Goal: Task Accomplishment & Management: Manage account settings

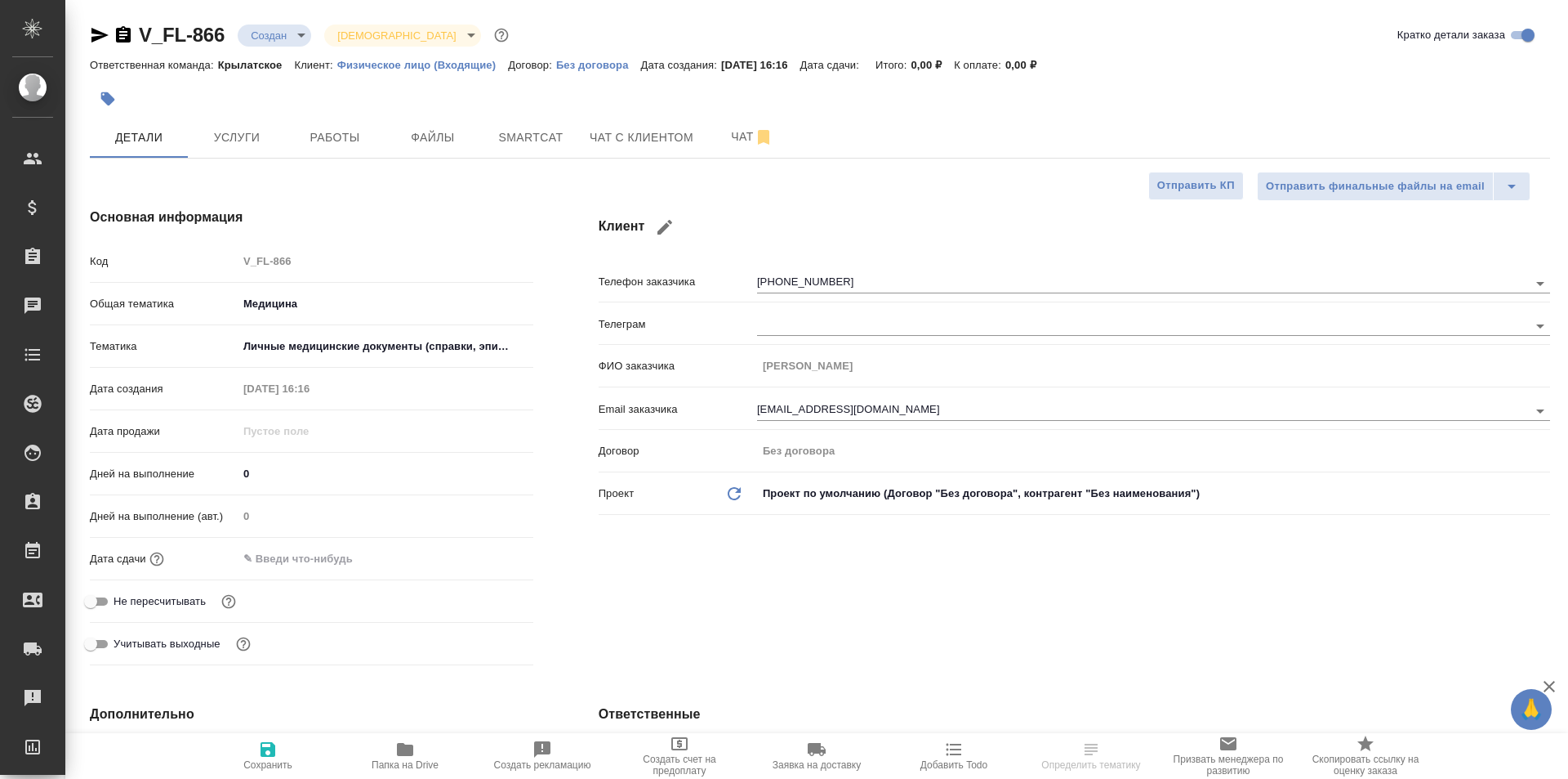
select select "RU"
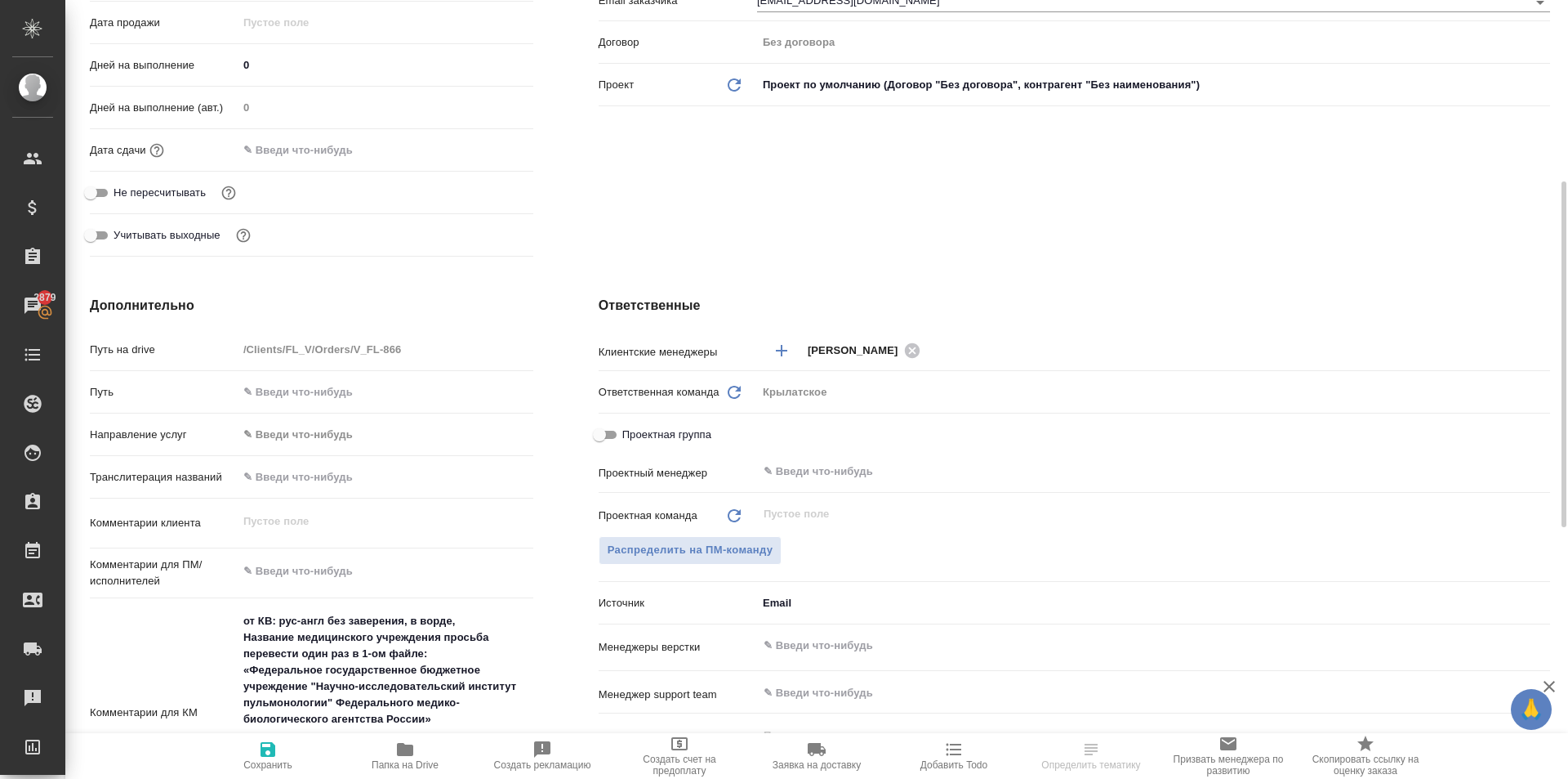
scroll to position [736, 0]
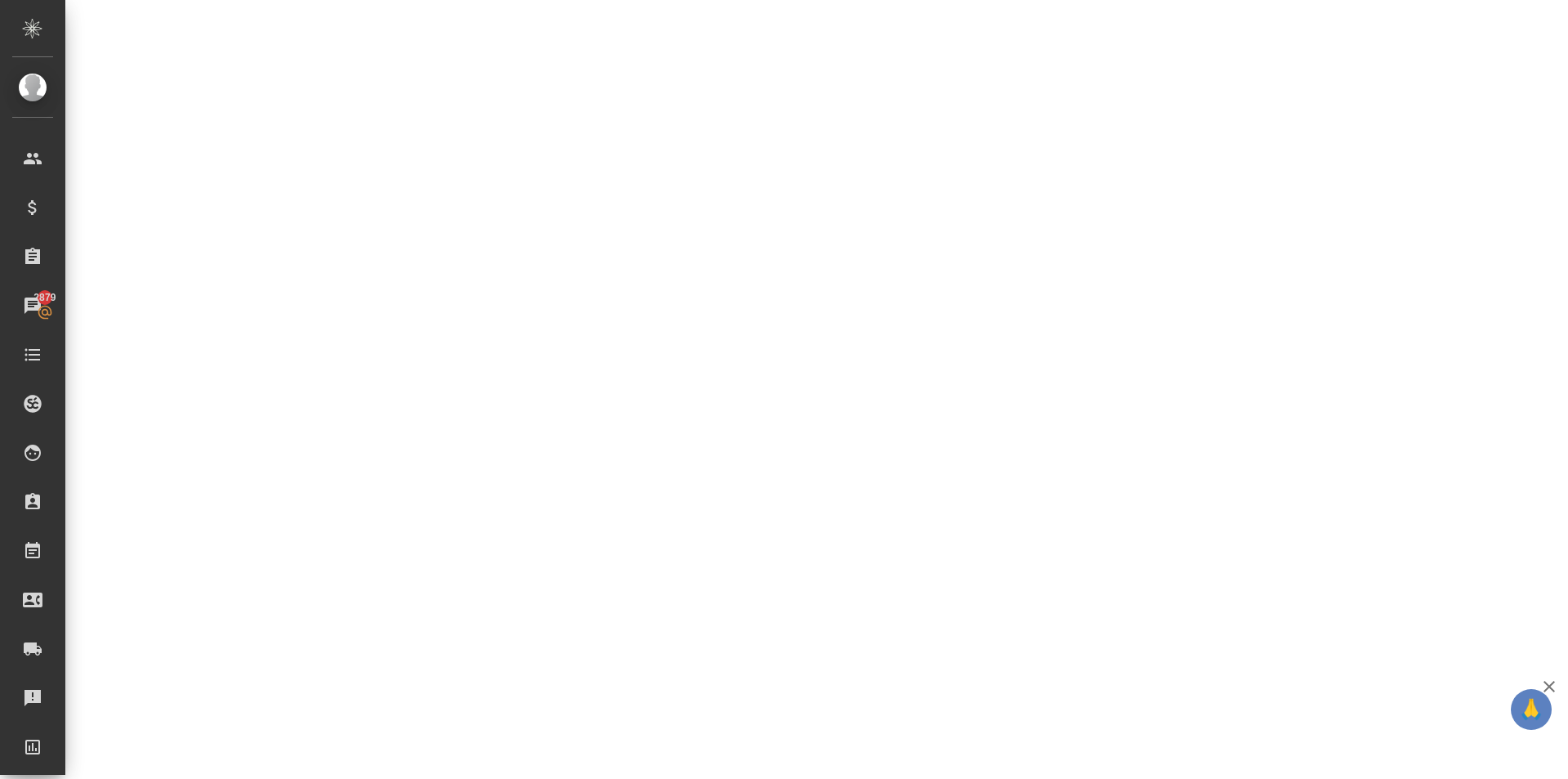
select select "RU"
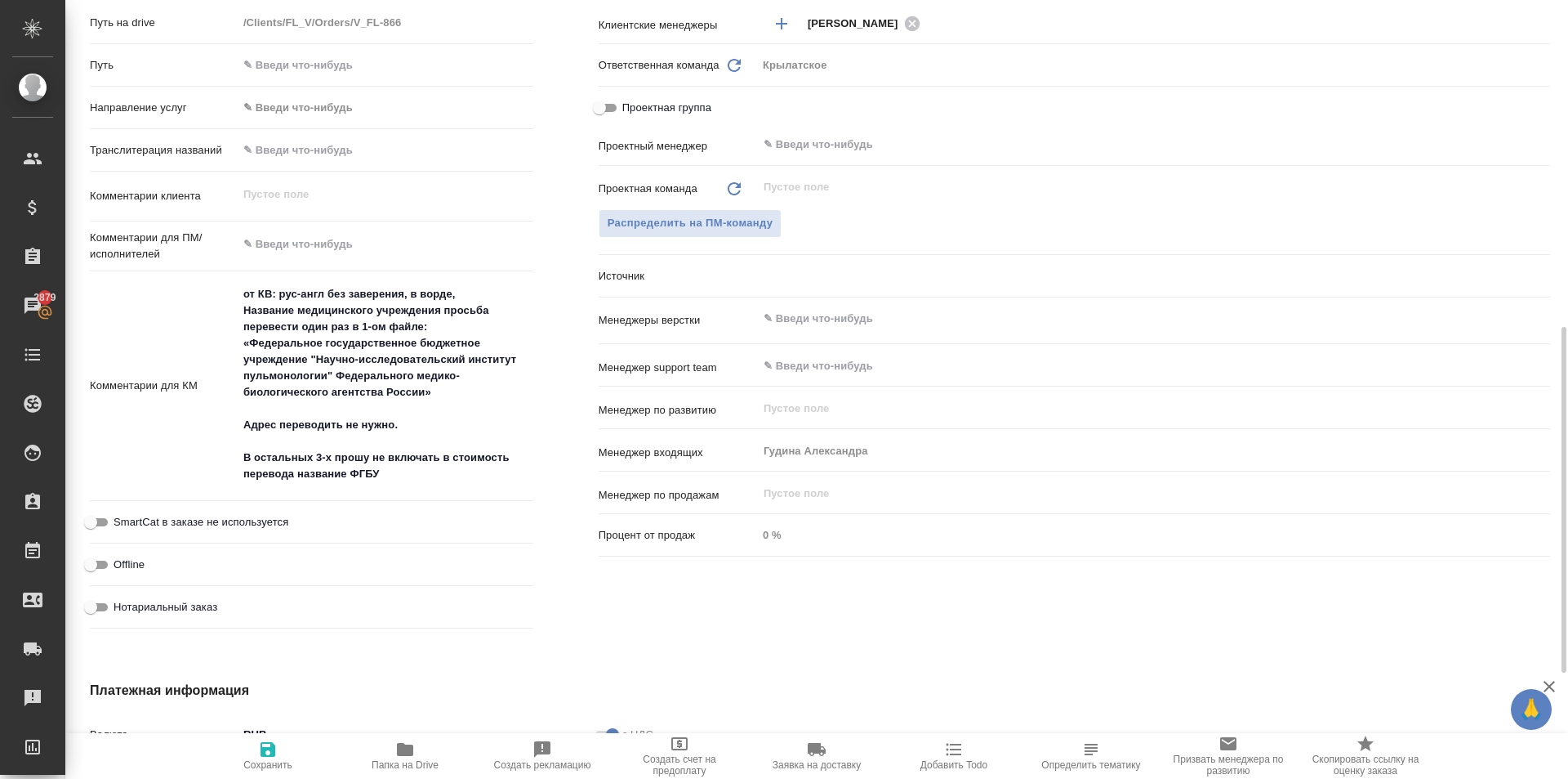
type textarea "x"
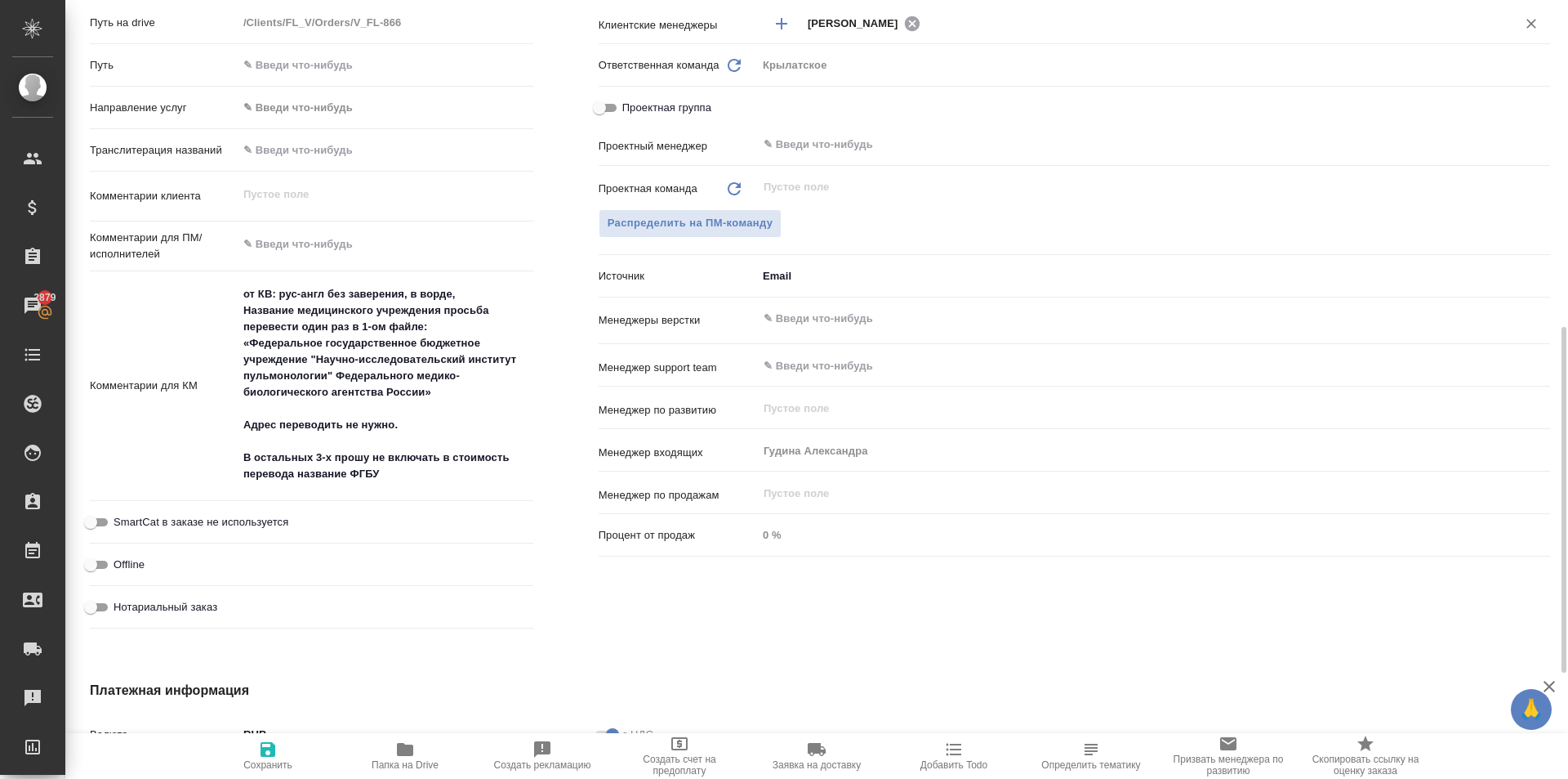
type textarea "x"
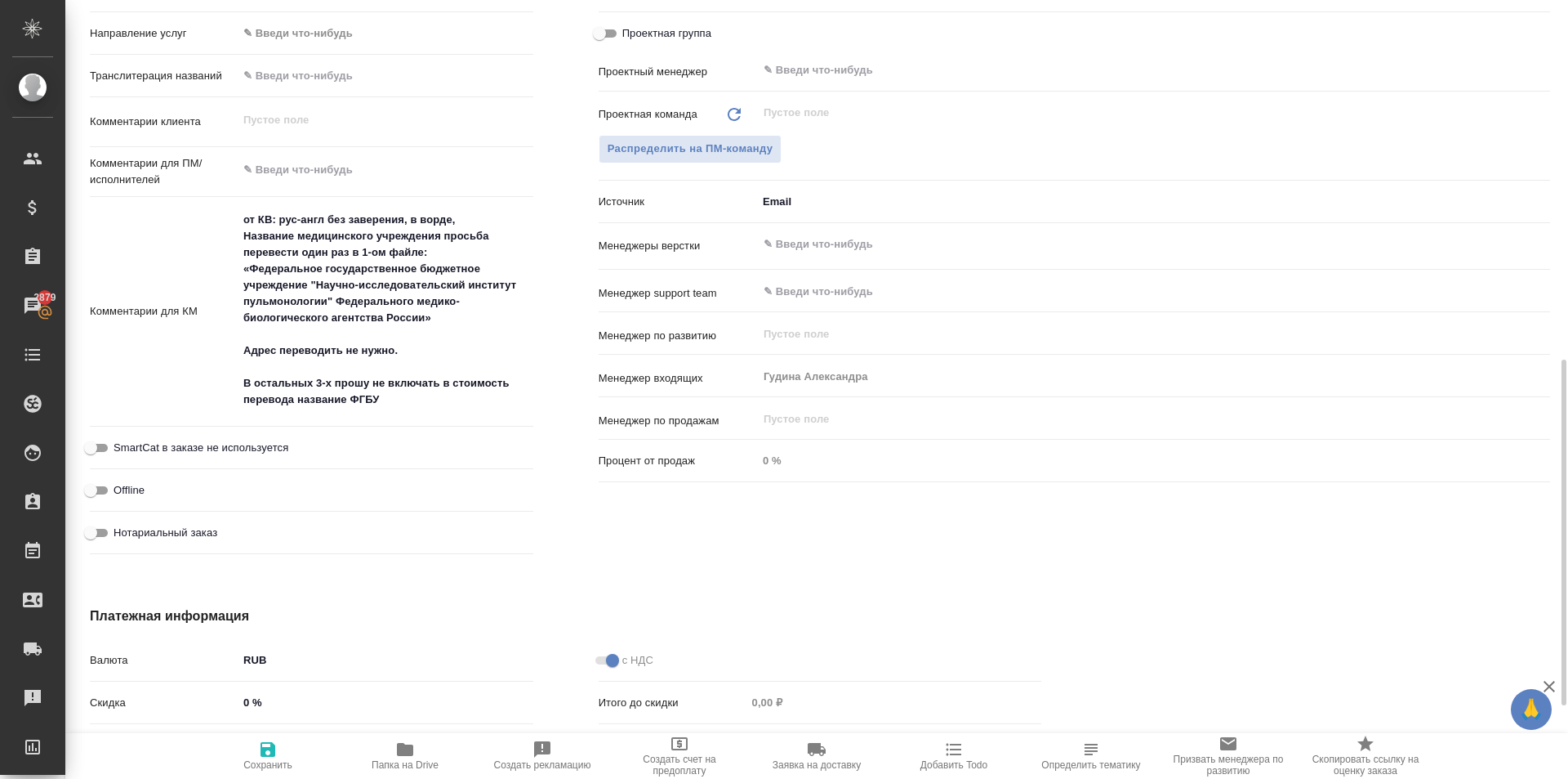
scroll to position [973, 0]
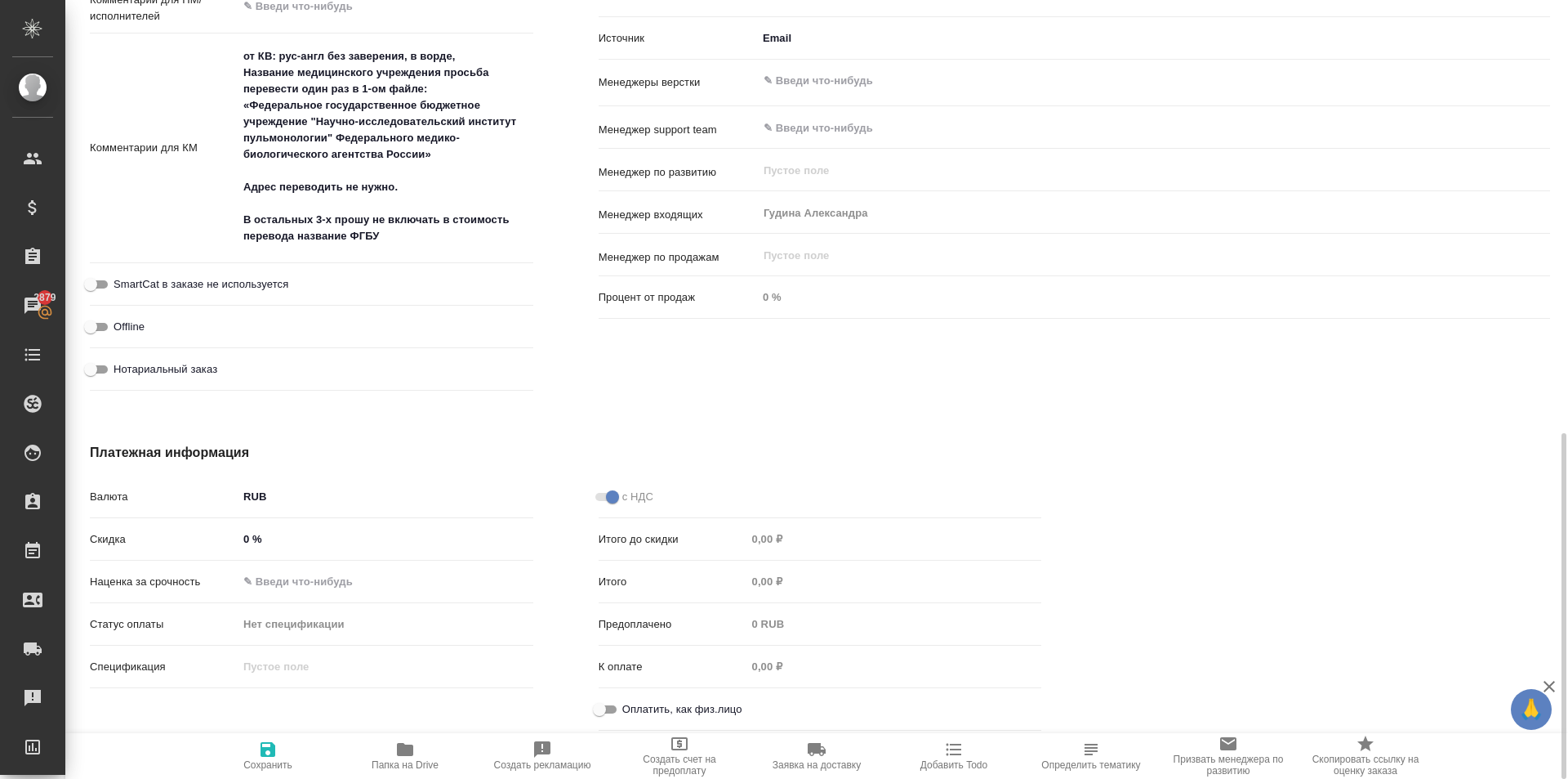
click at [607, 718] on input "Оплатить, как физ.лицо" at bounding box center [599, 708] width 59 height 19
checkbox input "true"
type textarea "x"
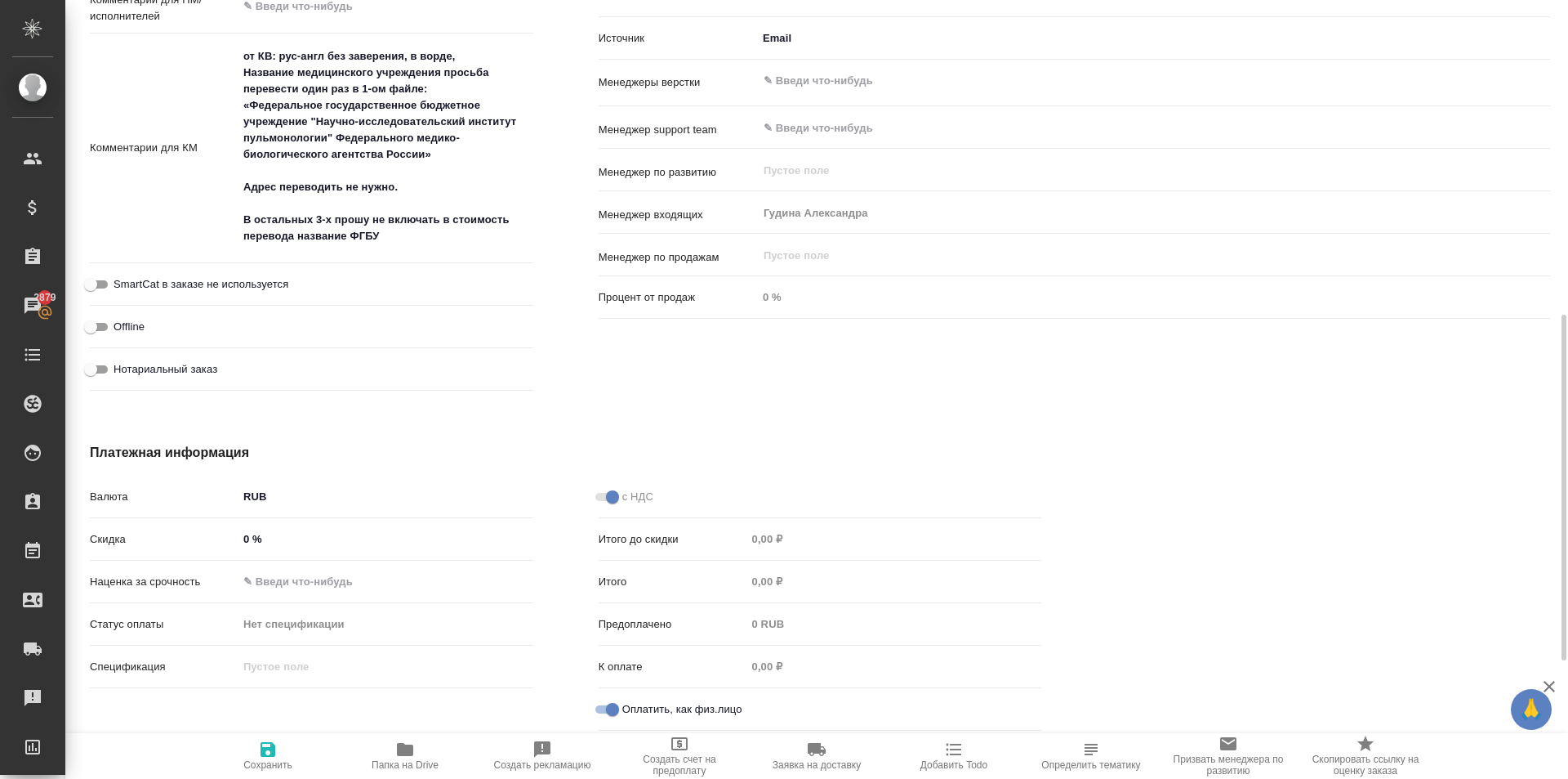
scroll to position [565, 0]
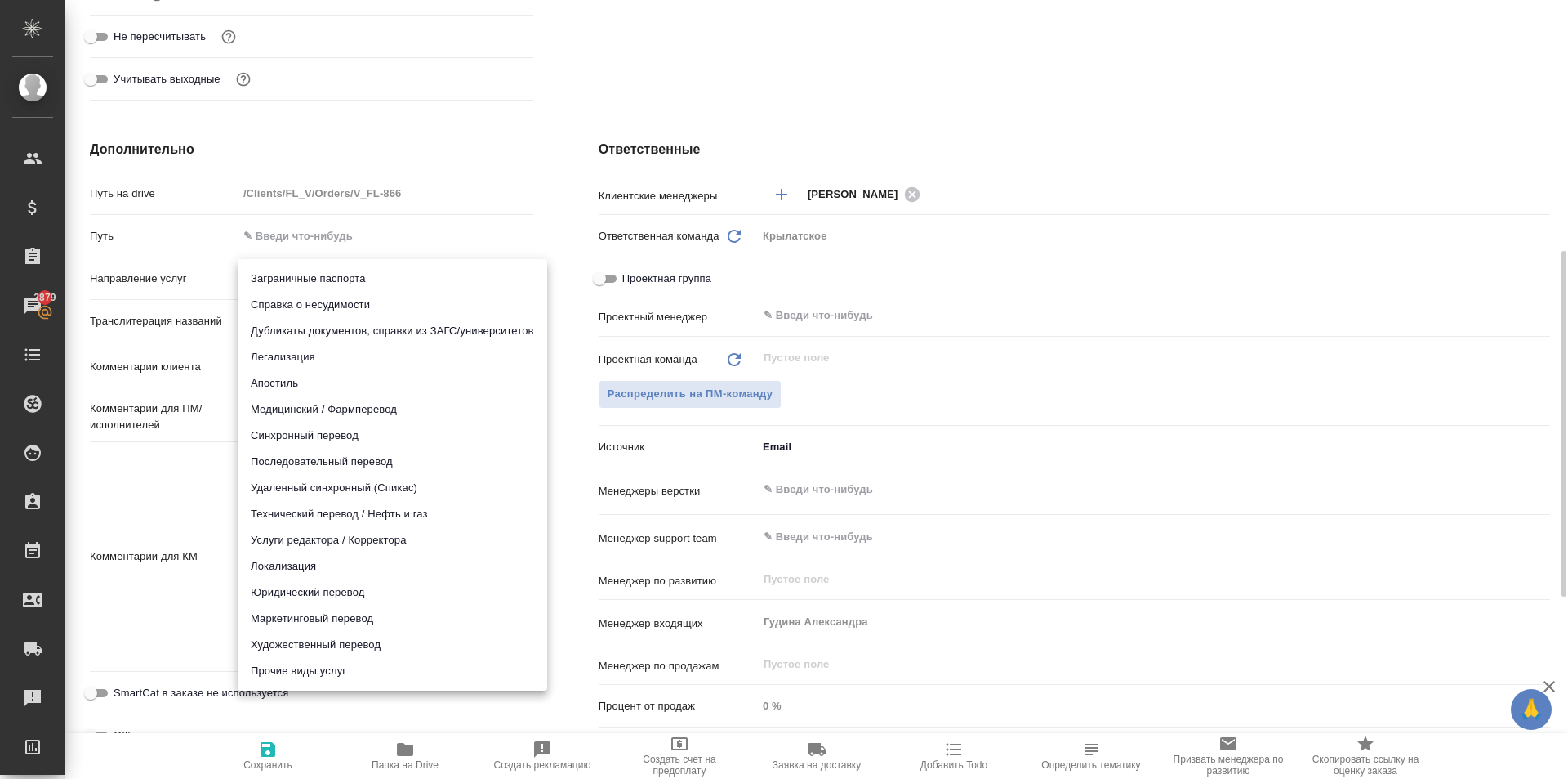
click at [323, 274] on body "🙏 .cls-1 fill:#fff; AWATERA Kasymov Timur Клиенты Спецификации Заказы 2879 Чаты…" at bounding box center [784, 390] width 1568 height 779
click at [351, 591] on li "Юридический перевод" at bounding box center [392, 592] width 310 height 27
type input "legalTranslation"
type textarea "x"
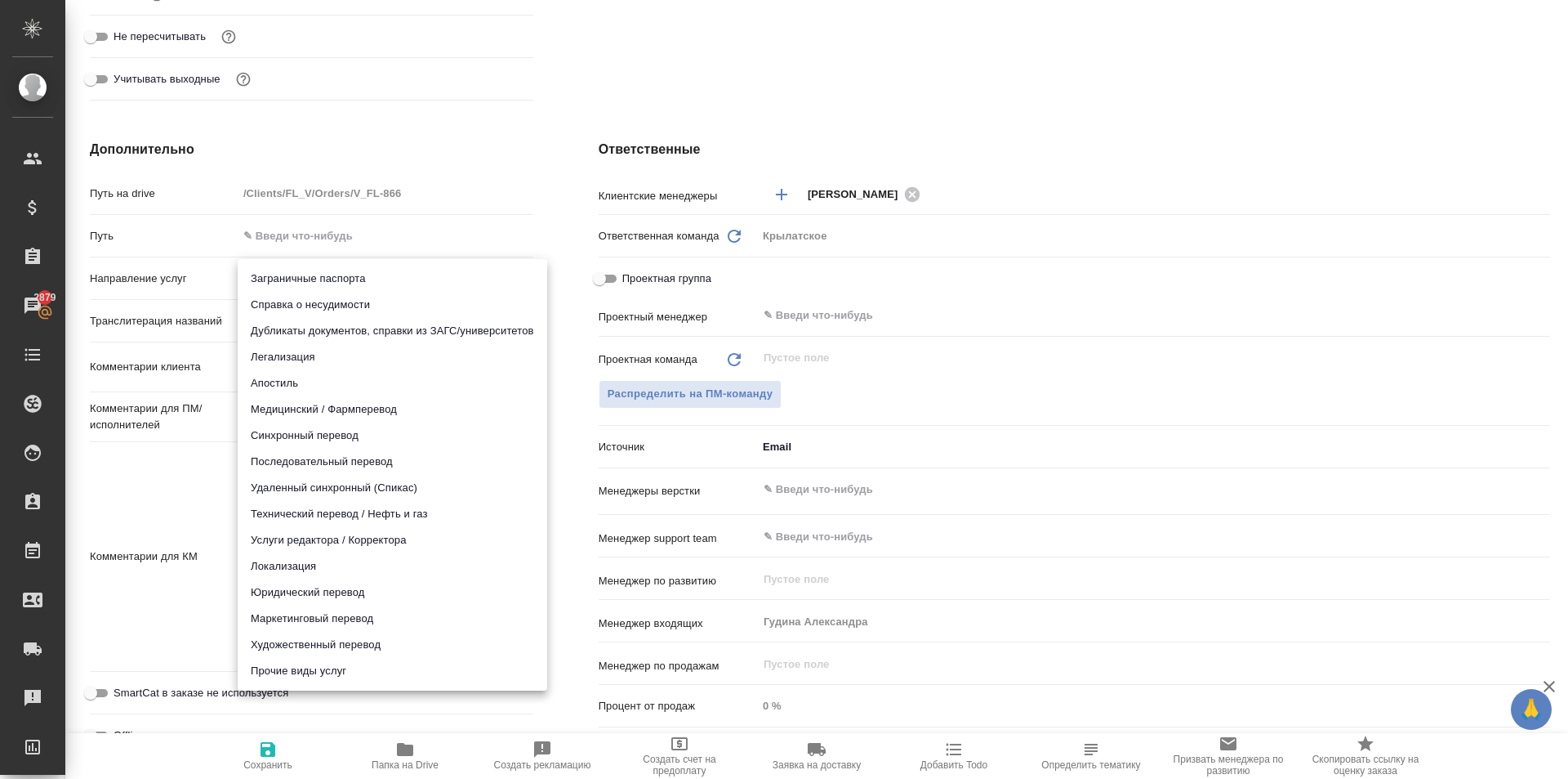
type textarea "x"
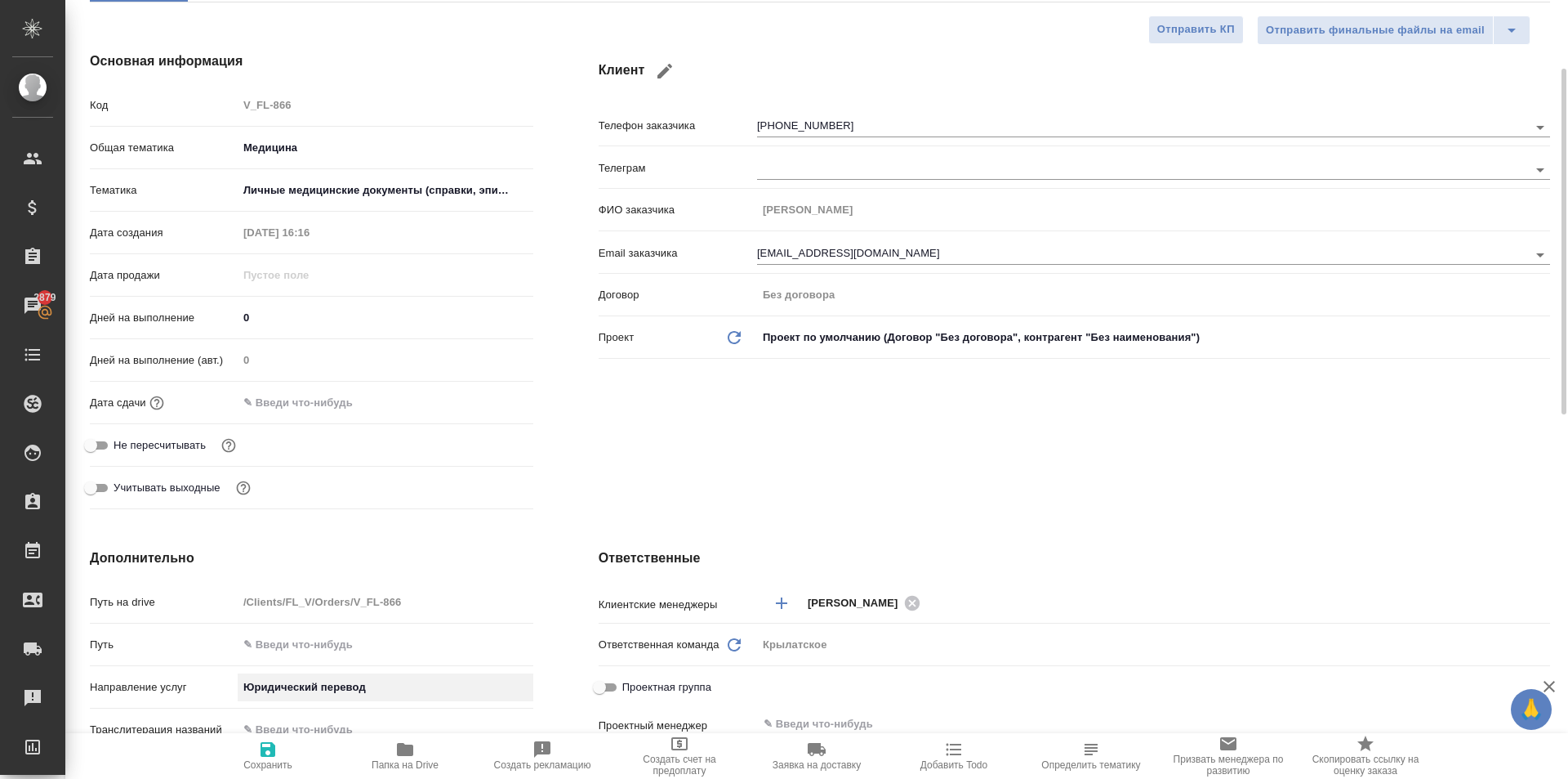
scroll to position [0, 0]
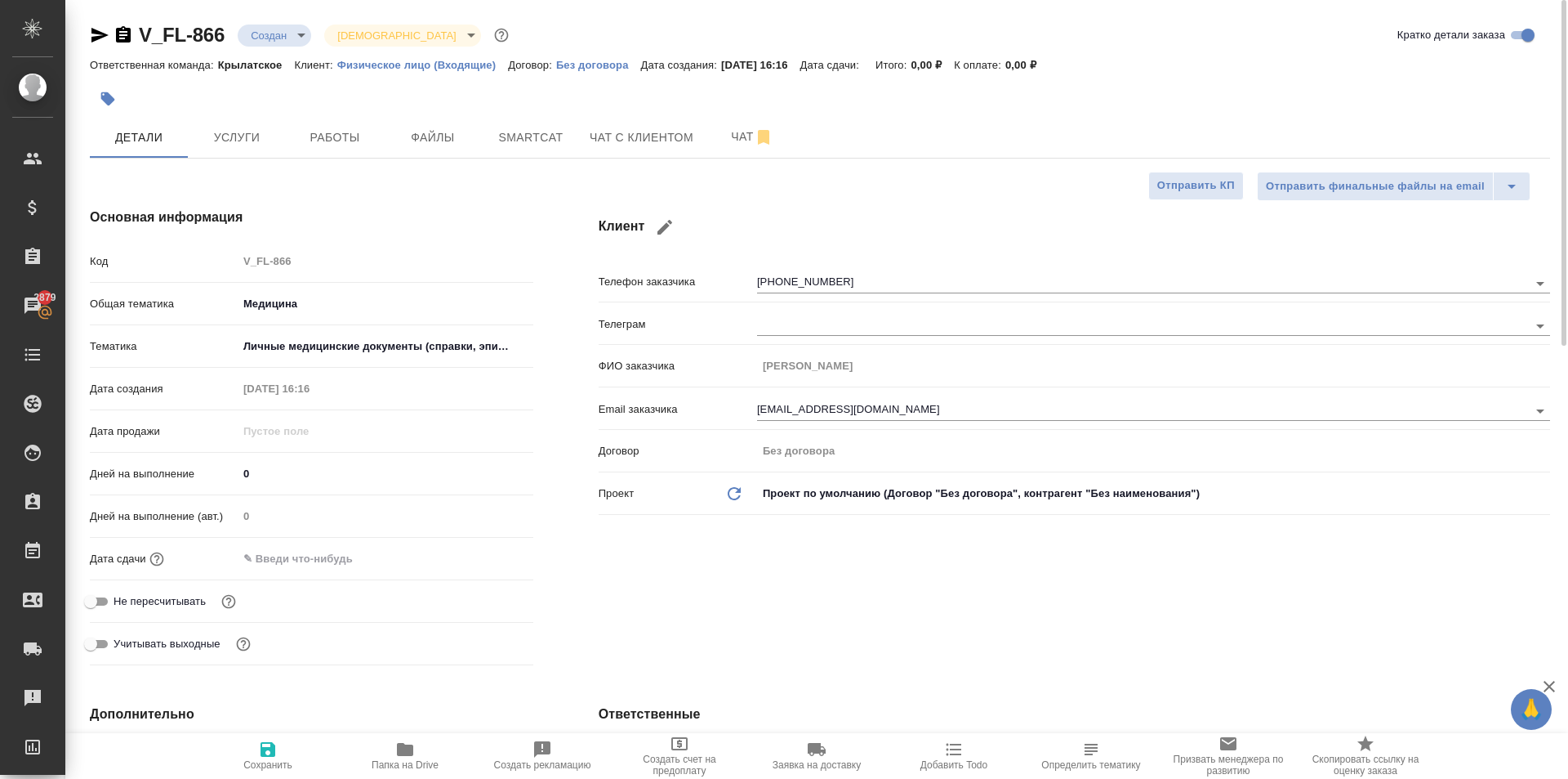
click at [315, 552] on input "text" at bounding box center [309, 559] width 143 height 24
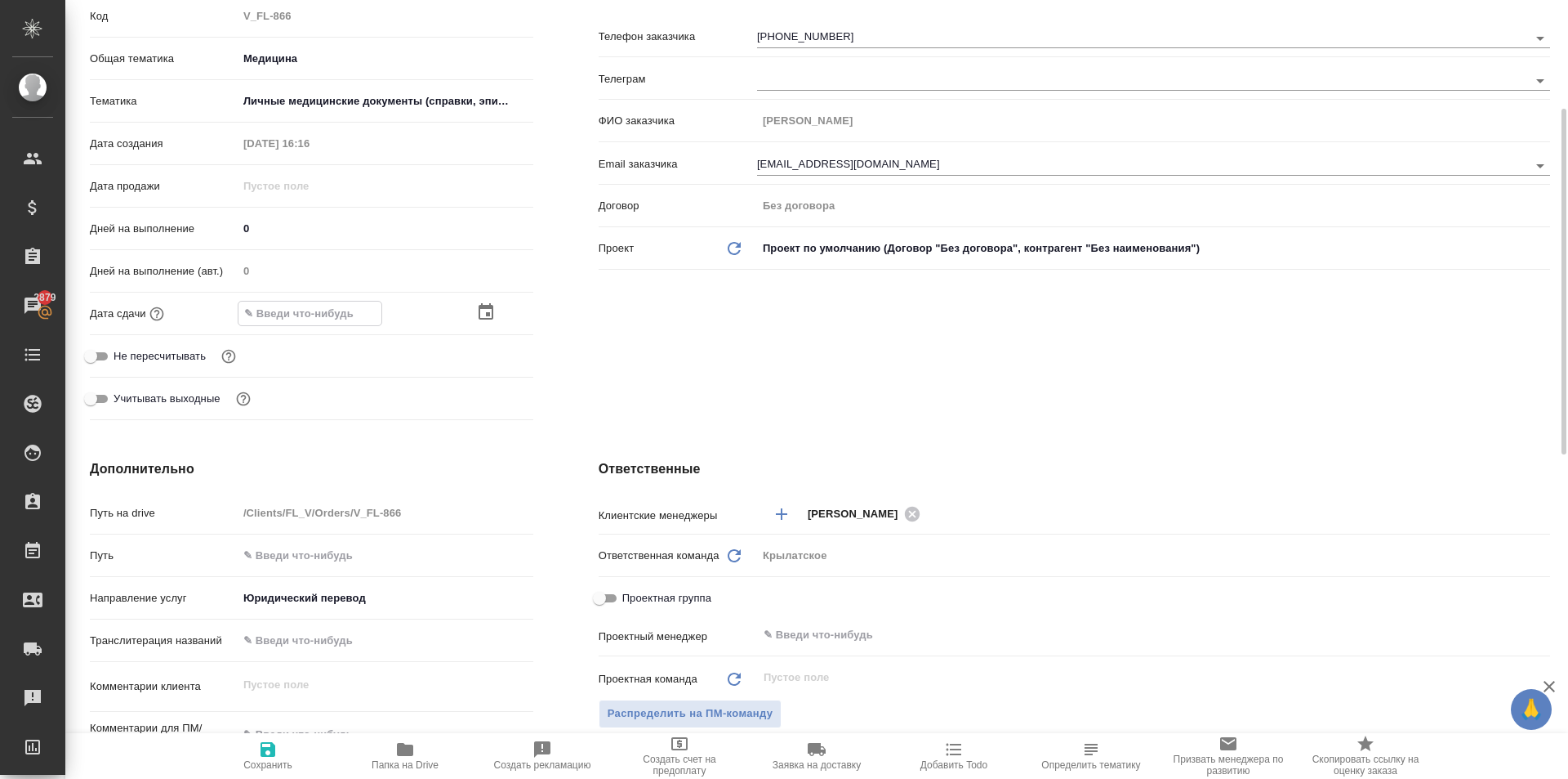
scroll to position [82, 0]
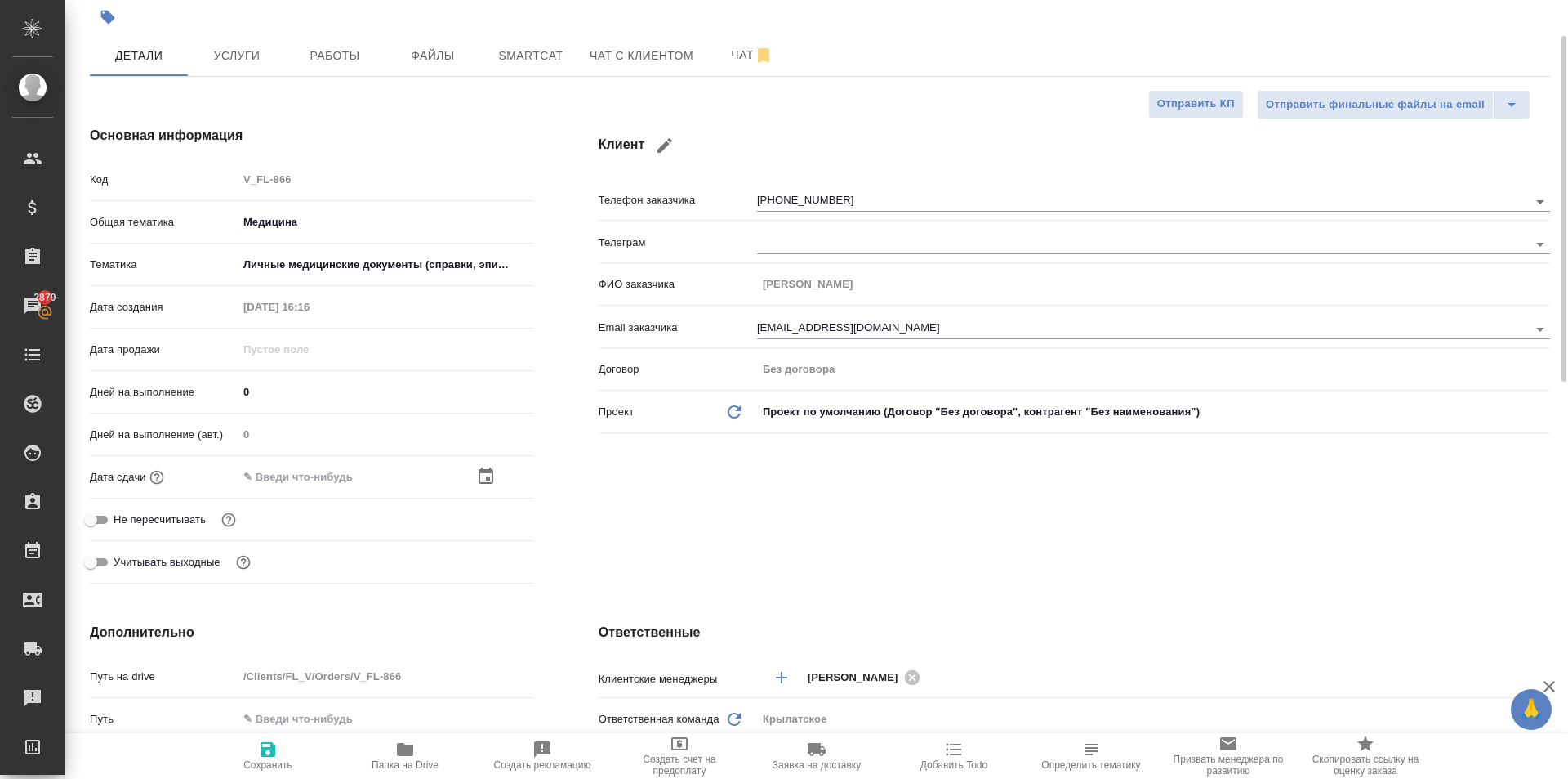
click at [480, 461] on div "Дней на выполнение (авт.) 0" at bounding box center [311, 441] width 443 height 42
click at [485, 472] on icon "button" at bounding box center [486, 476] width 15 height 16
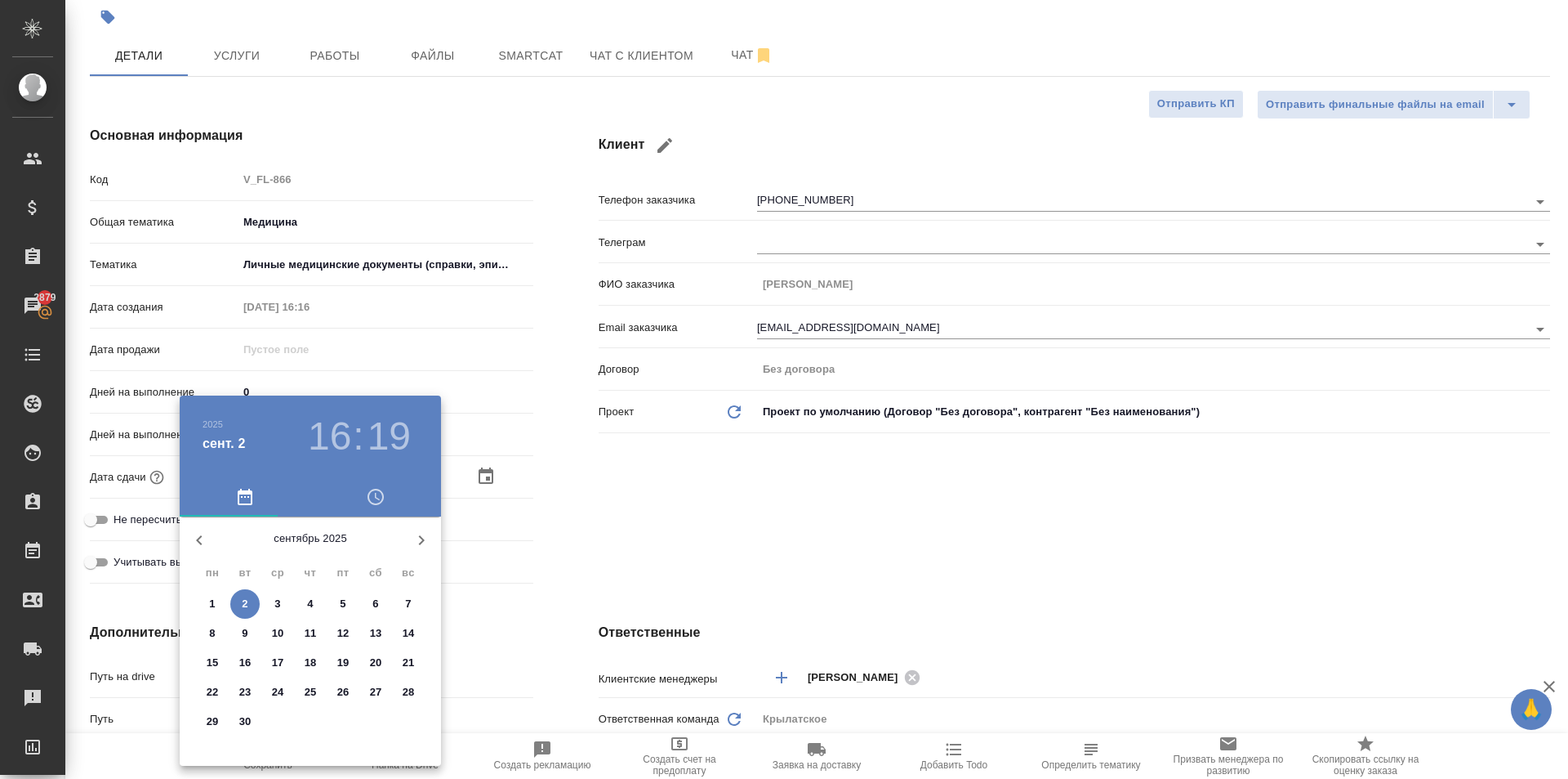
click at [276, 608] on p "3" at bounding box center [278, 604] width 5 height 16
type input "03.09.2025 16:19"
type textarea "x"
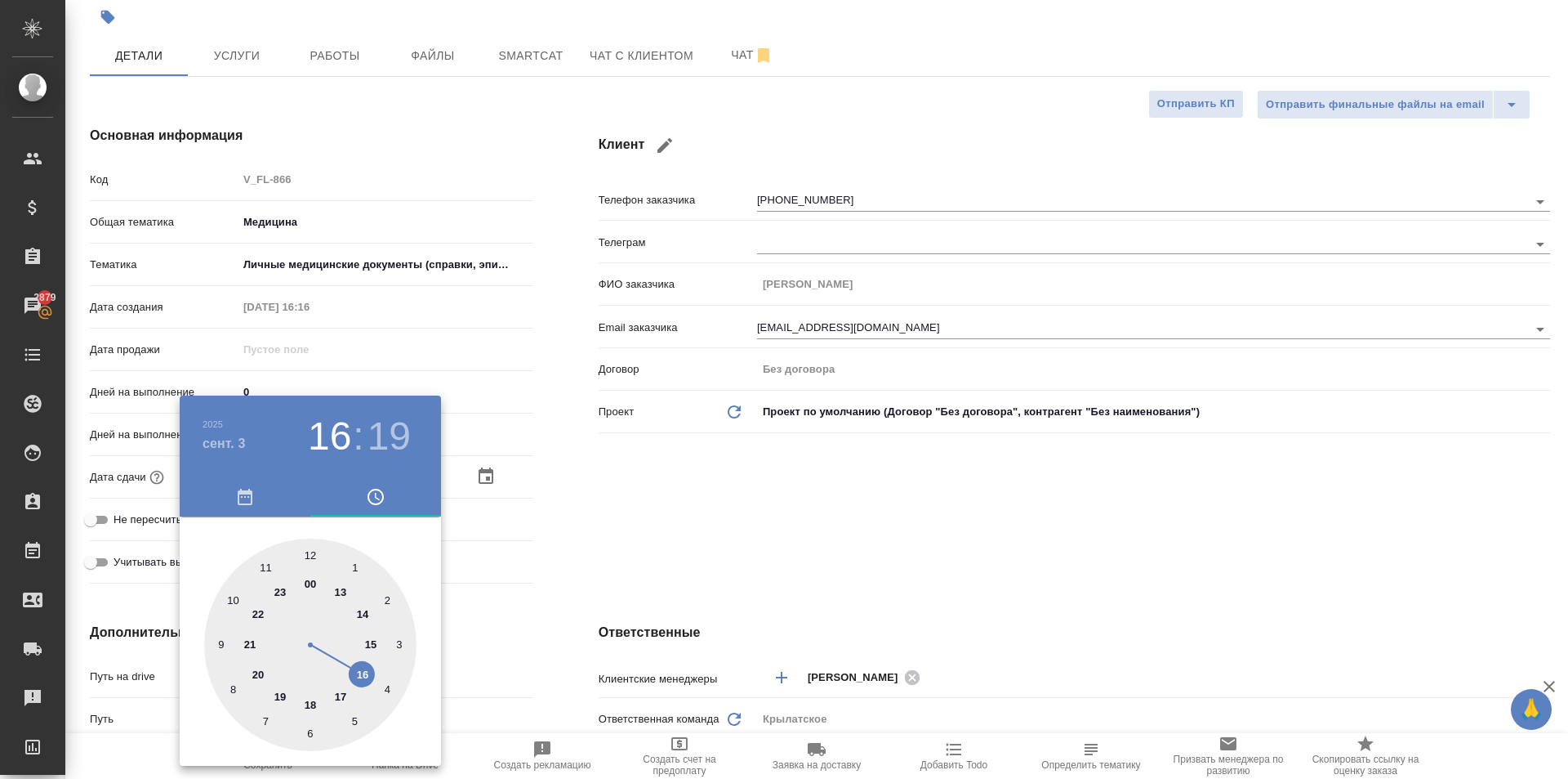
click at [308, 556] on div at bounding box center [310, 645] width 212 height 213
type input "03.09.2025 12:19"
type textarea "x"
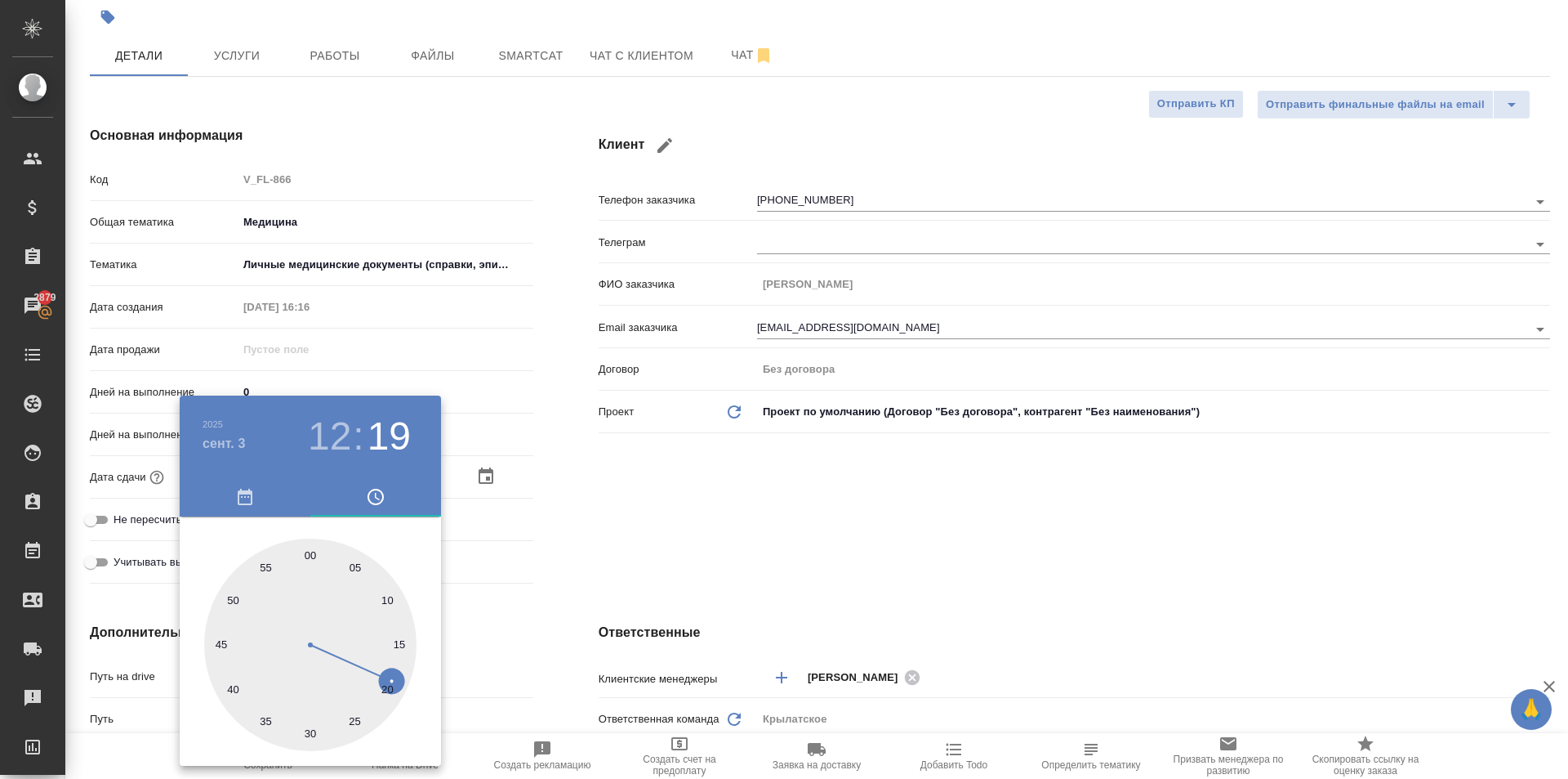
click at [308, 556] on div at bounding box center [310, 645] width 212 height 213
type input "03.09.2025 12:00"
type textarea "x"
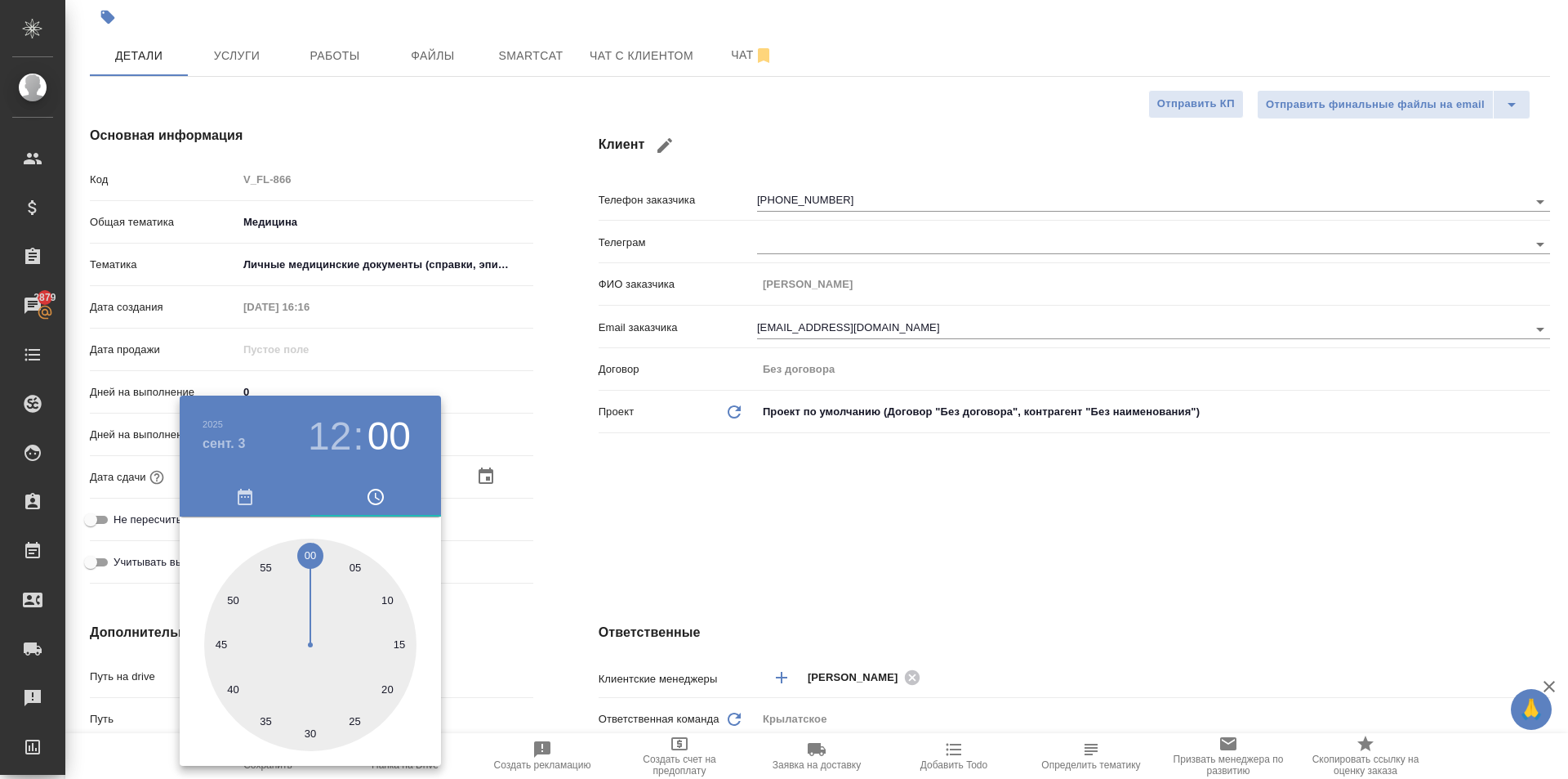
drag, startPoint x: 522, startPoint y: 576, endPoint x: 430, endPoint y: 654, distance: 120.6
click at [521, 577] on div at bounding box center [784, 390] width 1568 height 779
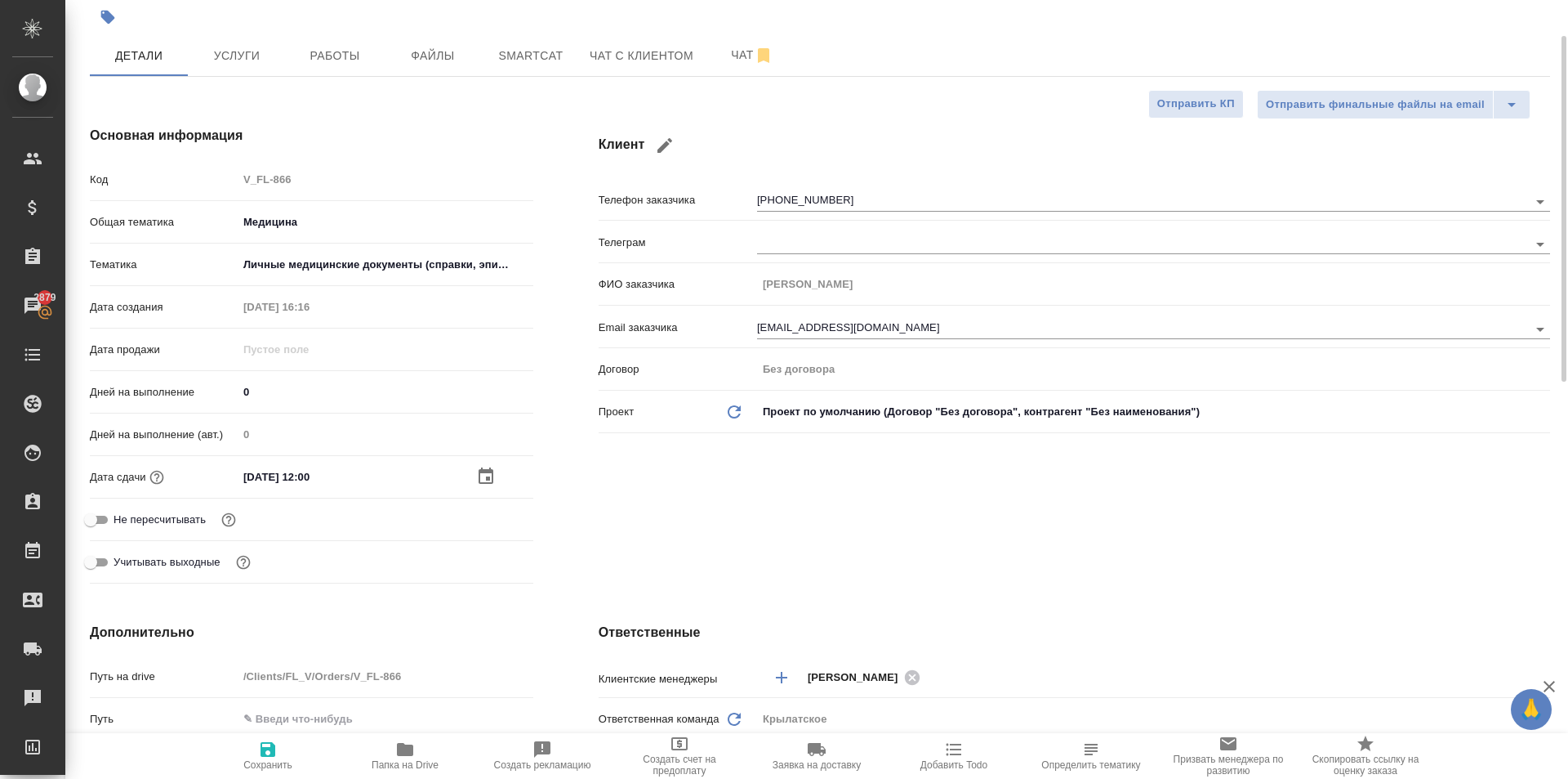
drag, startPoint x: 282, startPoint y: 759, endPoint x: 295, endPoint y: 752, distance: 14.8
click at [283, 759] on span "Сохранить" at bounding box center [268, 764] width 49 height 11
type textarea "x"
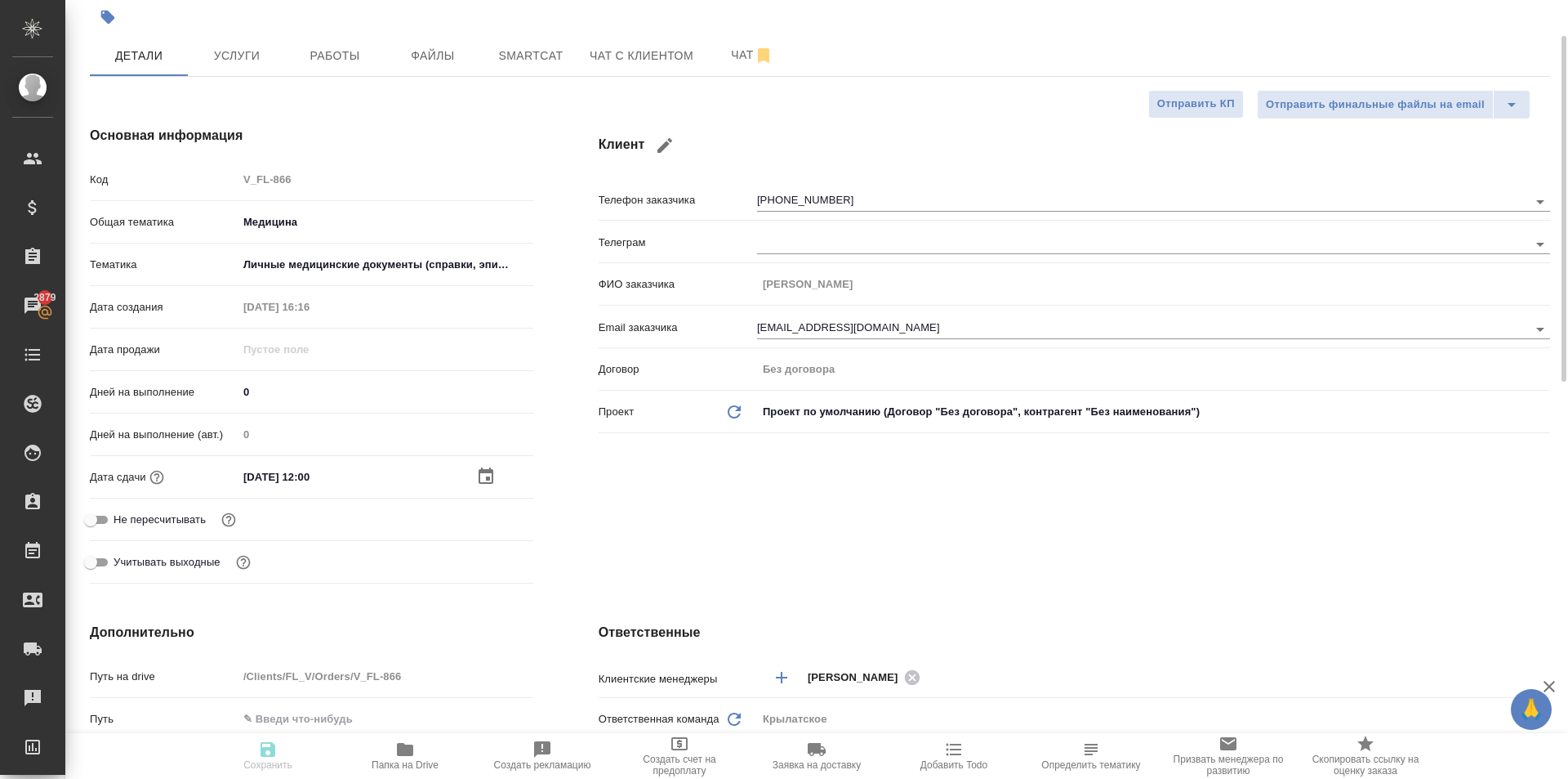
type textarea "x"
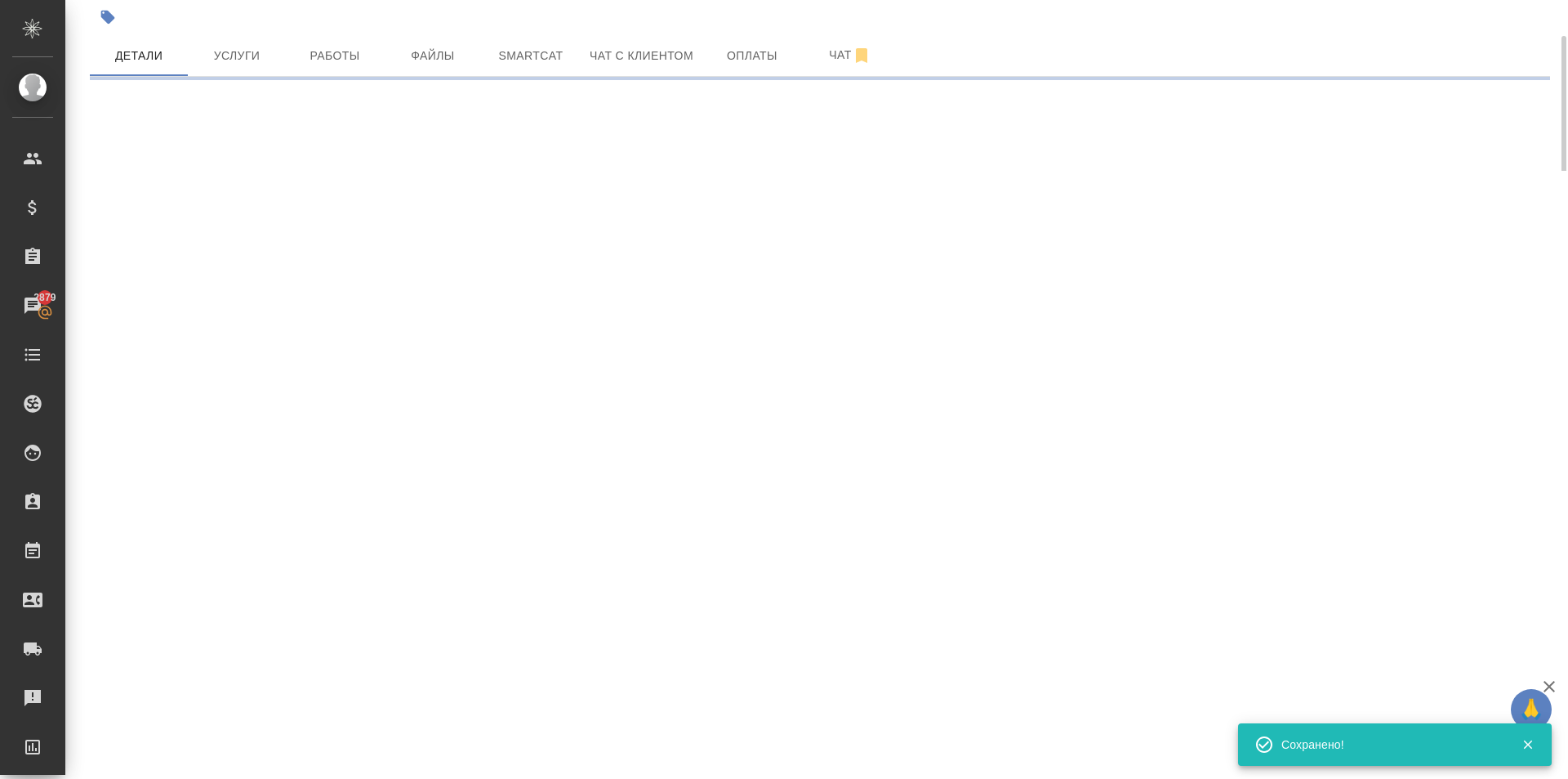
select select "RU"
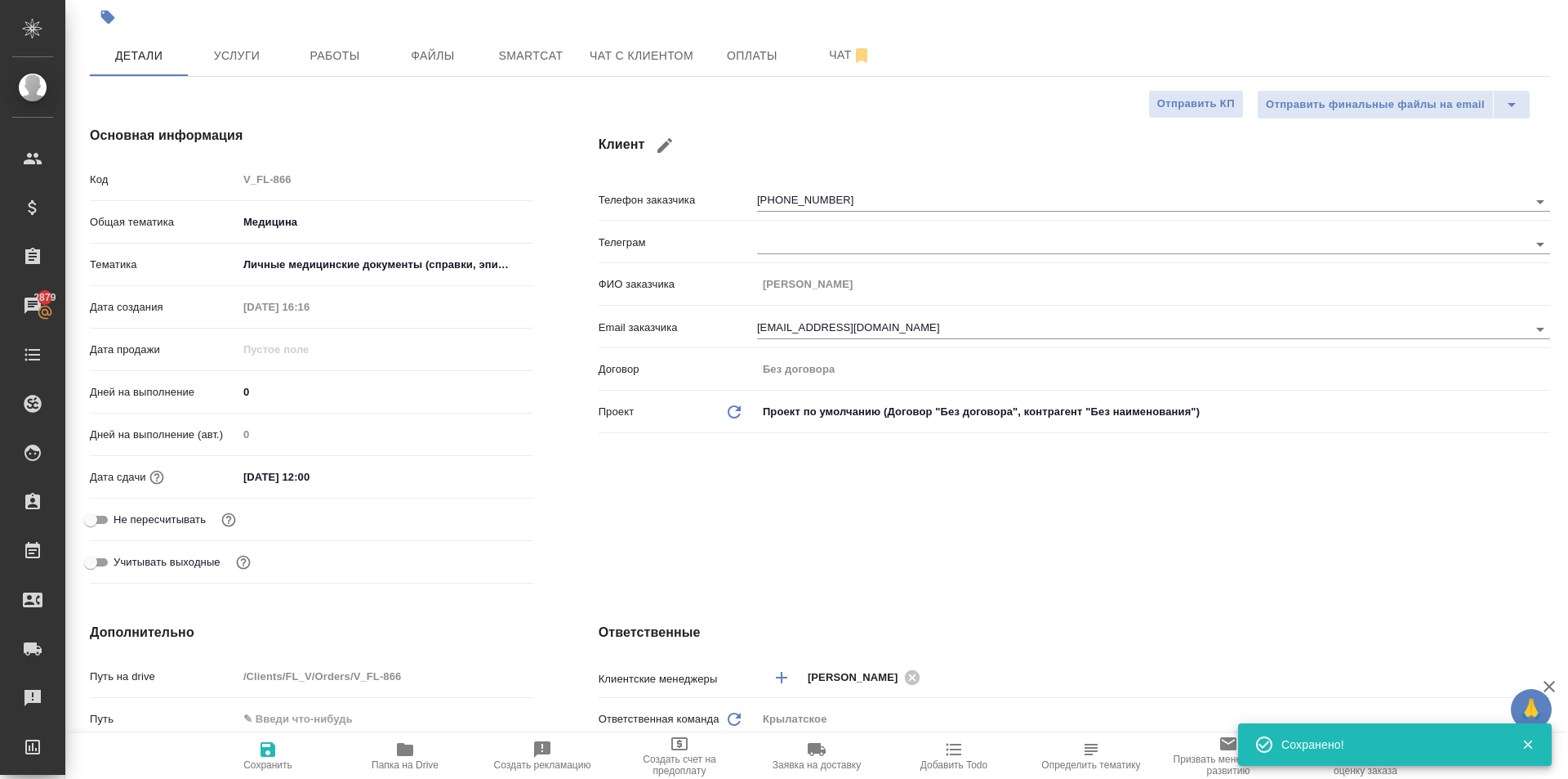
type textarea "x"
click at [802, 74] on button "Чат" at bounding box center [850, 55] width 98 height 41
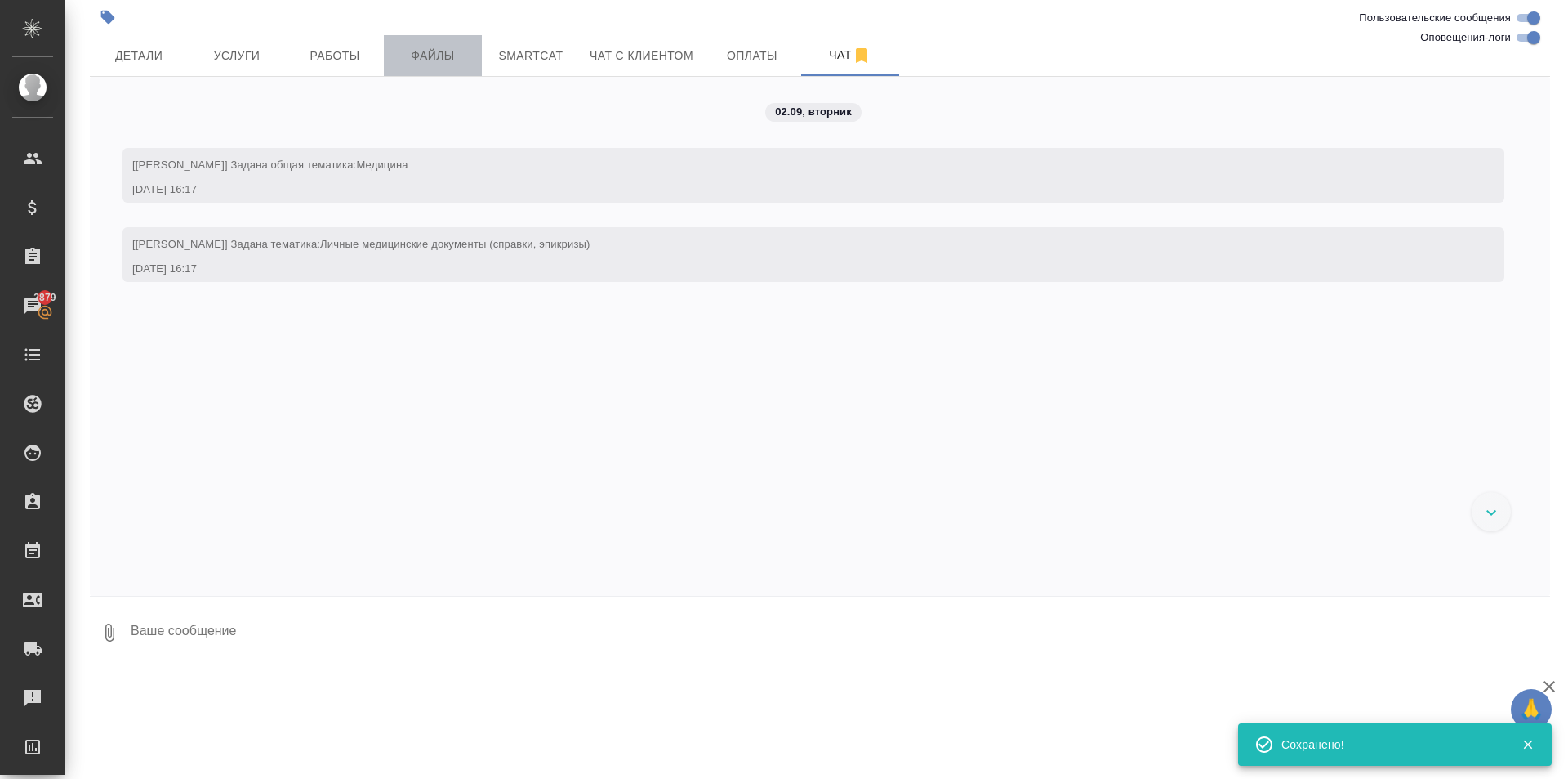
click at [415, 51] on span "Файлы" at bounding box center [433, 56] width 79 height 20
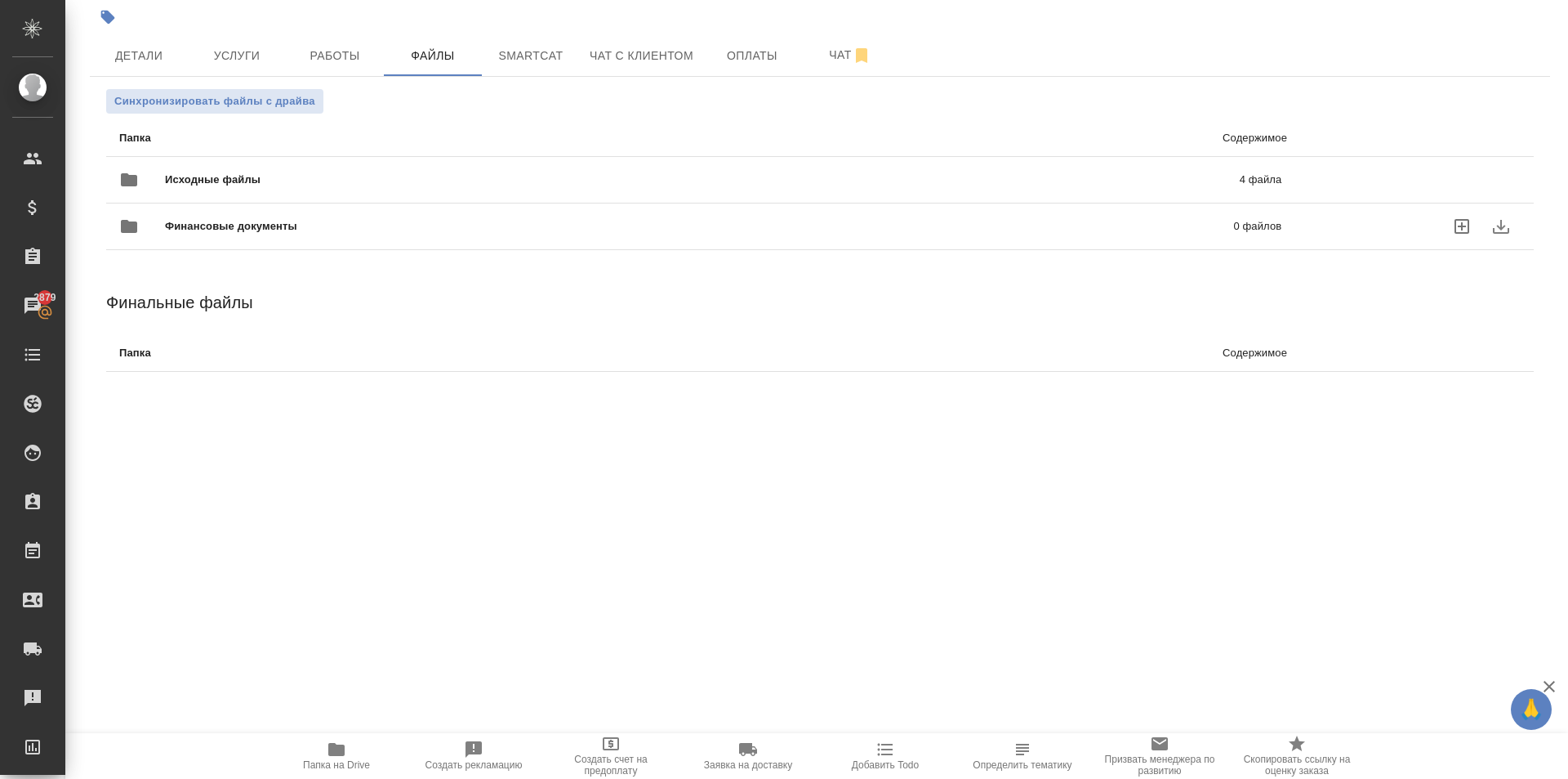
click at [241, 183] on span "Исходные файлы" at bounding box center [457, 180] width 584 height 16
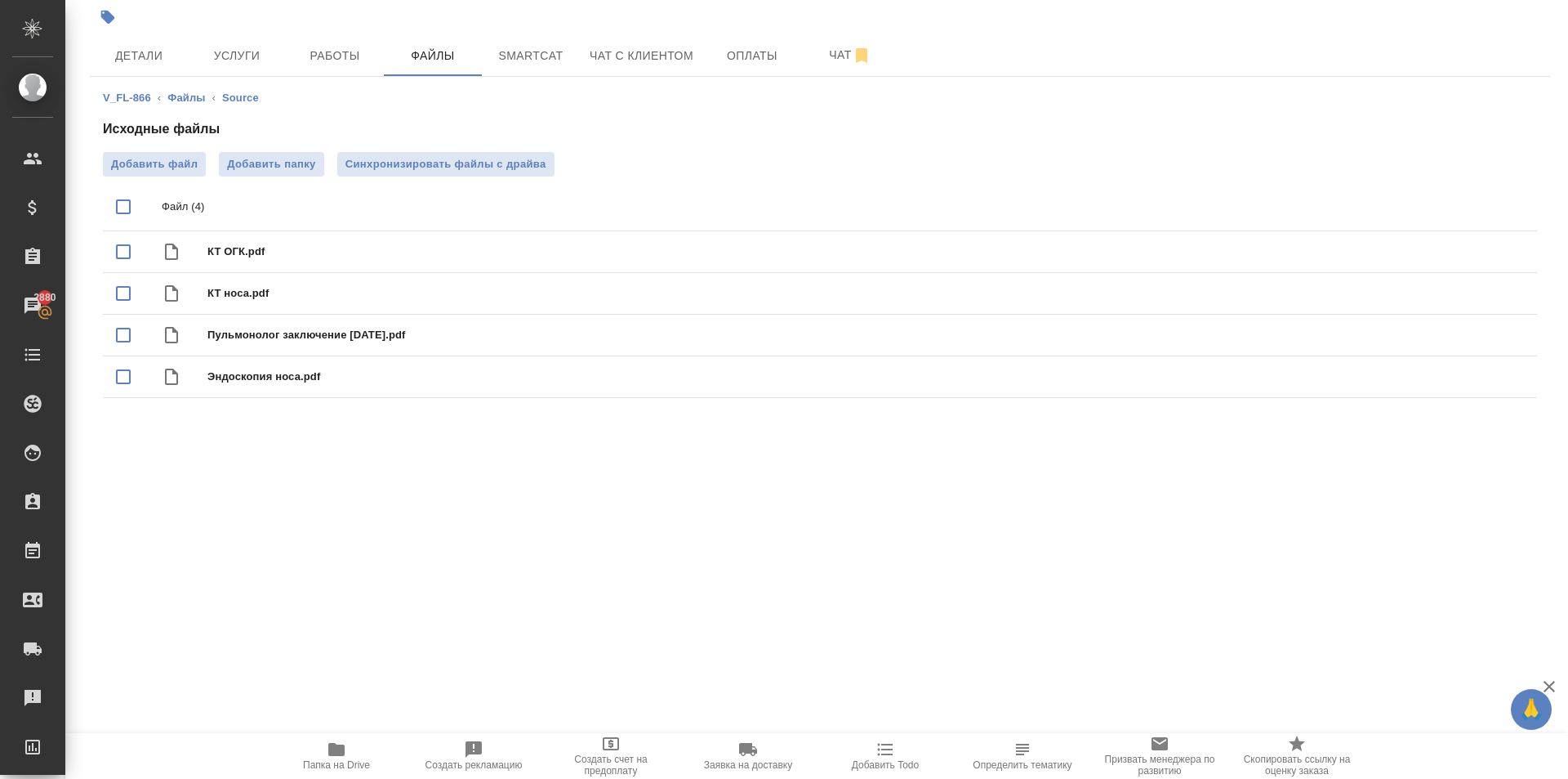
click at [354, 752] on span "Папка на Drive" at bounding box center [336, 755] width 117 height 31
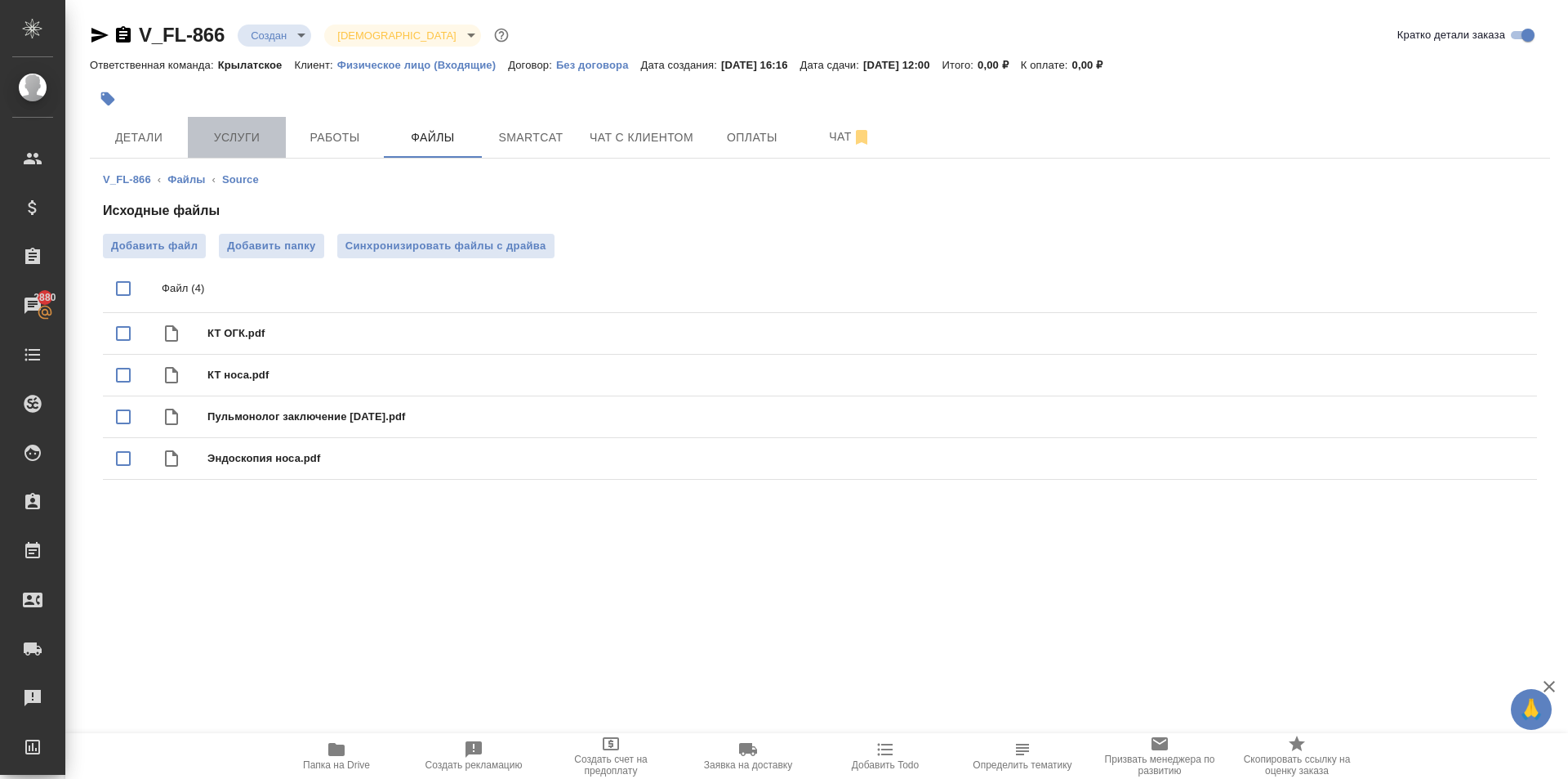
click at [245, 142] on span "Услуги" at bounding box center [237, 137] width 79 height 20
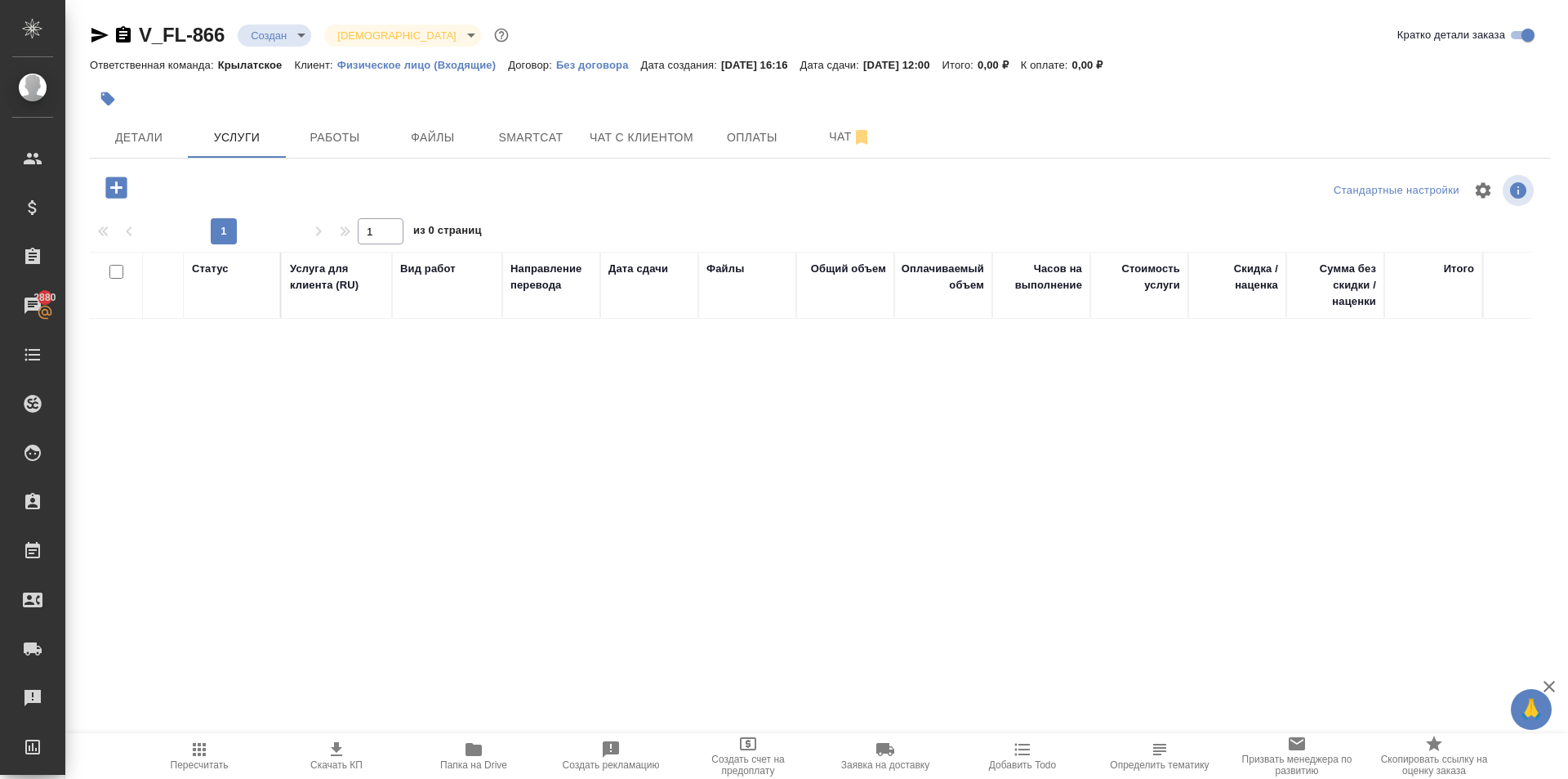
click at [120, 193] on icon "button" at bounding box center [115, 187] width 21 height 21
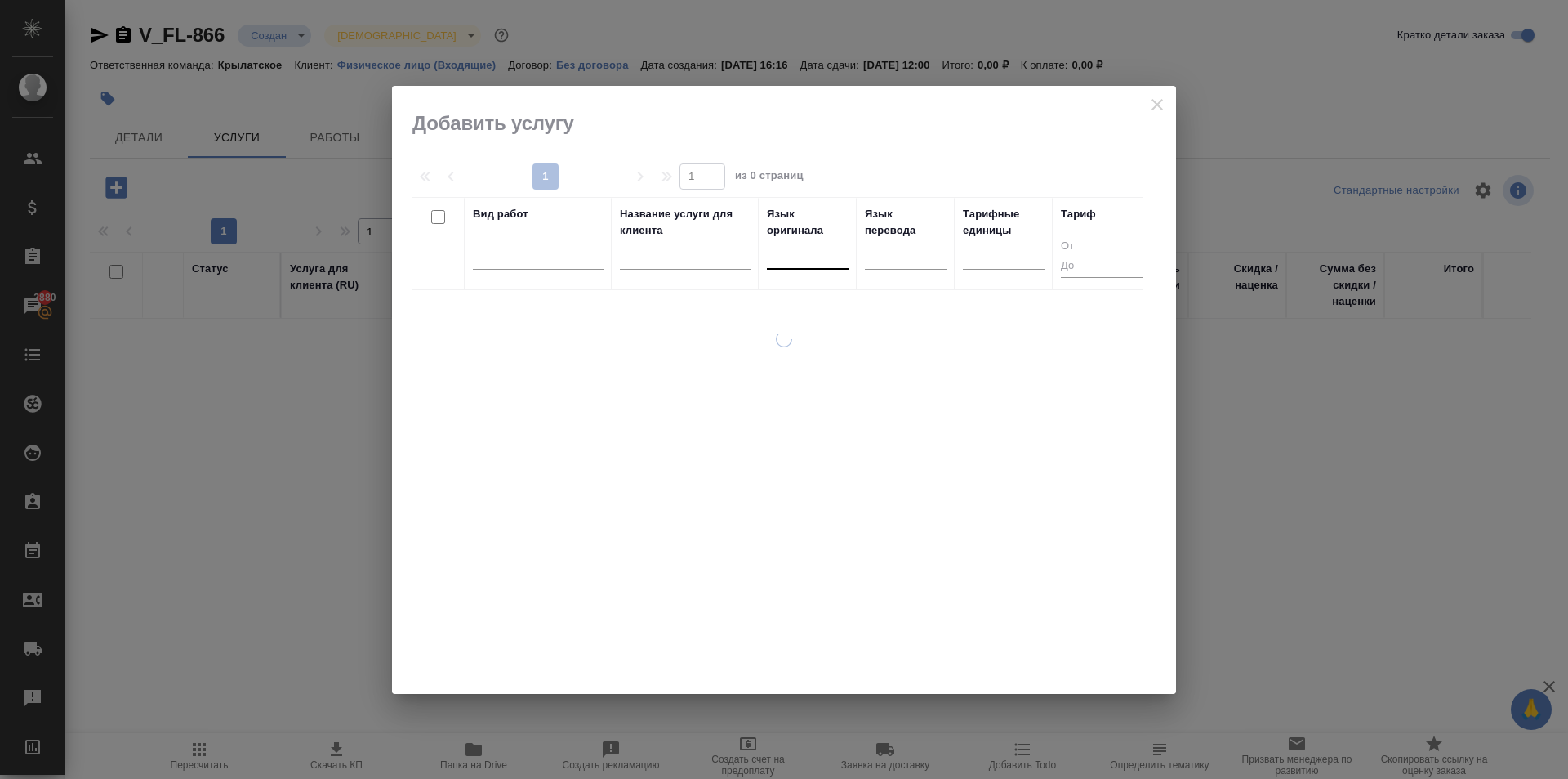
click at [794, 247] on div at bounding box center [807, 253] width 82 height 24
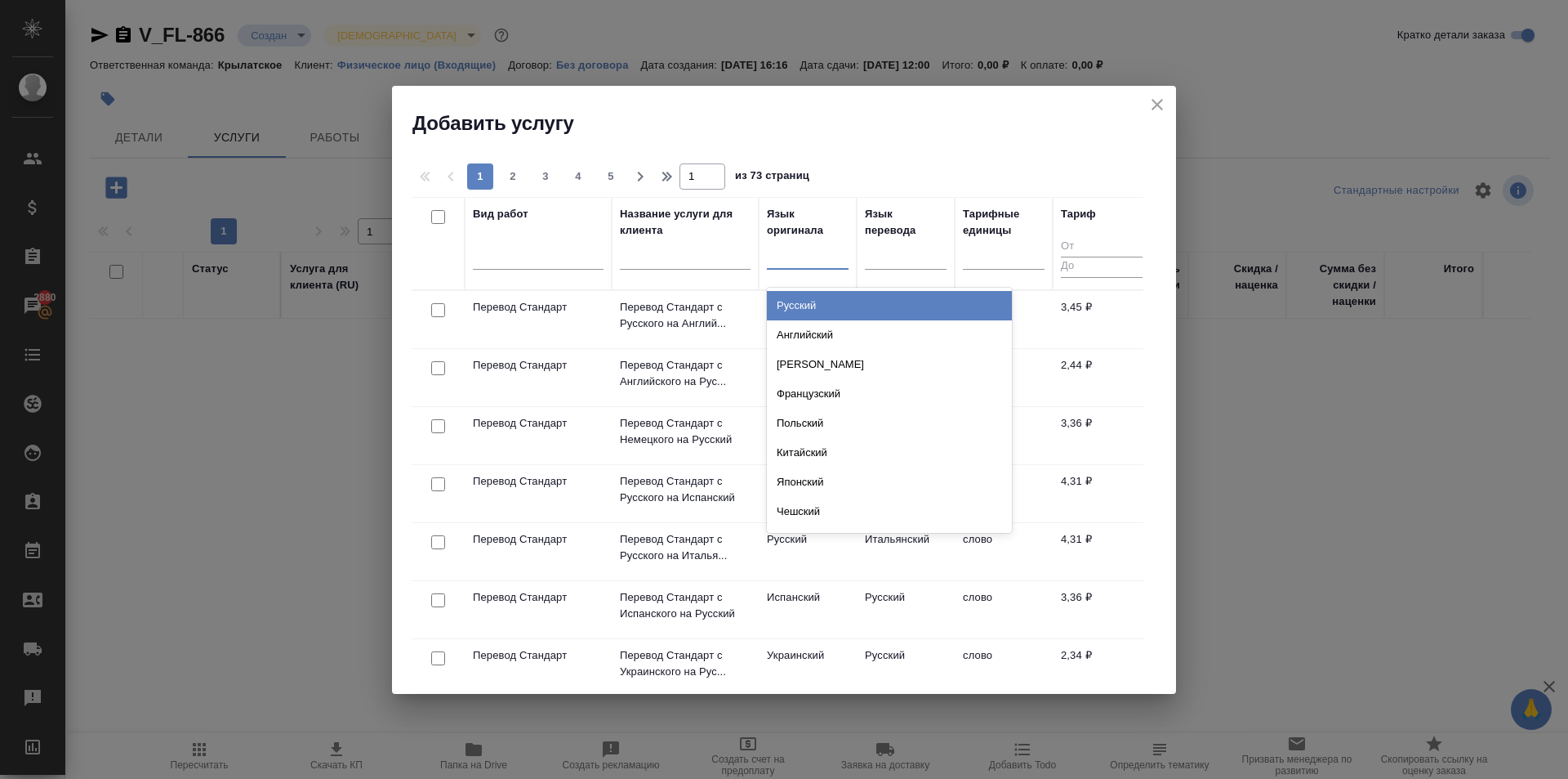
click at [811, 303] on div "Русский" at bounding box center [889, 305] width 245 height 29
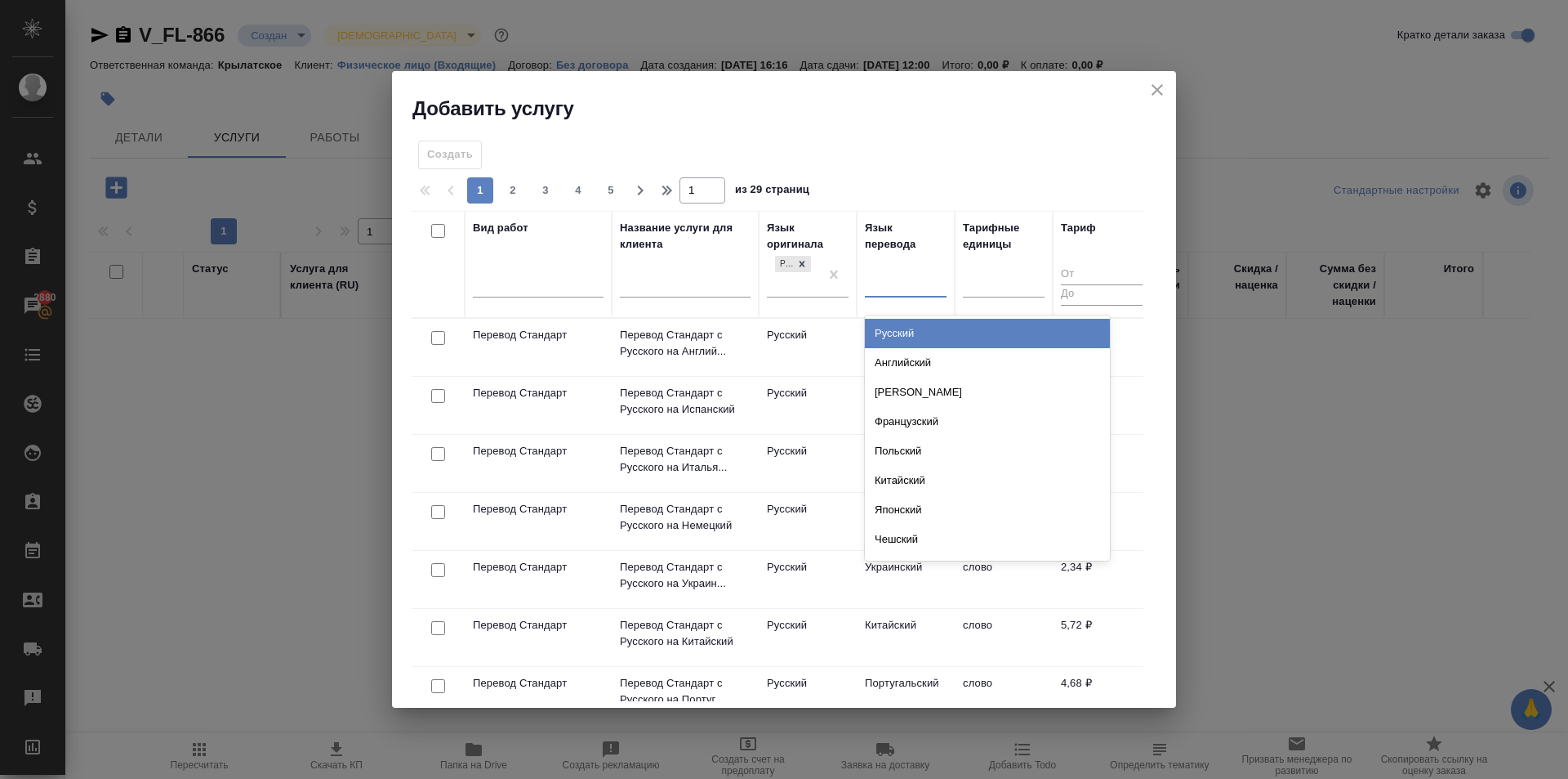
click at [892, 289] on div at bounding box center [905, 280] width 82 height 24
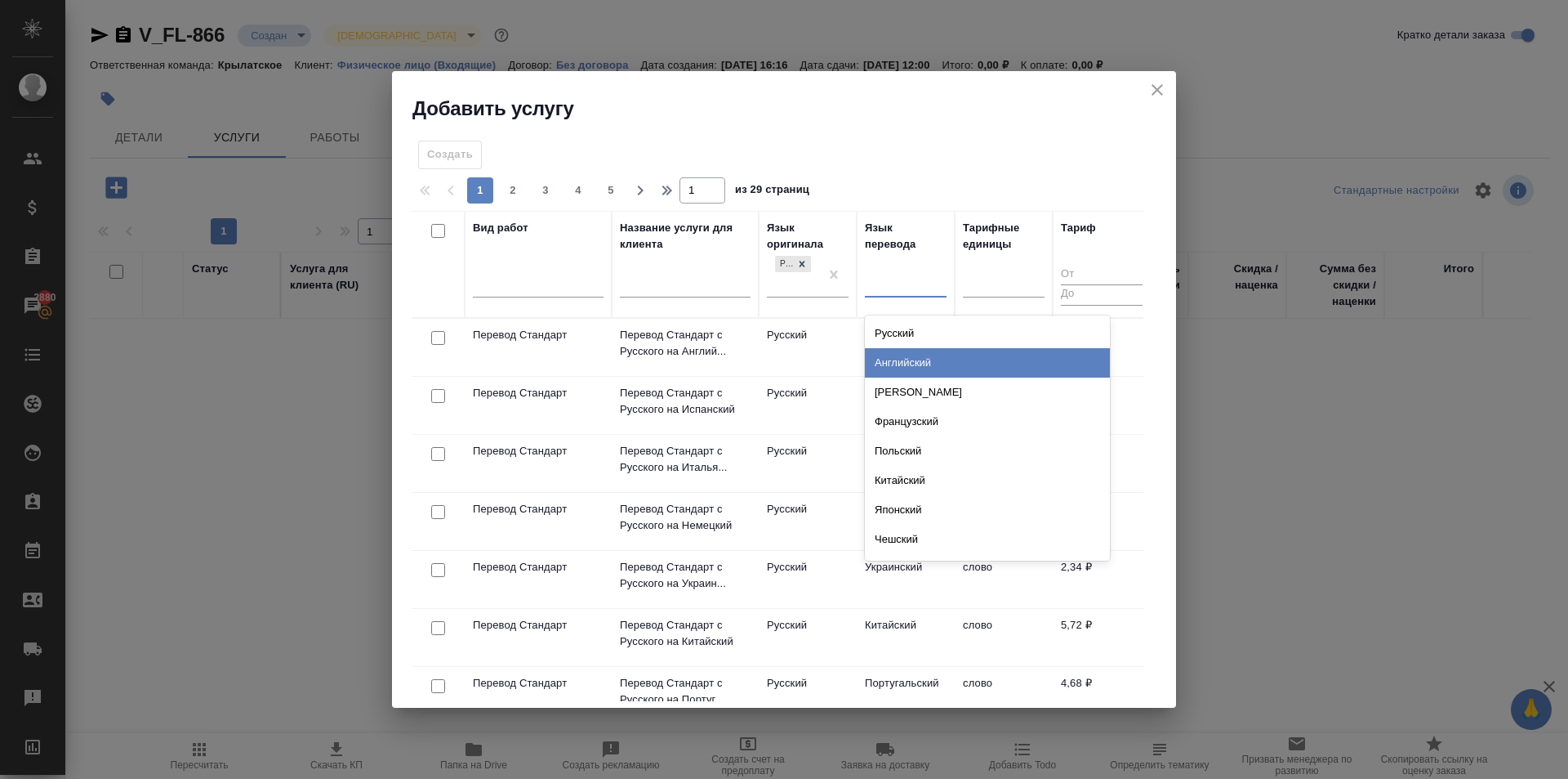
click at [905, 352] on div "Английский" at bounding box center [987, 363] width 245 height 29
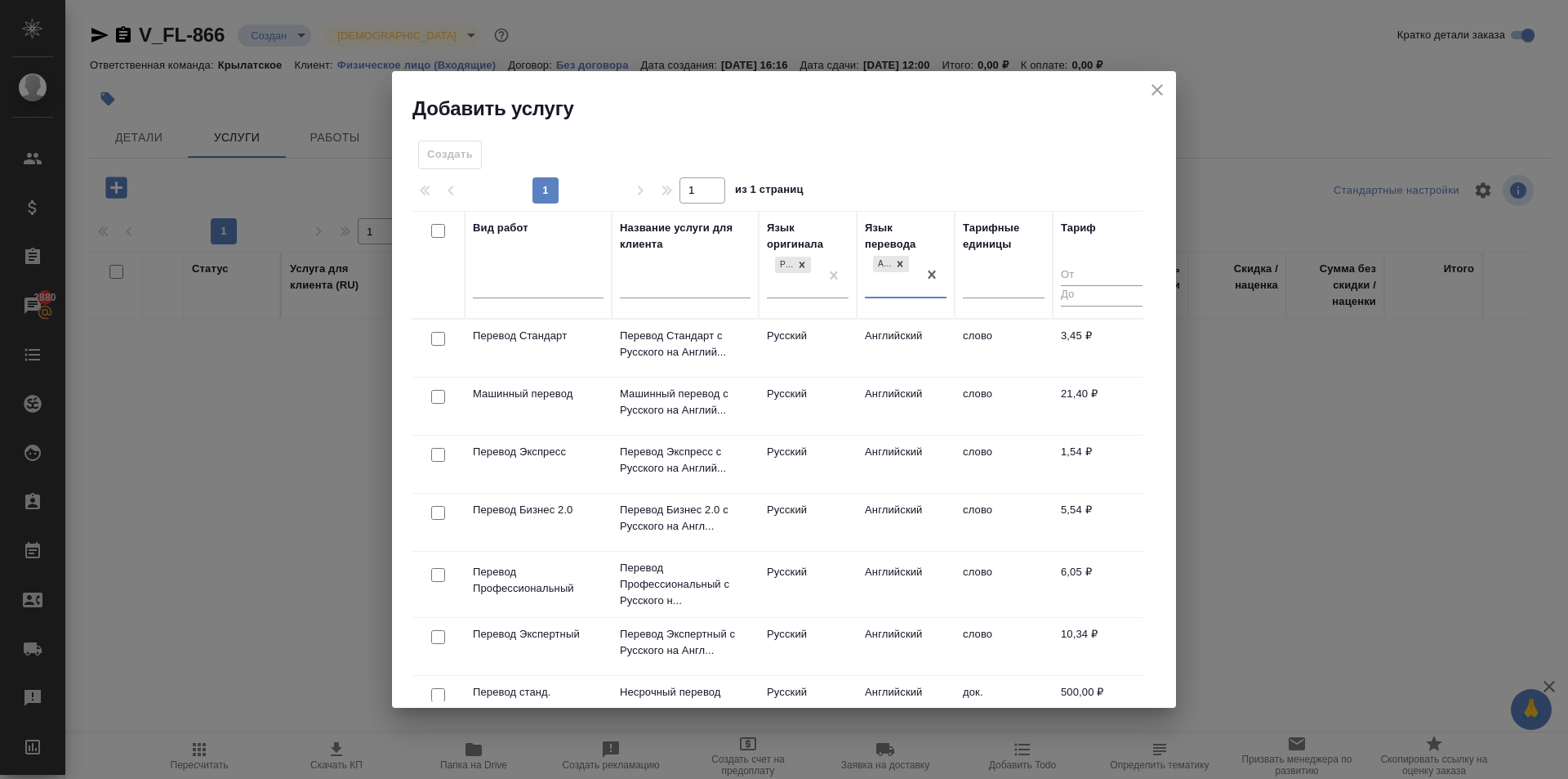
click at [856, 337] on td "Русский" at bounding box center [807, 348] width 98 height 57
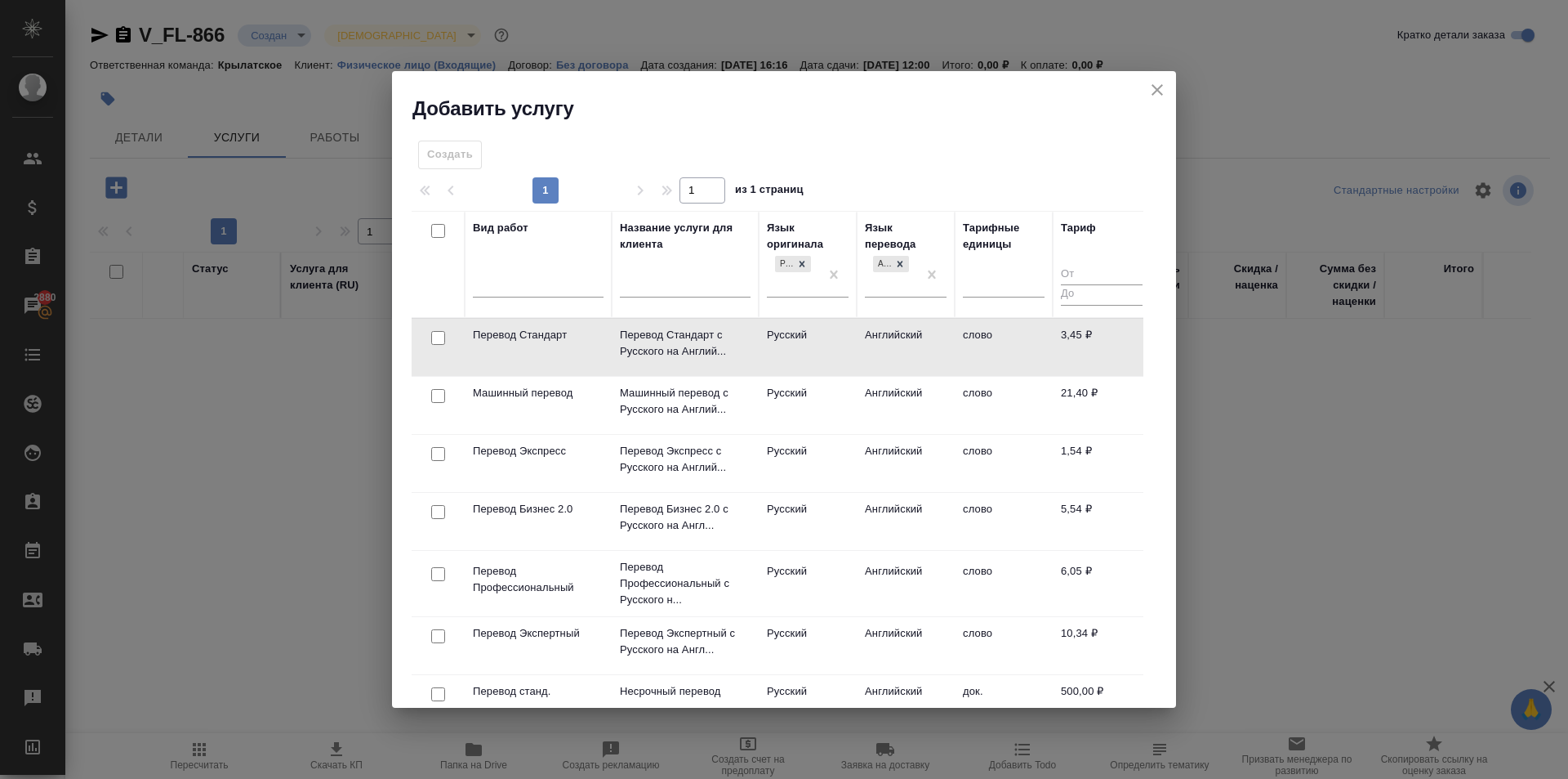
click at [856, 337] on td "Русский" at bounding box center [807, 347] width 98 height 57
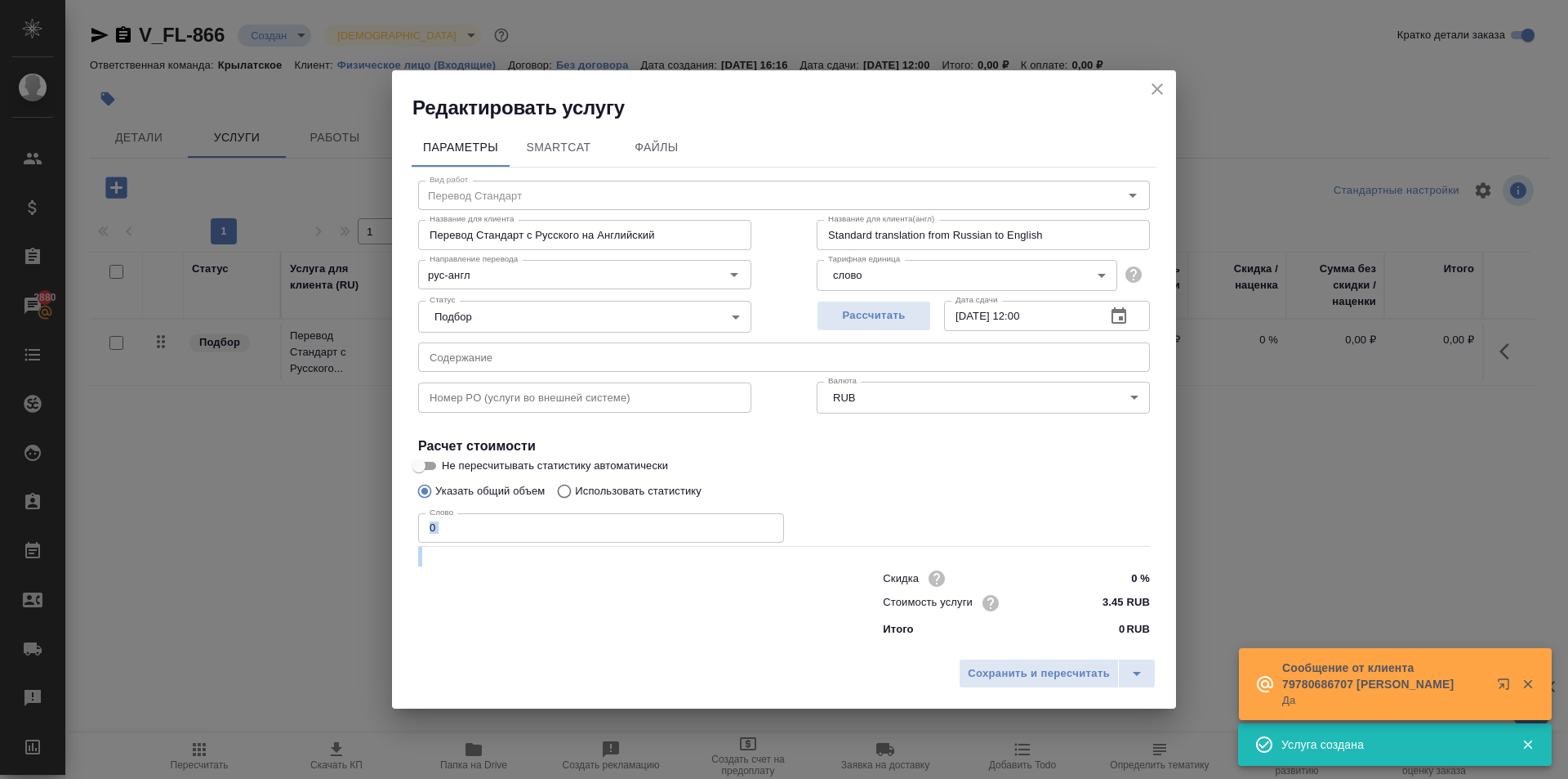
drag, startPoint x: 446, startPoint y: 548, endPoint x: 441, endPoint y: 529, distance: 19.6
click at [434, 534] on div "Вид работ Перевод Стандарт Вид работ Название для клиента Перевод Стандарт с Ру…" at bounding box center [783, 406] width 745 height 477
drag, startPoint x: 441, startPoint y: 529, endPoint x: 421, endPoint y: 525, distance: 20.4
click at [421, 525] on input "0" at bounding box center [602, 528] width 366 height 29
type input "1"
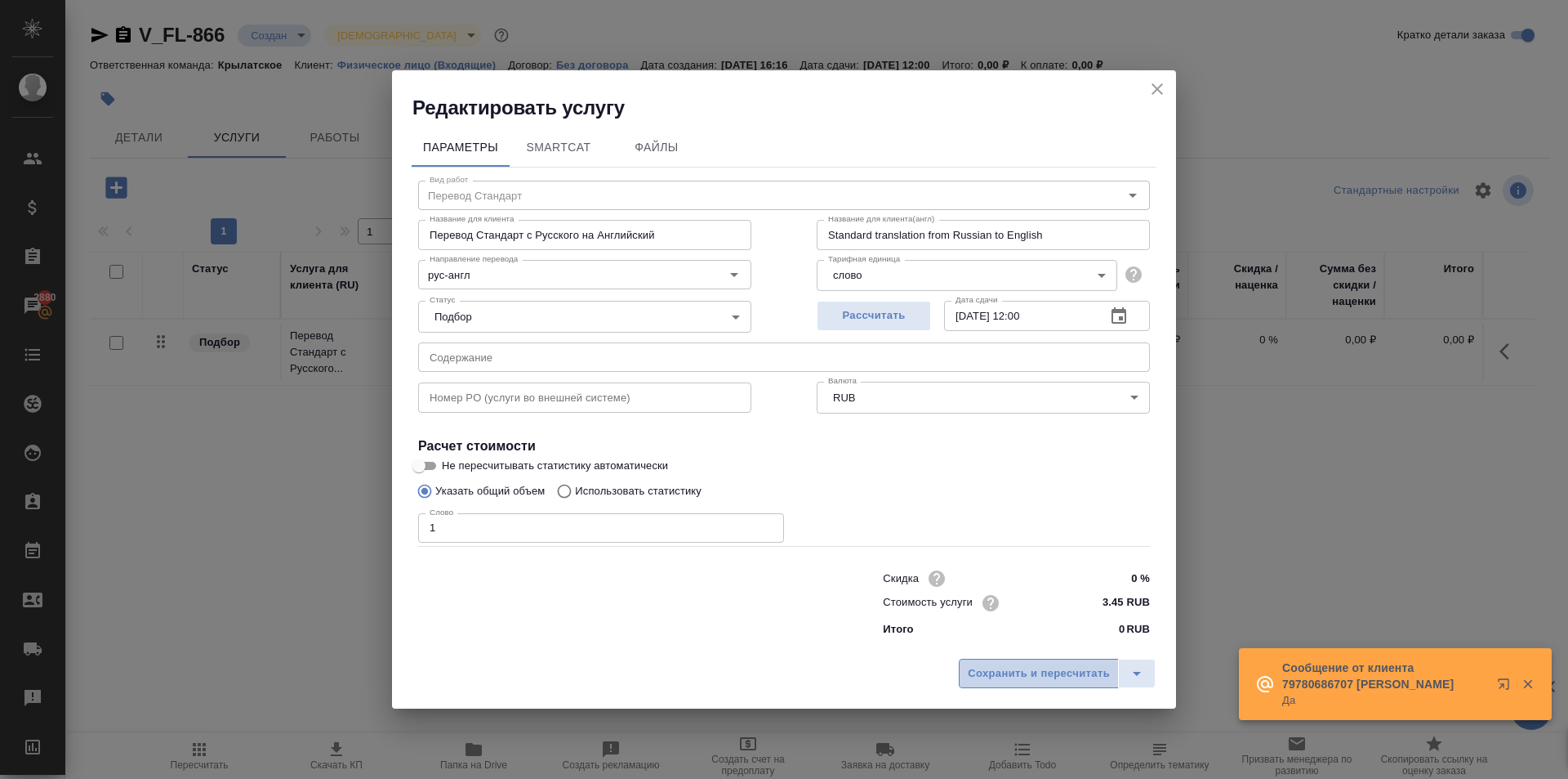
click at [983, 668] on span "Сохранить и пересчитать" at bounding box center [1039, 674] width 142 height 19
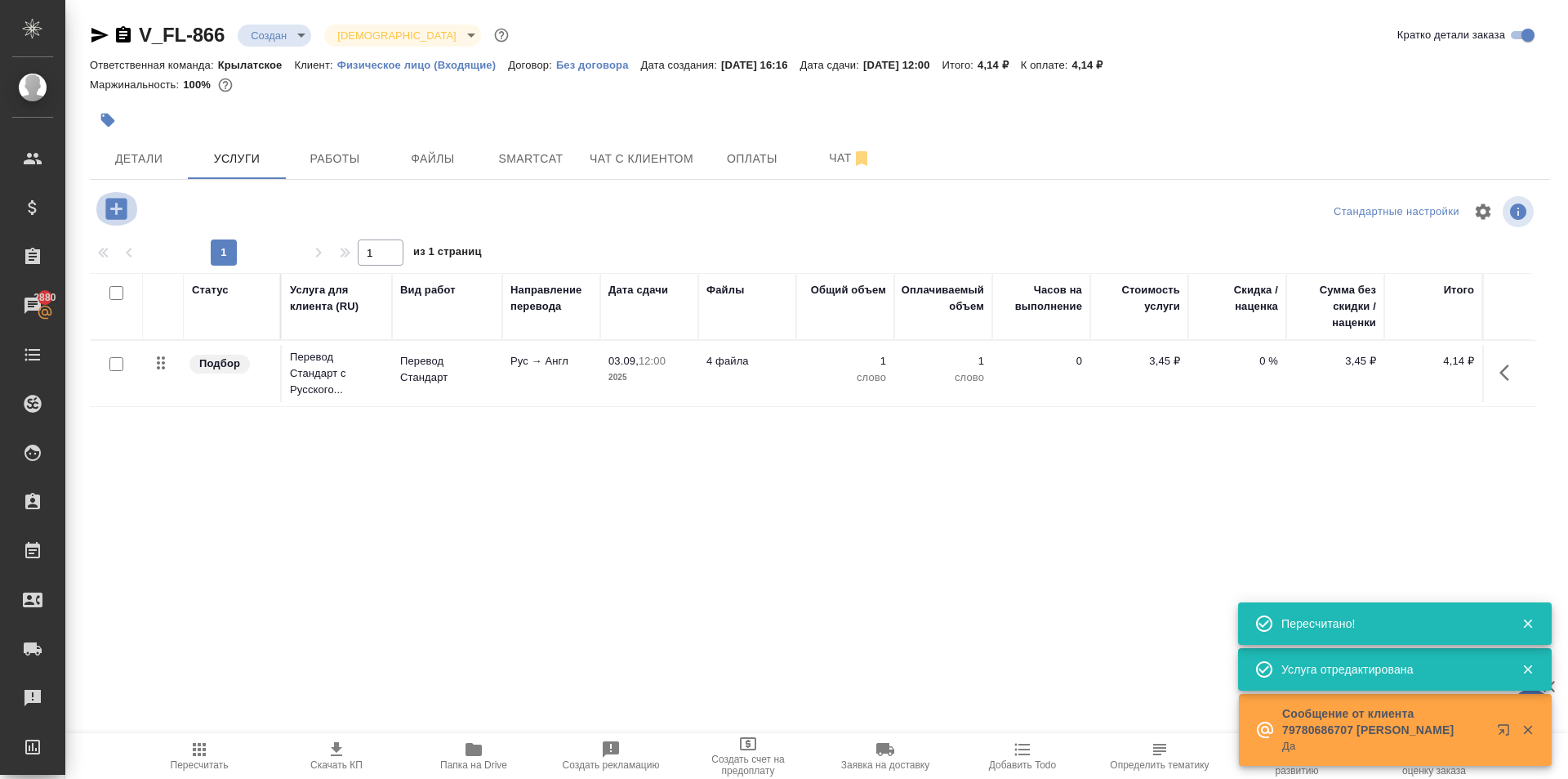
click at [97, 203] on button "button" at bounding box center [116, 209] width 45 height 34
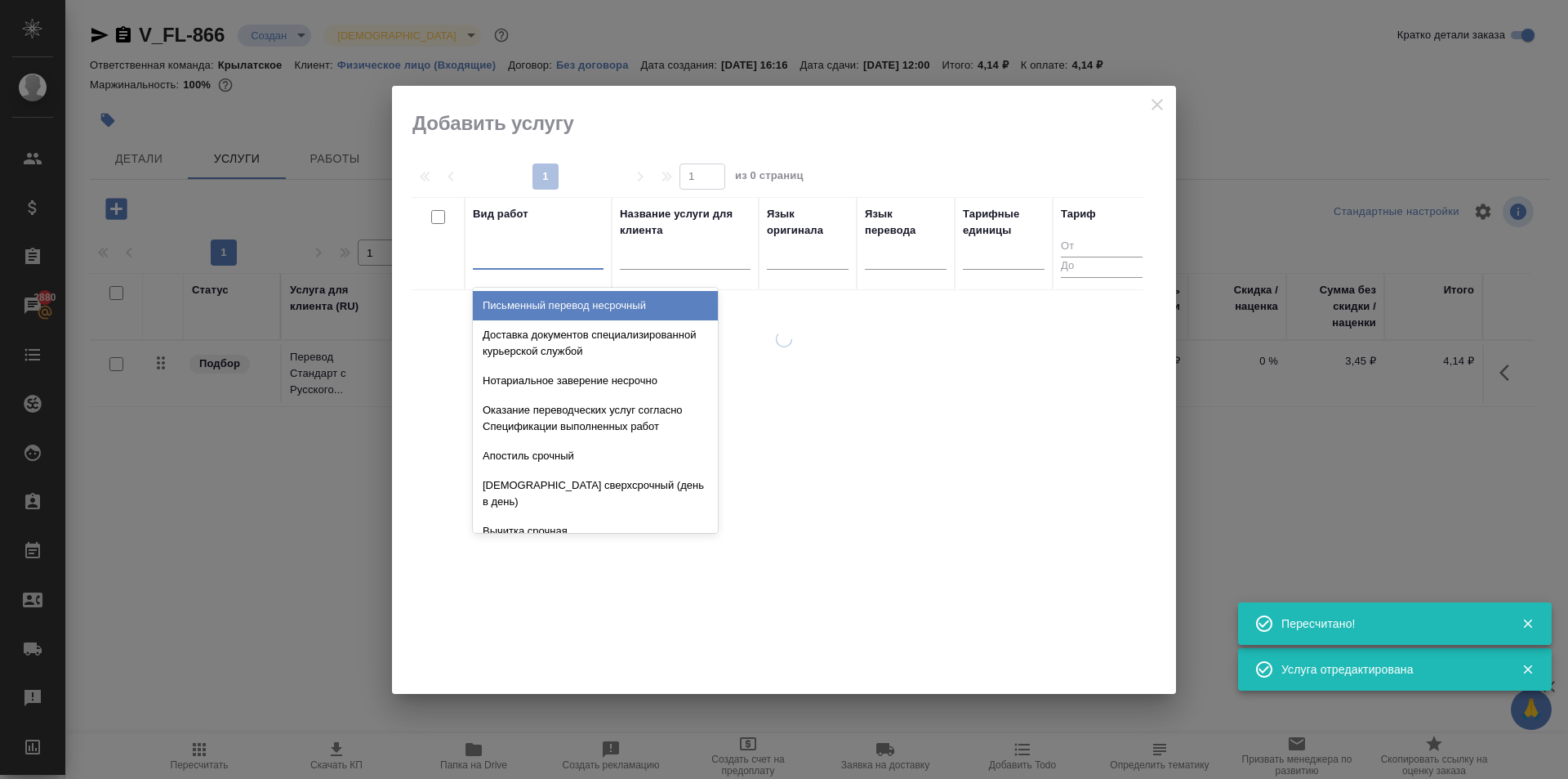
click at [579, 258] on div at bounding box center [538, 253] width 131 height 24
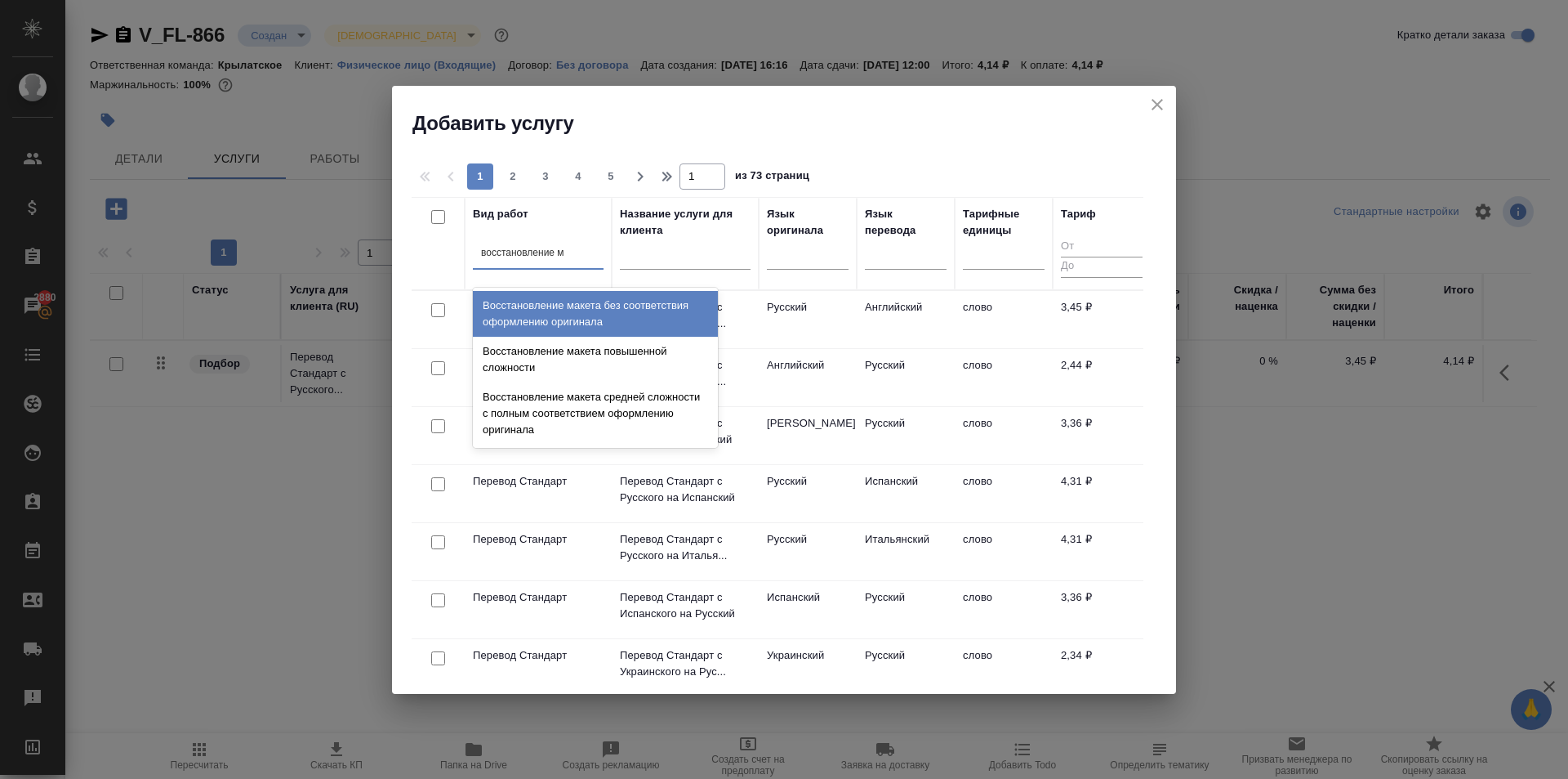
type input "восстановление ма"
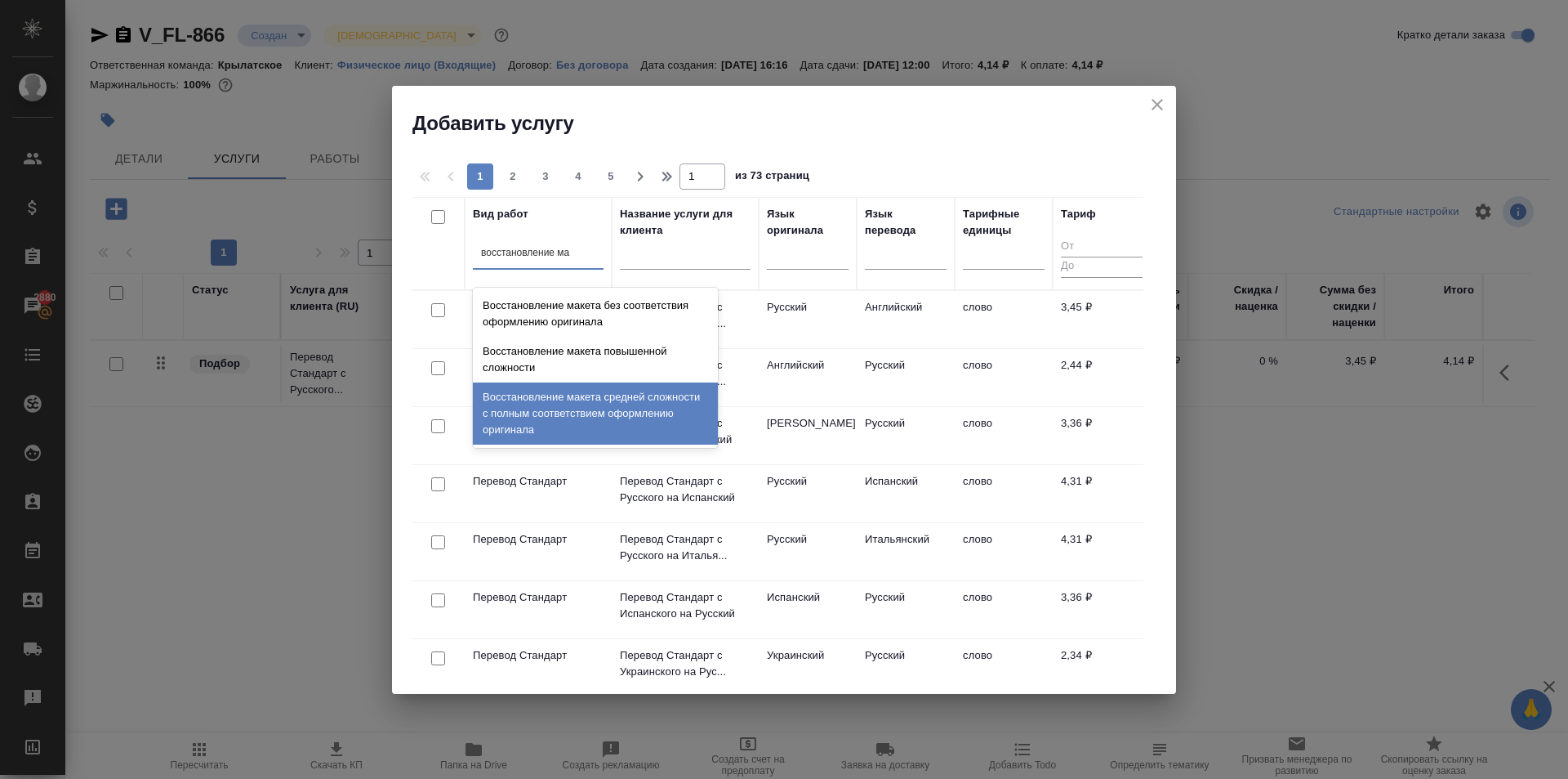
click at [669, 398] on div "Восстановление макета средней сложности с полным соответствием оформлению ориги…" at bounding box center [595, 413] width 245 height 62
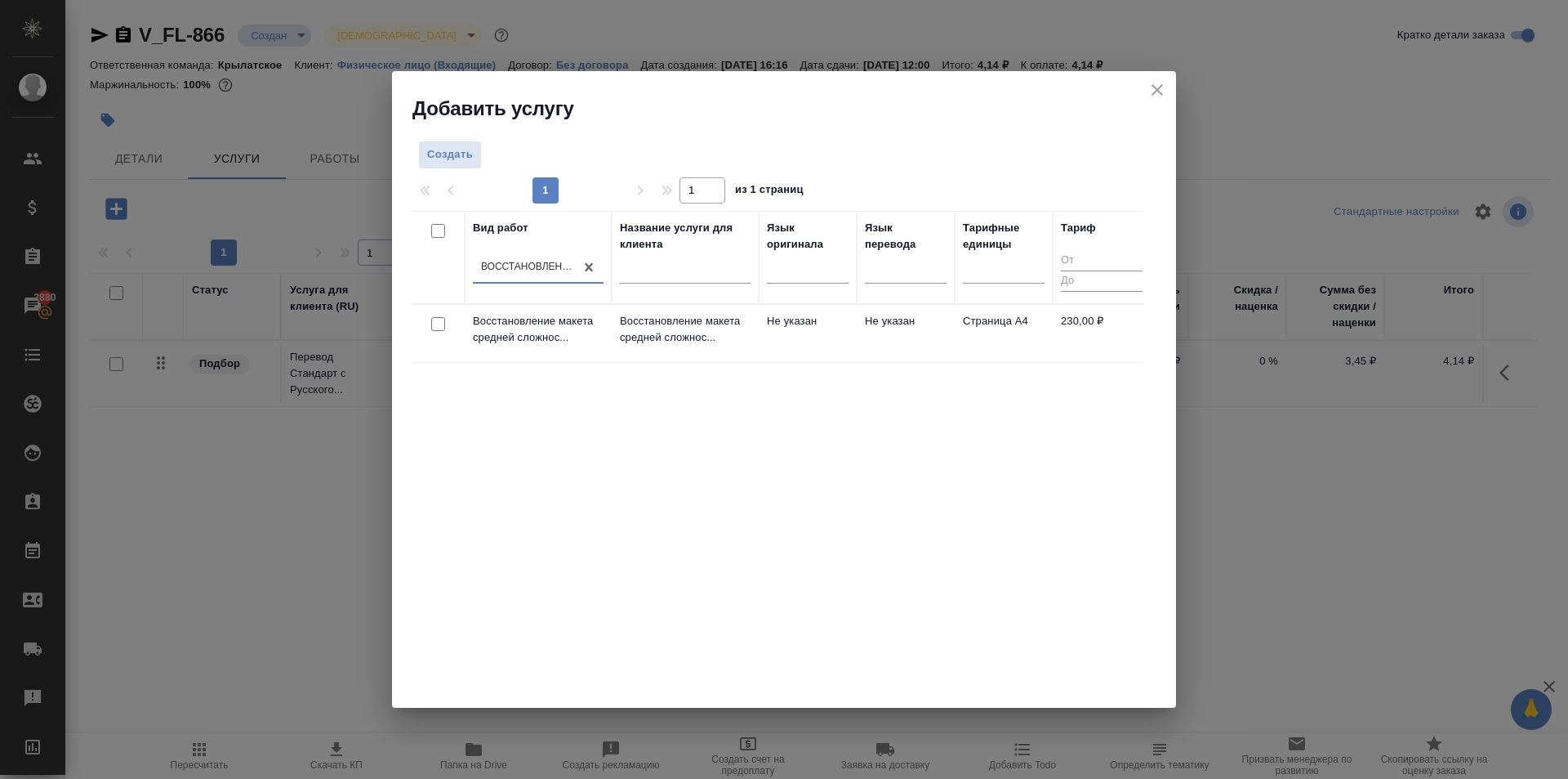
drag, startPoint x: 691, startPoint y: 366, endPoint x: 735, endPoint y: 322, distance: 62.2
click at [735, 322] on p "Восстановление макета средней сложнос..." at bounding box center [685, 330] width 131 height 33
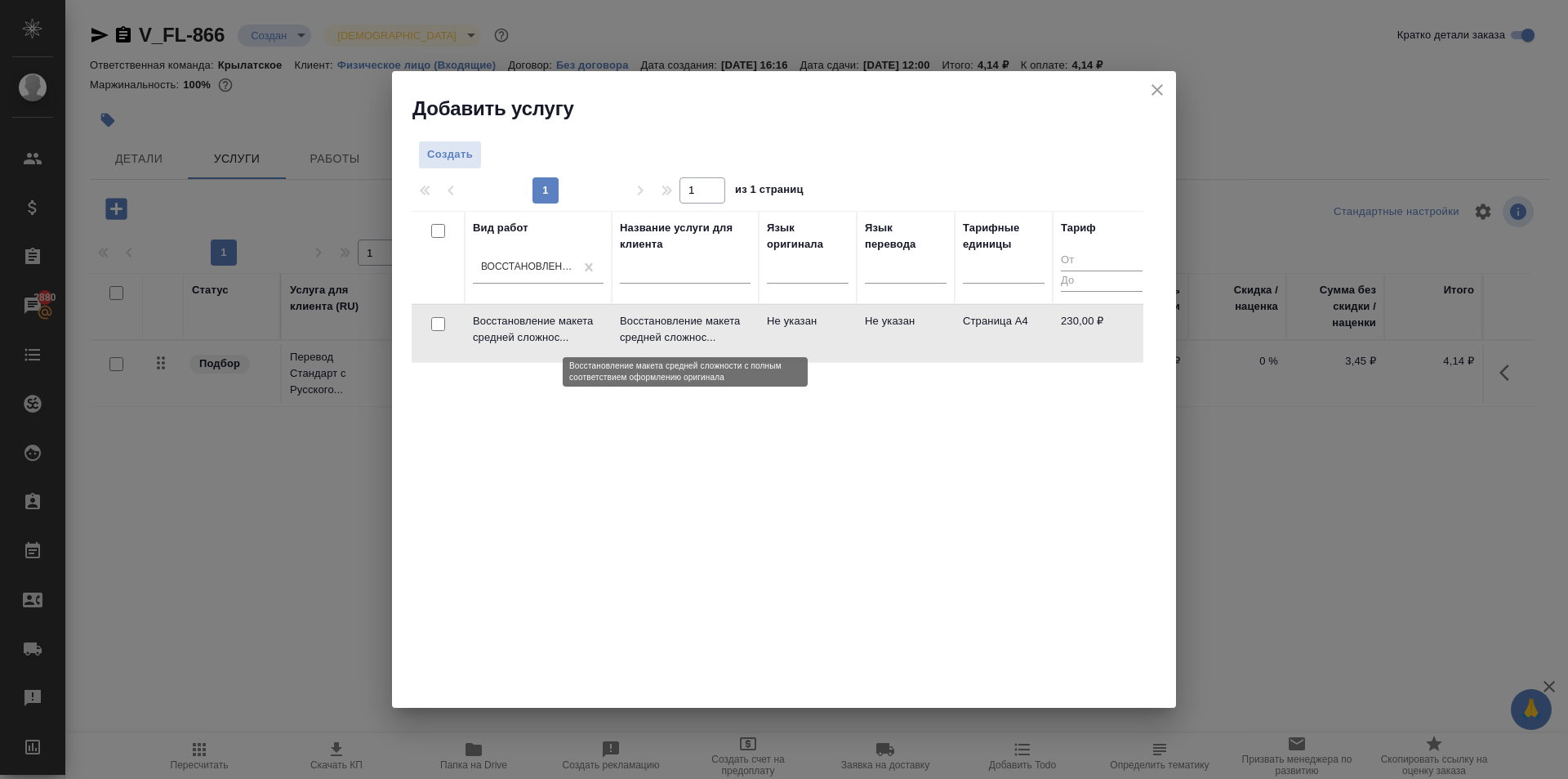
click at [735, 322] on p "Восстановление макета средней сложнос..." at bounding box center [685, 330] width 131 height 33
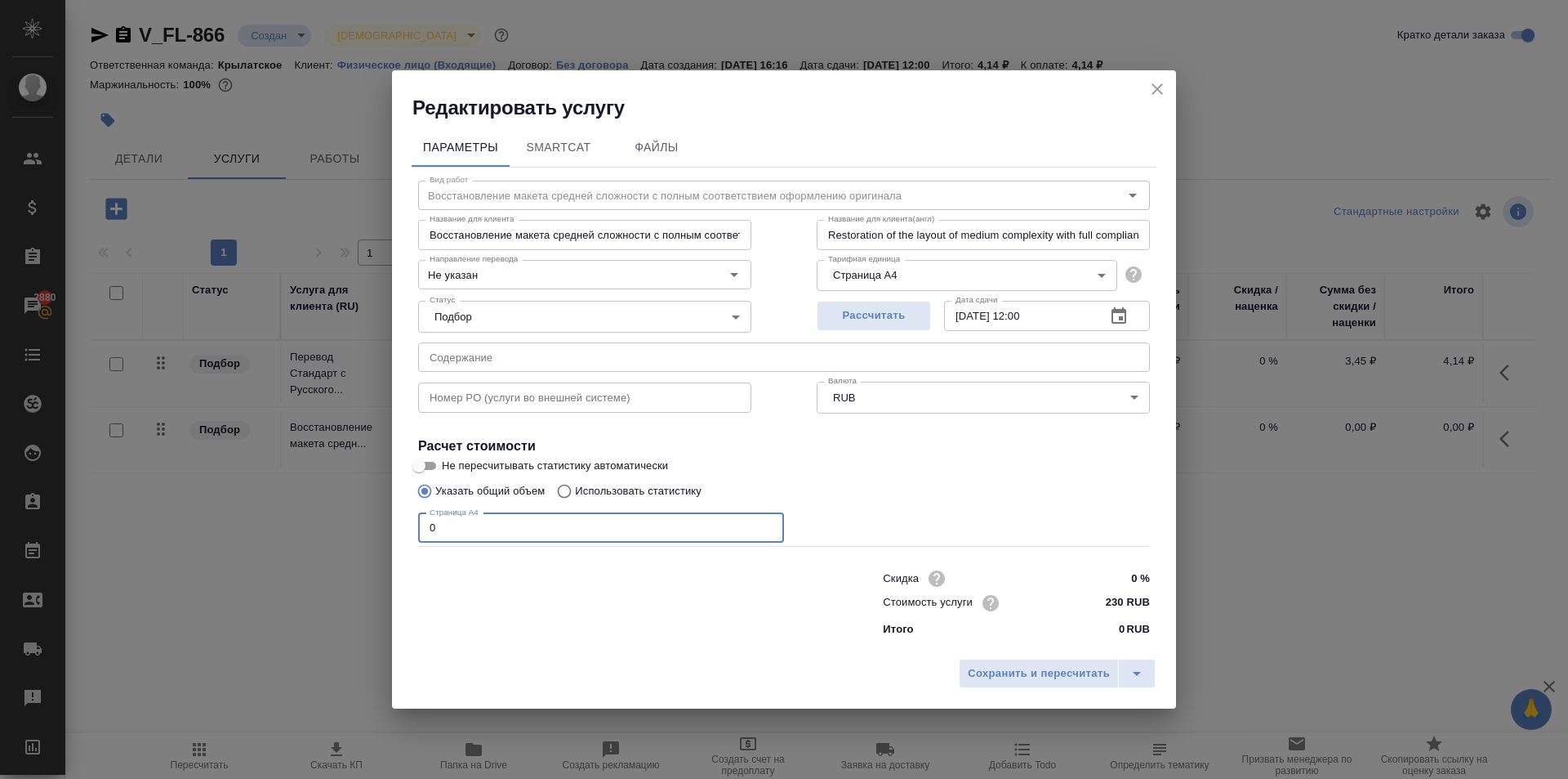
drag, startPoint x: 448, startPoint y: 523, endPoint x: 371, endPoint y: 522, distance: 77.0
click at [371, 522] on div "Редактировать услугу Параметры SmartCat Файлы Вид работ Восстановление макета с…" at bounding box center [784, 390] width 1568 height 779
type input "4"
click at [1046, 671] on span "Сохранить и пересчитать" at bounding box center [1039, 674] width 142 height 19
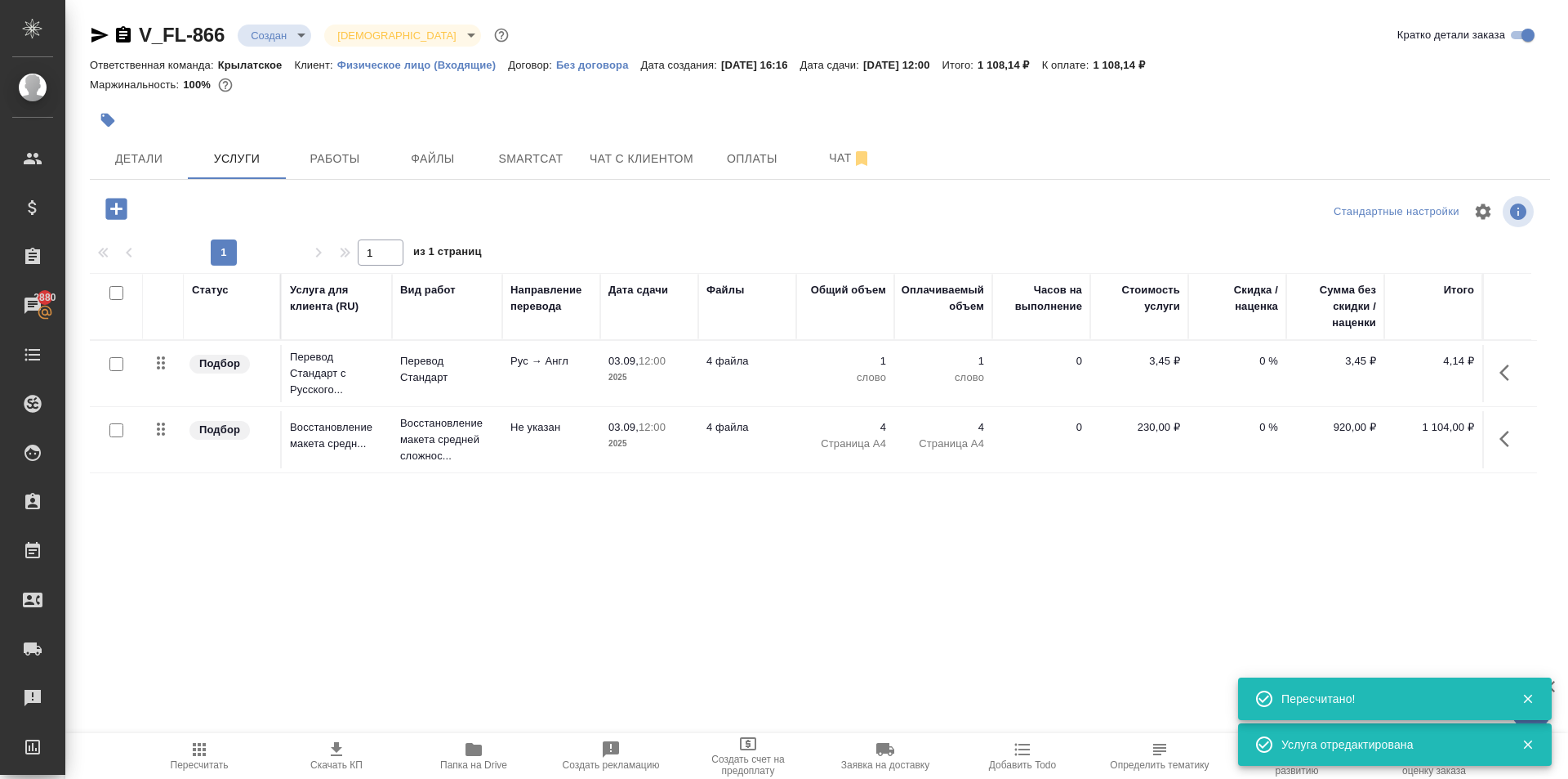
click at [115, 366] on input "checkbox" at bounding box center [115, 364] width 14 height 14
checkbox input "true"
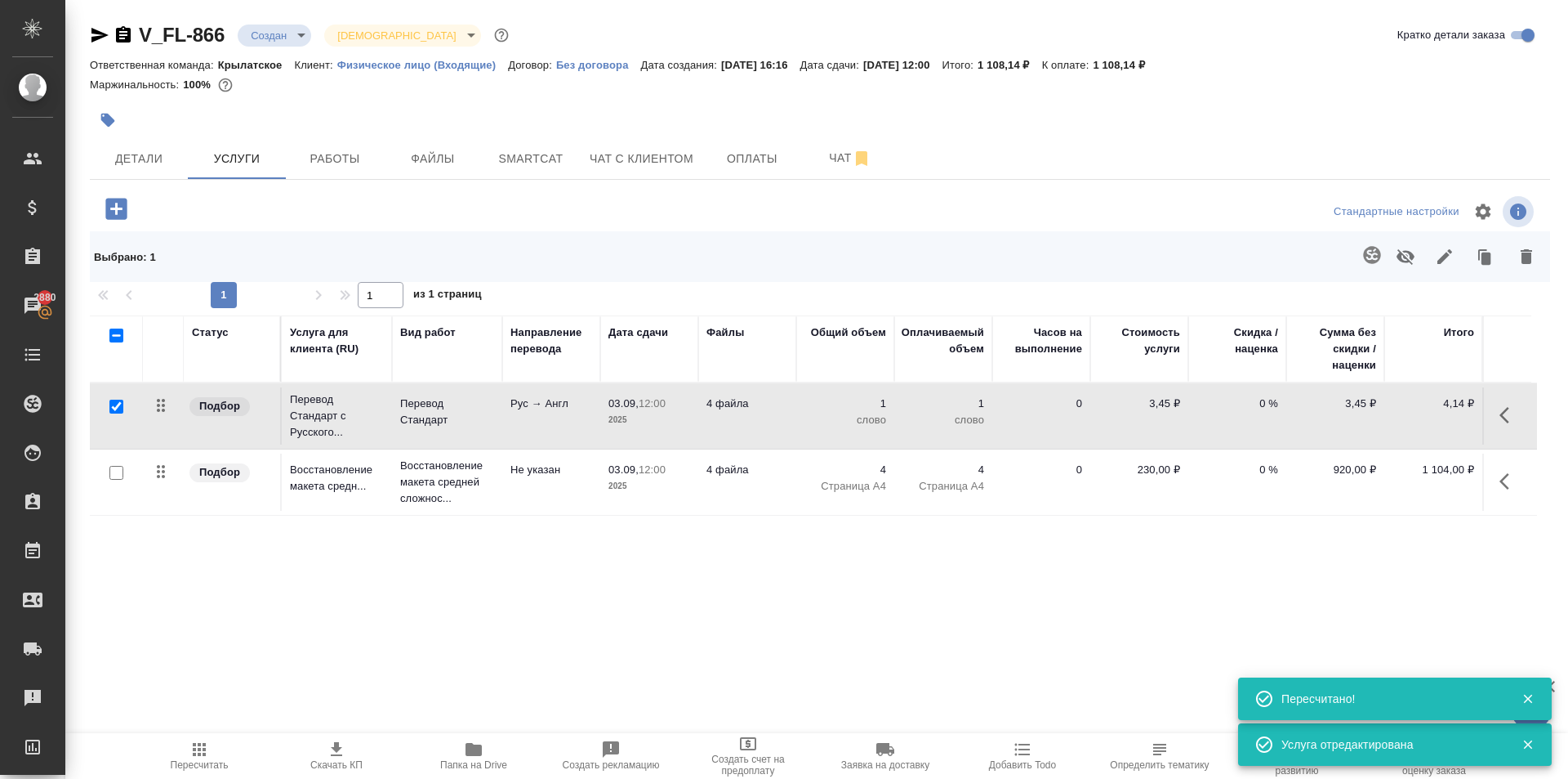
click at [1369, 254] on icon "button" at bounding box center [1371, 255] width 19 height 19
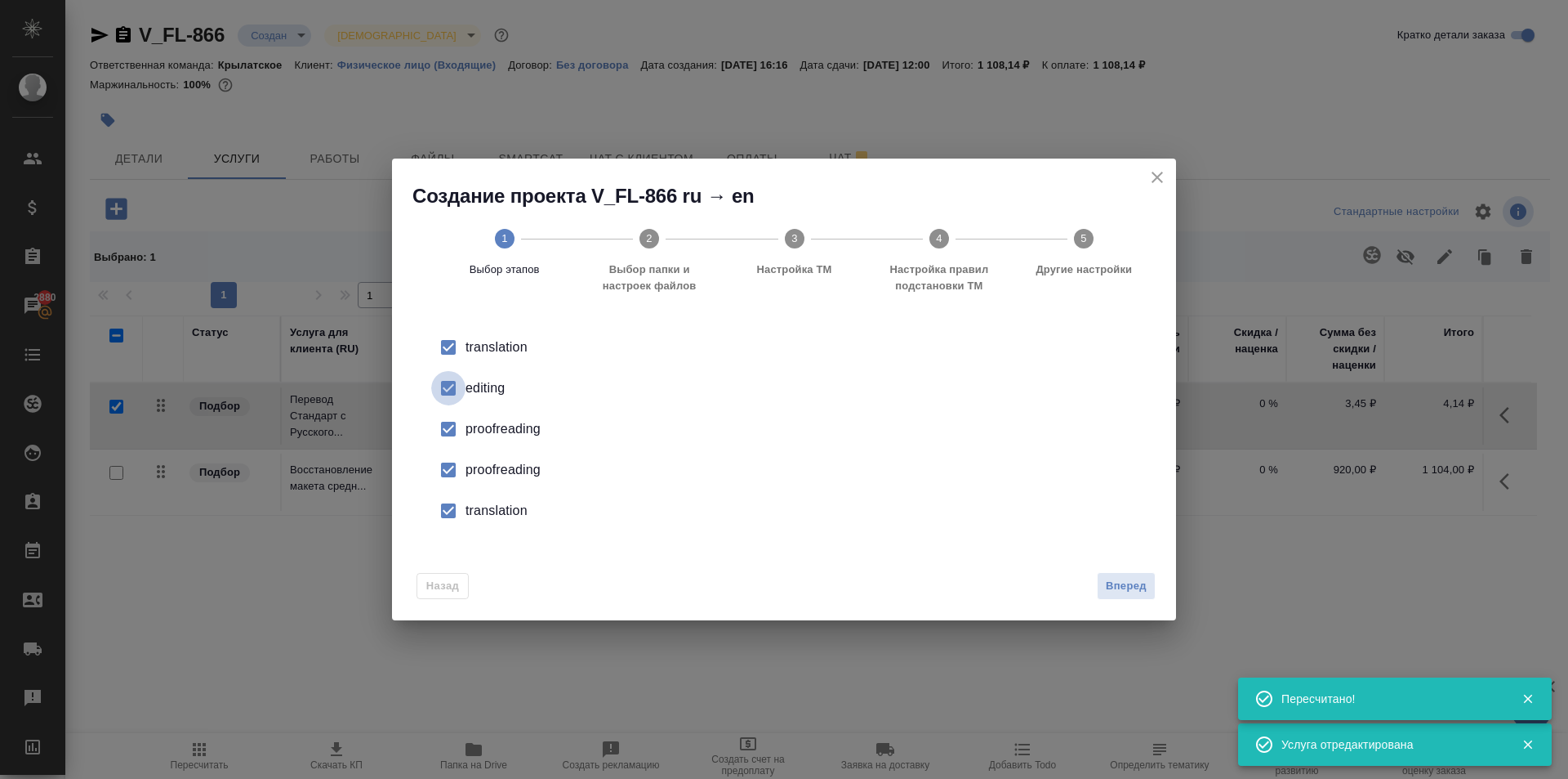
click at [444, 378] on input "checkbox" at bounding box center [448, 388] width 34 height 34
click at [460, 449] on li "proofreading" at bounding box center [784, 469] width 732 height 41
click at [452, 430] on input "checkbox" at bounding box center [448, 428] width 34 height 34
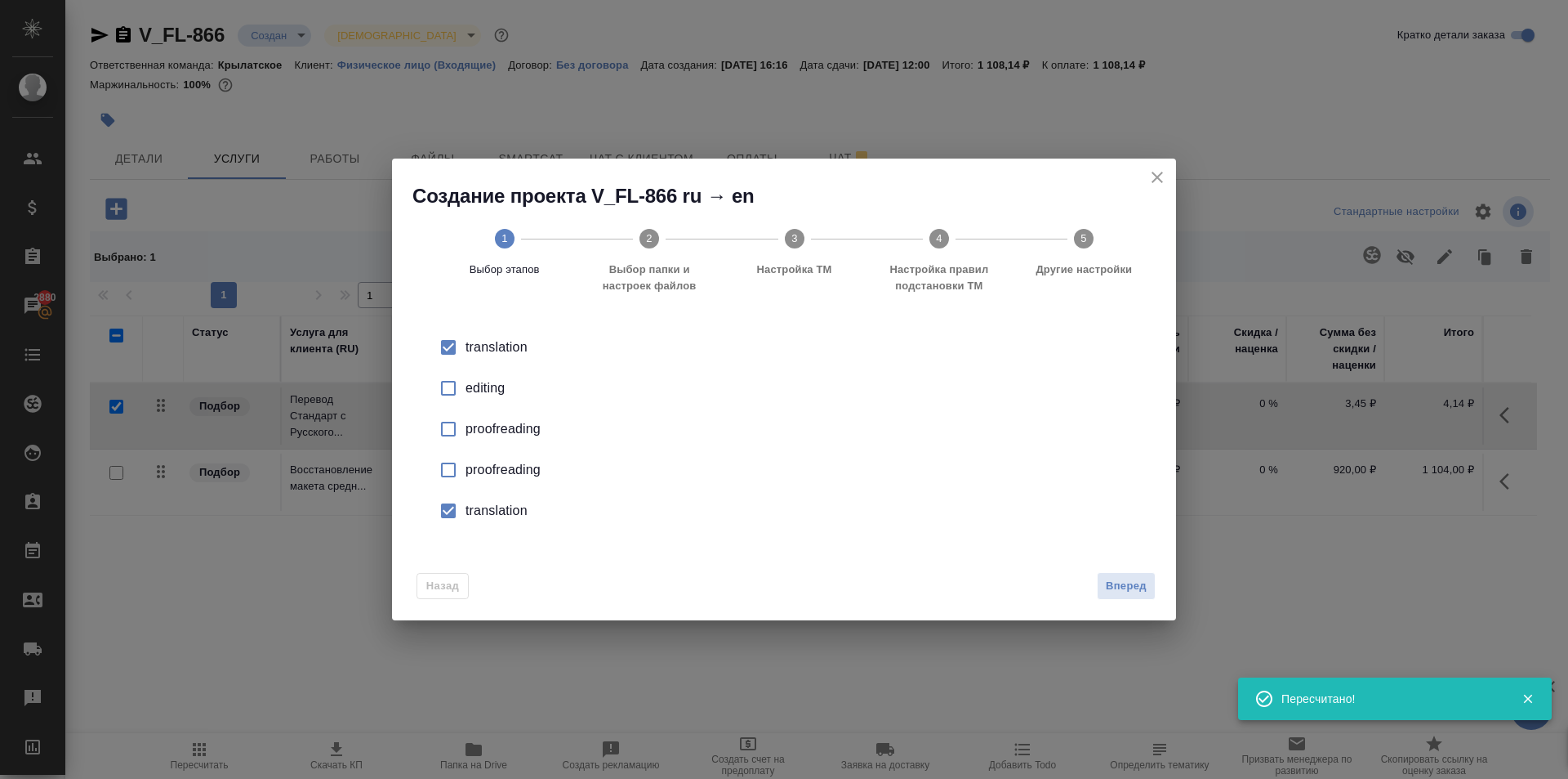
drag, startPoint x: 457, startPoint y: 506, endPoint x: 464, endPoint y: 510, distance: 8.1
click at [464, 510] on input "checkbox" at bounding box center [448, 510] width 34 height 34
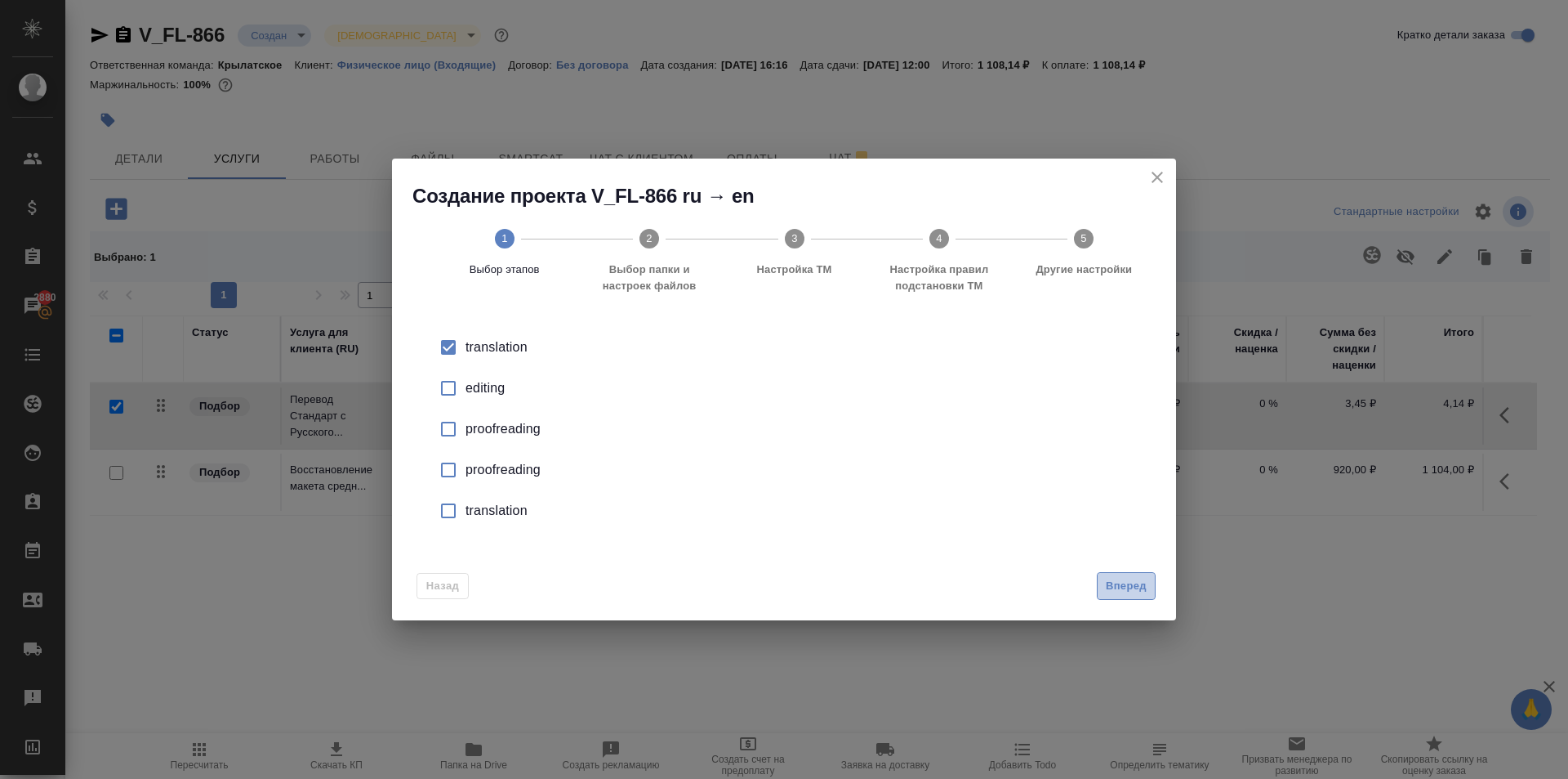
click at [1109, 586] on span "Вперед" at bounding box center [1126, 587] width 41 height 19
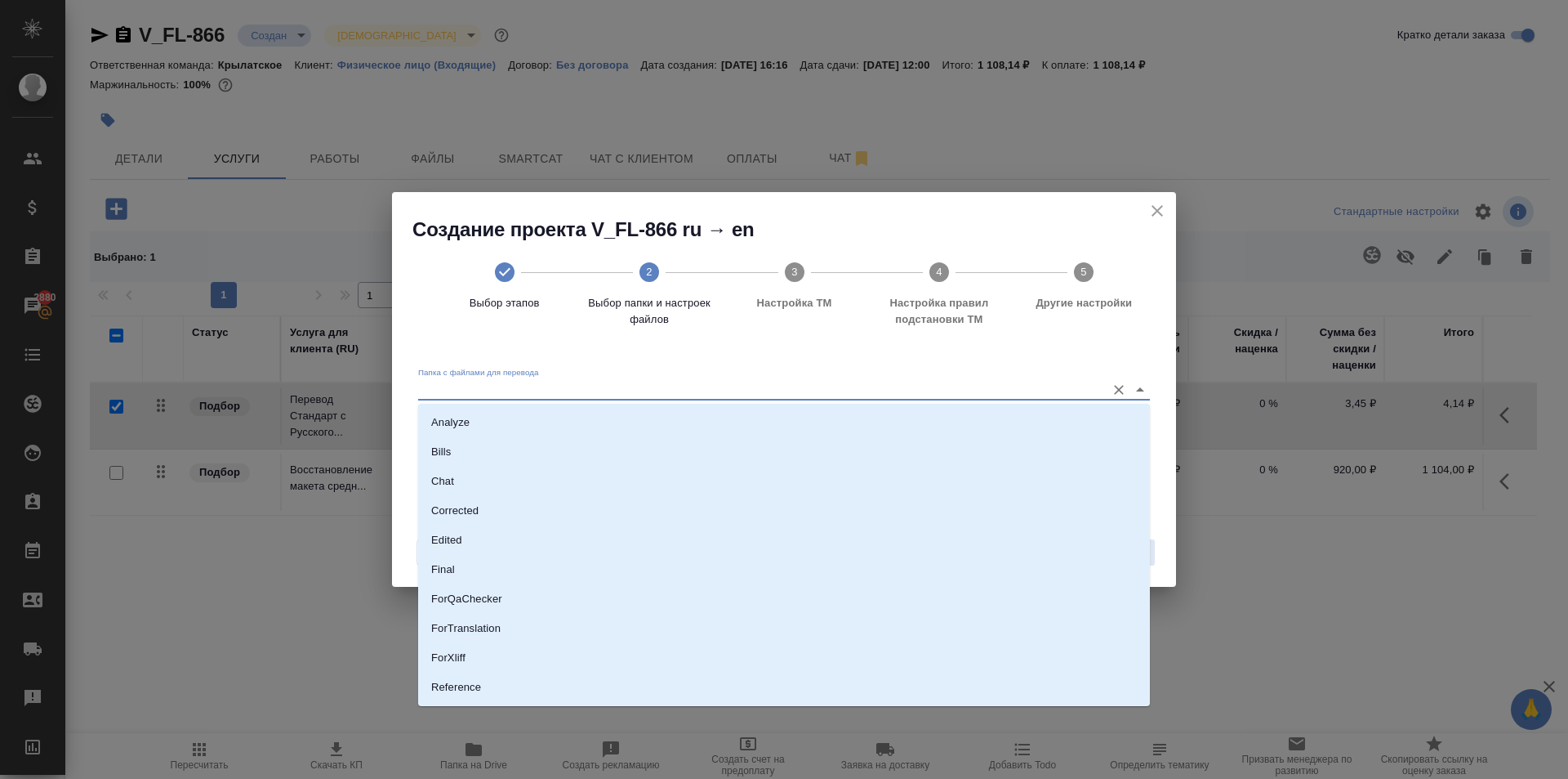
drag, startPoint x: 571, startPoint y: 382, endPoint x: 570, endPoint y: 395, distance: 13.0
click at [571, 382] on input "Папка с файлами для перевода" at bounding box center [758, 390] width 680 height 19
drag, startPoint x: 473, startPoint y: 634, endPoint x: 496, endPoint y: 623, distance: 25.5
click at [473, 633] on li "Source" at bounding box center [784, 631] width 732 height 29
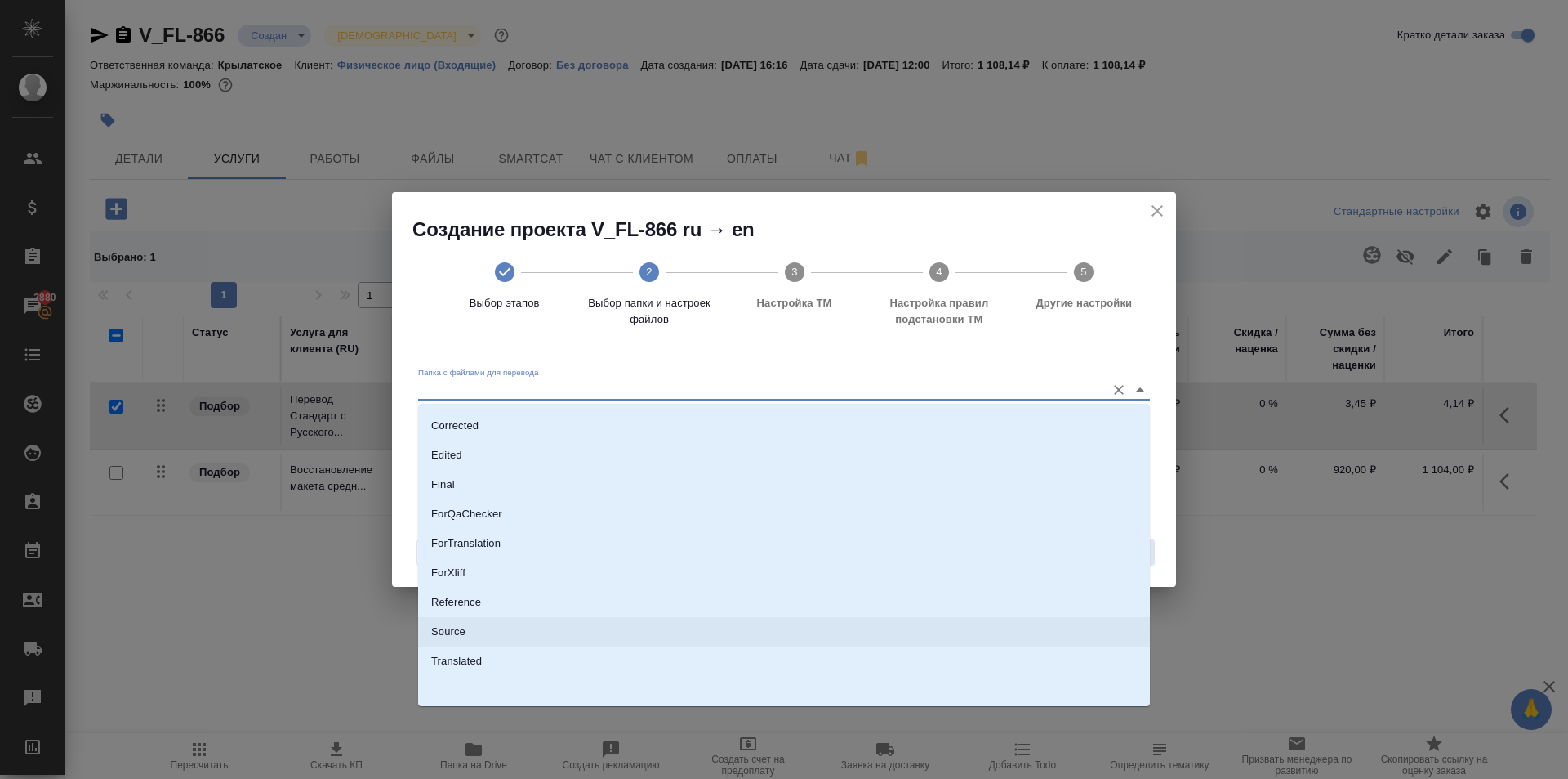
type input "Source"
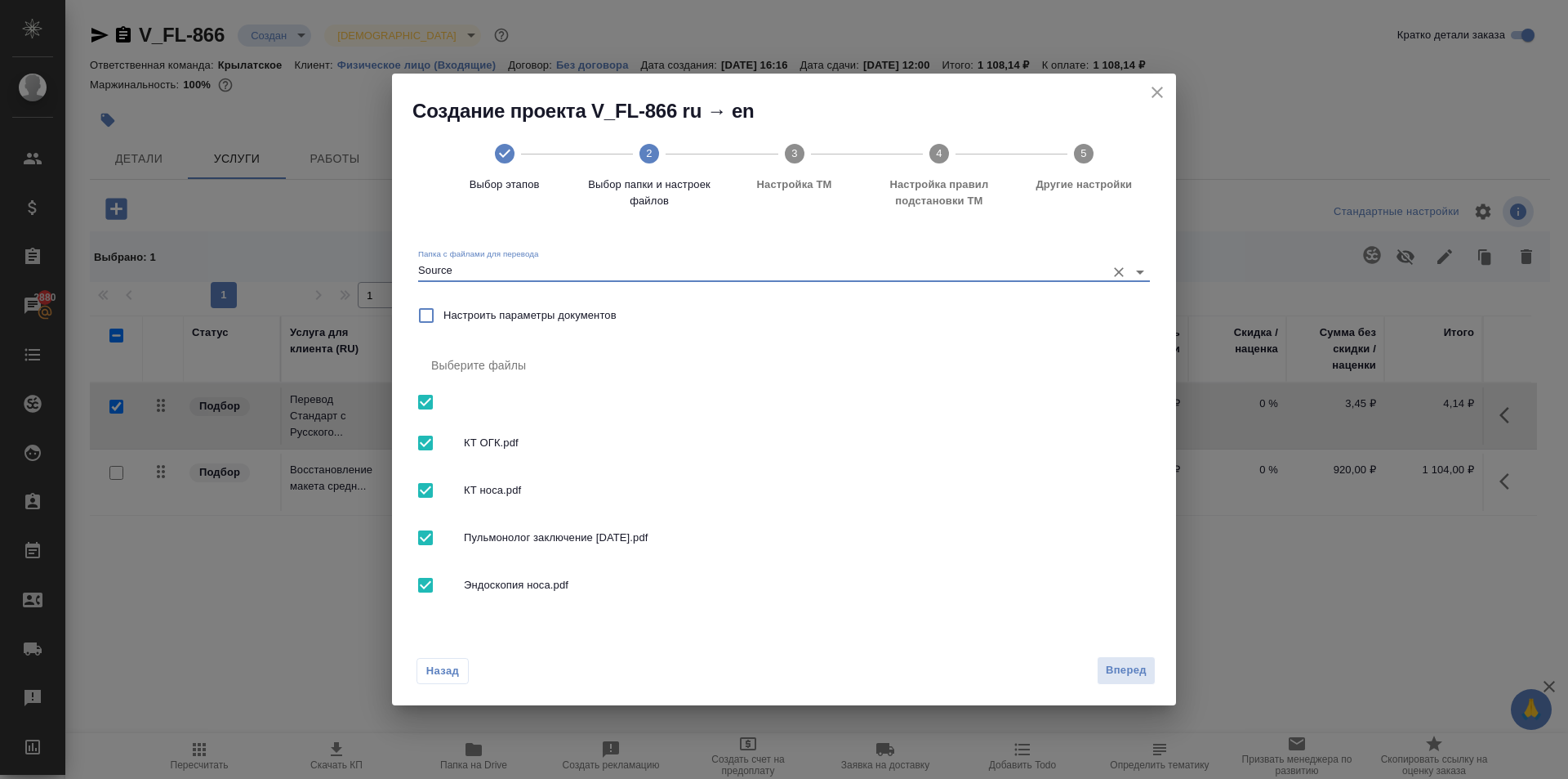
click at [1119, 668] on span "Вперед" at bounding box center [1126, 670] width 41 height 19
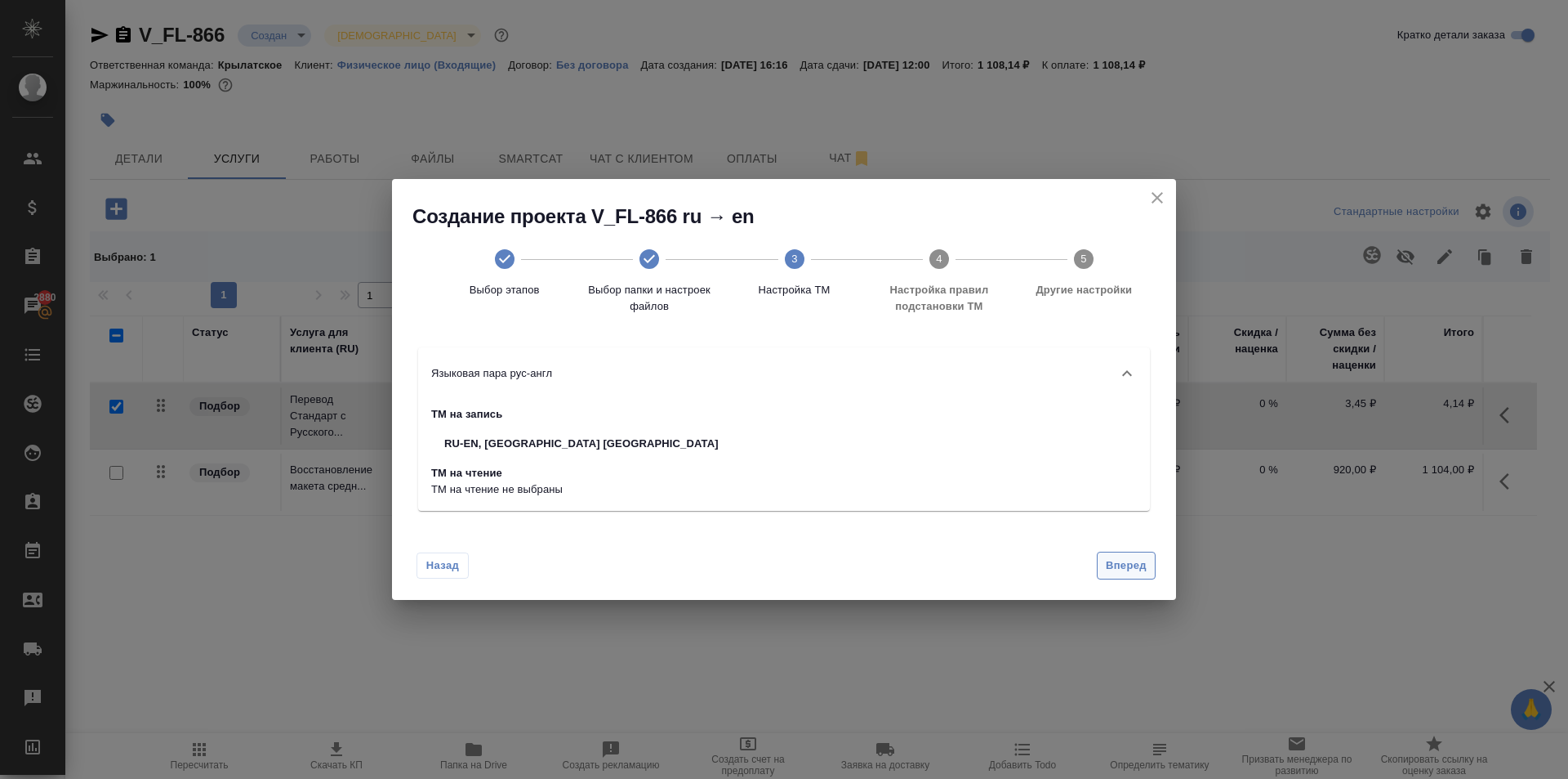
click at [1145, 571] on span "Вперед" at bounding box center [1126, 565] width 41 height 19
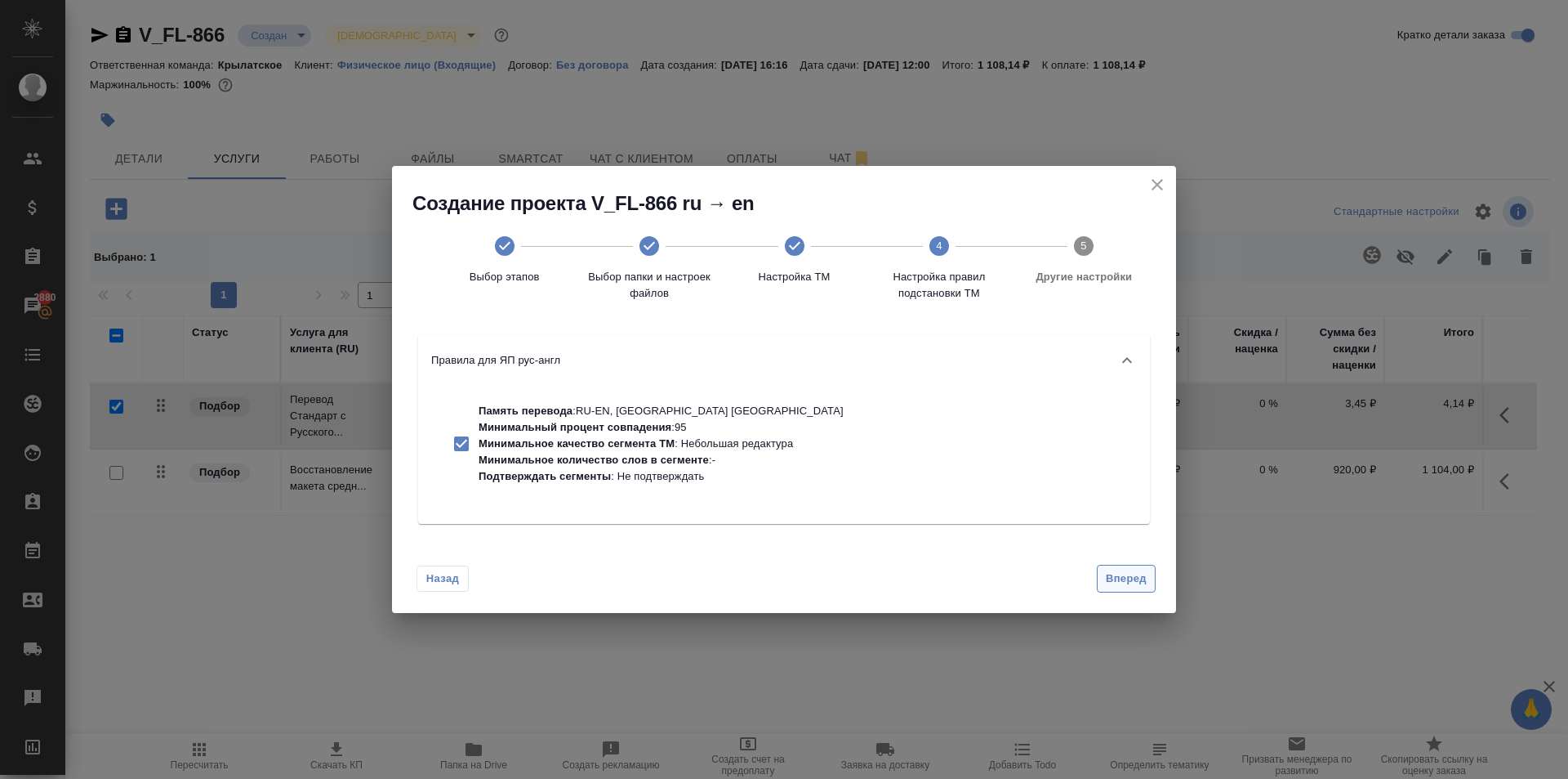
click at [1131, 582] on span "Вперед" at bounding box center [1126, 579] width 41 height 19
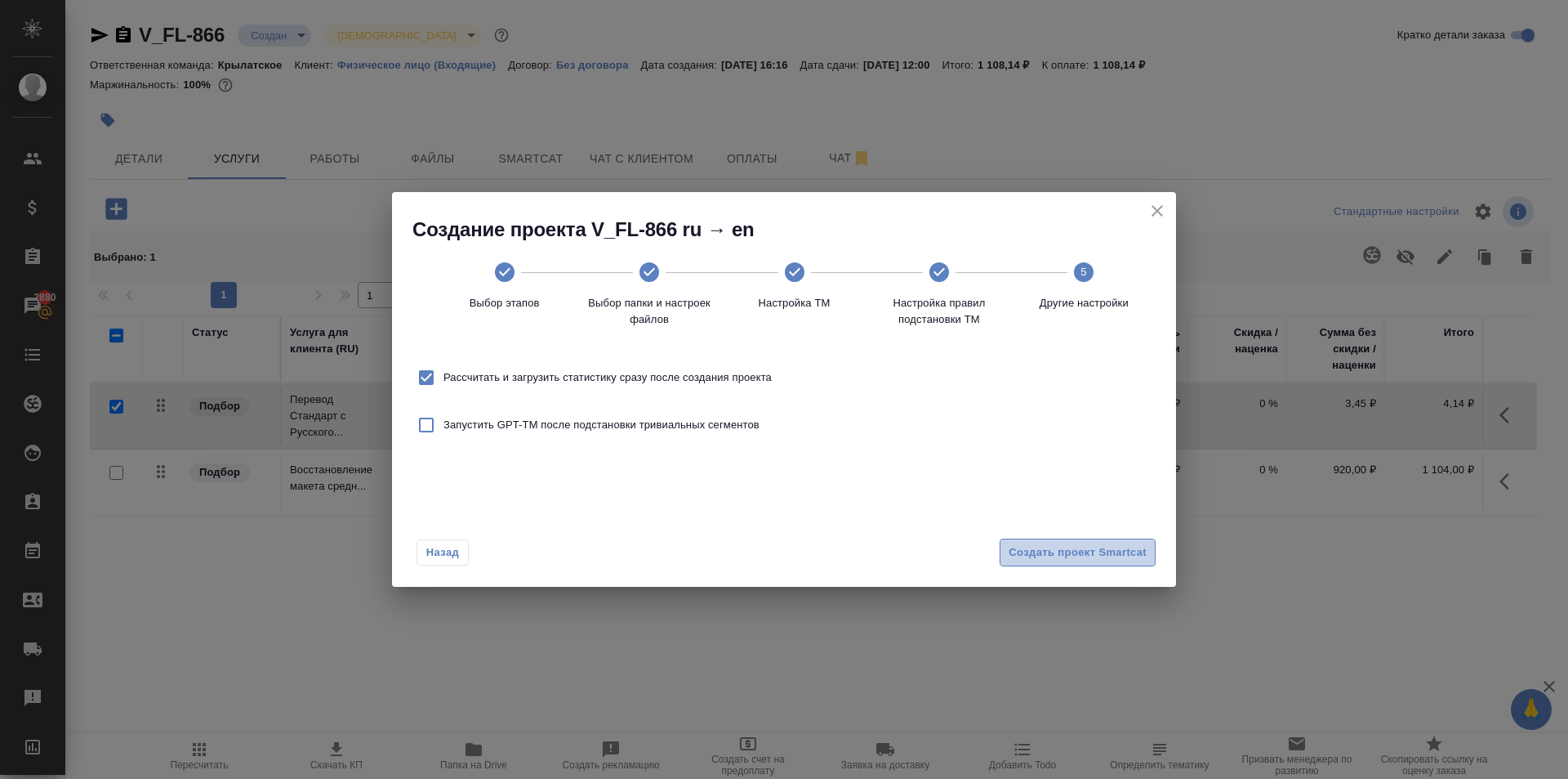
click at [1094, 556] on span "Создать проект Smartcat" at bounding box center [1077, 553] width 138 height 19
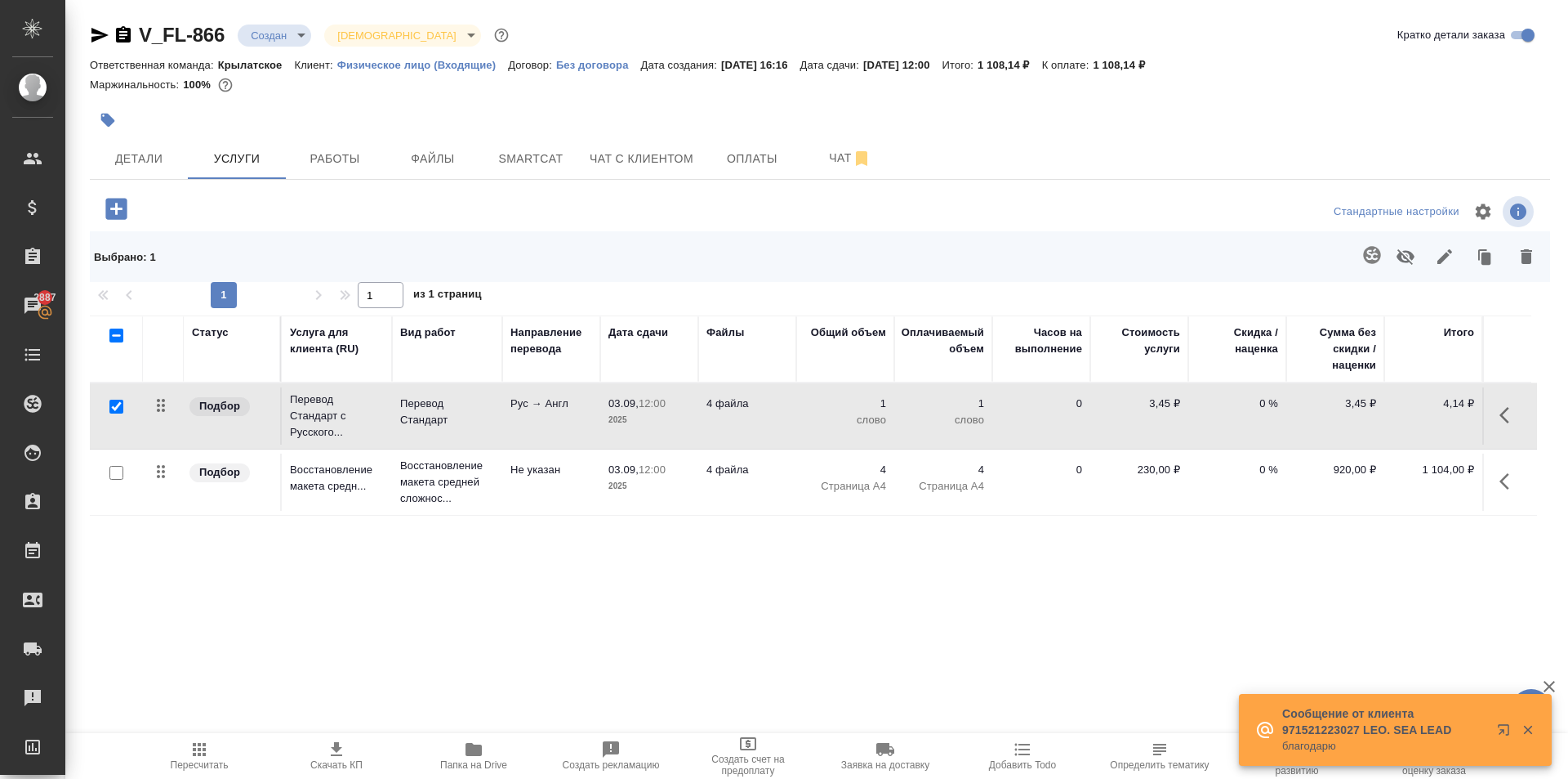
click at [122, 31] on icon "button" at bounding box center [124, 35] width 15 height 16
click at [131, 35] on icon "button" at bounding box center [124, 35] width 15 height 16
drag, startPoint x: 169, startPoint y: 151, endPoint x: 514, endPoint y: 215, distance: 350.9
click at [514, 215] on div "V_FL-866 Создан new Святая троица holyTrinity Кратко детали заказа Ответственна…" at bounding box center [820, 354] width 1478 height 708
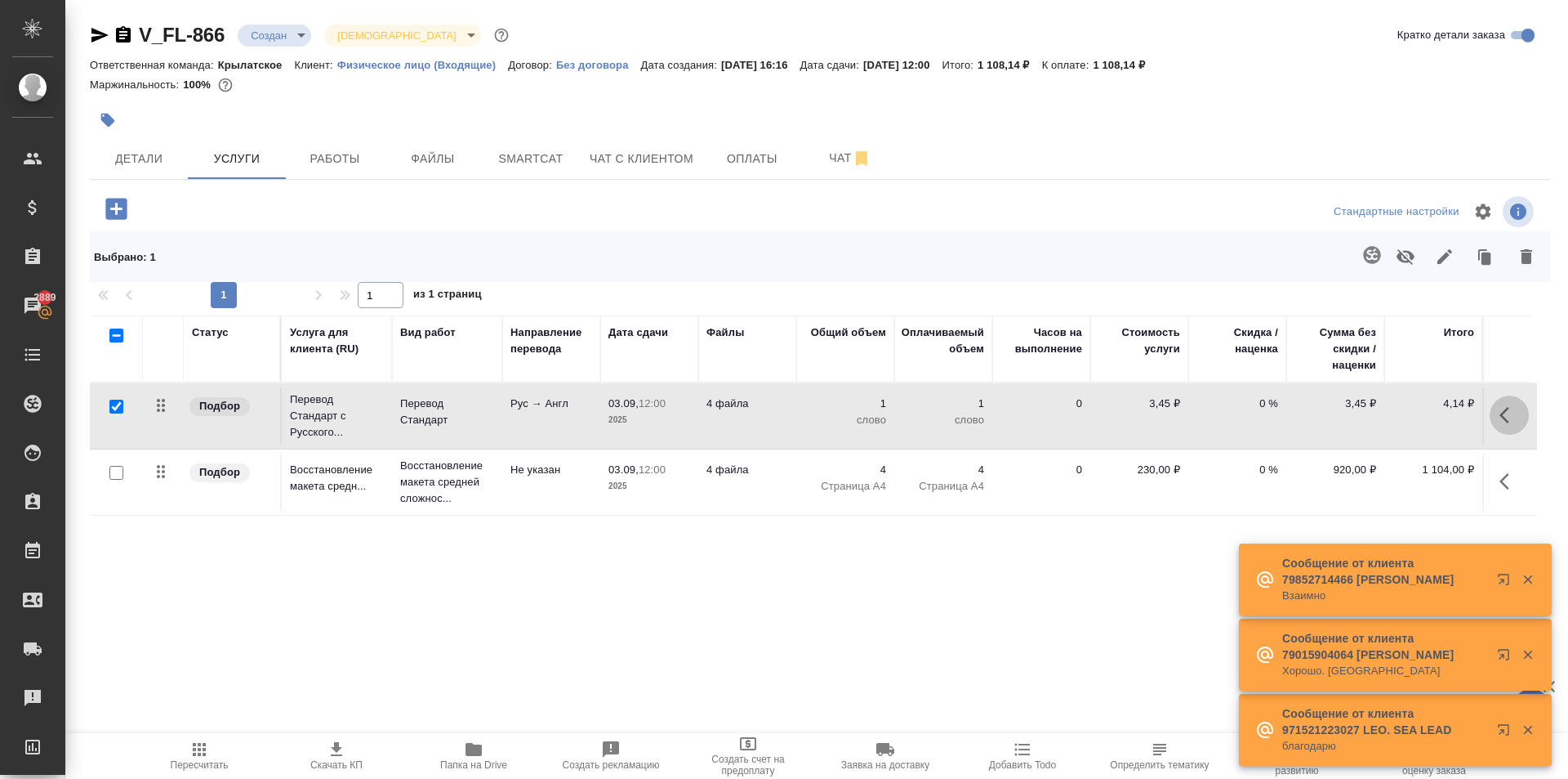
click at [1505, 413] on icon "button" at bounding box center [1508, 414] width 19 height 19
click at [1417, 423] on icon "button" at bounding box center [1416, 414] width 19 height 19
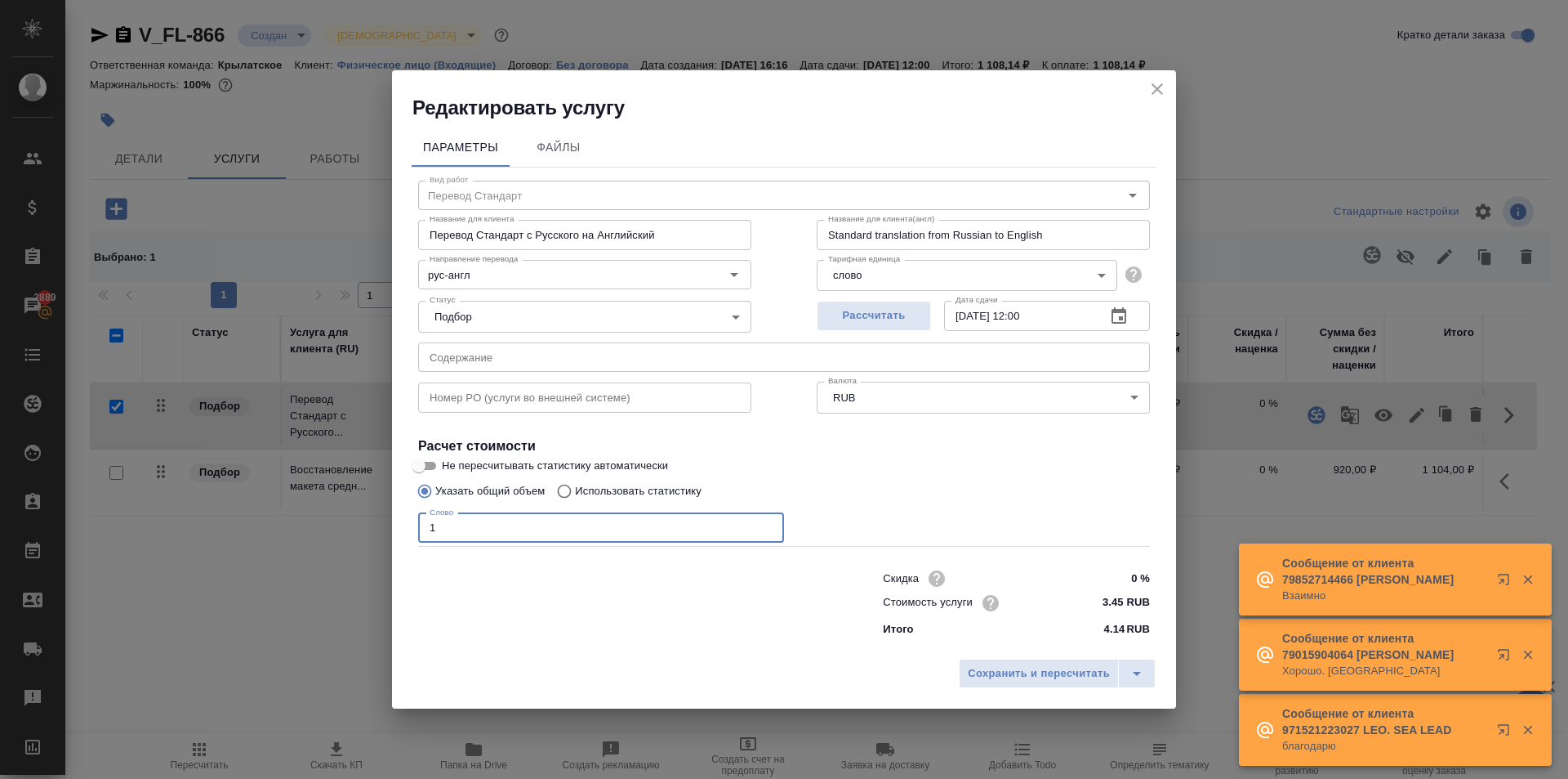
drag, startPoint x: 450, startPoint y: 536, endPoint x: 394, endPoint y: 521, distance: 58.0
click at [394, 521] on div "Параметры Файлы Вид работ Перевод Стандарт Вид работ Название для клиента Перев…" at bounding box center [784, 386] width 784 height 530
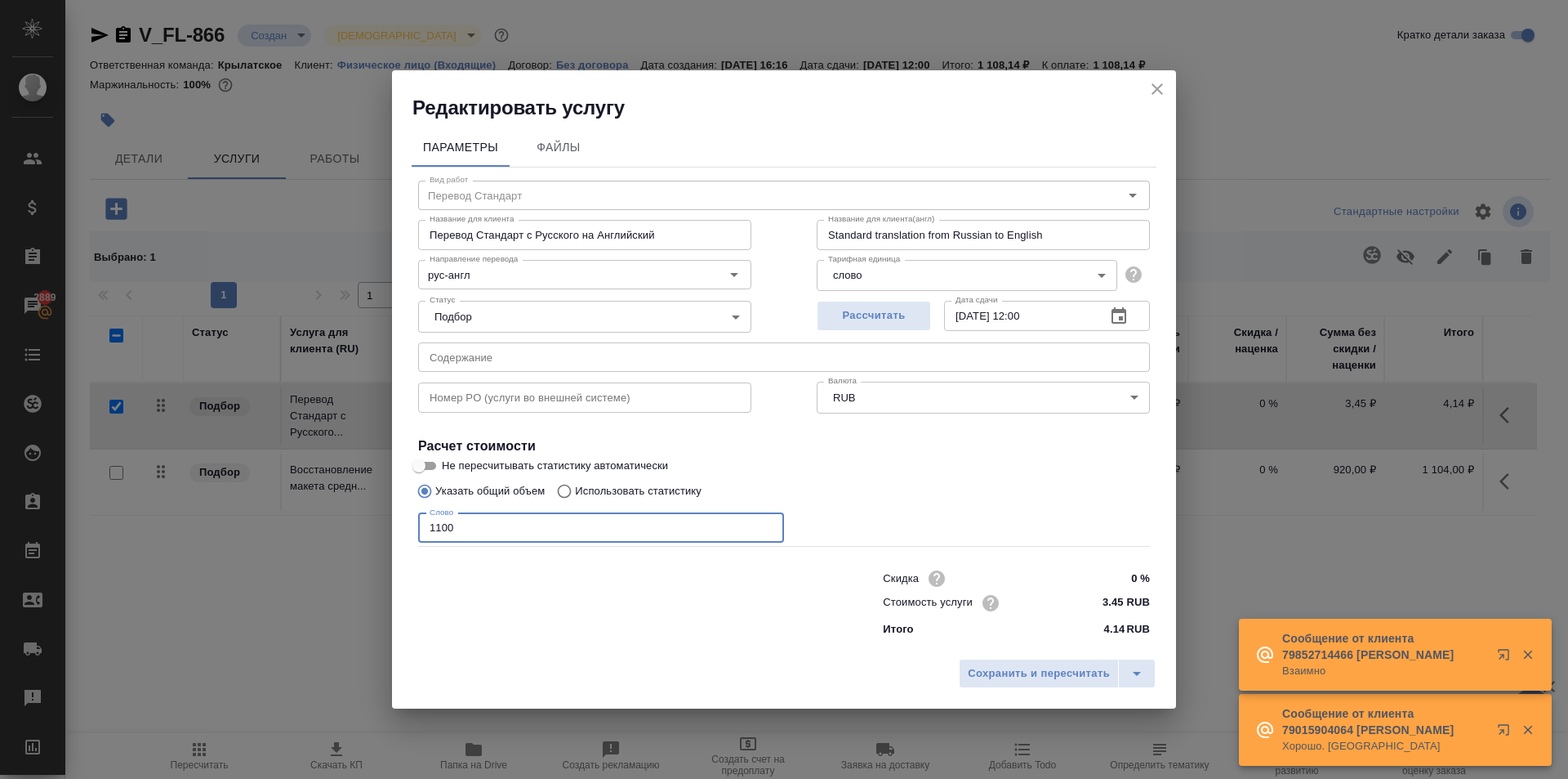
type input "1100"
click at [996, 657] on div "Сохранить и пересчитать" at bounding box center [784, 679] width 784 height 58
click at [990, 668] on span "Сохранить и пересчитать" at bounding box center [1039, 674] width 142 height 19
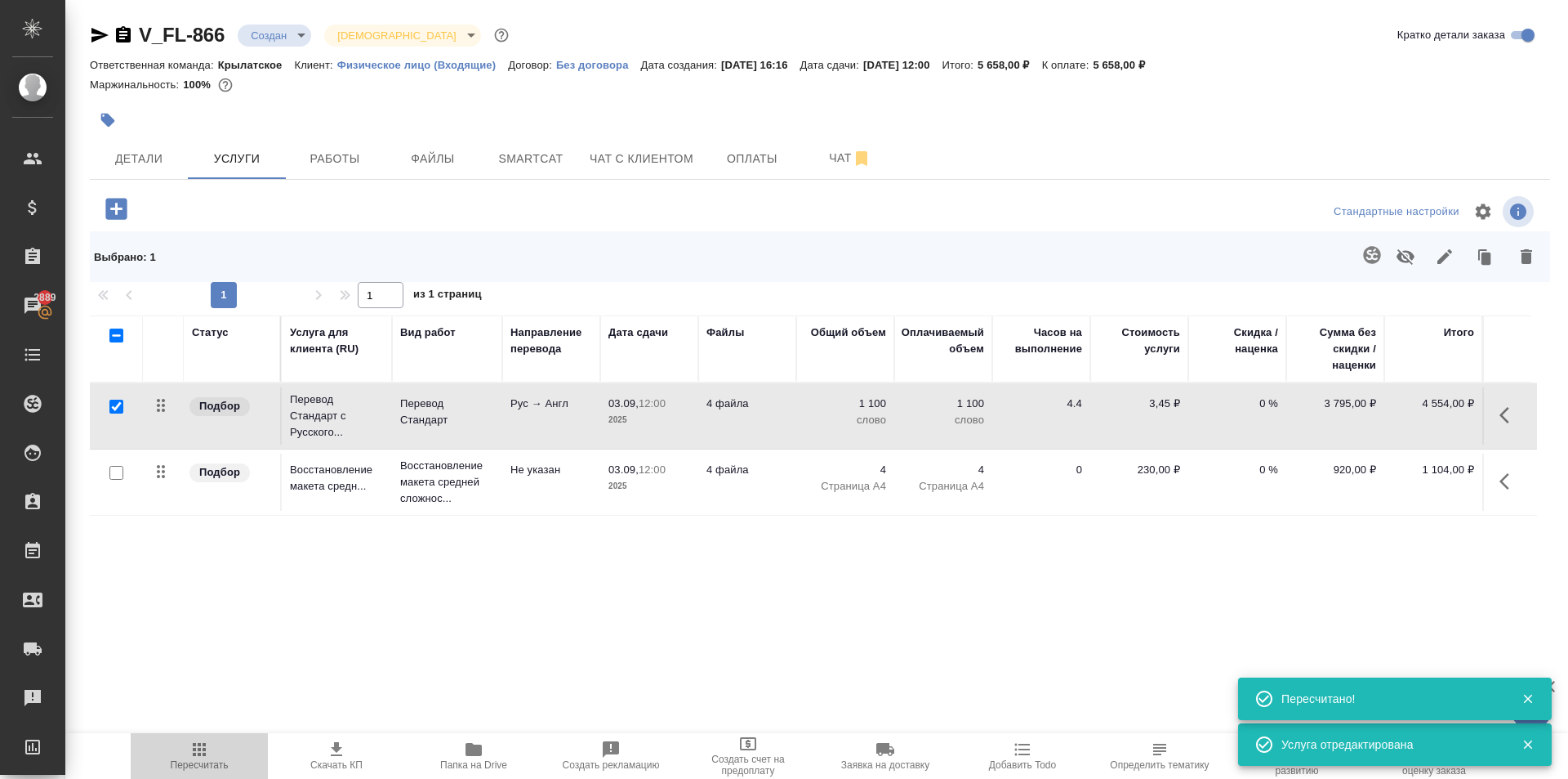
click at [215, 756] on span "Пересчитать" at bounding box center [199, 755] width 117 height 31
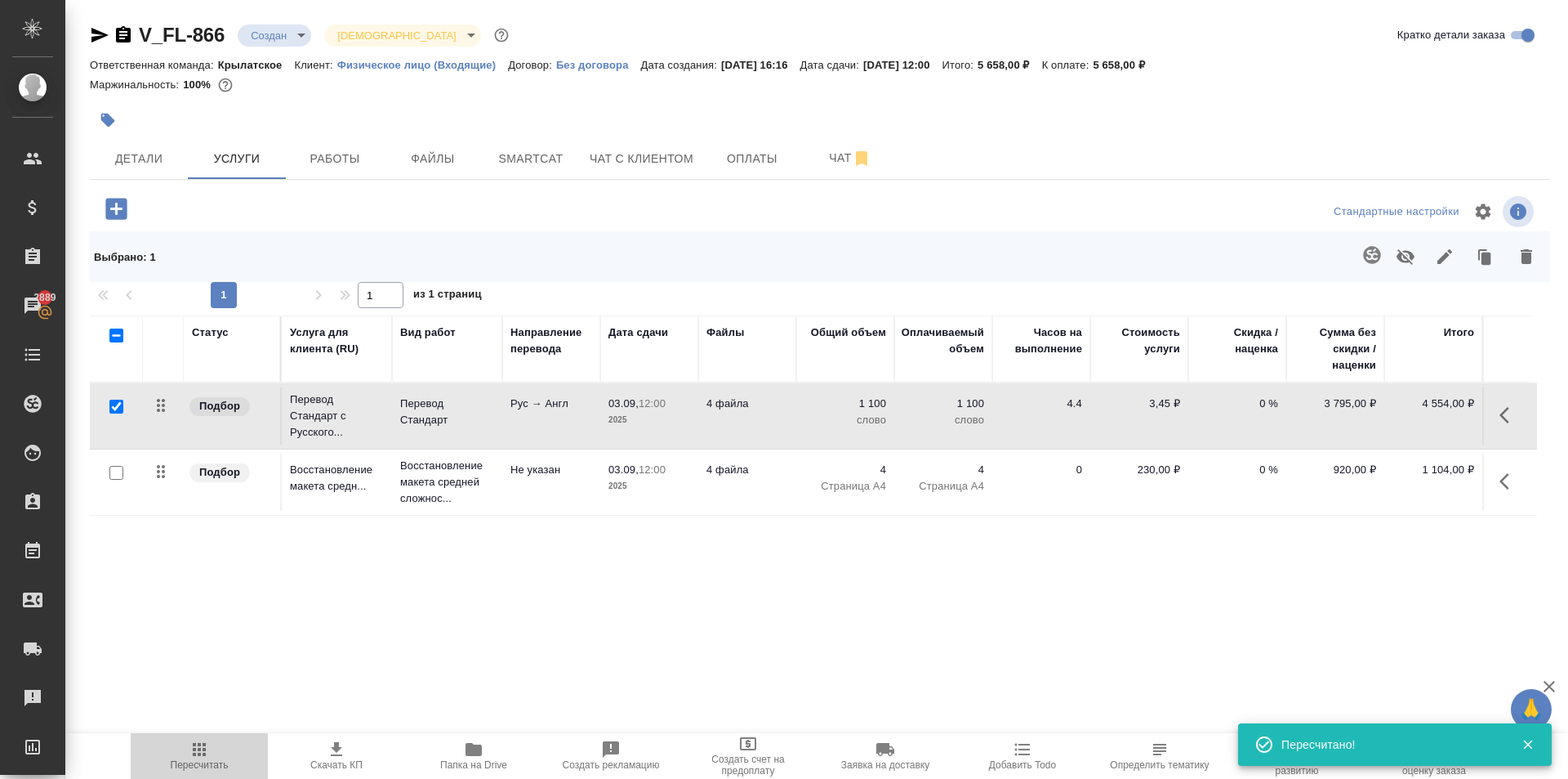
click at [197, 746] on icon "button" at bounding box center [199, 749] width 19 height 19
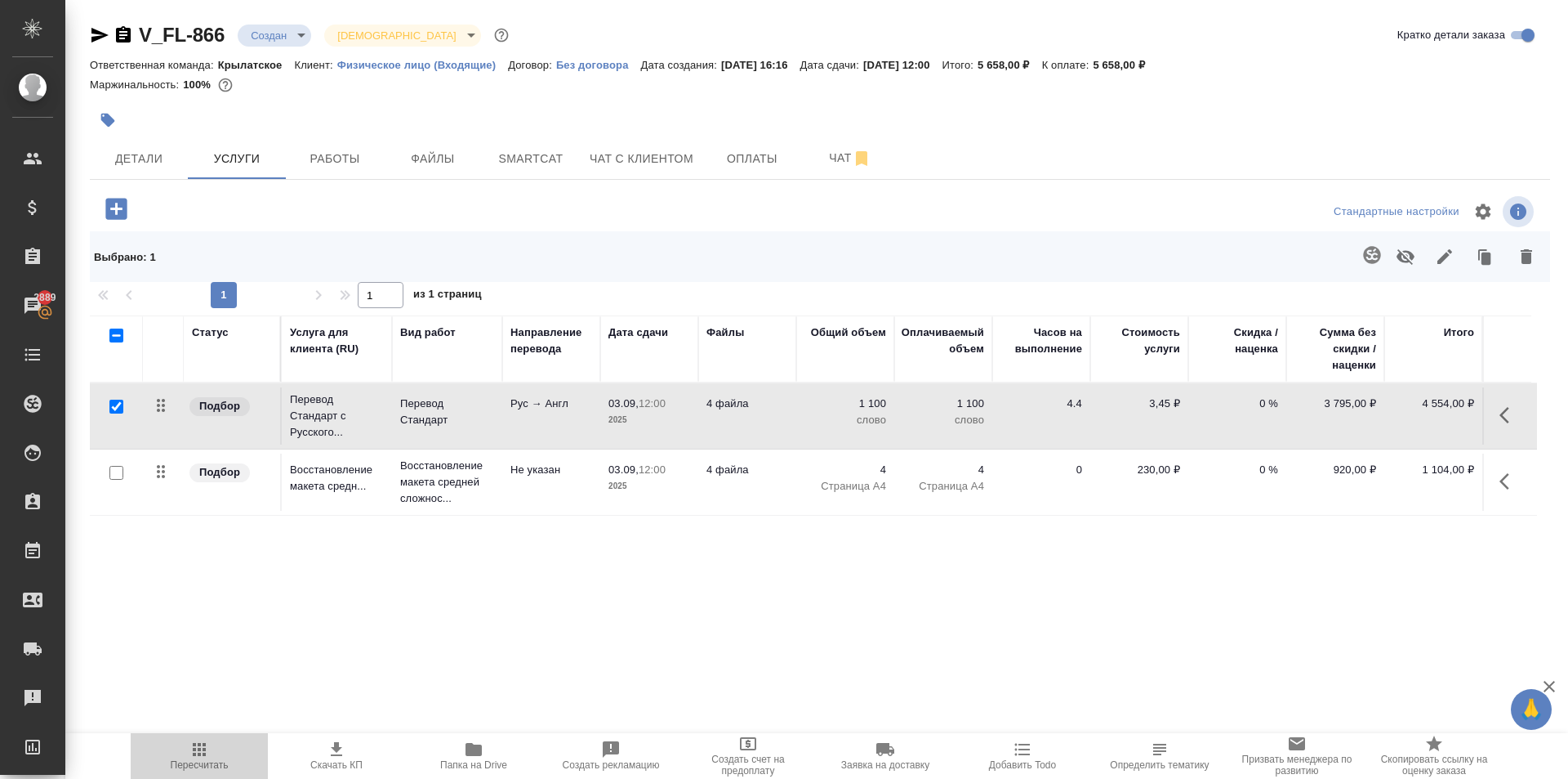
click at [187, 759] on span "Пересчитать" at bounding box center [199, 755] width 117 height 31
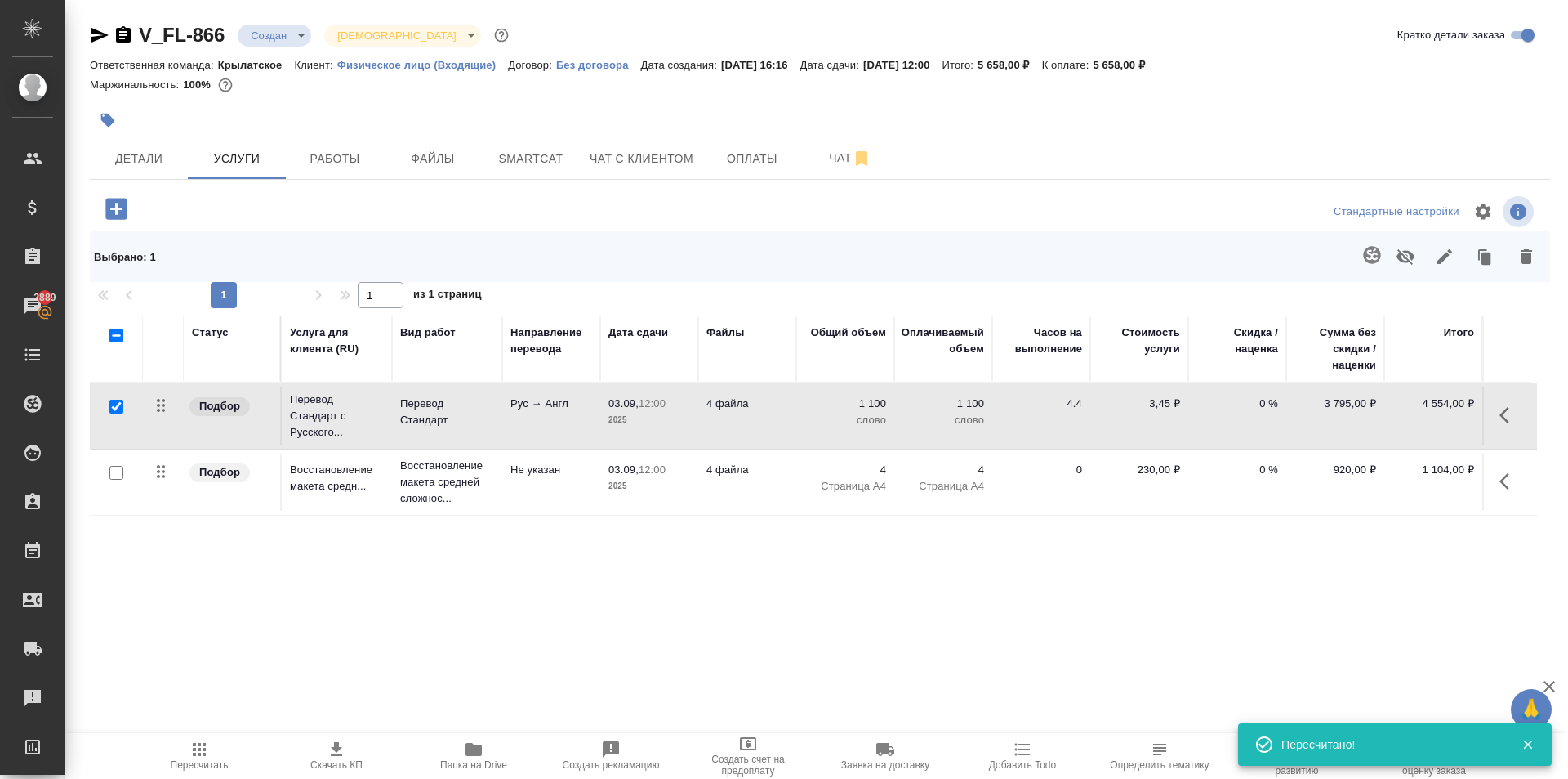
click at [183, 759] on span "Пересчитать" at bounding box center [199, 755] width 117 height 31
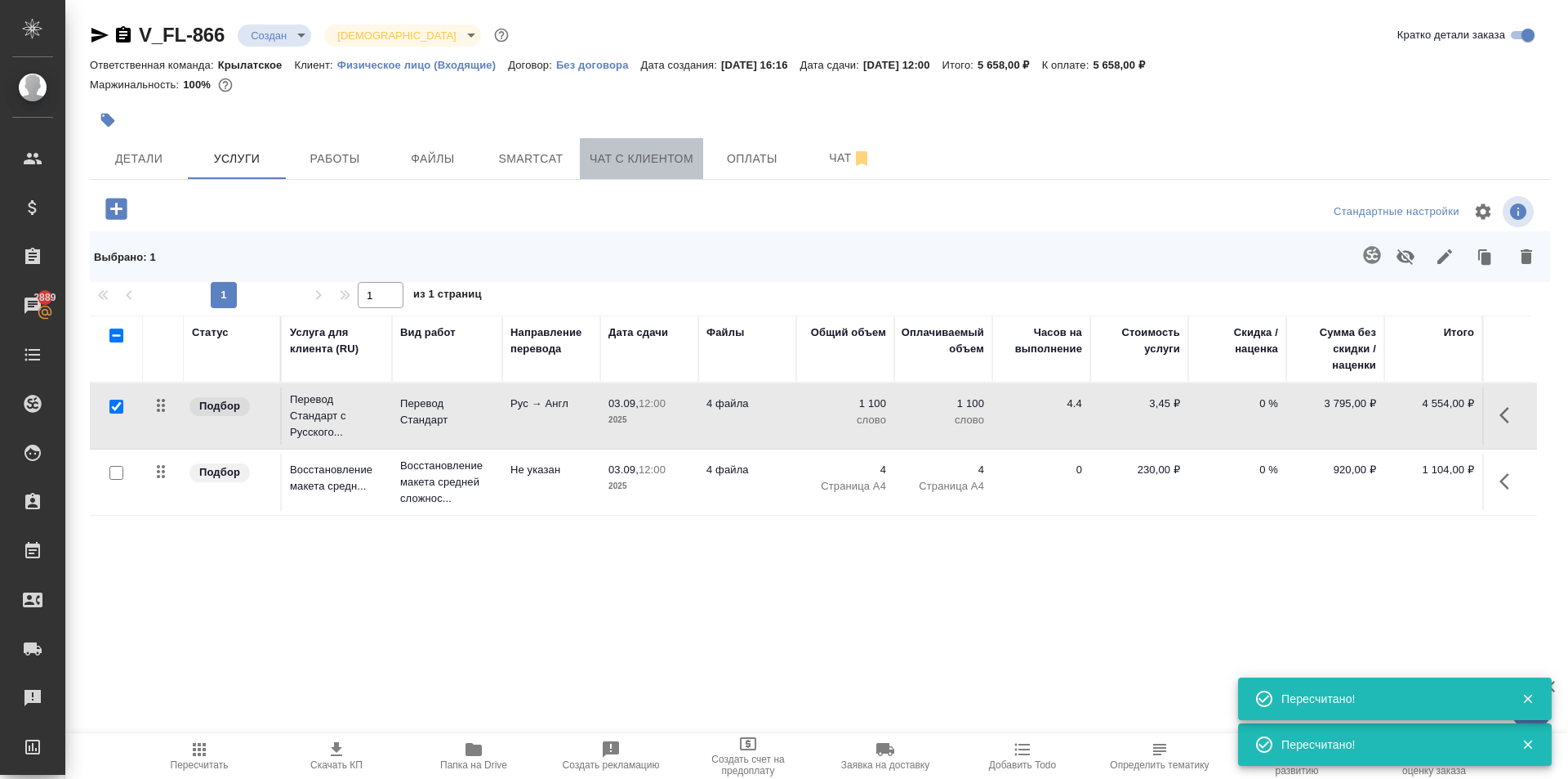
click at [618, 175] on button "Чат с клиентом" at bounding box center [641, 159] width 124 height 41
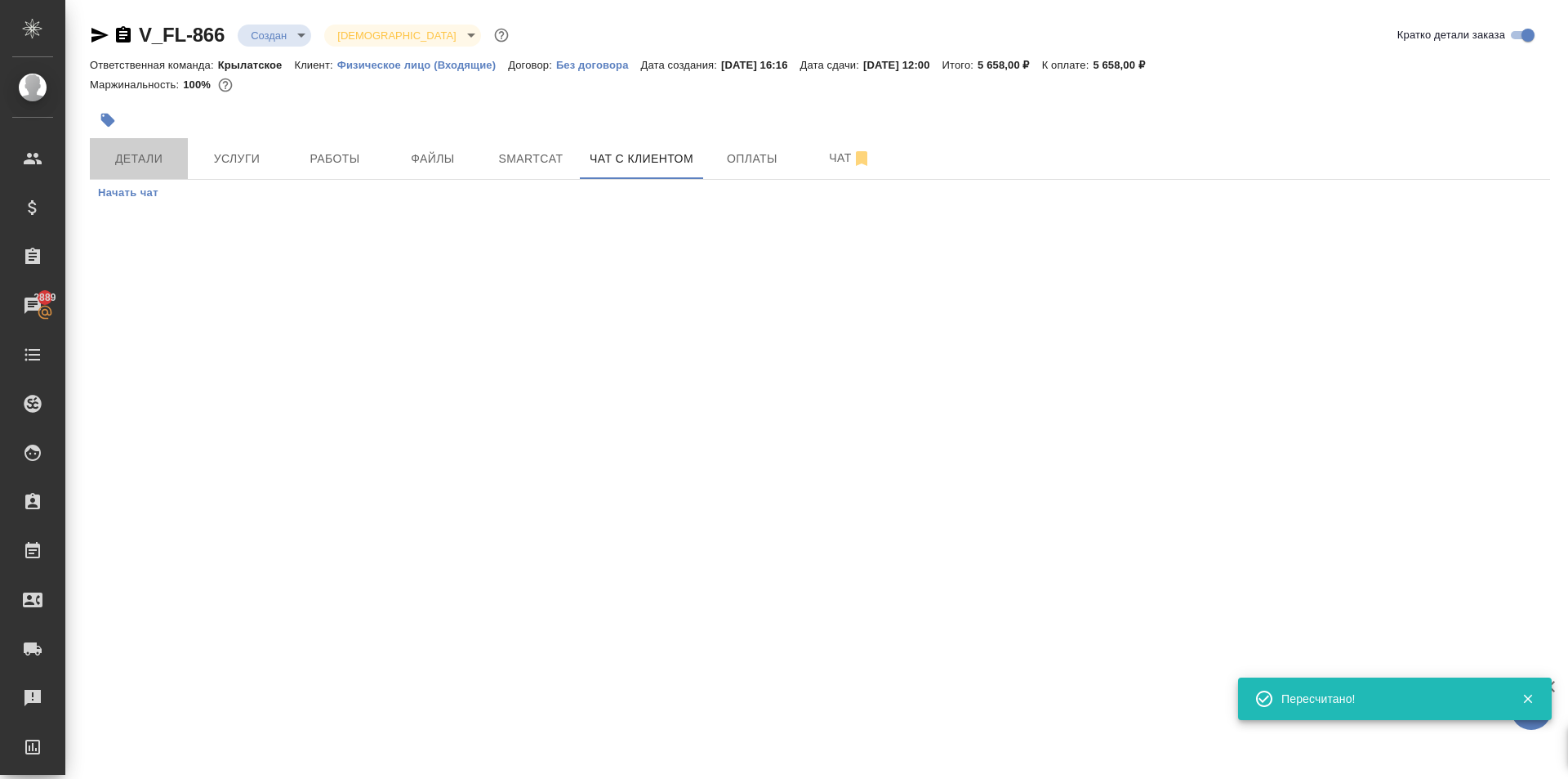
drag, startPoint x: 159, startPoint y: 161, endPoint x: 215, endPoint y: 185, distance: 60.9
click at [159, 160] on span "Детали" at bounding box center [139, 159] width 79 height 20
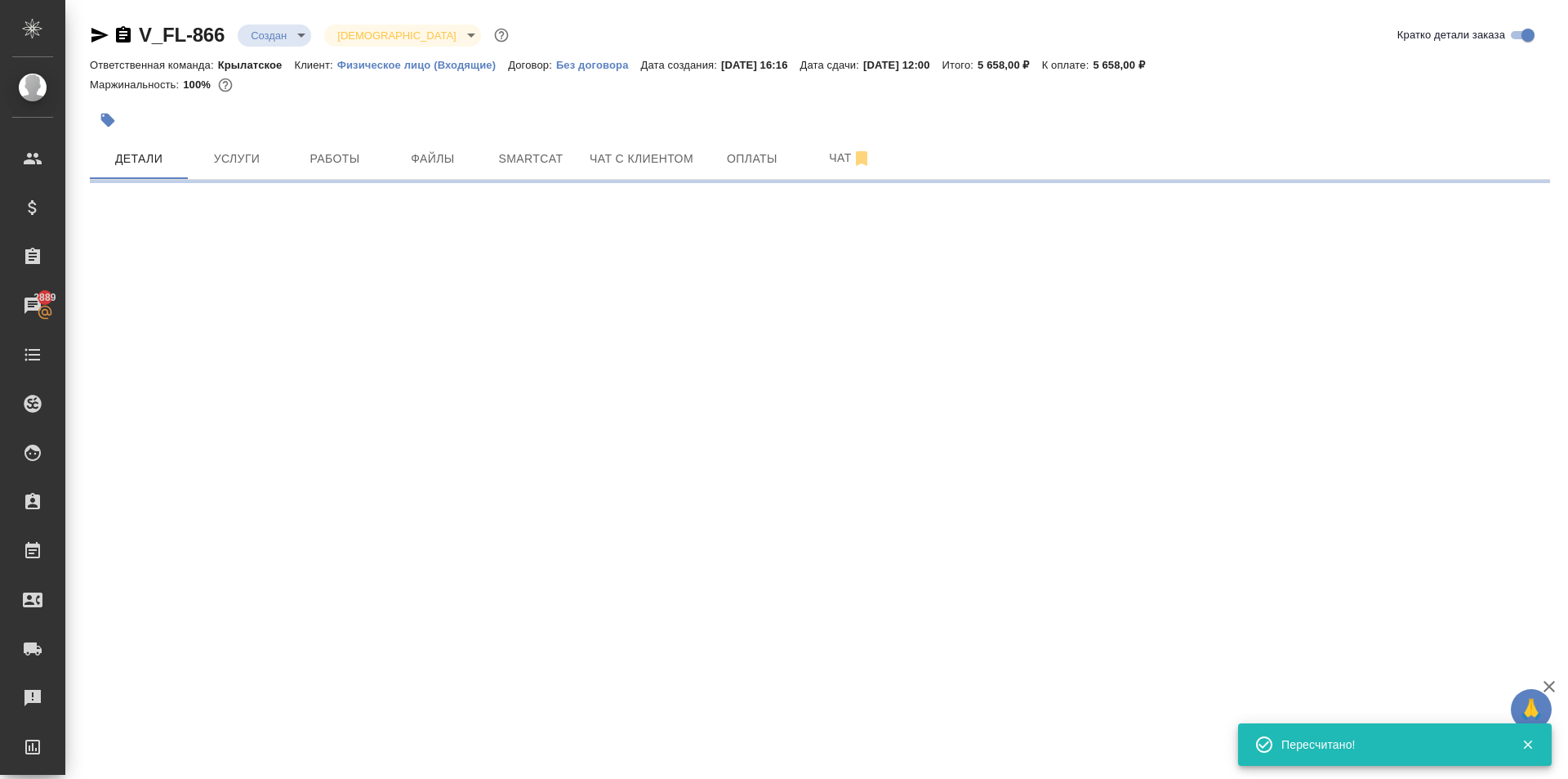
select select "RU"
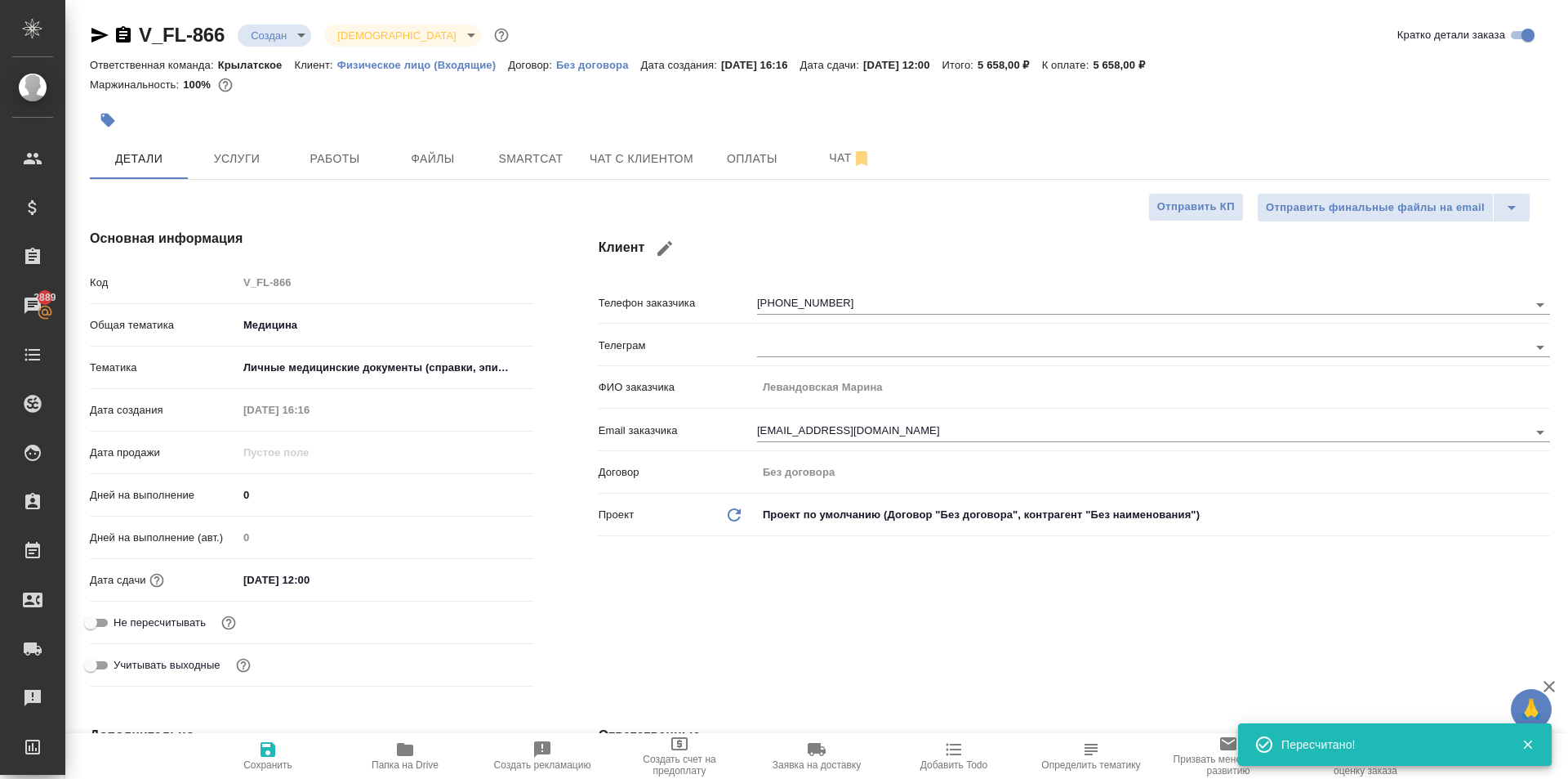
type textarea "x"
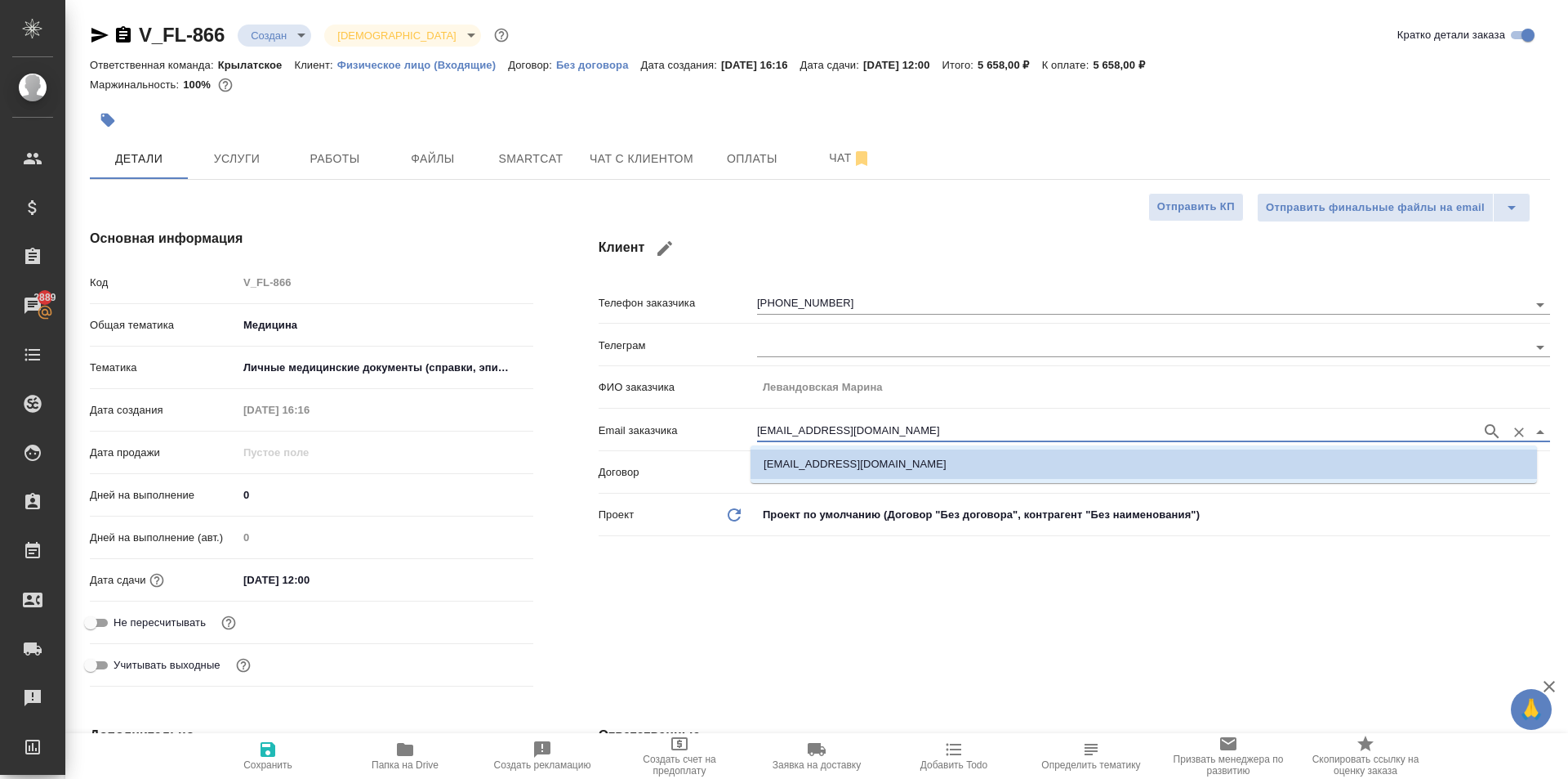
drag, startPoint x: 837, startPoint y: 433, endPoint x: 599, endPoint y: 421, distance: 238.3
click at [599, 421] on div "Email заказчика marilev@mail.ru" at bounding box center [1074, 429] width 952 height 28
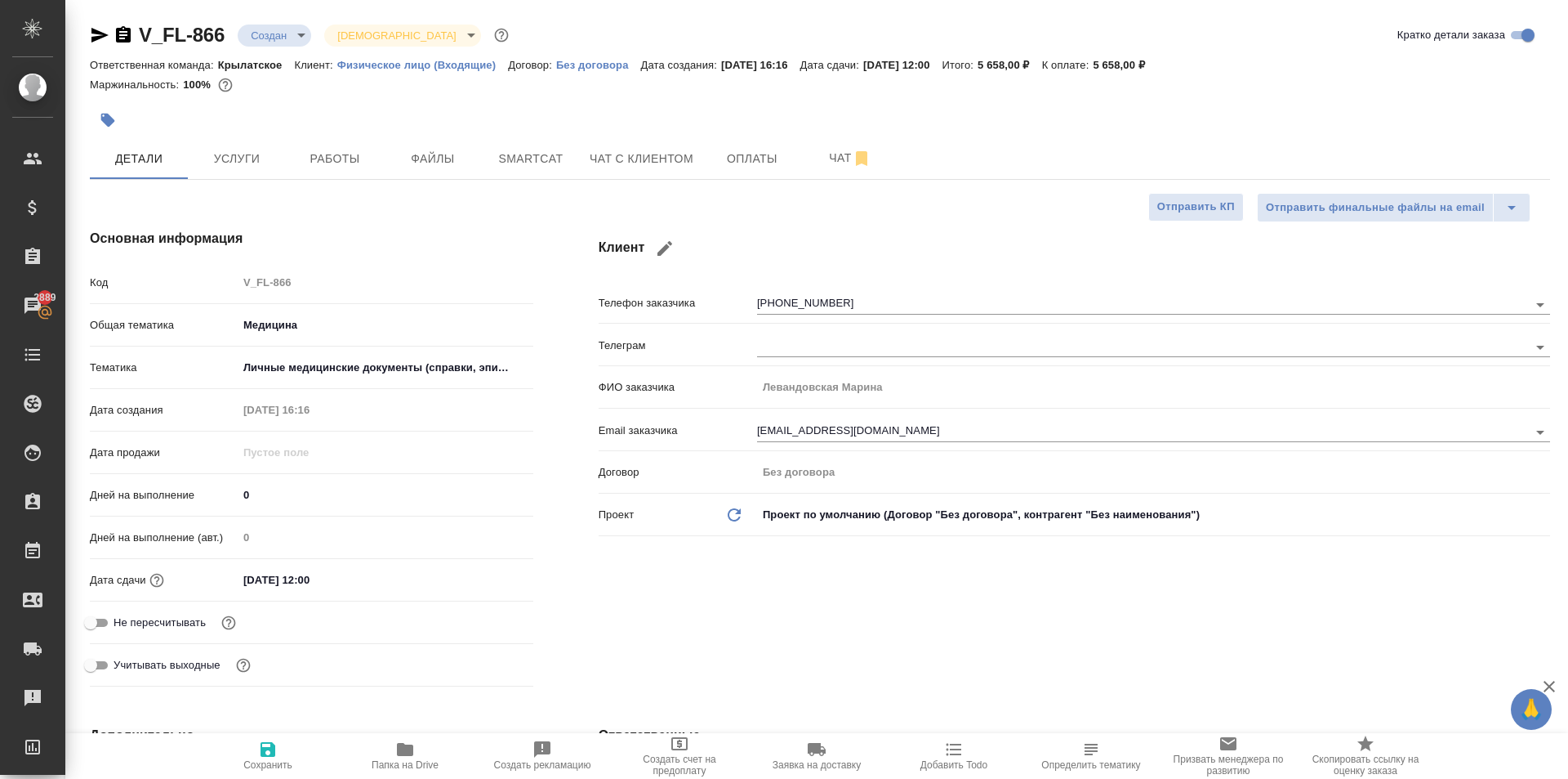
type textarea "x"
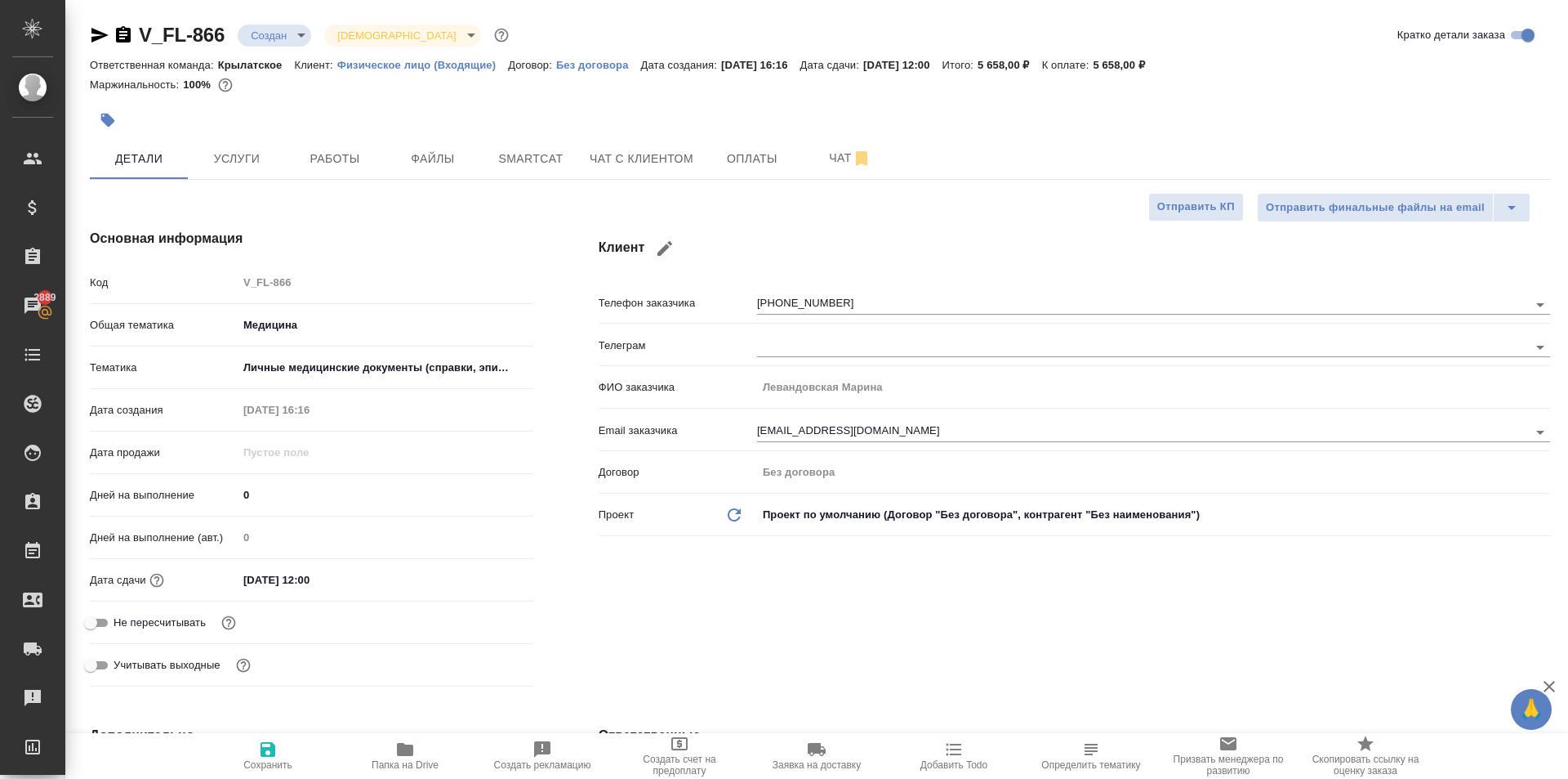
type textarea "x"
click at [255, 138] on button "Услуги" at bounding box center [236, 159] width 98 height 41
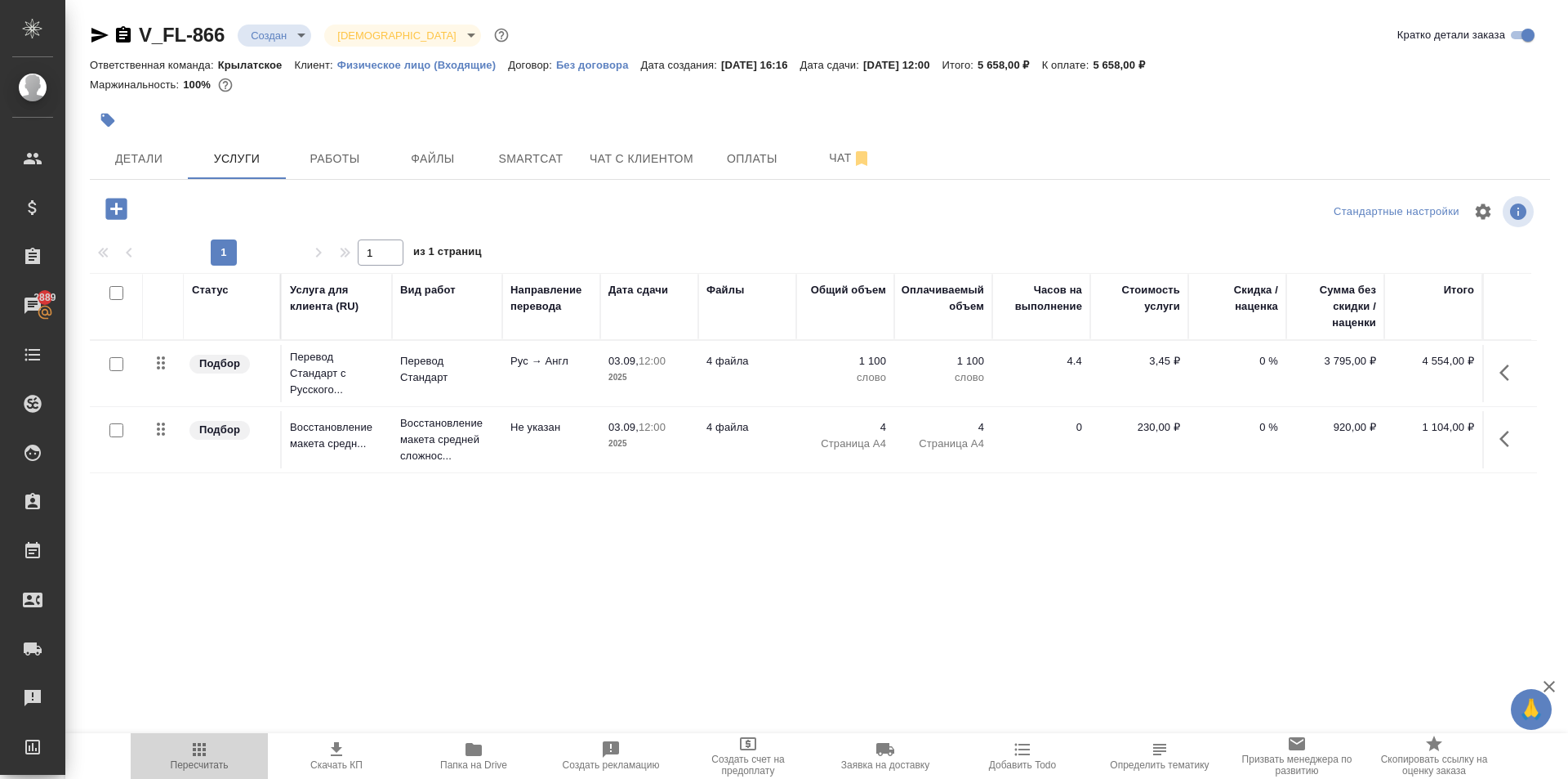
click at [195, 755] on icon "button" at bounding box center [199, 750] width 13 height 13
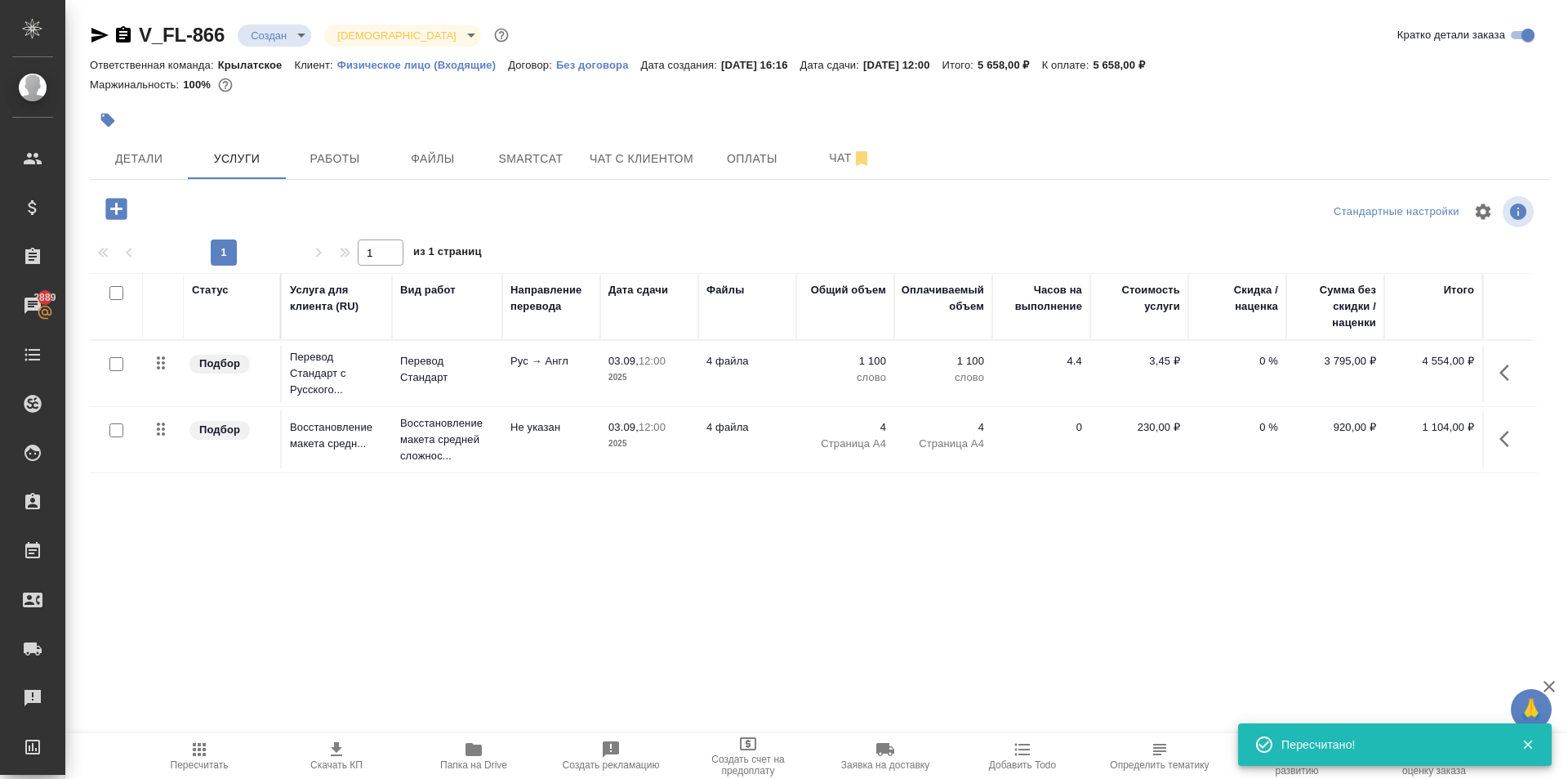
click at [270, 19] on div "V_FL-866 Создан new Святая троица holyTrinity Кратко детали заказа Ответственна…" at bounding box center [820, 333] width 1478 height 666
click at [285, 33] on body "🙏 .cls-1 fill:#fff; AWATERA Kasymov Timur Клиенты Спецификации Заказы 2889 Чаты…" at bounding box center [784, 390] width 1568 height 779
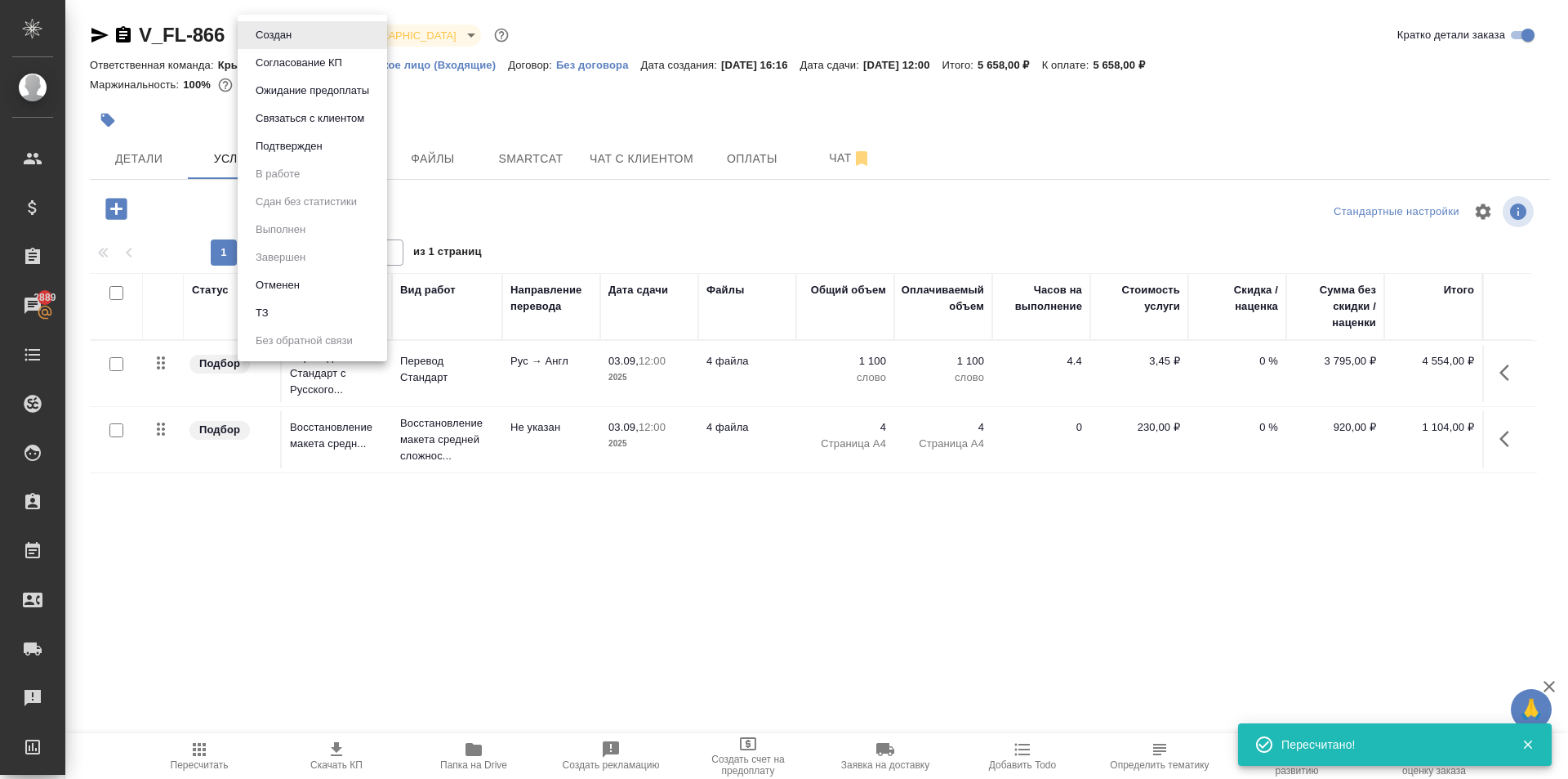
click at [310, 87] on button "Ожидание предоплаты" at bounding box center [312, 91] width 124 height 18
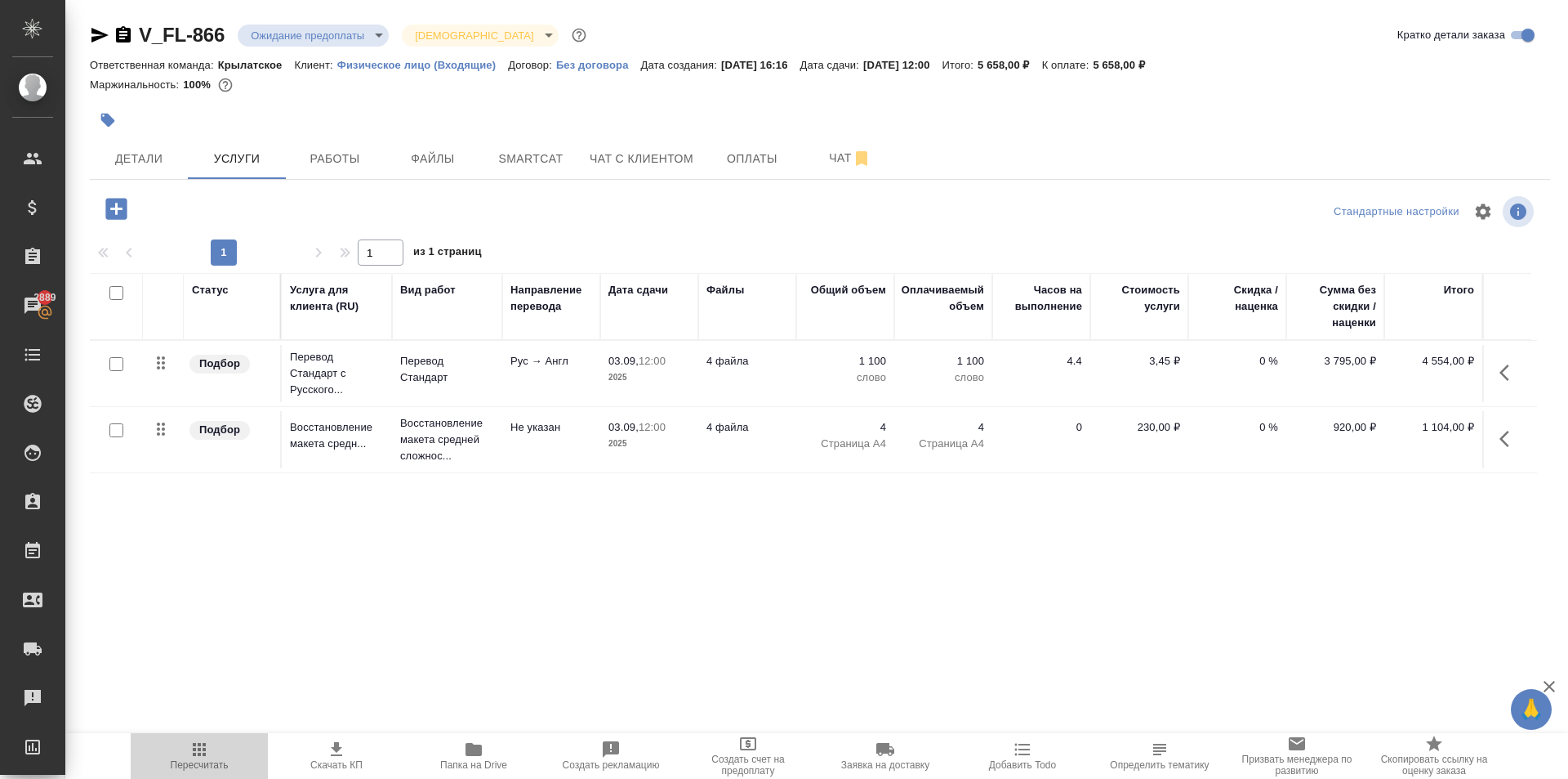
click at [212, 748] on span "Пересчитать" at bounding box center [199, 755] width 117 height 31
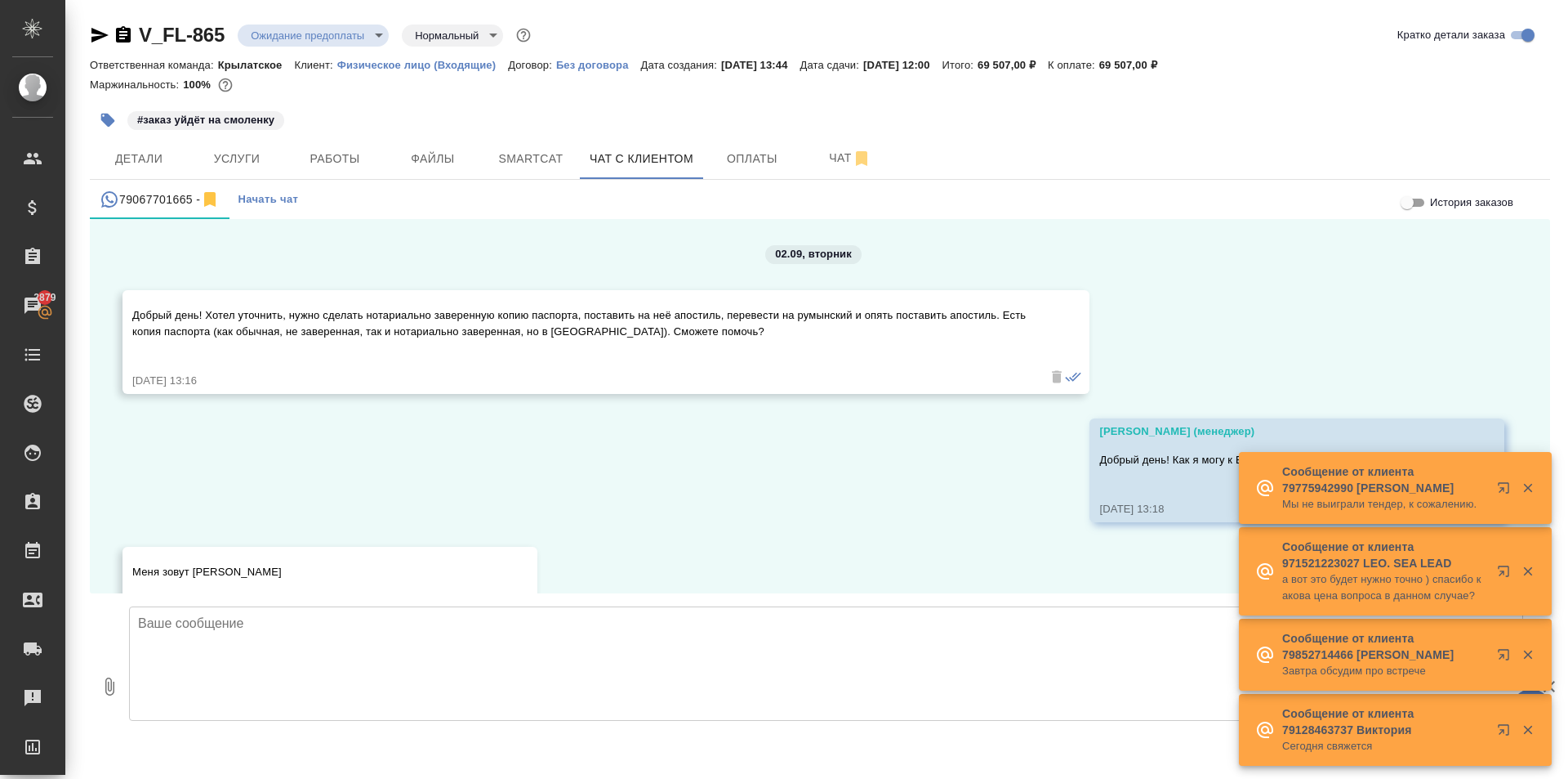
scroll to position [3288, 0]
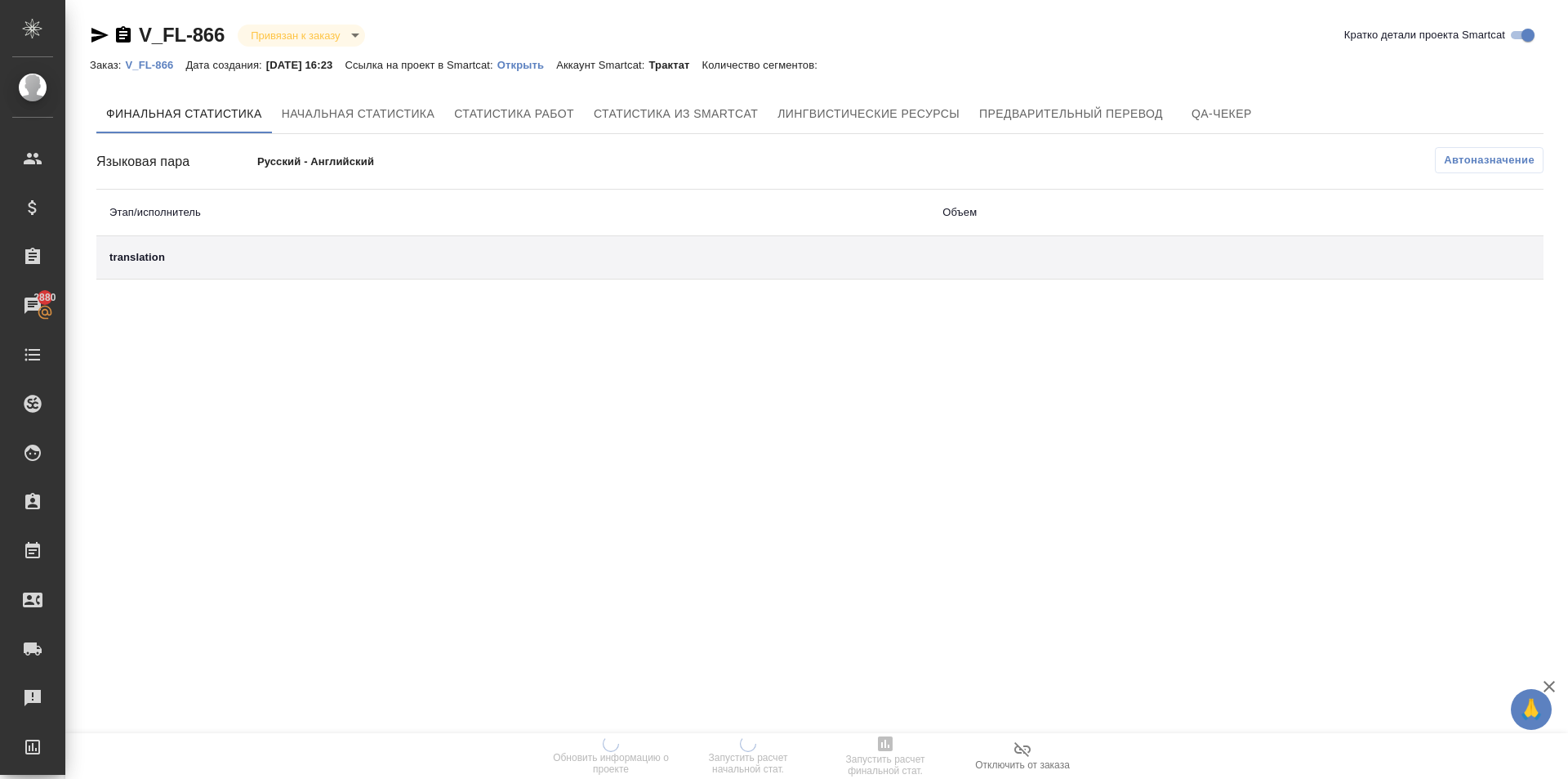
drag, startPoint x: 560, startPoint y: 50, endPoint x: 552, endPoint y: 56, distance: 10.0
click at [559, 50] on div "V_FL-866 Привязан к заказу linkedToOrder Кратко детали проекта Smartcat" at bounding box center [820, 38] width 1460 height 33
drag, startPoint x: 552, startPoint y: 56, endPoint x: 544, endPoint y: 64, distance: 11.3
click at [550, 57] on div "Заказ: V_FL-866 Дата создания: 02.09.2025, 16:23 Ссылка на проект в Smartcat: О…" at bounding box center [462, 64] width 744 height 19
click at [539, 70] on p "Открыть" at bounding box center [527, 64] width 59 height 12
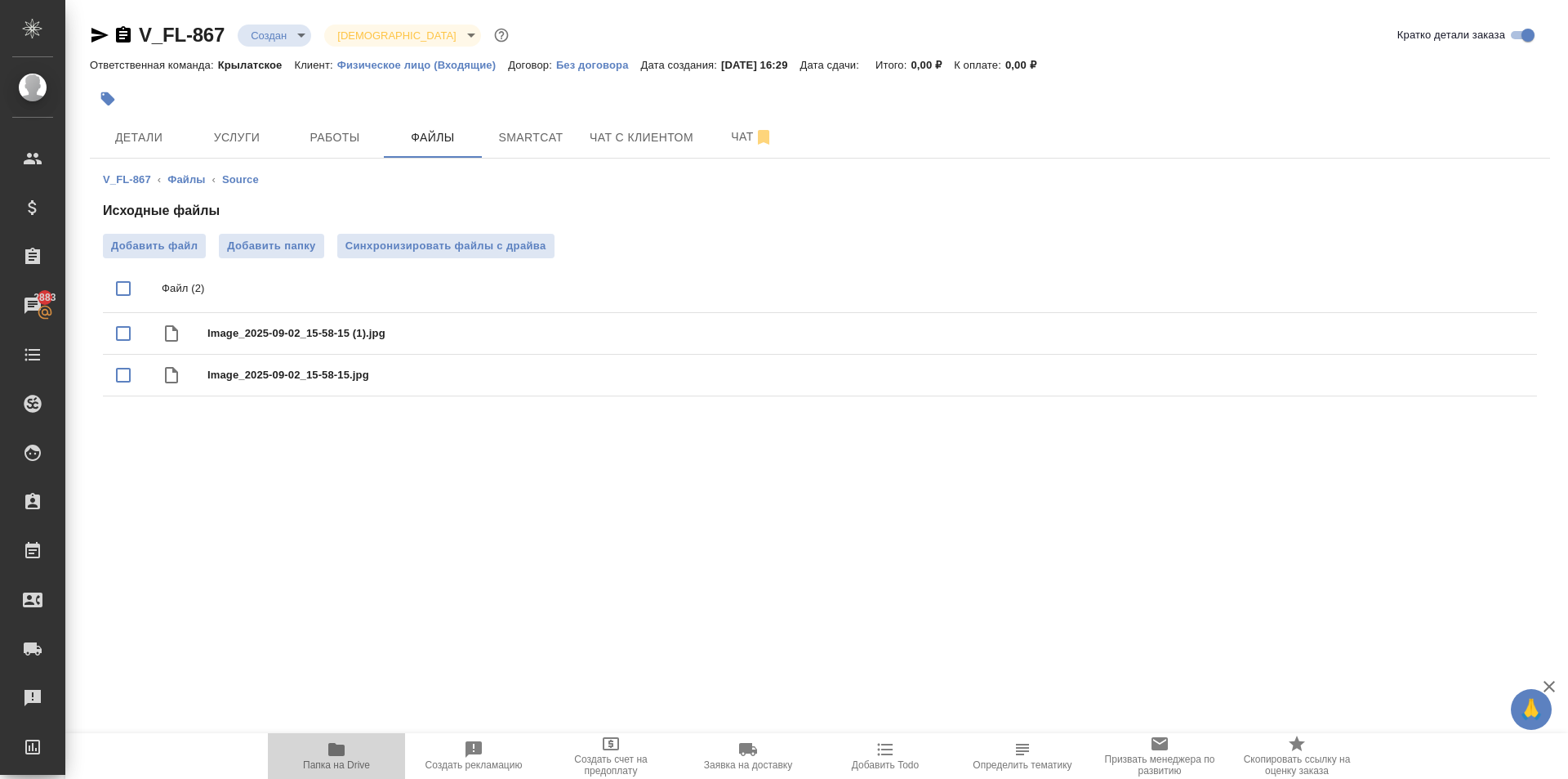
click at [336, 741] on icon "button" at bounding box center [336, 749] width 19 height 19
click at [147, 144] on span "Детали" at bounding box center [139, 137] width 79 height 20
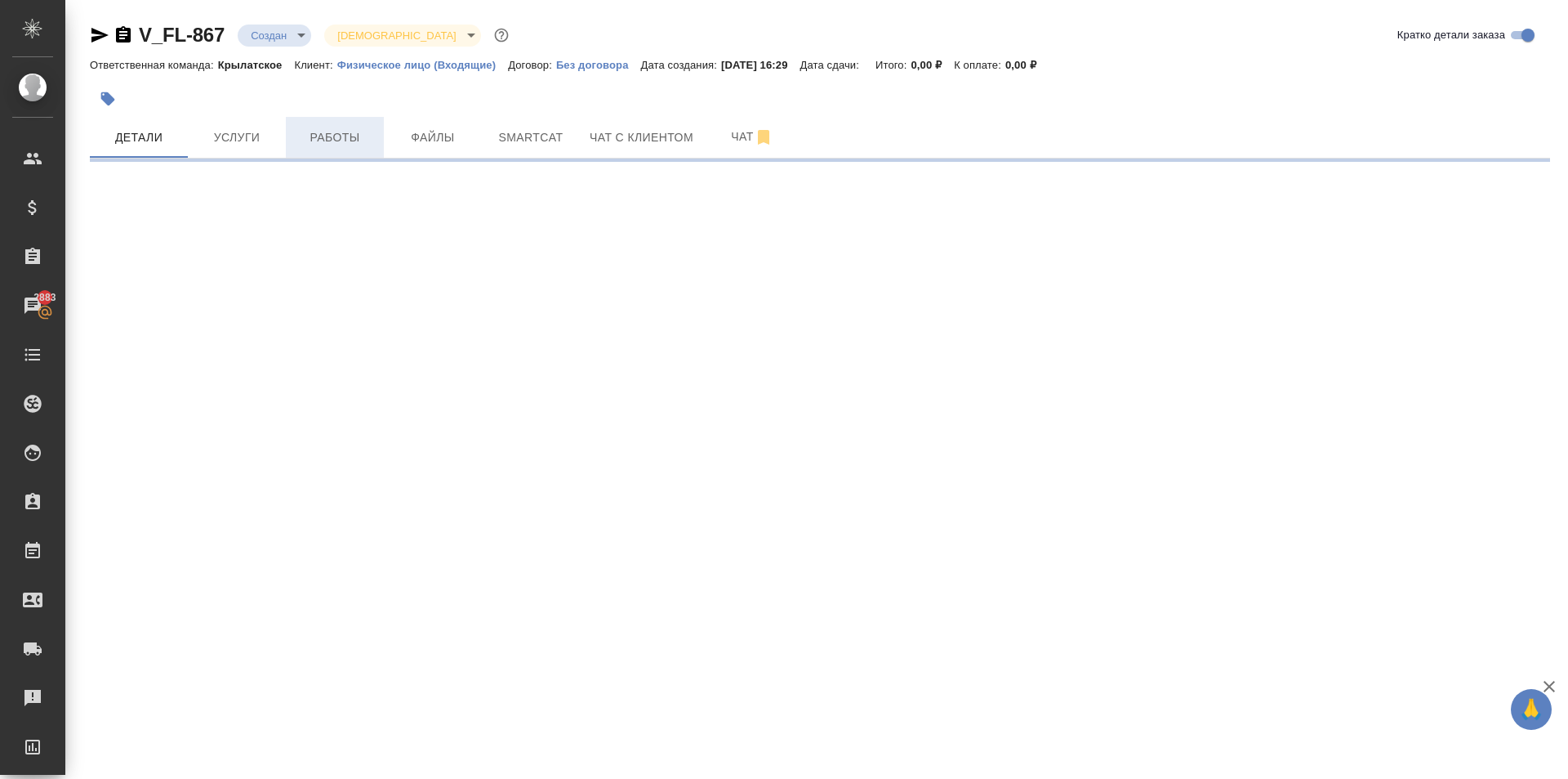
select select "RU"
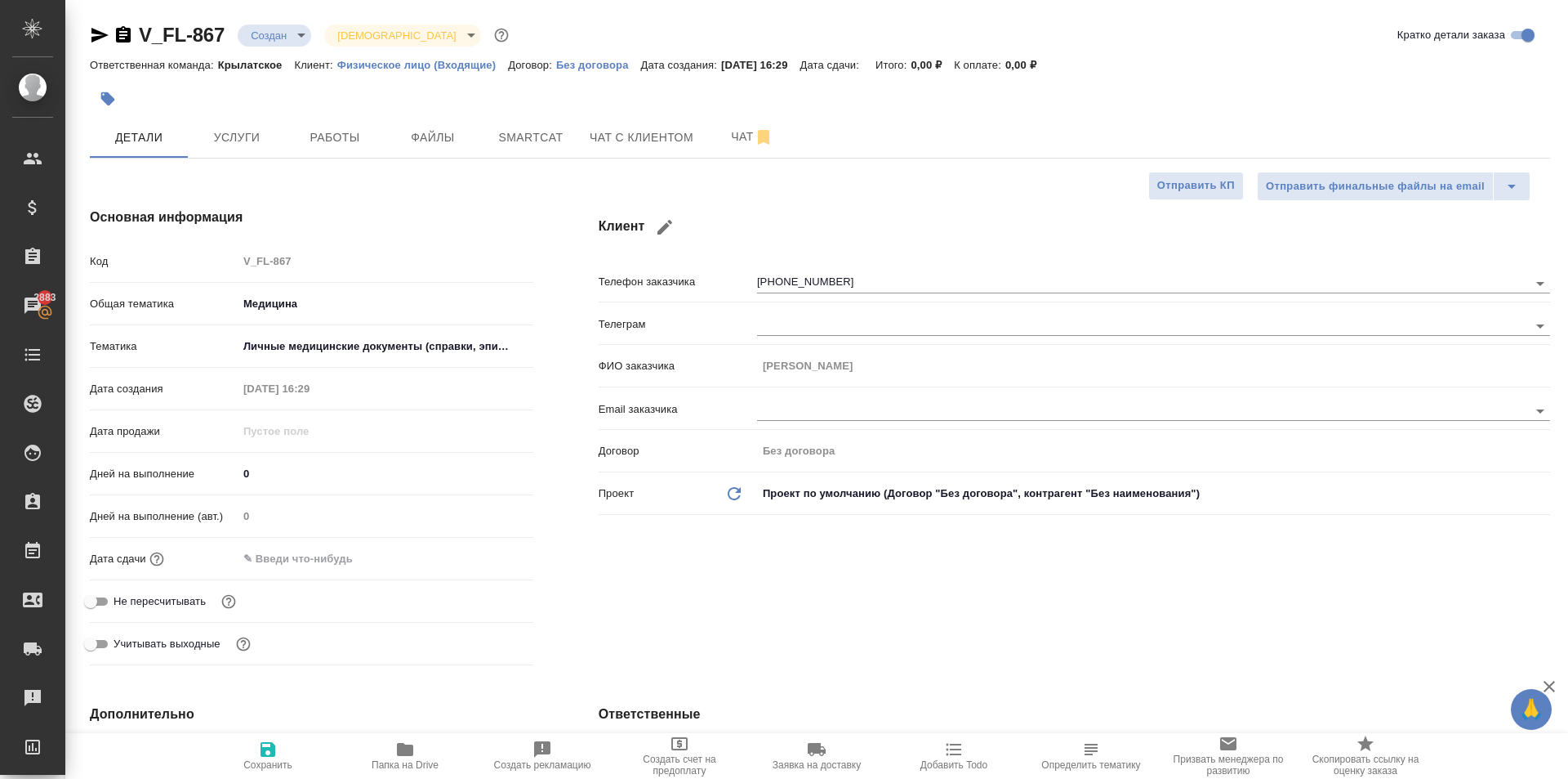
type textarea "x"
click at [244, 148] on button "Услуги" at bounding box center [236, 137] width 98 height 41
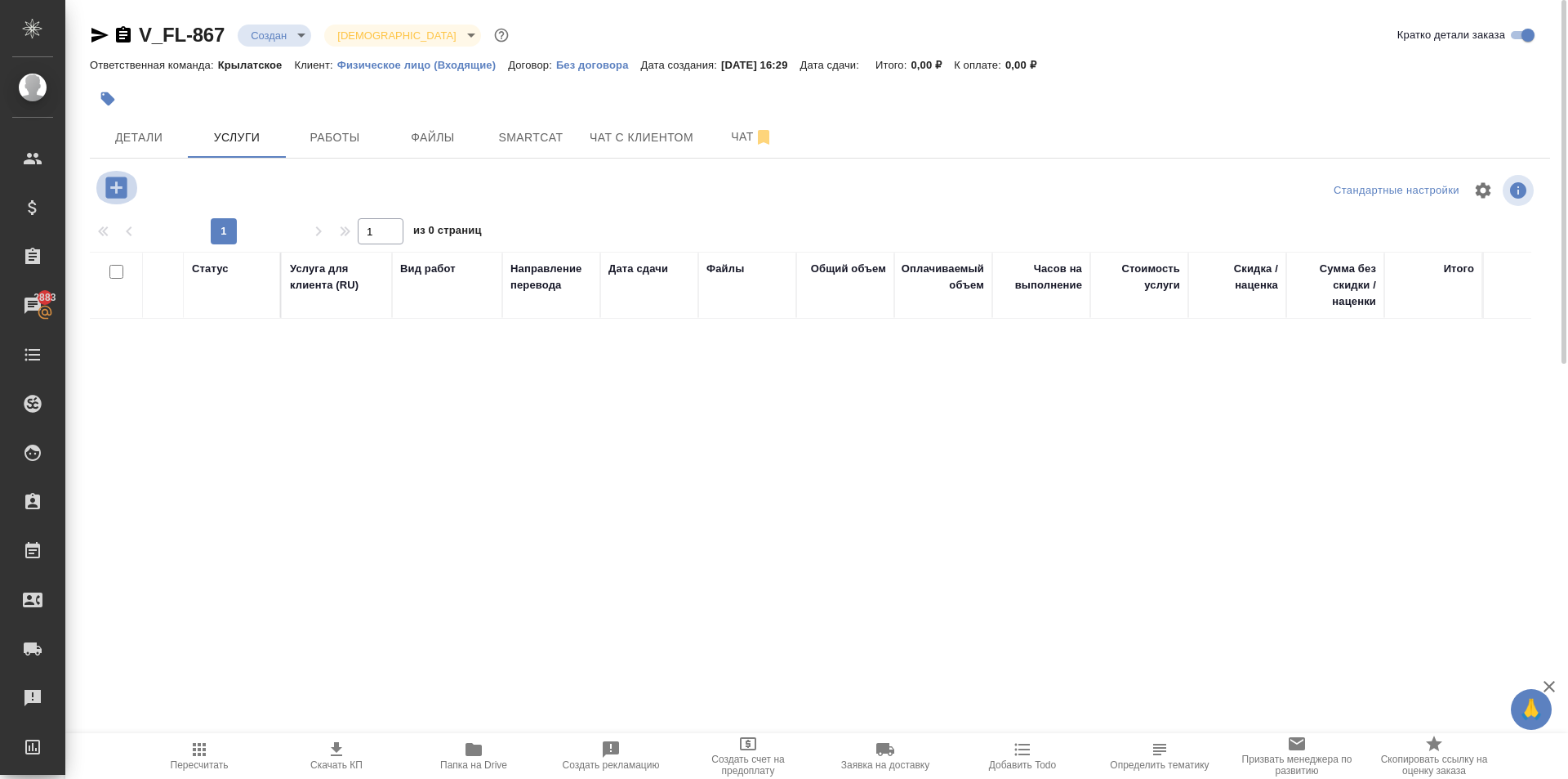
click at [114, 192] on icon "button" at bounding box center [115, 187] width 21 height 21
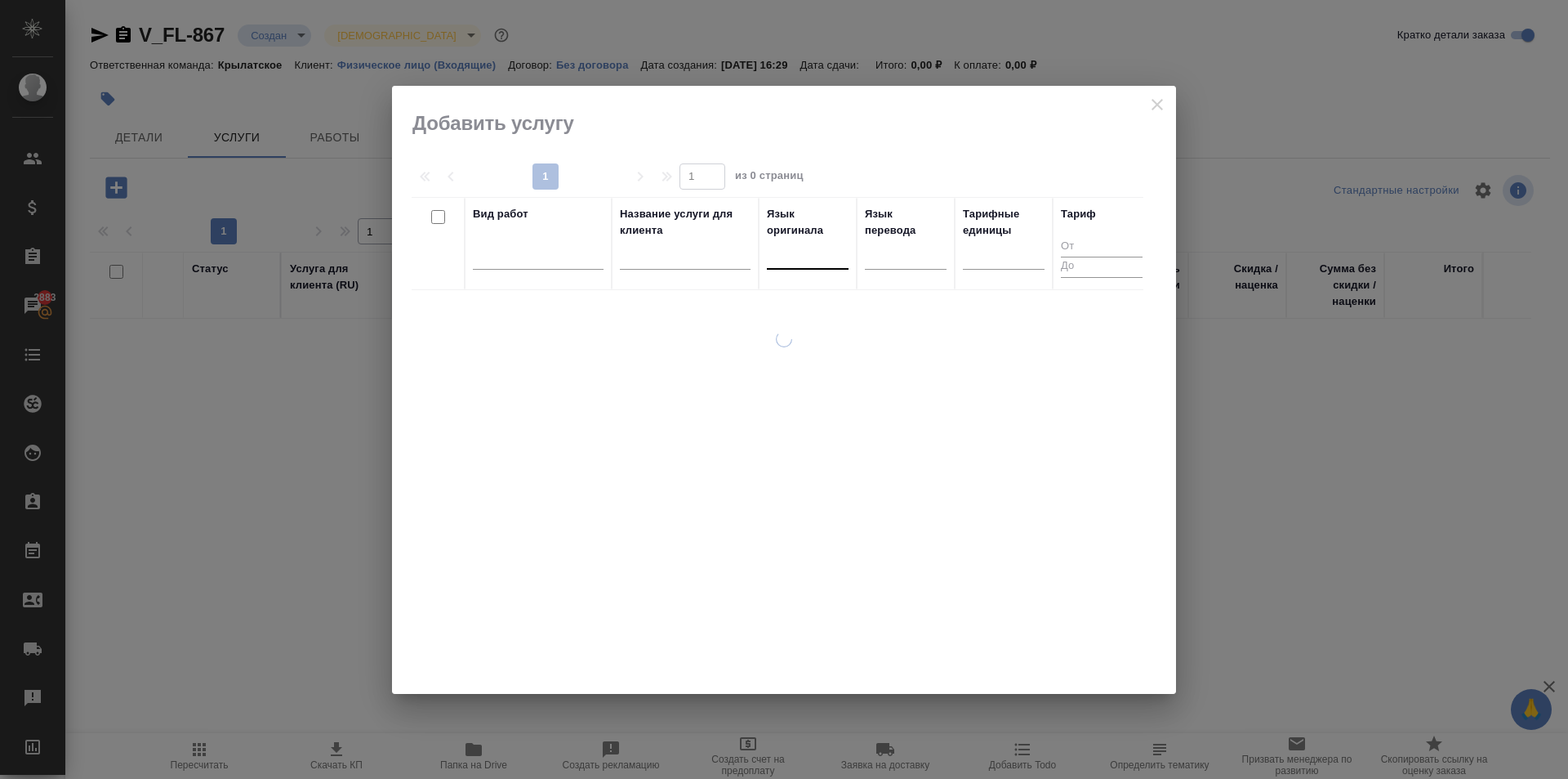
click at [798, 260] on div at bounding box center [807, 253] width 82 height 24
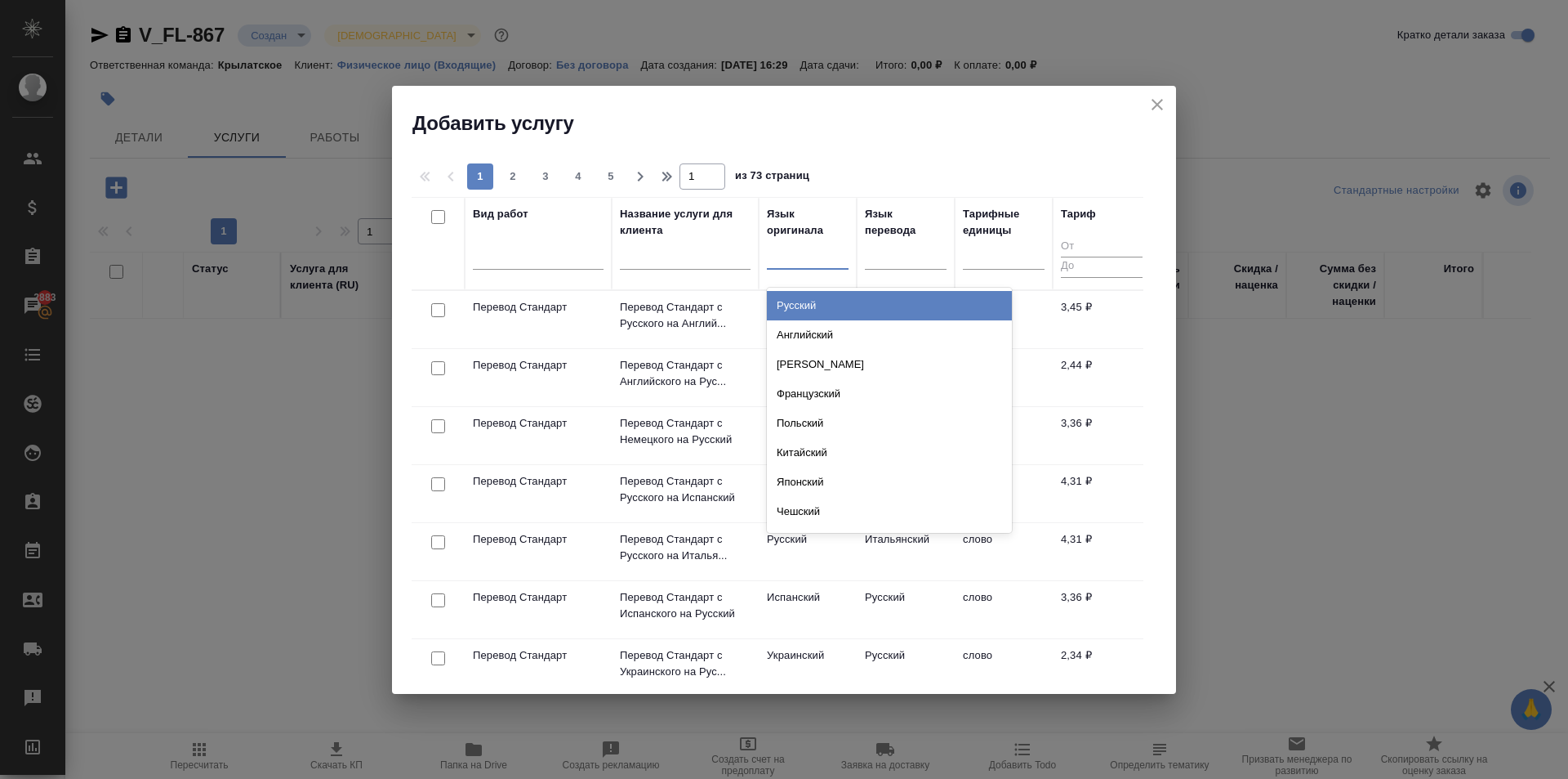
click at [804, 306] on div "Русский" at bounding box center [889, 305] width 245 height 29
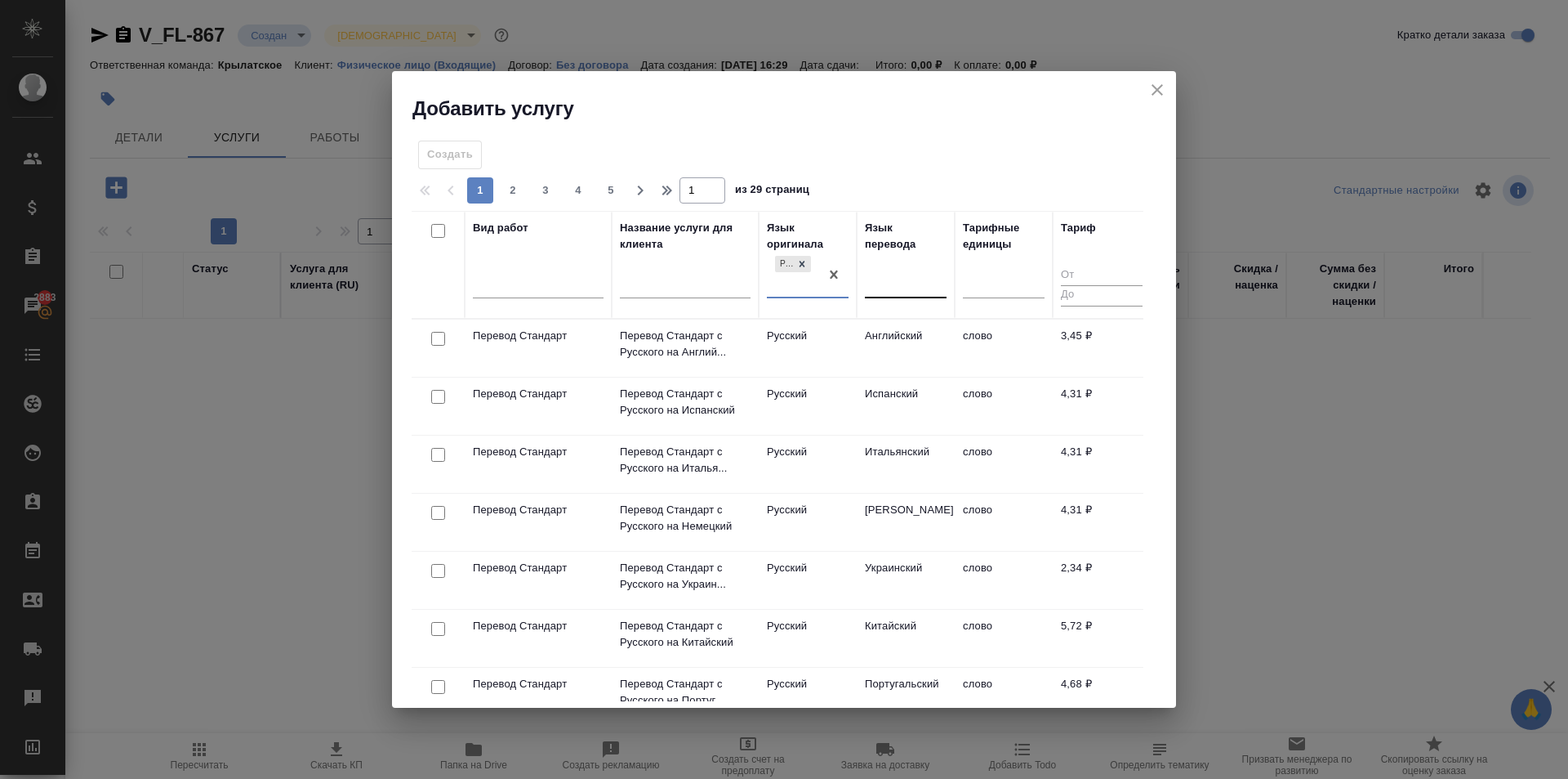
click at [903, 269] on div at bounding box center [905, 283] width 82 height 31
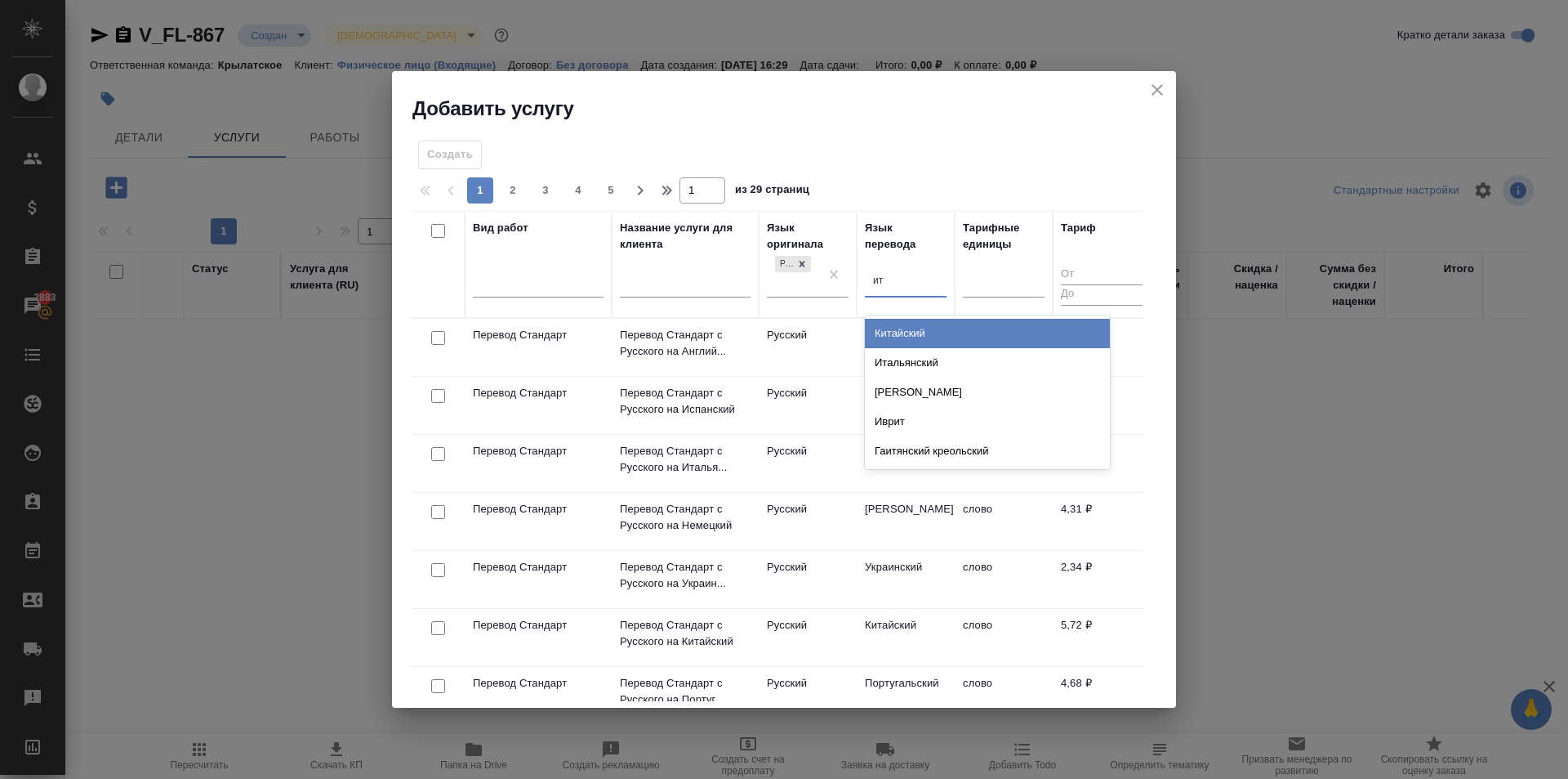
type input "ита"
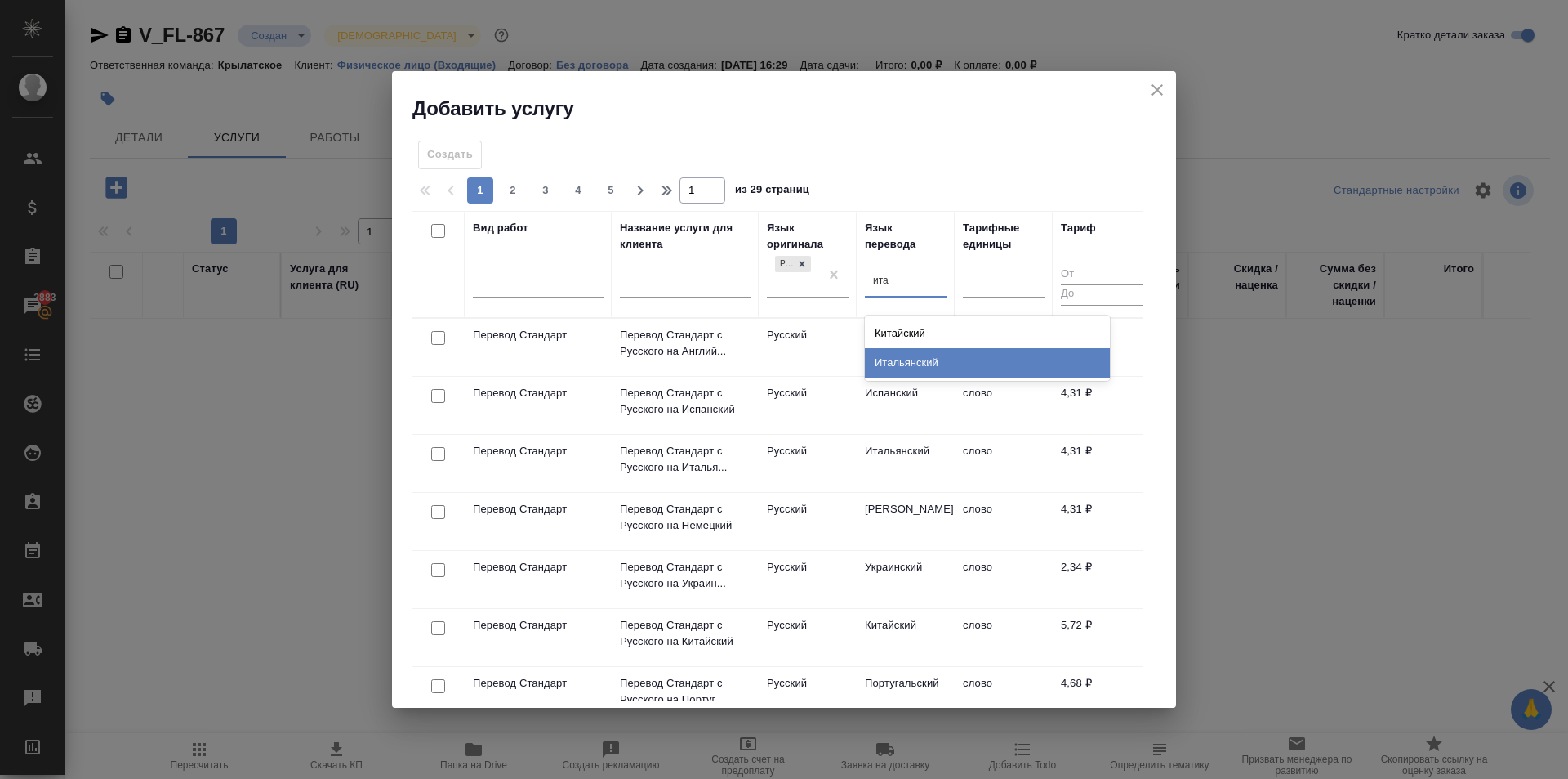
click at [921, 360] on div "Итальянский" at bounding box center [987, 363] width 245 height 29
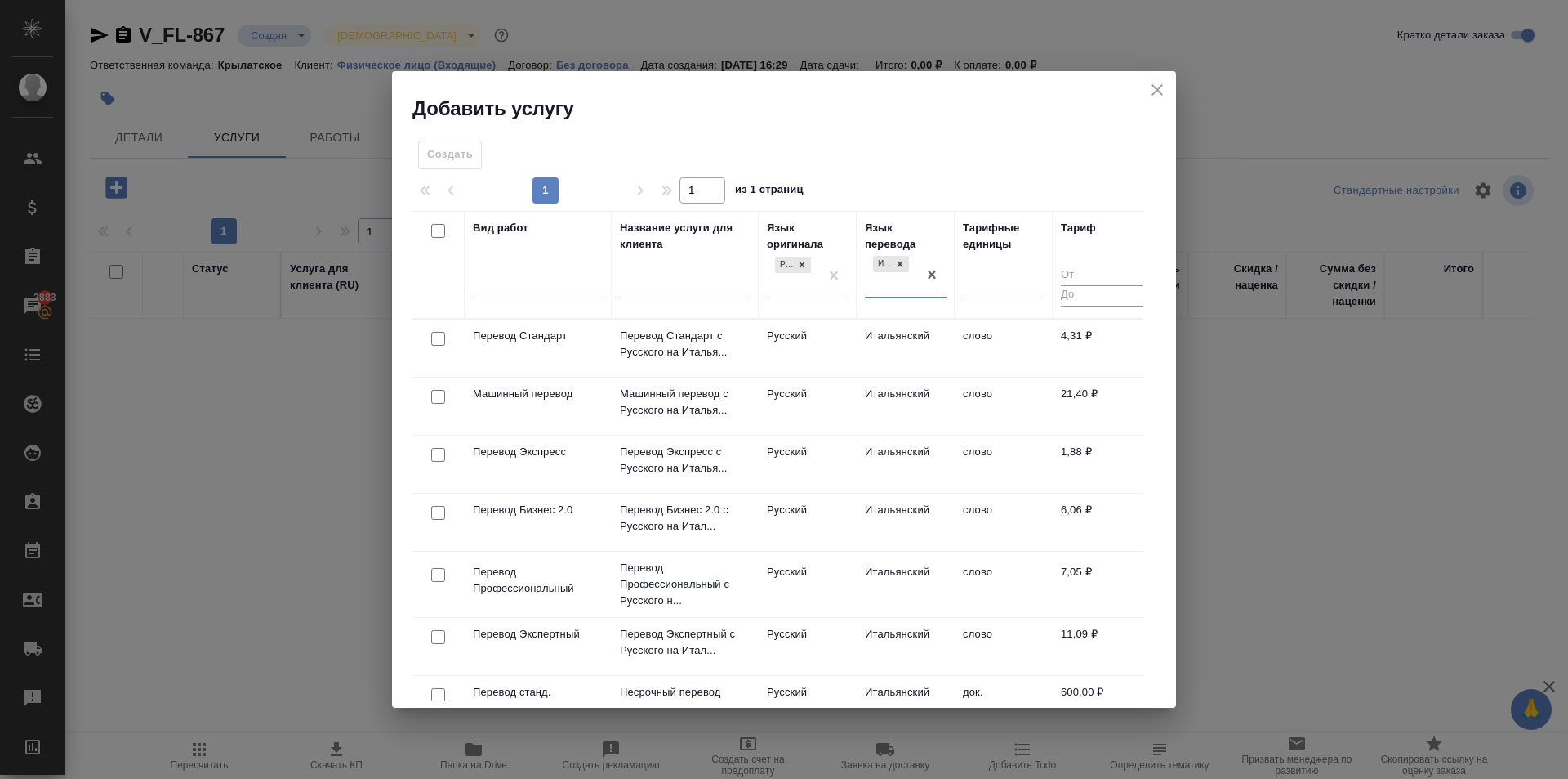
click at [909, 351] on td "Итальянский" at bounding box center [905, 348] width 98 height 57
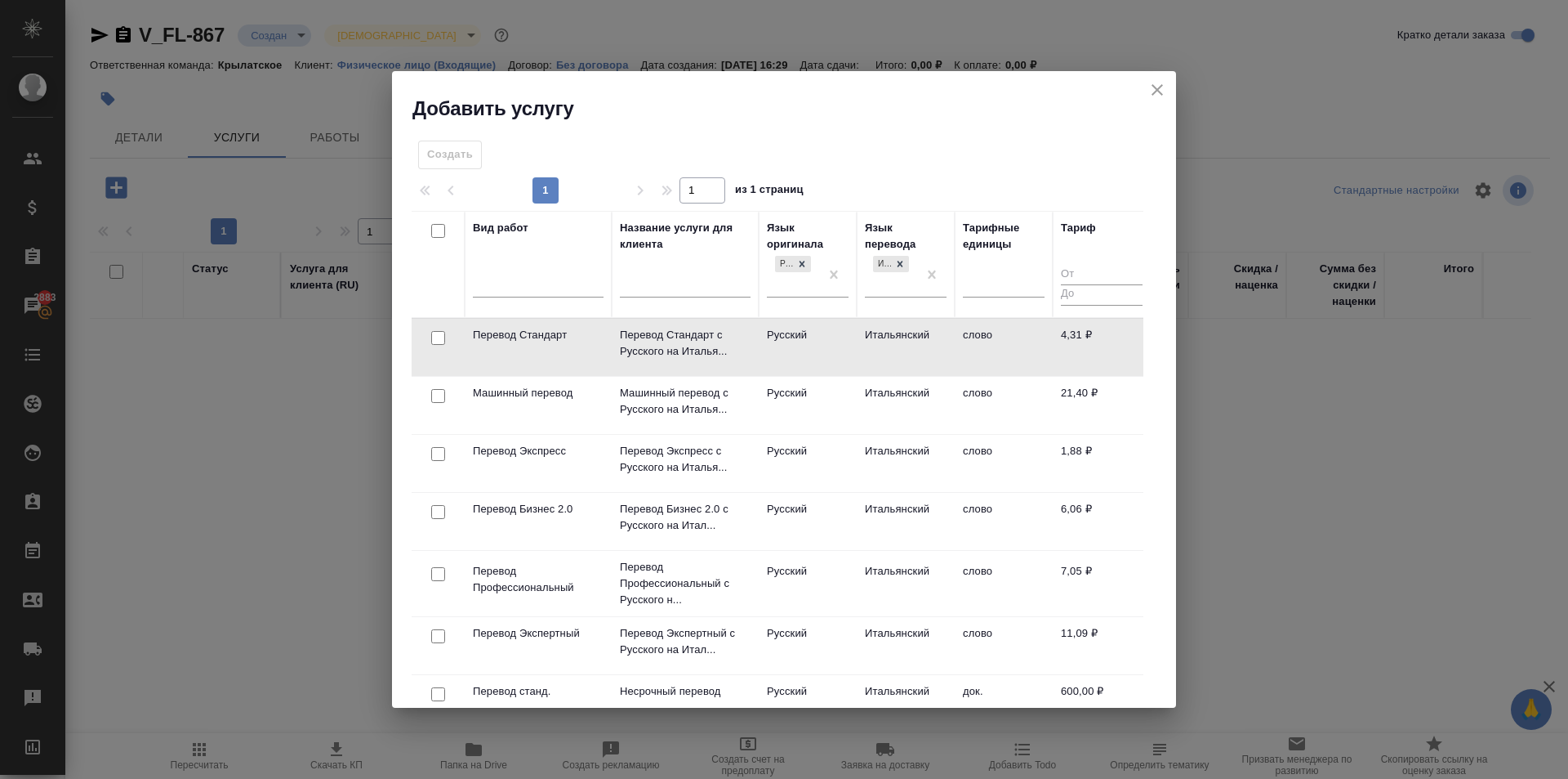
click at [909, 351] on td "Итальянский" at bounding box center [905, 347] width 98 height 57
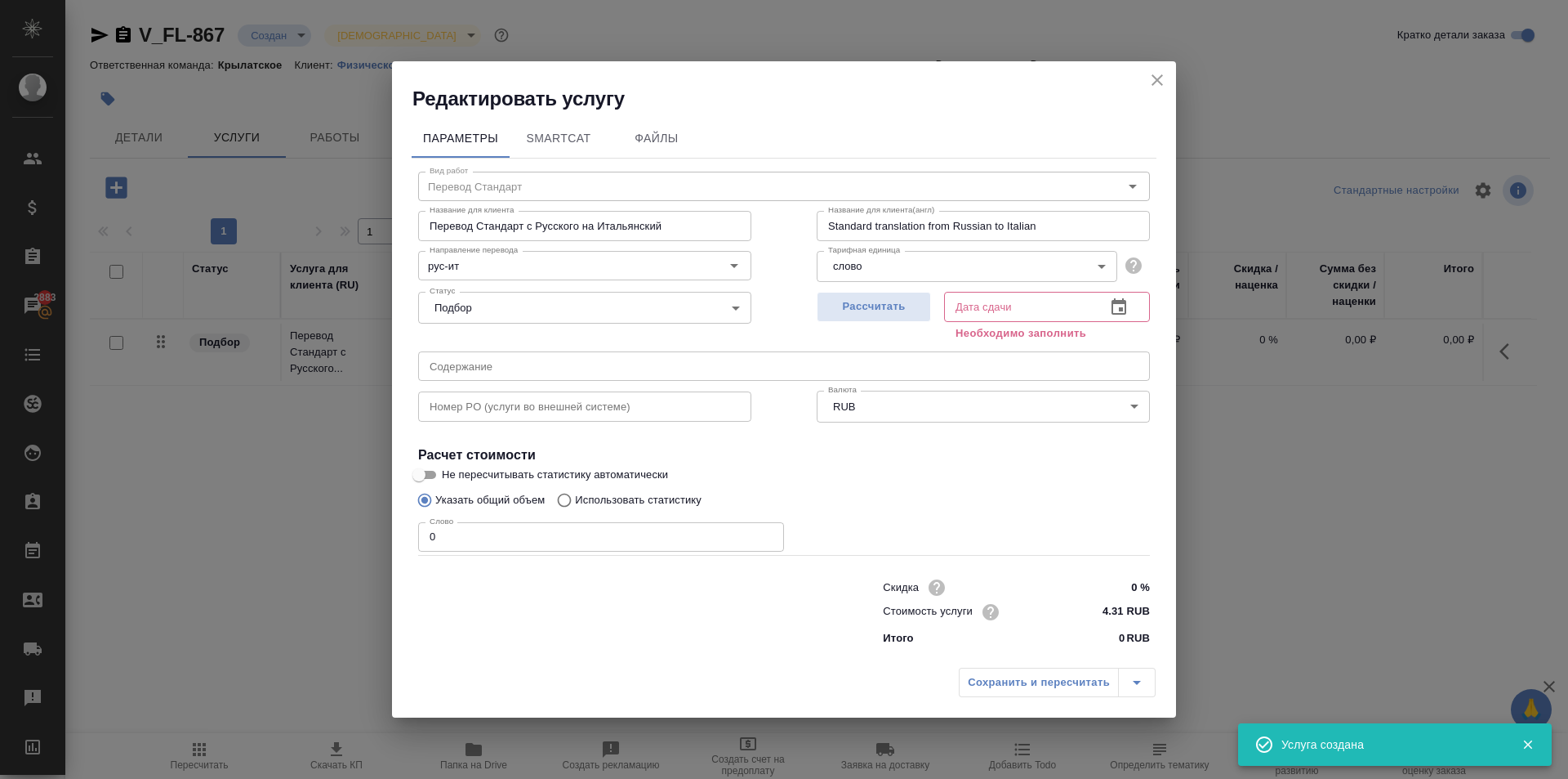
drag, startPoint x: 478, startPoint y: 532, endPoint x: 358, endPoint y: 511, distance: 121.8
click at [358, 511] on div "Редактировать услугу Параметры SmartCat Файлы Вид работ Перевод Стандарт Вид ра…" at bounding box center [784, 390] width 1568 height 779
type input "1"
click at [900, 307] on span "Рассчитать" at bounding box center [874, 307] width 96 height 19
type input "02.09.2025 16:31"
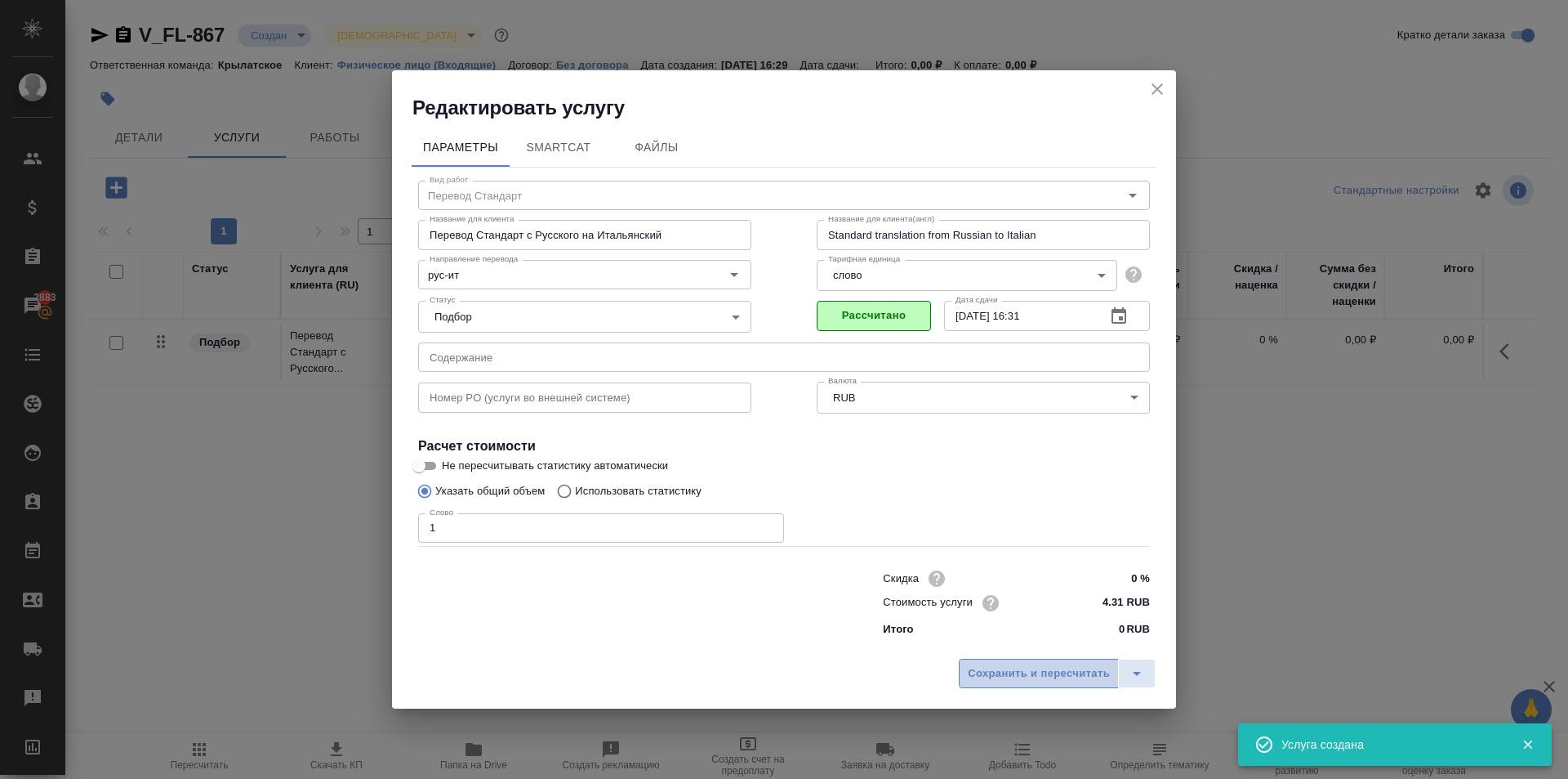
click at [991, 676] on span "Сохранить и пересчитать" at bounding box center [1039, 674] width 142 height 19
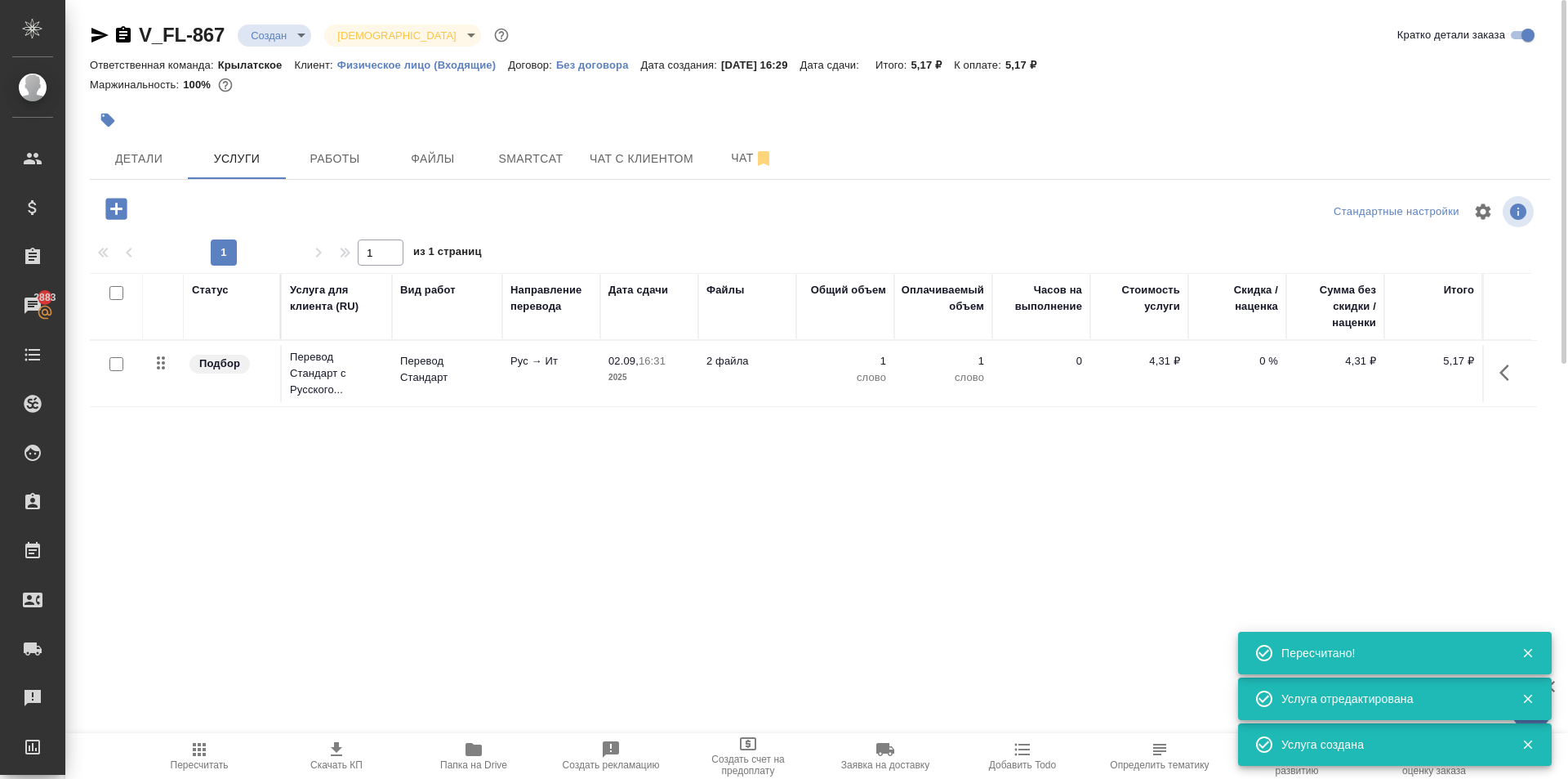
drag, startPoint x: 111, startPoint y: 190, endPoint x: 114, endPoint y: 202, distance: 12.4
click at [112, 191] on div "V_FL-867 Создан new Святая троица holyTrinity Кратко детали заказа Ответственна…" at bounding box center [820, 333] width 1478 height 666
click at [114, 202] on icon "button" at bounding box center [115, 208] width 21 height 21
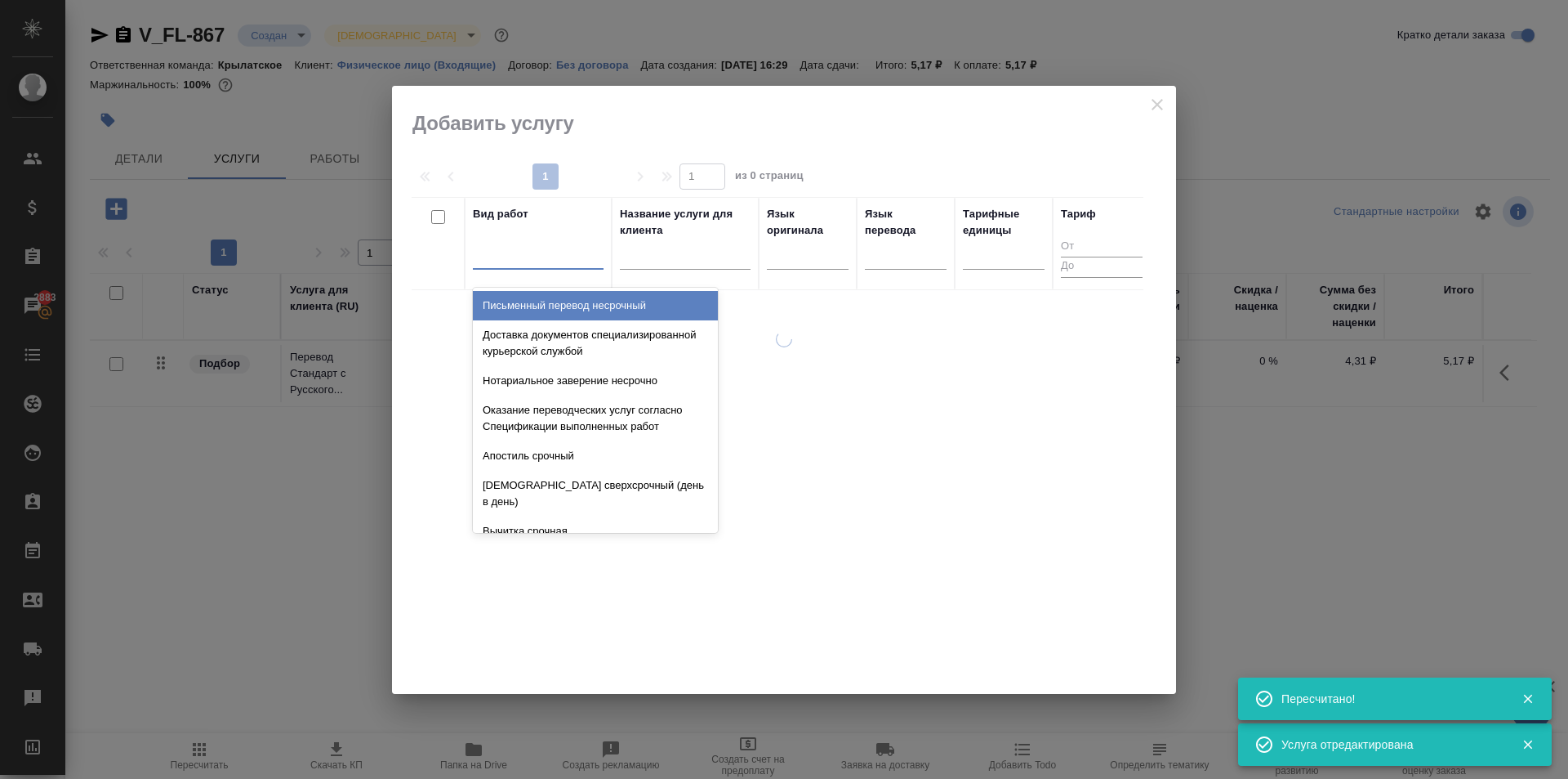
click at [537, 260] on div at bounding box center [538, 253] width 131 height 24
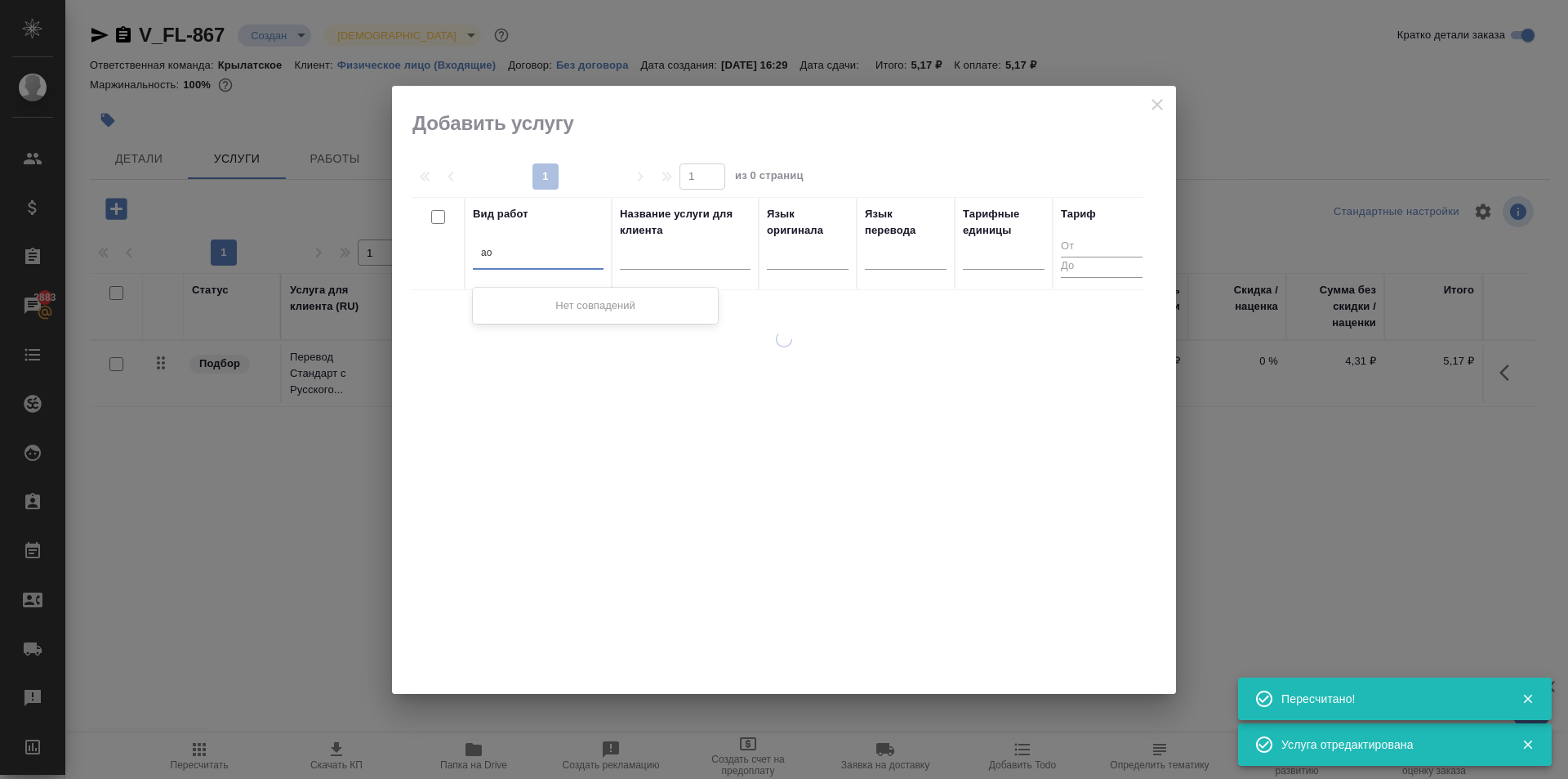
type input "а"
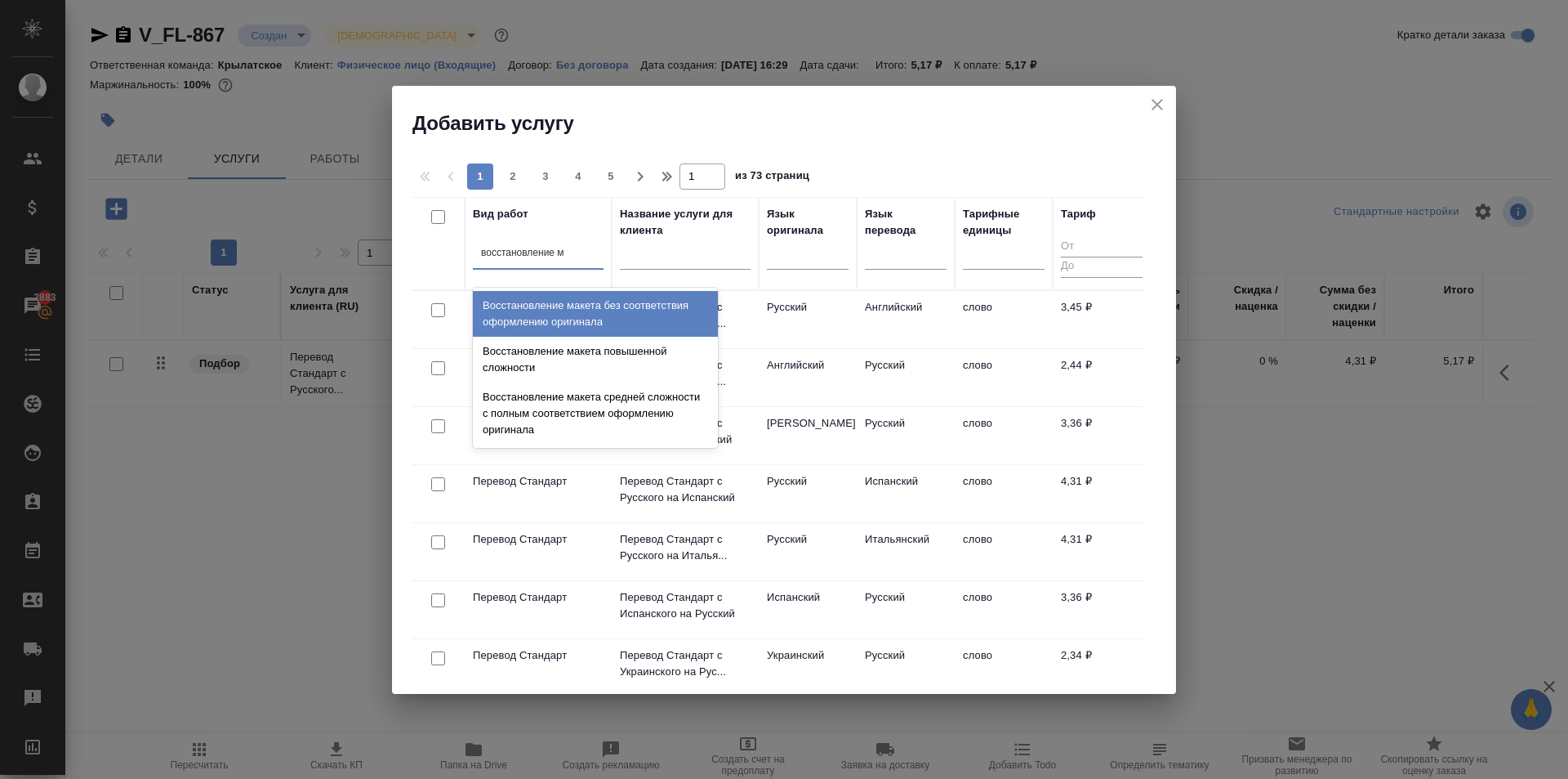
type input "восстановление ма"
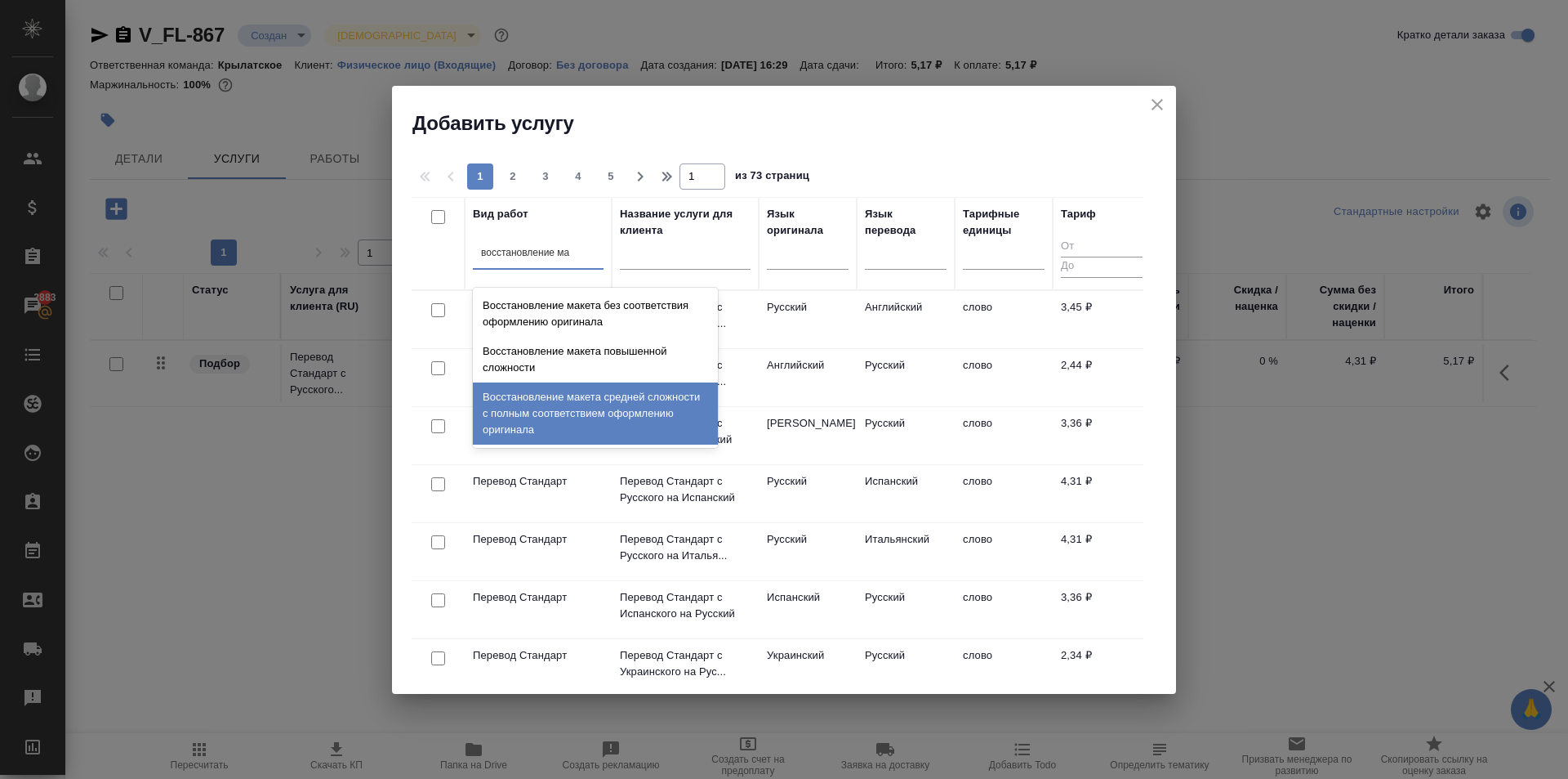
click at [679, 396] on div "Восстановление макета средней сложности с полным соответствием оформлению ориги…" at bounding box center [595, 413] width 245 height 62
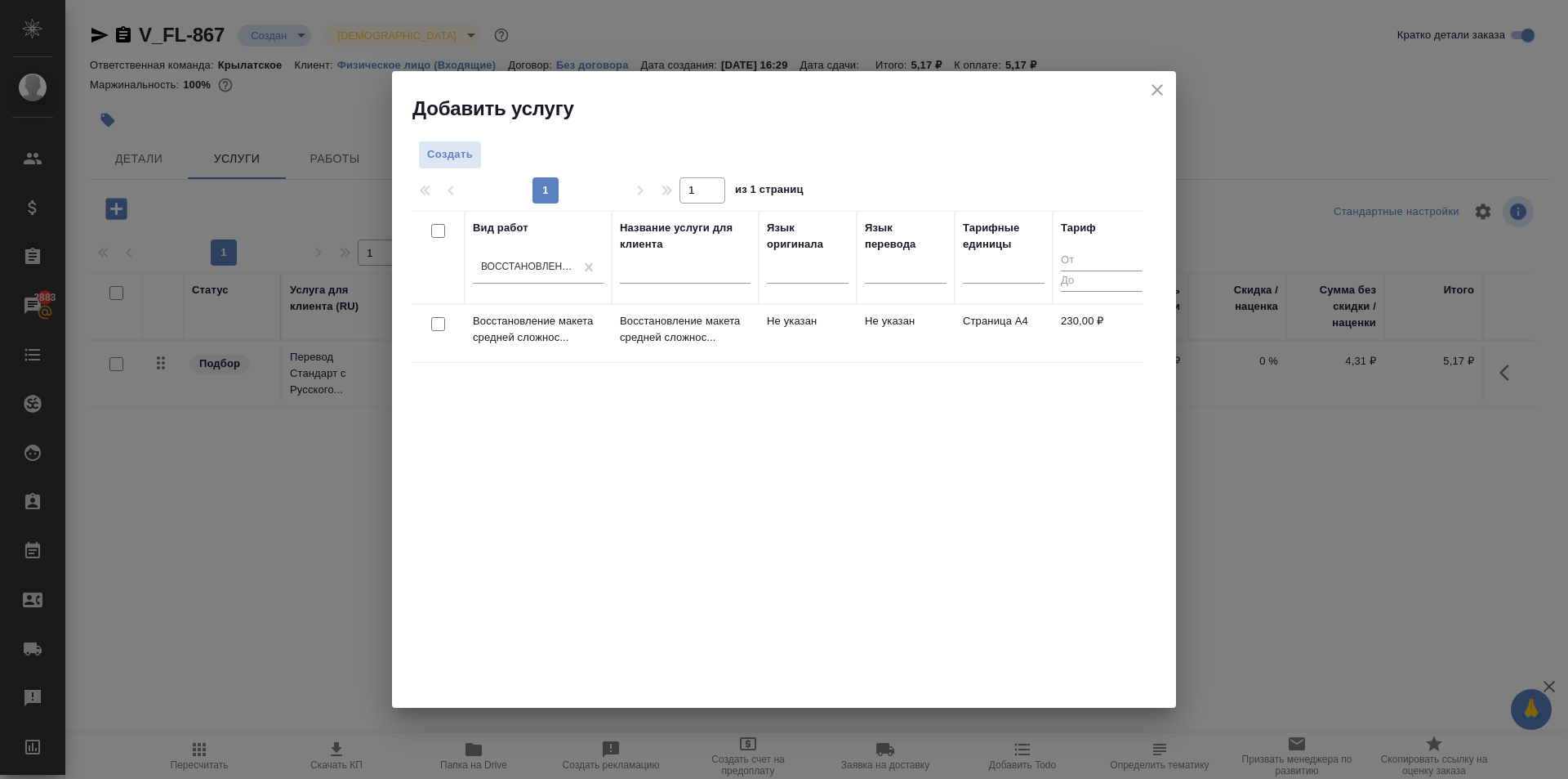
click at [735, 369] on div "Вид работ Восстановление макета средней сложности с полным соответствием оформл…" at bounding box center [777, 455] width 732 height 490
click at [730, 330] on p "Восстановление макета средней сложнос..." at bounding box center [685, 330] width 131 height 33
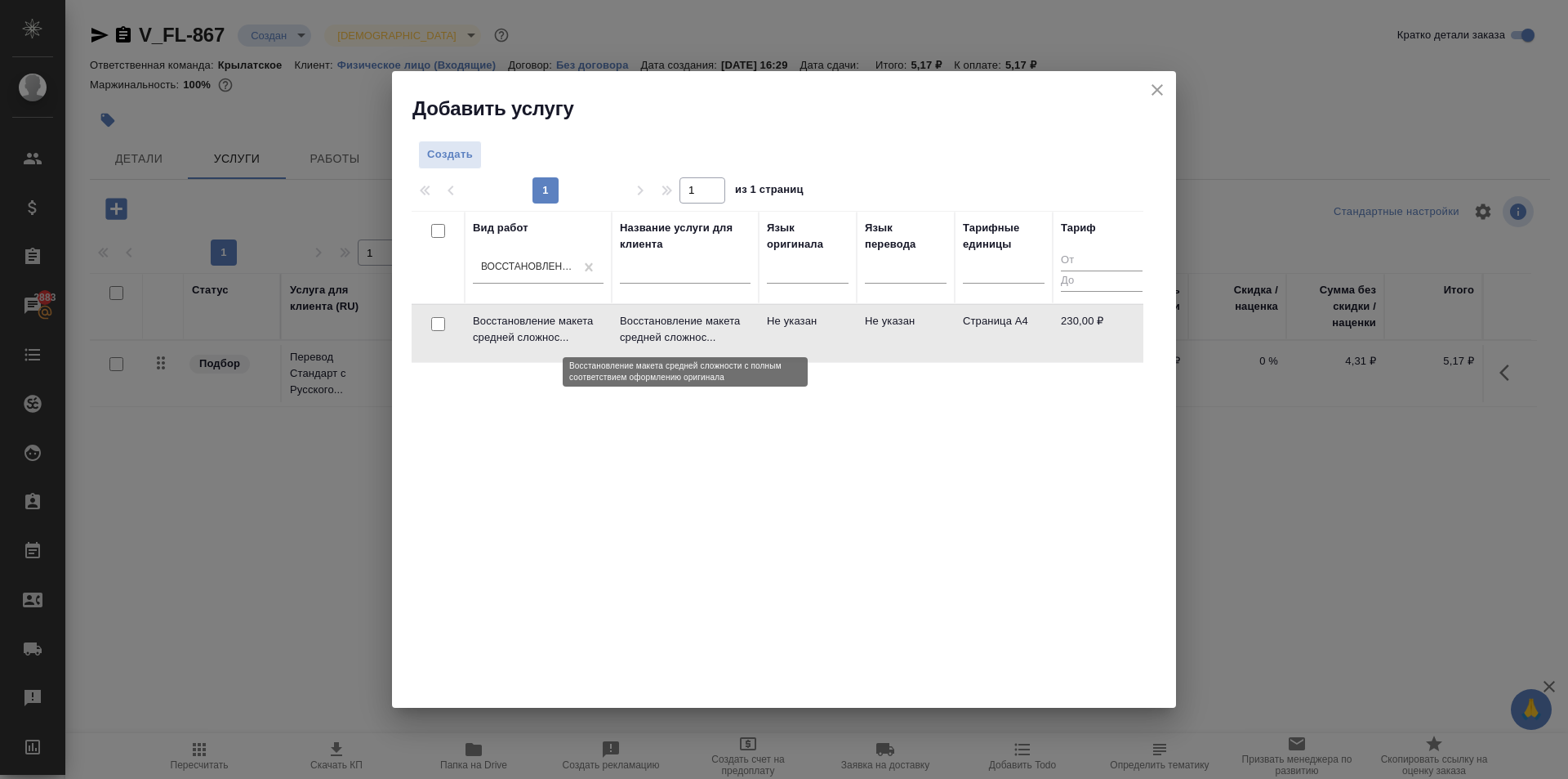
click at [730, 330] on p "Восстановление макета средней сложнос..." at bounding box center [685, 330] width 131 height 33
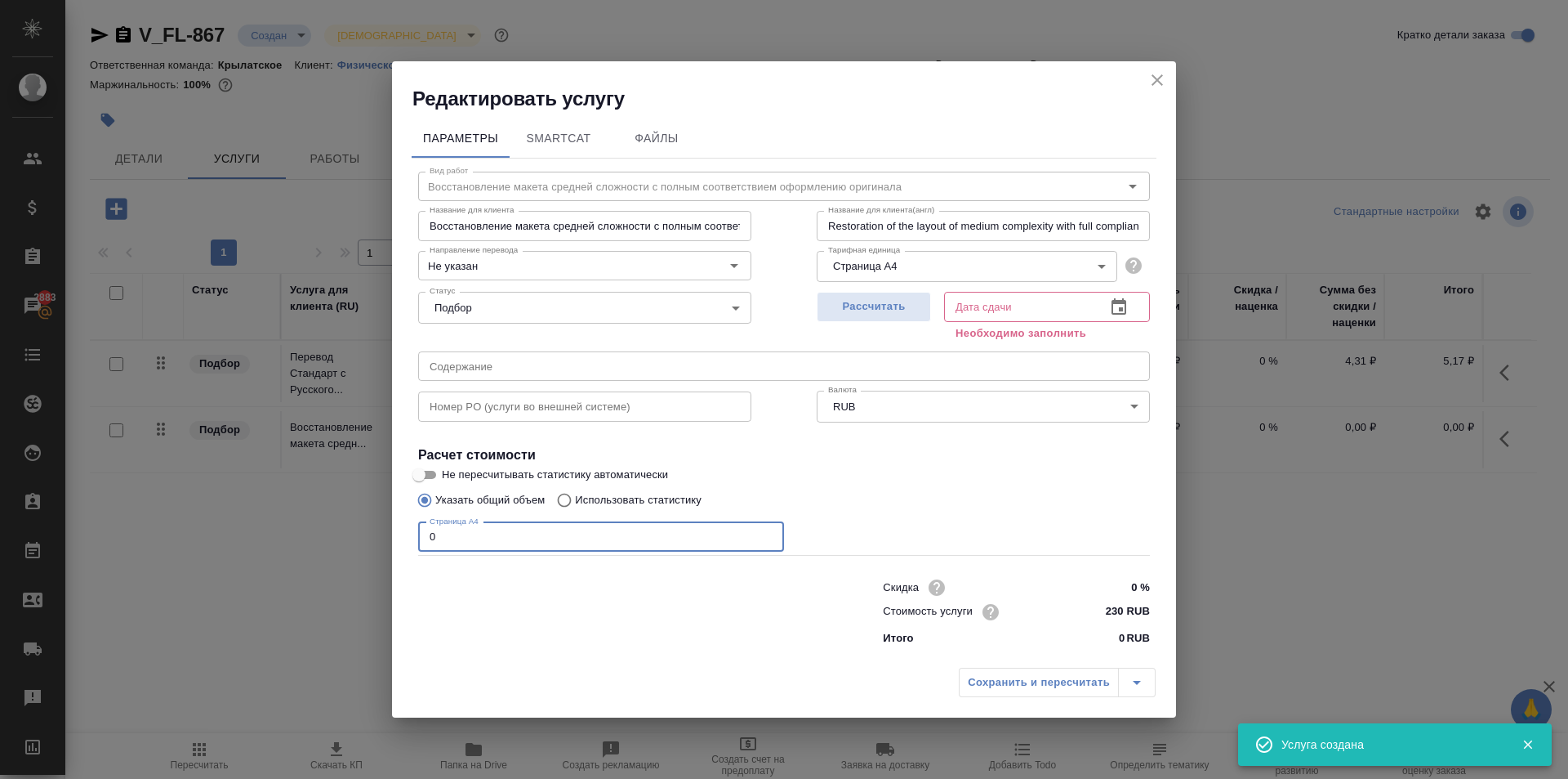
drag, startPoint x: 460, startPoint y: 531, endPoint x: 443, endPoint y: 519, distance: 20.8
click at [385, 528] on div "Редактировать услугу Параметры SmartCat Файлы Вид работ Восстановление макета с…" at bounding box center [784, 390] width 1568 height 779
type input "2"
click at [917, 306] on span "Рассчитать" at bounding box center [874, 307] width 96 height 19
type input "02.09.2025 16:43"
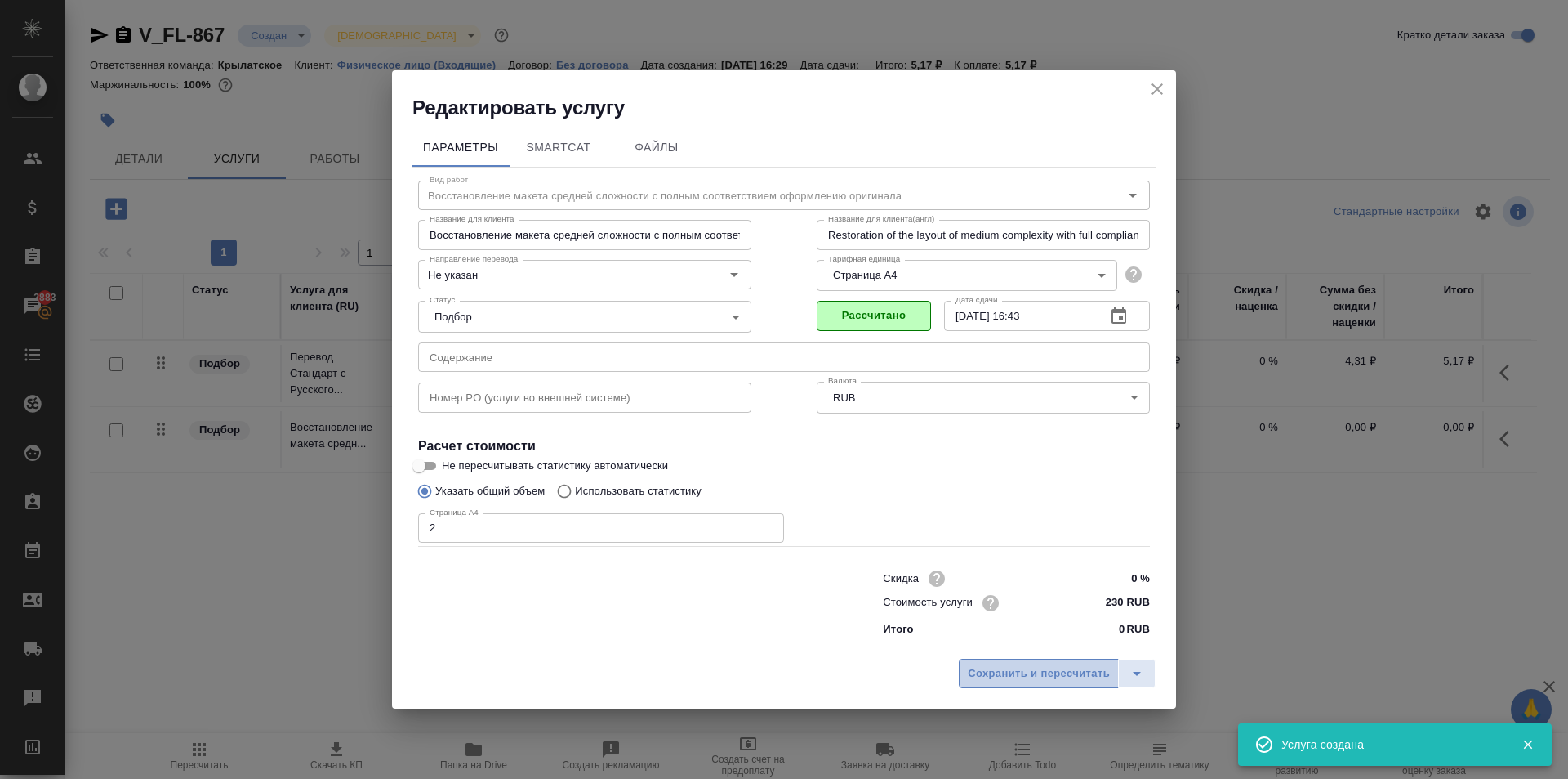
click at [997, 664] on span "Сохранить и пересчитать" at bounding box center [1039, 674] width 142 height 19
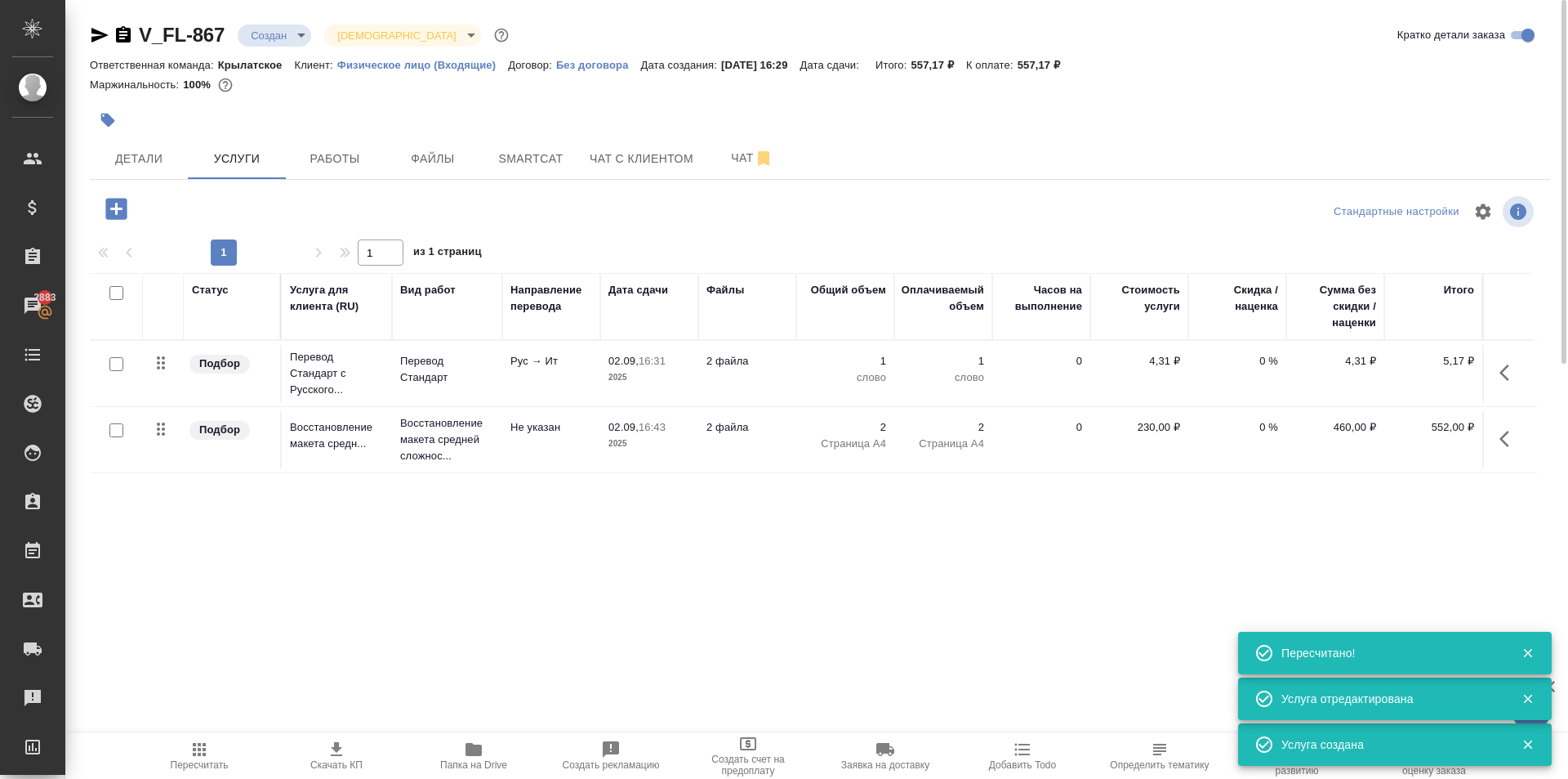
click at [119, 206] on icon "button" at bounding box center [115, 208] width 21 height 21
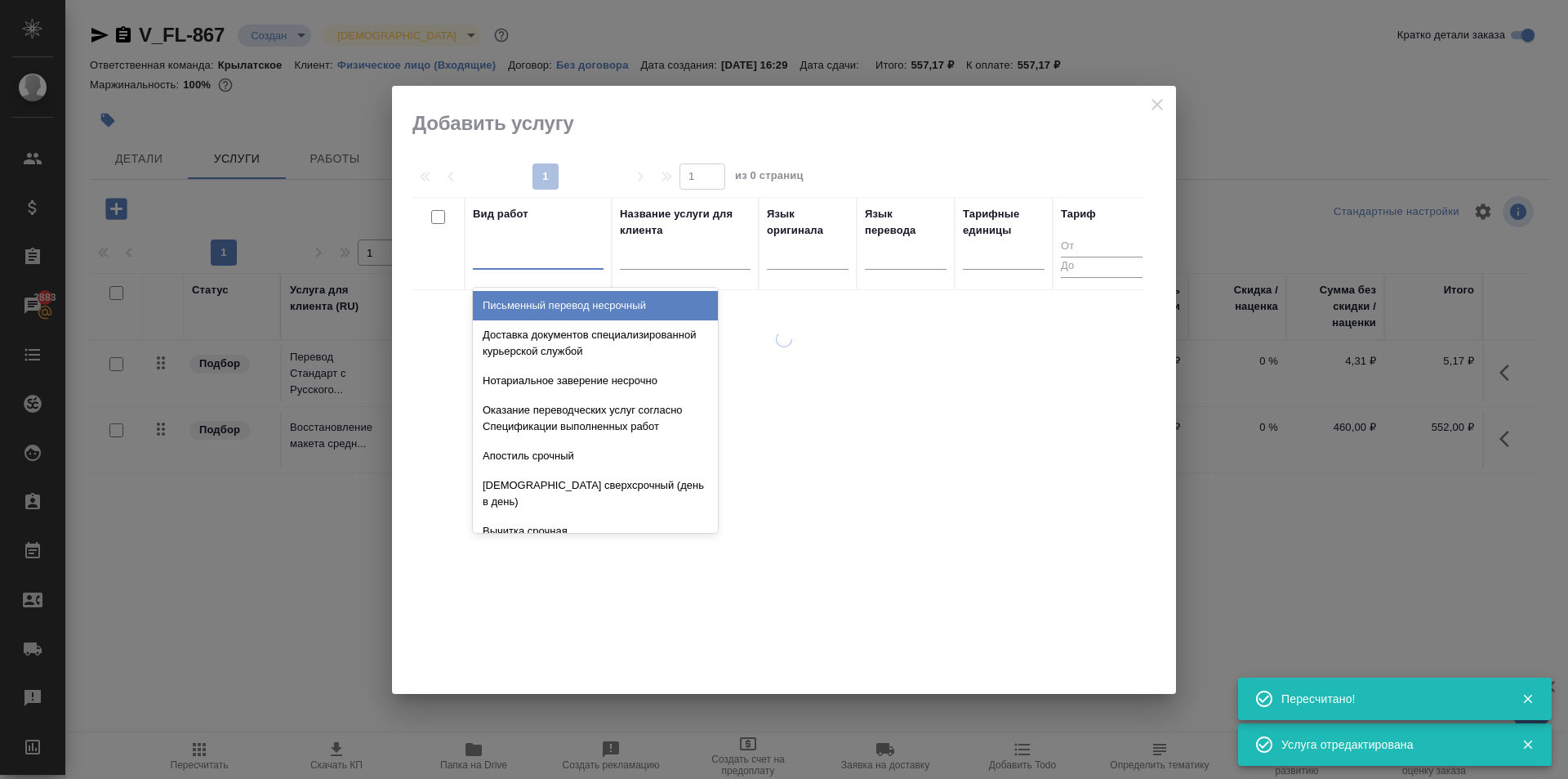
click at [529, 258] on div at bounding box center [538, 253] width 131 height 24
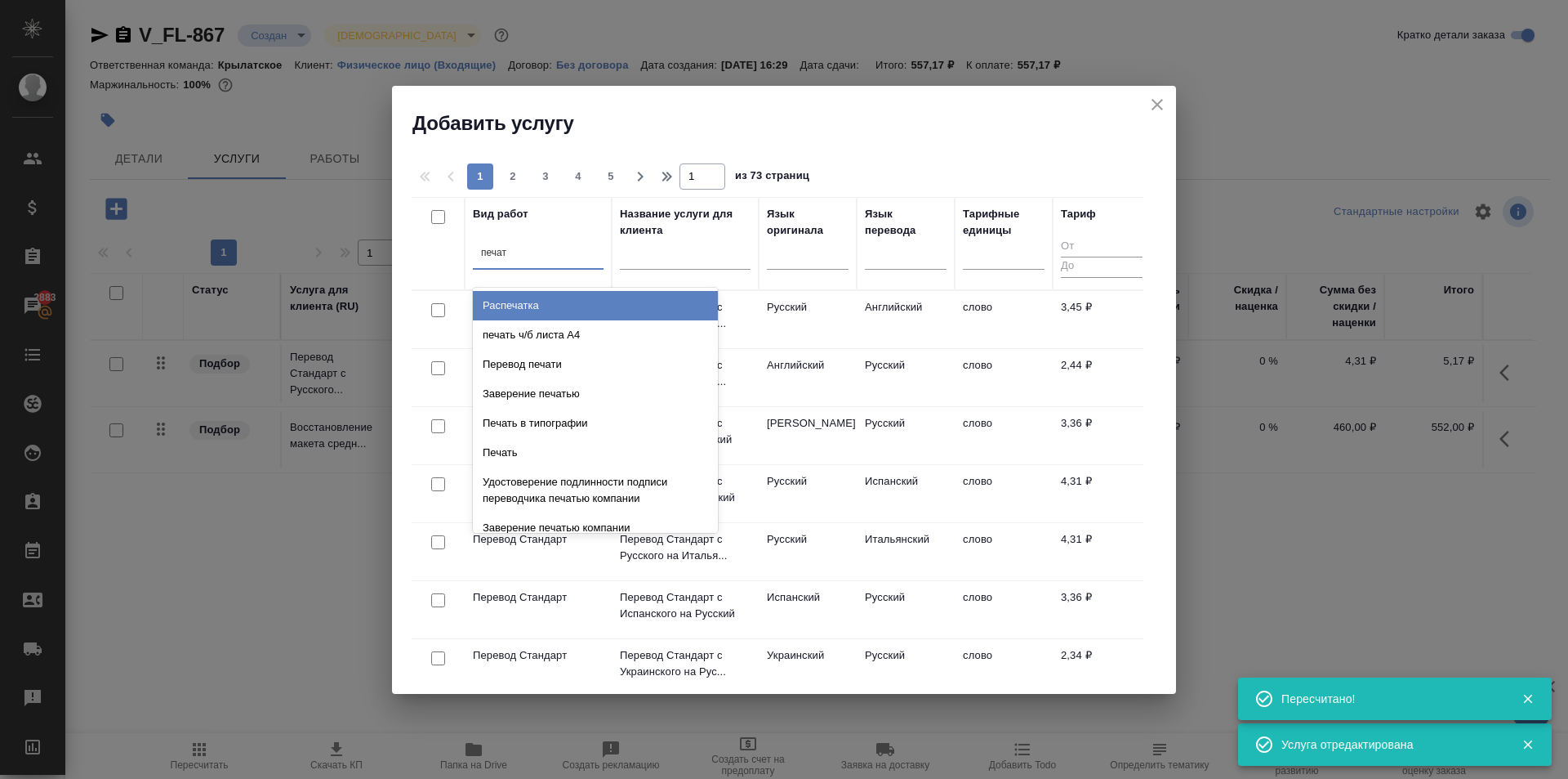
type input "печать"
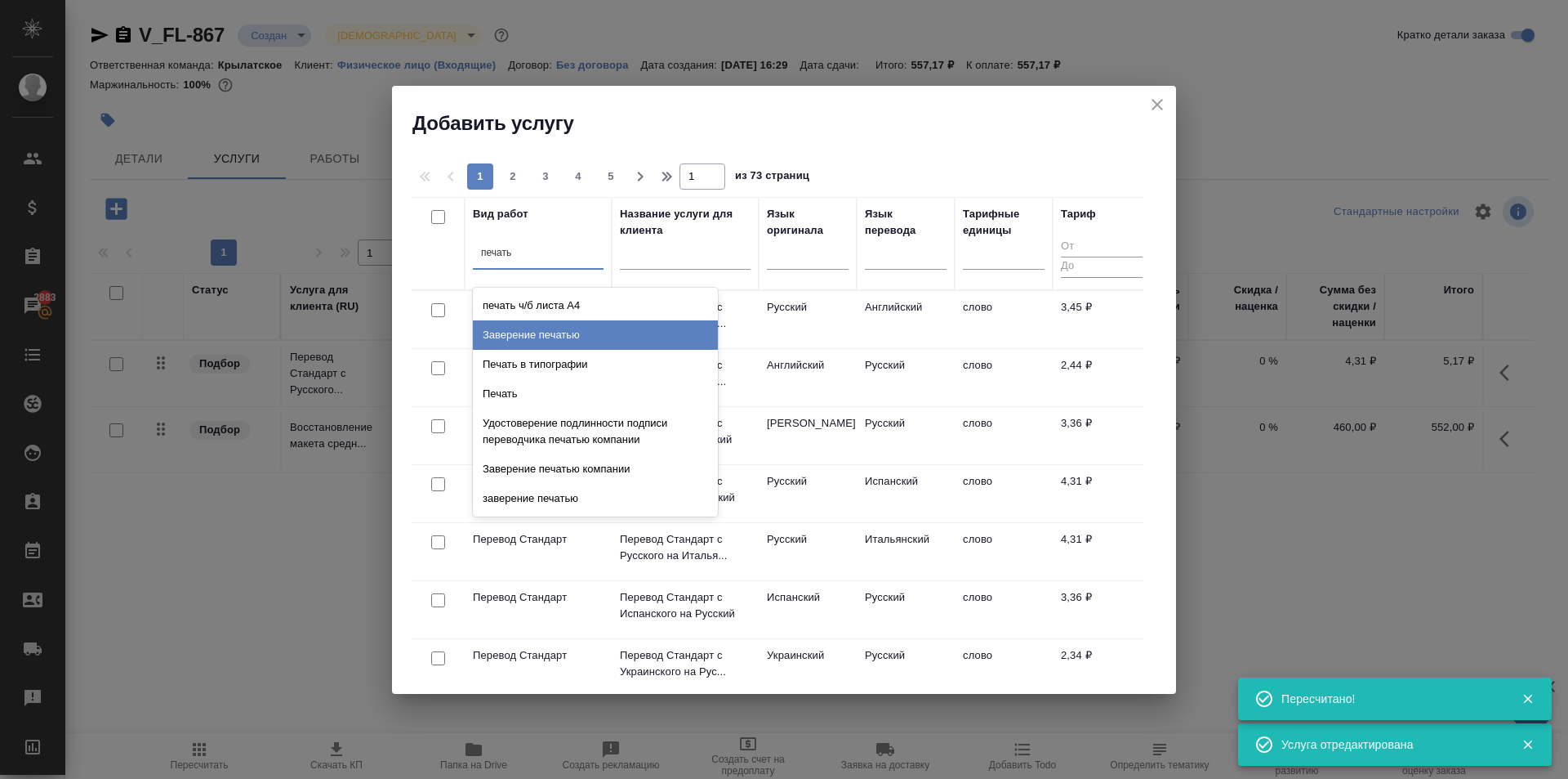
click at [583, 331] on div "Заверение печатью" at bounding box center [595, 335] width 245 height 29
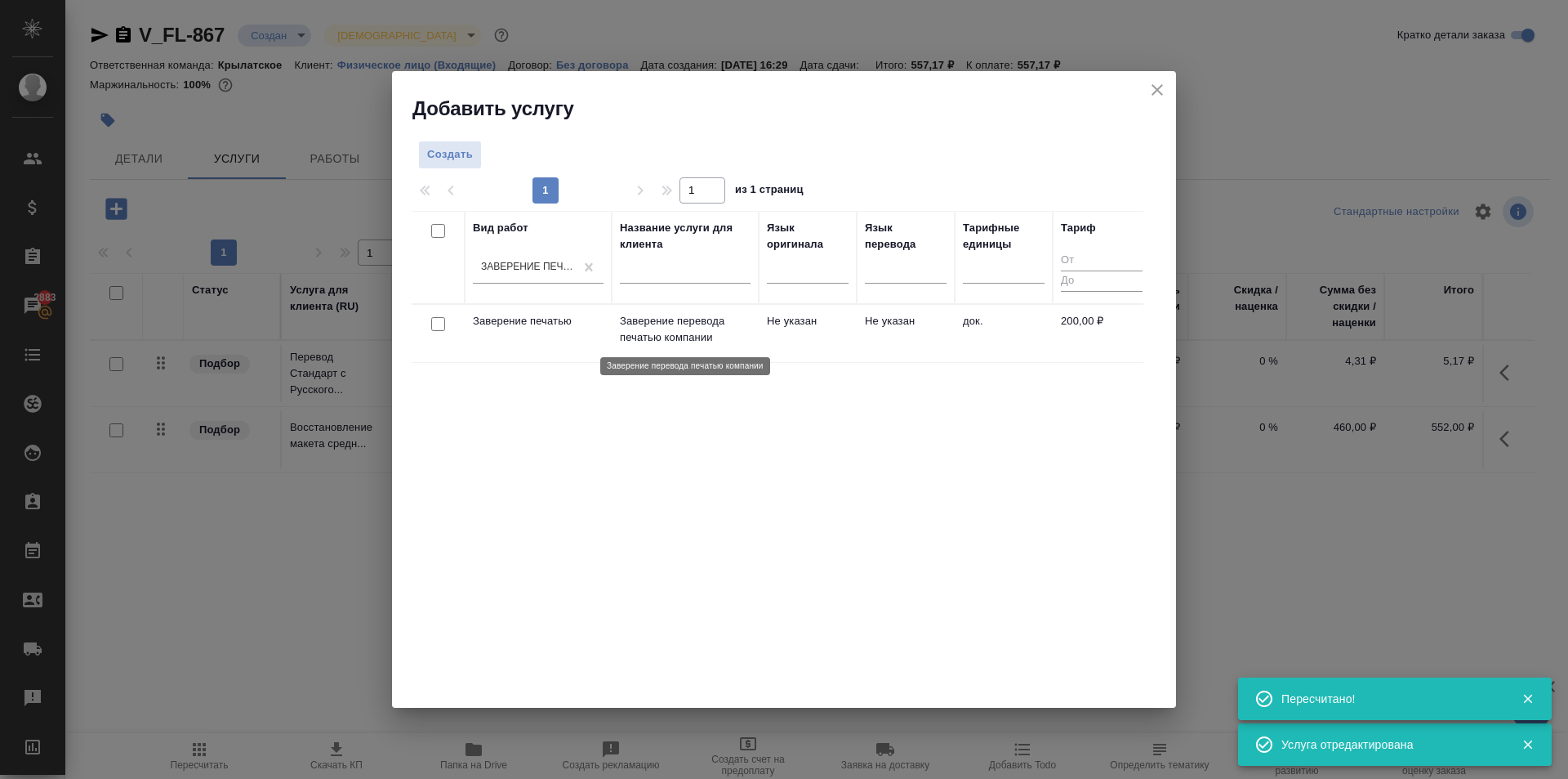
click at [684, 344] on p "Заверение перевода печатью компании" at bounding box center [685, 330] width 131 height 33
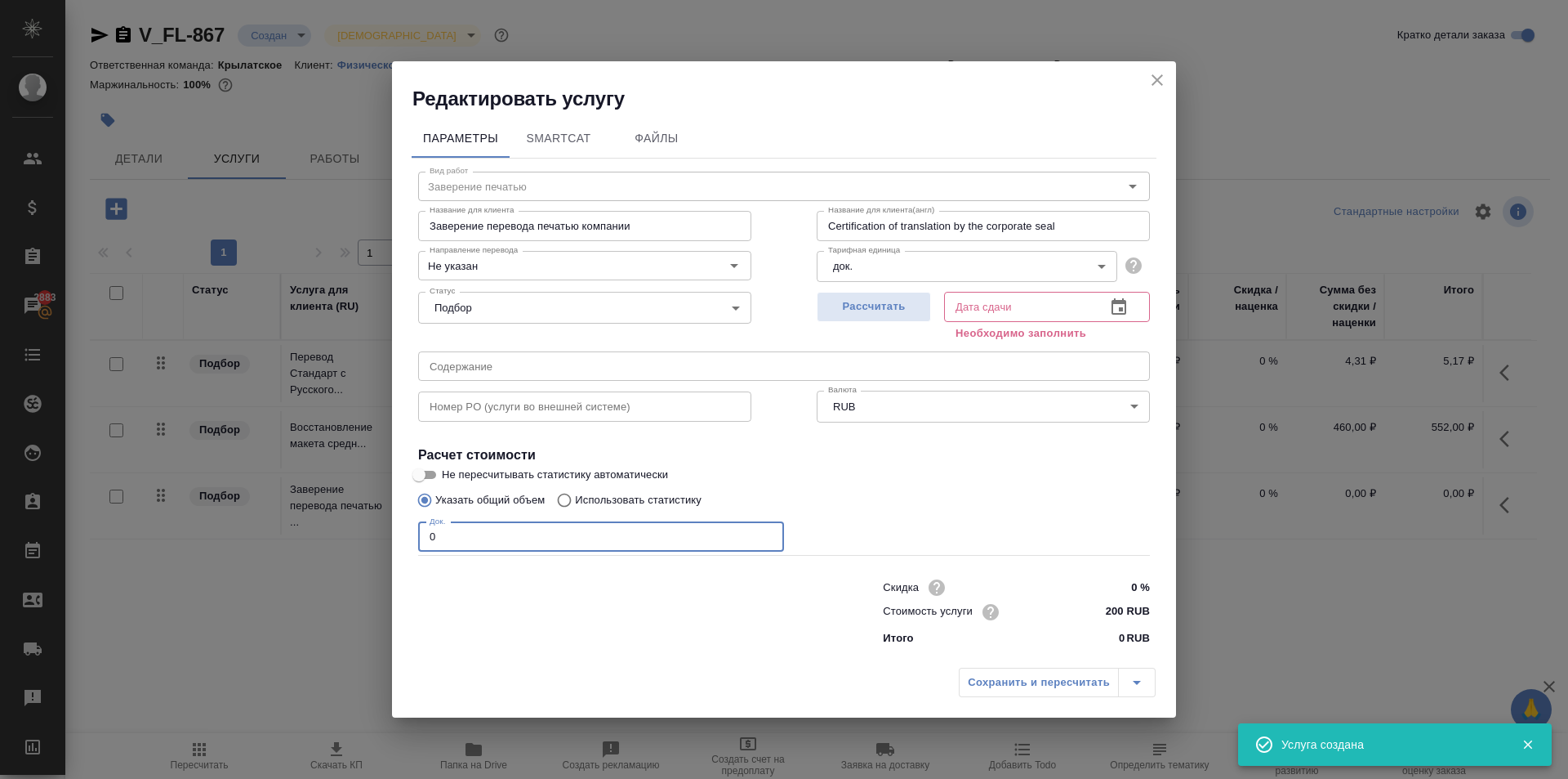
drag, startPoint x: 436, startPoint y: 538, endPoint x: 400, endPoint y: 539, distance: 36.0
click at [343, 527] on div "Редактировать услугу Параметры SmartCat Файлы Вид работ Заверение печатью Вид р…" at bounding box center [784, 390] width 1568 height 779
type input "2"
click at [908, 303] on span "Рассчитать" at bounding box center [874, 307] width 96 height 19
type input "02.09.2025 16:36"
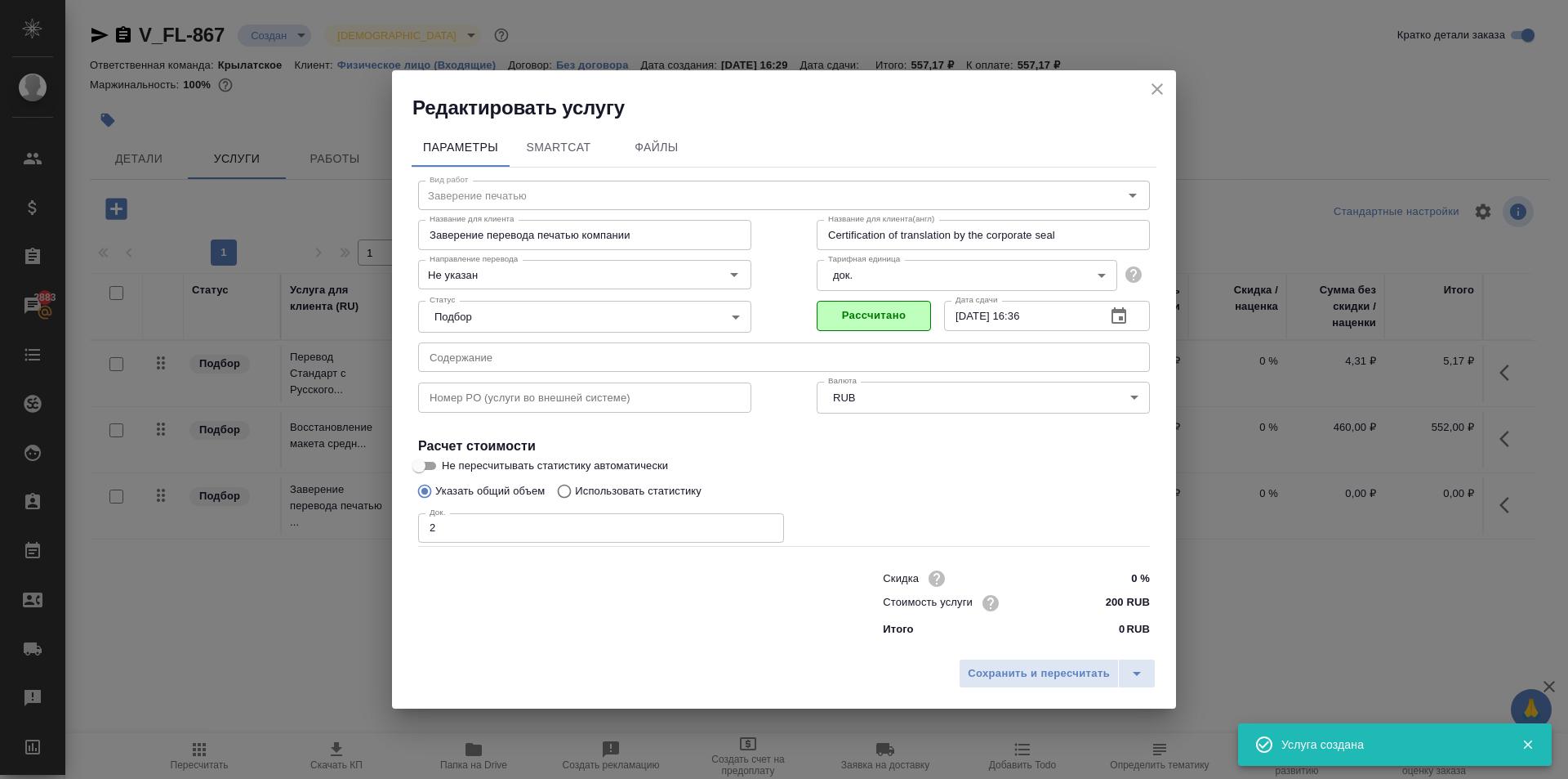
click at [991, 693] on div "Сохранить и пересчитать" at bounding box center [784, 679] width 784 height 58
click at [986, 682] on span "Сохранить и пересчитать" at bounding box center [1039, 674] width 142 height 19
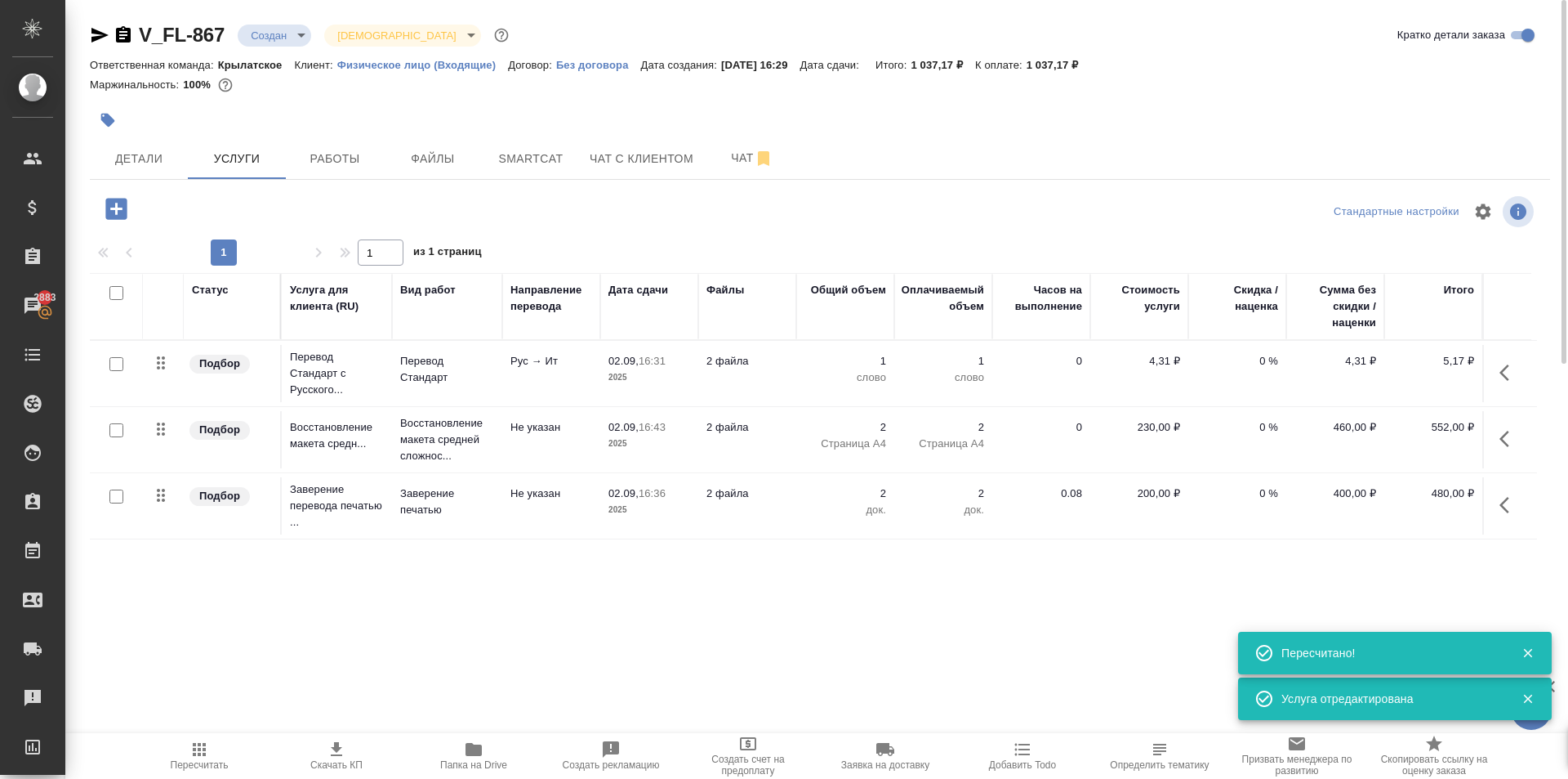
click at [114, 363] on input "checkbox" at bounding box center [115, 364] width 14 height 14
checkbox input "true"
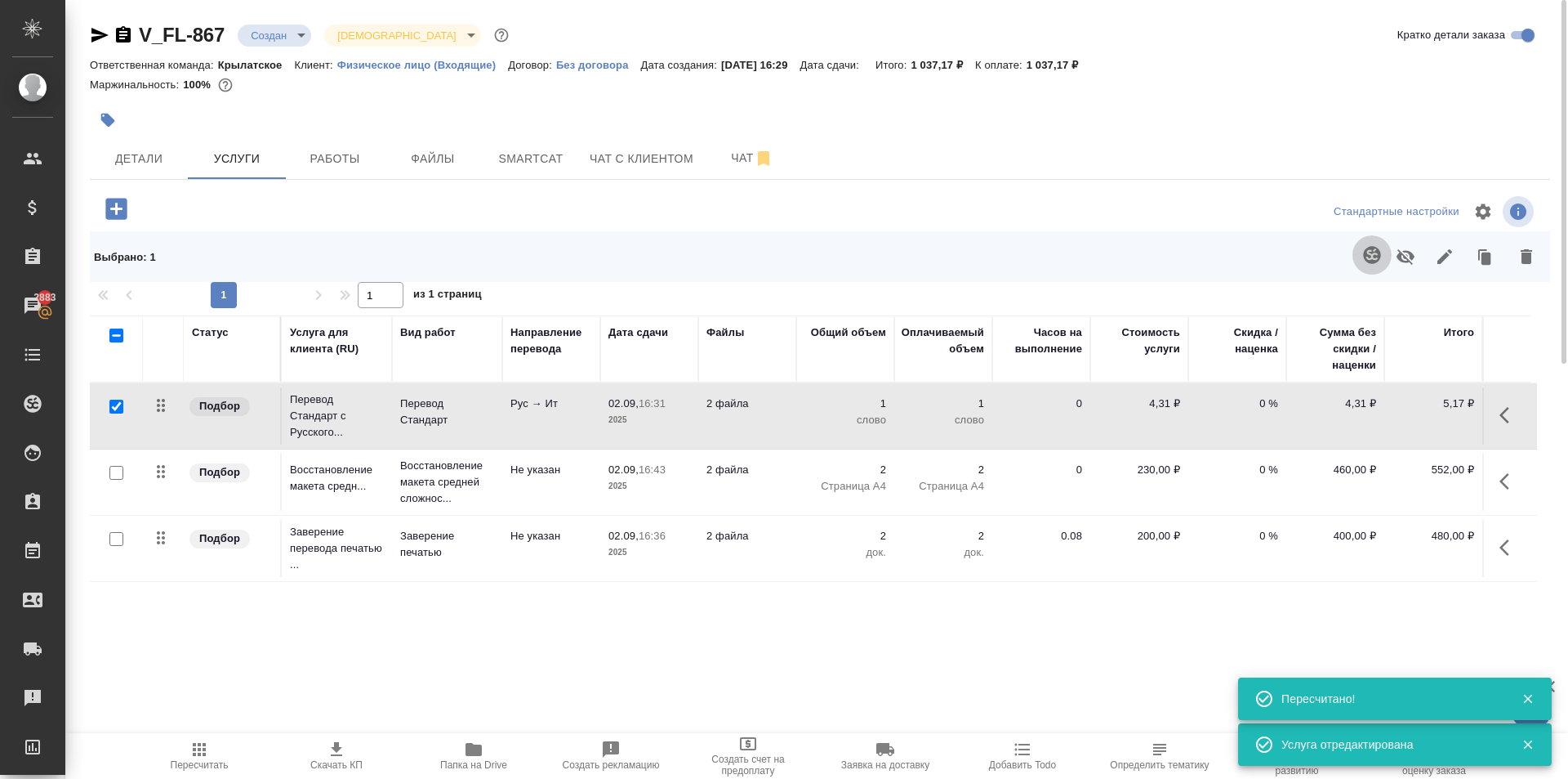
click at [1377, 255] on icon "button" at bounding box center [1371, 254] width 17 height 17
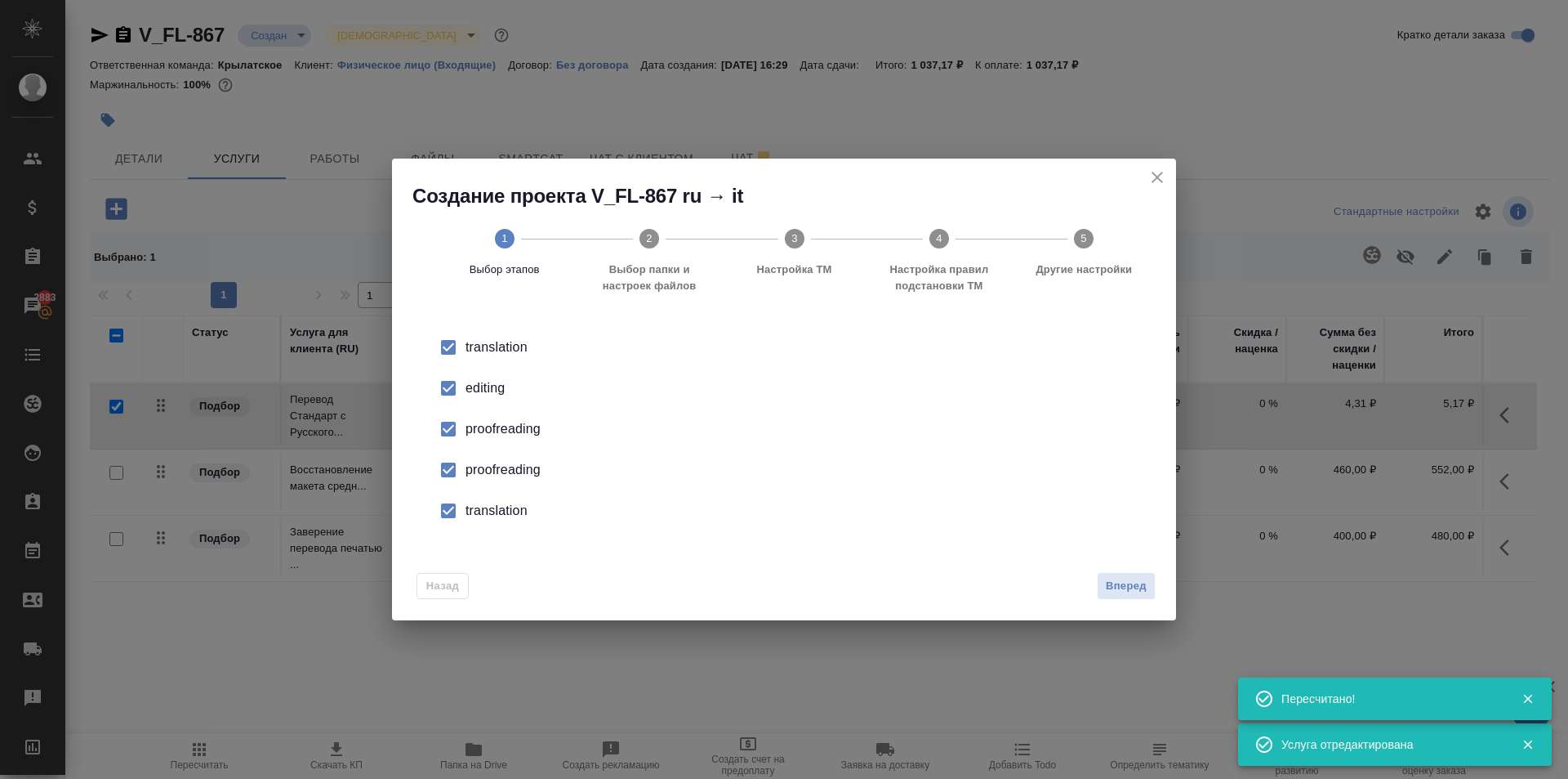
click at [447, 379] on input "checkbox" at bounding box center [448, 388] width 34 height 34
click at [454, 427] on input "checkbox" at bounding box center [448, 428] width 34 height 34
click at [442, 466] on input "checkbox" at bounding box center [448, 469] width 34 height 34
click at [451, 510] on input "checkbox" at bounding box center [448, 510] width 34 height 34
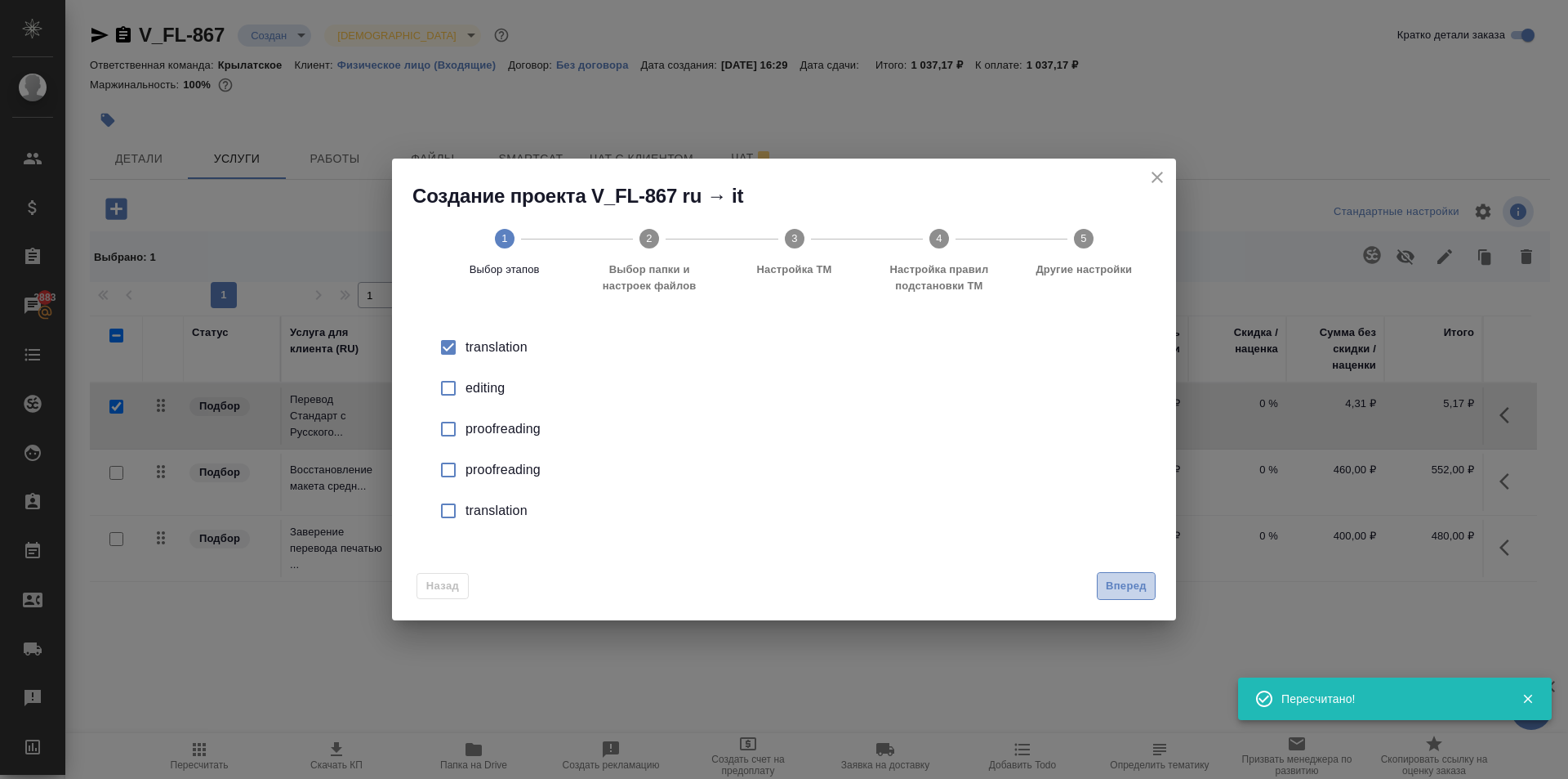
click at [1133, 586] on span "Вперед" at bounding box center [1126, 587] width 41 height 19
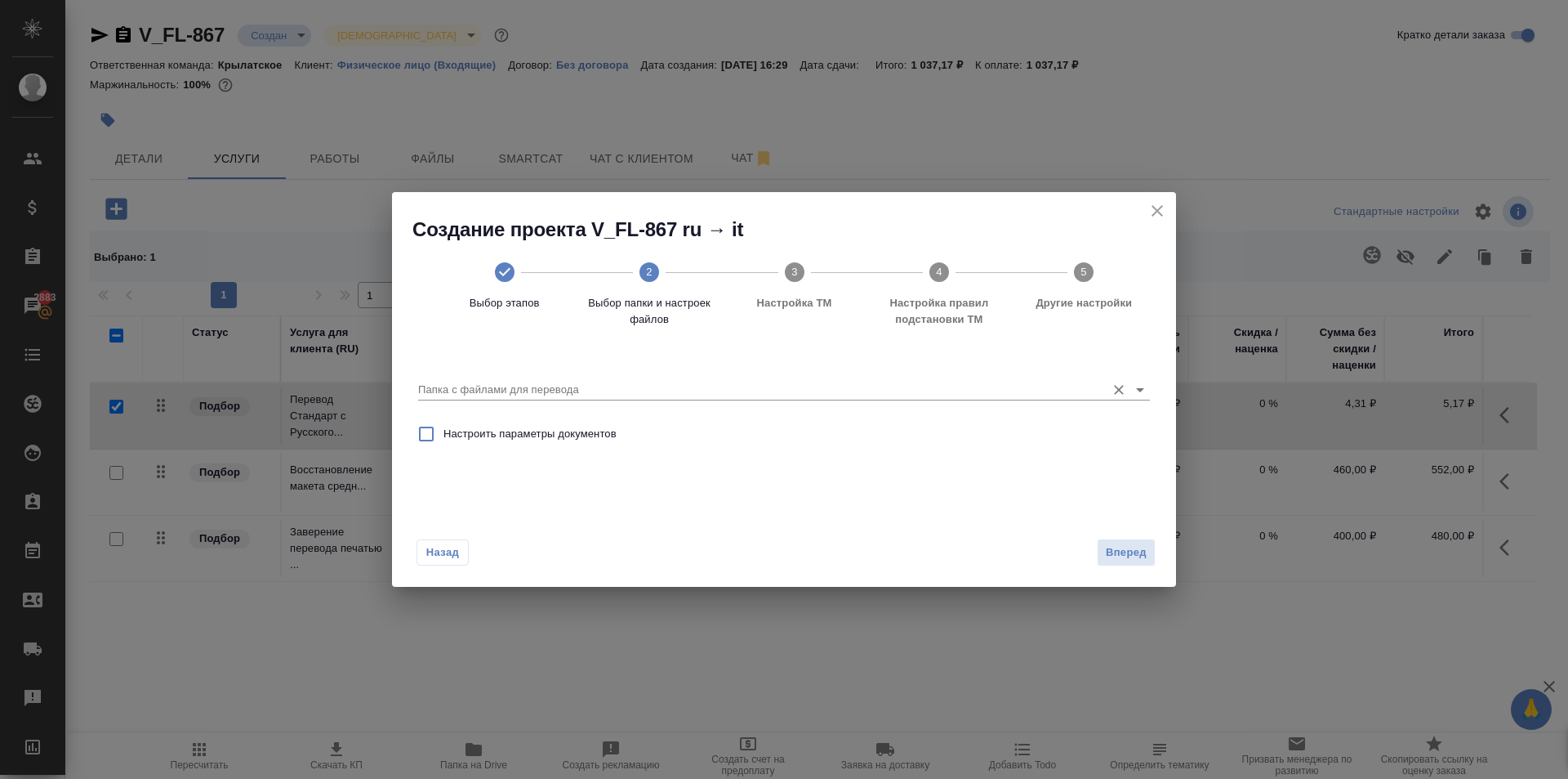
drag, startPoint x: 533, startPoint y: 368, endPoint x: 546, endPoint y: 417, distance: 50.7
click at [534, 371] on div "Папка с файлами для перевода" at bounding box center [784, 383] width 732 height 34
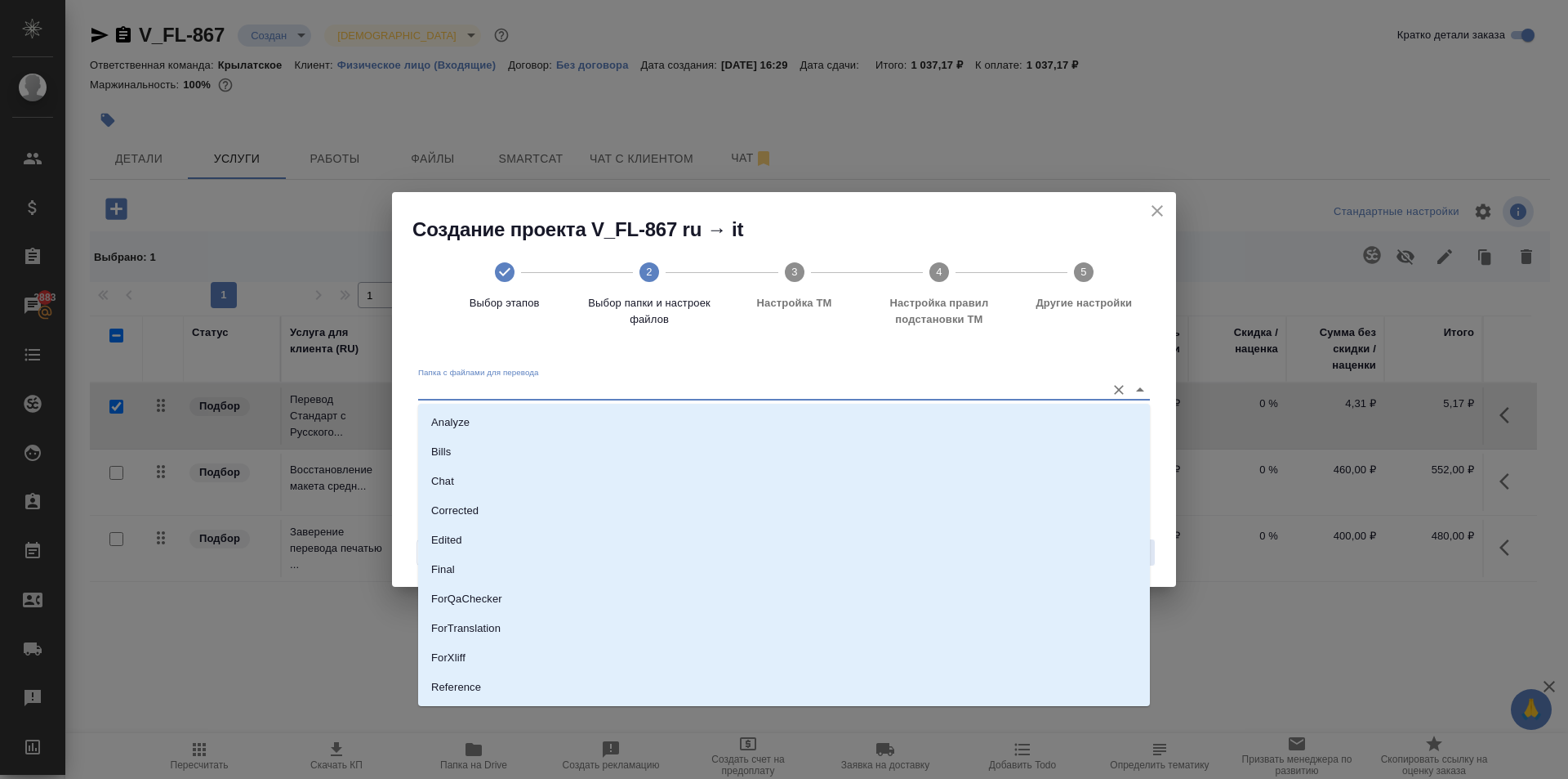
click at [535, 389] on input "Папка с файлами для перевода" at bounding box center [758, 390] width 680 height 19
click at [491, 638] on li "Source" at bounding box center [784, 631] width 732 height 29
type input "Source"
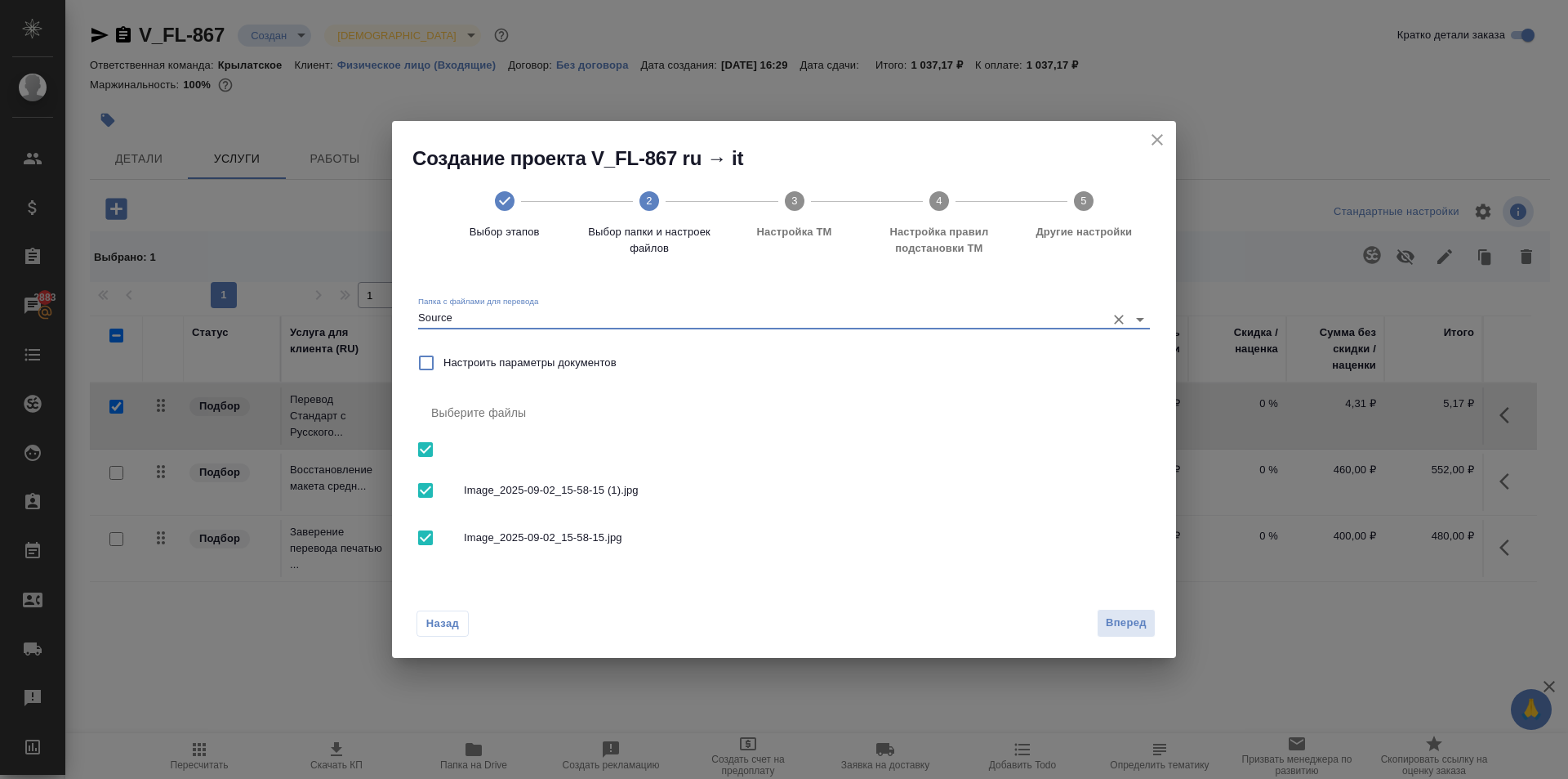
click at [1126, 629] on span "Вперед" at bounding box center [1126, 623] width 41 height 19
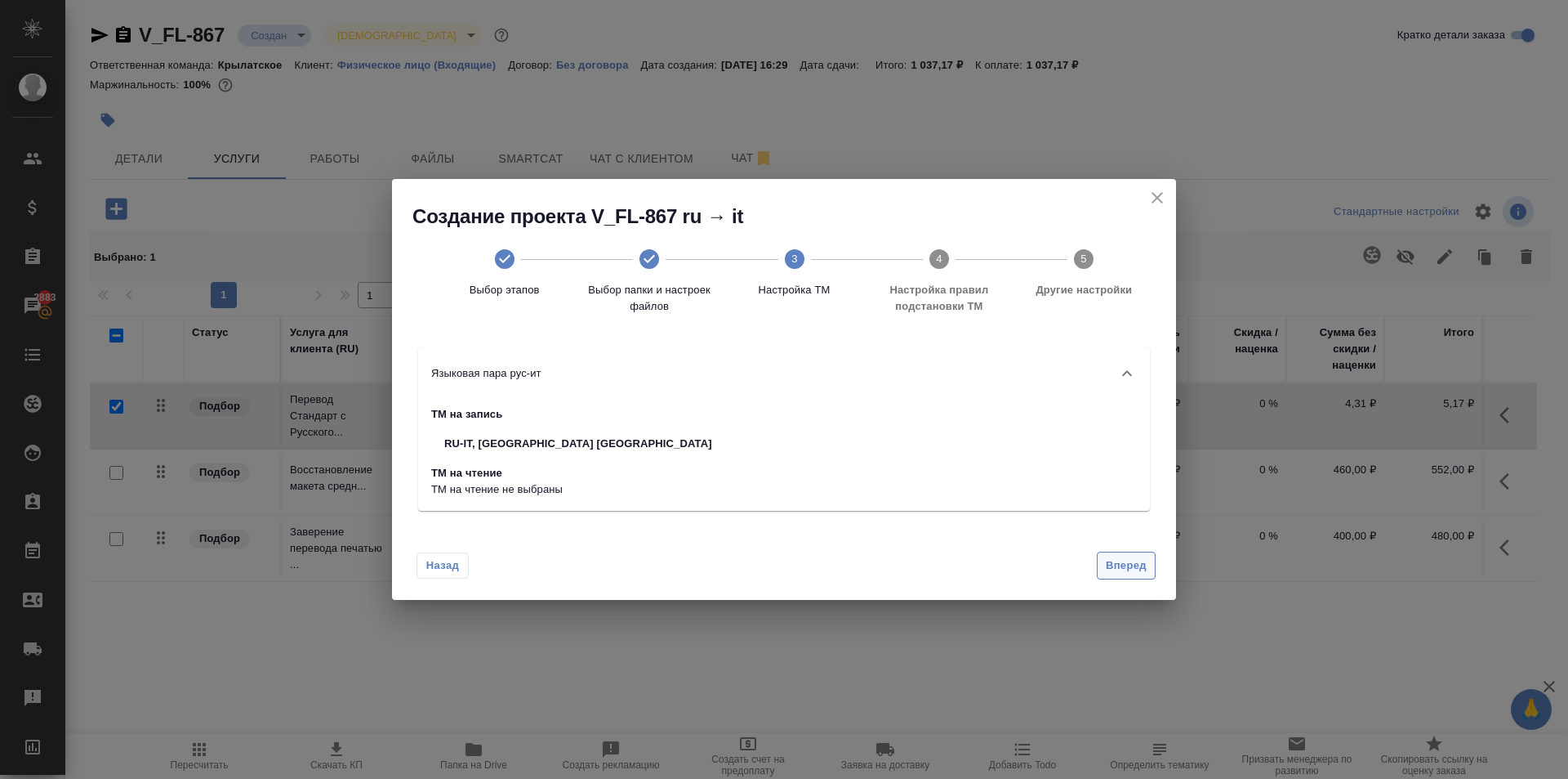
click at [1129, 565] on span "Вперед" at bounding box center [1126, 565] width 41 height 19
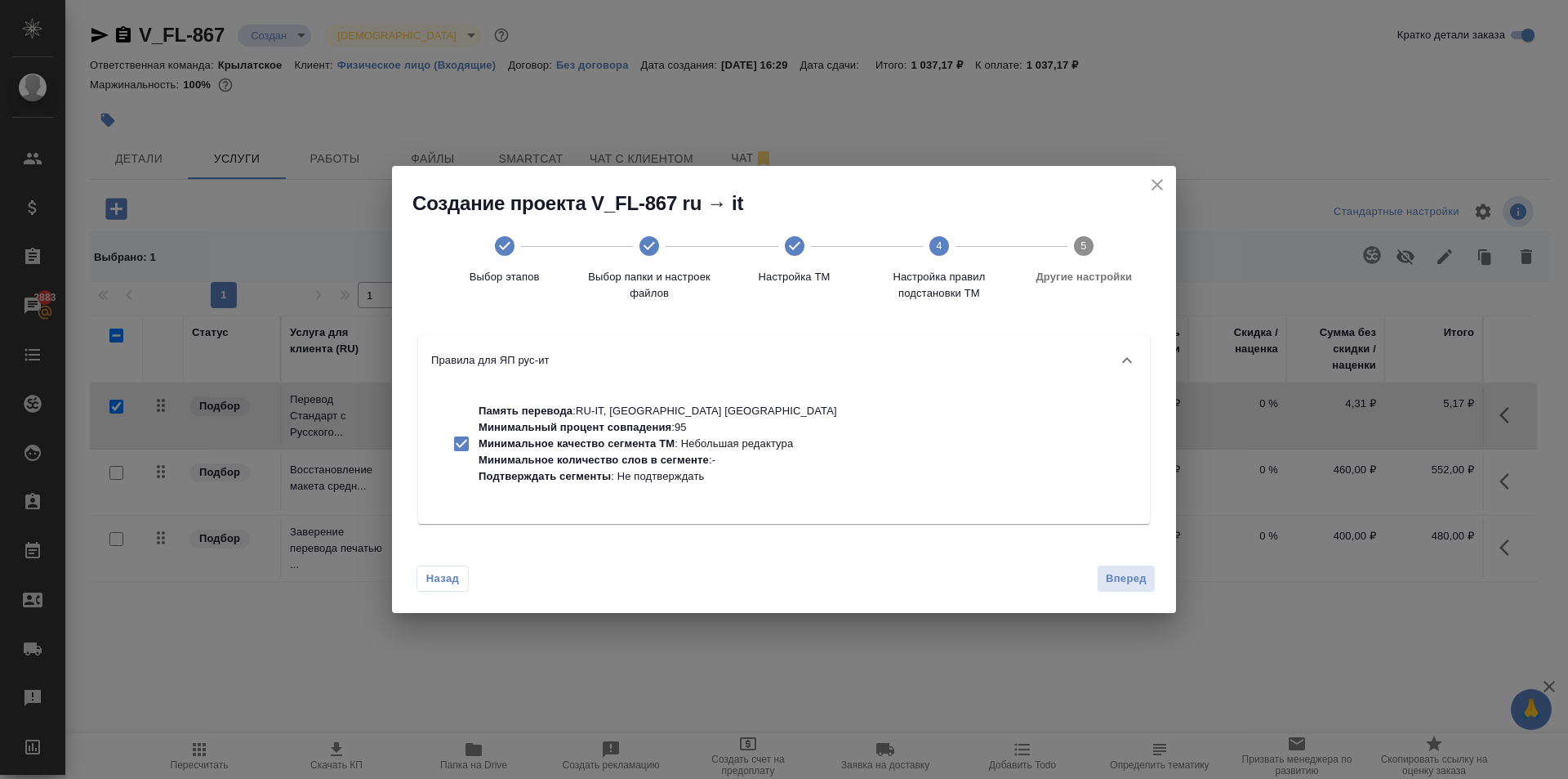
click at [1127, 563] on div "Назад Вперед" at bounding box center [784, 576] width 784 height 77
click at [1138, 583] on span "Вперед" at bounding box center [1126, 579] width 41 height 19
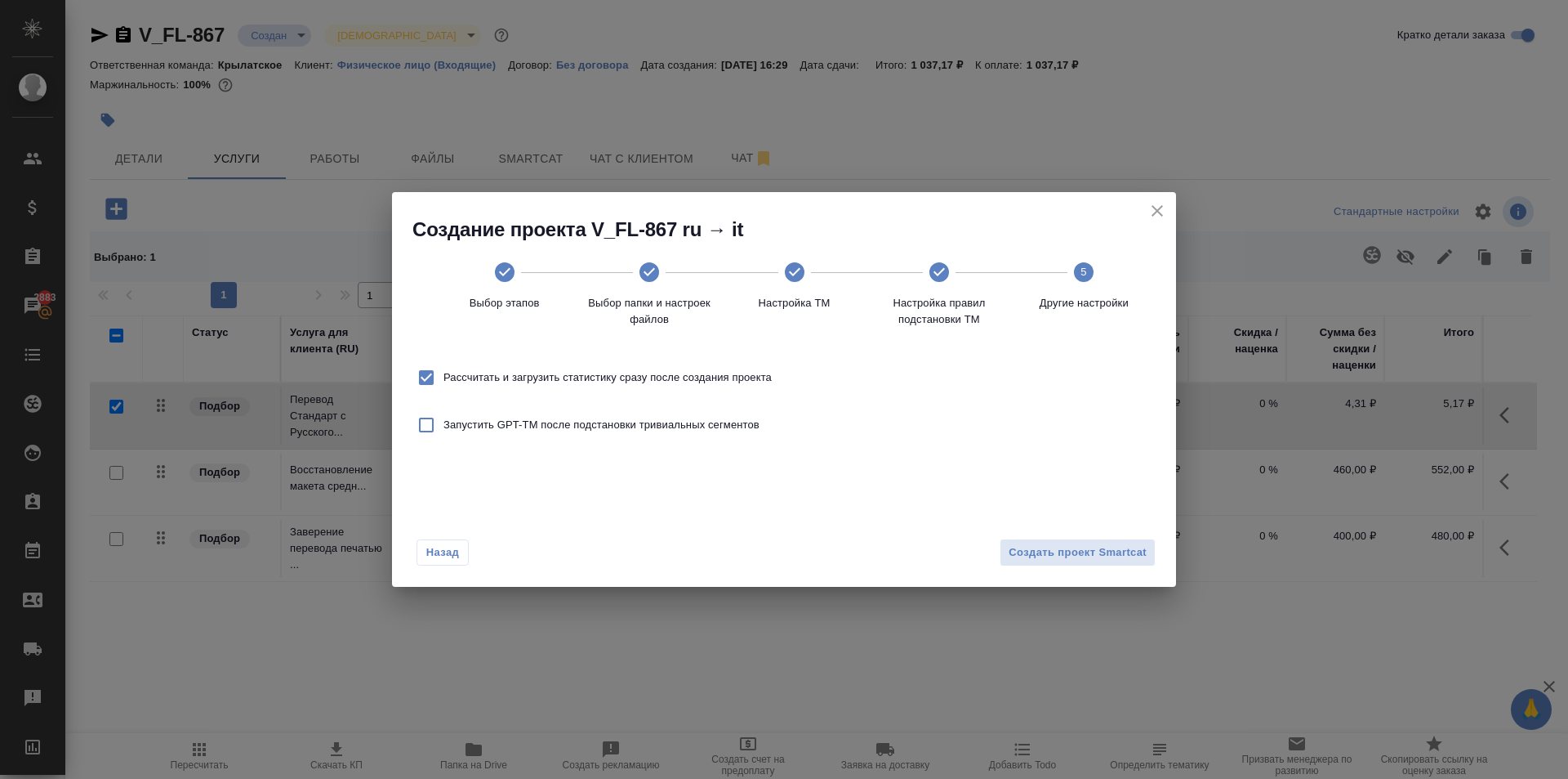
drag, startPoint x: 713, startPoint y: 366, endPoint x: 774, endPoint y: 389, distance: 65.2
click at [713, 366] on label "Рассчитать и загрузить статистику сразу после создания проекта" at bounding box center [591, 377] width 363 height 34
click at [443, 366] on input "Рассчитать и загрузить статистику сразу после создания проекта" at bounding box center [426, 377] width 34 height 34
checkbox input "false"
click at [1049, 554] on span "Создать проект Smartcat" at bounding box center [1077, 553] width 138 height 19
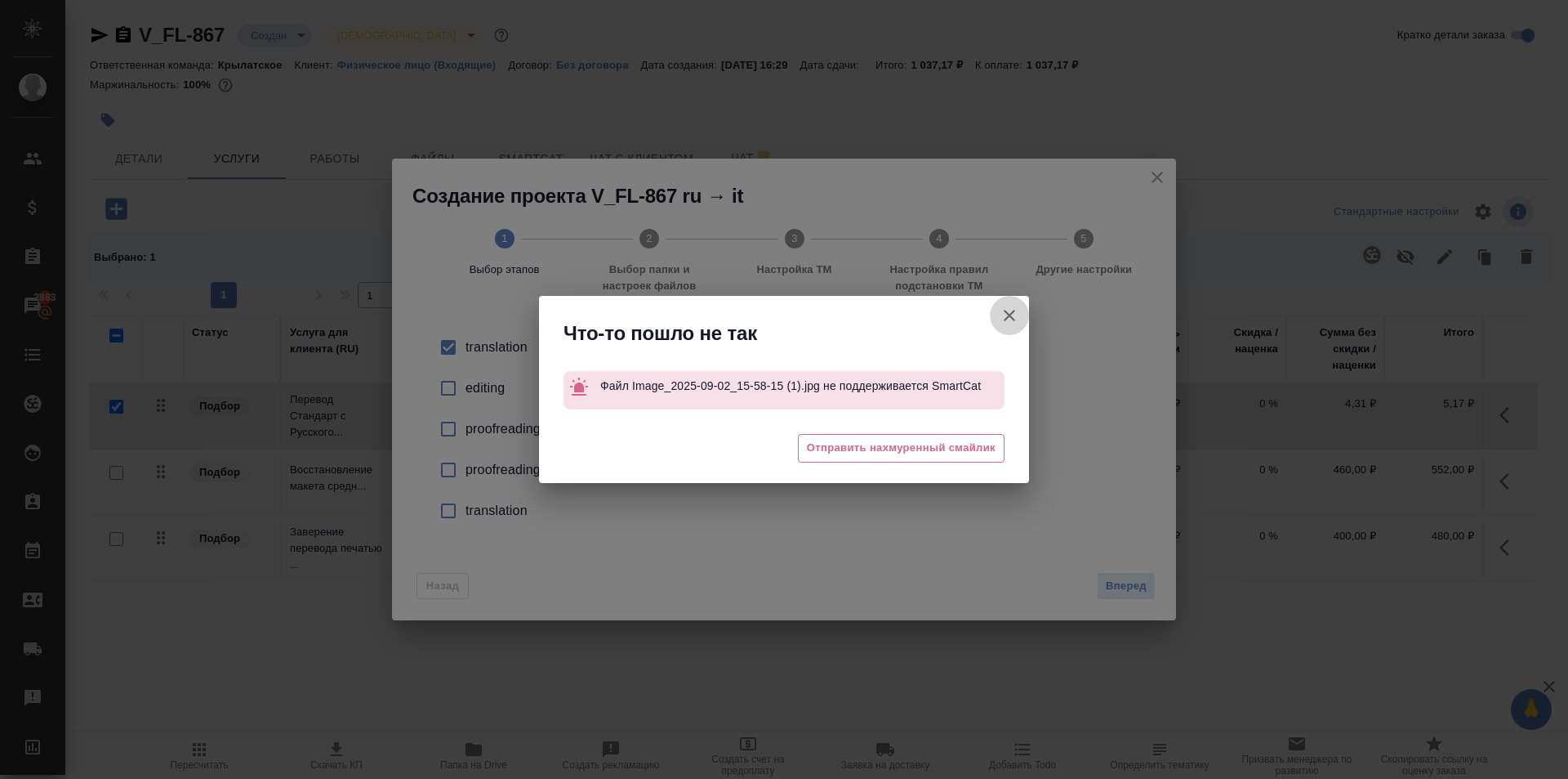
click at [1000, 312] on button "Кратко детали заказа" at bounding box center [1009, 315] width 39 height 39
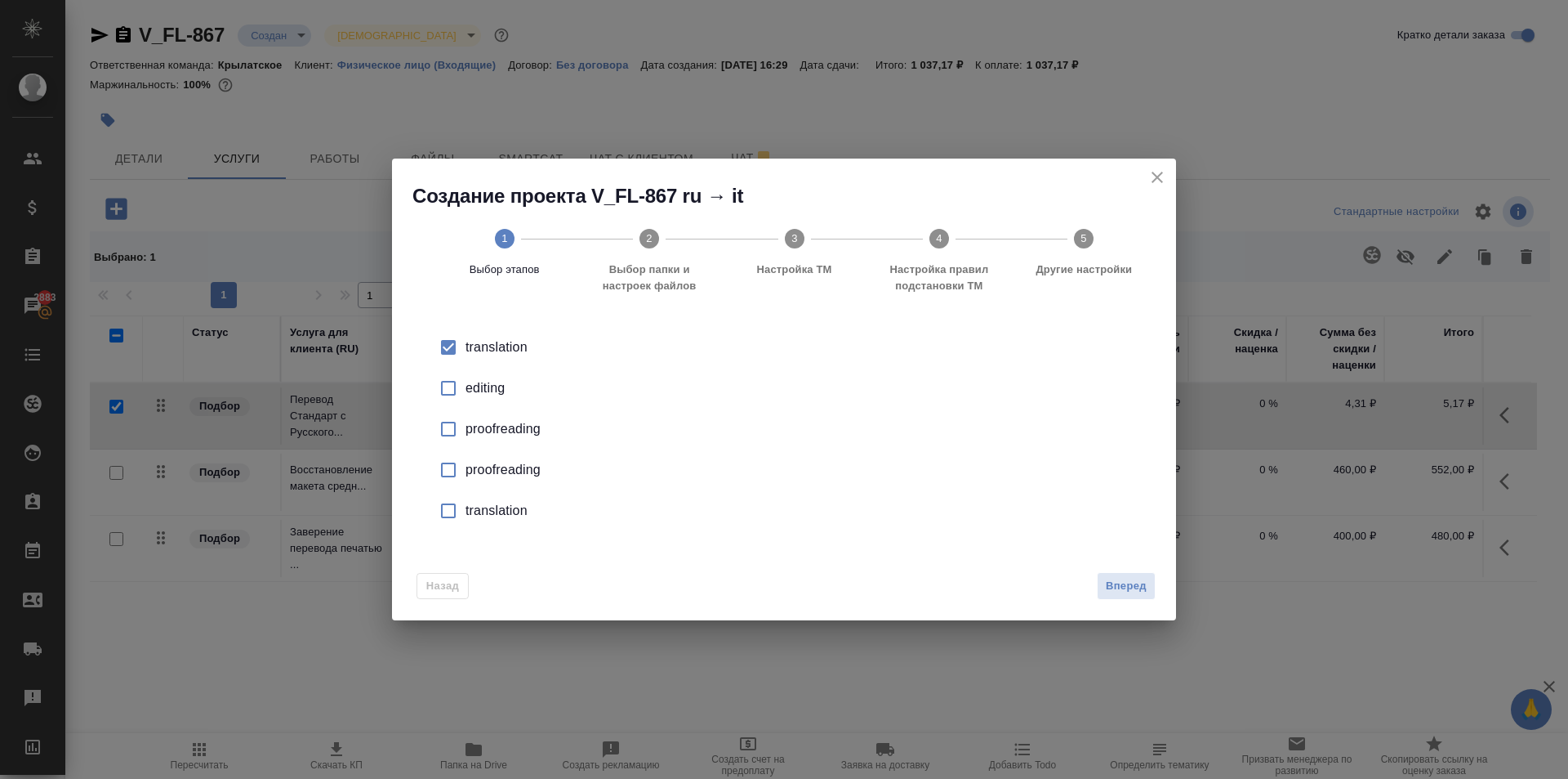
drag, startPoint x: 1138, startPoint y: 182, endPoint x: 1150, endPoint y: 185, distance: 12.4
click at [1150, 185] on h2 "Создание проекта V_FL-867 ru → it 1 Выбор этапов 2 Выбор папки и настроек файло…" at bounding box center [794, 248] width 764 height 131
click at [1157, 188] on button "close" at bounding box center [1157, 177] width 25 height 25
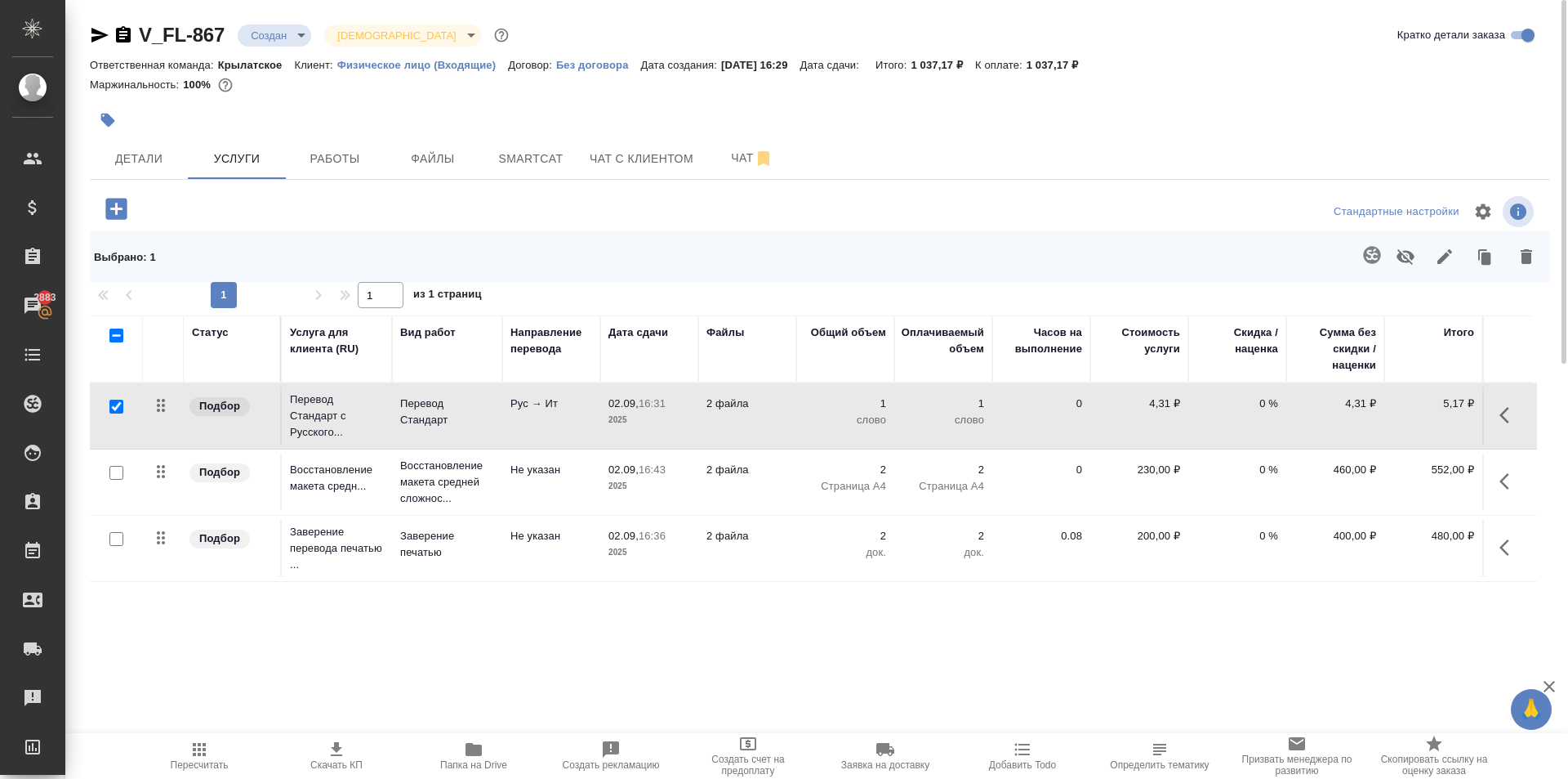
click at [125, 34] on icon "button" at bounding box center [124, 35] width 15 height 16
copy h2 "Создание проекта V_FL-867 ru → it"
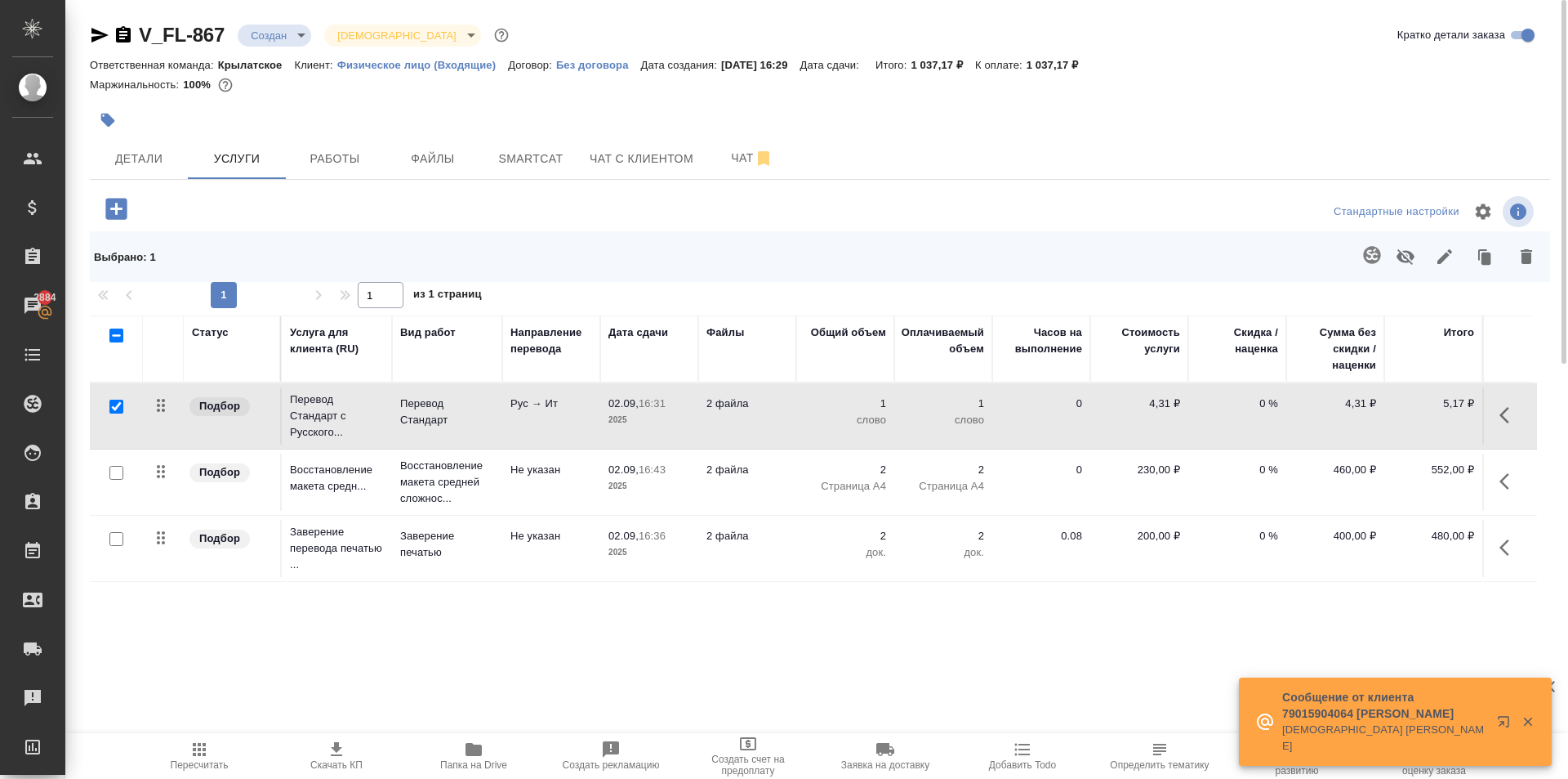
click at [1512, 411] on icon "button" at bounding box center [1508, 414] width 19 height 19
click at [1413, 424] on icon "button" at bounding box center [1416, 414] width 19 height 19
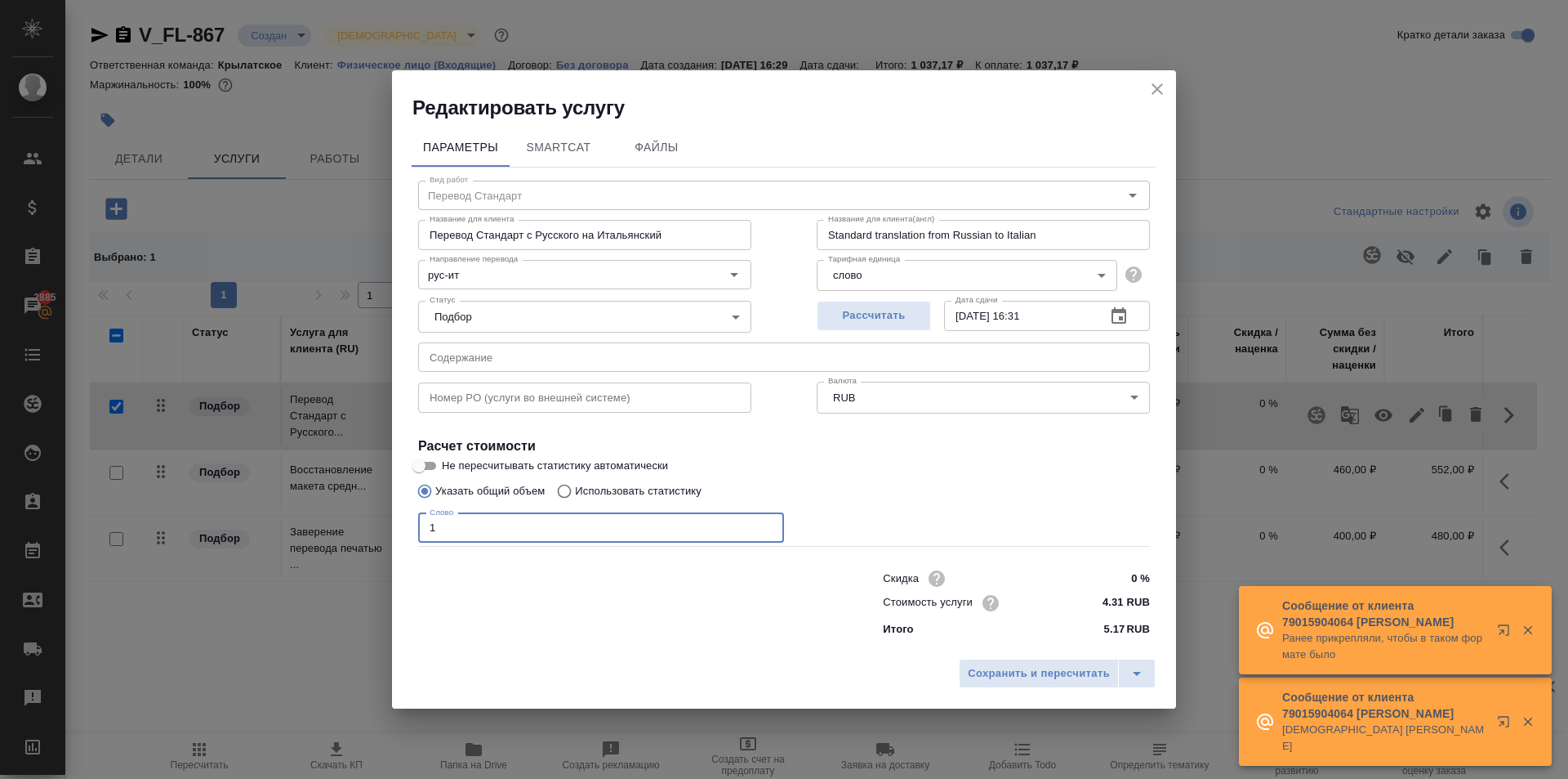
drag, startPoint x: 456, startPoint y: 538, endPoint x: 401, endPoint y: 499, distance: 67.4
click at [424, 521] on input "1" at bounding box center [602, 528] width 366 height 29
type input "500"
click at [994, 646] on div "Параметры SmartCat Файлы Вид работ Перевод Стандарт Вид работ Название для клие…" at bounding box center [784, 386] width 784 height 530
click at [987, 665] on button "Сохранить и пересчитать" at bounding box center [1039, 674] width 160 height 29
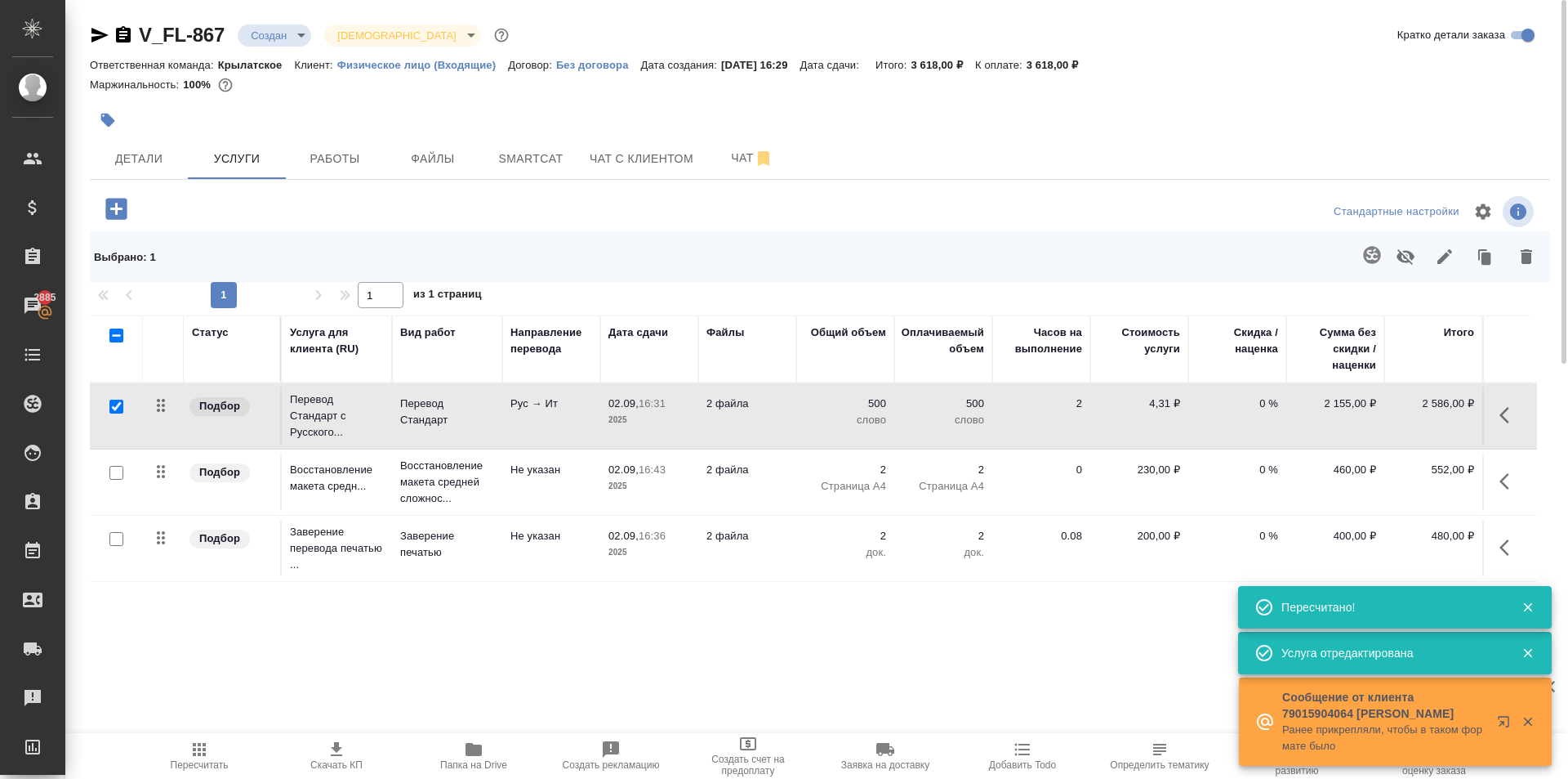
click at [229, 740] on span "Пересчитать" at bounding box center [199, 755] width 117 height 31
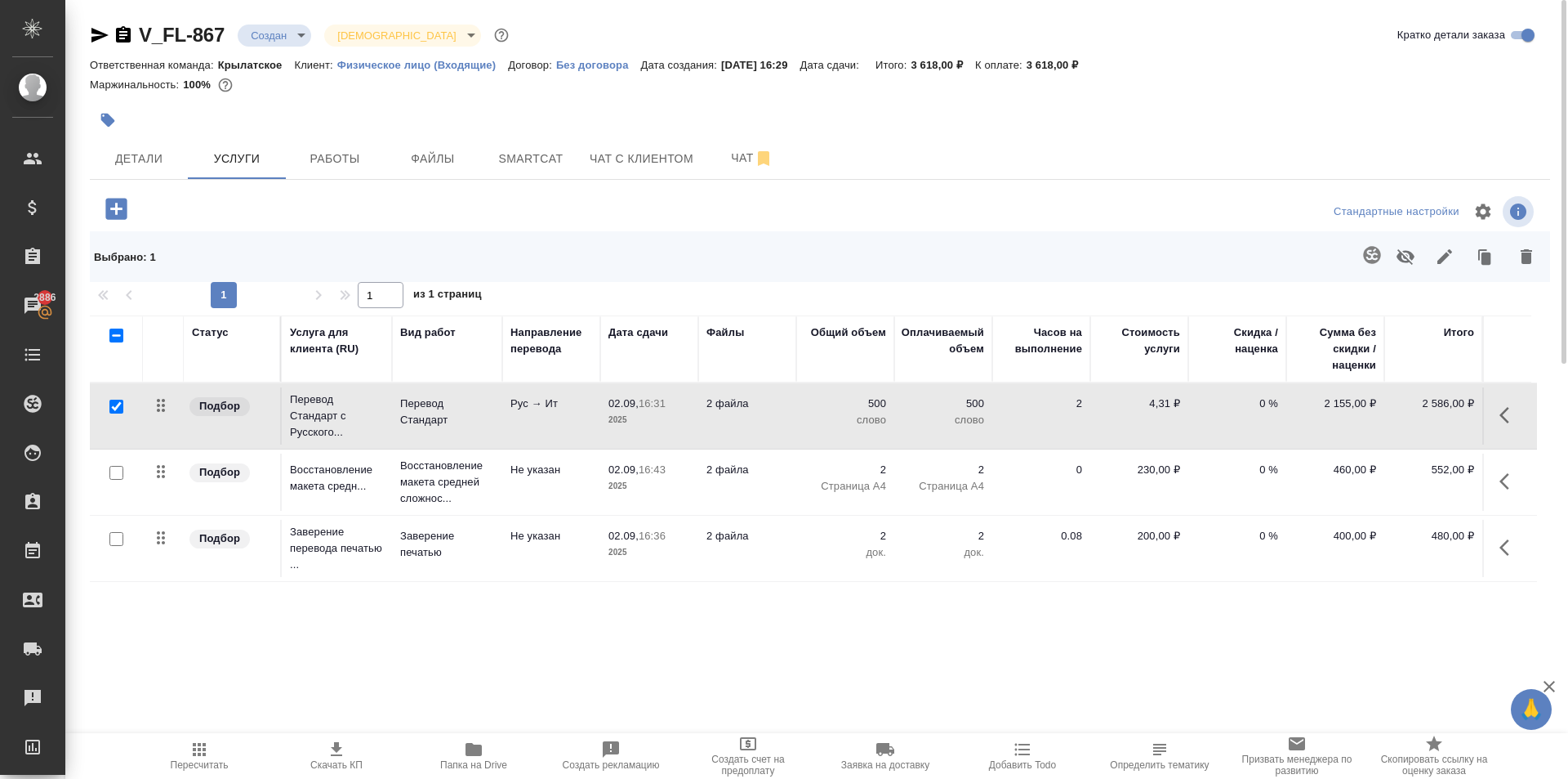
click at [198, 763] on span "Пересчитать" at bounding box center [199, 764] width 58 height 11
click at [194, 763] on span "Пересчитать" at bounding box center [199, 764] width 58 height 11
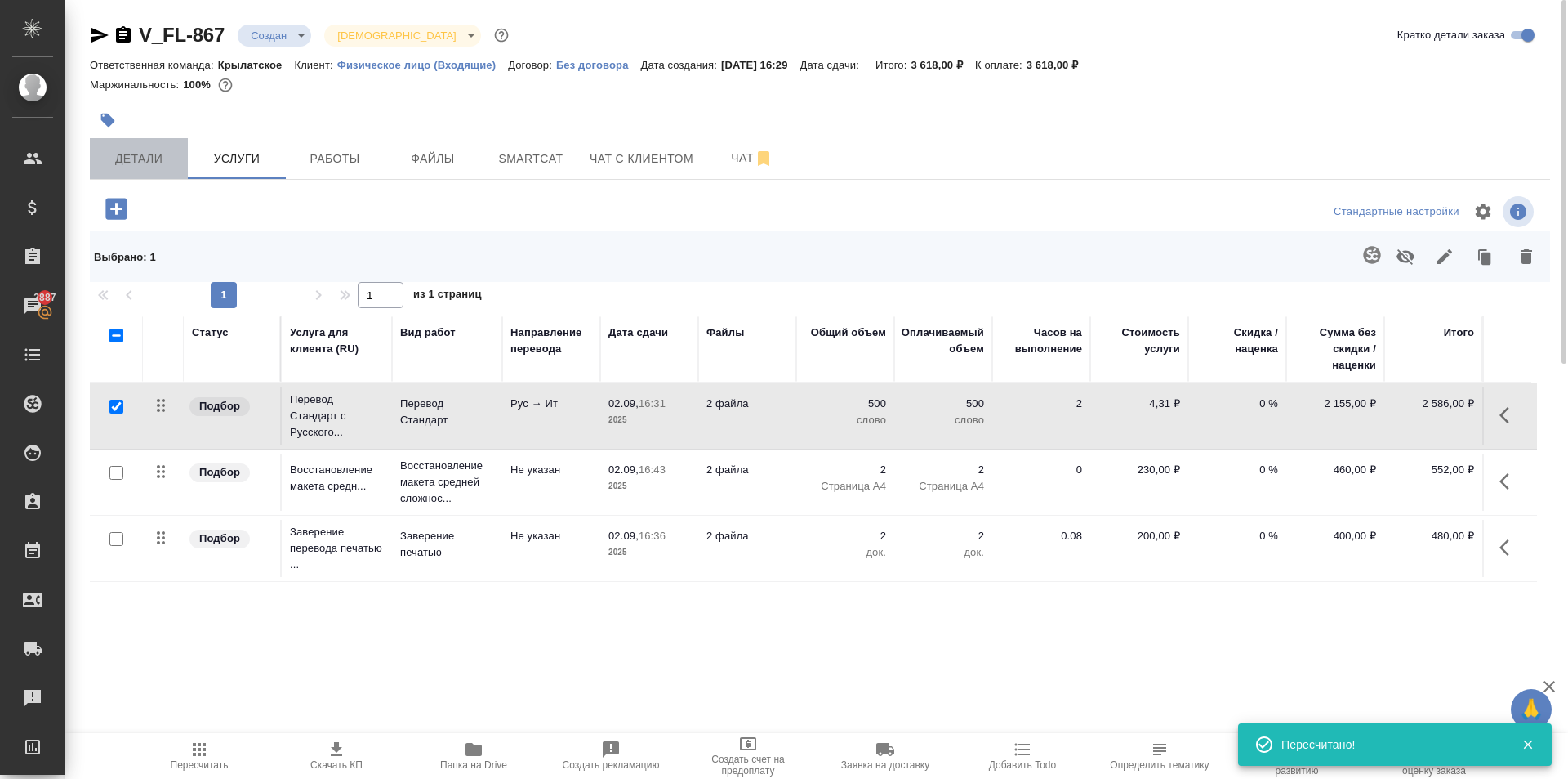
click at [169, 178] on button "Детали" at bounding box center [138, 159] width 98 height 41
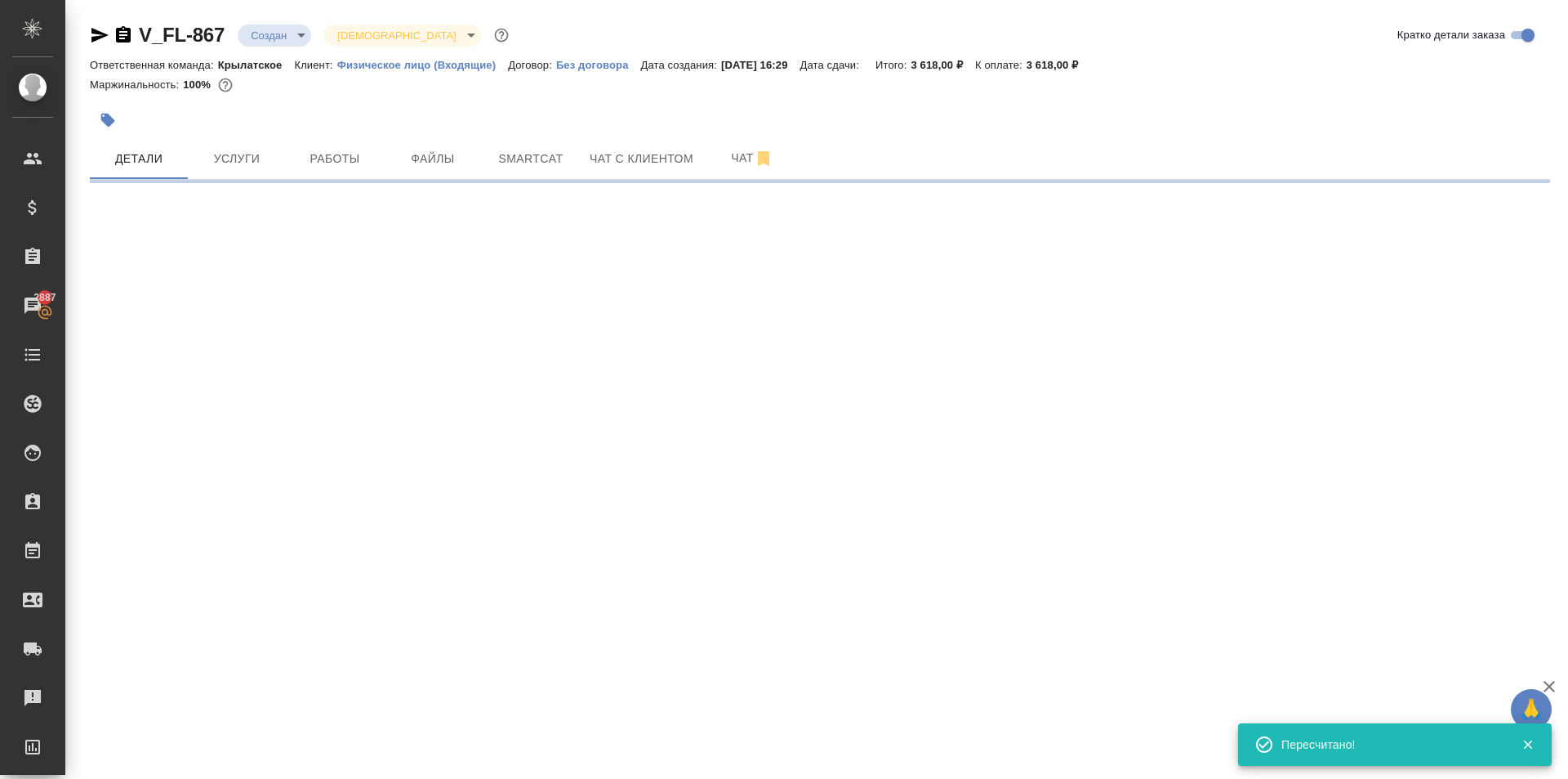
select select "RU"
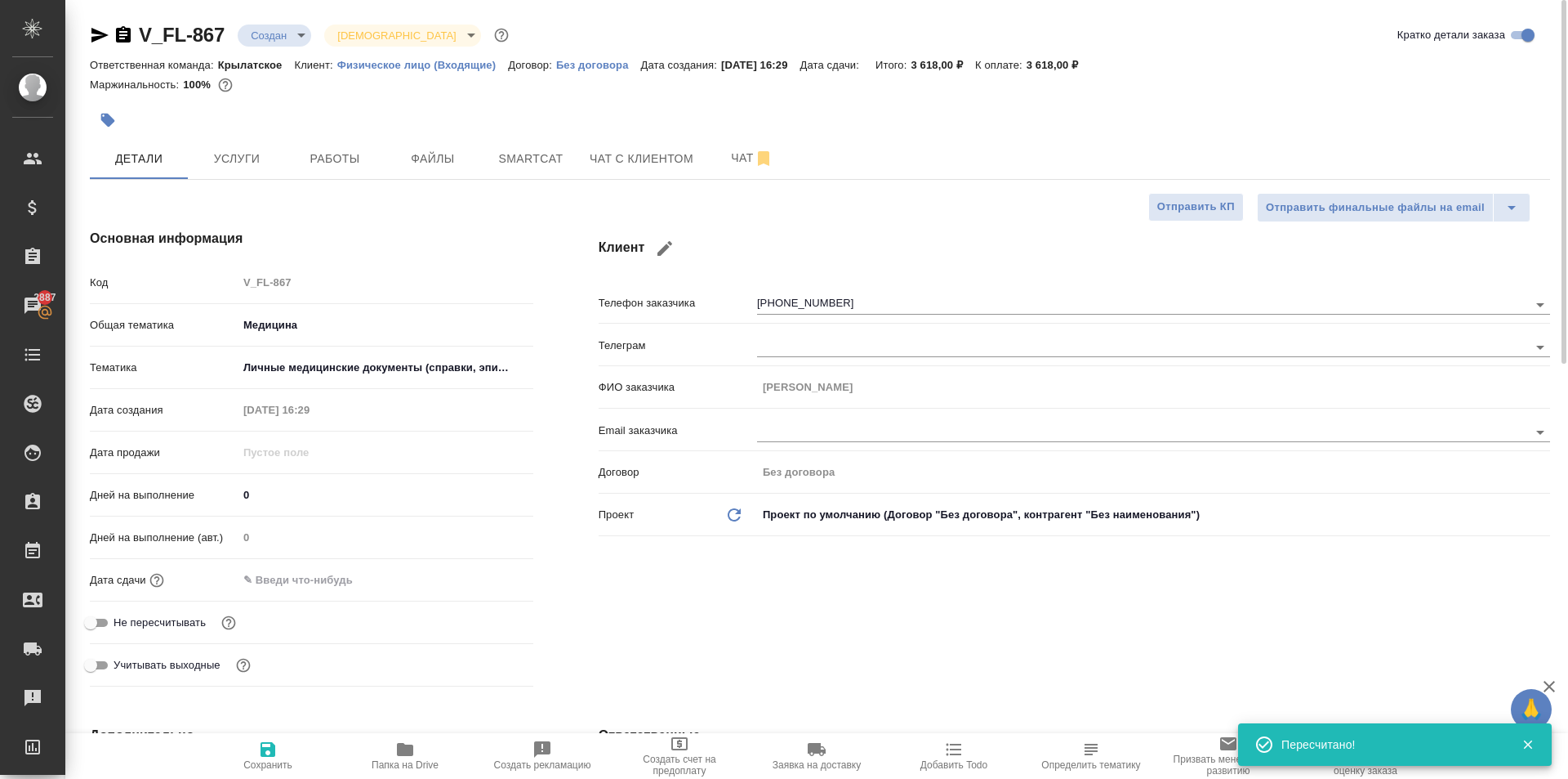
type textarea "x"
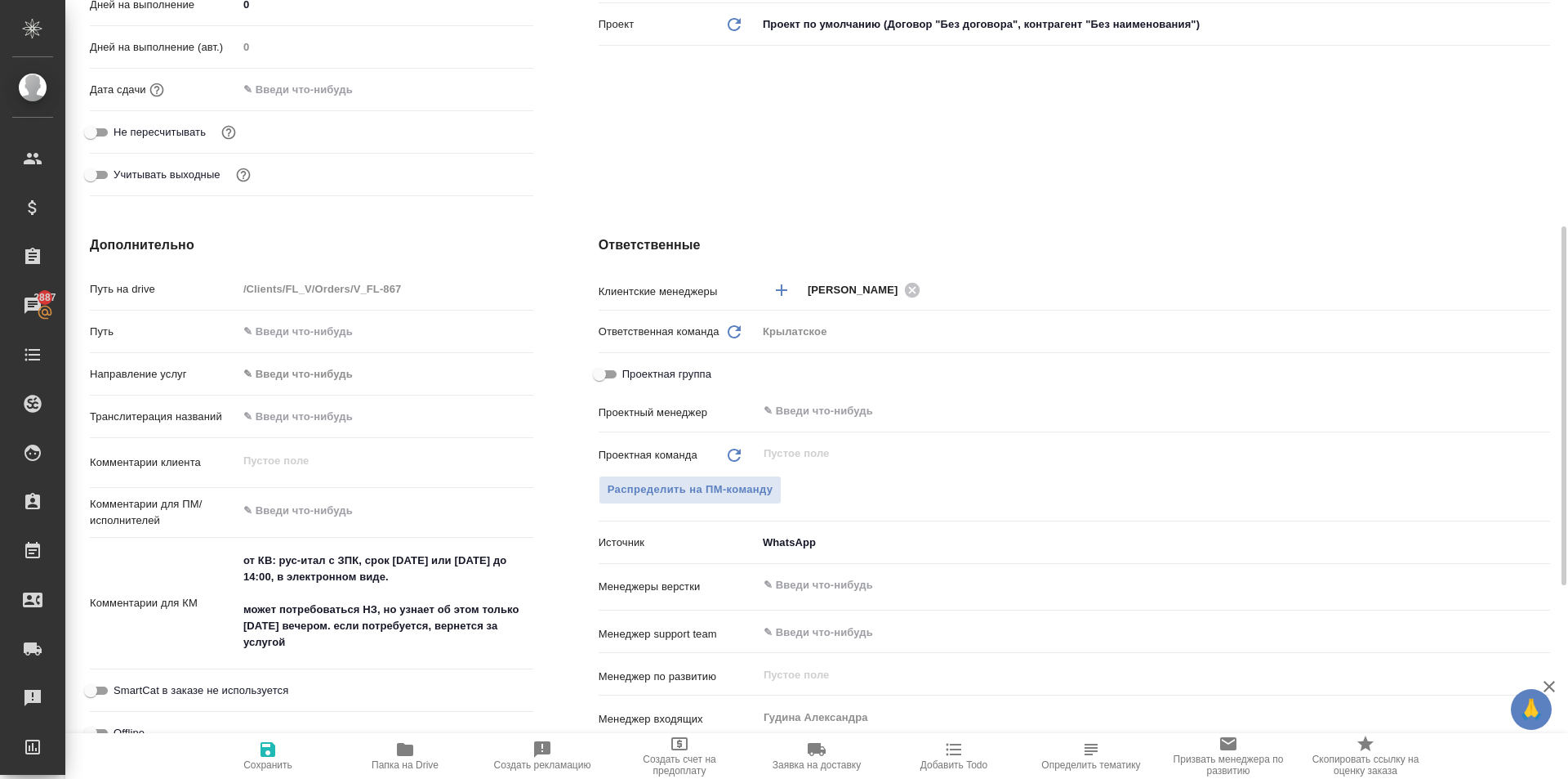
click at [339, 394] on div "Направление услуг ✎ Введи что-нибудь" at bounding box center [311, 380] width 443 height 42
click at [328, 381] on body "🙏 .cls-1 fill:#fff; AWATERA Kasymov Timur Клиенты Спецификации Заказы 2887 Чаты…" at bounding box center [784, 390] width 1568 height 779
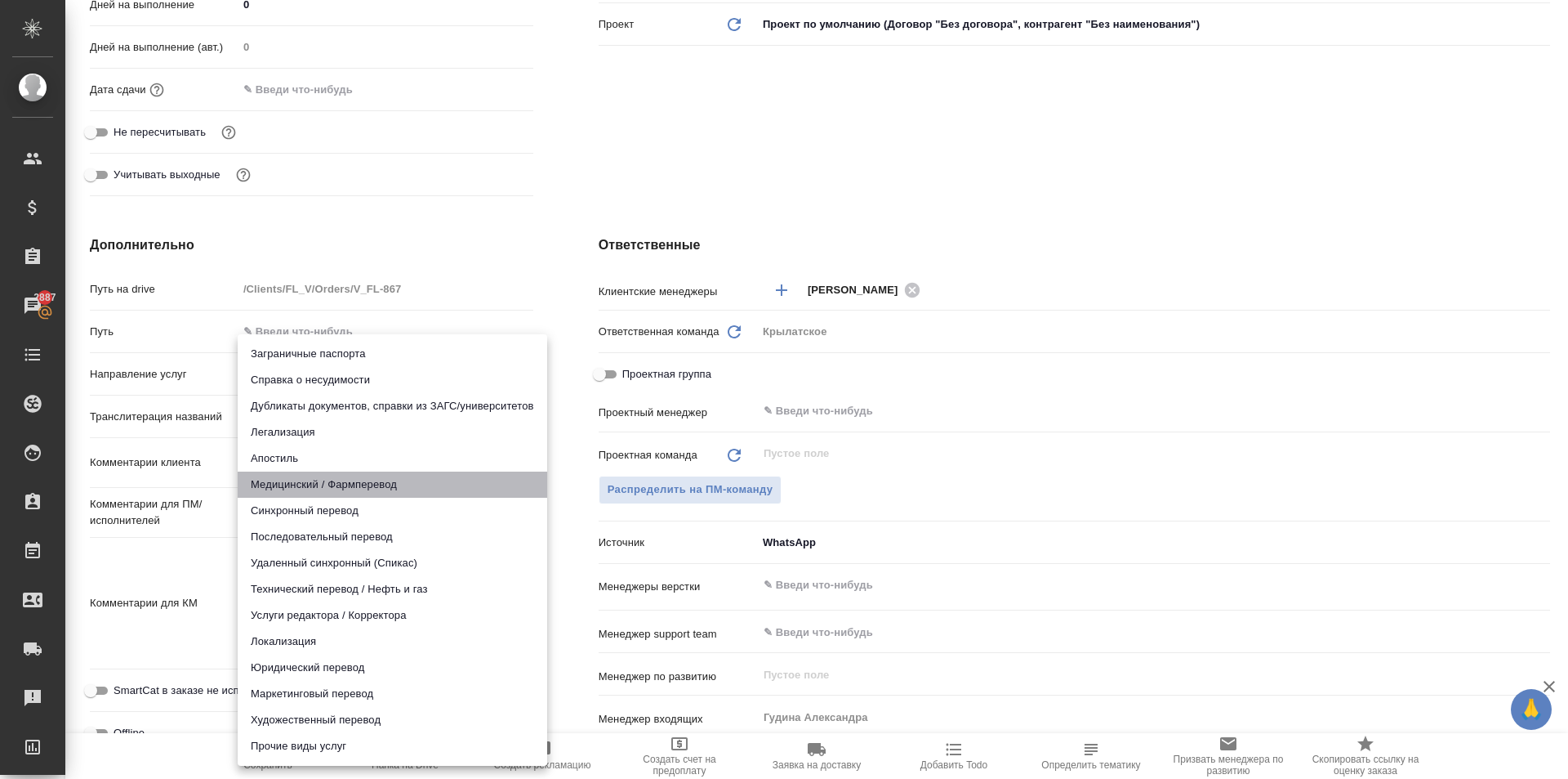
click at [299, 484] on li "Медицинский / Фармперевод" at bounding box center [392, 485] width 310 height 27
type input "medicalTranslation"
type textarea "x"
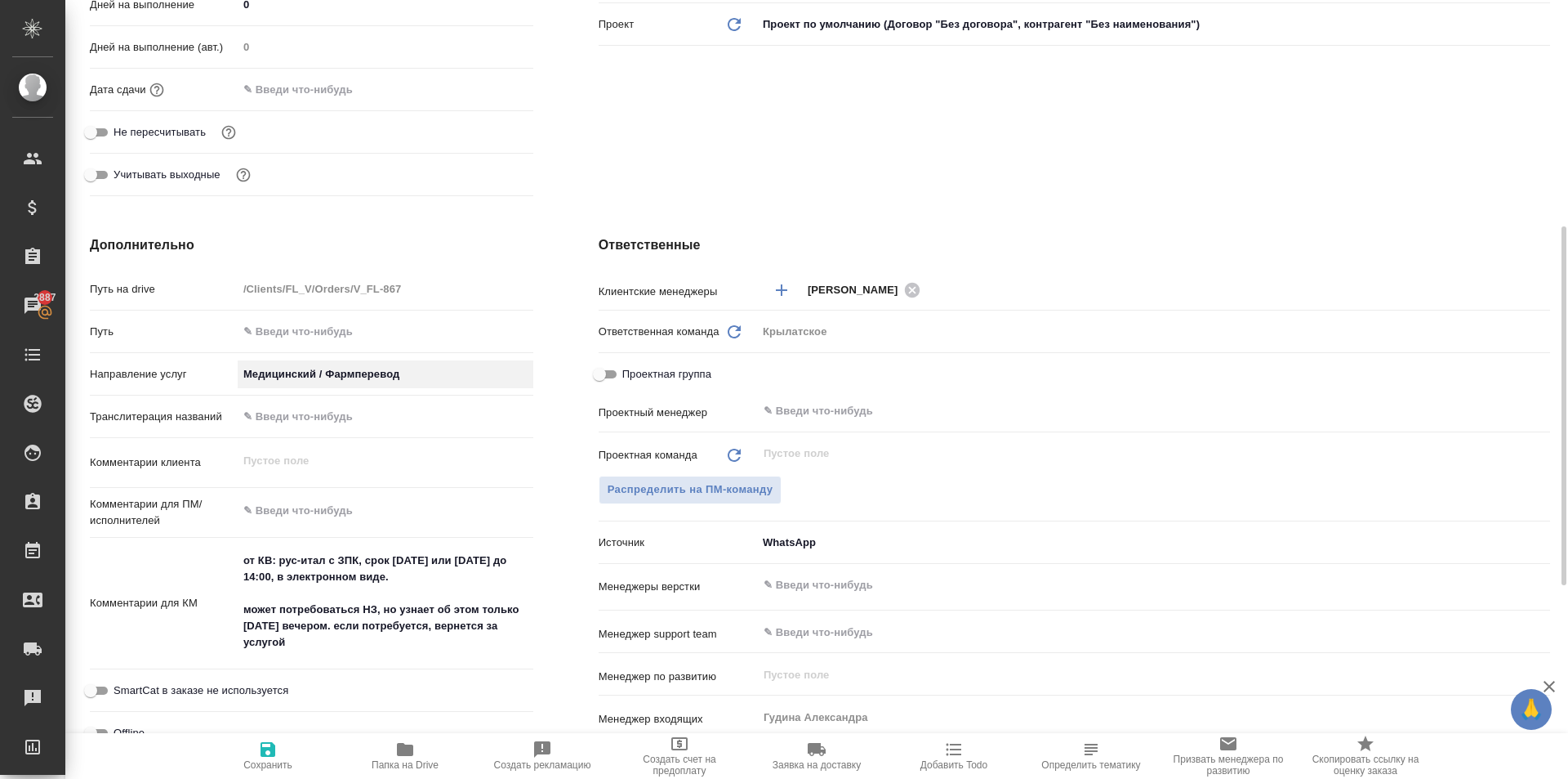
scroll to position [910, 0]
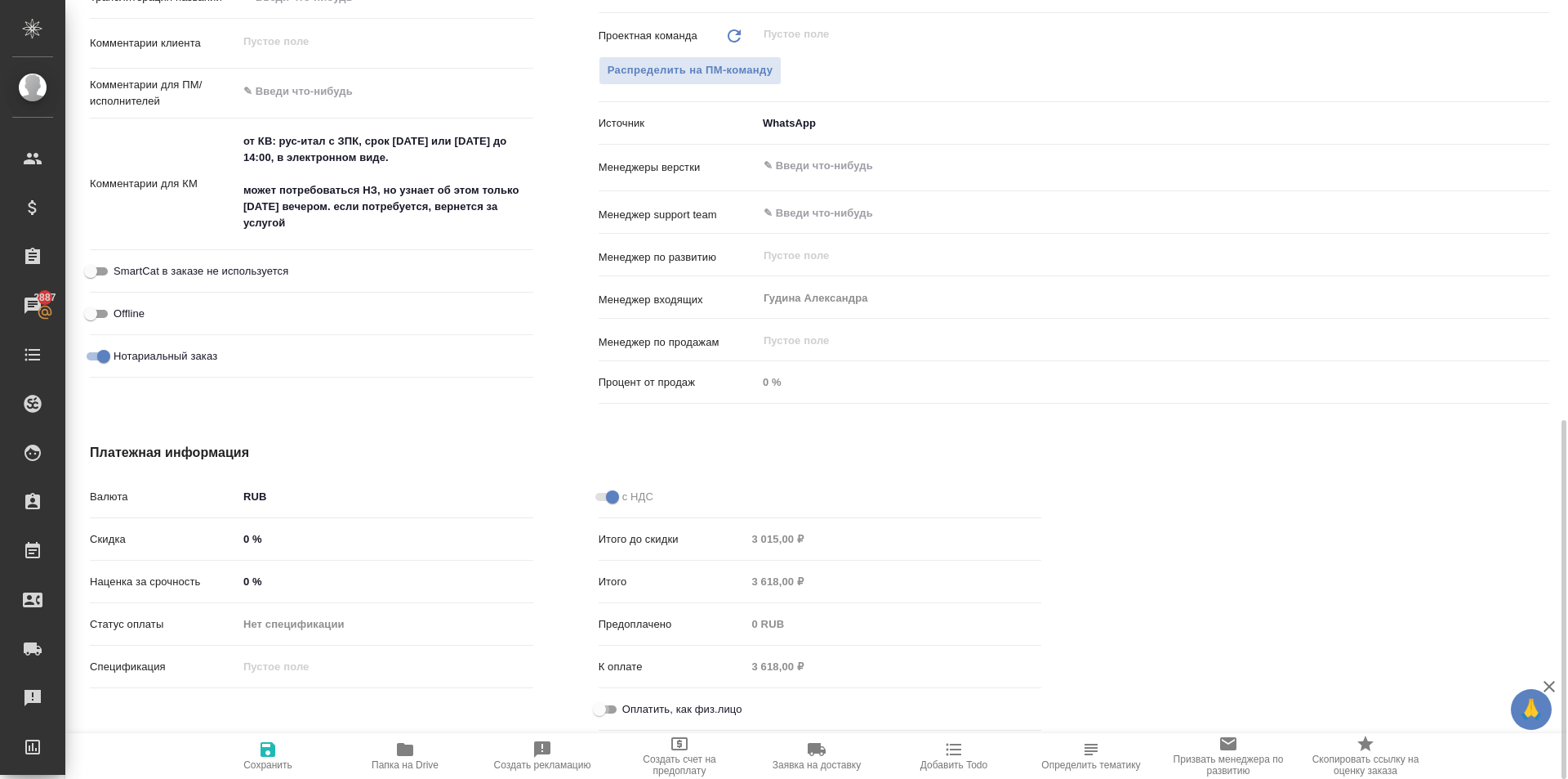
click at [612, 713] on input "Оплатить, как физ.лицо" at bounding box center [599, 708] width 59 height 19
checkbox input "true"
type textarea "x"
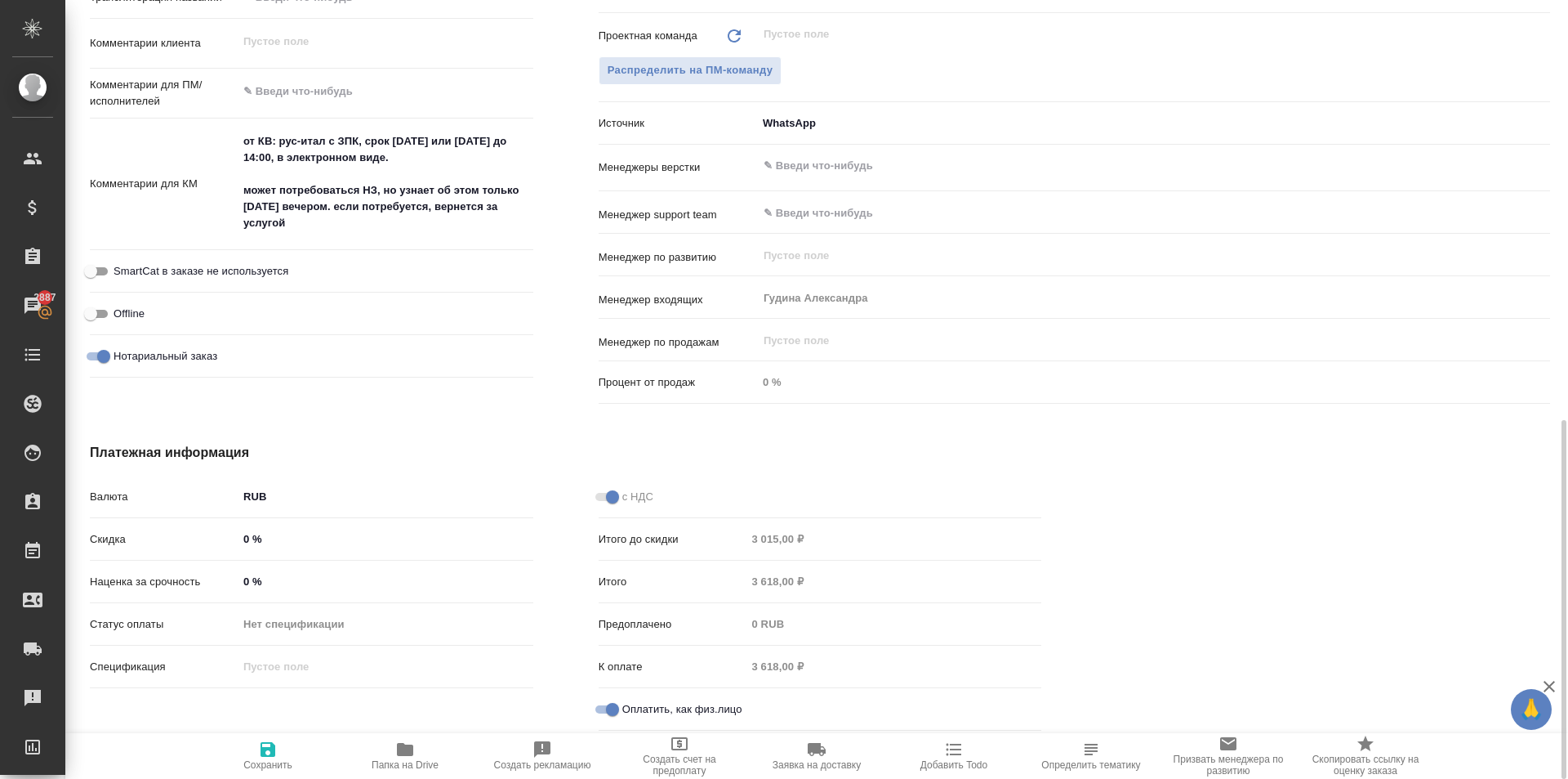
click at [312, 757] on span "Сохранить" at bounding box center [267, 755] width 117 height 31
type textarea "x"
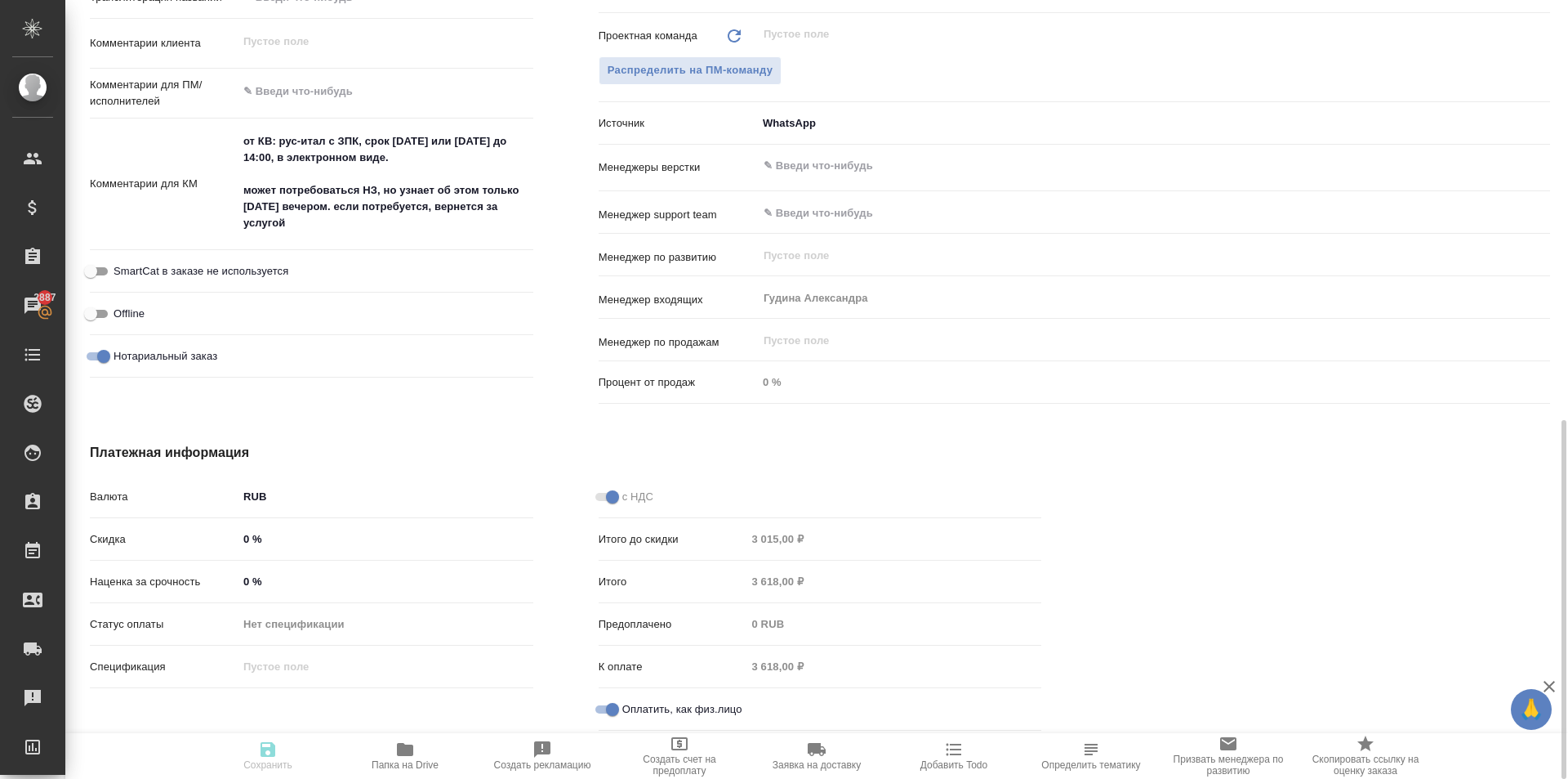
type textarea "x"
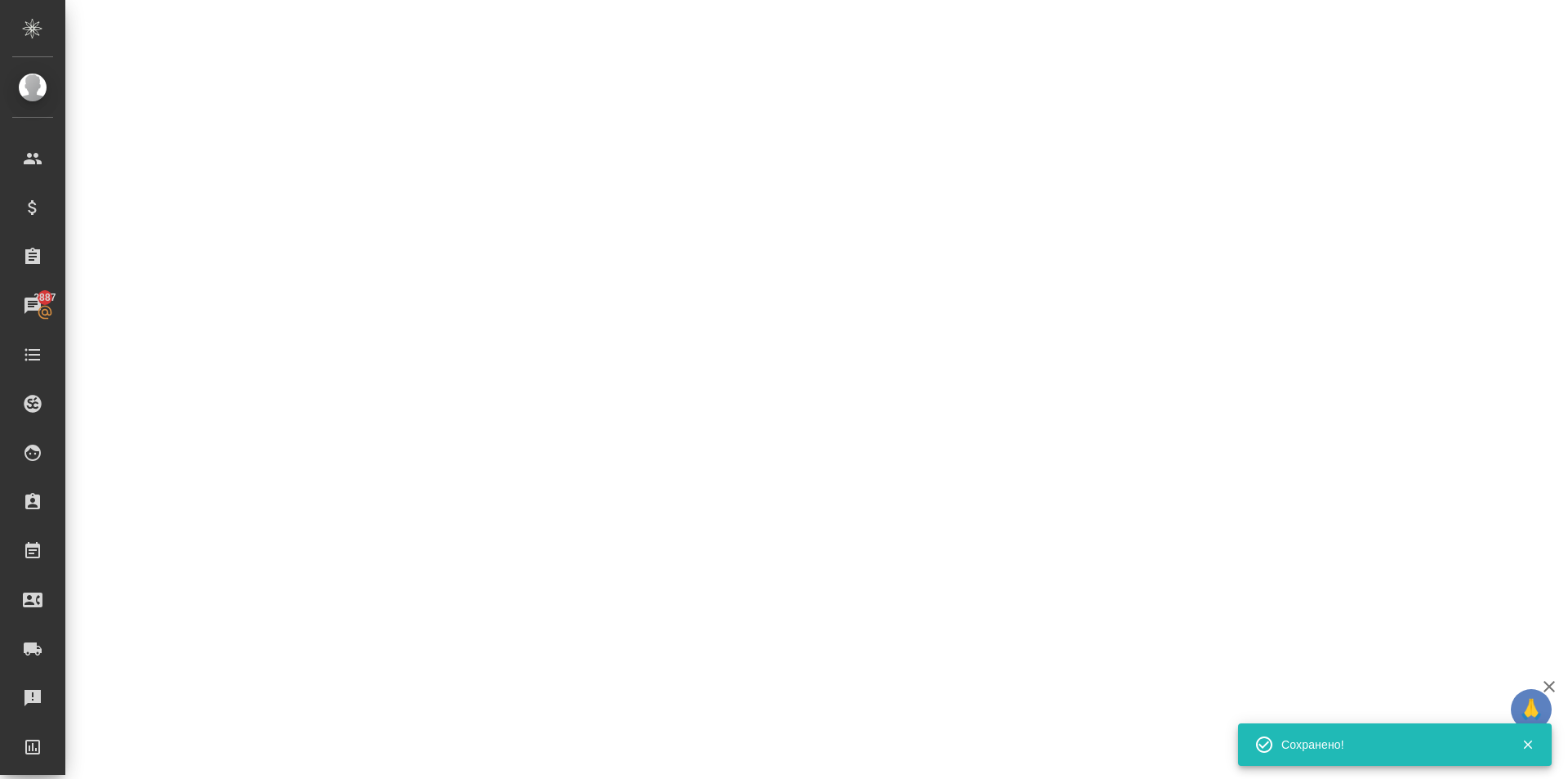
select select "RU"
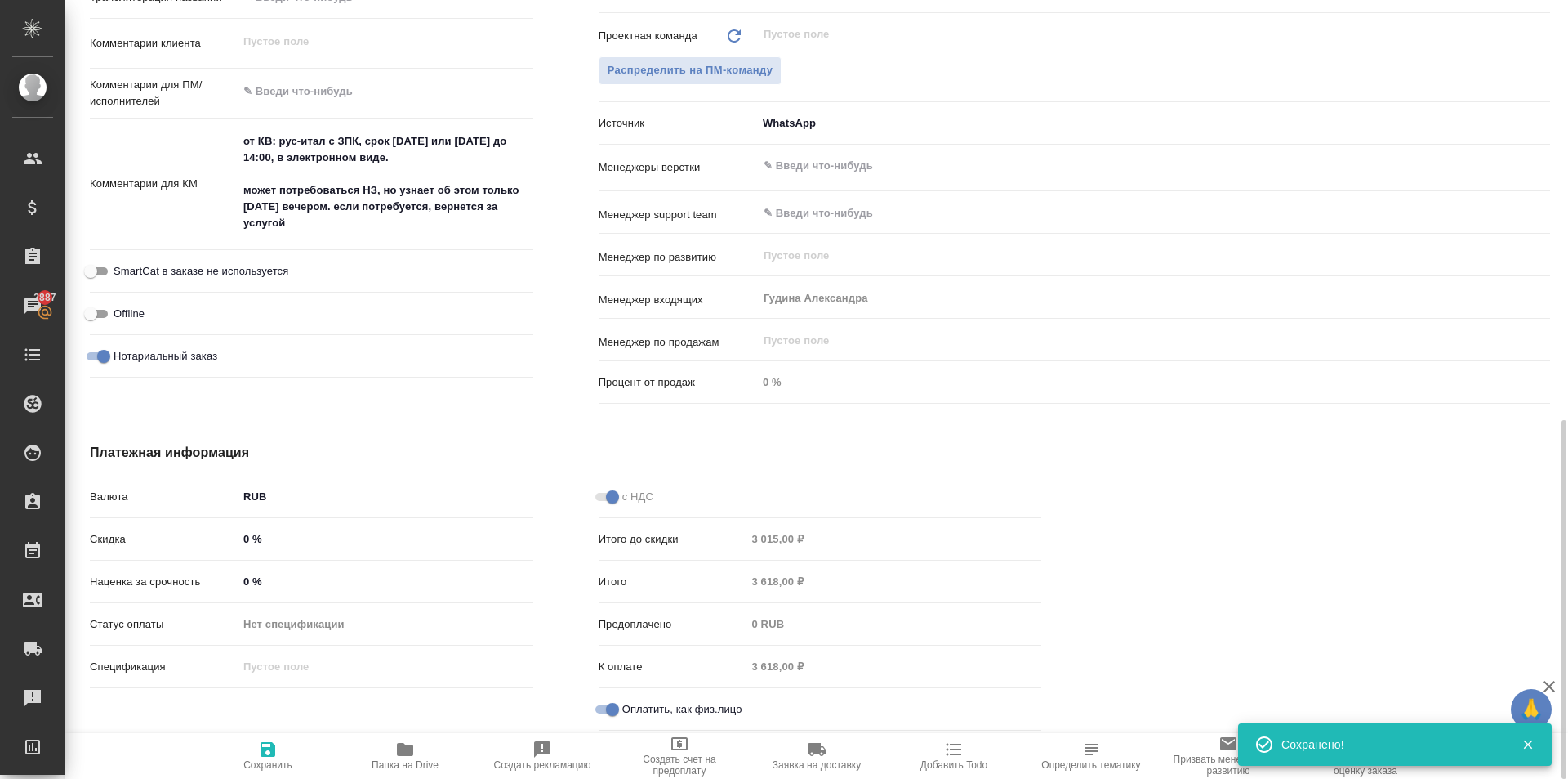
type textarea "x"
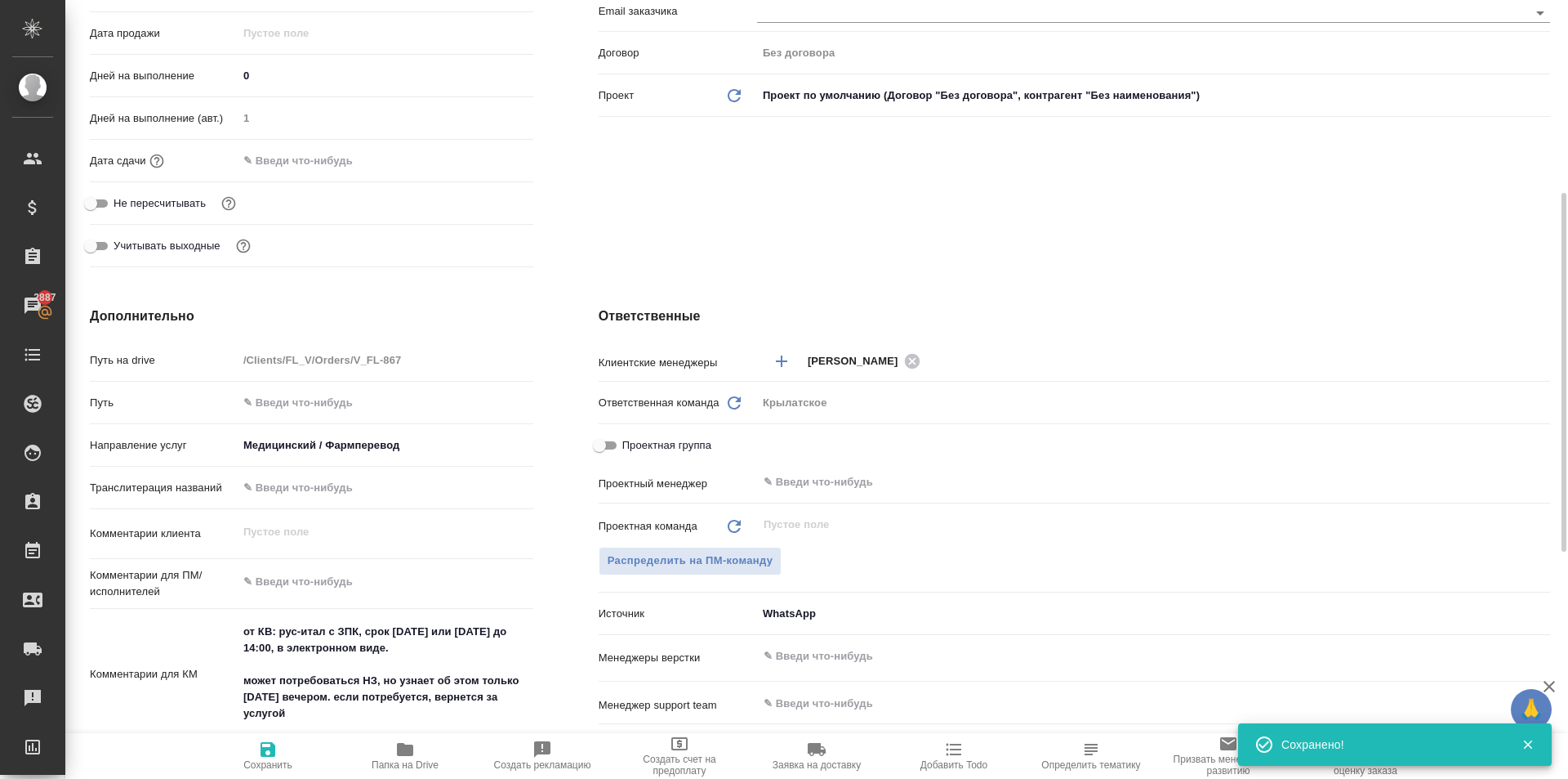
scroll to position [174, 0]
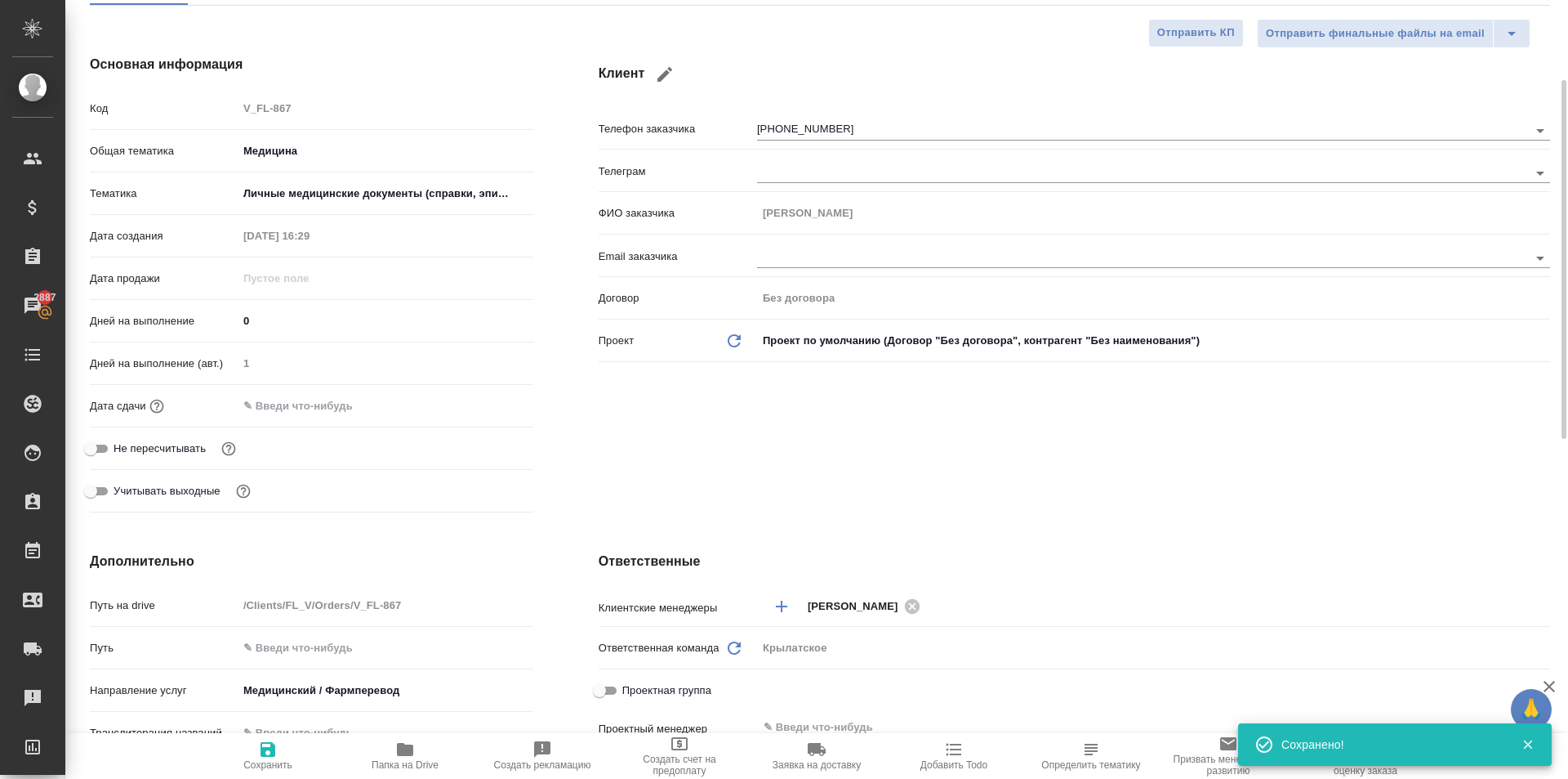
click at [304, 415] on input "text" at bounding box center [309, 406] width 143 height 24
click at [495, 402] on icon "button" at bounding box center [485, 404] width 19 height 19
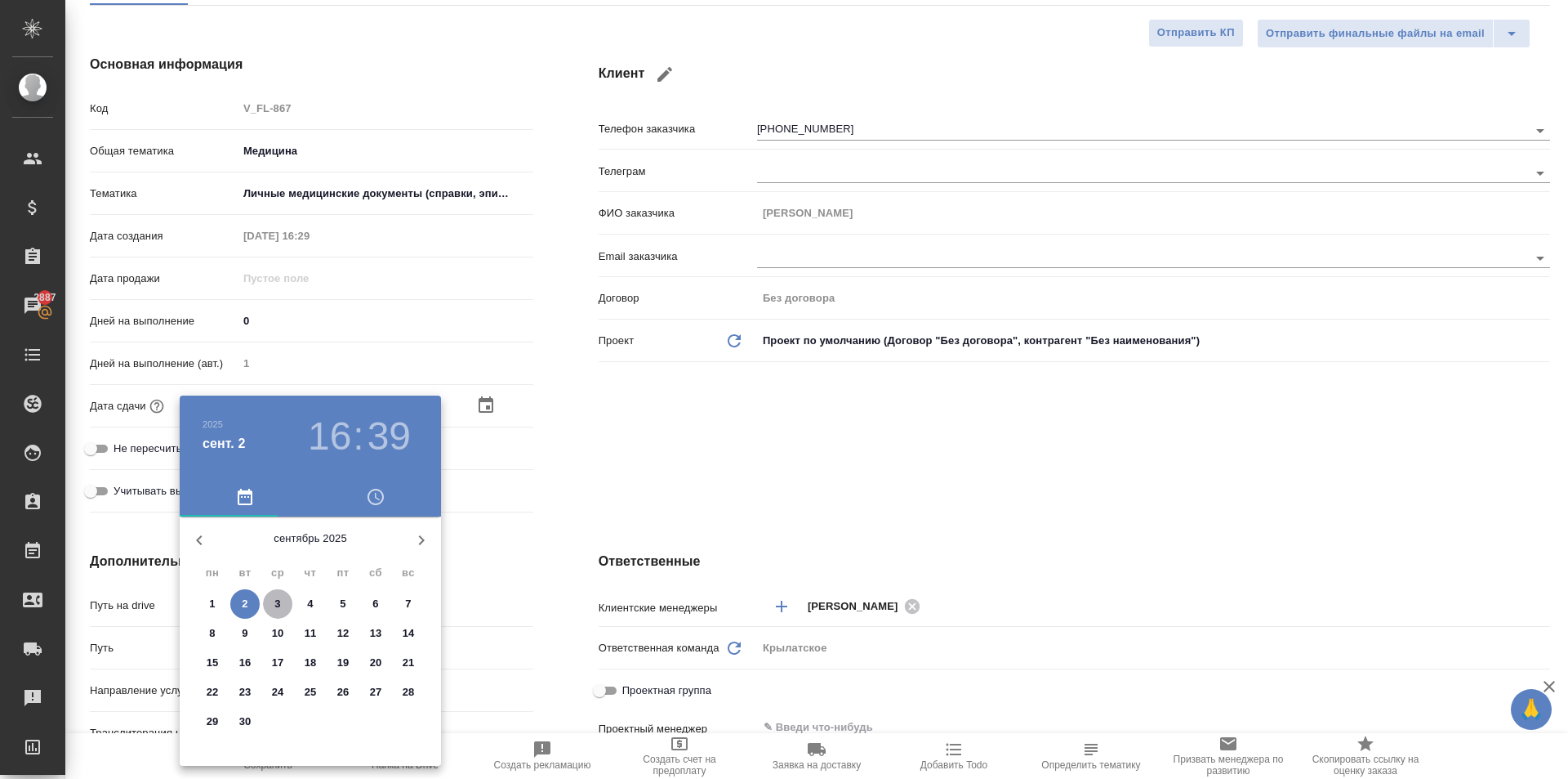
click at [288, 606] on span "3" at bounding box center [278, 604] width 29 height 16
type input "03.09.2025 16:39"
type textarea "x"
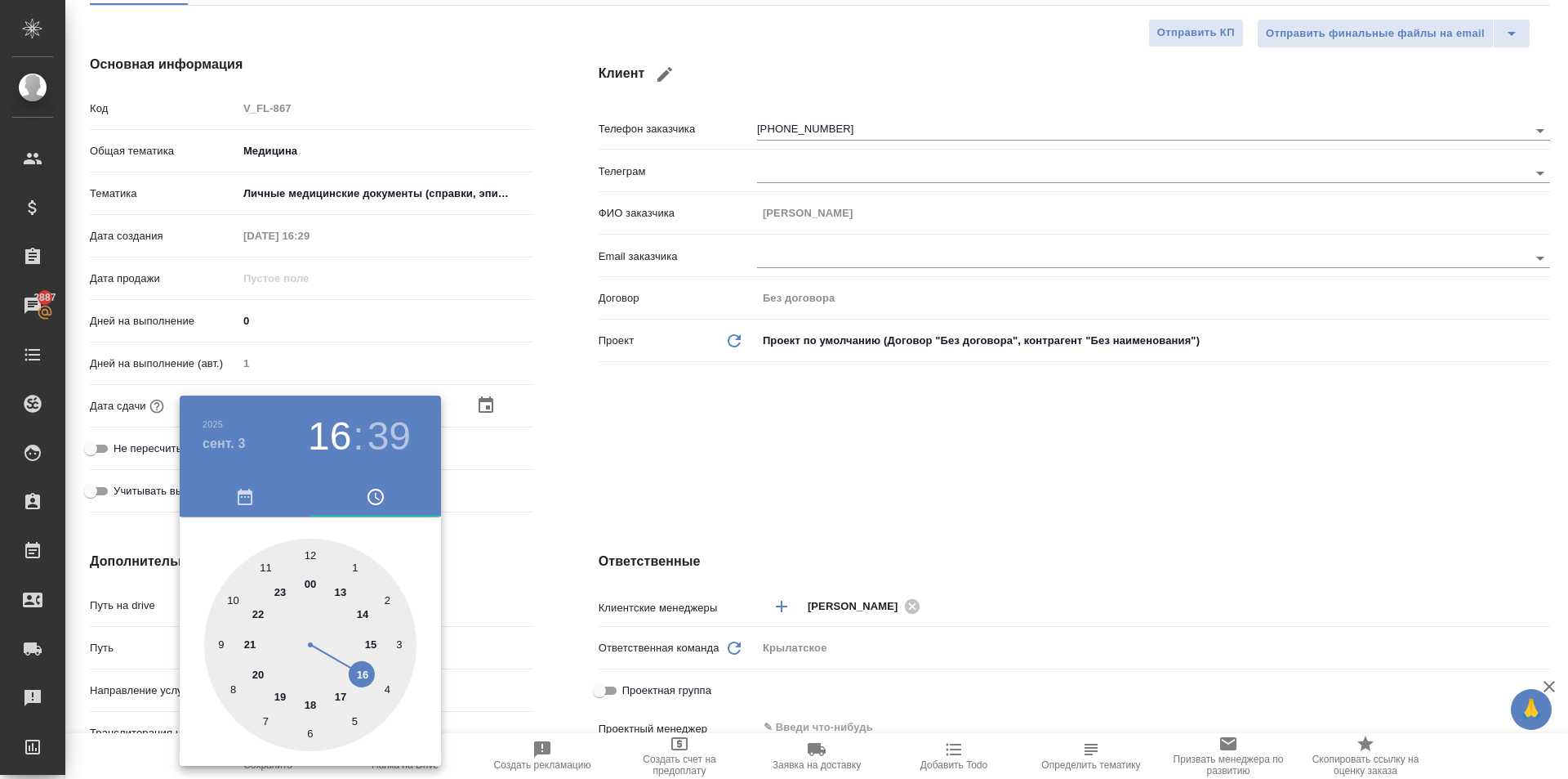
drag, startPoint x: 311, startPoint y: 535, endPoint x: 309, endPoint y: 552, distance: 17.1
click at [310, 538] on div "00 1 2 3 4 5 6 7 8 9 10 11 12 13 14 15 16 17 18 19 20 21 22 23" at bounding box center [310, 642] width 261 height 249
type input "03.09.2025 12:39"
type textarea "x"
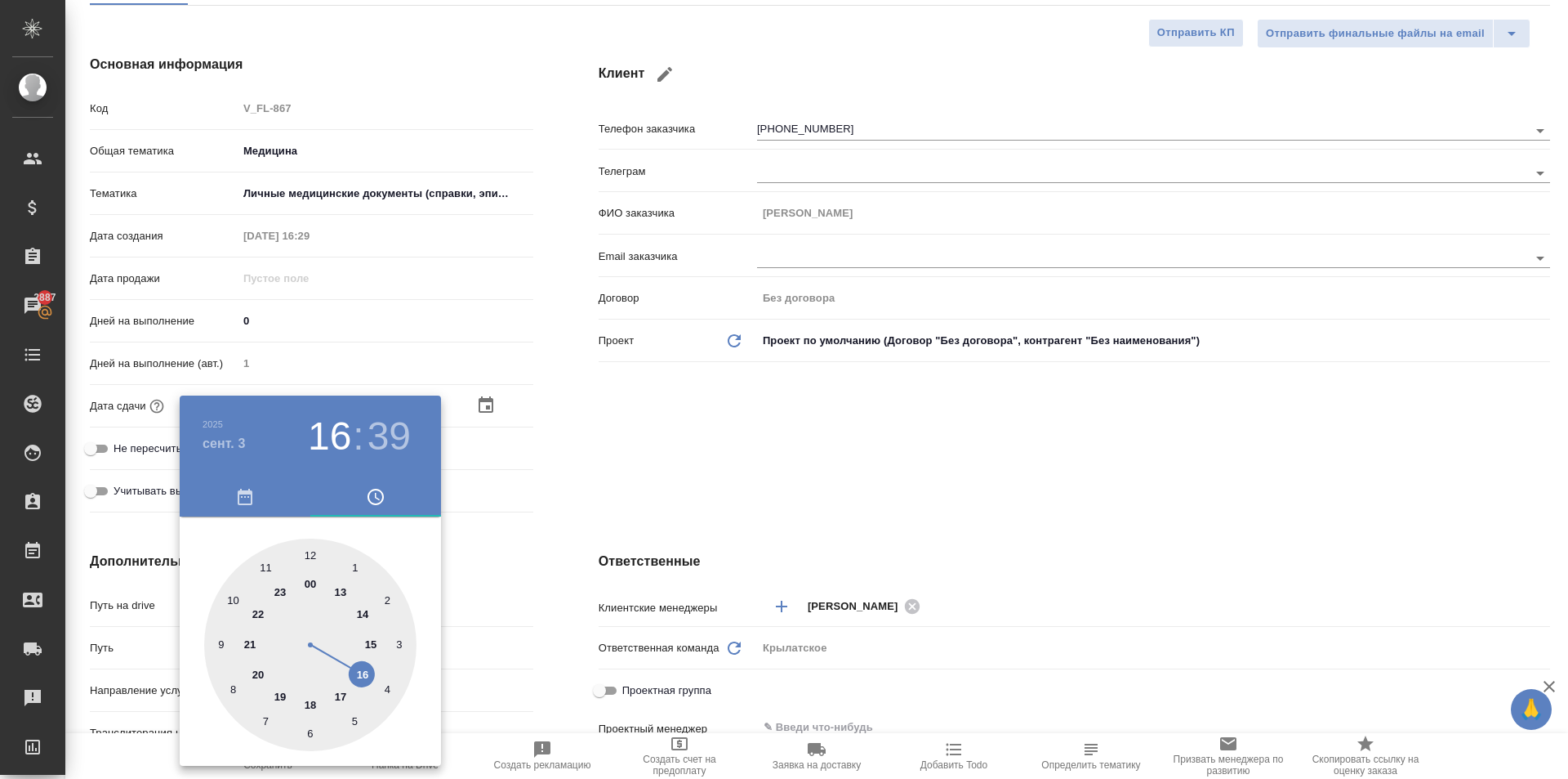
type textarea "x"
click at [309, 554] on div at bounding box center [310, 645] width 212 height 213
type input "03.09.2025 12:00"
type textarea "x"
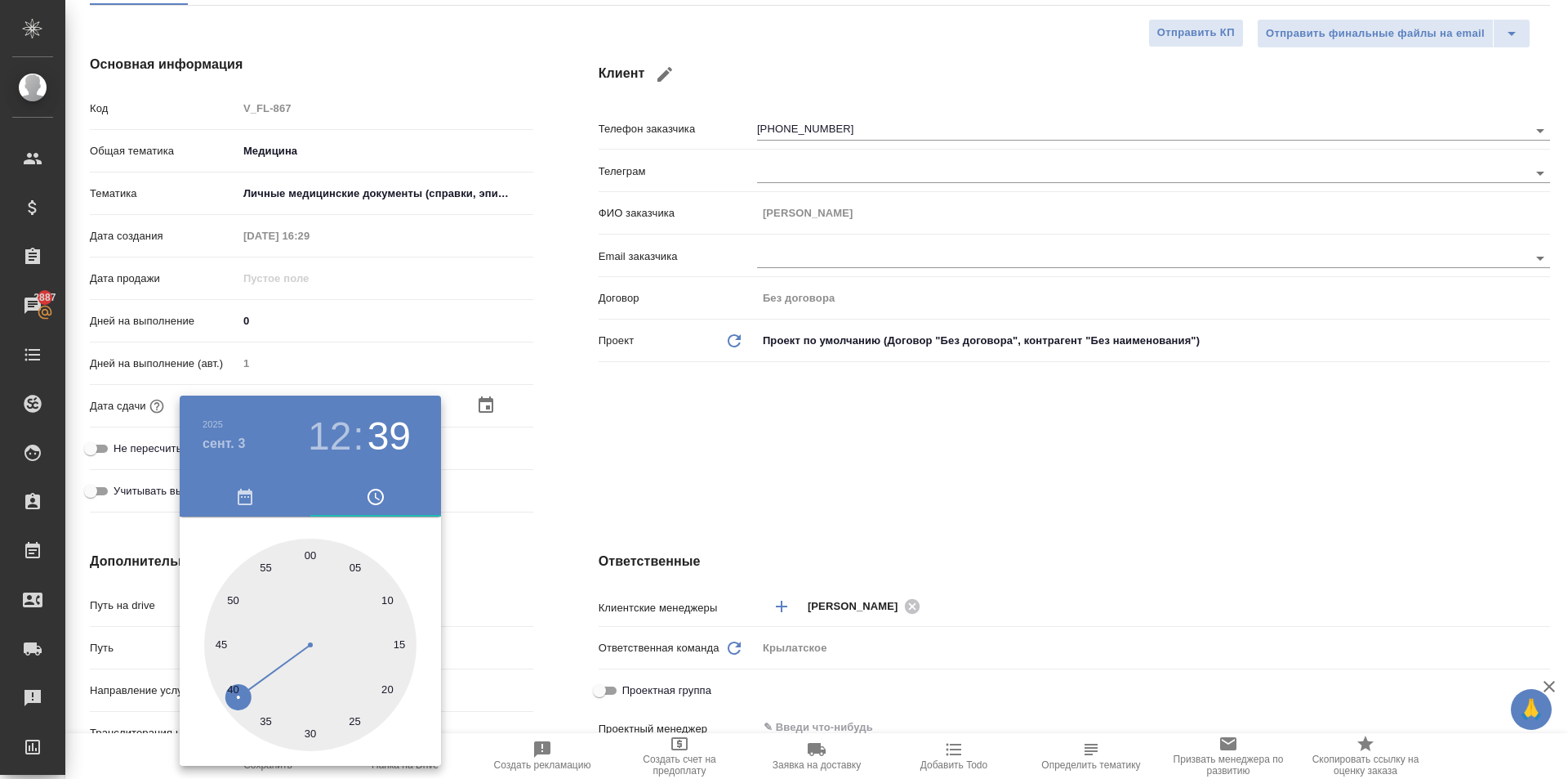
type textarea "x"
click at [553, 590] on div at bounding box center [784, 390] width 1568 height 779
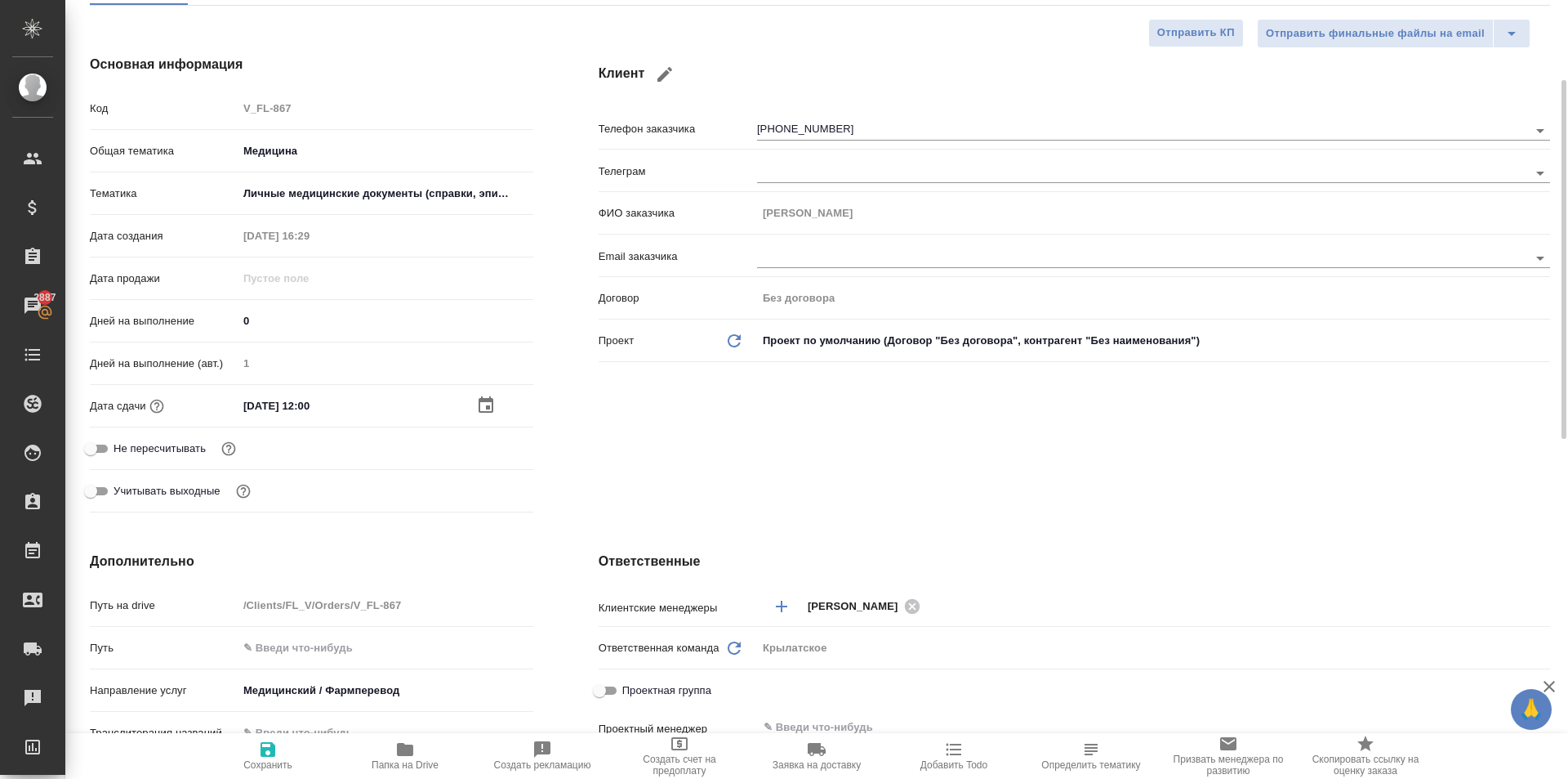
click at [286, 758] on span "Сохранить" at bounding box center [267, 755] width 117 height 31
type textarea "x"
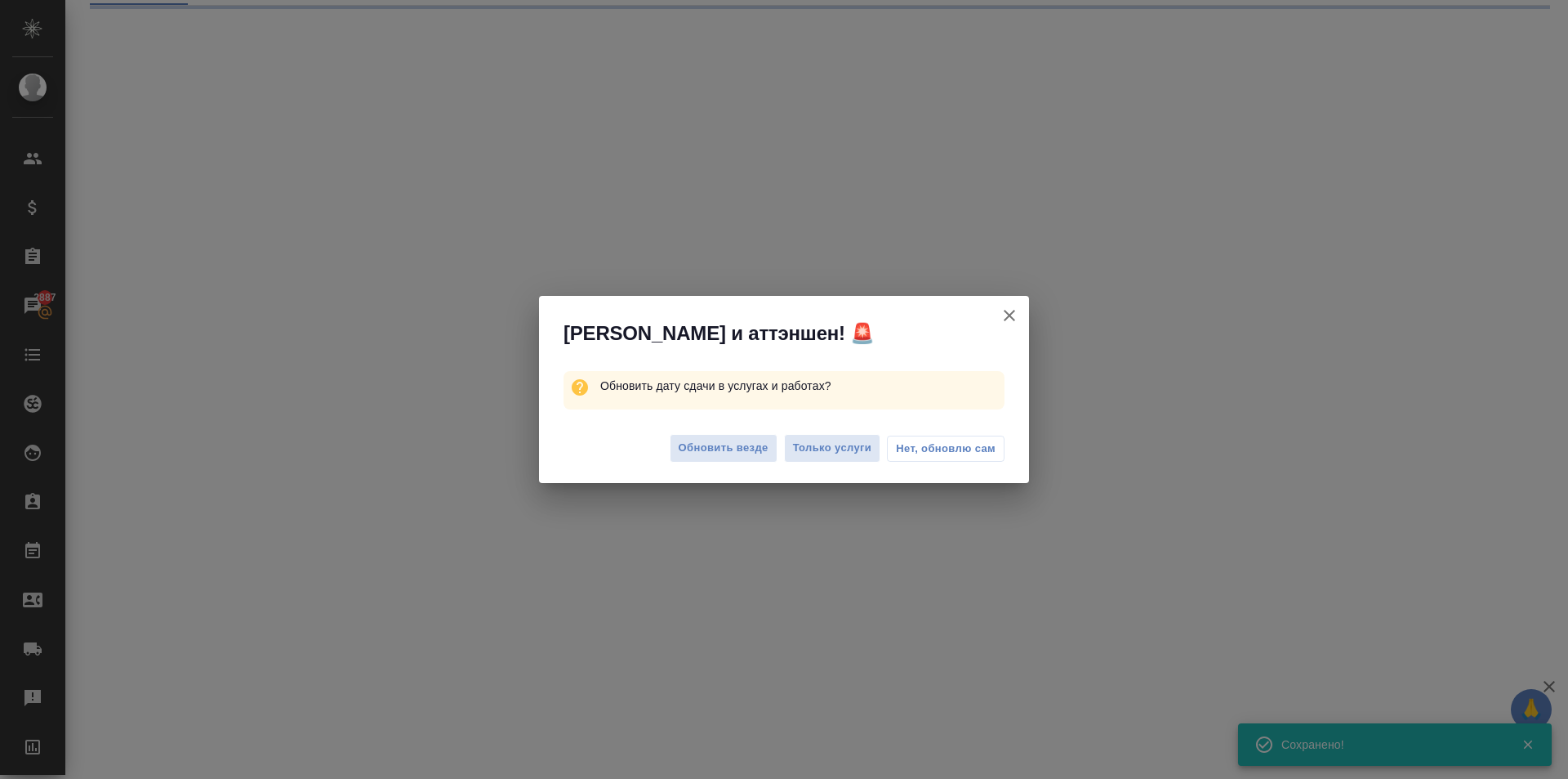
click at [687, 421] on div "Обновить везде Только услуги Нет, обновлю сам" at bounding box center [784, 450] width 490 height 65
click at [695, 437] on button "Обновить везде" at bounding box center [724, 448] width 108 height 28
select select "RU"
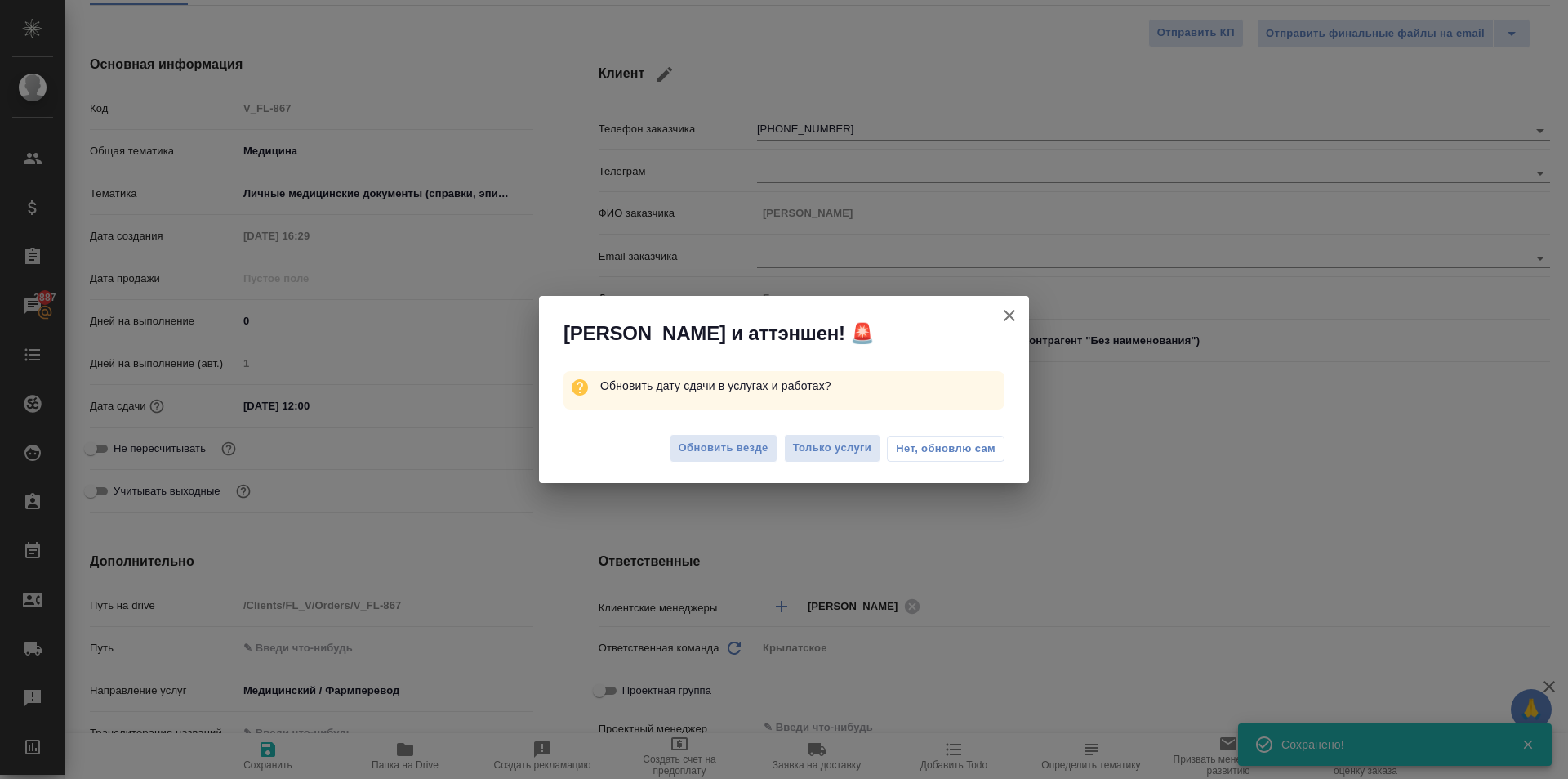
type textarea "x"
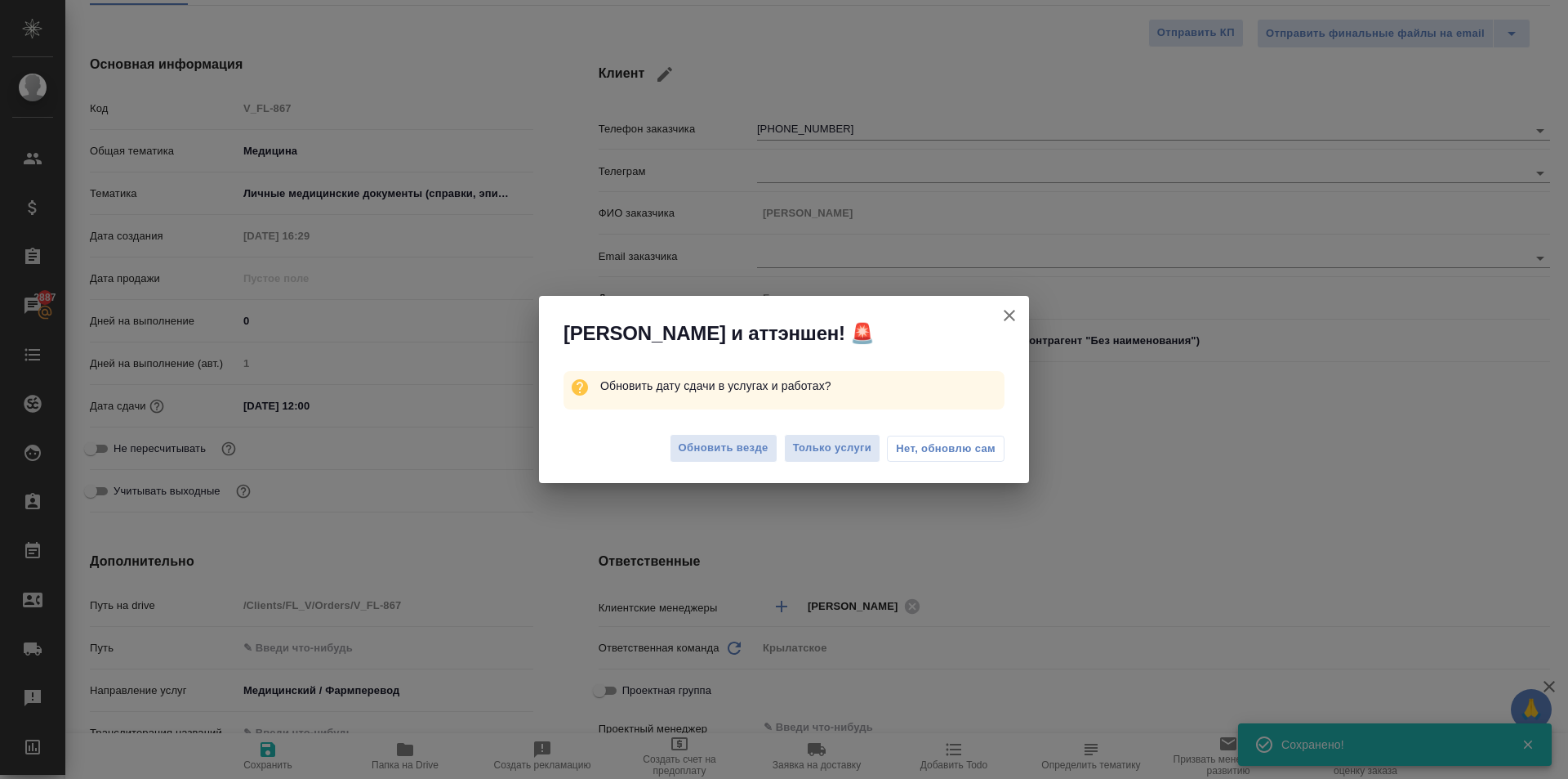
type textarea "x"
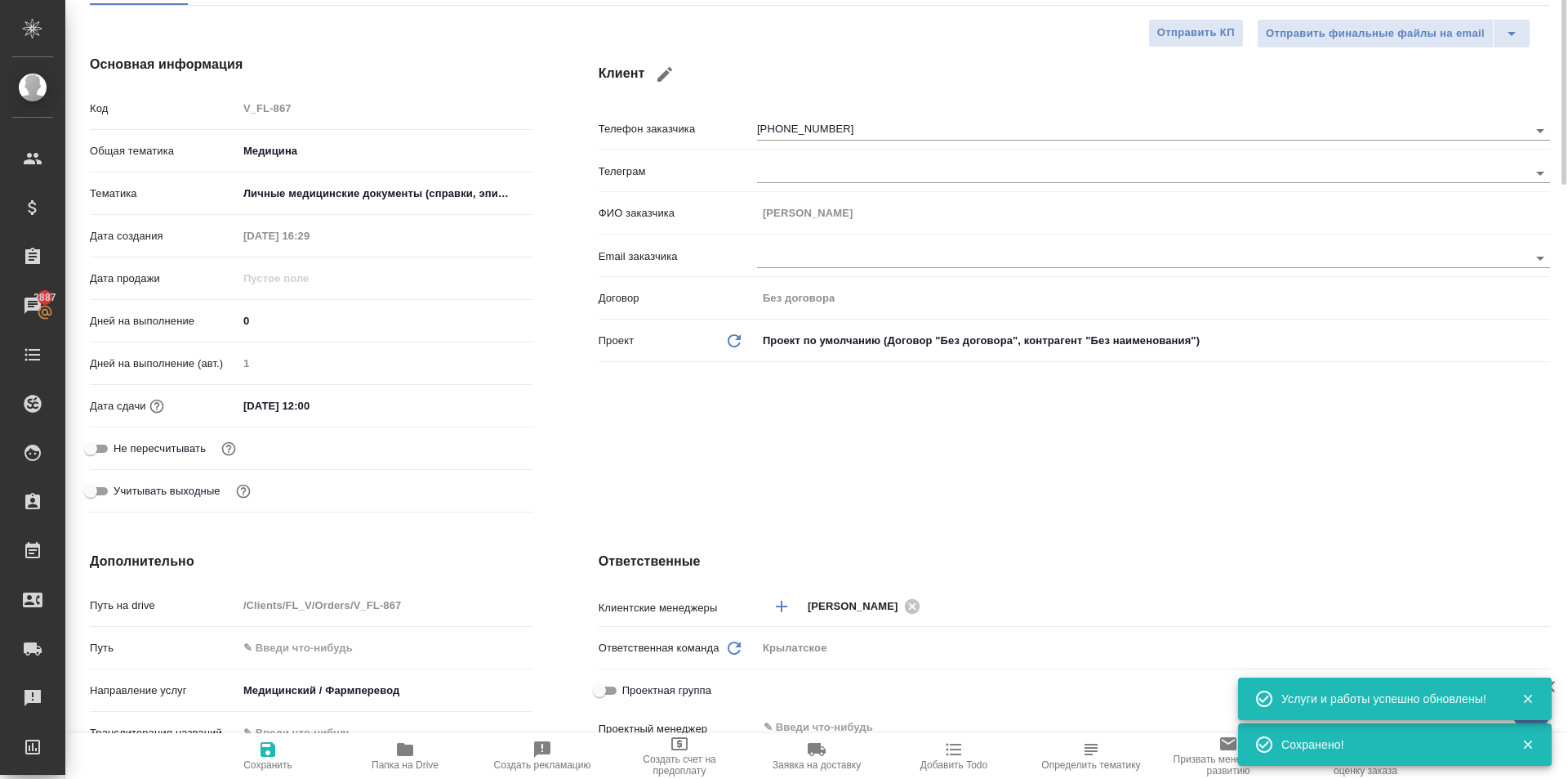
scroll to position [0, 0]
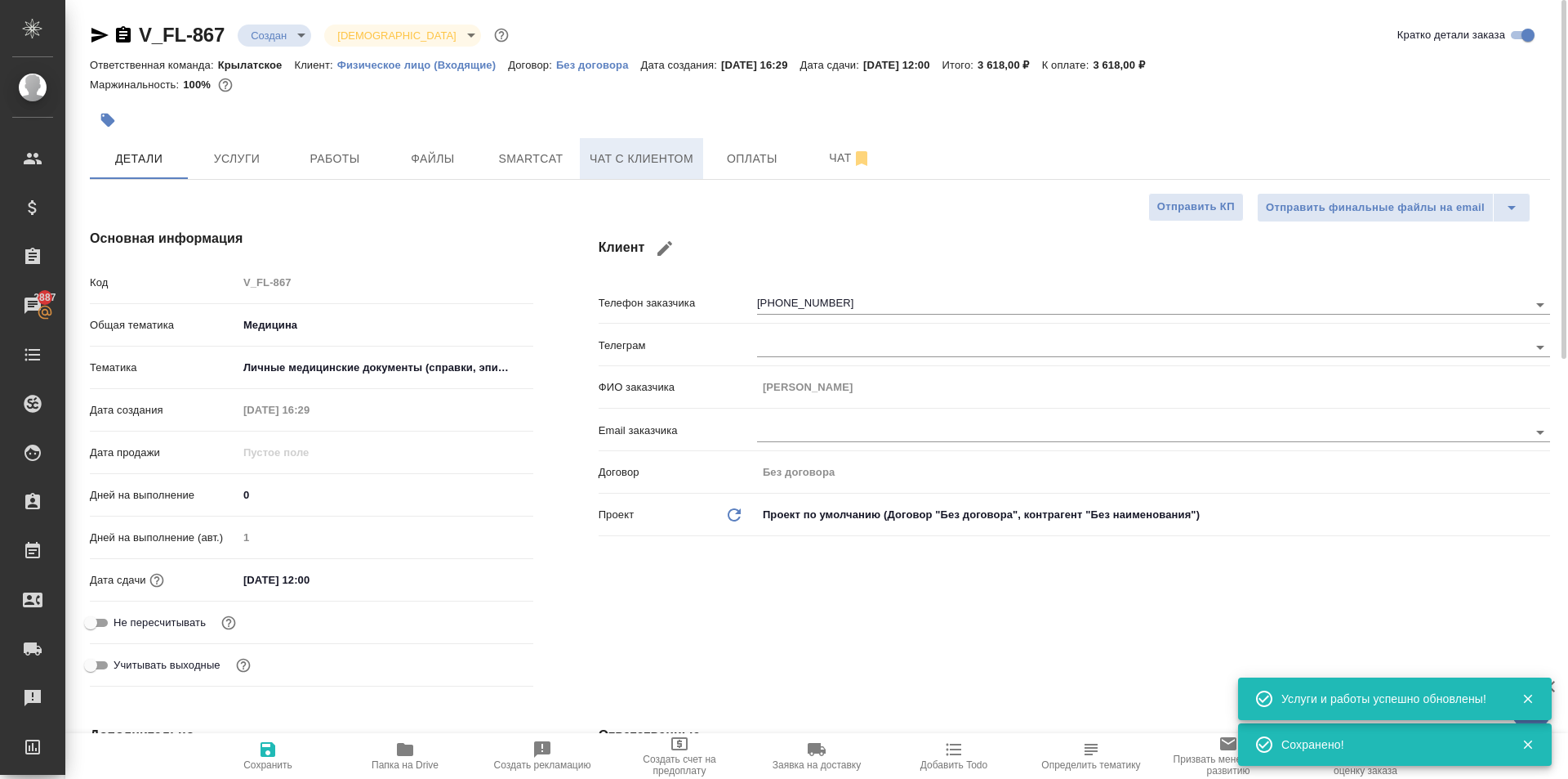
click at [671, 158] on span "Чат с клиентом" at bounding box center [641, 159] width 103 height 20
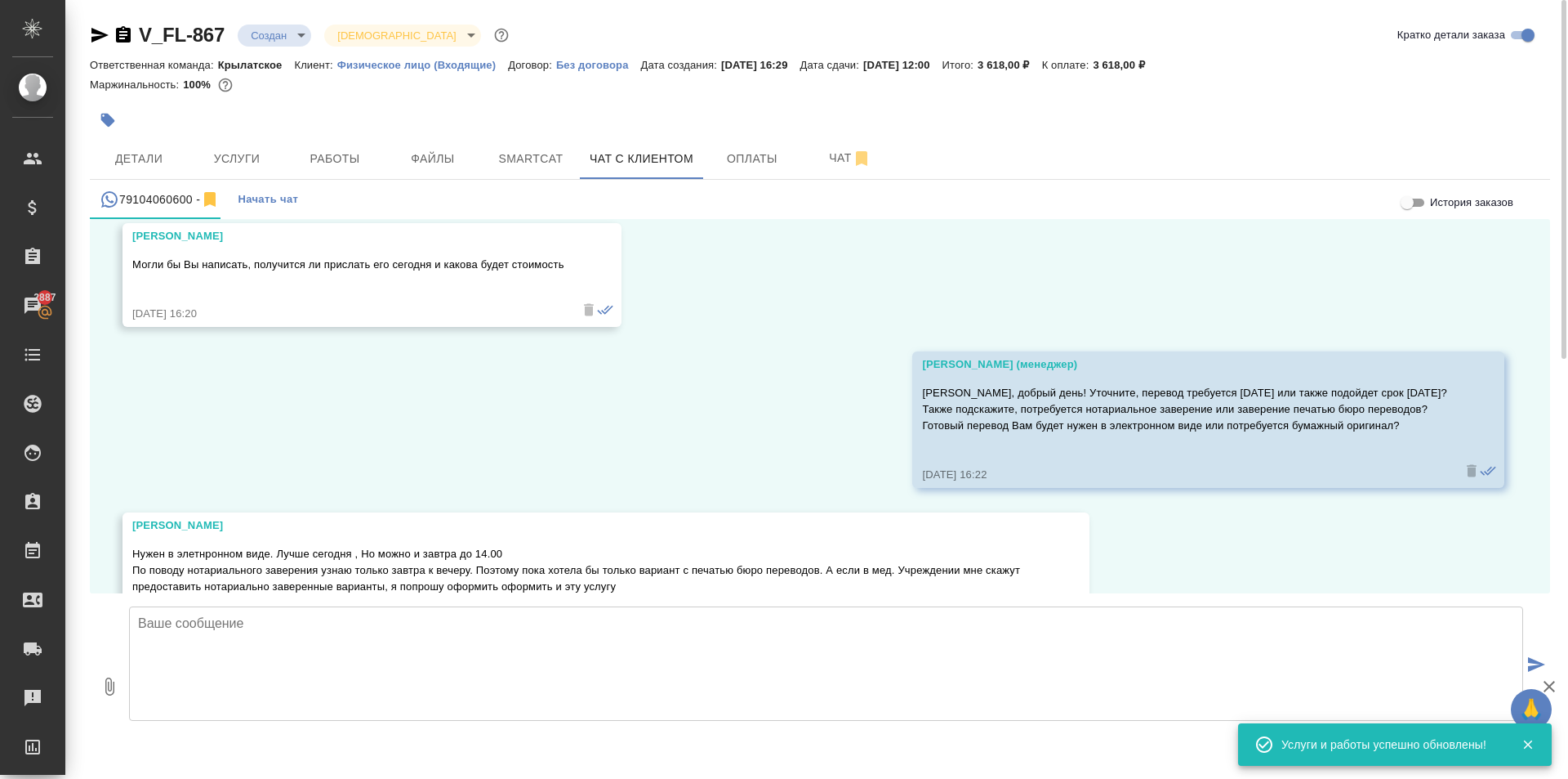
scroll to position [948, 0]
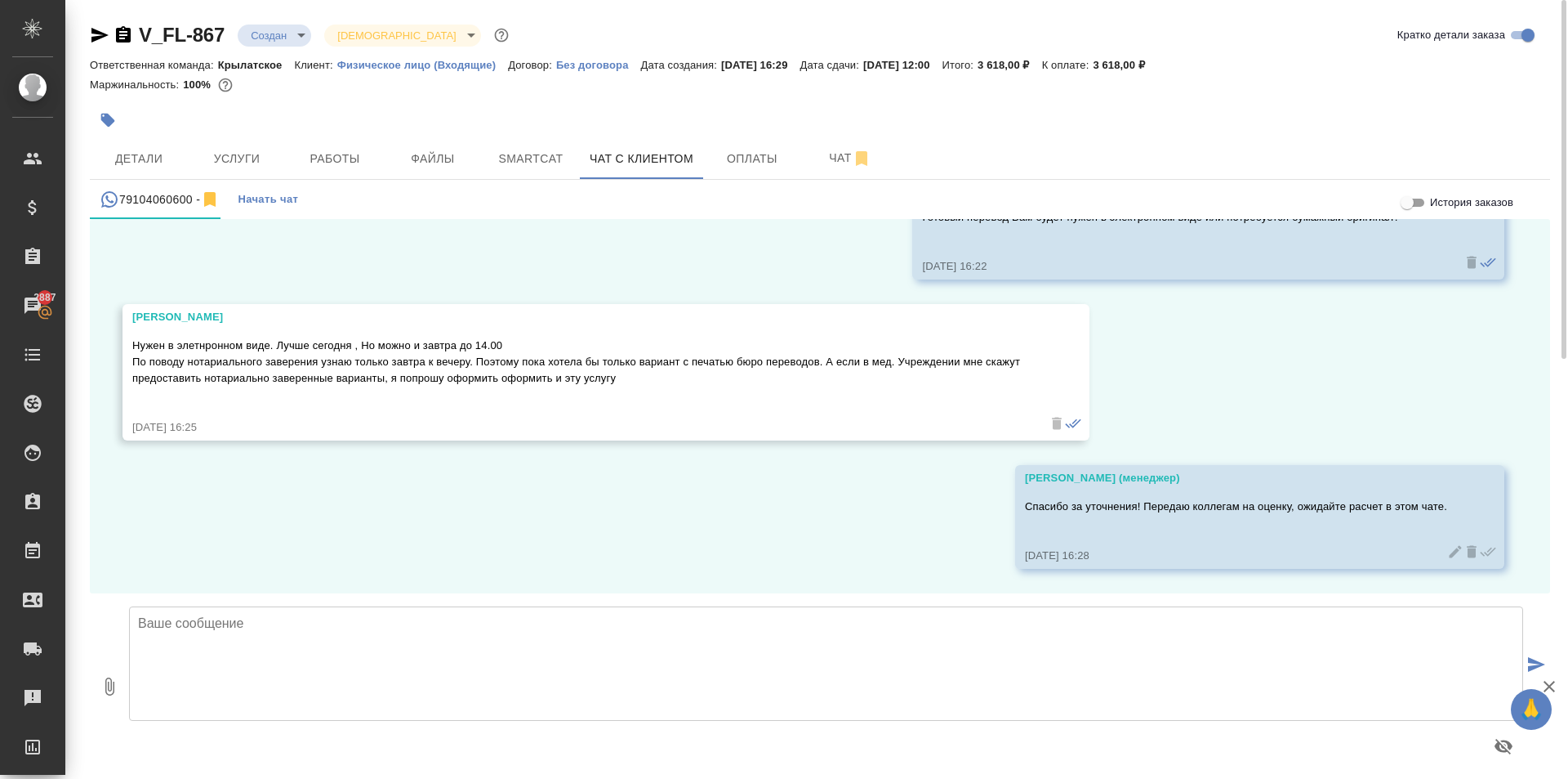
click at [1343, 90] on div "Маржинальность: 100%" at bounding box center [820, 84] width 1460 height 21
click at [372, 622] on textarea at bounding box center [826, 664] width 1394 height 115
paste textarea "Срок исполнения: 1 рабочий день. Общая стоимость заказа составит: 3 618 руб. (!…"
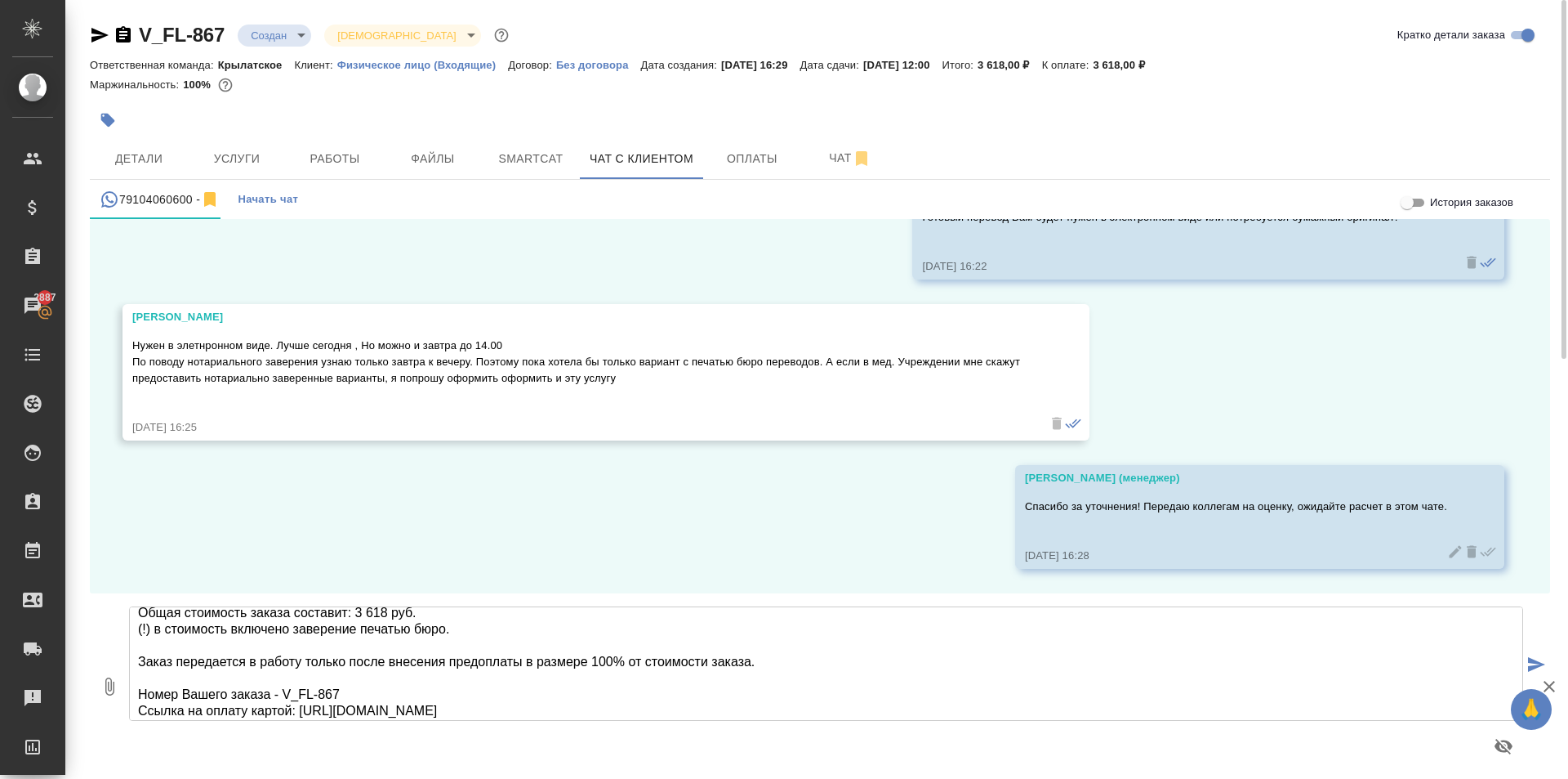
scroll to position [0, 0]
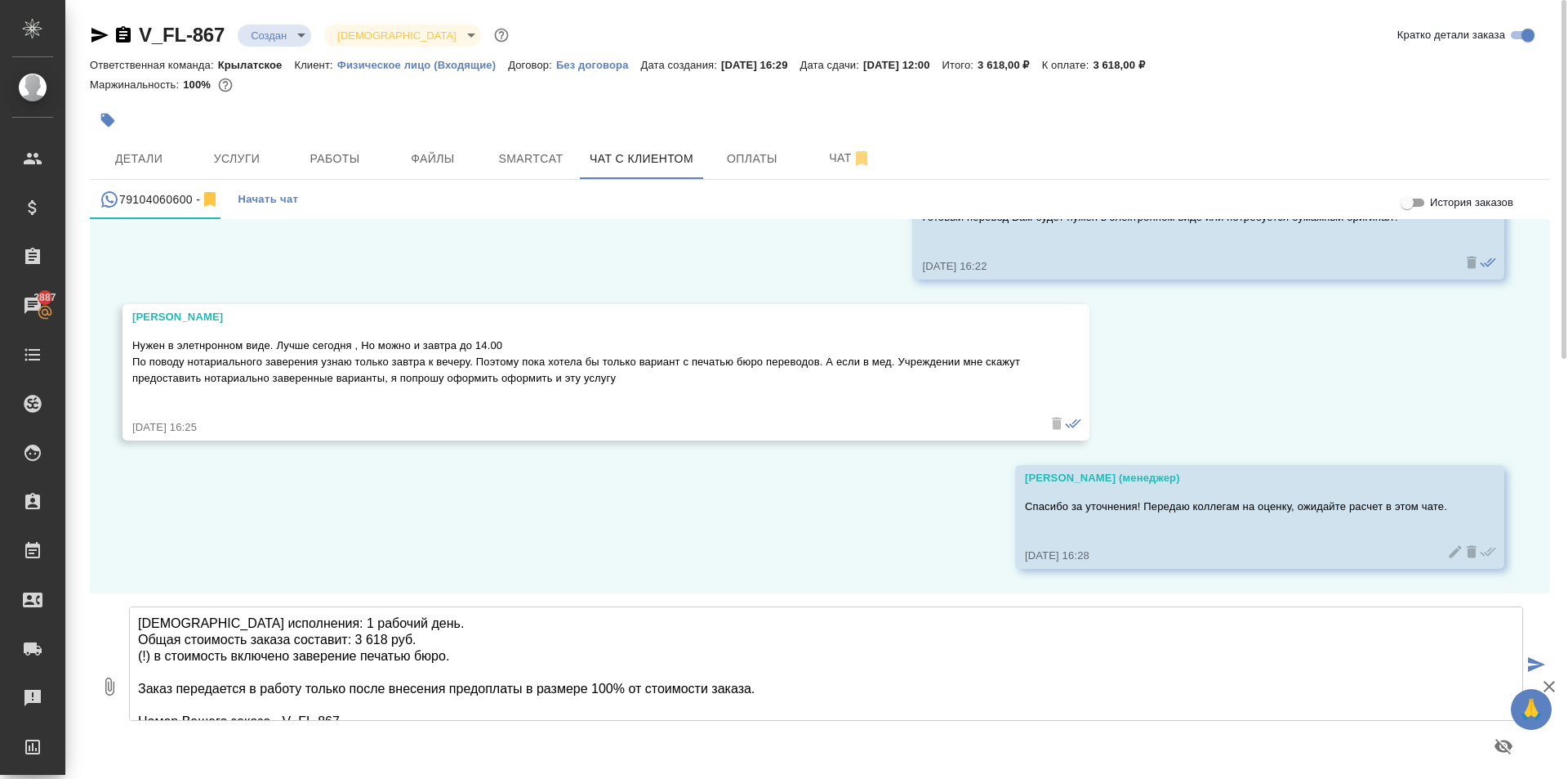
type textarea "Срок исполнения: 1 рабочий день. Общая стоимость заказа составит: 3 618 руб. (!…"
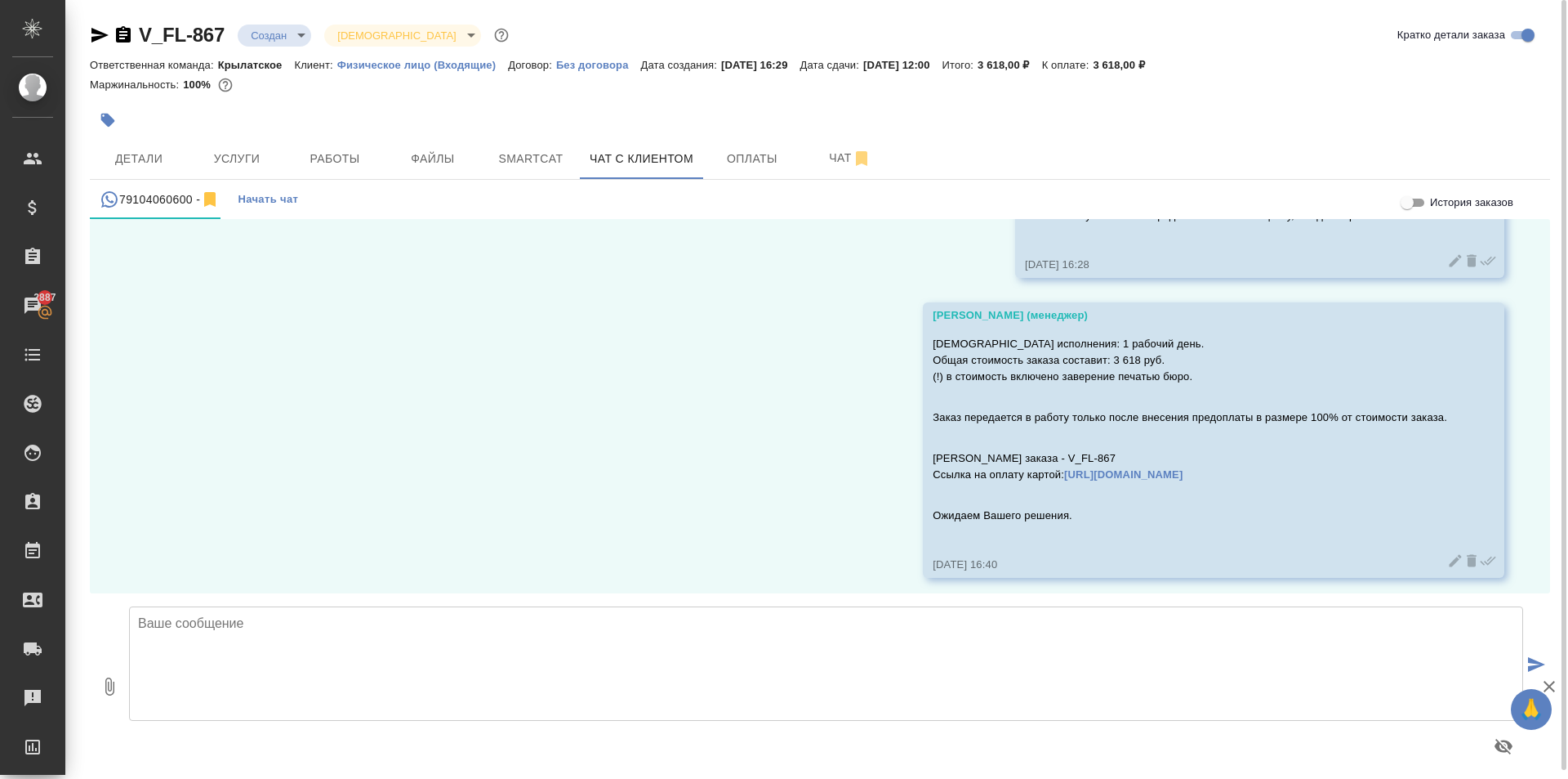
scroll to position [1248, 0]
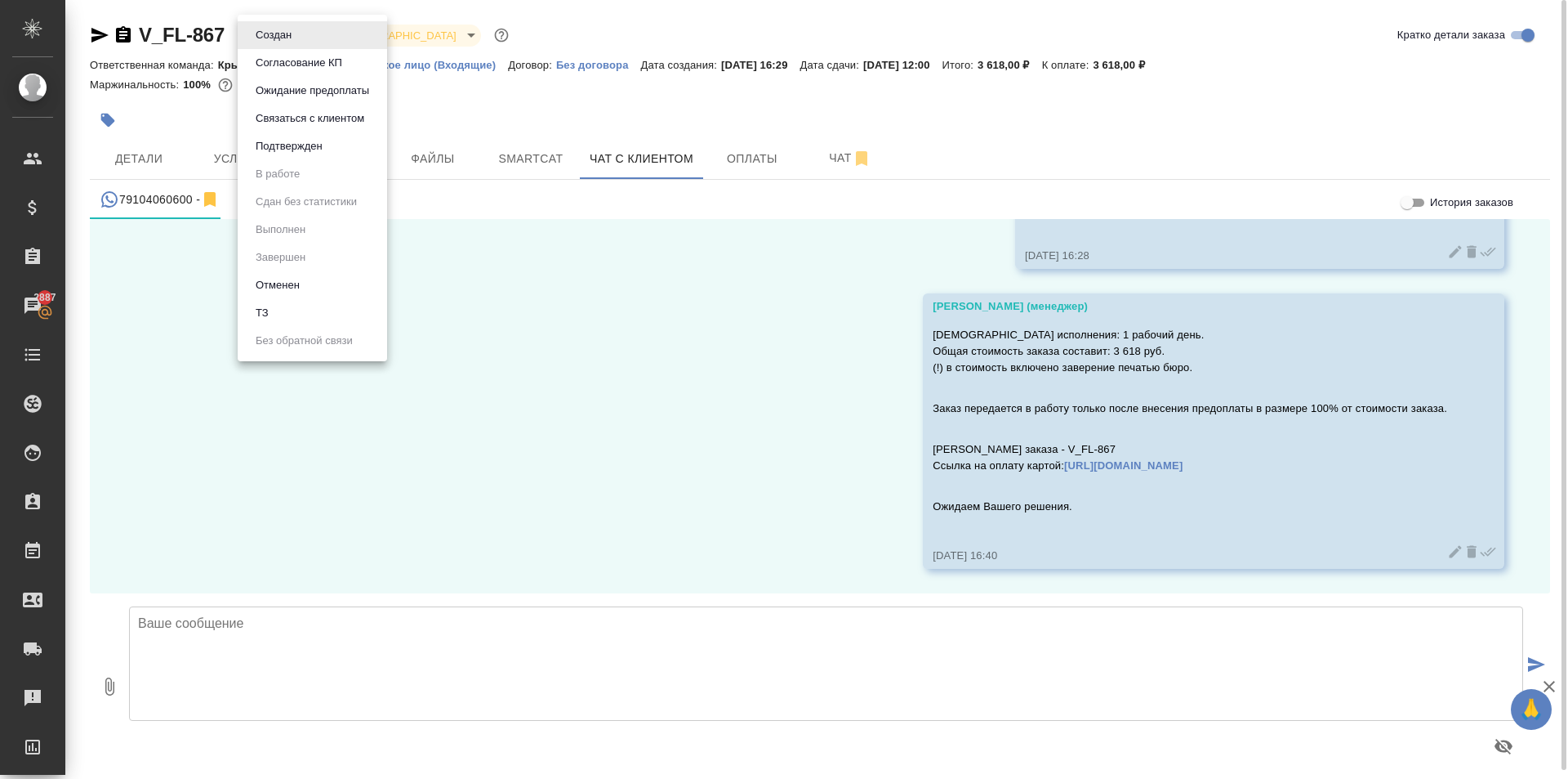
click at [298, 35] on body "🙏 .cls-1 fill:#fff; AWATERA Kasymov Timur Клиенты Спецификации Заказы 2887 Чаты…" at bounding box center [784, 390] width 1568 height 779
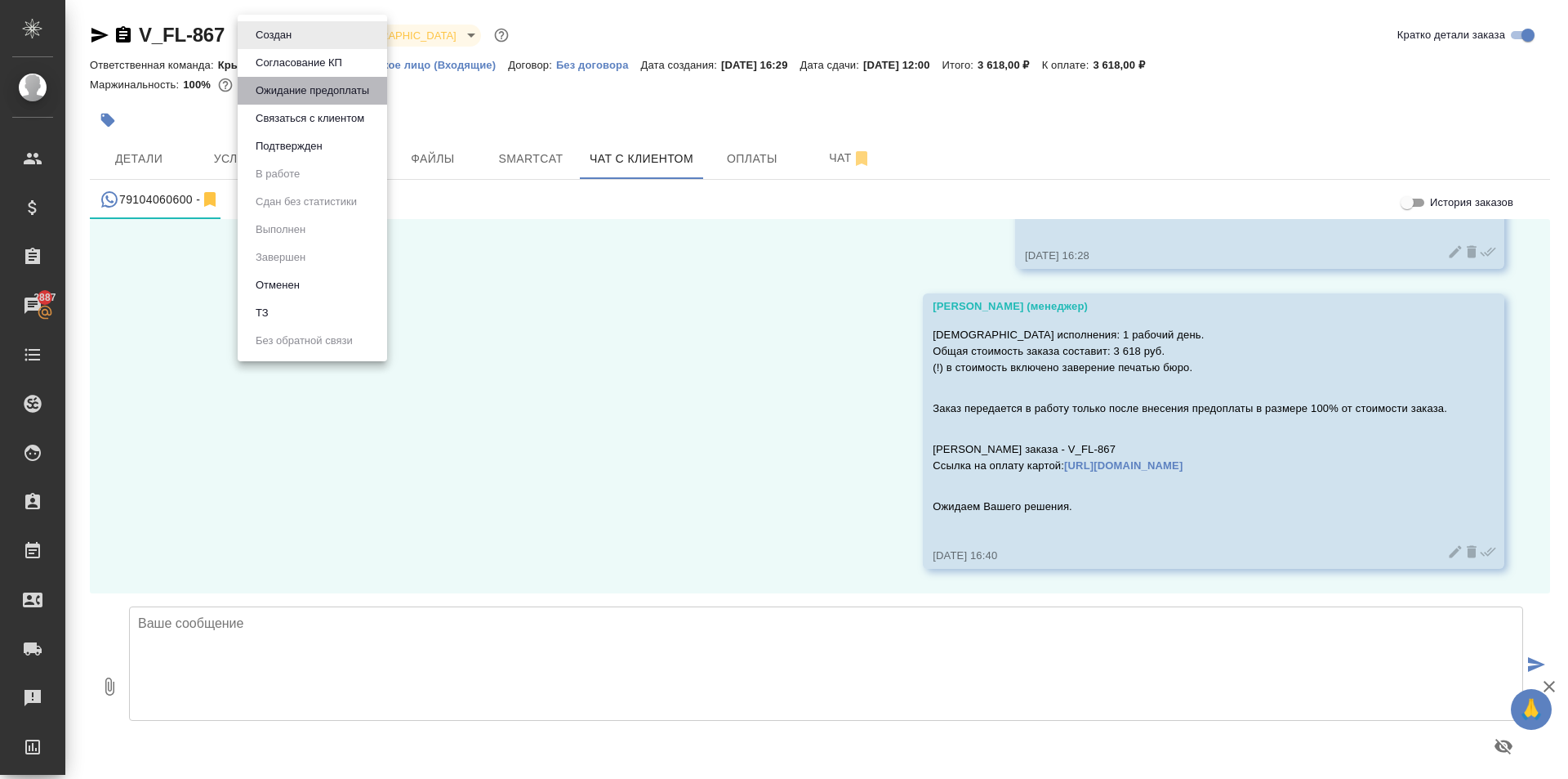
click at [308, 94] on button "Ожидание предоплаты" at bounding box center [312, 91] width 124 height 18
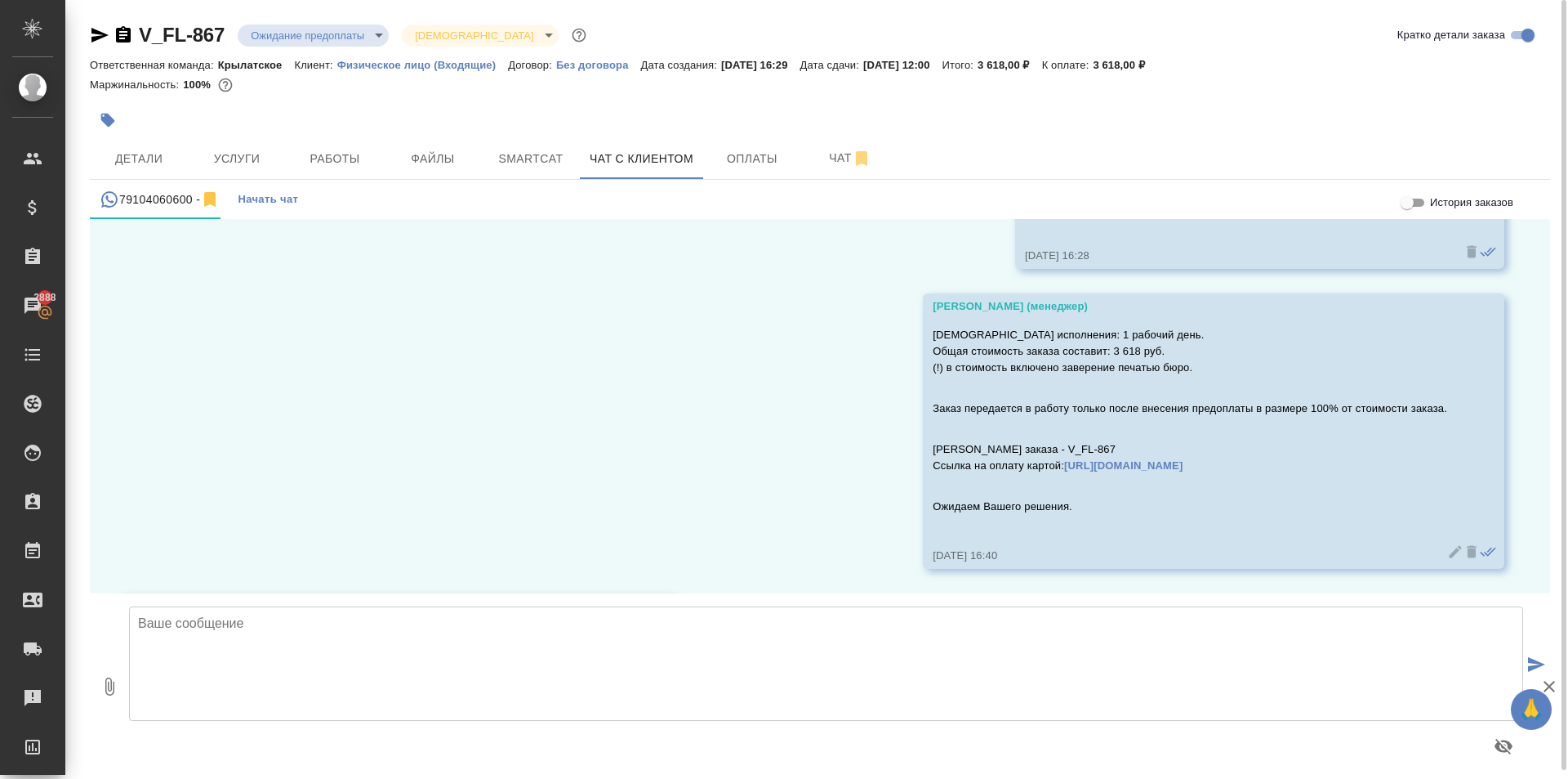
scroll to position [1377, 0]
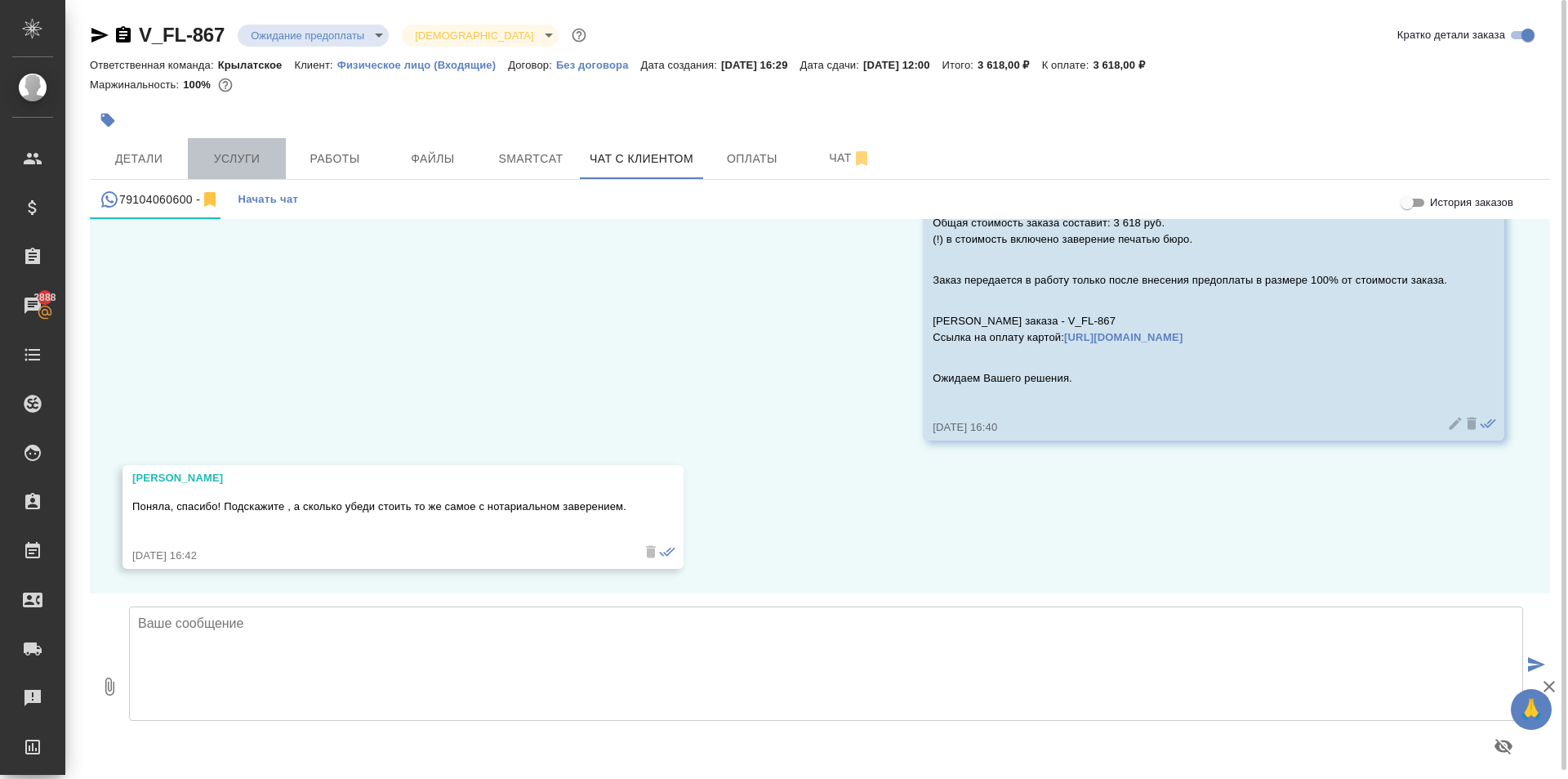
click at [253, 167] on span "Услуги" at bounding box center [237, 159] width 79 height 20
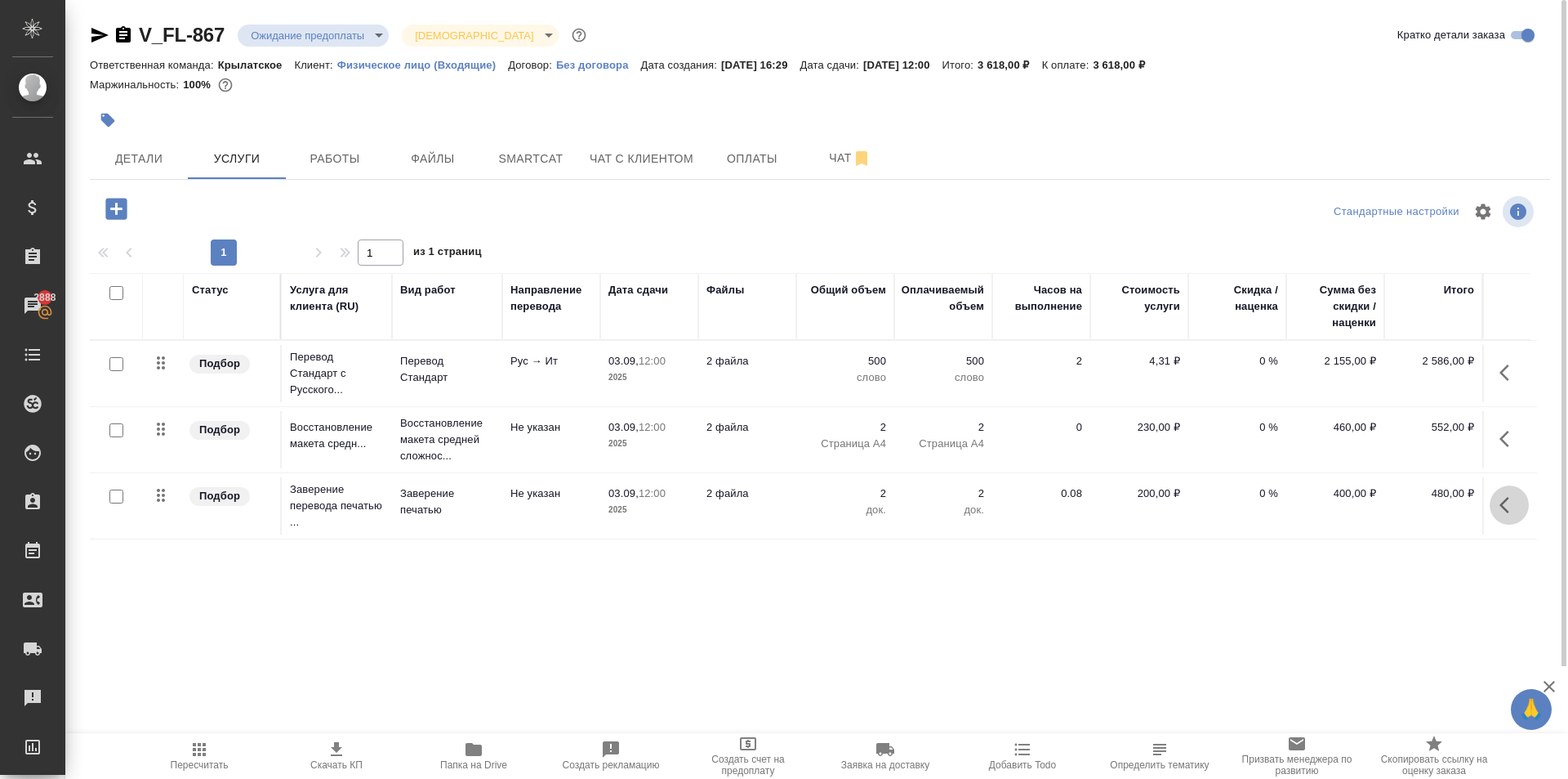
click at [1508, 499] on icon "button" at bounding box center [1508, 504] width 19 height 19
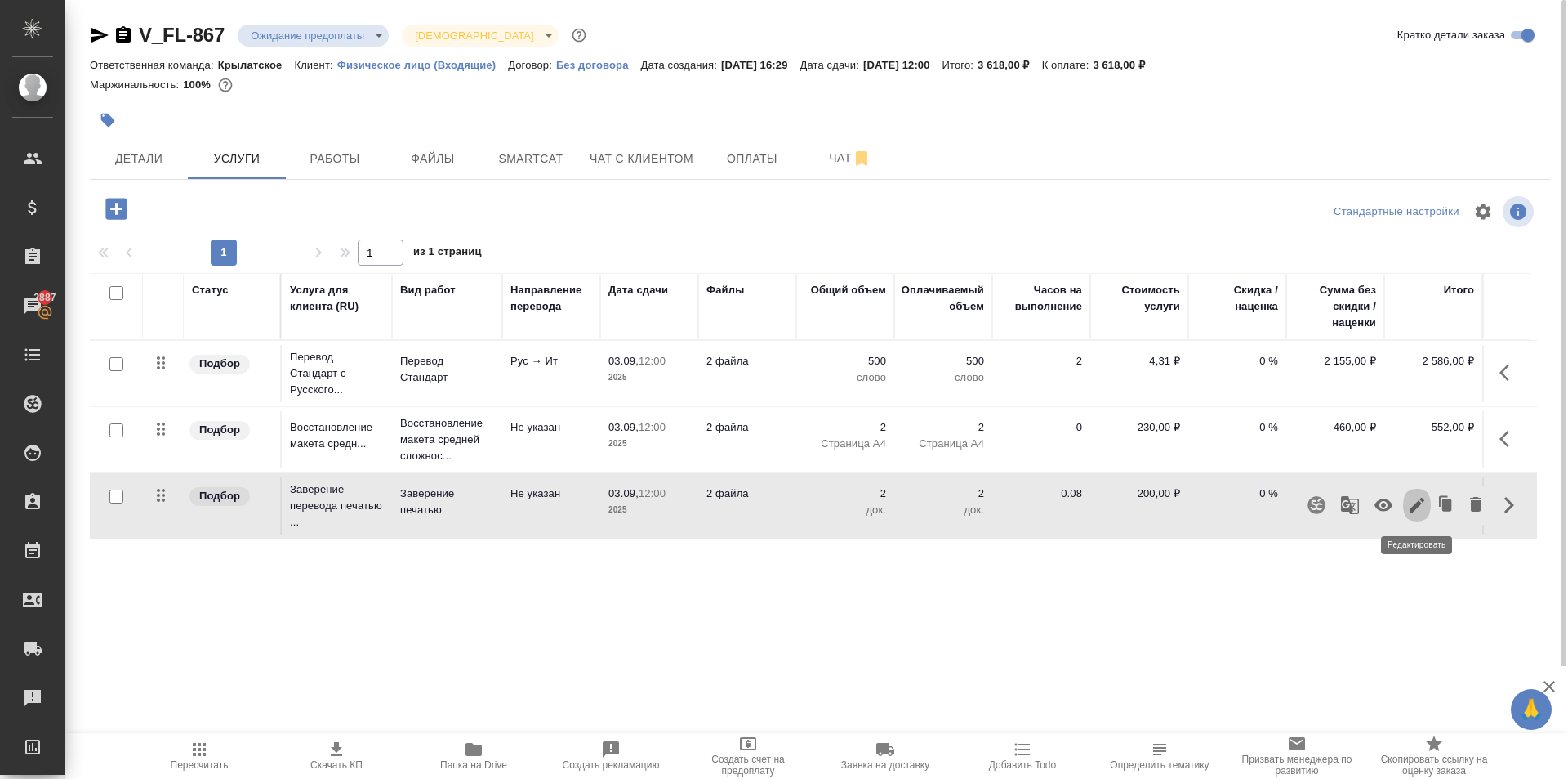
click at [1422, 506] on icon "button" at bounding box center [1416, 504] width 19 height 19
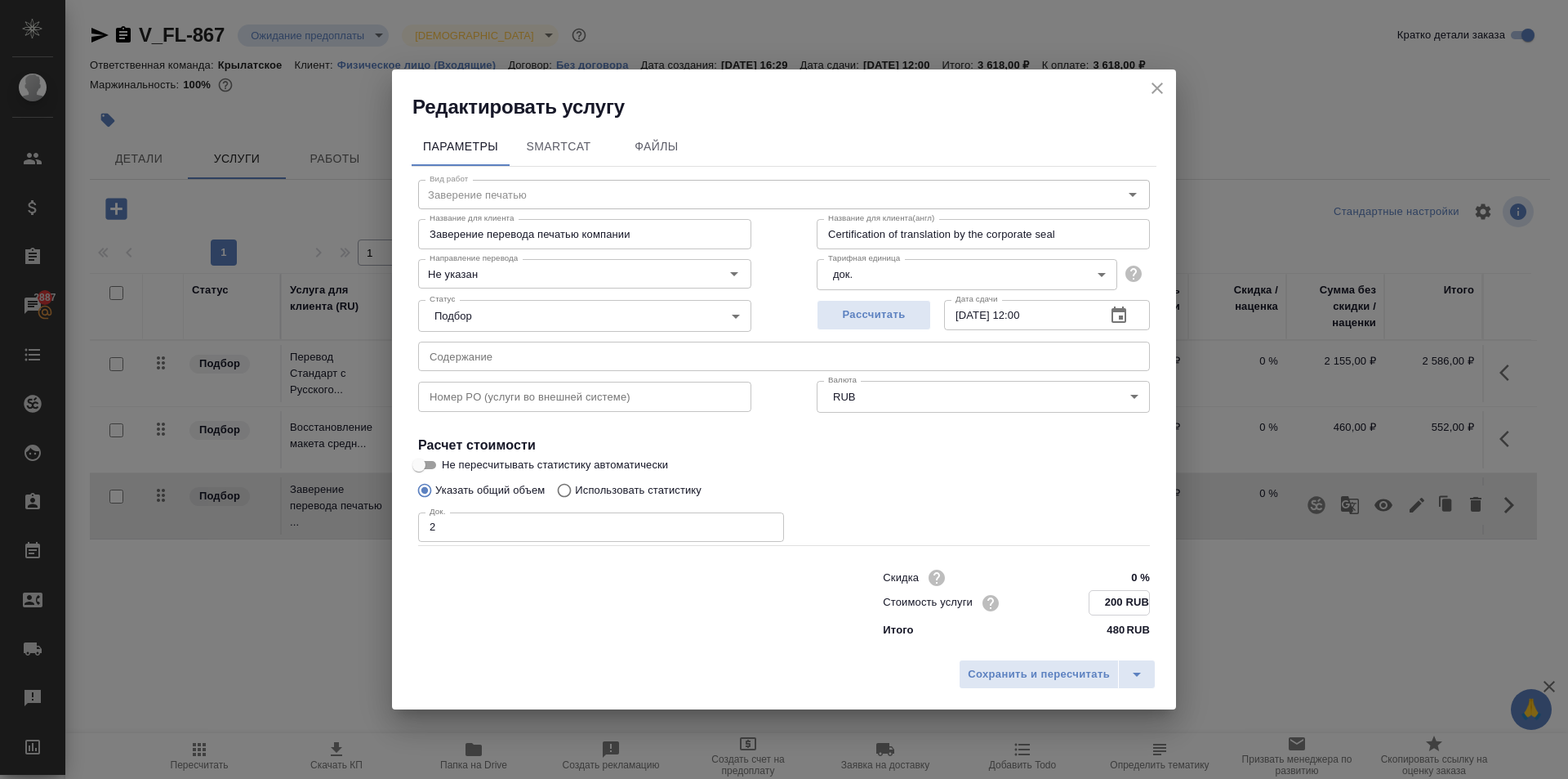
click at [1111, 605] on input "200 RUB" at bounding box center [1119, 603] width 60 height 24
type input "662.5 RUB"
click at [1066, 662] on button "Сохранить и пересчитать" at bounding box center [1039, 674] width 160 height 29
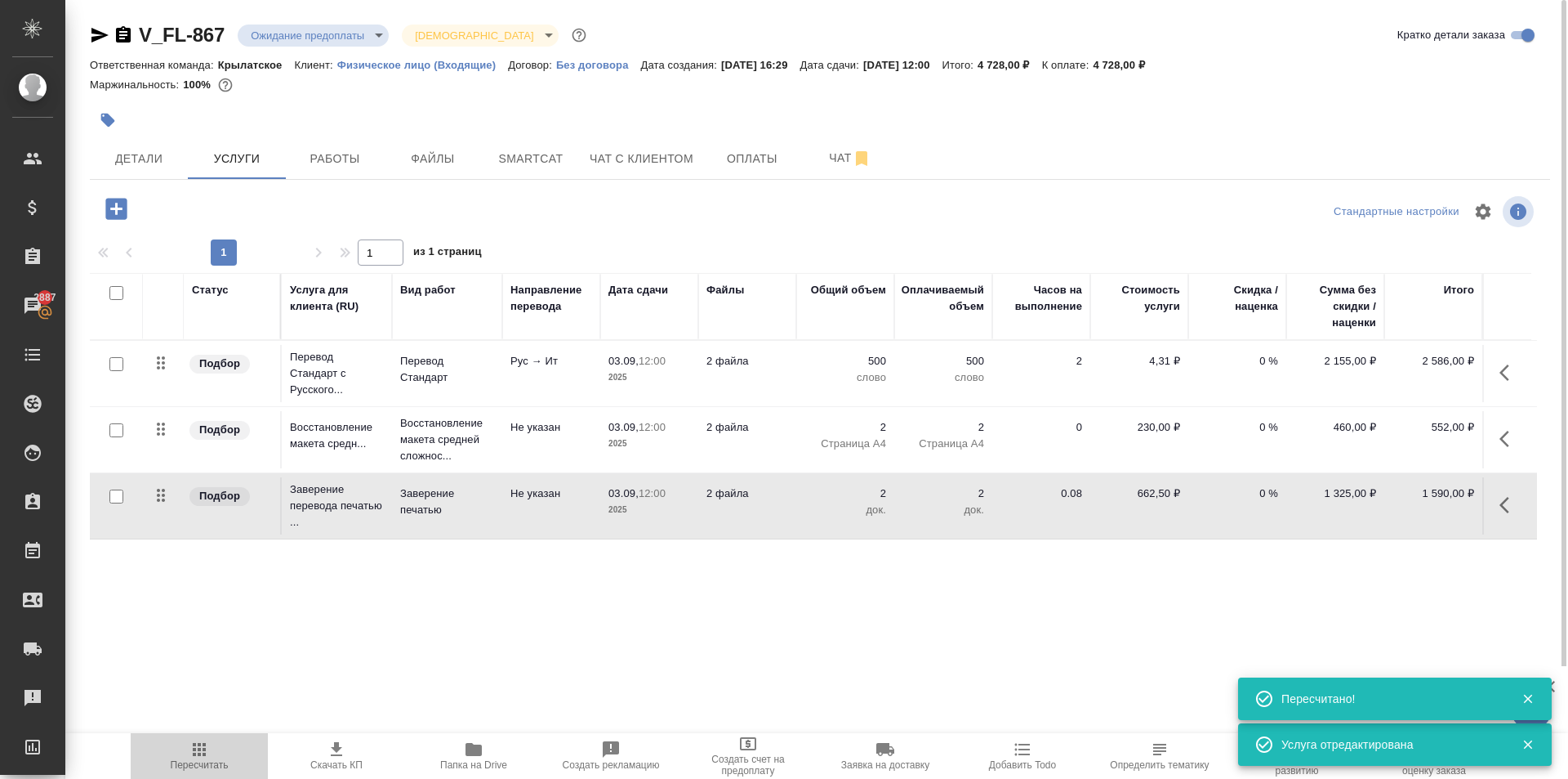
click at [207, 754] on icon "button" at bounding box center [199, 749] width 19 height 19
drag, startPoint x: 1367, startPoint y: 87, endPoint x: 1377, endPoint y: 94, distance: 12.2
click at [1364, 87] on div "Маржинальность: 100%" at bounding box center [820, 84] width 1460 height 21
click at [185, 741] on span "Пересчитать" at bounding box center [199, 755] width 117 height 31
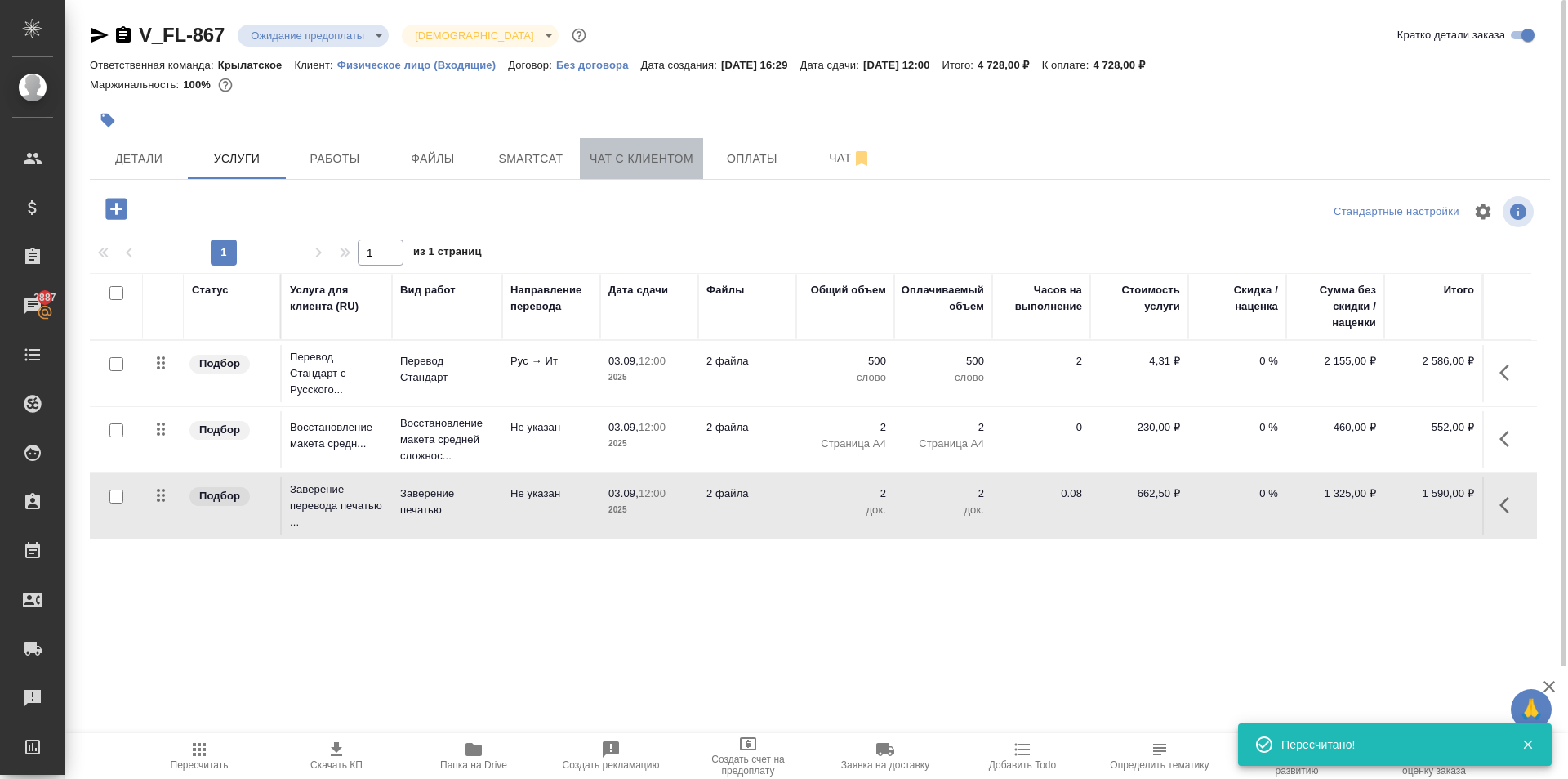
click at [666, 162] on span "Чат с клиентом" at bounding box center [641, 159] width 103 height 20
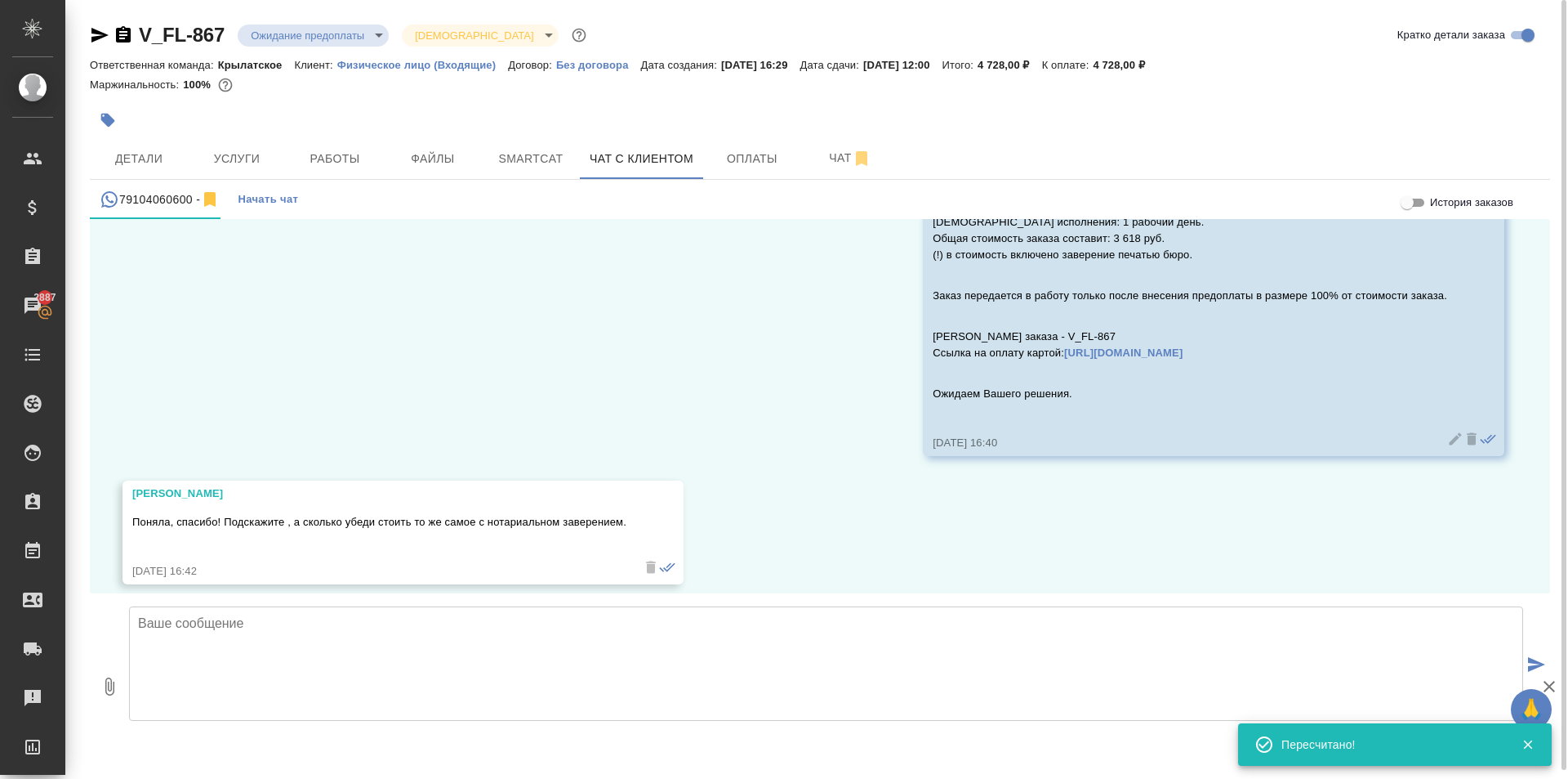
scroll to position [1377, 0]
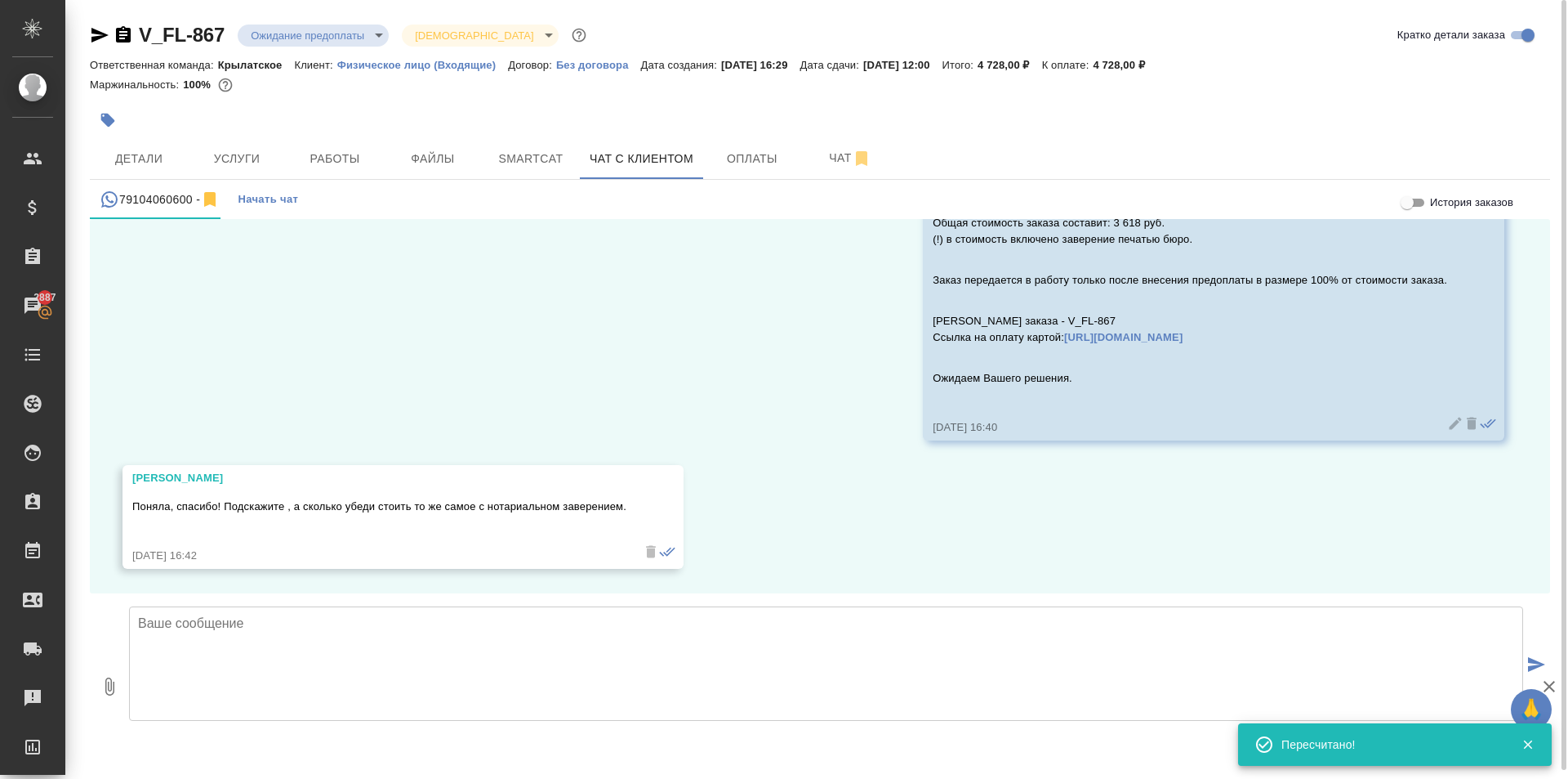
click at [282, 631] on textarea at bounding box center [826, 664] width 1394 height 115
paste textarea "стоимость заказа составит: 4 728 руб."
type textarea "стоимость заказа составит: 4 728 руб."
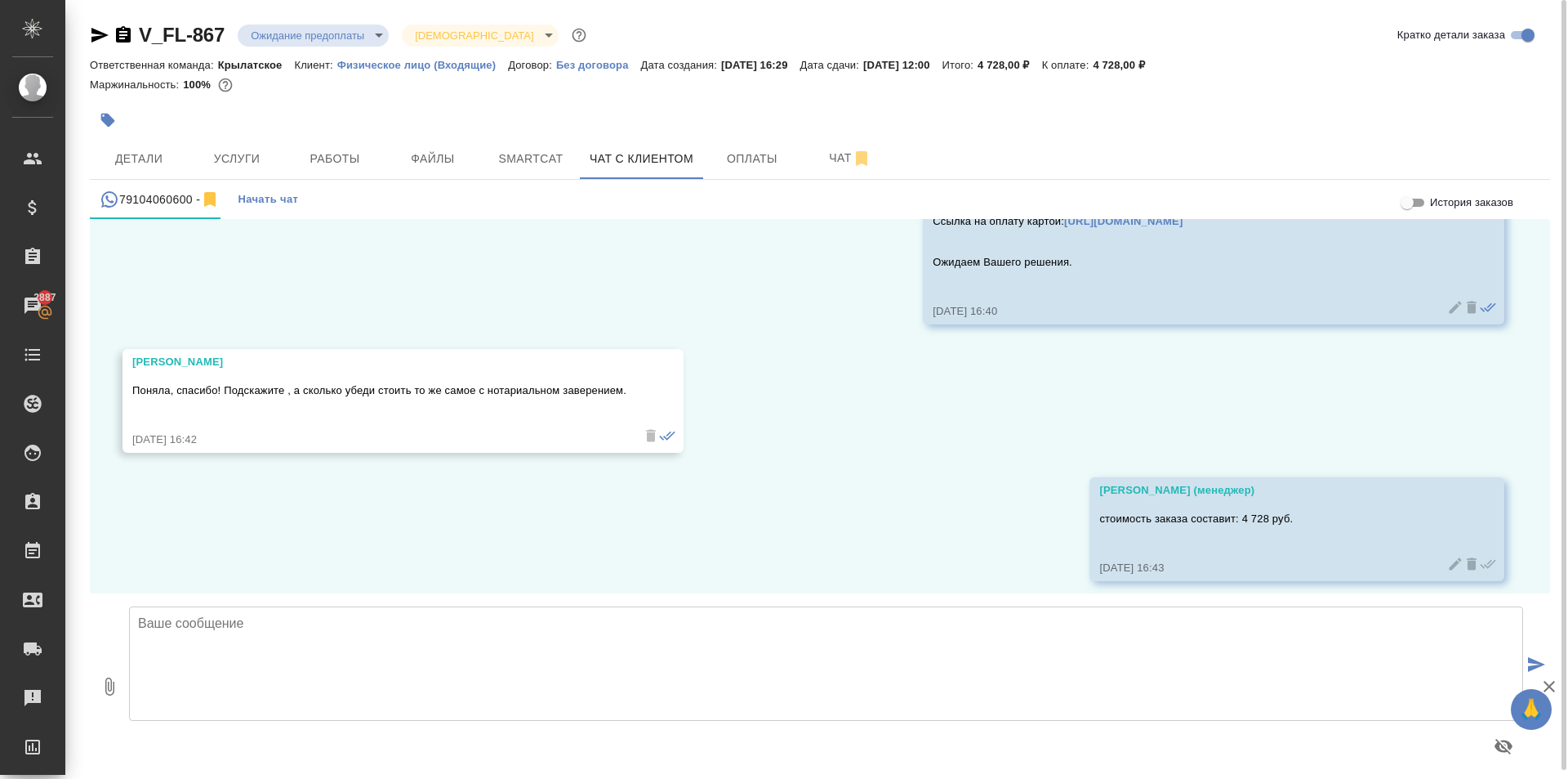
scroll to position [1505, 0]
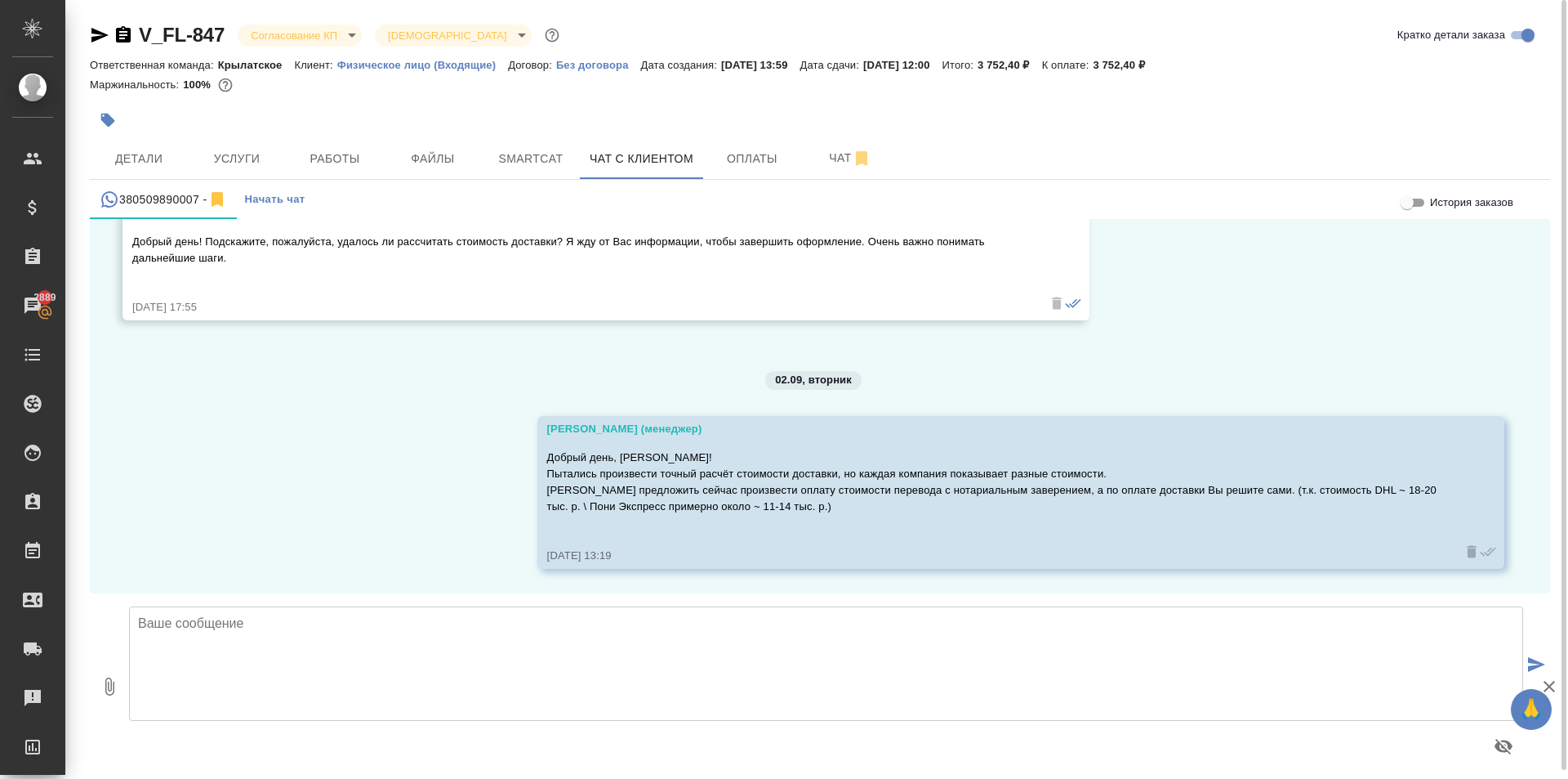
scroll to position [1707, 0]
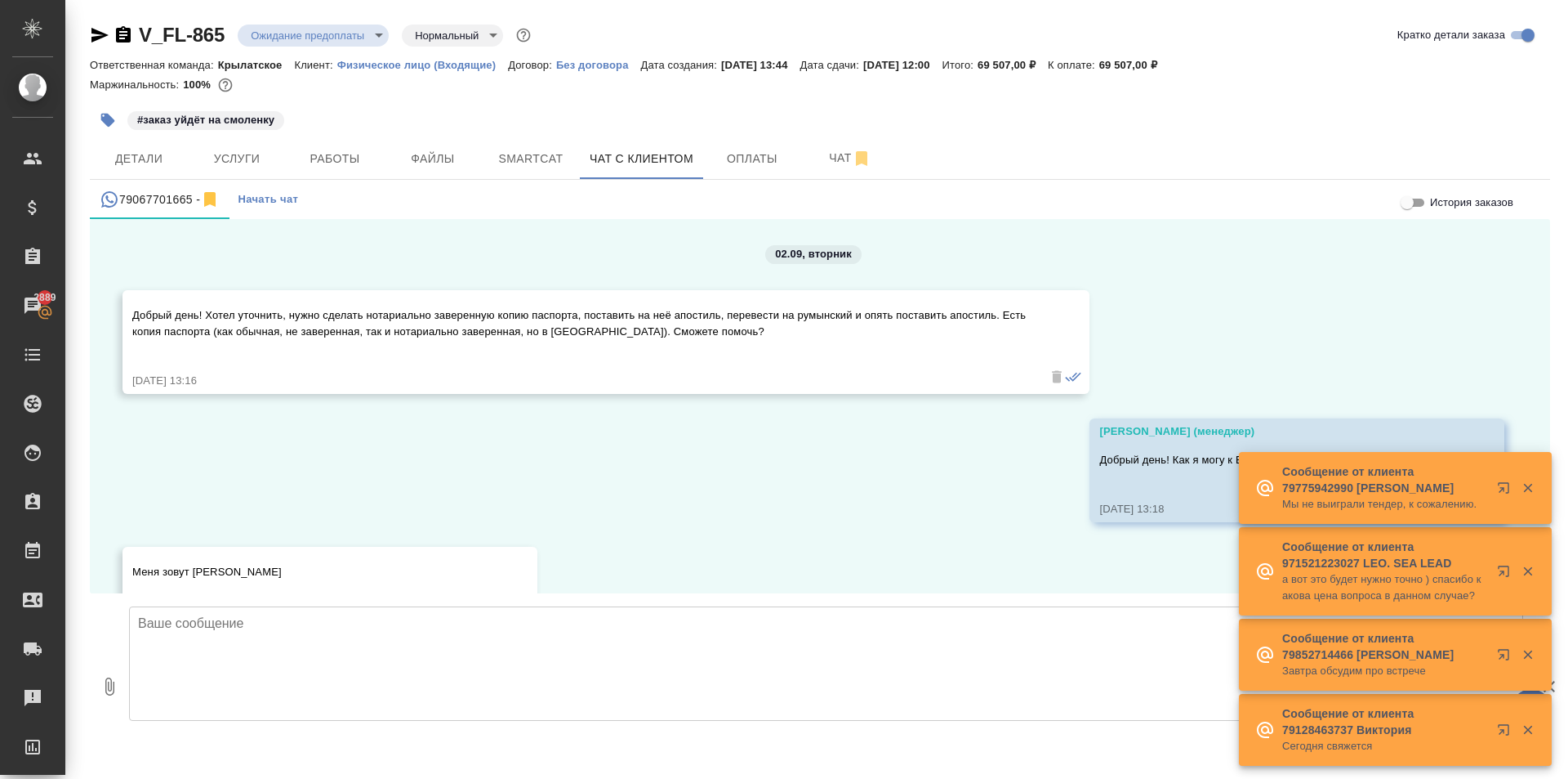
scroll to position [3288, 0]
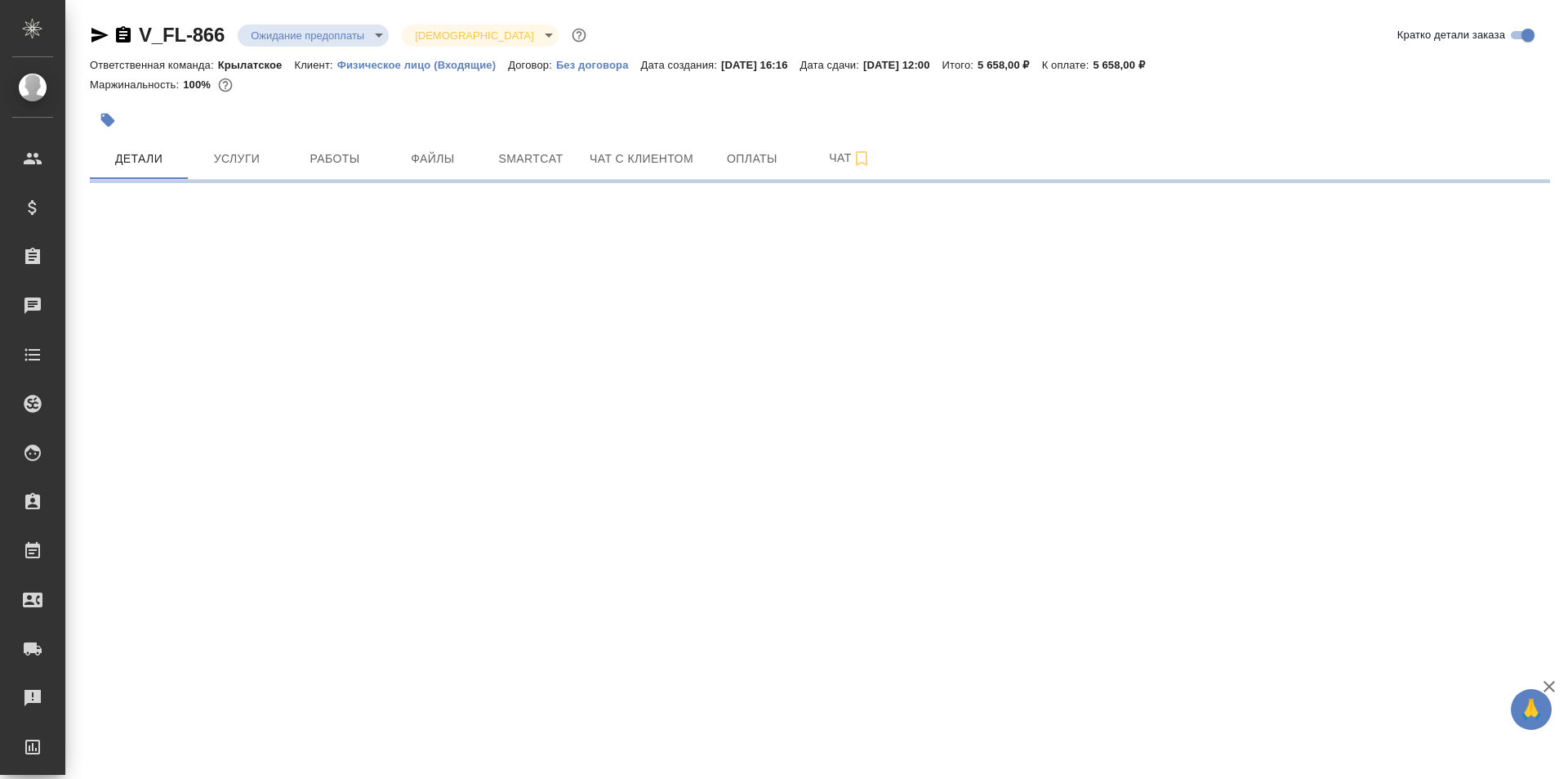
select select "RU"
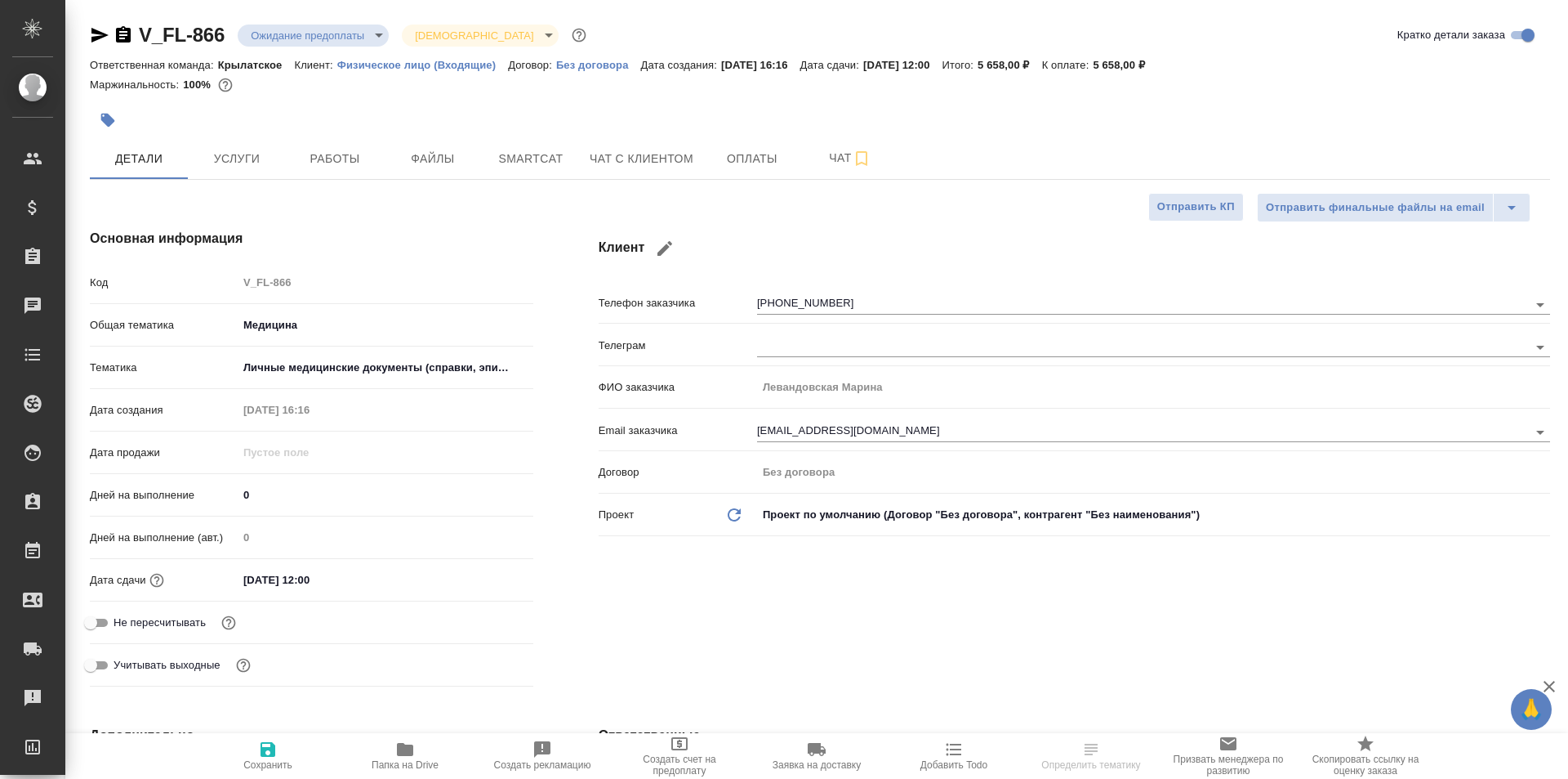
type textarea "x"
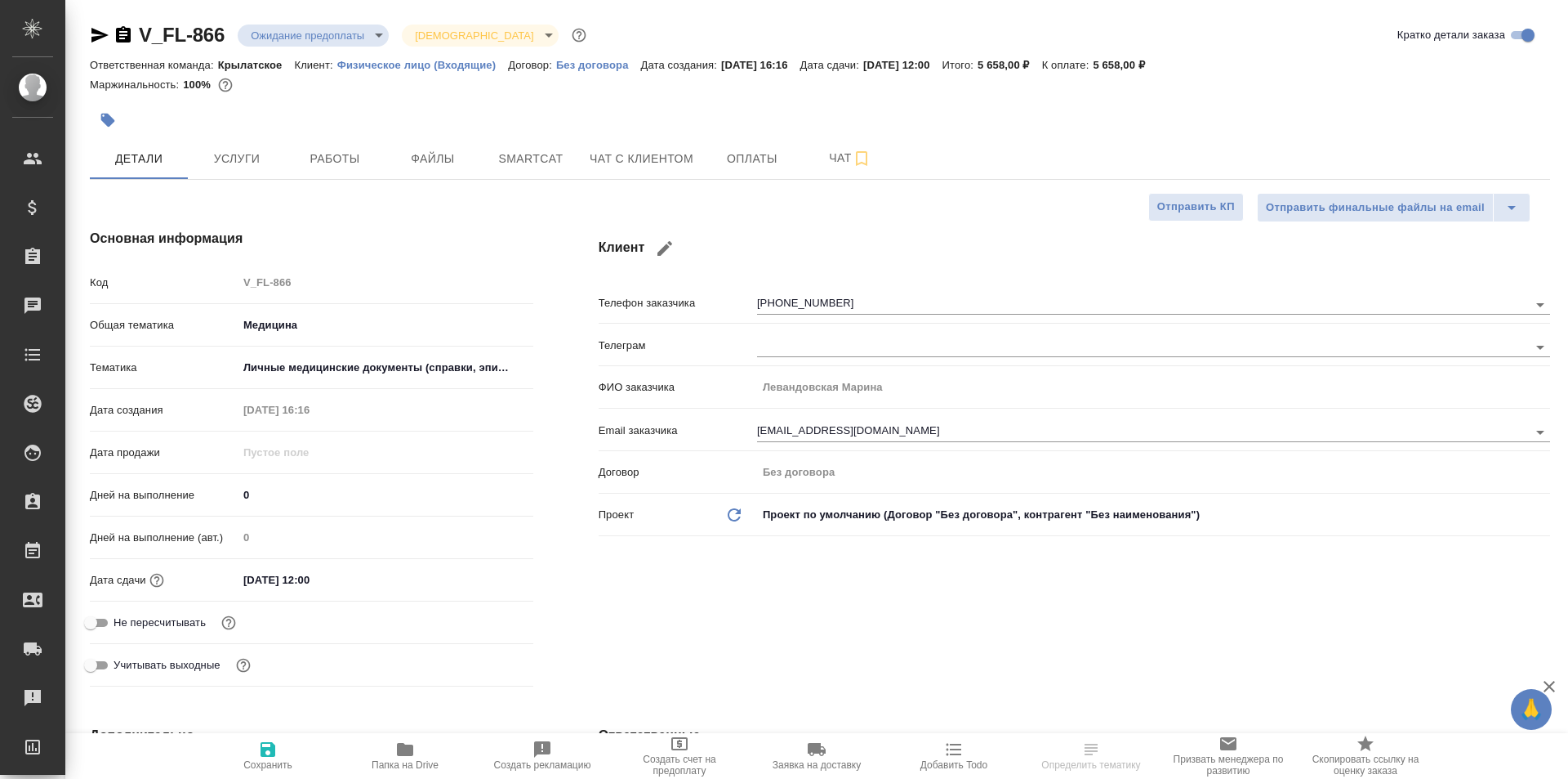
type textarea "x"
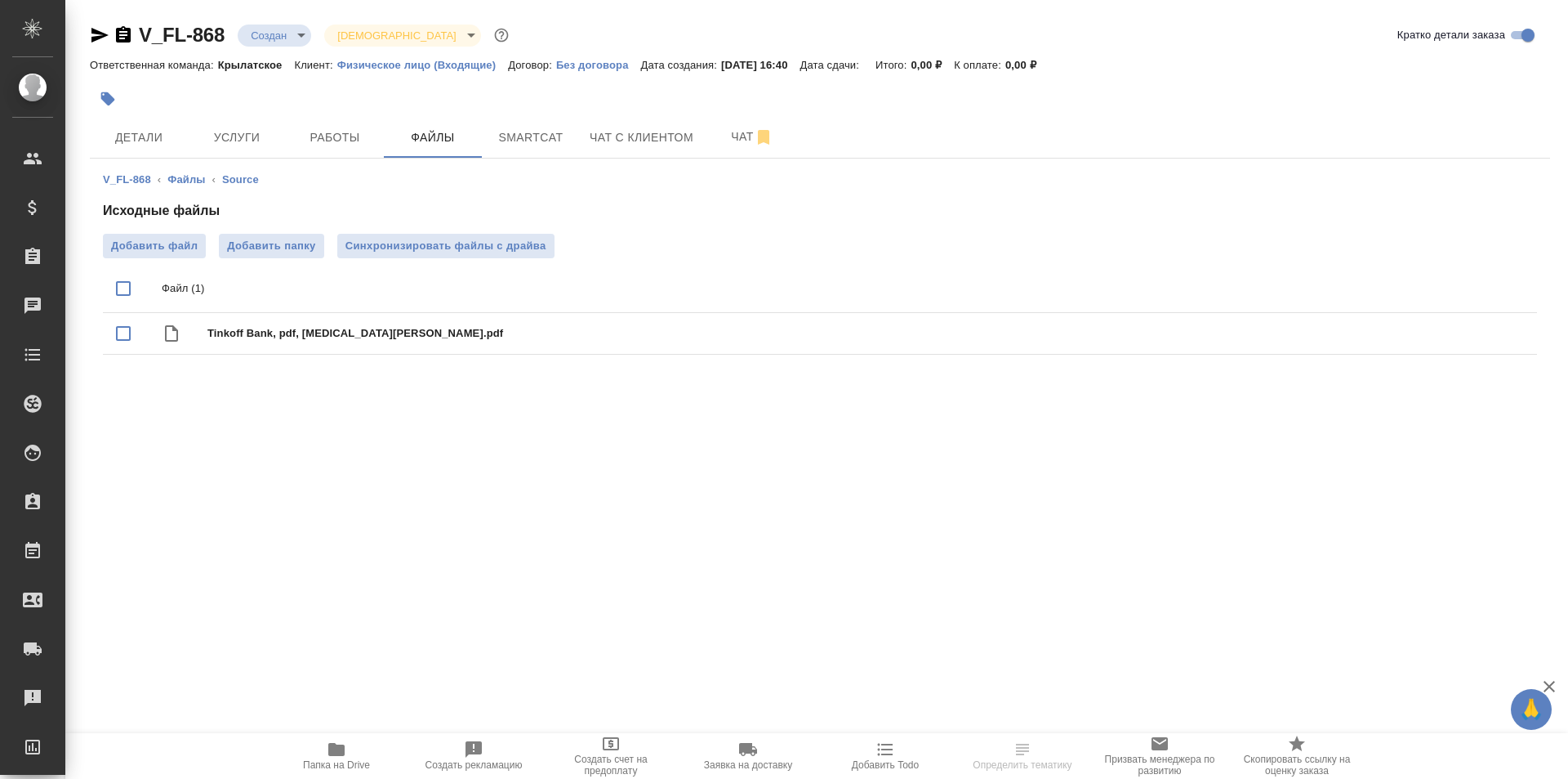
click at [295, 734] on div ".cls-1 fill:#fff; AWATERA Kasymov Timur Клиенты Спецификации Заказы Чаты Todo П…" at bounding box center [784, 390] width 1568 height 779
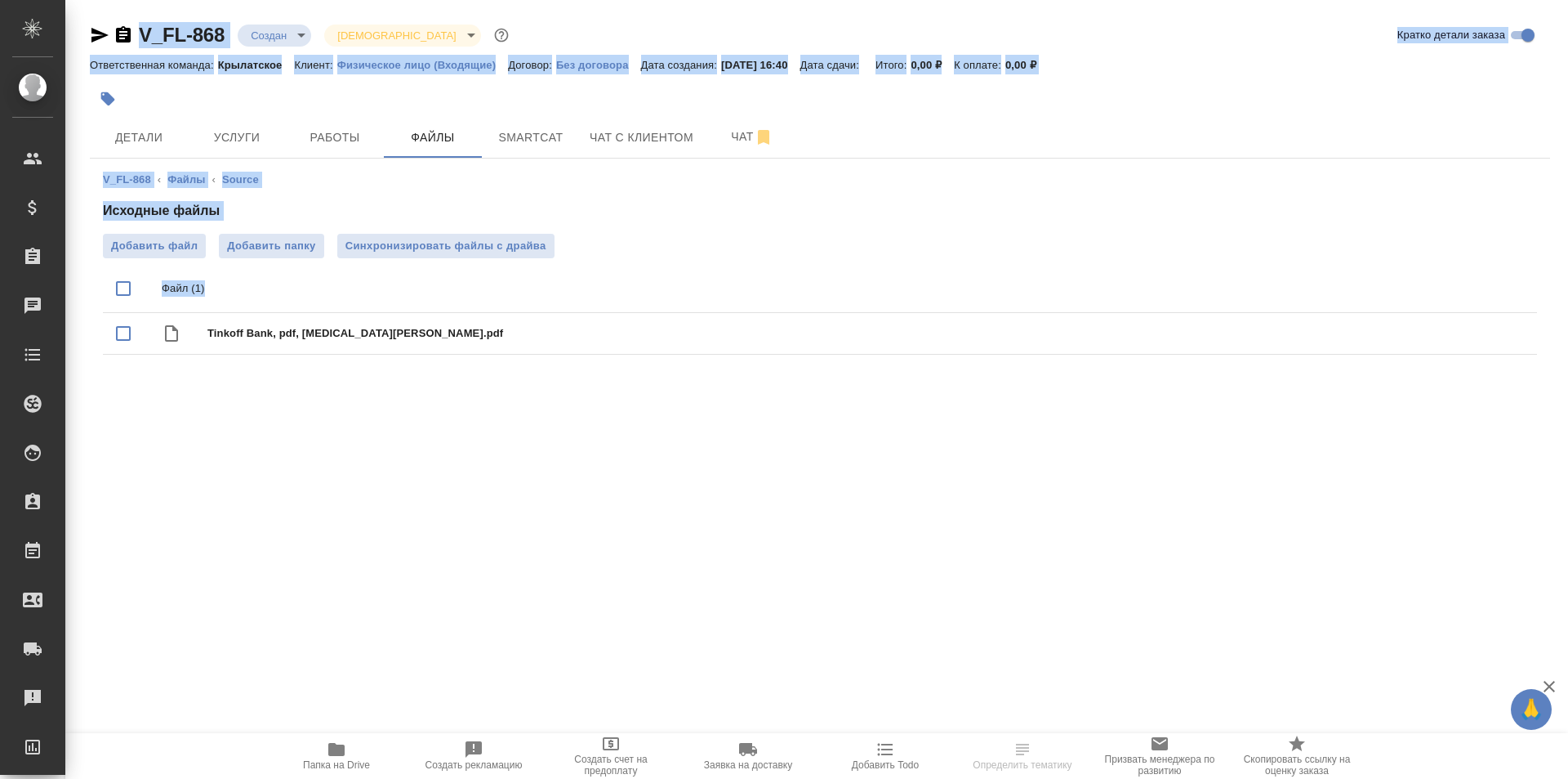
click at [351, 763] on span "Папка на Drive" at bounding box center [336, 764] width 67 height 11
click at [168, 119] on button "Детали" at bounding box center [138, 137] width 98 height 41
click at [185, 102] on div at bounding box center [576, 98] width 974 height 36
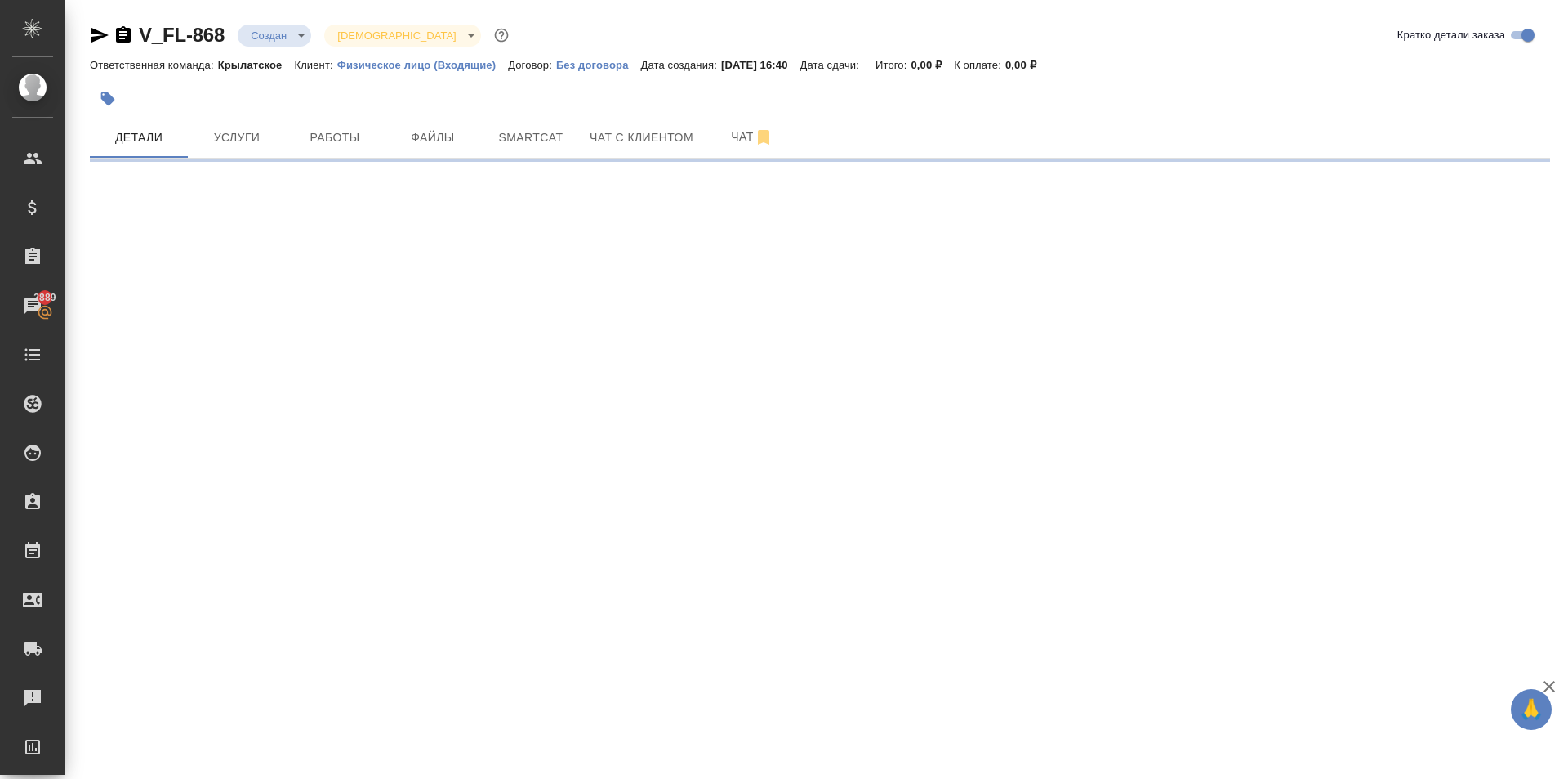
select select "RU"
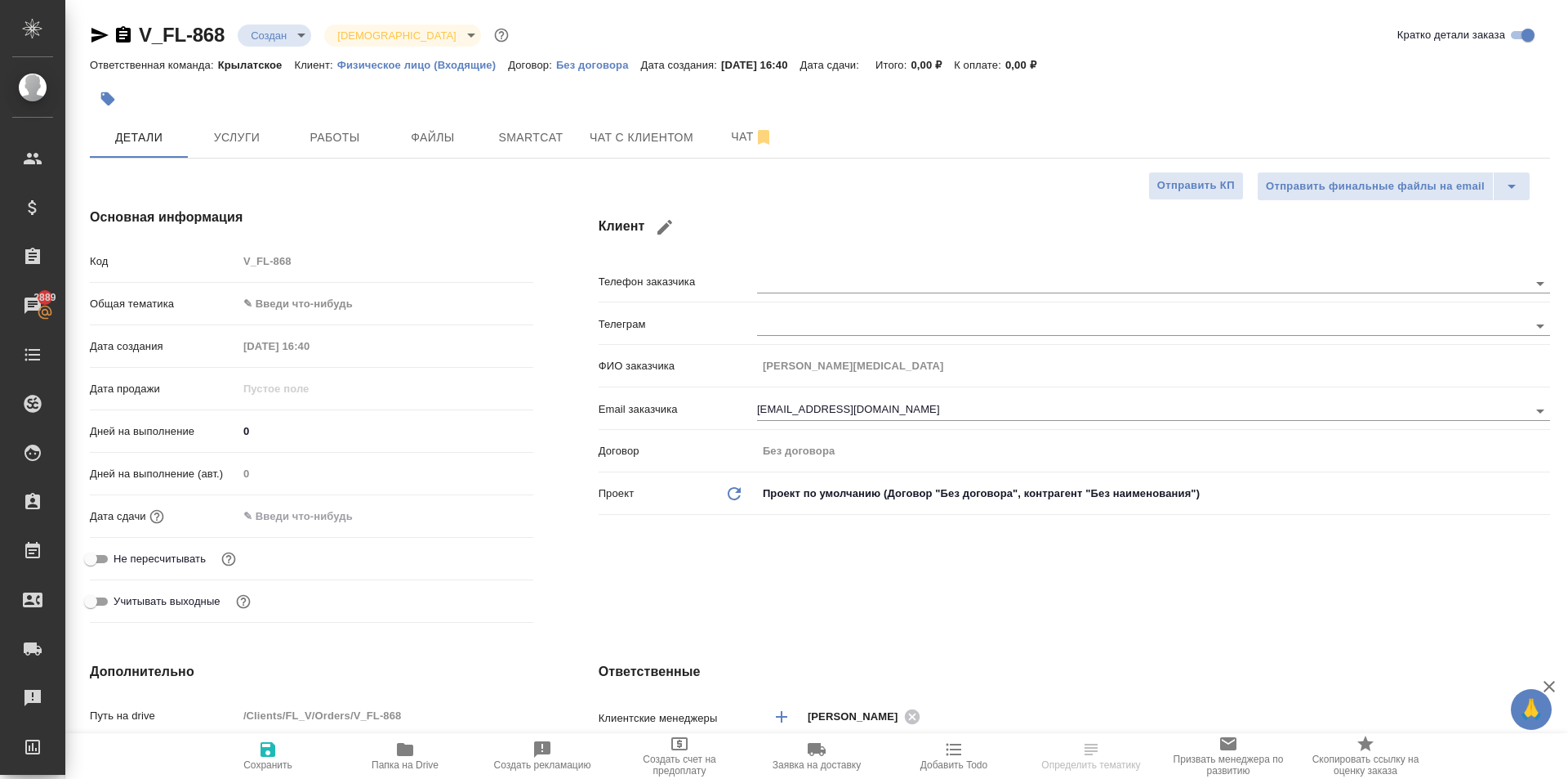
type textarea "x"
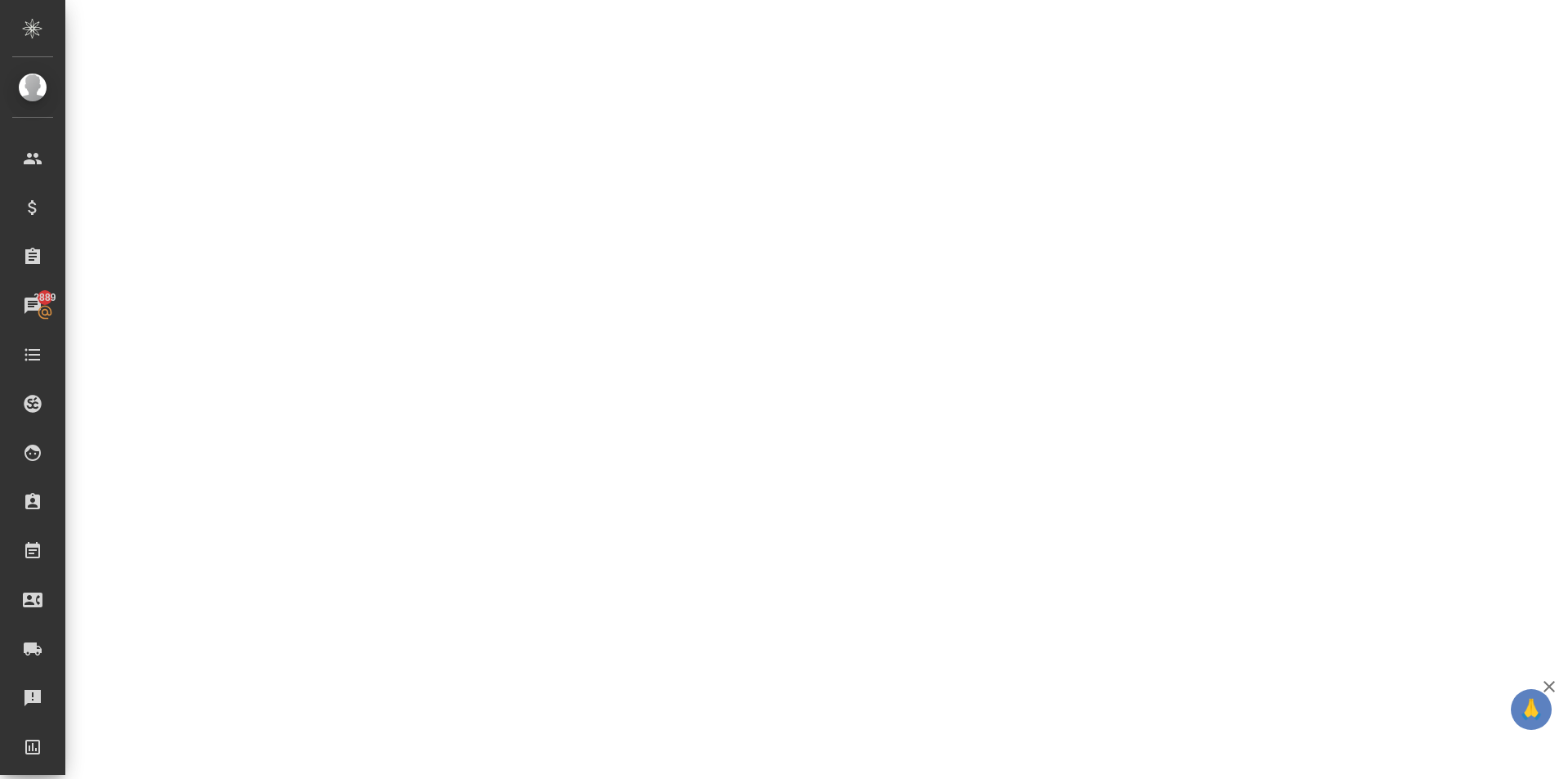
scroll to position [572, 0]
select select "RU"
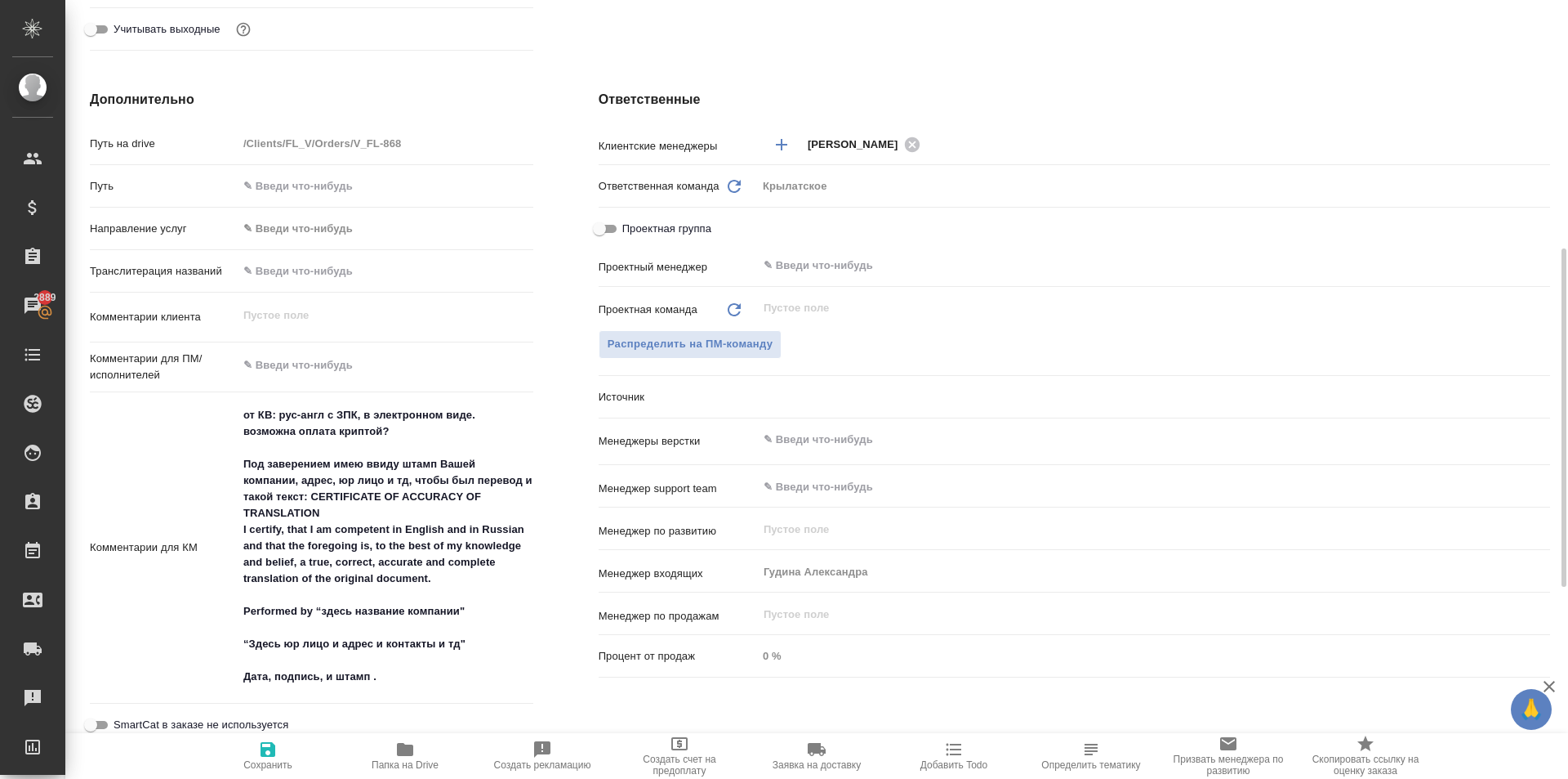
type textarea "x"
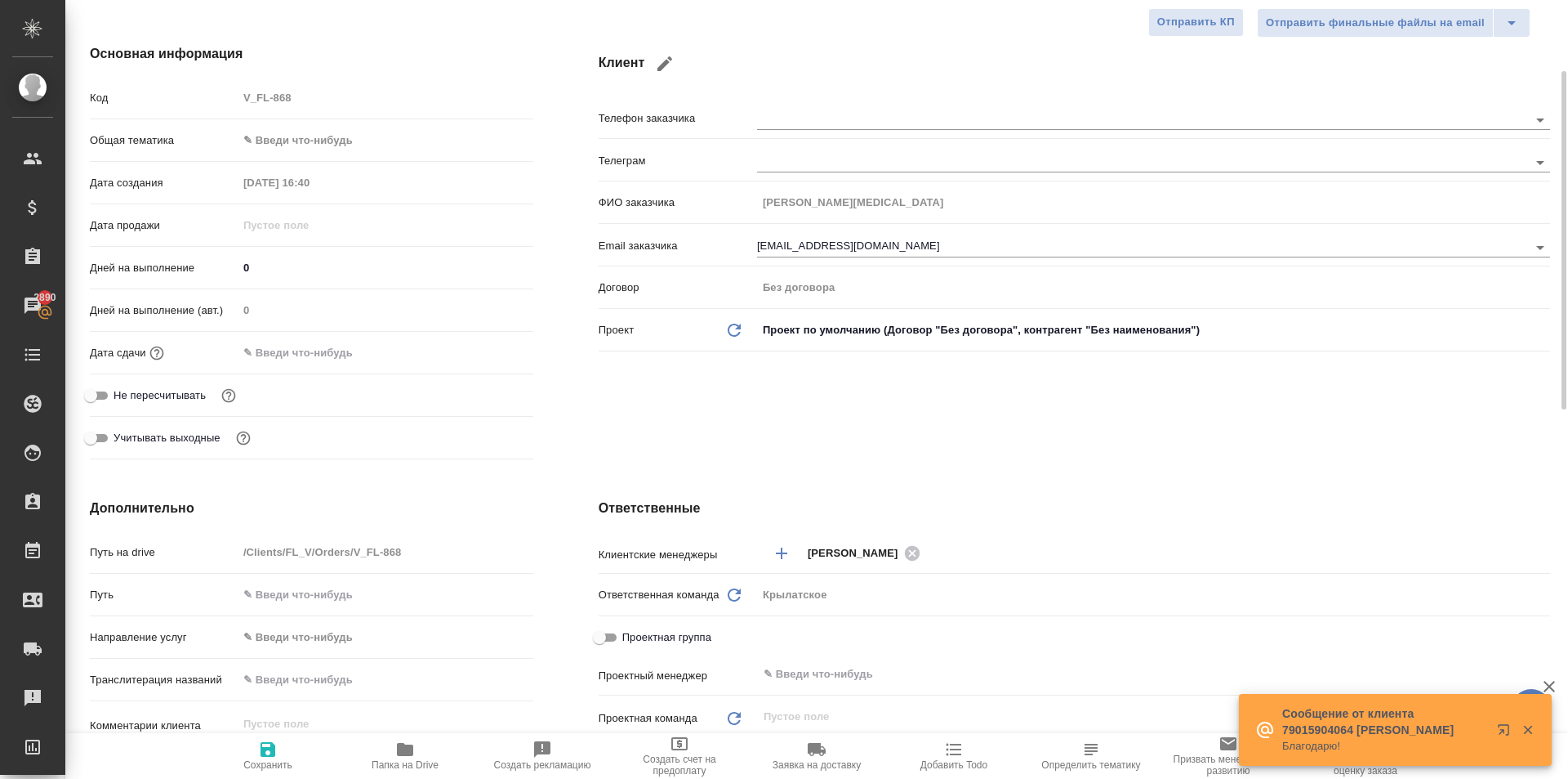
scroll to position [0, 0]
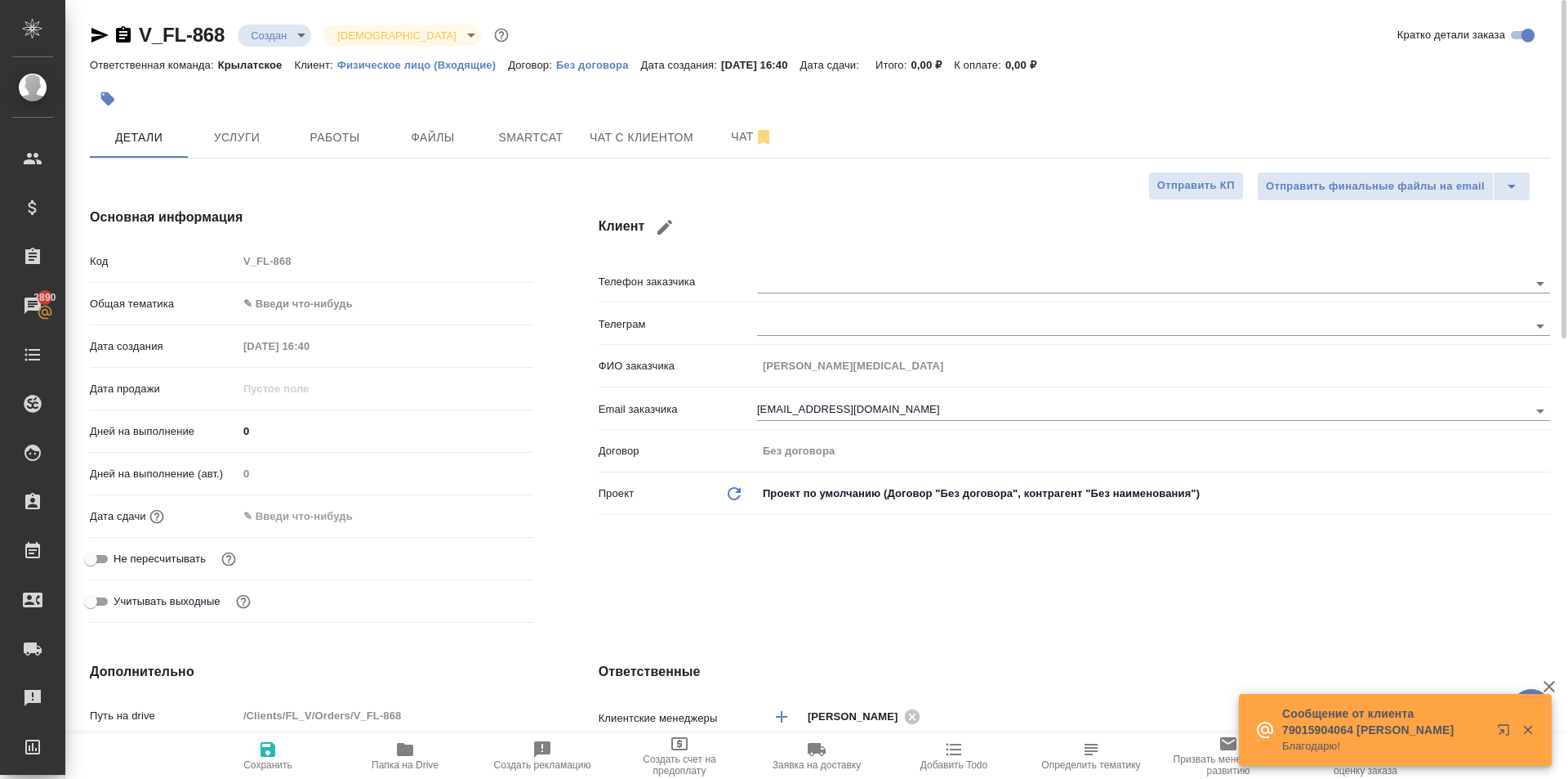
click at [377, 314] on body "🙏 .cls-1 fill:#fff; AWATERA Kasymov Timur Клиенты Спецификации Заказы 2890 Чаты…" at bounding box center [784, 390] width 1568 height 779
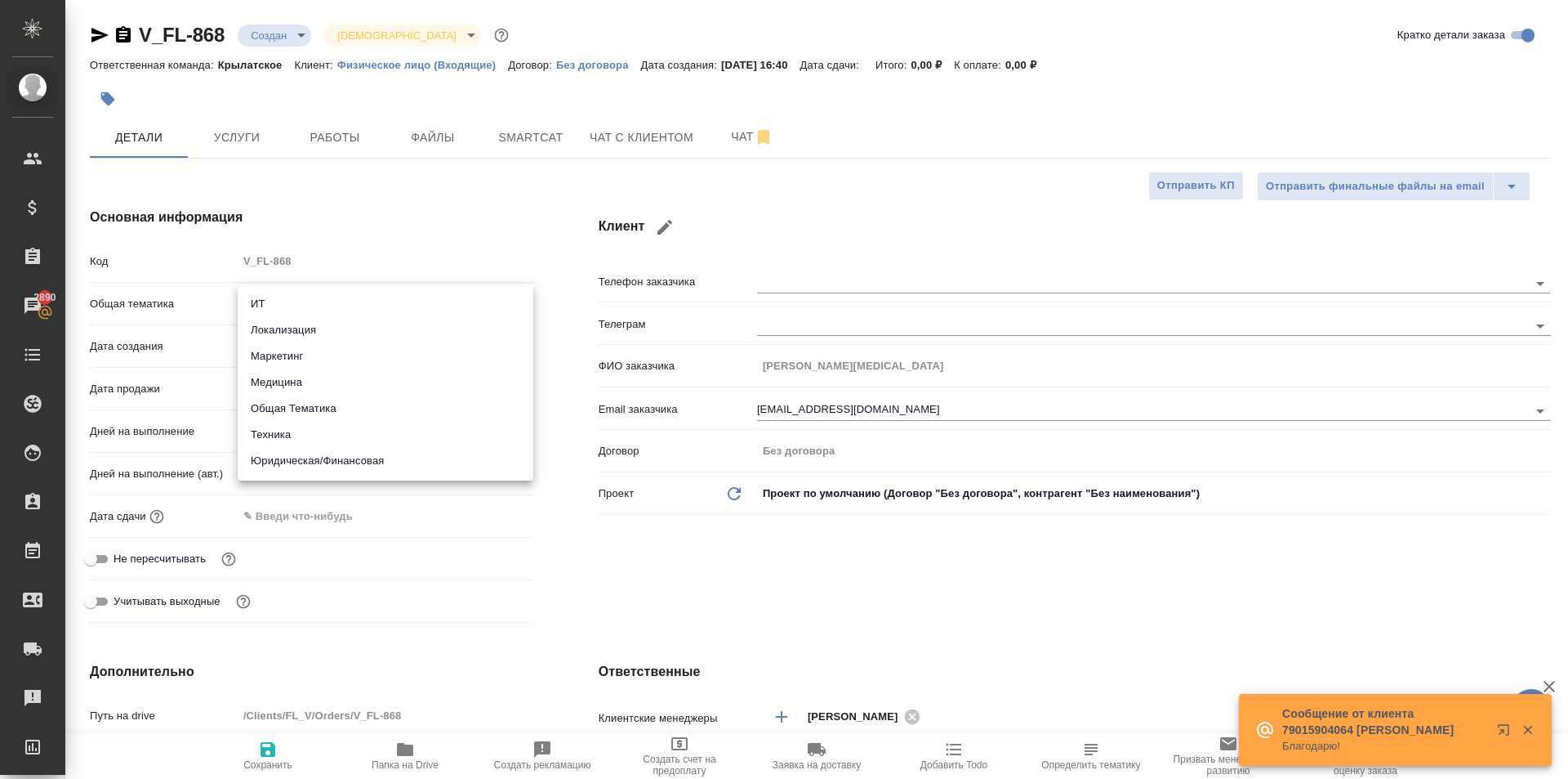
type textarea "x"
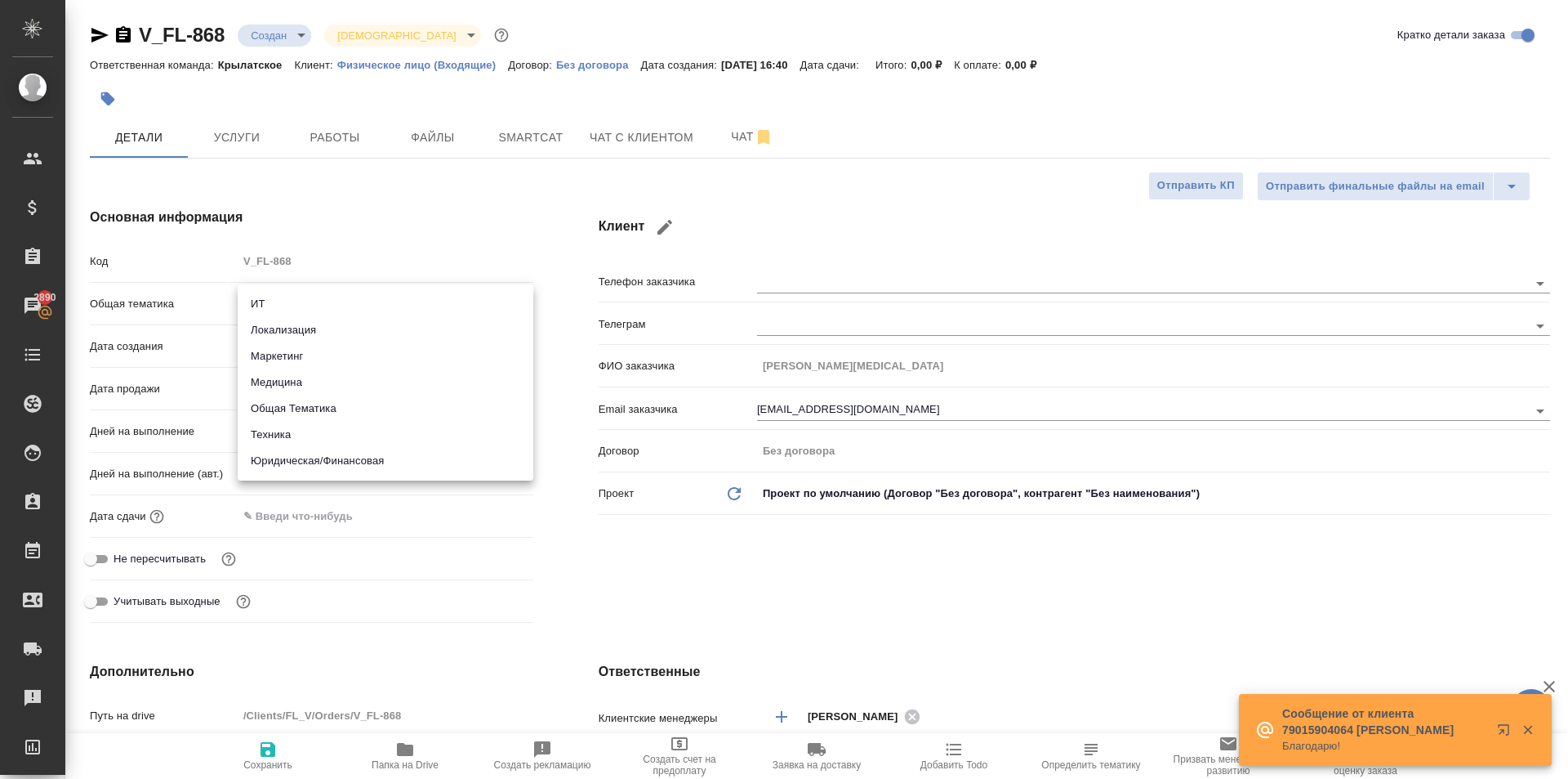
type textarea "x"
click at [359, 205] on div at bounding box center [784, 390] width 1568 height 779
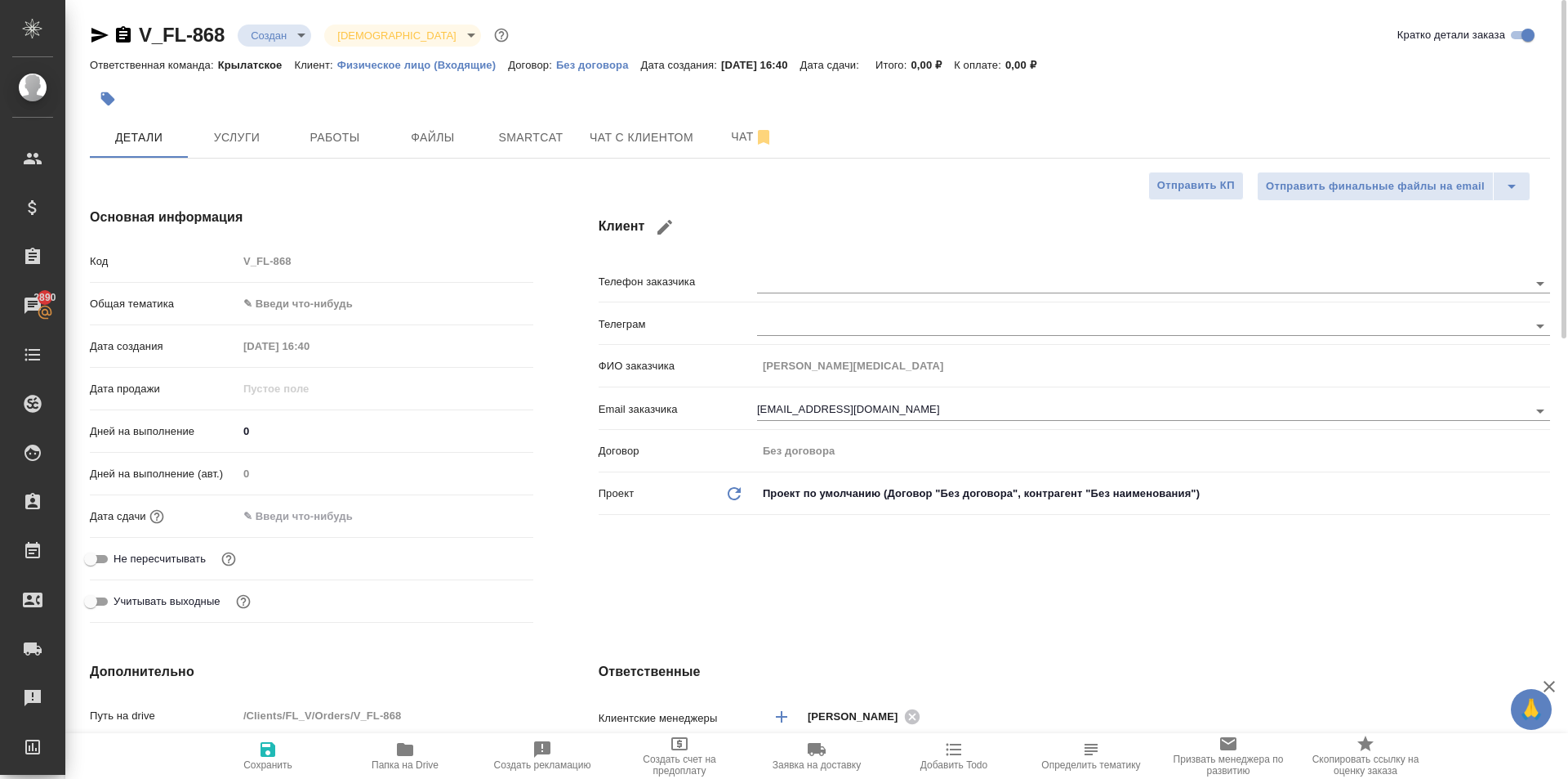
click at [319, 293] on body "🙏 .cls-1 fill:#fff; AWATERA Kasymov Timur Клиенты Спецификации Заказы 2890 Чаты…" at bounding box center [784, 390] width 1568 height 779
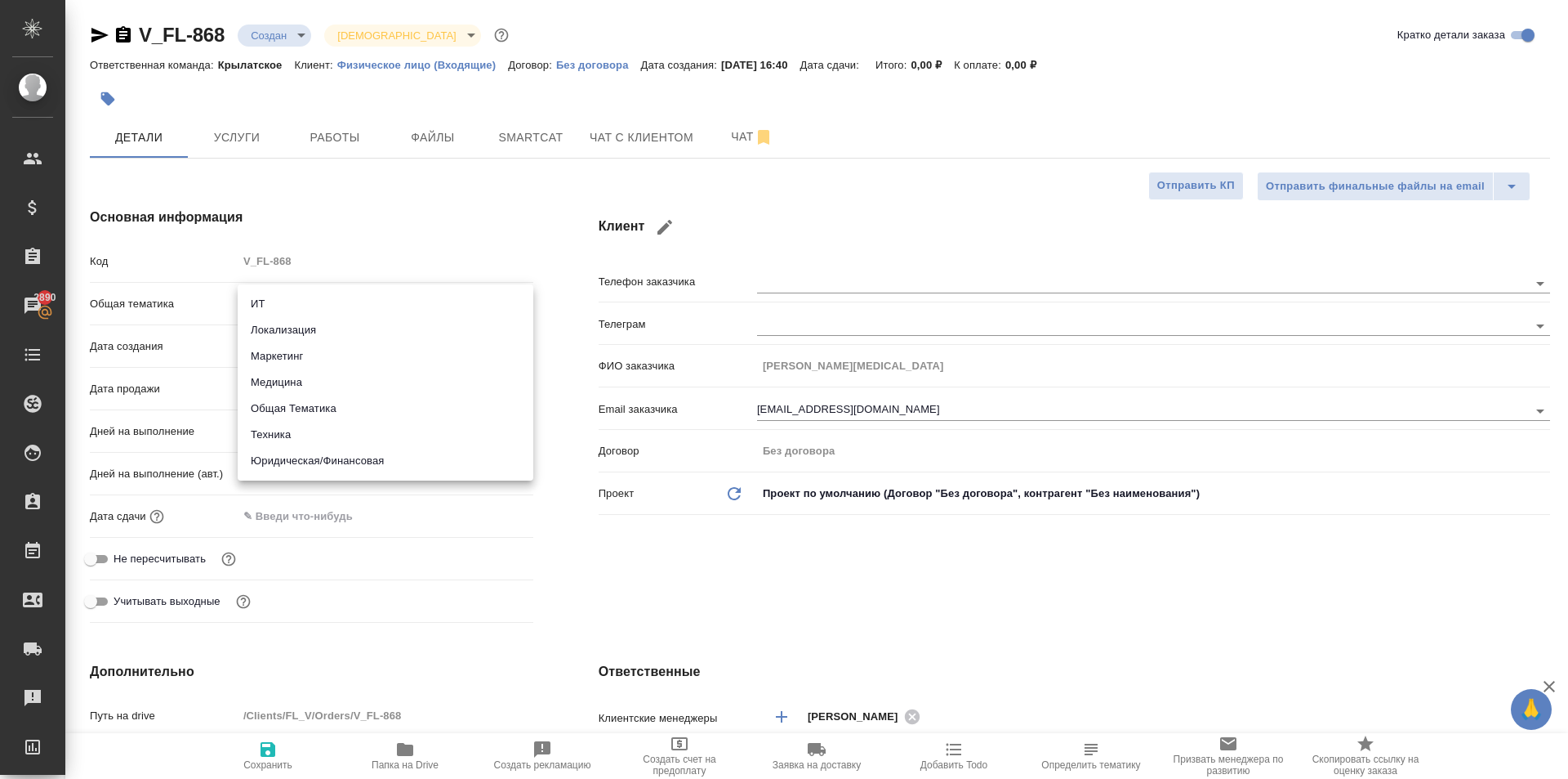
click at [321, 464] on li "Юридическая/Финансовая" at bounding box center [385, 461] width 296 height 27
type input "yr-fn"
type textarea "x"
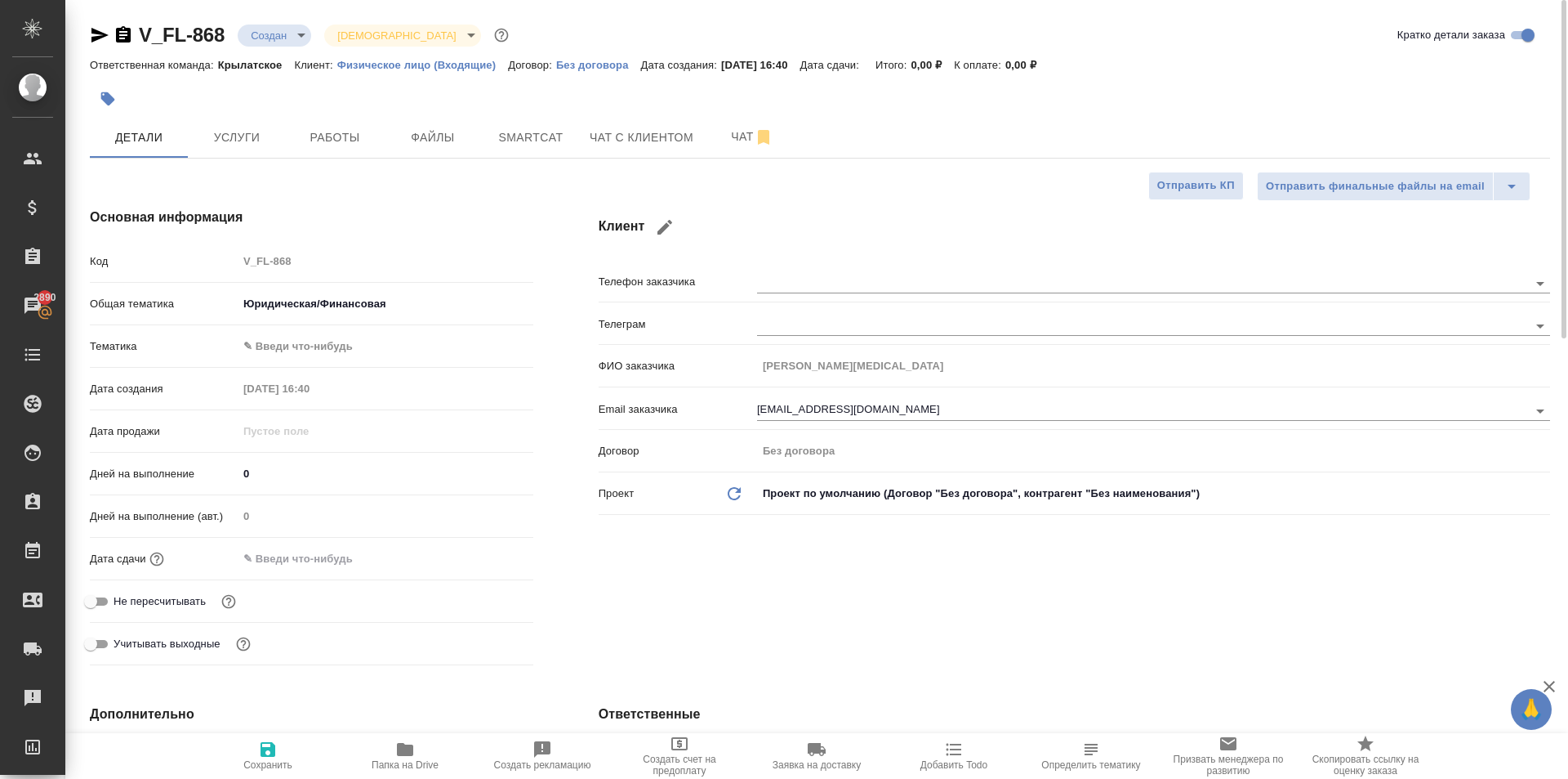
click at [313, 363] on div "Тематика ✎ Введи что-нибудь" at bounding box center [311, 353] width 443 height 42
click at [312, 357] on body "🙏 .cls-1 fill:#fff; AWATERA Kasymov Timur Клиенты Спецификации Заказы 2890 Чаты…" at bounding box center [784, 390] width 1568 height 779
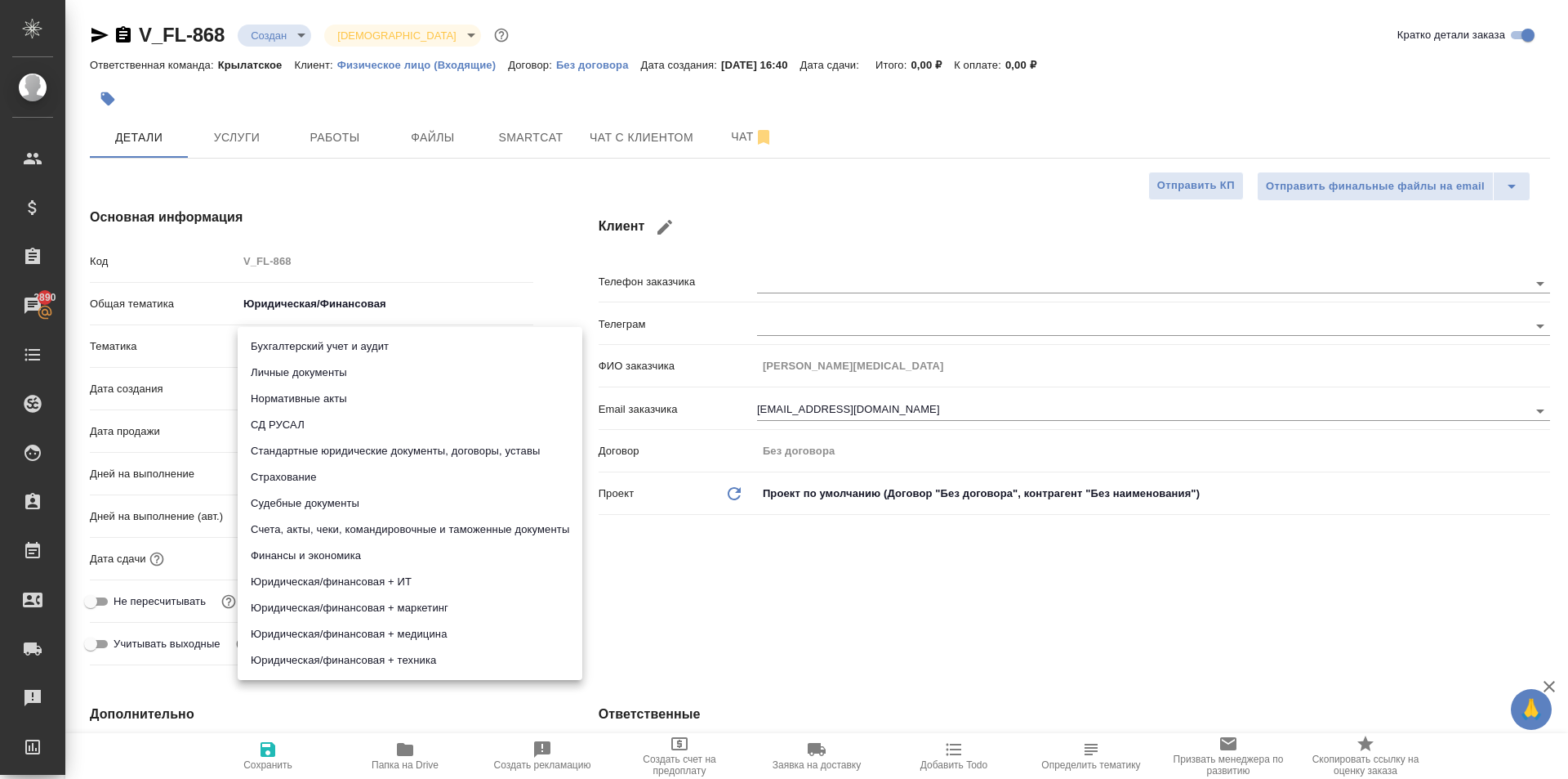
click at [411, 477] on li "Страхование" at bounding box center [409, 477] width 344 height 27
type textarea "x"
type input "5a8b8b956a9677013d343d43"
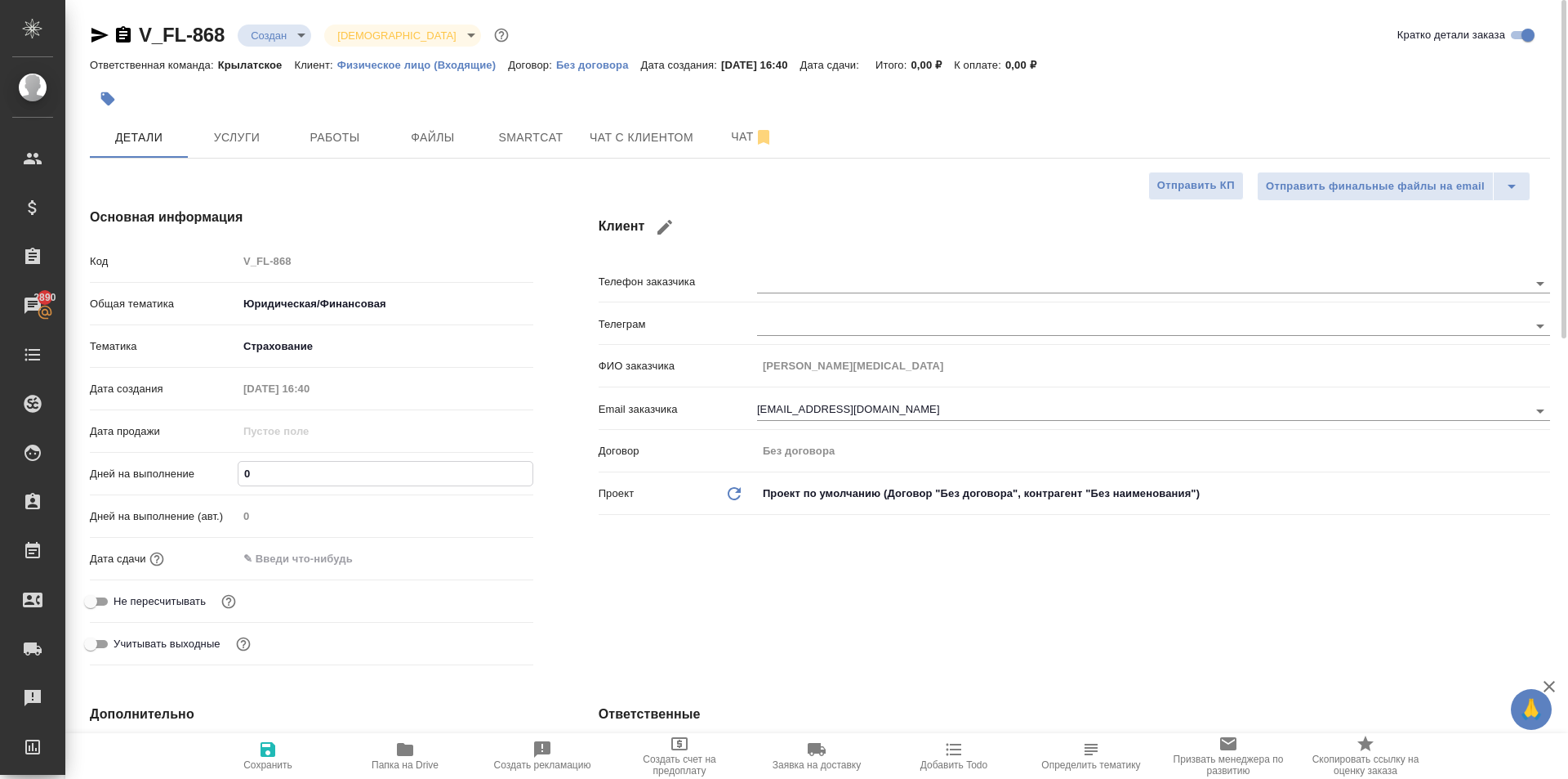
drag, startPoint x: 299, startPoint y: 474, endPoint x: 136, endPoint y: 433, distance: 168.1
click at [136, 433] on div "Код V_FL-868 Общая тематика Юридическая/Финансовая yr-fn Тематика Страхование 5…" at bounding box center [311, 459] width 443 height 425
type input "1"
type textarea "x"
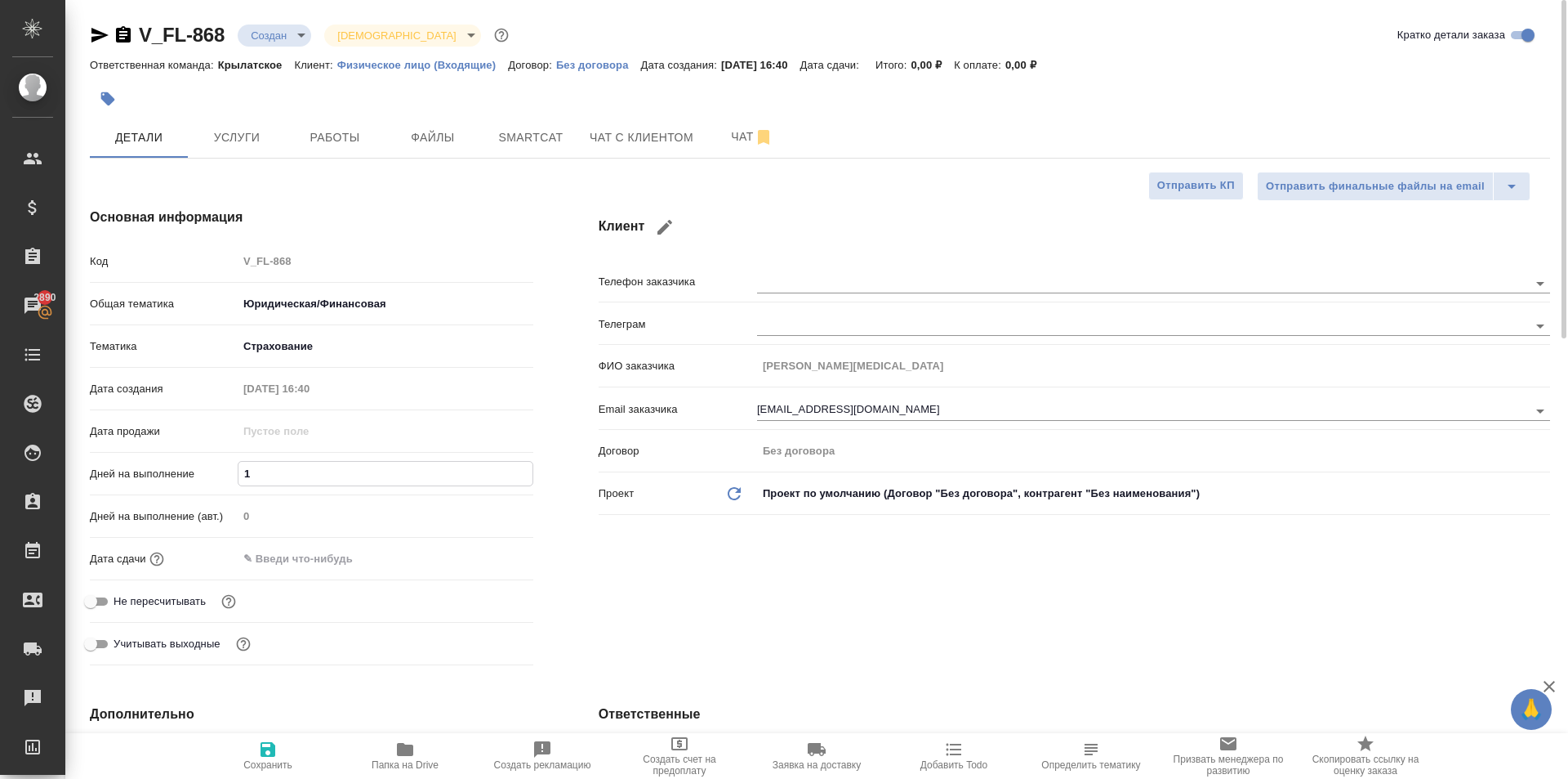
type textarea "x"
type input "1"
click at [264, 574] on div "Дата сдачи" at bounding box center [311, 565] width 443 height 42
click at [273, 560] on input "text" at bounding box center [309, 559] width 143 height 24
click at [485, 559] on icon "button" at bounding box center [485, 557] width 19 height 19
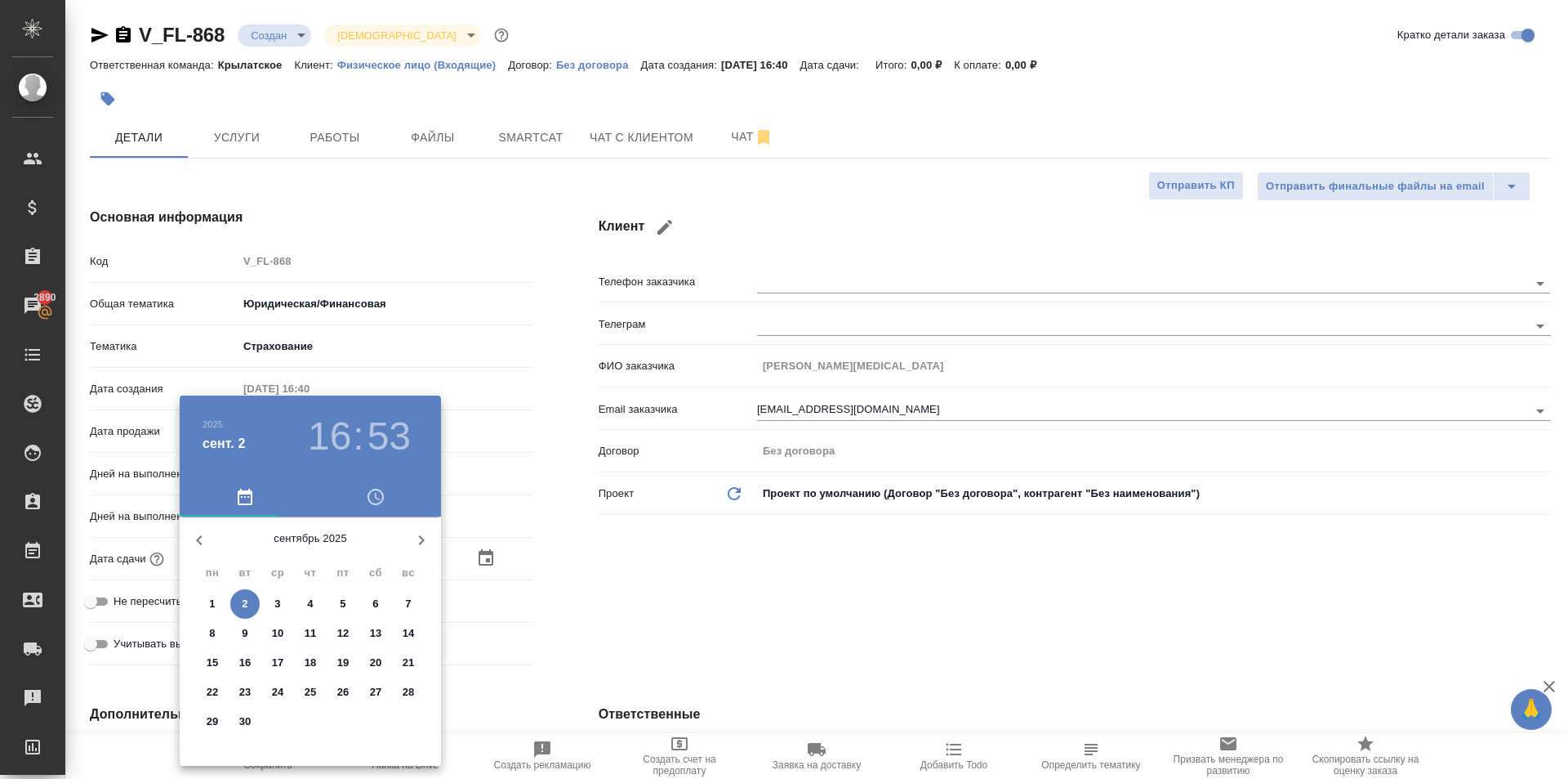
click at [282, 599] on span "3" at bounding box center [278, 604] width 29 height 16
type input "03.09.2025 16:53"
type textarea "x"
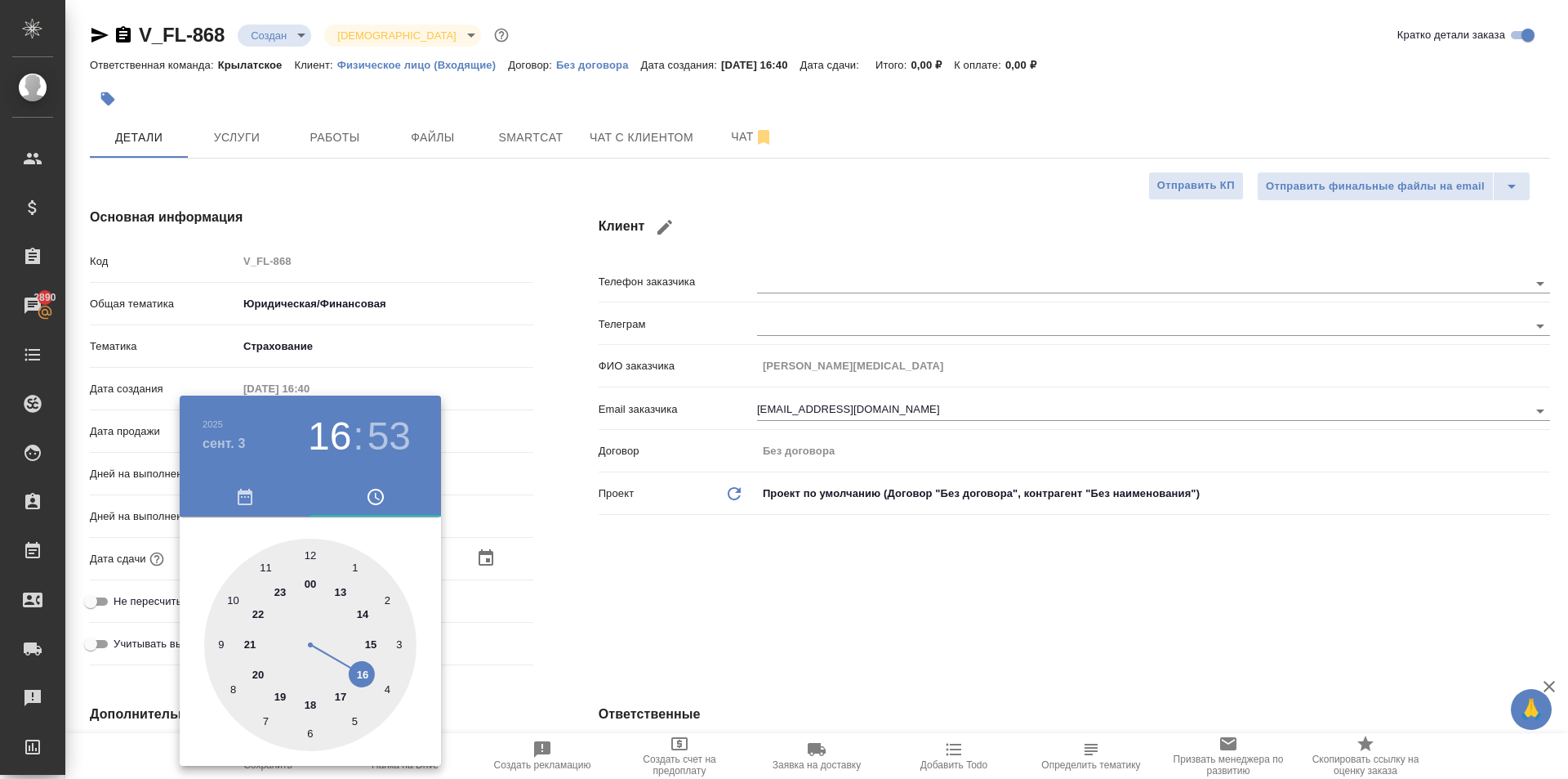
click at [306, 551] on div at bounding box center [310, 645] width 212 height 213
type input "03.09.2025 12:53"
type textarea "x"
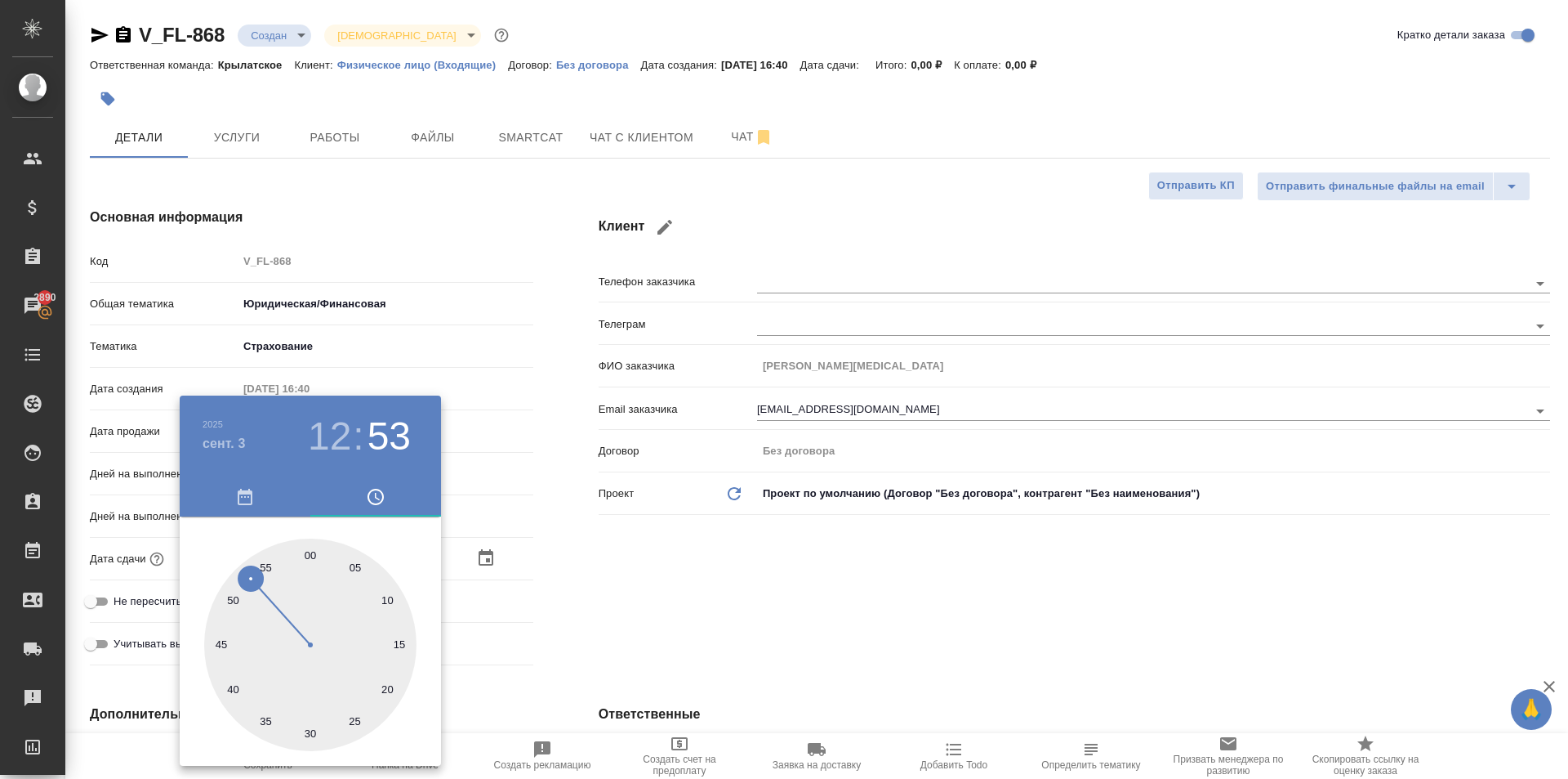
click at [307, 551] on div at bounding box center [310, 645] width 212 height 213
type input "03.09.2025 12:00"
type textarea "x"
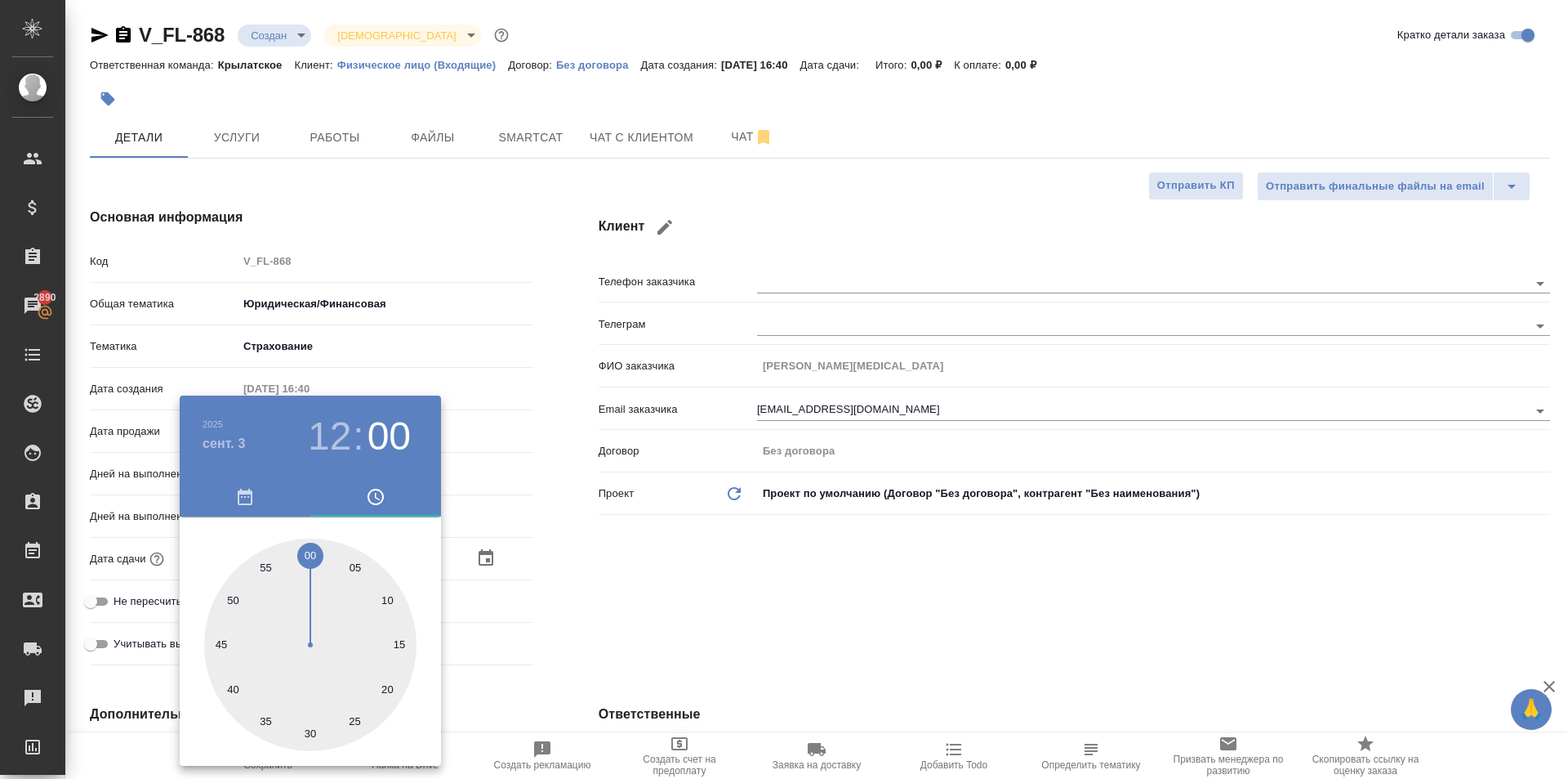
click at [308, 552] on div at bounding box center [310, 645] width 212 height 213
type textarea "x"
click at [552, 599] on div at bounding box center [784, 390] width 1568 height 779
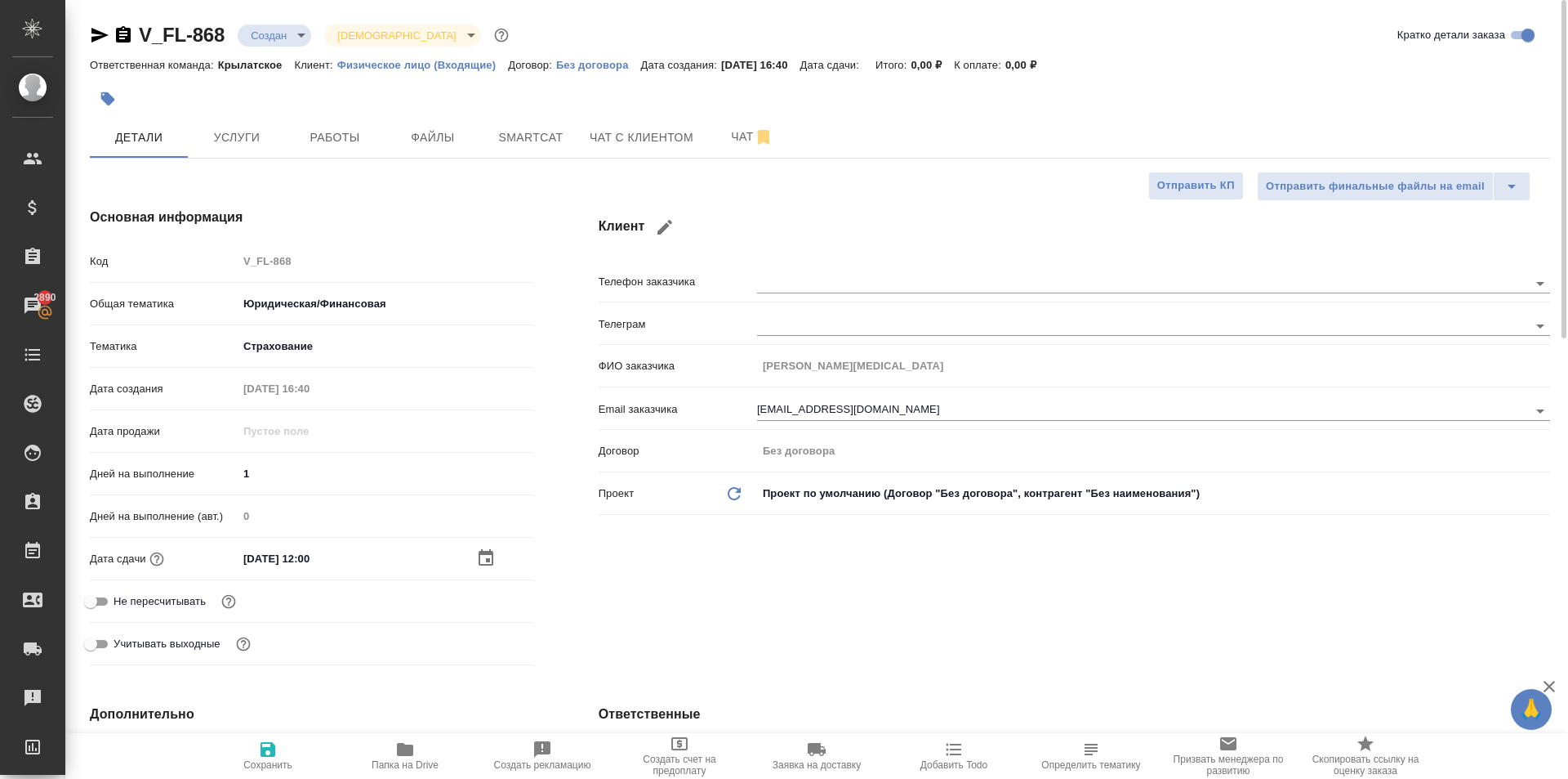
click at [137, 604] on span "Не пересчитывать" at bounding box center [159, 601] width 93 height 16
click at [120, 604] on input "Не пересчитывать" at bounding box center [91, 601] width 59 height 19
checkbox input "true"
type textarea "x"
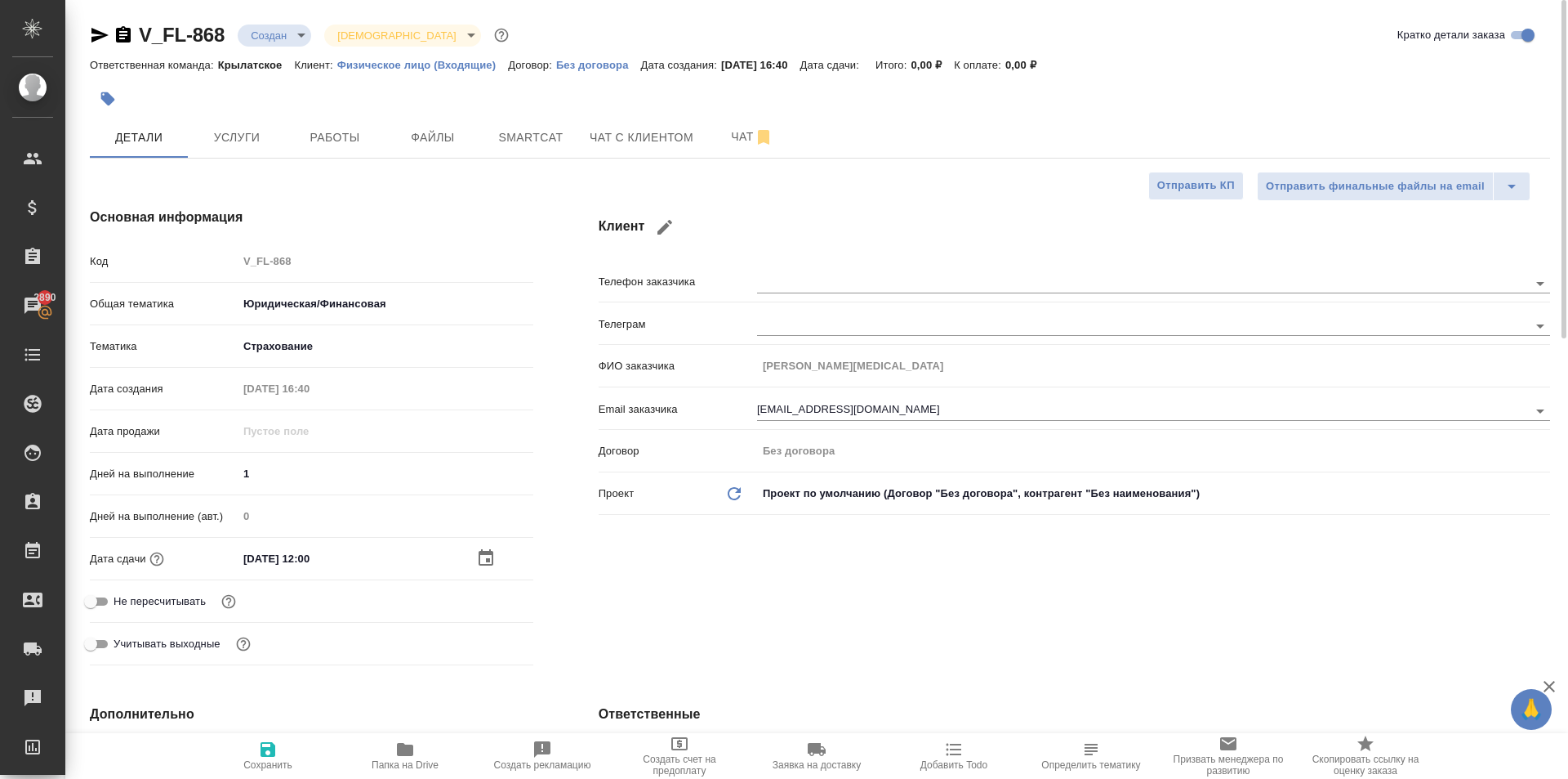
type textarea "x"
click at [261, 762] on span "Сохранить" at bounding box center [268, 764] width 49 height 11
type textarea "x"
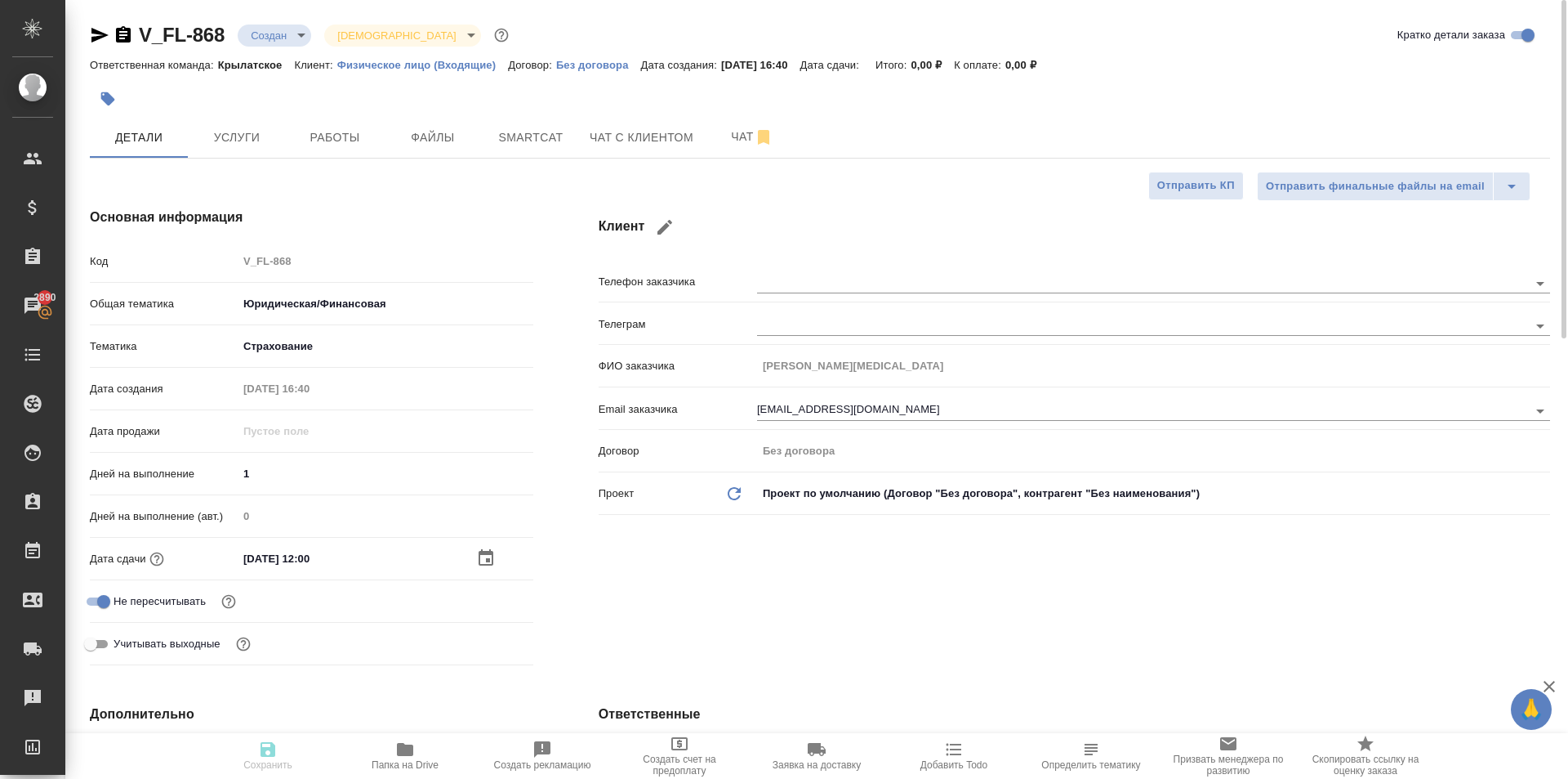
type textarea "x"
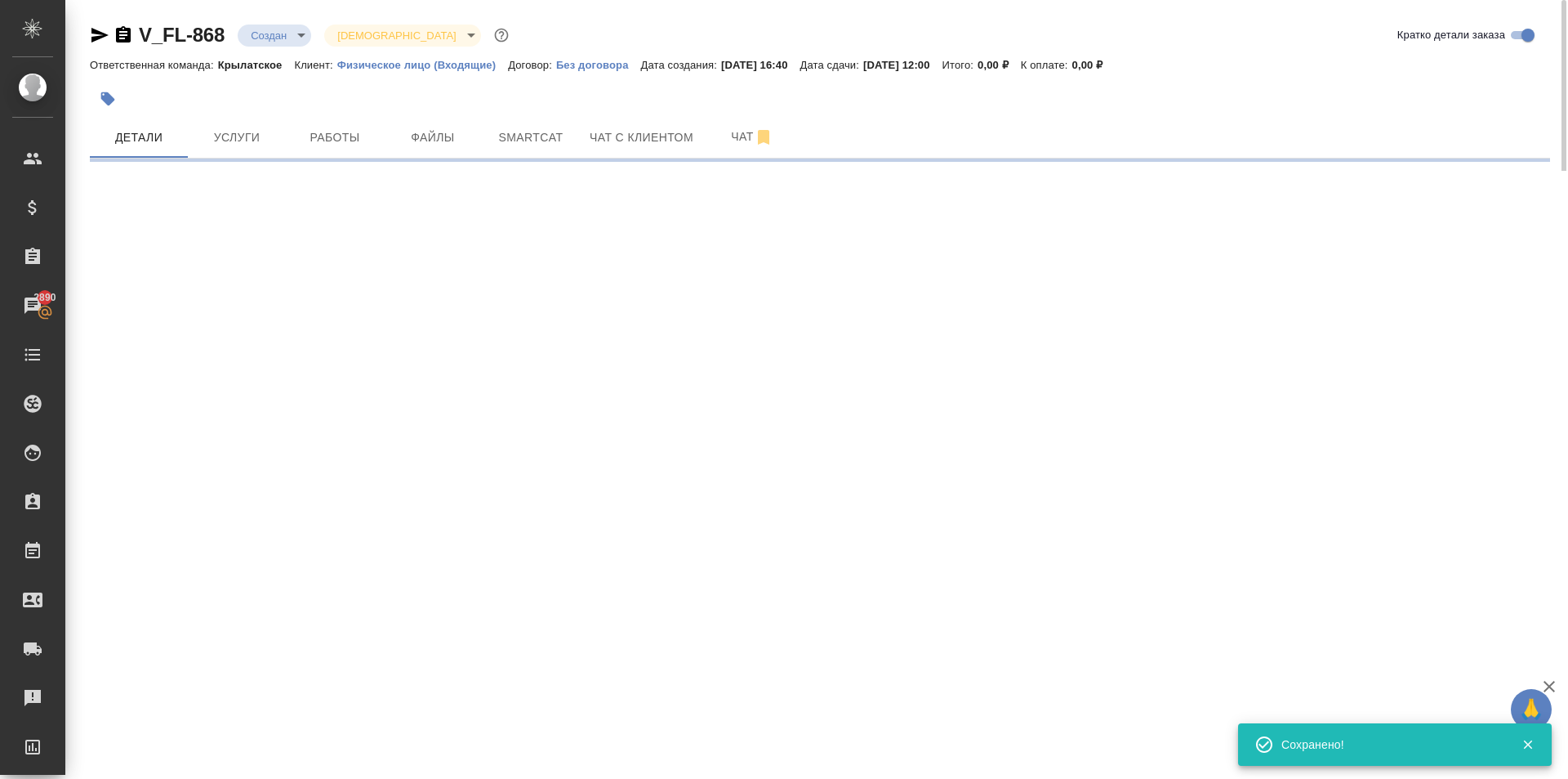
select select "RU"
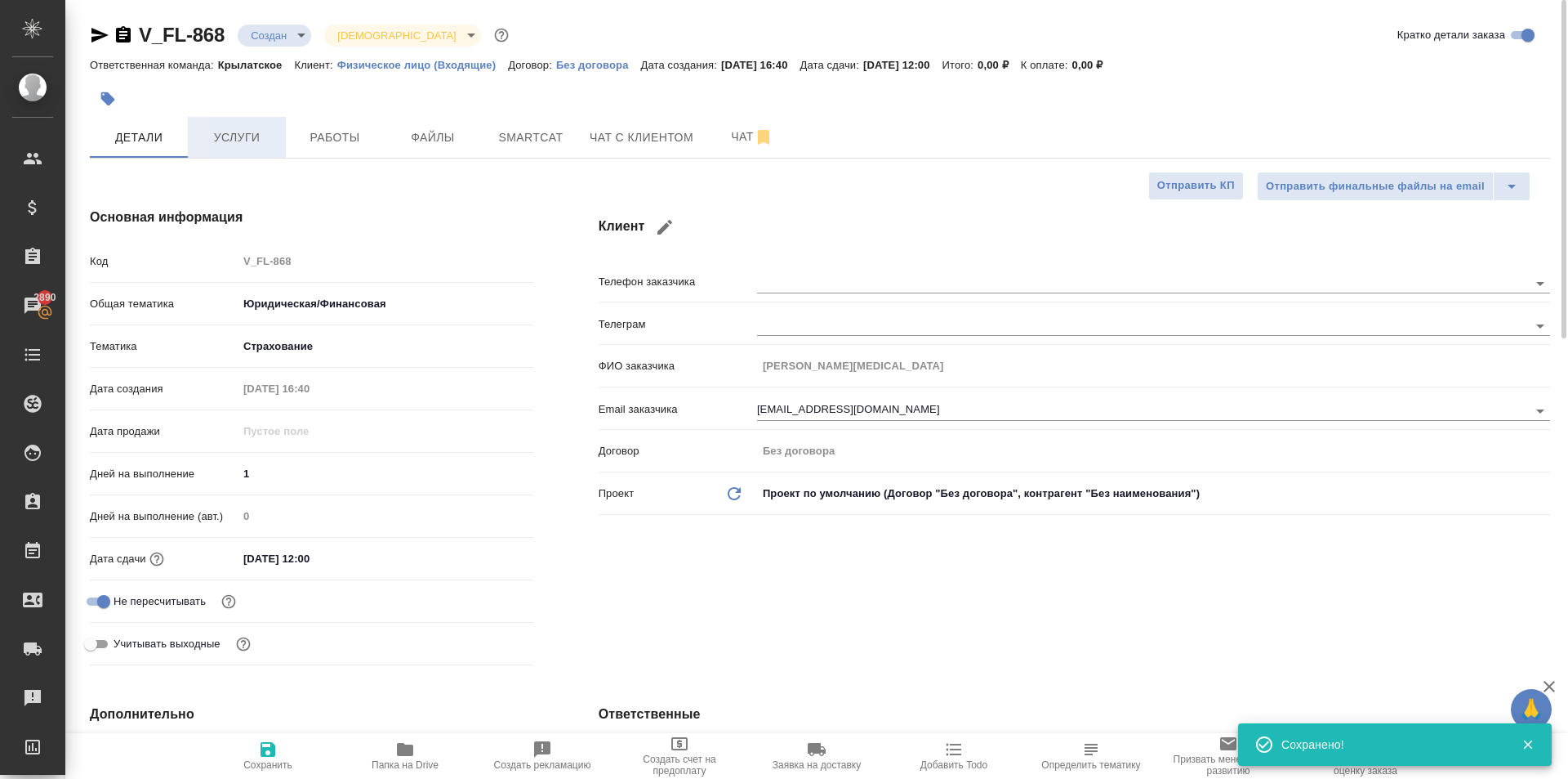
type textarea "x"
click at [243, 121] on button "Услуги" at bounding box center [236, 137] width 98 height 41
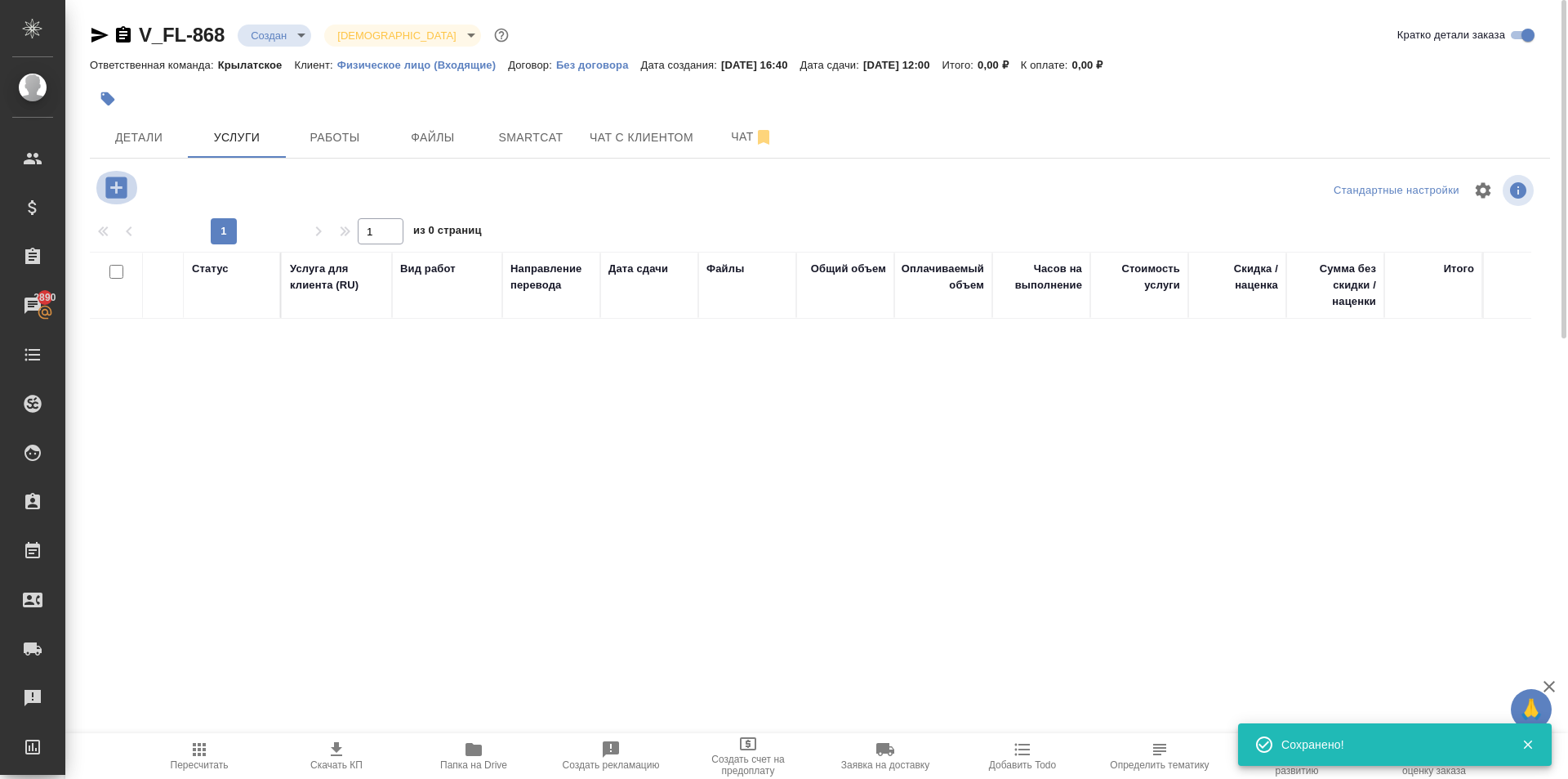
click at [119, 180] on icon "button" at bounding box center [115, 187] width 21 height 21
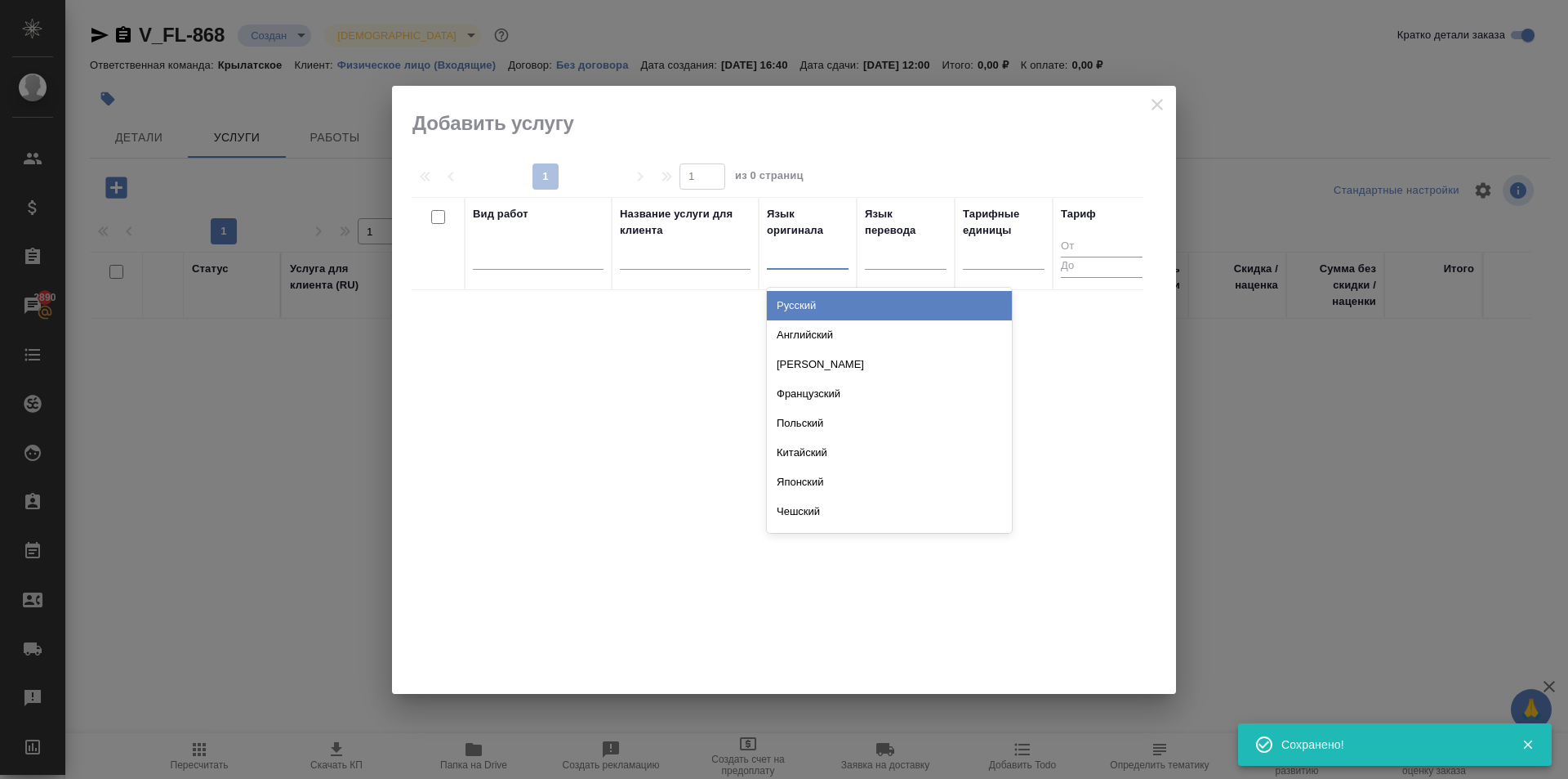
click at [819, 251] on div at bounding box center [807, 253] width 82 height 24
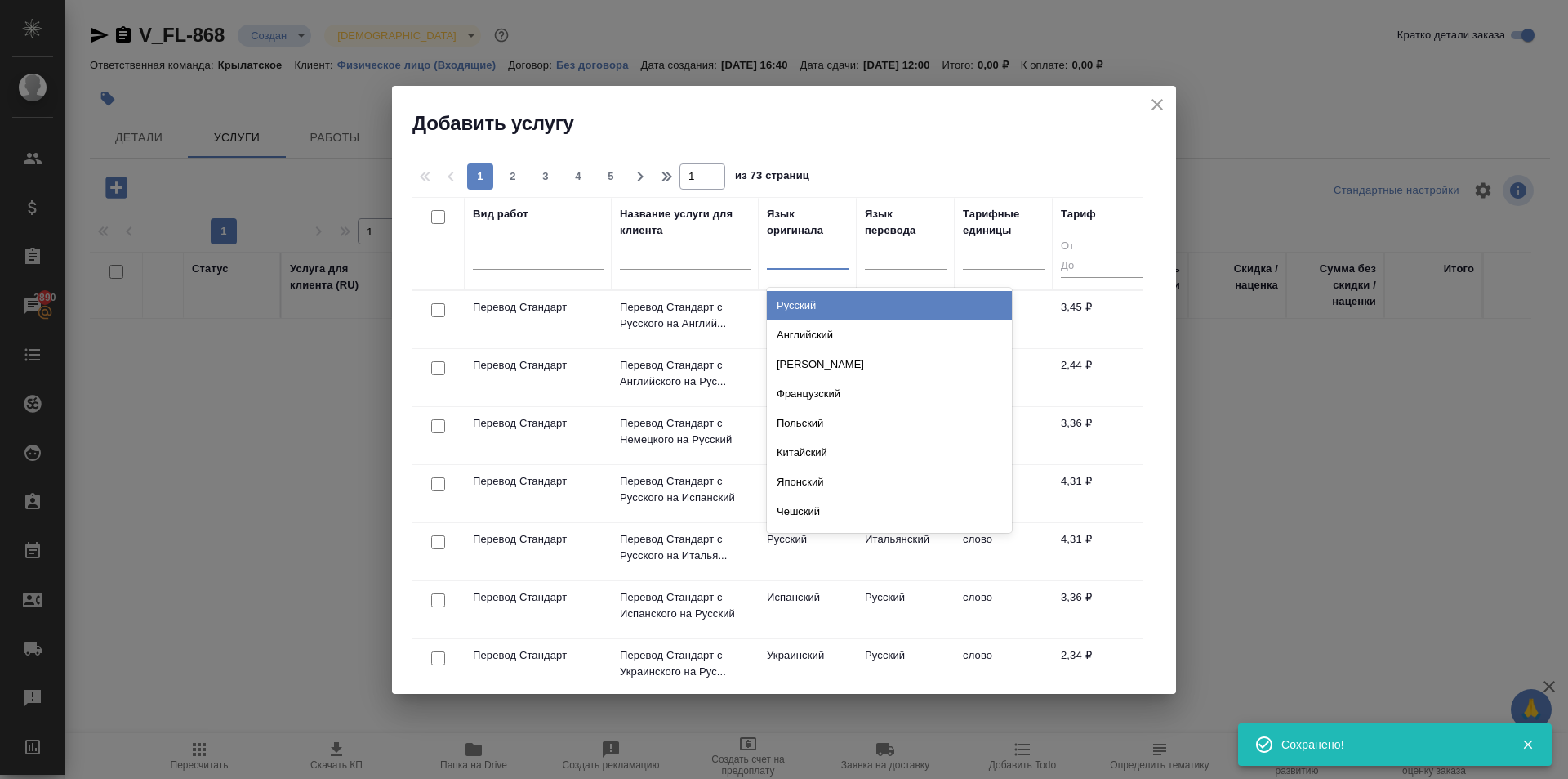
click at [826, 304] on div "Русский" at bounding box center [889, 305] width 245 height 29
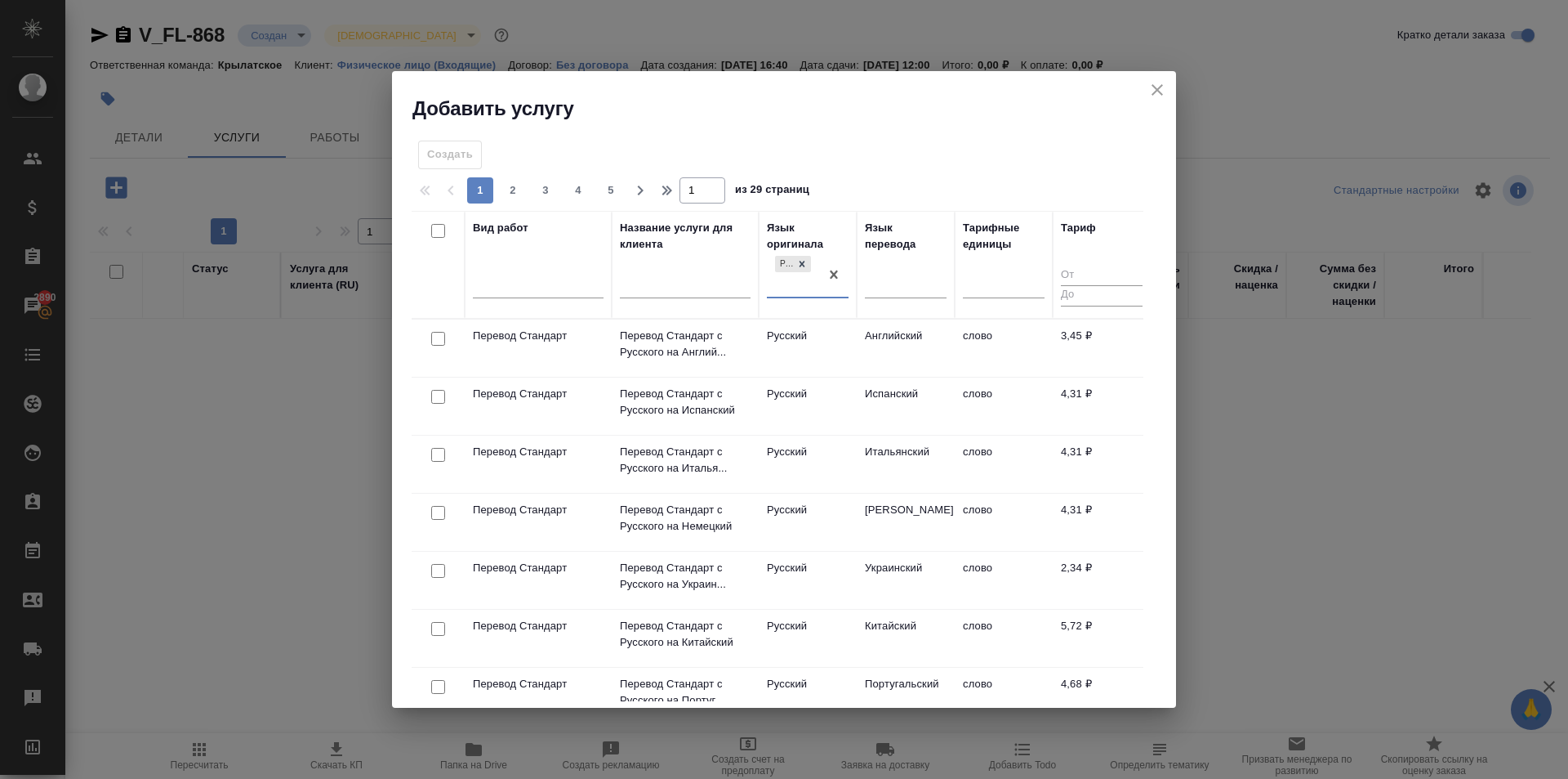
drag, startPoint x: 879, startPoint y: 276, endPoint x: 890, endPoint y: 301, distance: 27.3
click at [880, 276] on div at bounding box center [905, 282] width 82 height 24
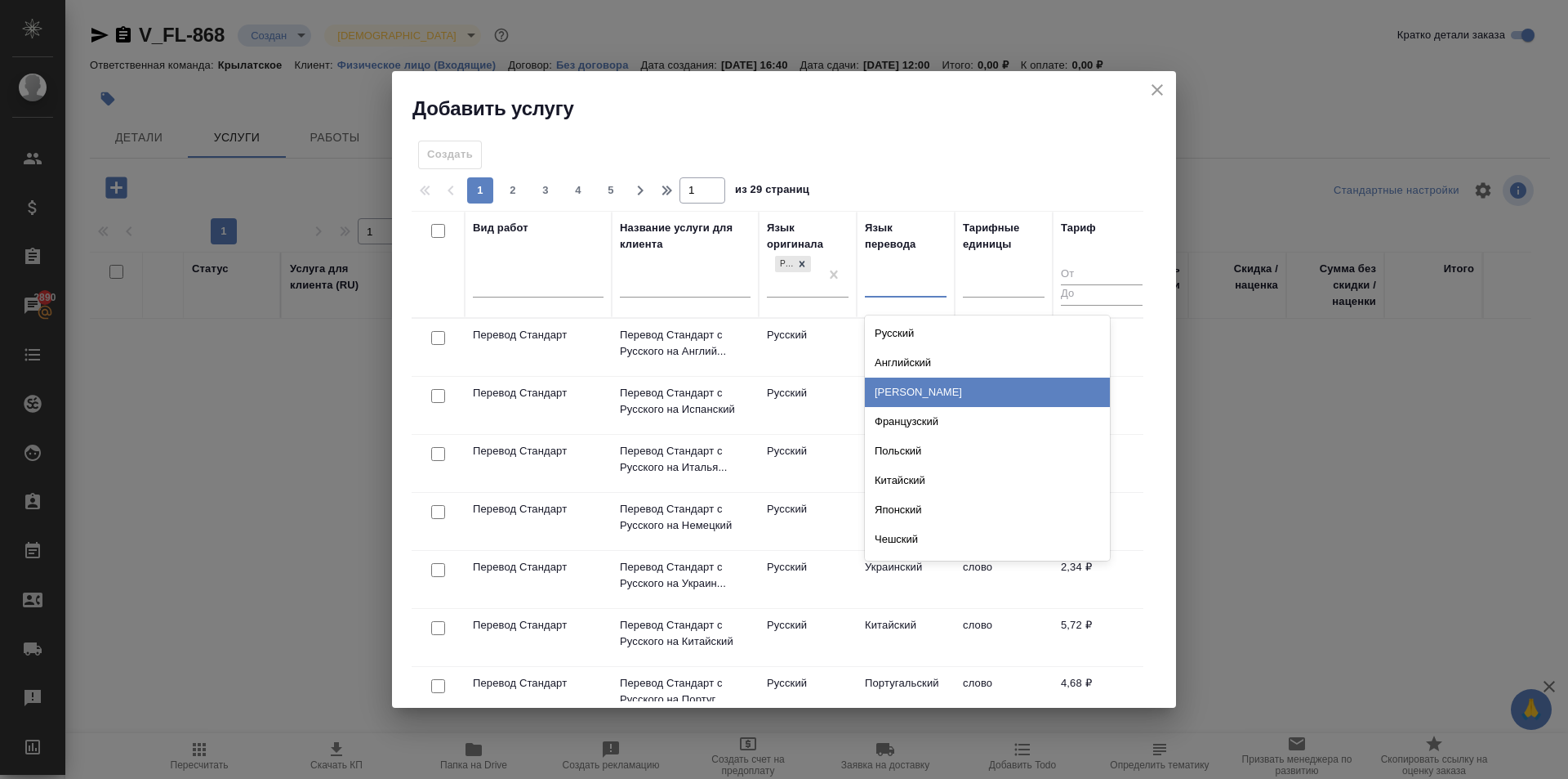
click at [892, 378] on div "Немецкий" at bounding box center [987, 392] width 245 height 29
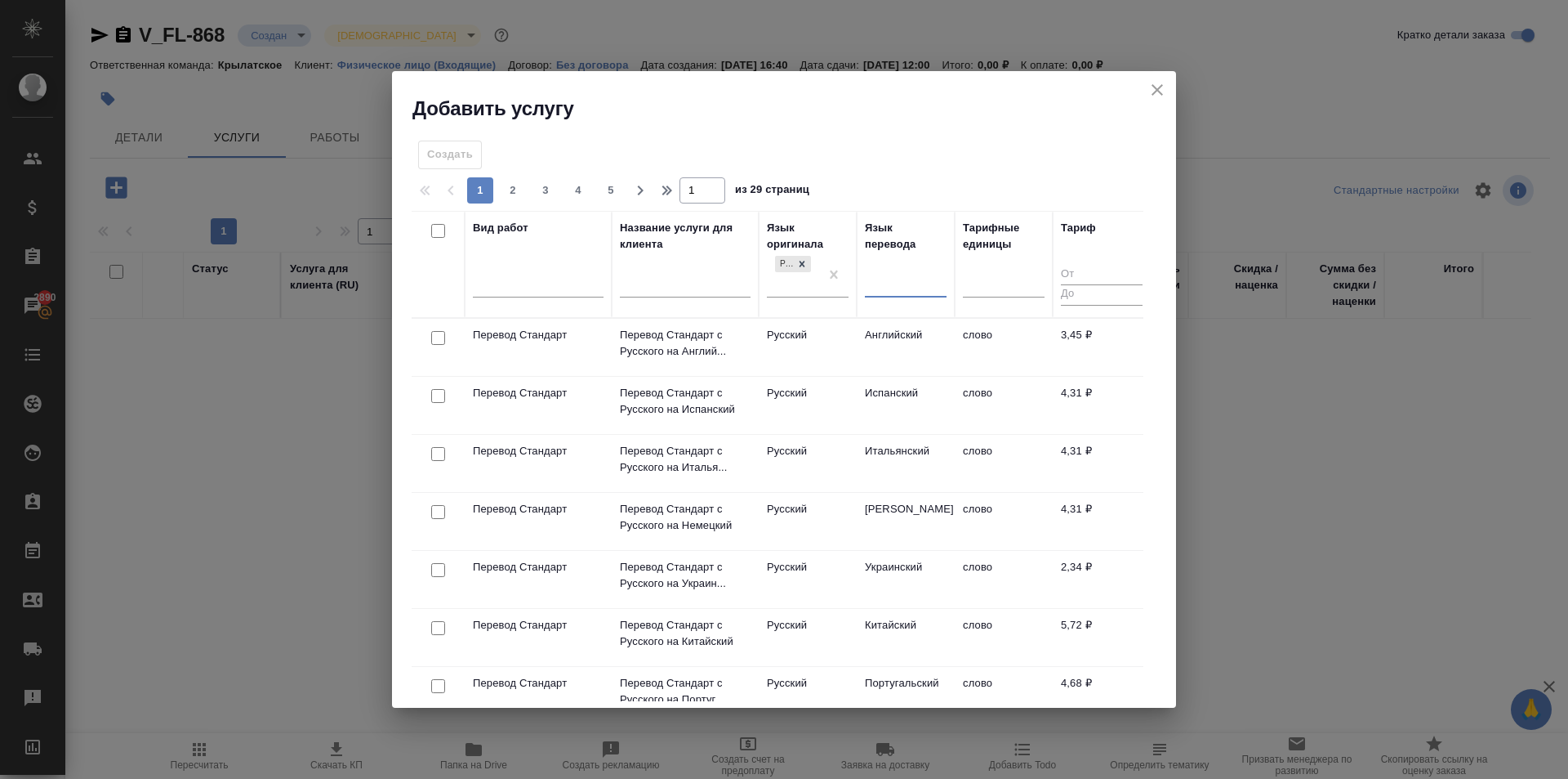
drag, startPoint x: 930, startPoint y: 274, endPoint x: 909, endPoint y: 272, distance: 21.1
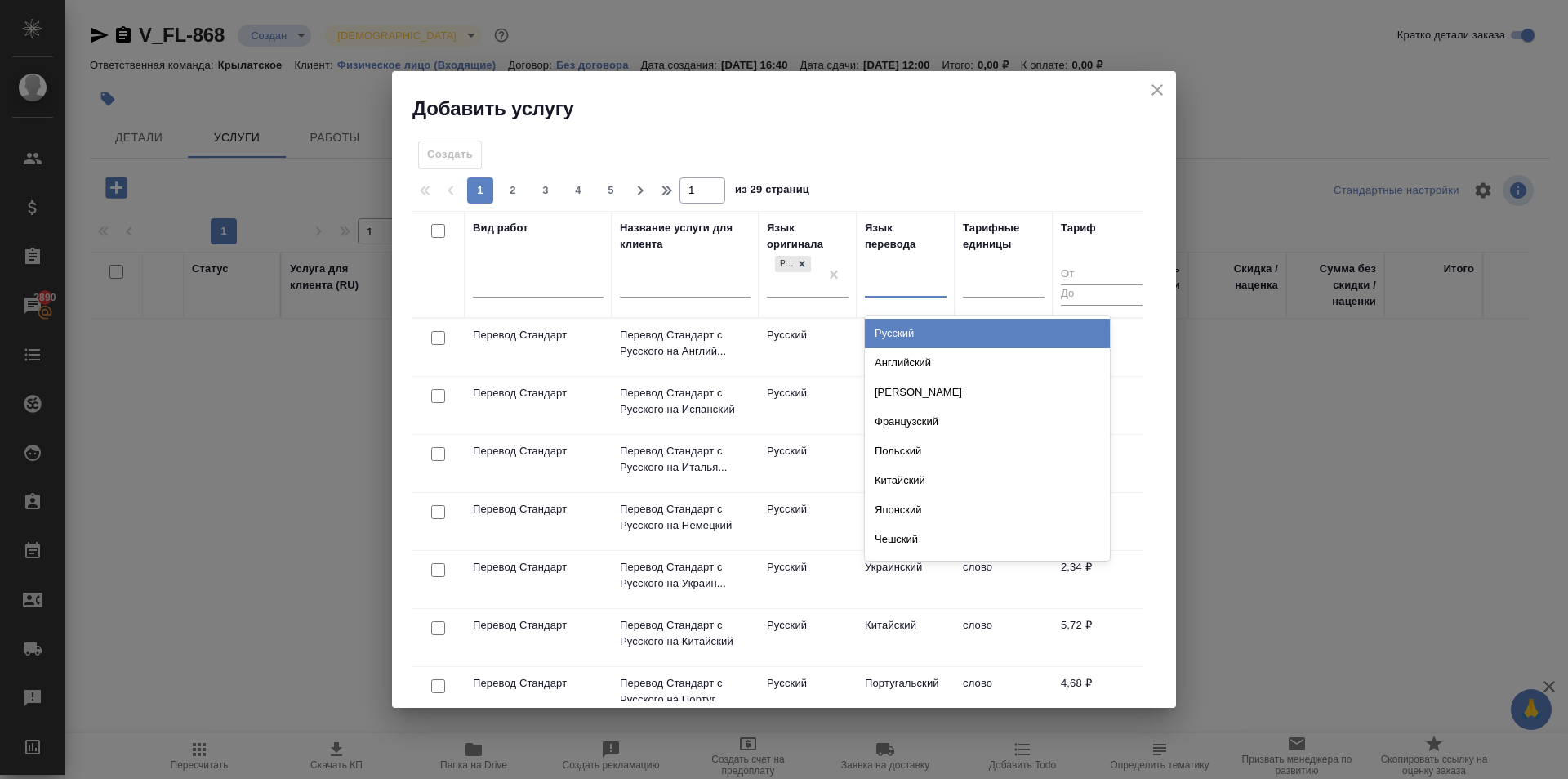
drag, startPoint x: 908, startPoint y: 272, endPoint x: 904, endPoint y: 286, distance: 14.6
click at [908, 274] on div at bounding box center [905, 280] width 82 height 24
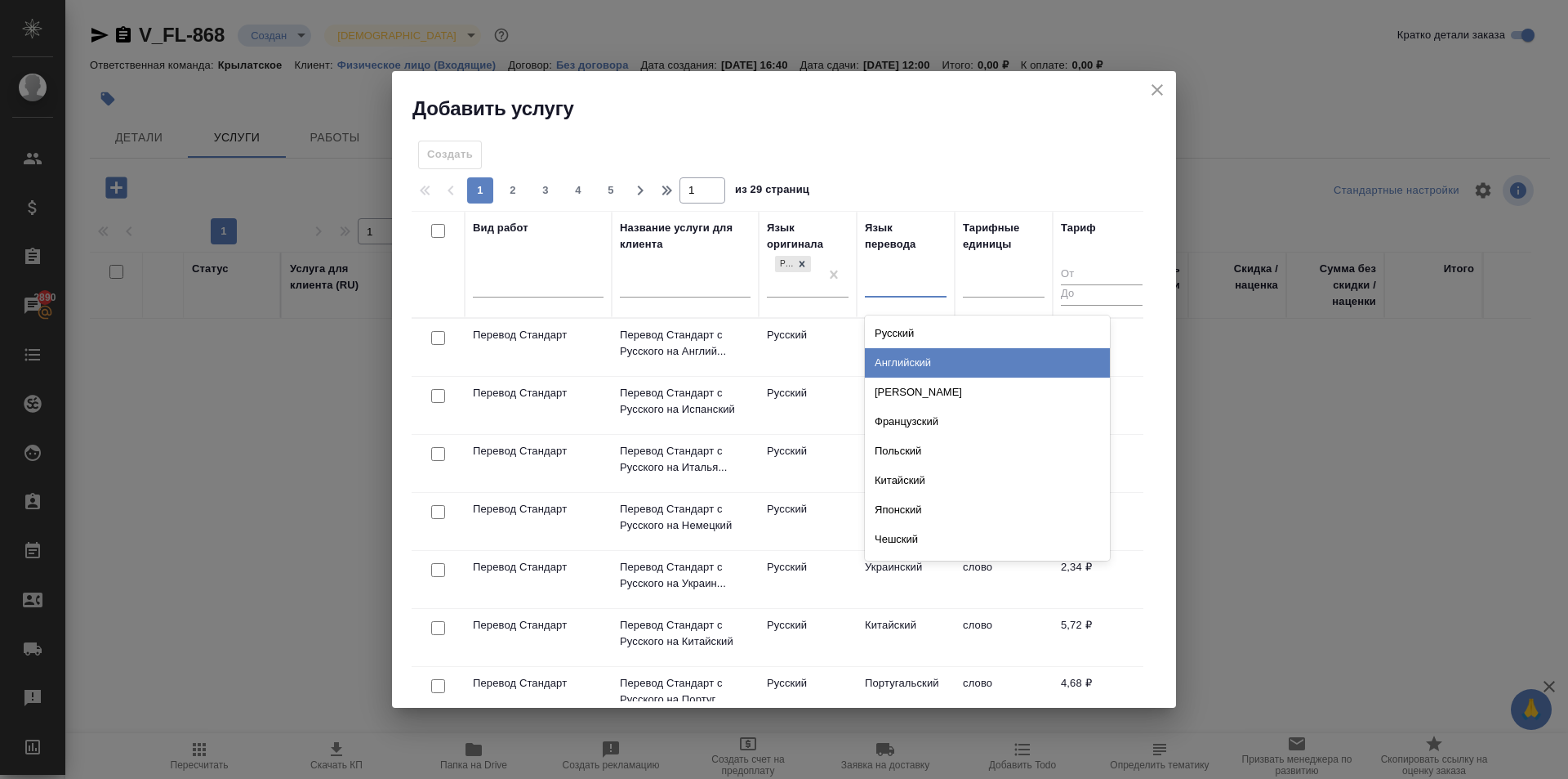
click at [909, 358] on div "Английский" at bounding box center [987, 363] width 245 height 29
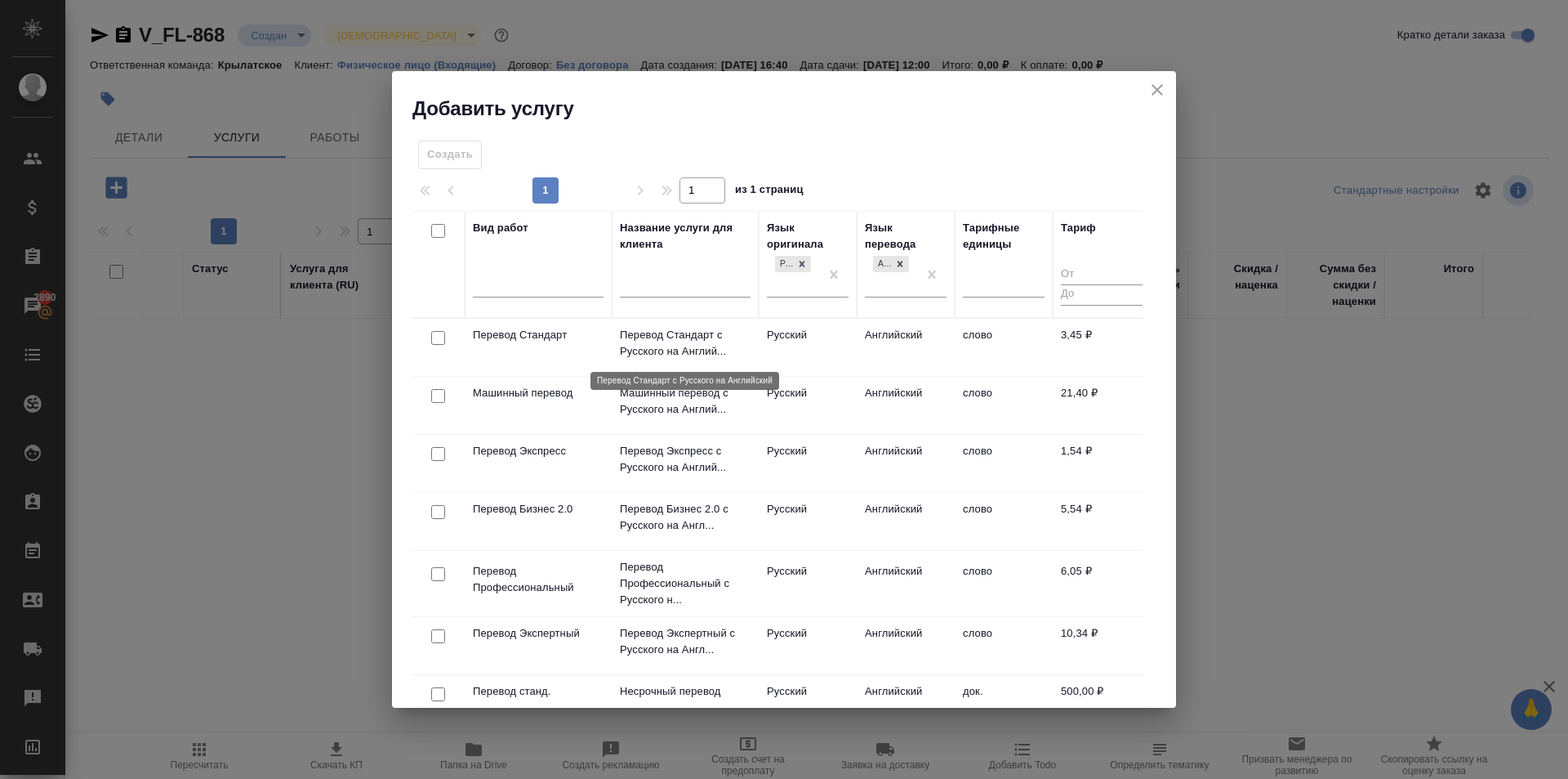
click at [651, 340] on p "Перевод Стандарт с Русского на Англий..." at bounding box center [685, 344] width 131 height 33
click at [652, 340] on p "Перевод Стандарт с Русского на Англий..." at bounding box center [685, 344] width 131 height 33
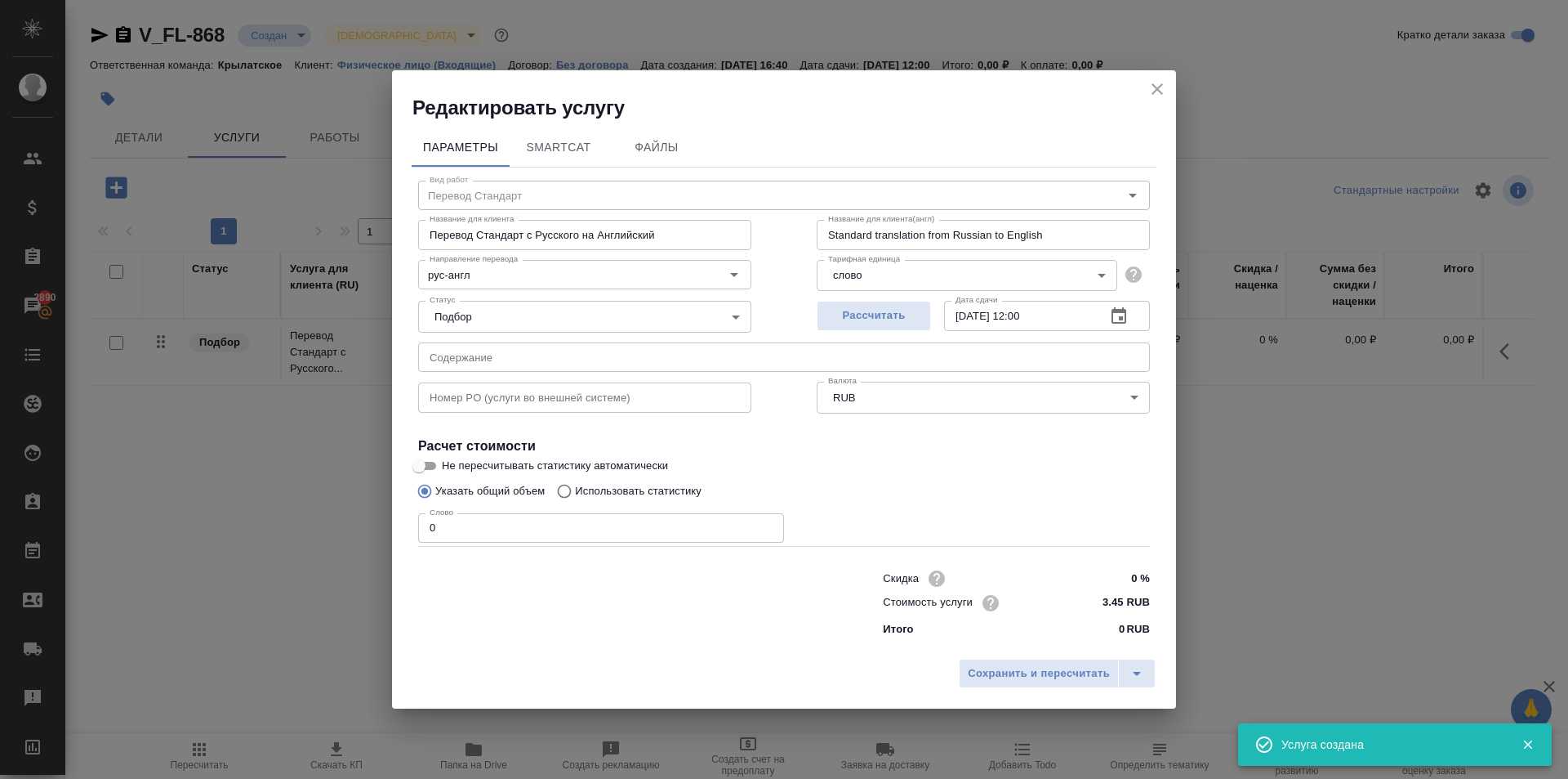
drag, startPoint x: 457, startPoint y: 544, endPoint x: 415, endPoint y: 535, distance: 43.0
click at [415, 535] on div "Скидка 0 % Стоимость услуги 3.45 RUB Итого 0 RUB" at bounding box center [784, 601] width 797 height 137
drag, startPoint x: 436, startPoint y: 524, endPoint x: 426, endPoint y: 522, distance: 10.2
click at [426, 522] on input "0" at bounding box center [602, 528] width 366 height 29
type input "1"
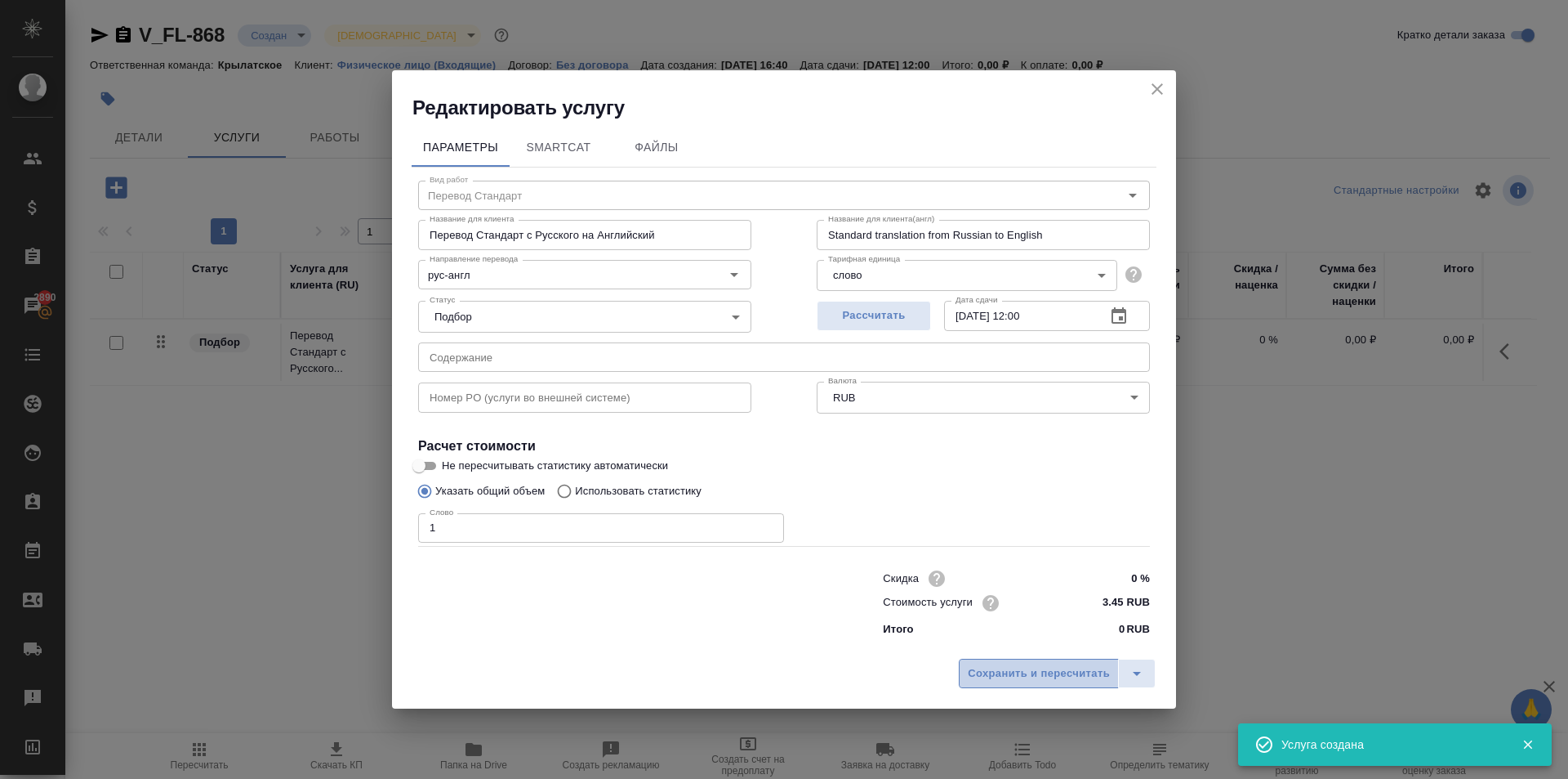
click at [1060, 662] on button "Сохранить и пересчитать" at bounding box center [1039, 674] width 160 height 29
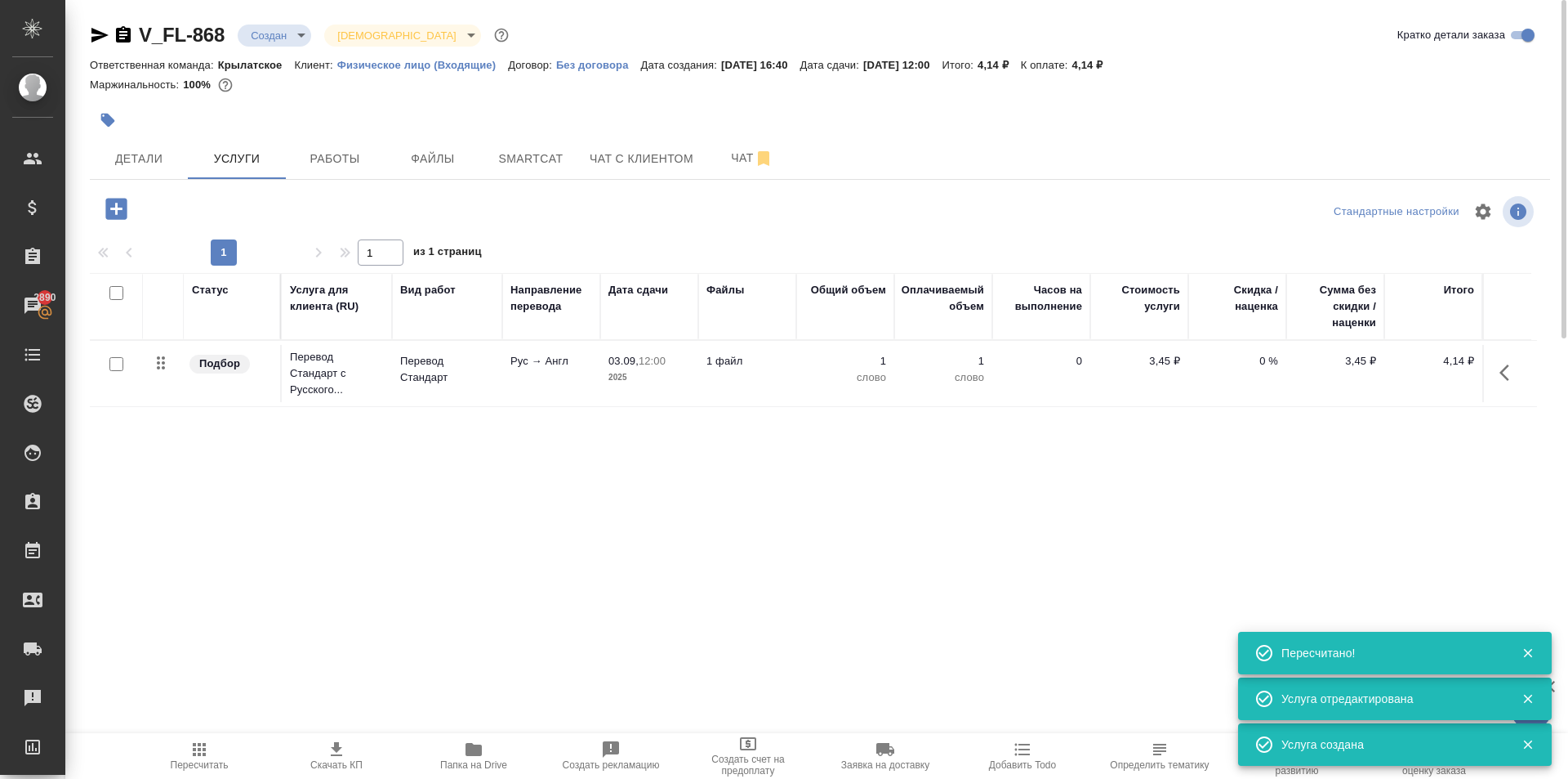
click at [119, 197] on icon "button" at bounding box center [115, 208] width 28 height 28
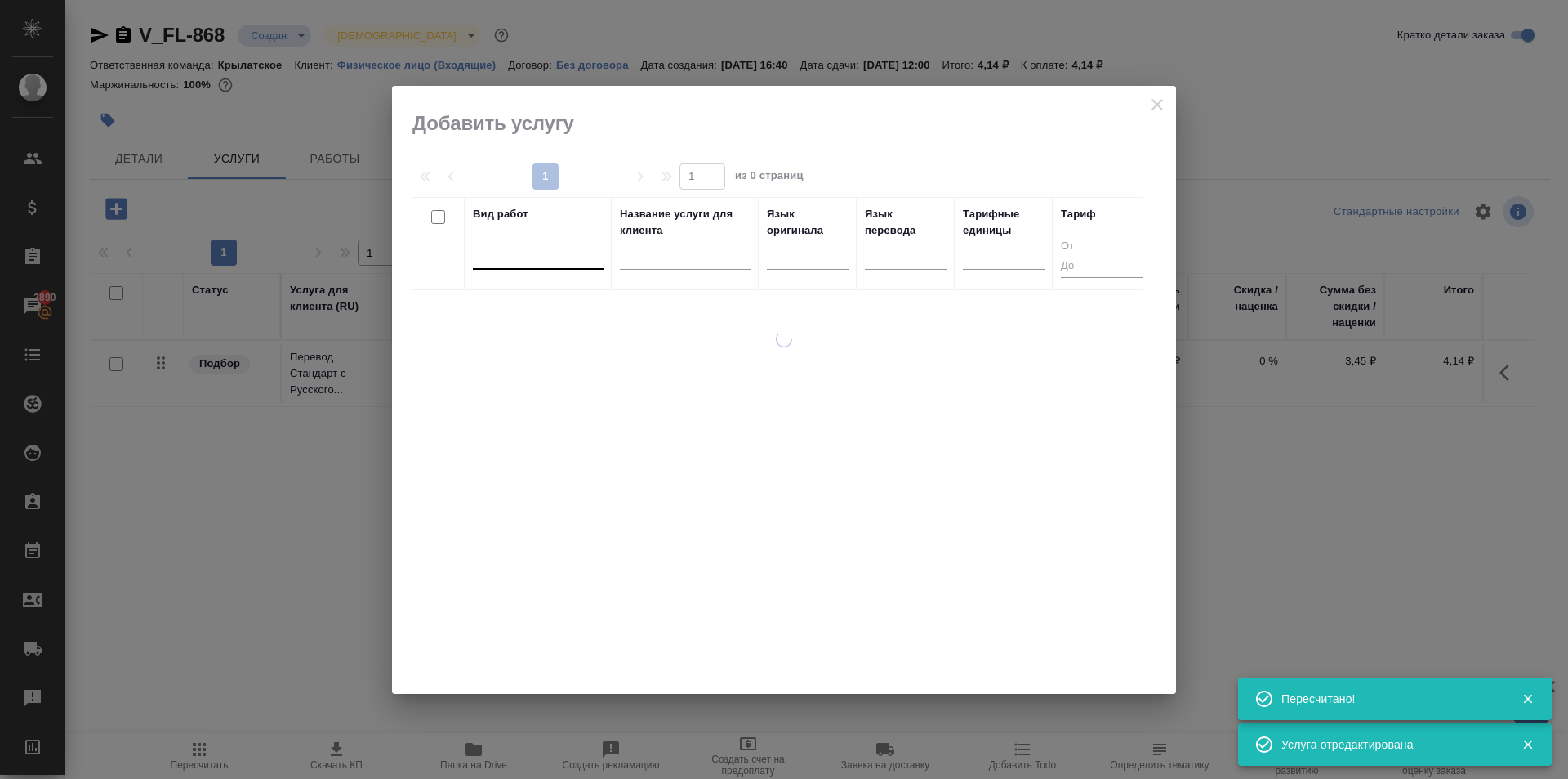
click at [519, 258] on div at bounding box center [538, 253] width 131 height 24
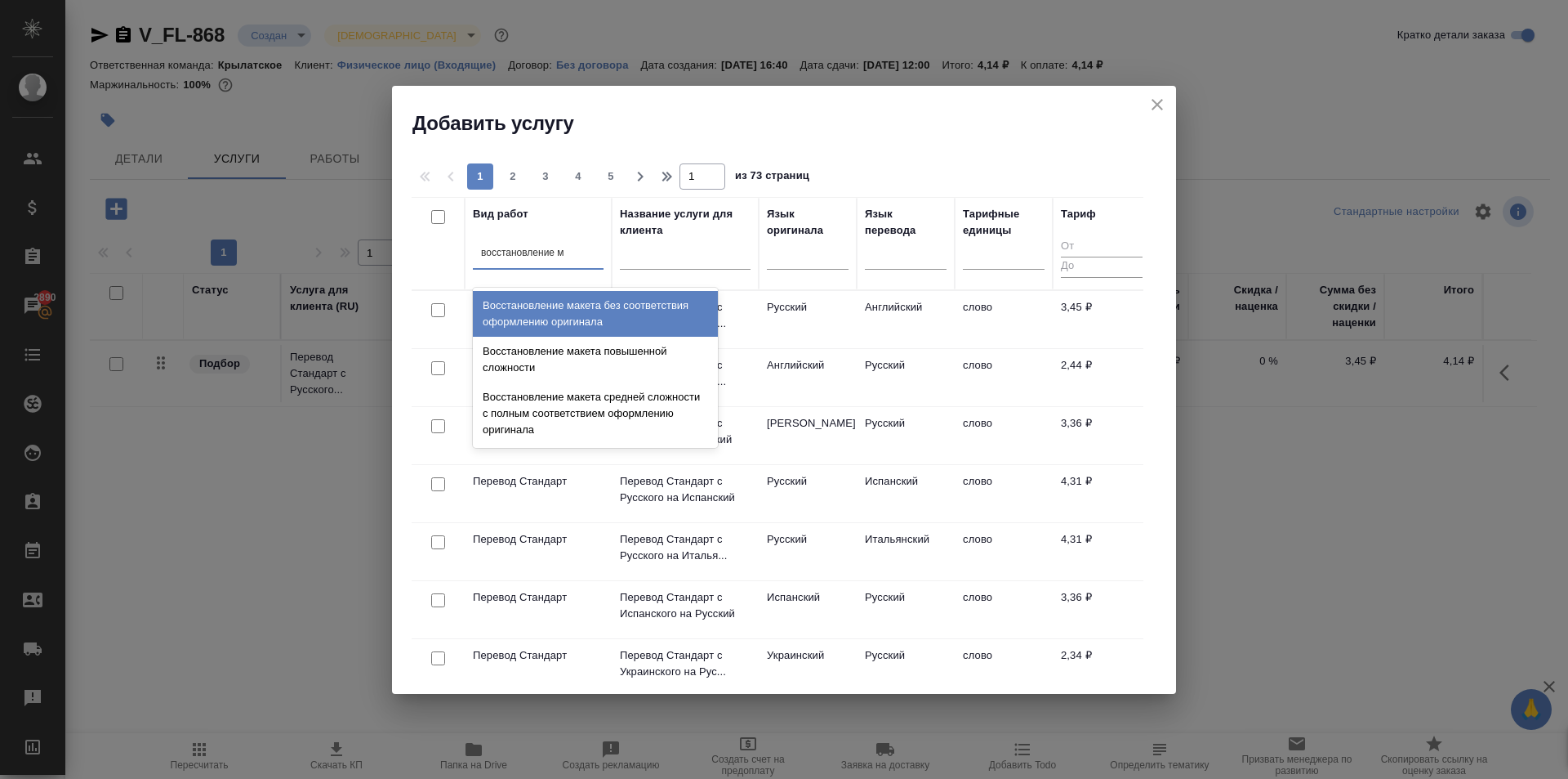
type input "восстановление ма"
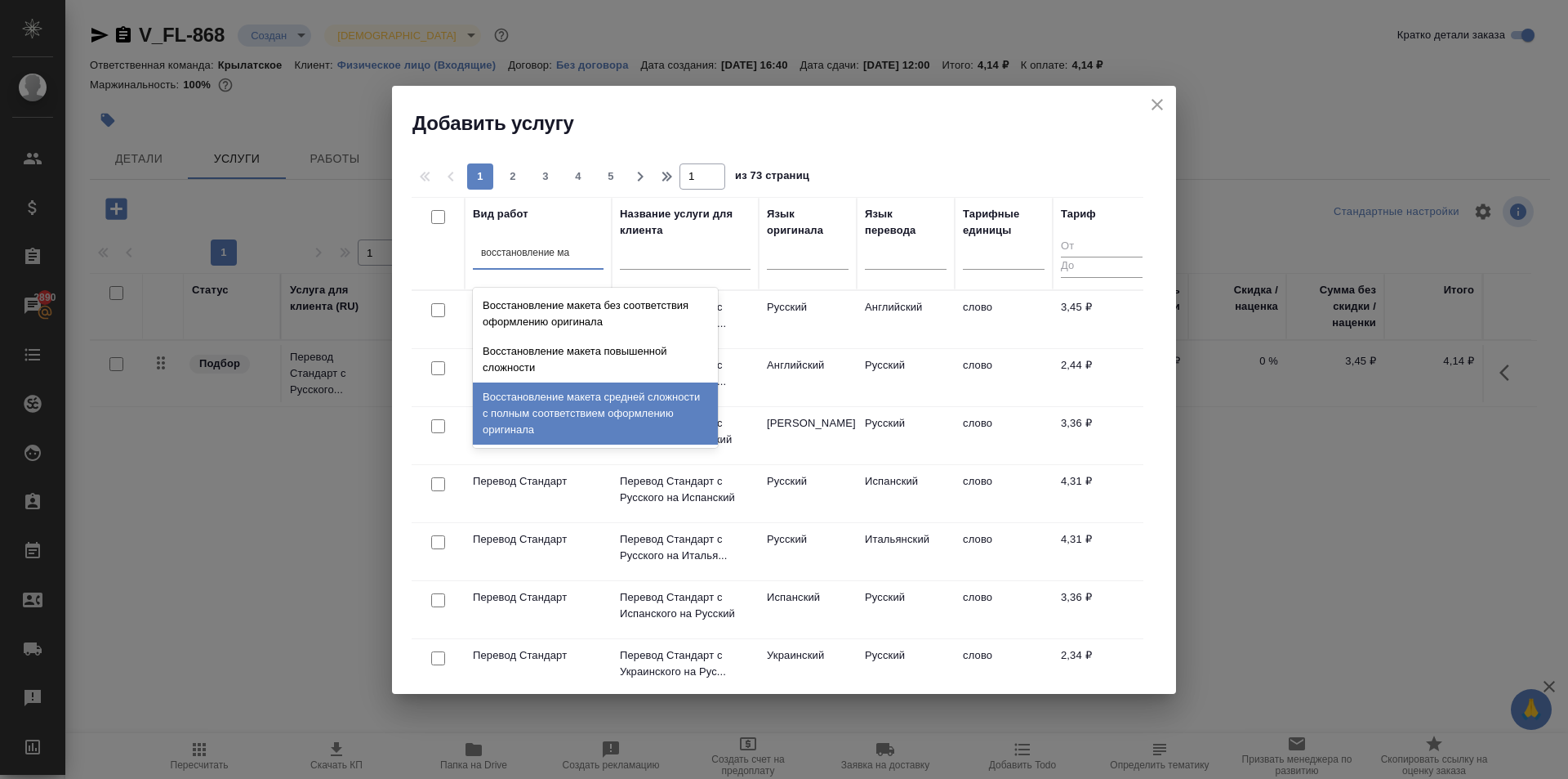
click at [586, 422] on div "Восстановление макета средней сложности с полным соответствием оформлению ориги…" at bounding box center [595, 413] width 245 height 62
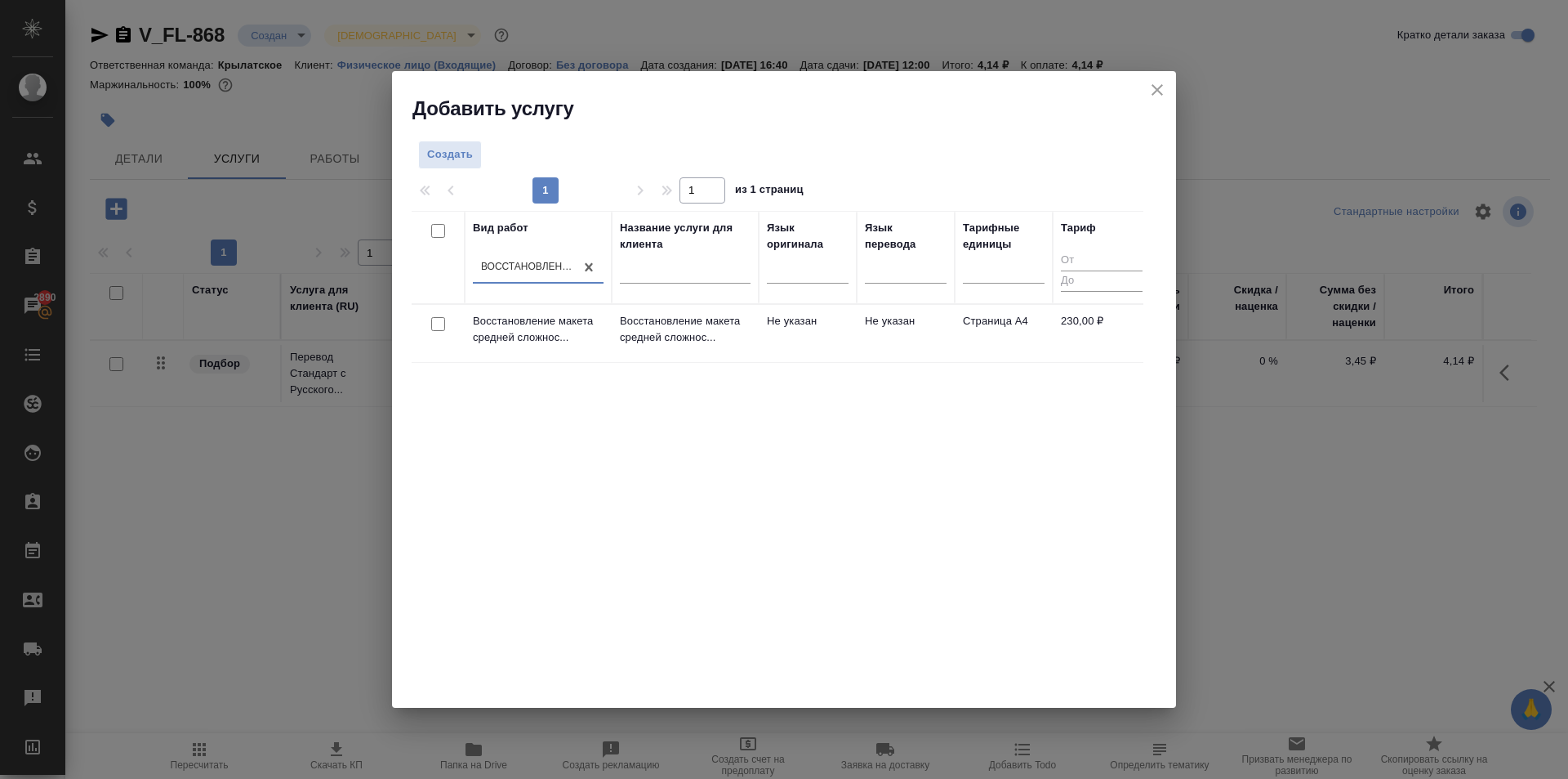
drag, startPoint x: 750, startPoint y: 367, endPoint x: 743, endPoint y: 336, distance: 31.8
click at [750, 362] on div "Вид работ option Восстановление макета средней сложности с полным соответствием…" at bounding box center [777, 455] width 732 height 490
click at [743, 336] on p "Восстановление макета средней сложнос..." at bounding box center [685, 330] width 131 height 33
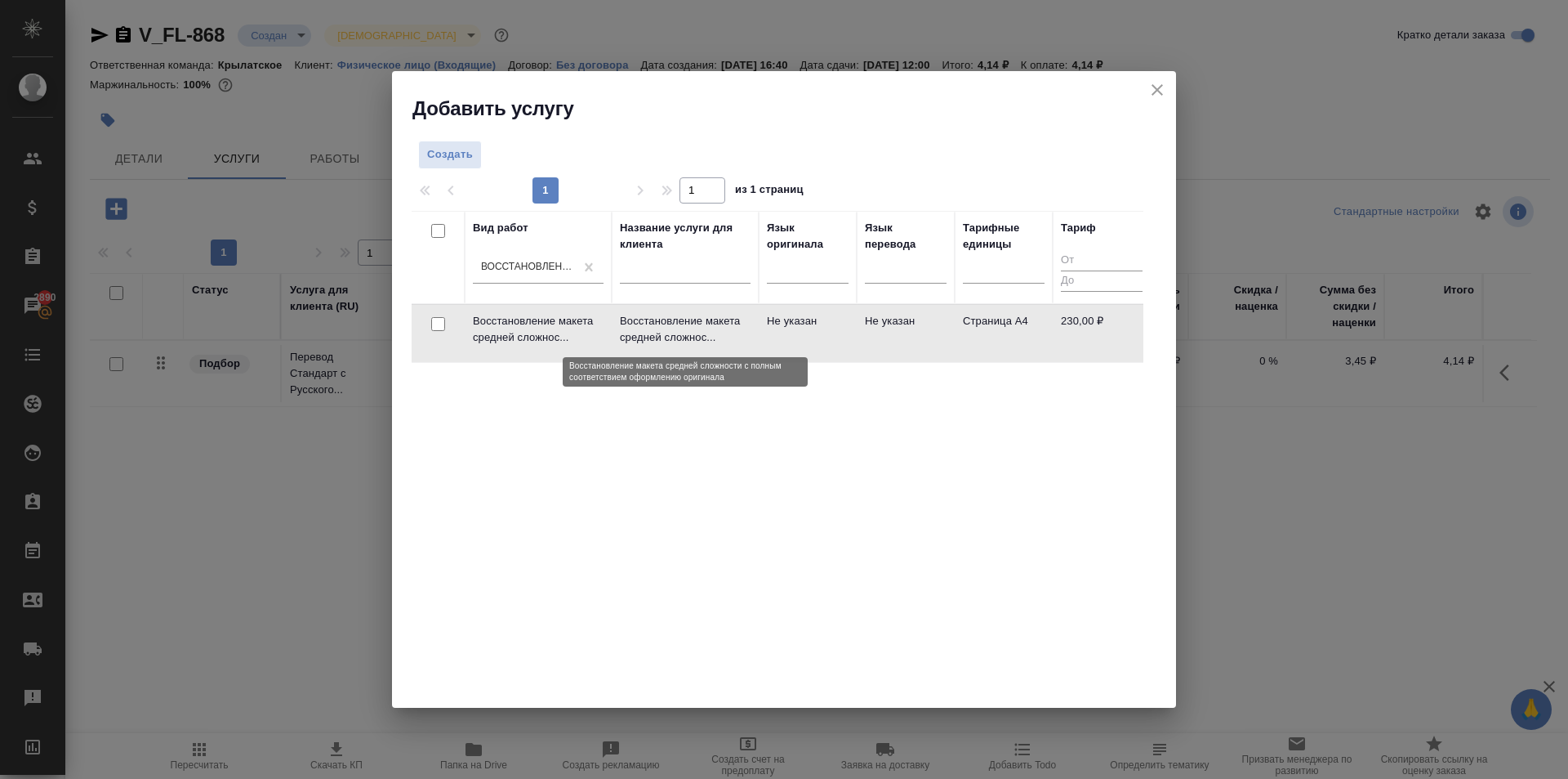
click at [743, 336] on p "Восстановление макета средней сложнос..." at bounding box center [685, 330] width 131 height 33
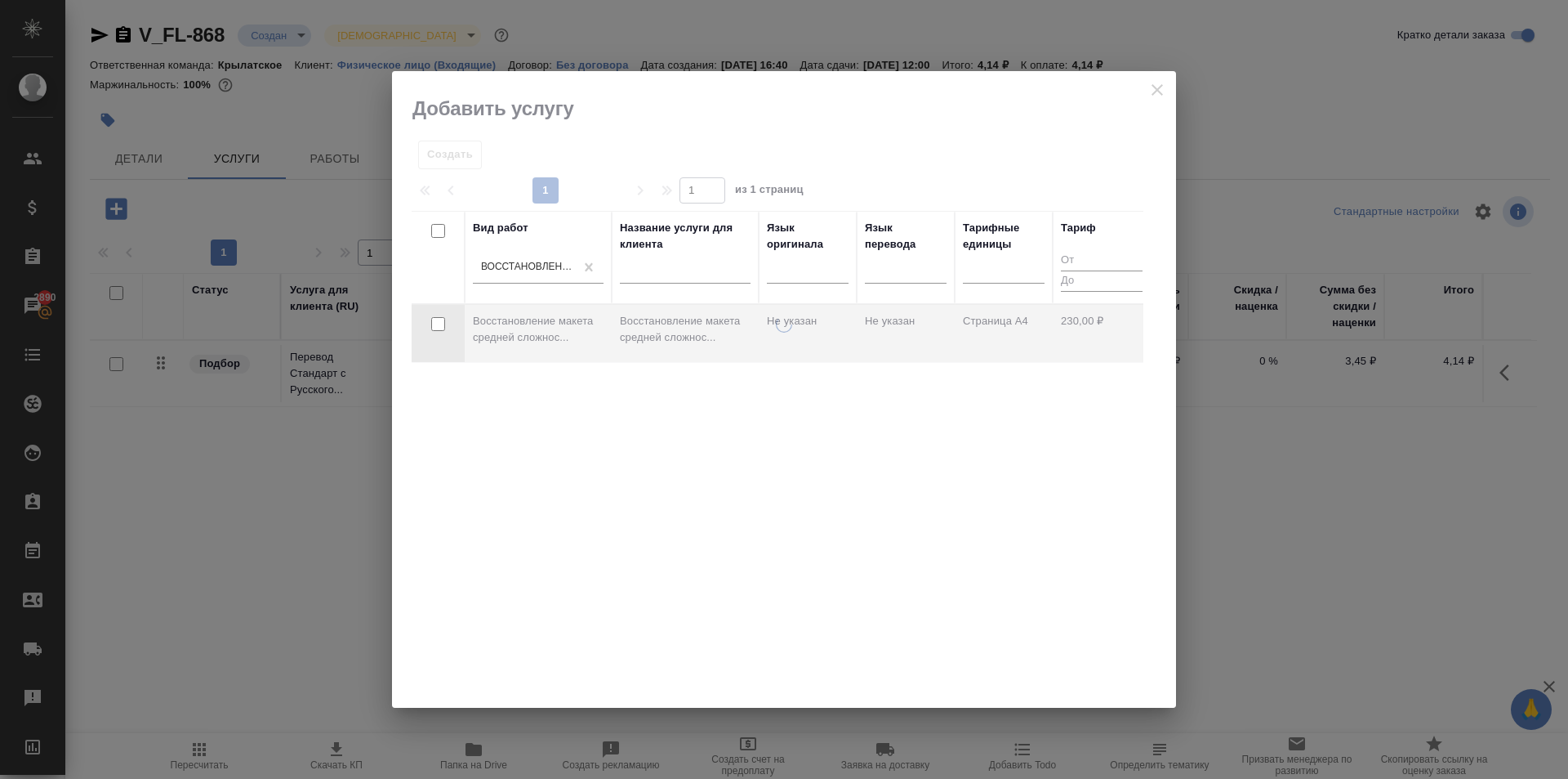
click at [760, 400] on div at bounding box center [784, 511] width 784 height 391
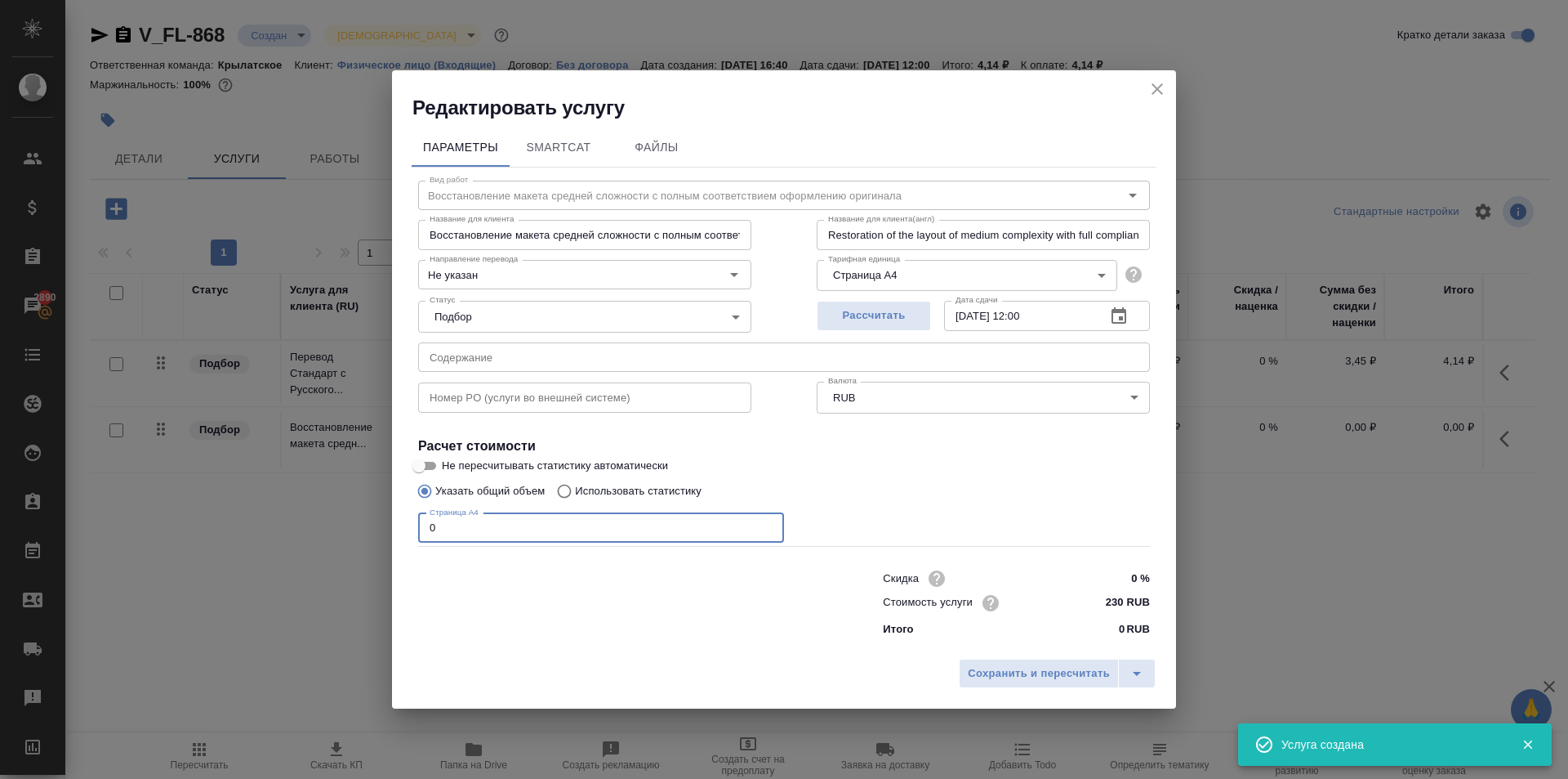
drag, startPoint x: 577, startPoint y: 520, endPoint x: 294, endPoint y: 483, distance: 285.4
click at [294, 483] on div "Редактировать услугу Параметры SmartCat Файлы Вид работ Восстановление макета с…" at bounding box center [784, 390] width 1568 height 779
type input "4"
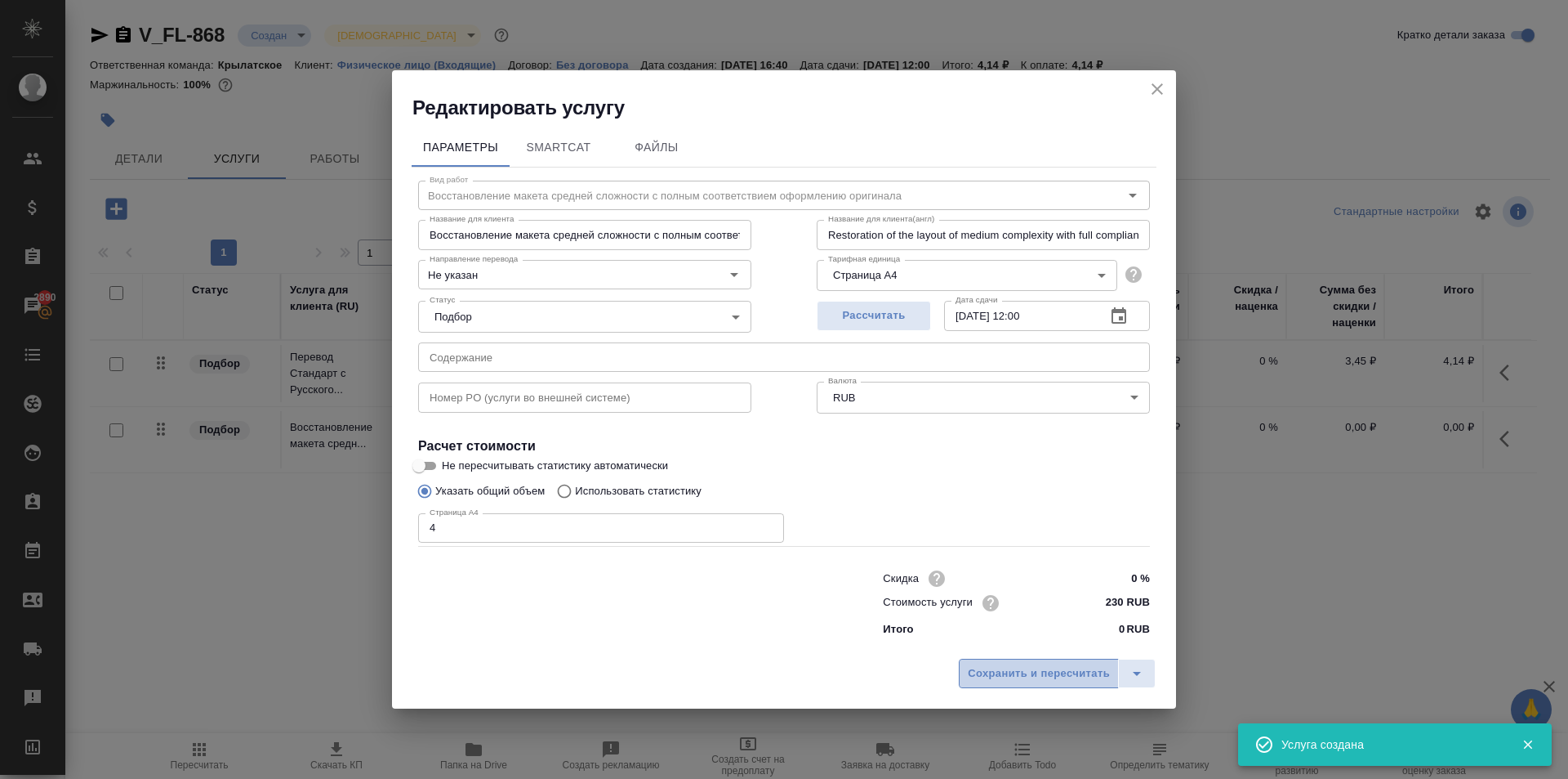
click at [1007, 675] on span "Сохранить и пересчитать" at bounding box center [1039, 674] width 142 height 19
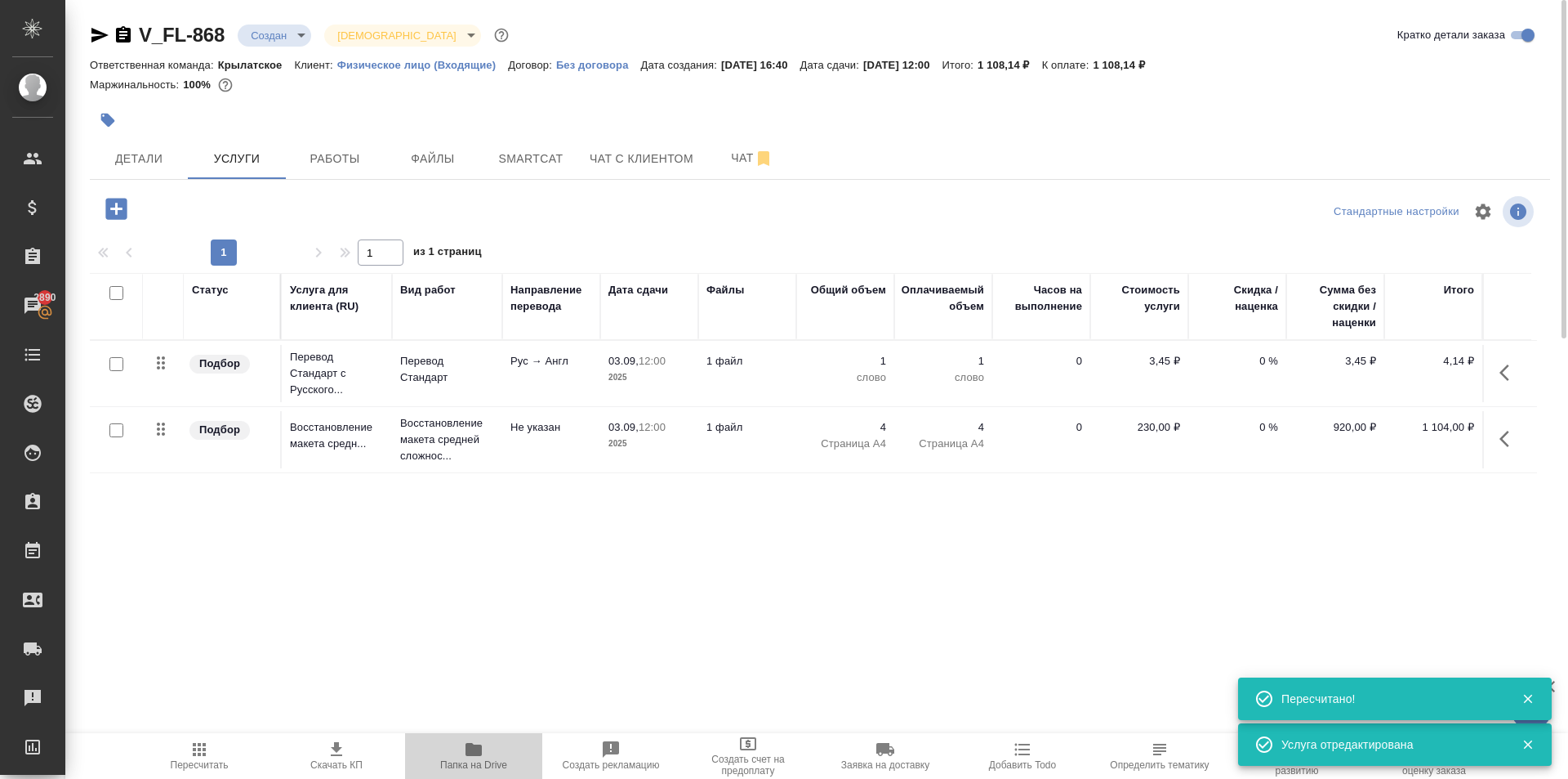
click at [451, 752] on span "Папка на Drive" at bounding box center [474, 755] width 117 height 31
click at [232, 746] on span "Пересчитать" at bounding box center [199, 755] width 117 height 31
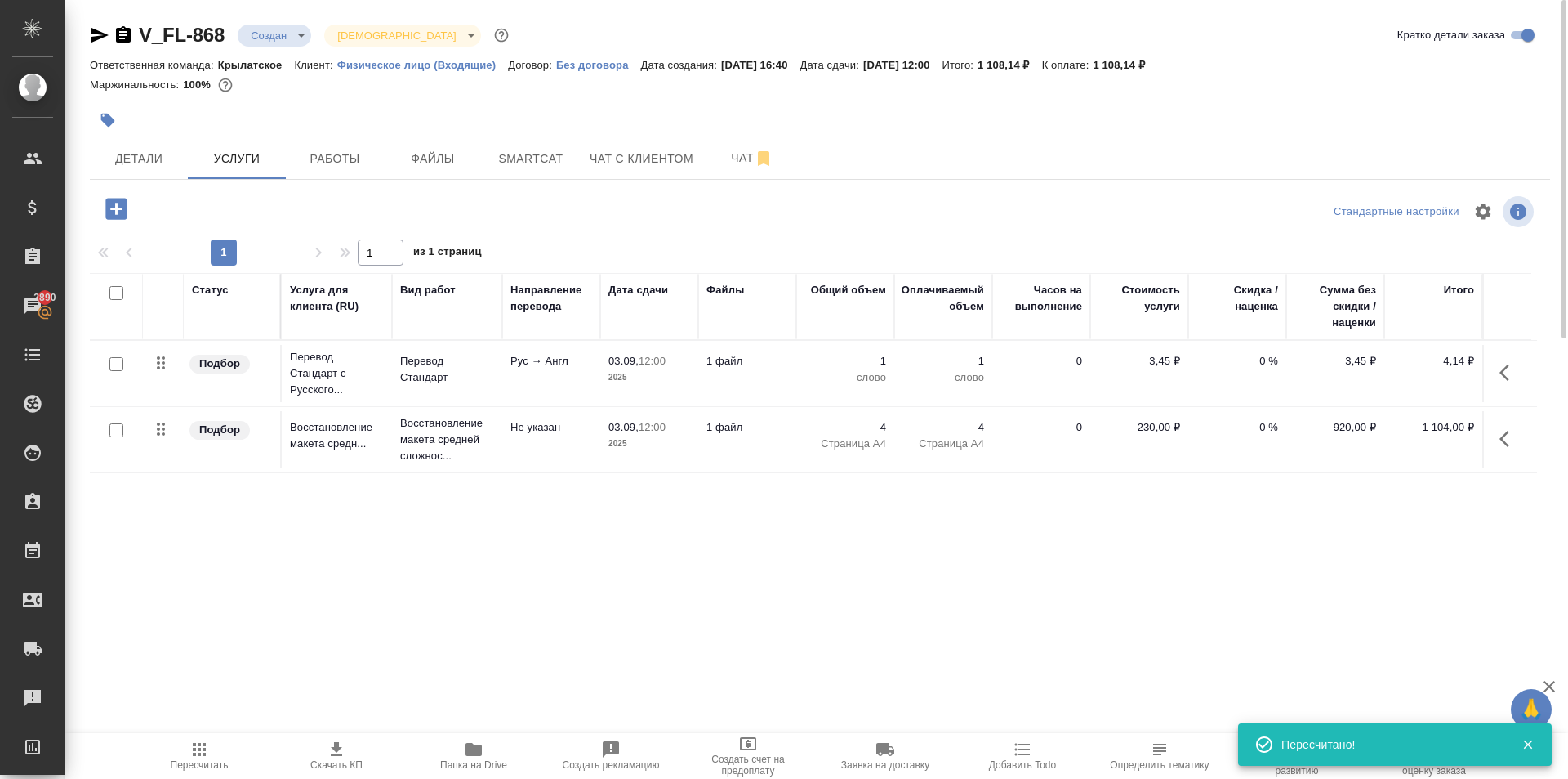
click at [122, 363] on input "checkbox" at bounding box center [115, 364] width 14 height 14
checkbox input "true"
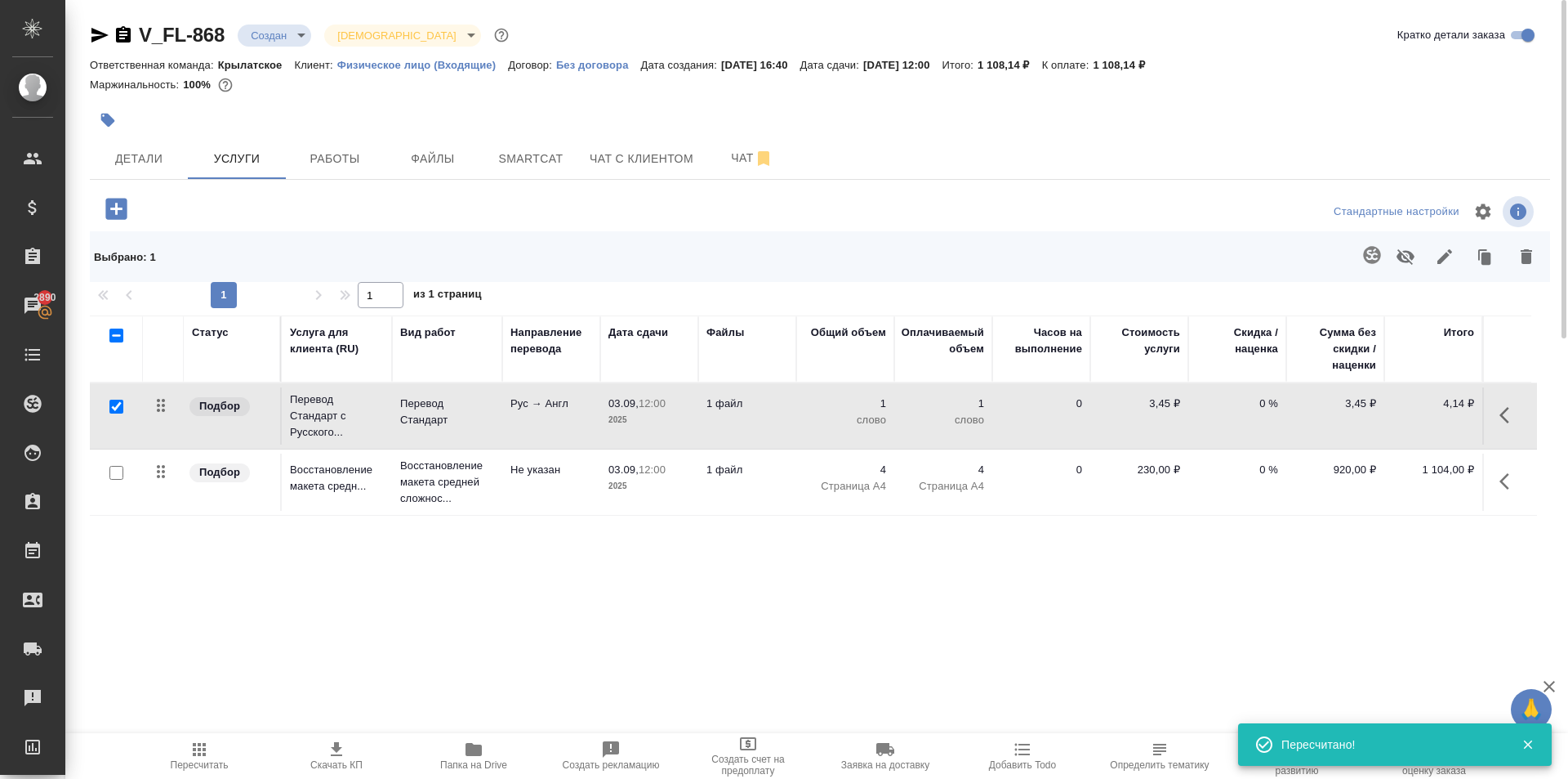
click at [1373, 254] on icon "button" at bounding box center [1371, 255] width 19 height 19
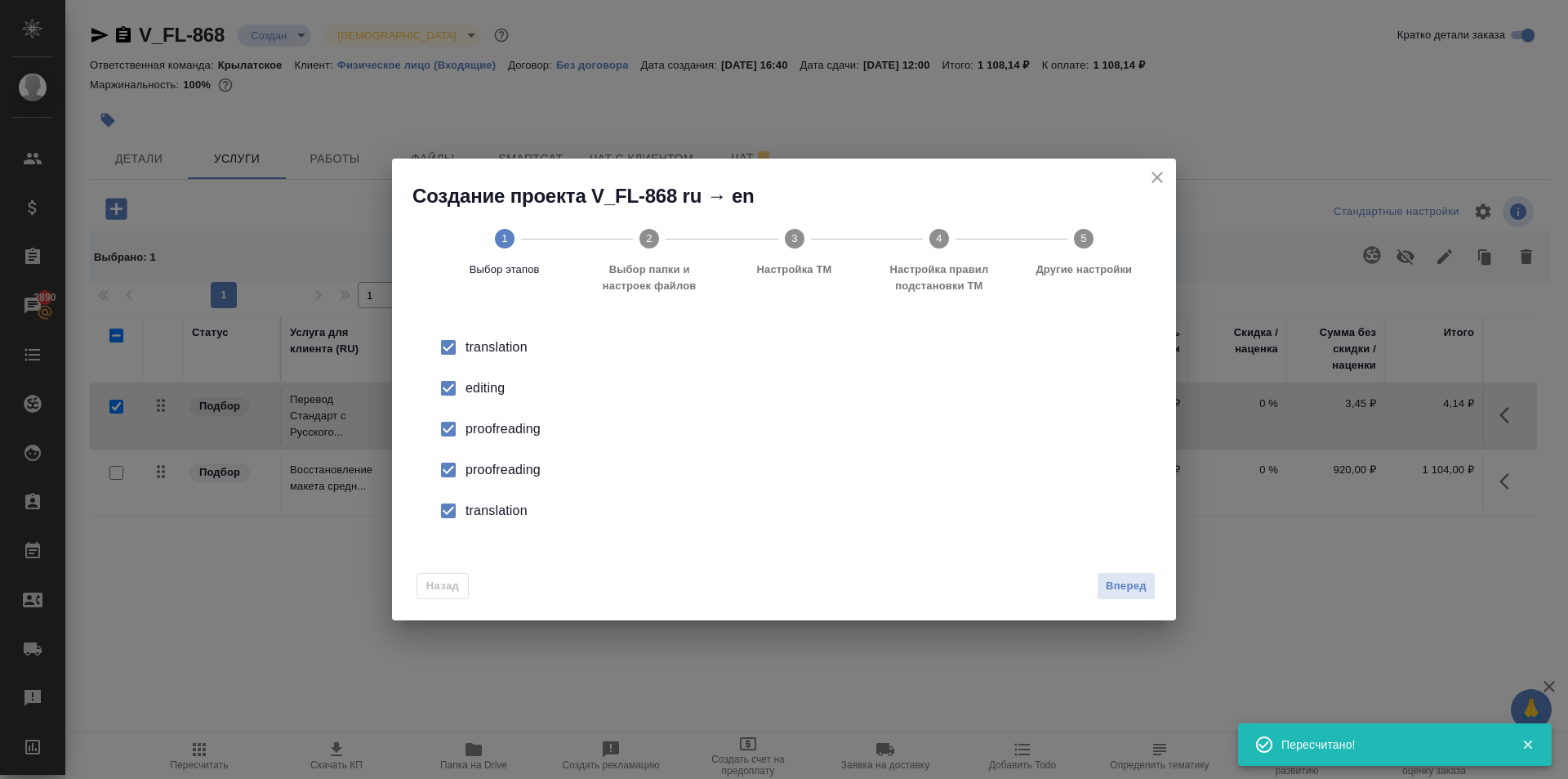
click at [463, 387] on input "checkbox" at bounding box center [448, 388] width 34 height 34
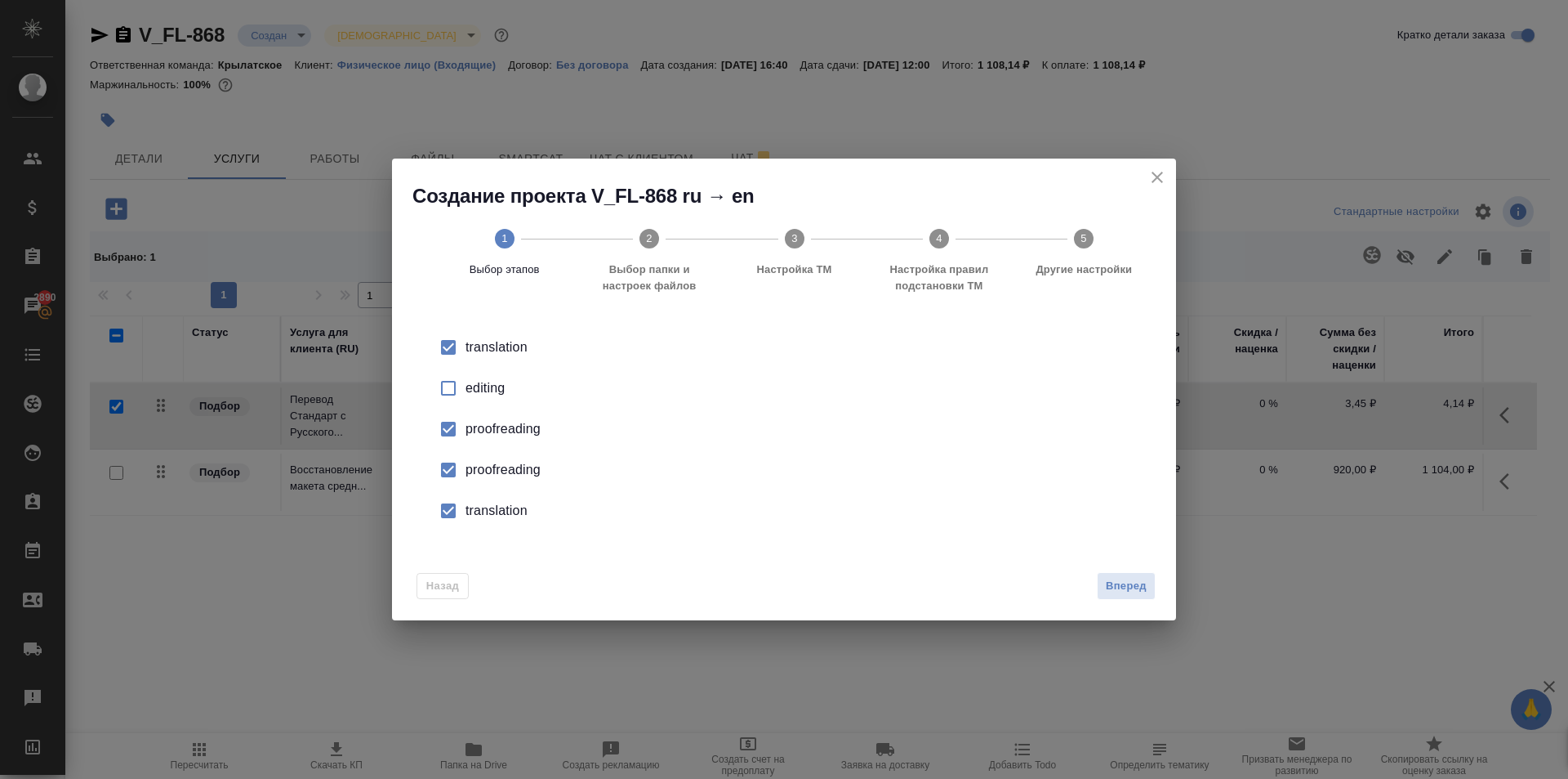
click at [455, 442] on input "checkbox" at bounding box center [448, 428] width 34 height 34
click at [464, 485] on input "checkbox" at bounding box center [448, 469] width 34 height 34
click at [457, 508] on input "checkbox" at bounding box center [448, 510] width 34 height 34
drag, startPoint x: 1116, startPoint y: 587, endPoint x: 1132, endPoint y: 600, distance: 20.6
click at [1132, 600] on button "Вперед" at bounding box center [1127, 586] width 59 height 28
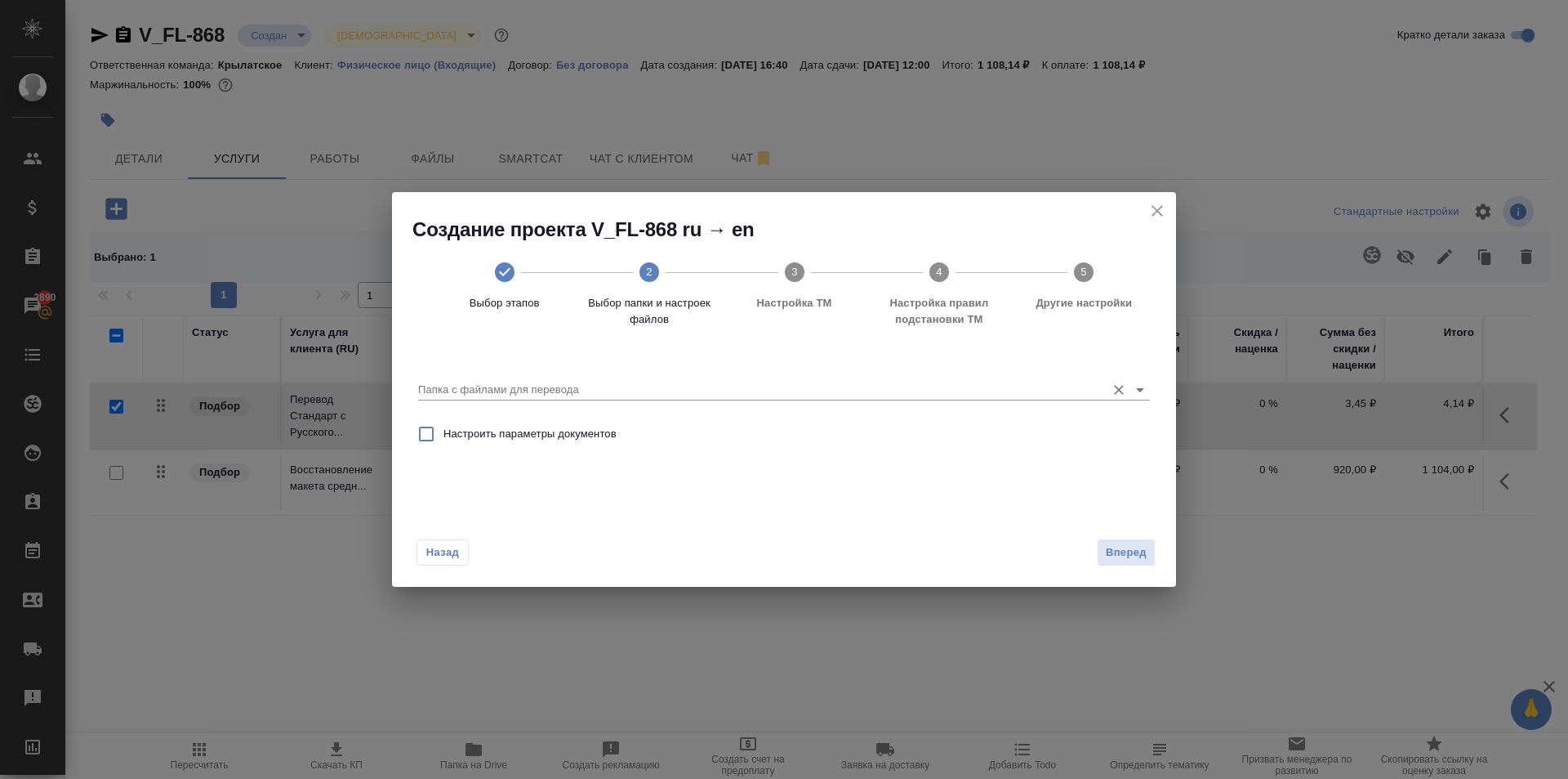
click at [796, 375] on div "Папка с файлами для перевода" at bounding box center [784, 383] width 732 height 34
drag, startPoint x: 783, startPoint y: 404, endPoint x: 769, endPoint y: 389, distance: 20.5
click at [781, 402] on div "Папка с файлами для перевода" at bounding box center [784, 381] width 732 height 43
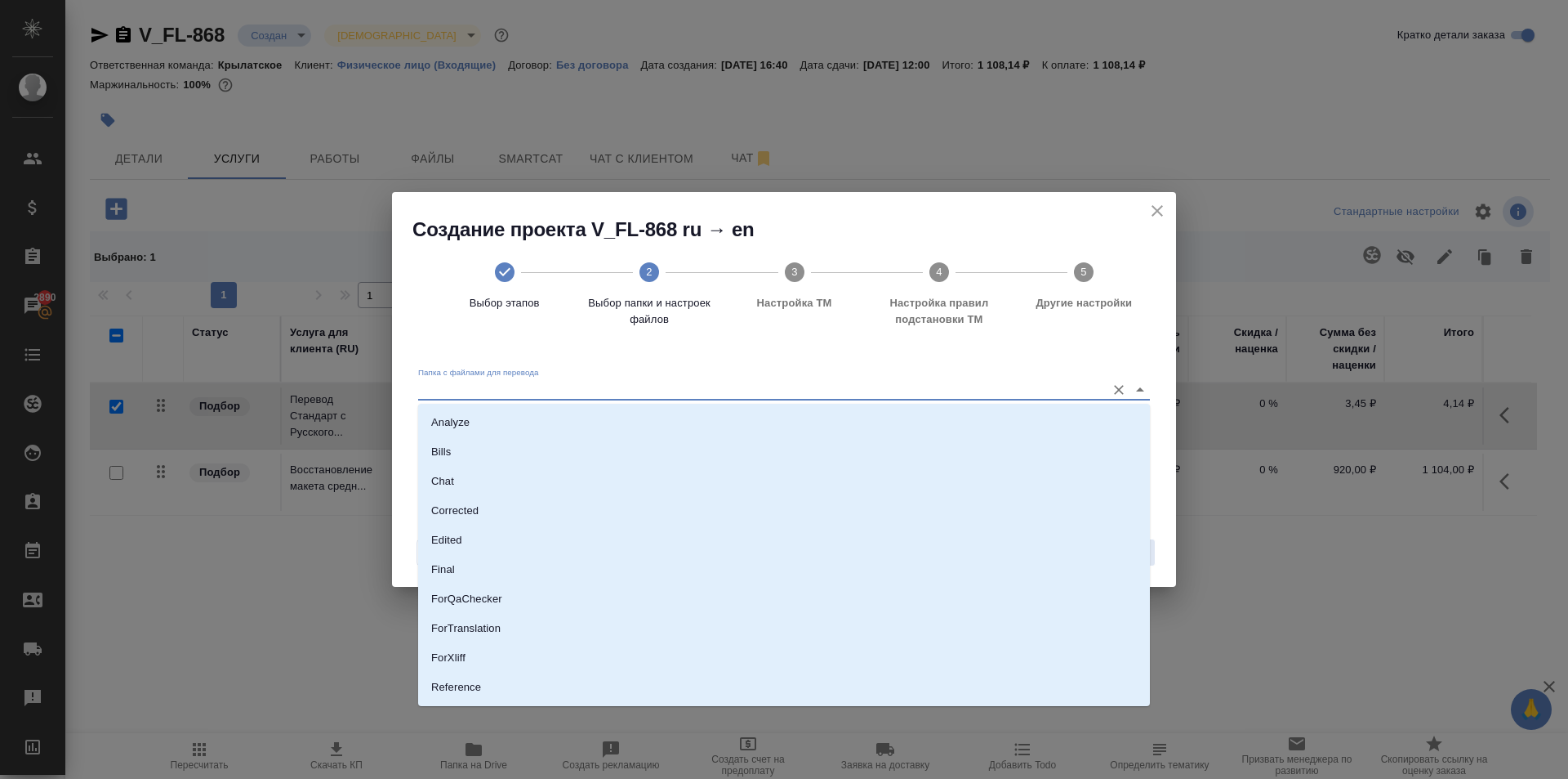
click at [769, 389] on input "Папка с файлами для перевода" at bounding box center [758, 390] width 680 height 19
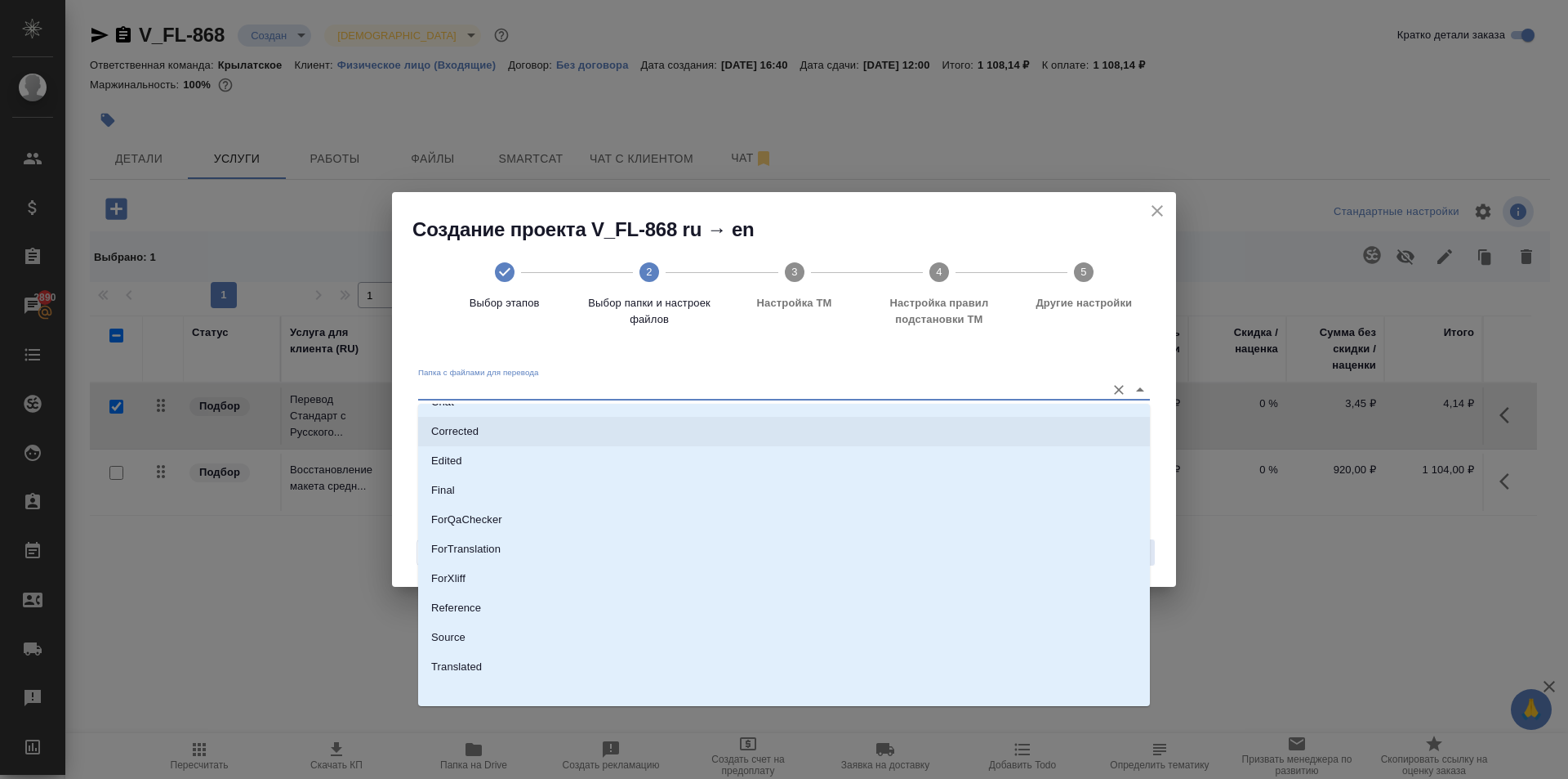
scroll to position [85, 0]
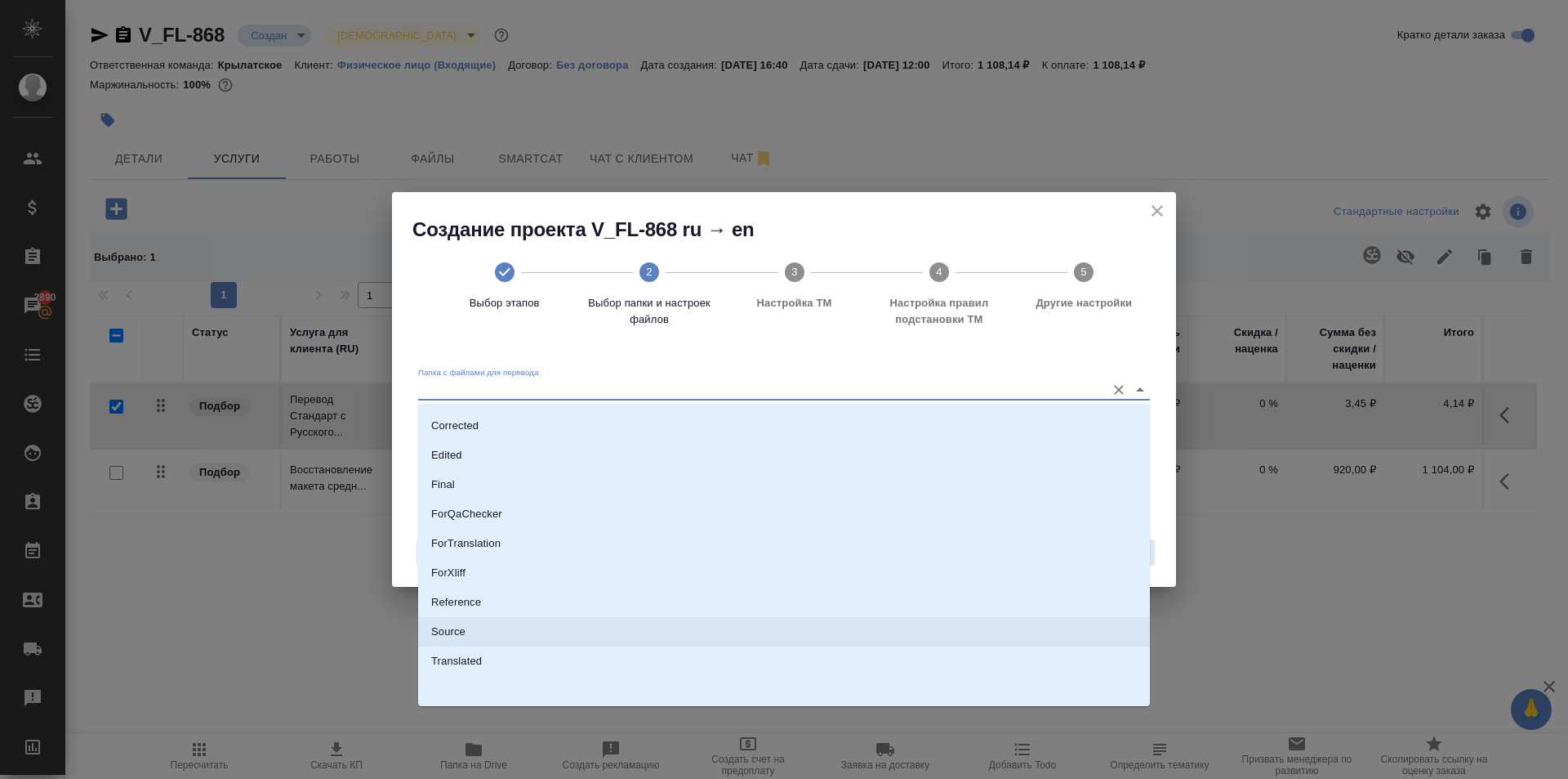
click at [487, 628] on li "Source" at bounding box center [784, 631] width 732 height 29
type input "Source"
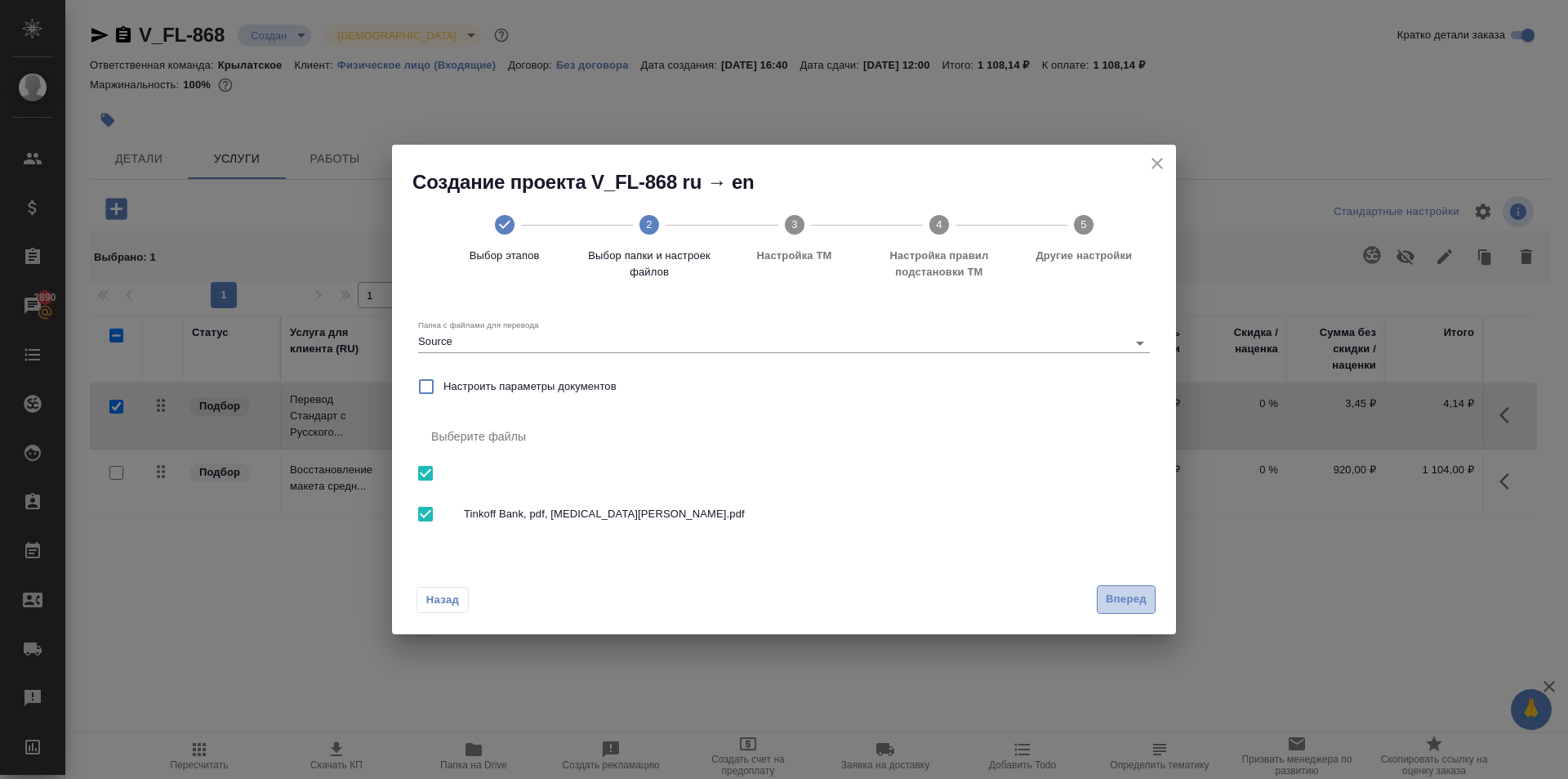
click at [1135, 596] on span "Вперед" at bounding box center [1126, 599] width 41 height 19
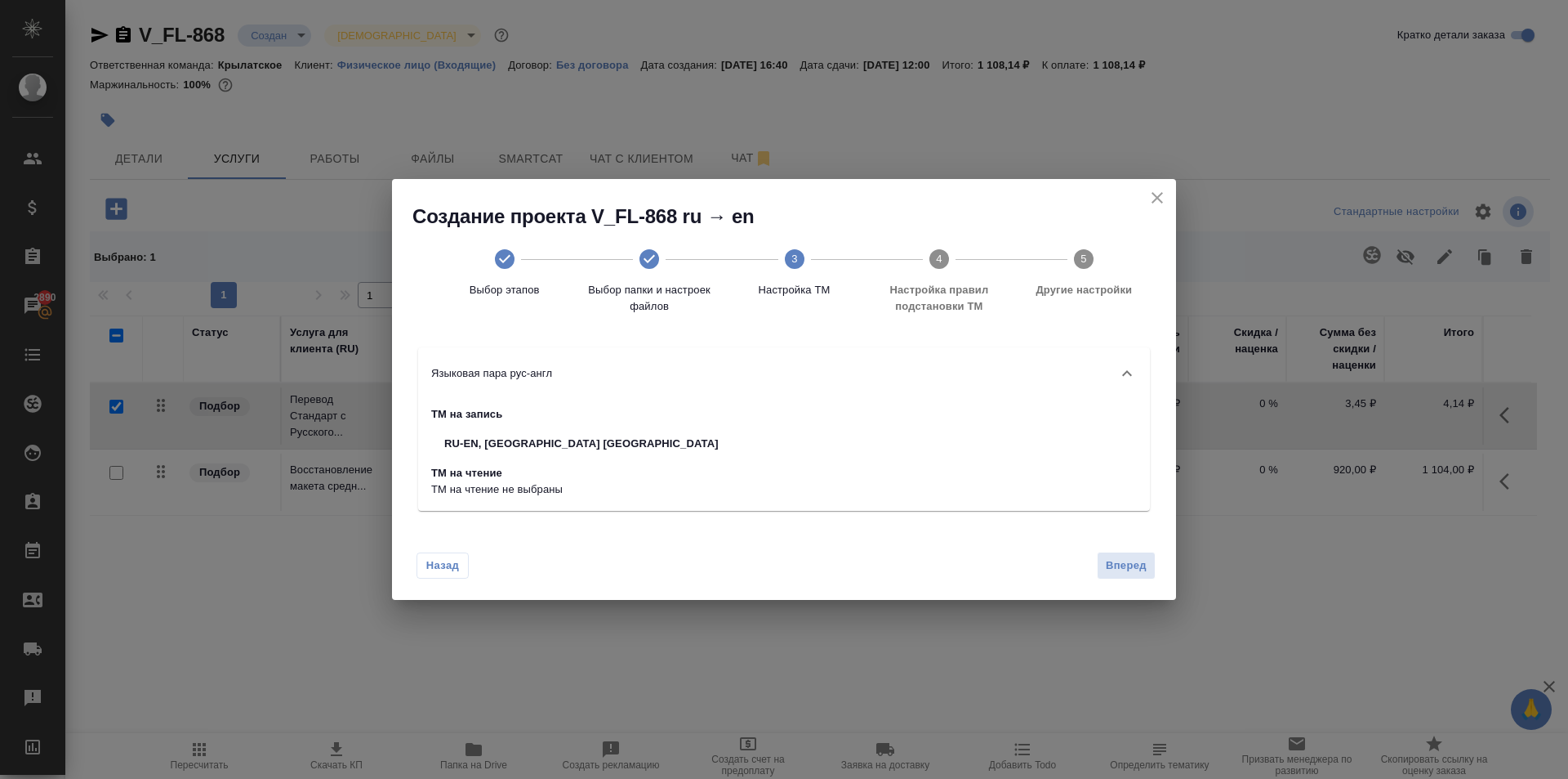
drag, startPoint x: 1138, startPoint y: 563, endPoint x: 1092, endPoint y: 556, distance: 46.5
click at [1138, 563] on span "Вперед" at bounding box center [1126, 565] width 41 height 19
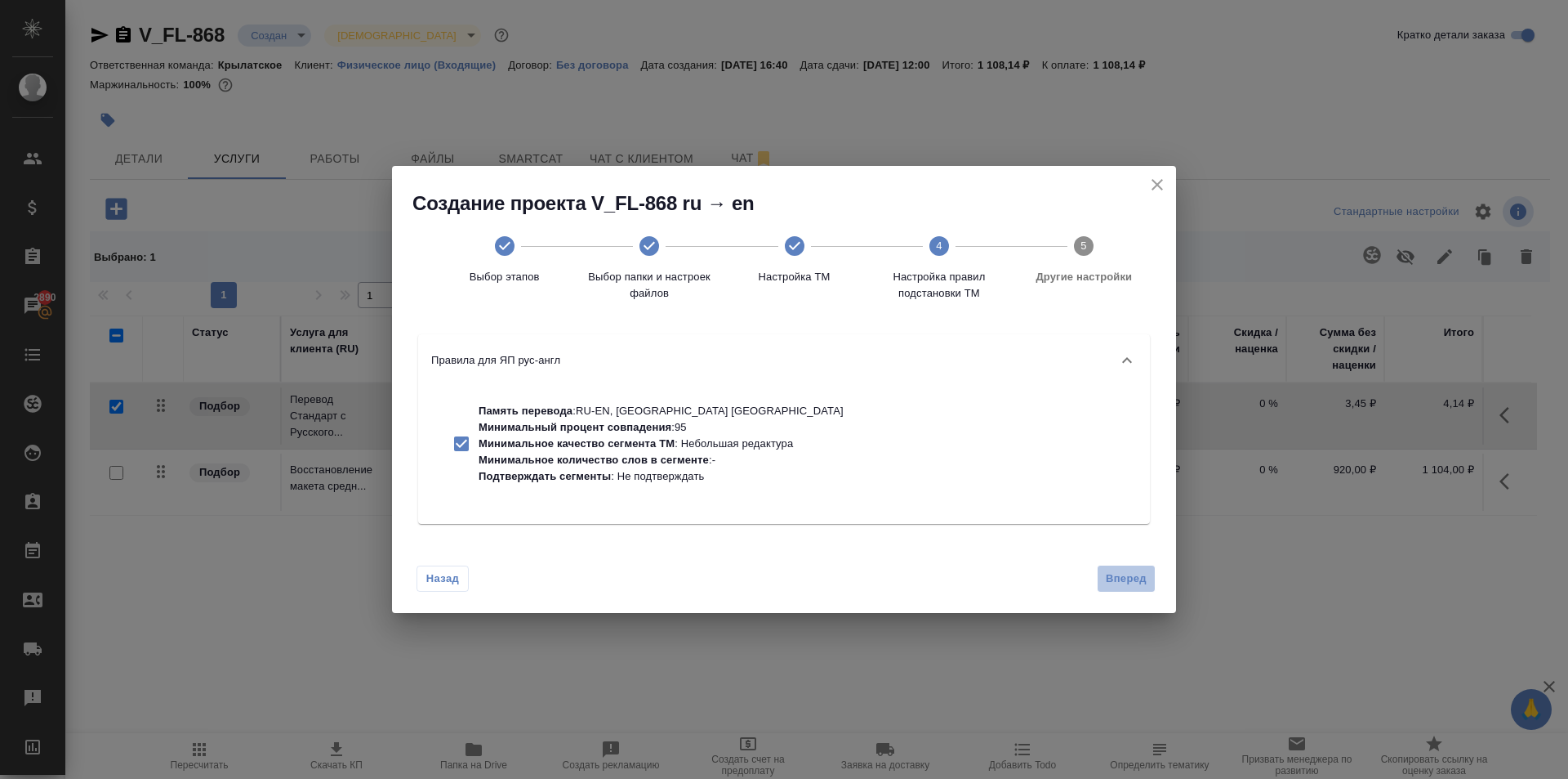
click at [1145, 576] on button "Вперед" at bounding box center [1127, 578] width 59 height 28
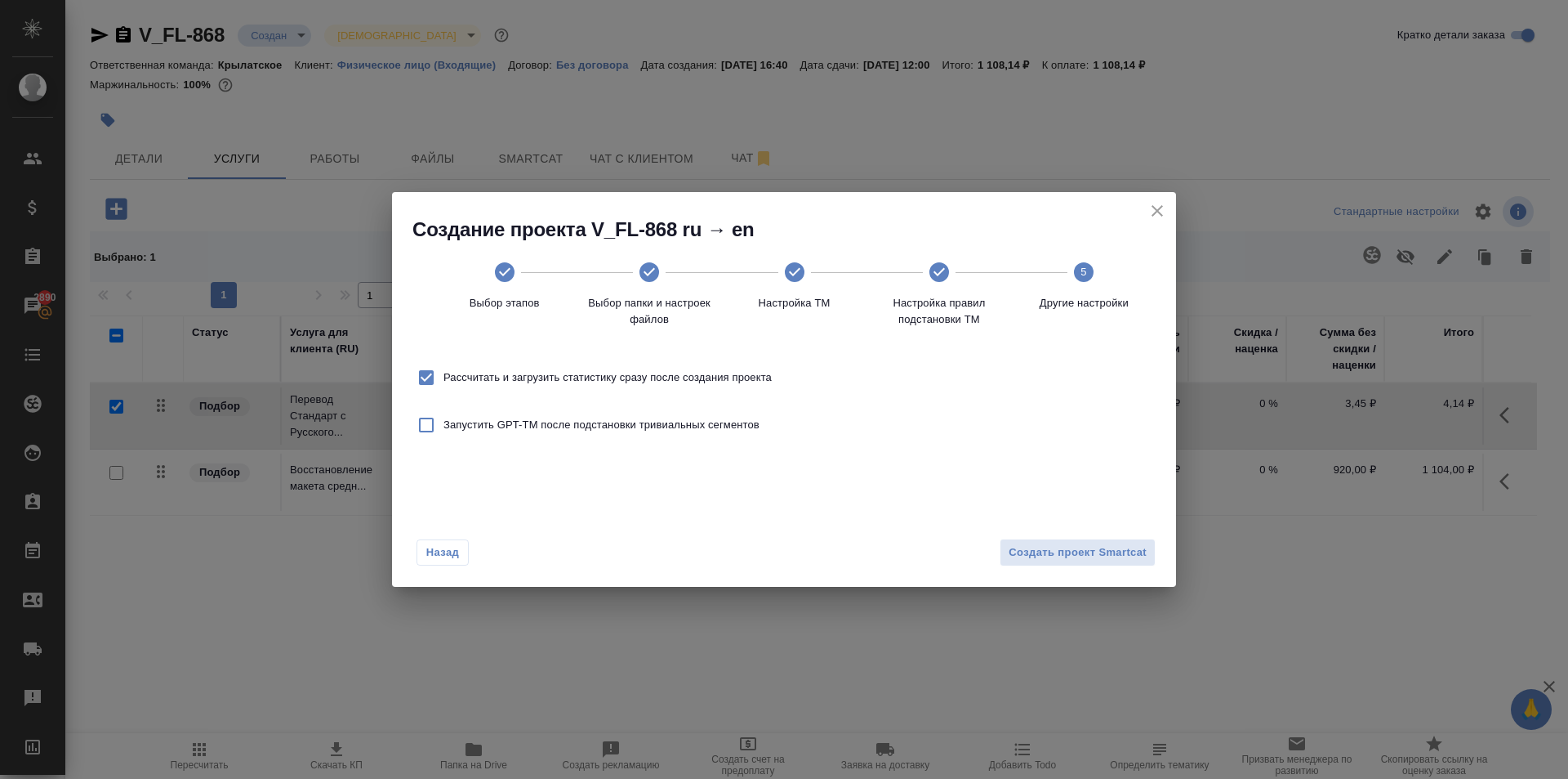
click at [638, 367] on label "Рассчитать и загрузить статистику сразу после создания проекта" at bounding box center [591, 377] width 363 height 34
click at [443, 367] on input "Рассчитать и загрузить статистику сразу после создания проекта" at bounding box center [426, 377] width 34 height 34
checkbox input "false"
click at [1089, 552] on span "Создать проект Smartcat" at bounding box center [1077, 553] width 138 height 19
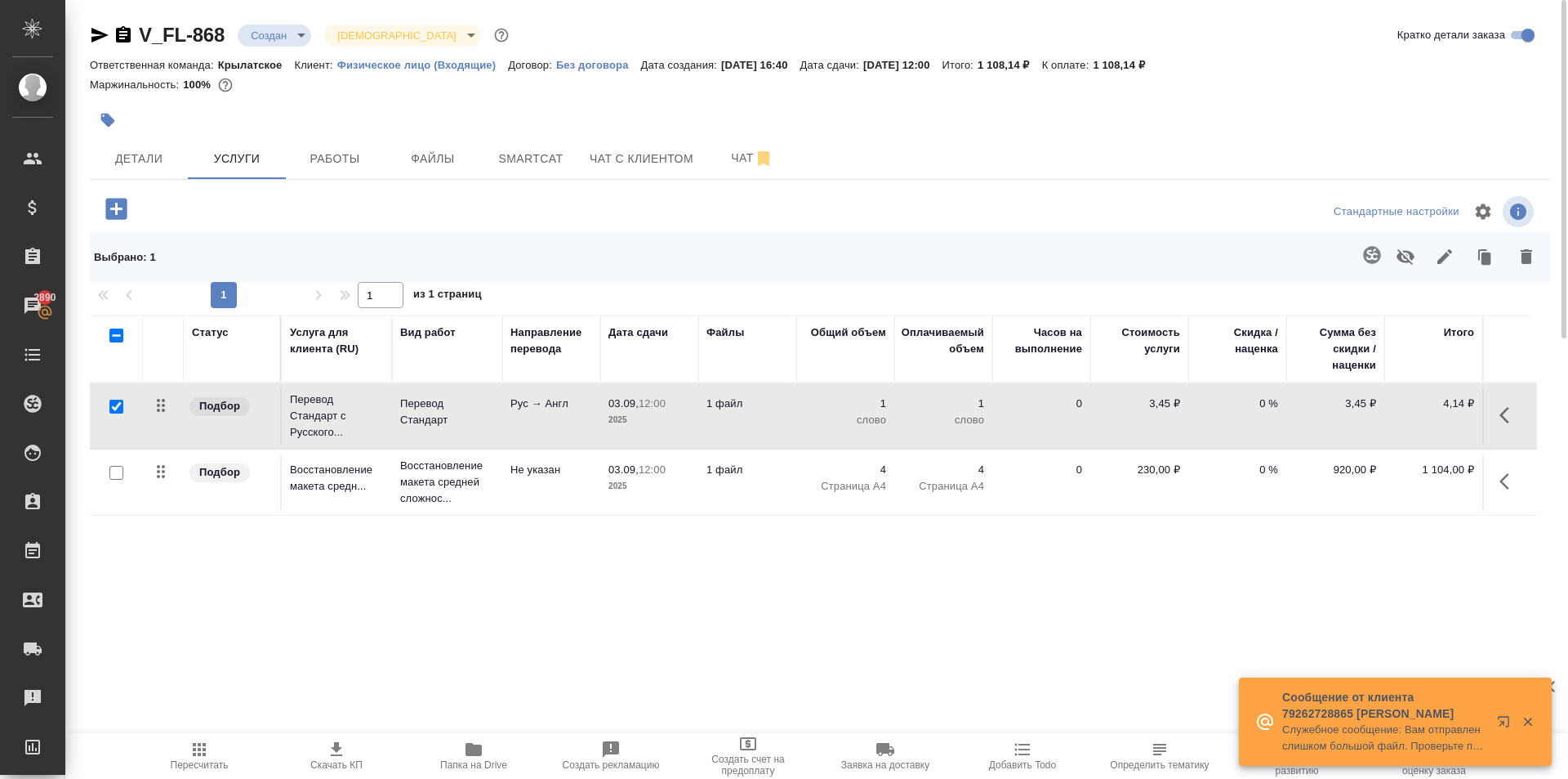
click at [458, 744] on span "Папка на Drive" at bounding box center [474, 755] width 117 height 31
click at [1511, 411] on icon "button" at bounding box center [1508, 414] width 19 height 19
click at [1418, 419] on icon "button" at bounding box center [1416, 414] width 19 height 19
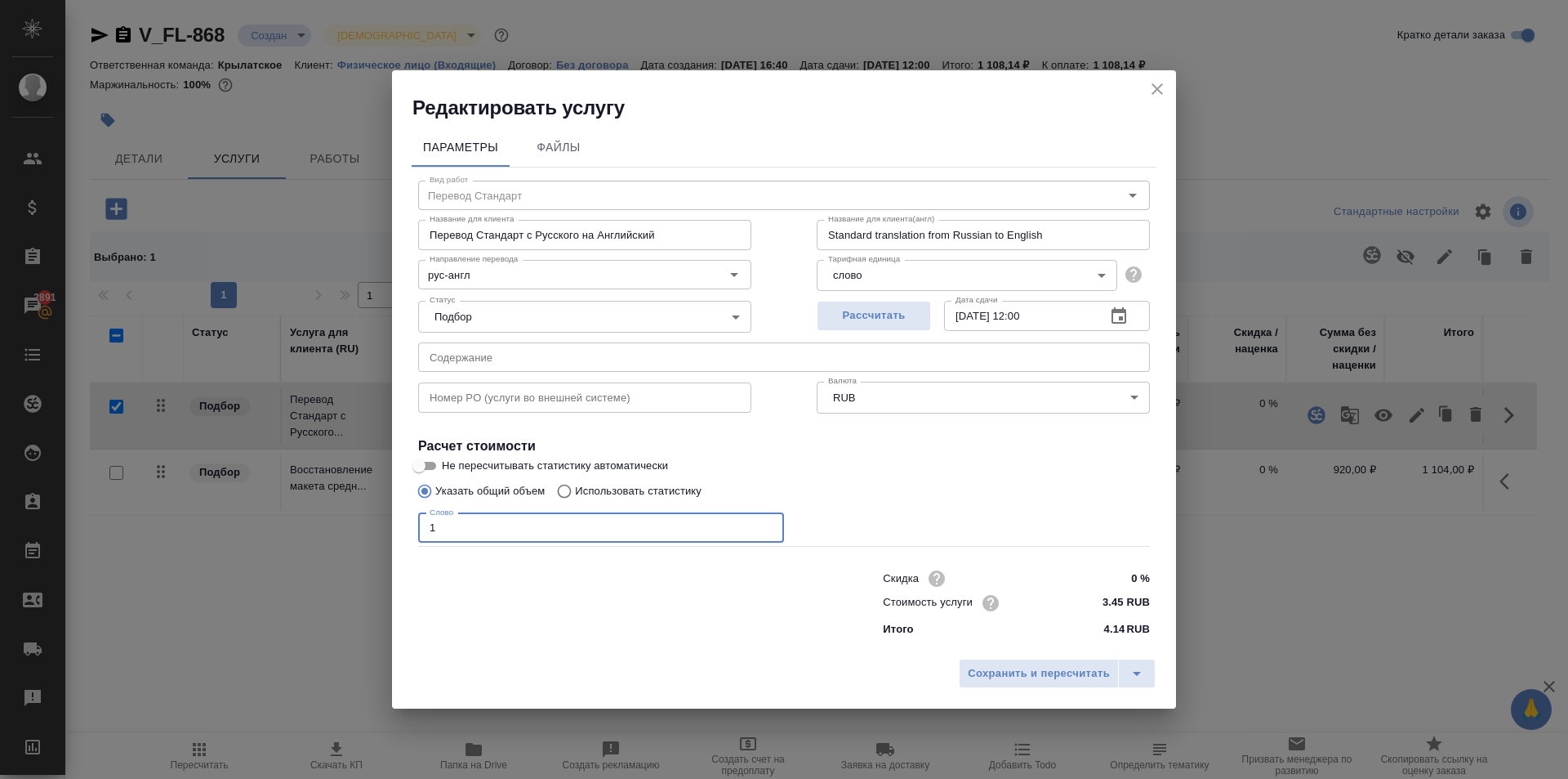
drag, startPoint x: 452, startPoint y: 530, endPoint x: 411, endPoint y: 522, distance: 41.8
click at [411, 522] on div "Вид работ Перевод Стандарт Вид работ Название для клиента Перевод Стандарт с Ру…" at bounding box center [783, 406] width 745 height 477
type input "1300"
click at [984, 670] on span "Сохранить и пересчитать" at bounding box center [1039, 674] width 142 height 19
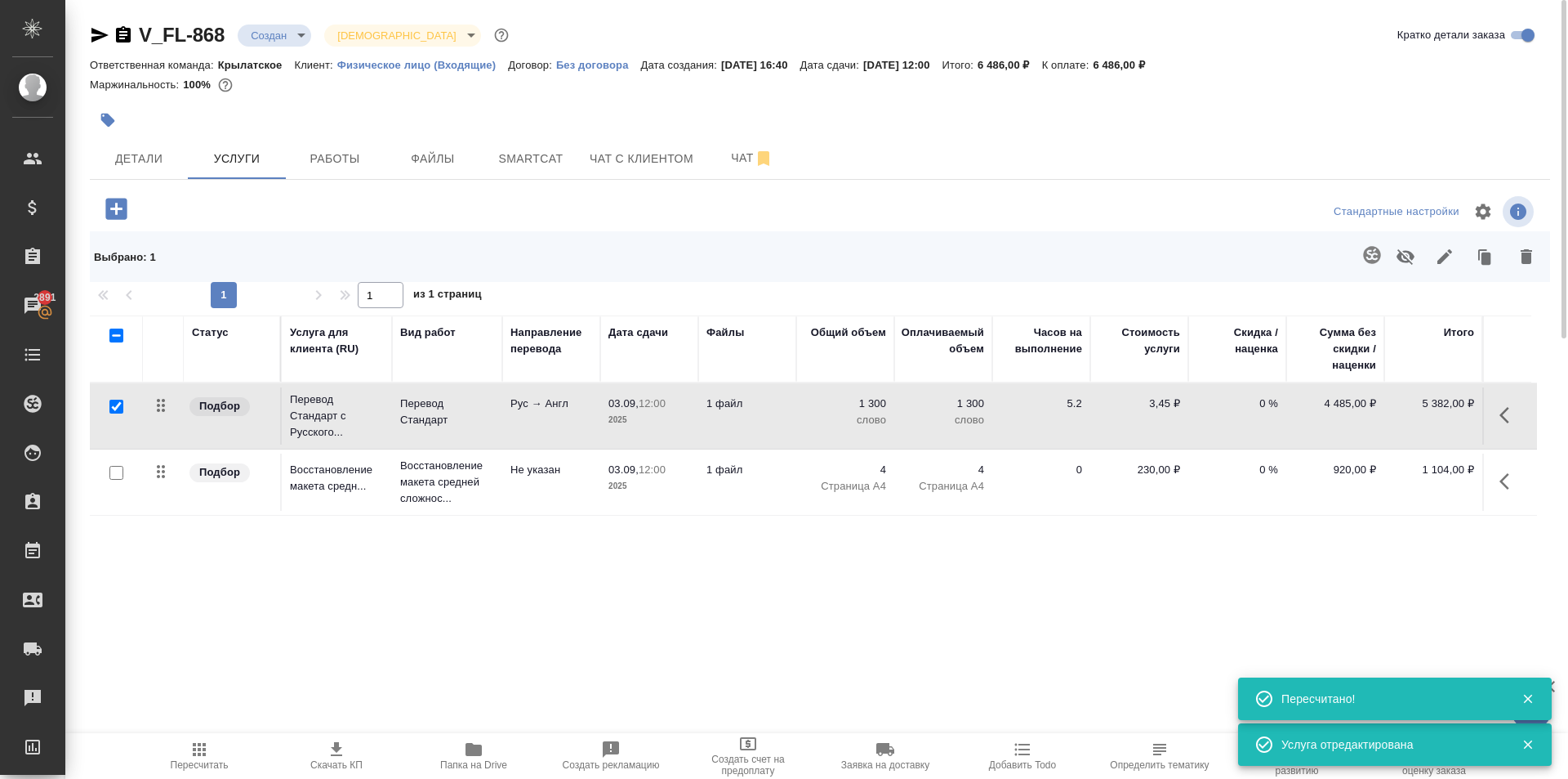
click at [189, 755] on span "Пересчитать" at bounding box center [199, 755] width 117 height 31
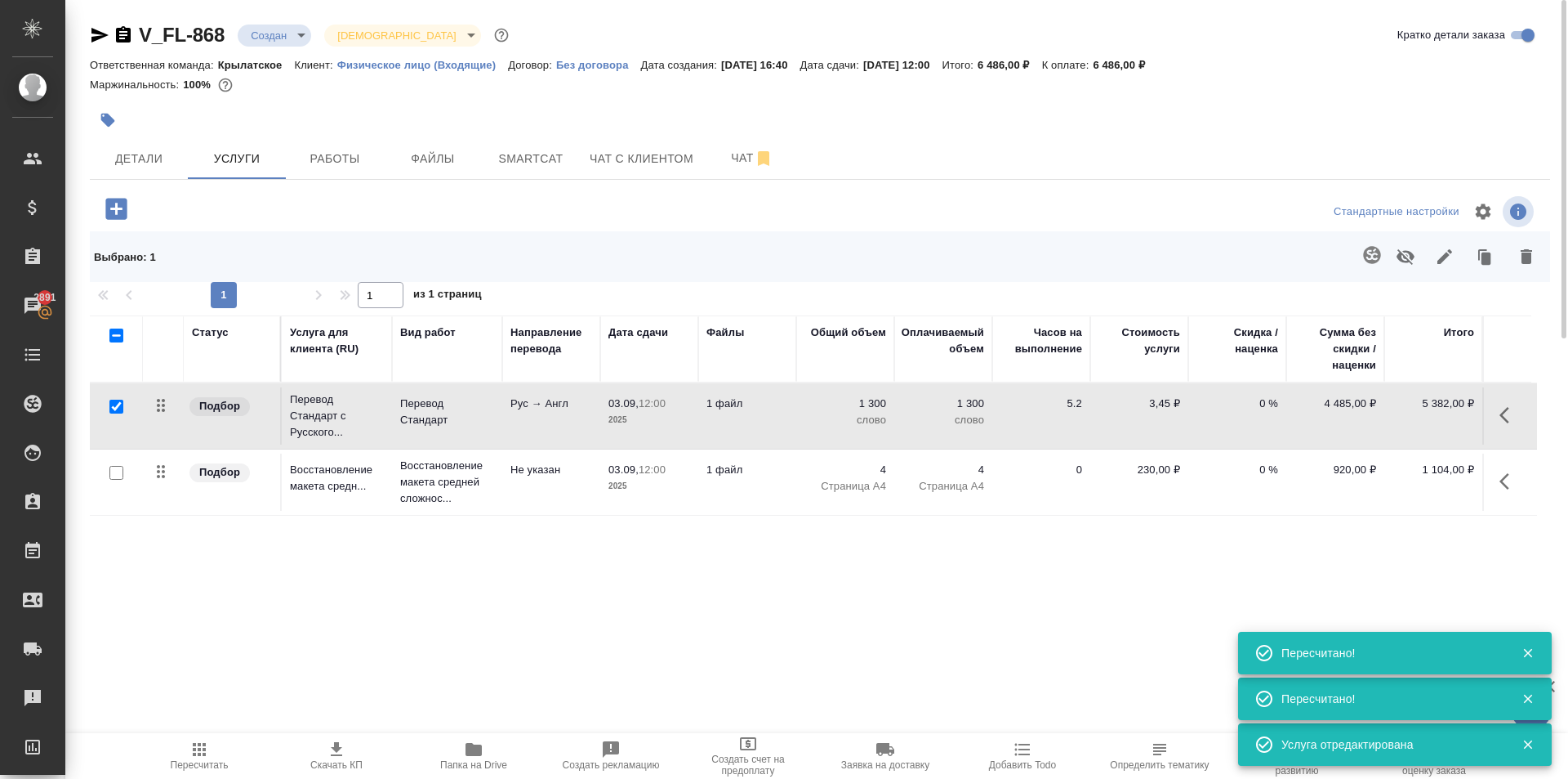
click at [174, 766] on span "Пересчитать" at bounding box center [199, 764] width 58 height 11
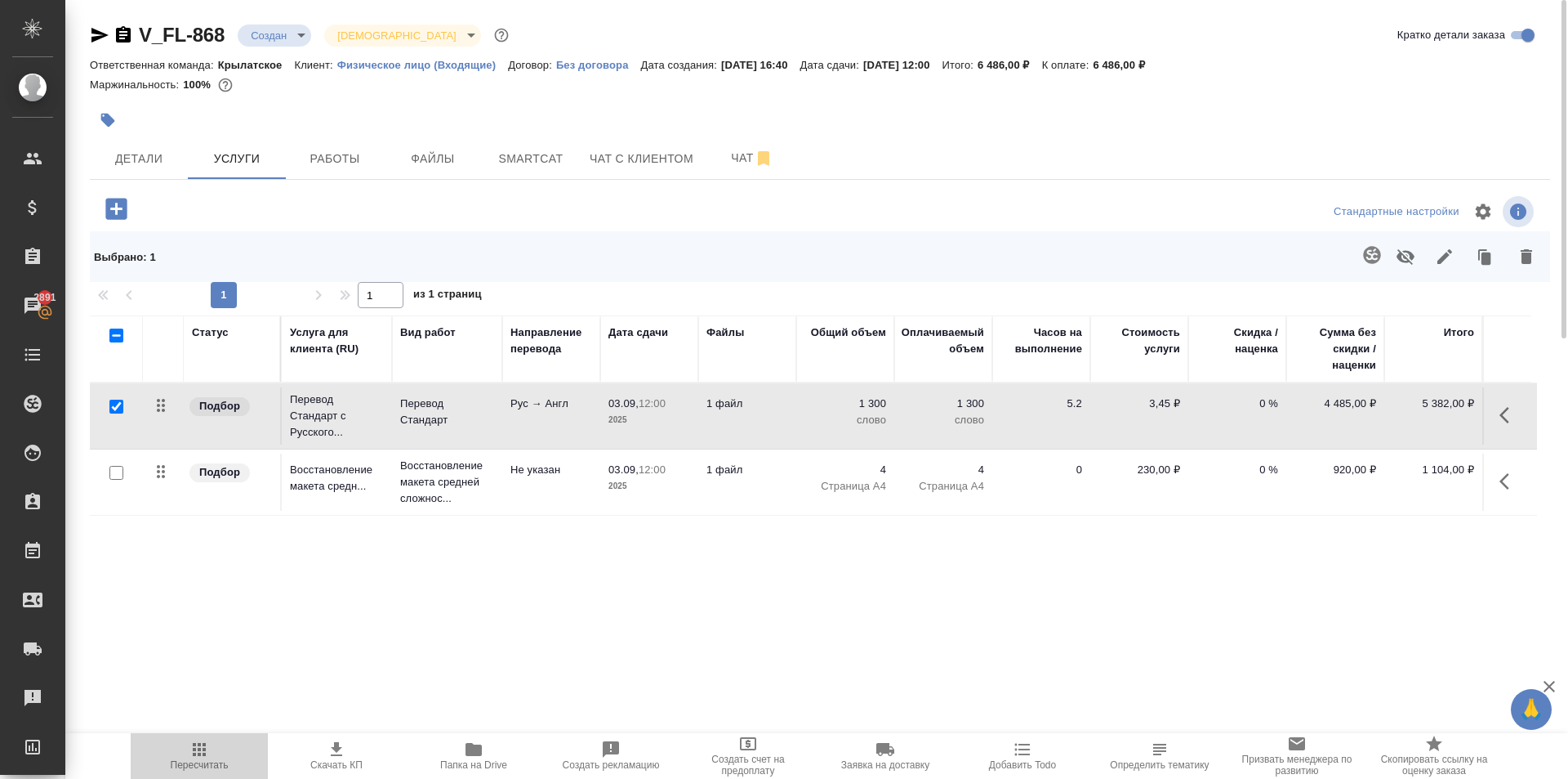
click at [223, 737] on button "Пересчитать" at bounding box center [200, 756] width 137 height 46
click at [184, 156] on button "Детали" at bounding box center [138, 159] width 98 height 41
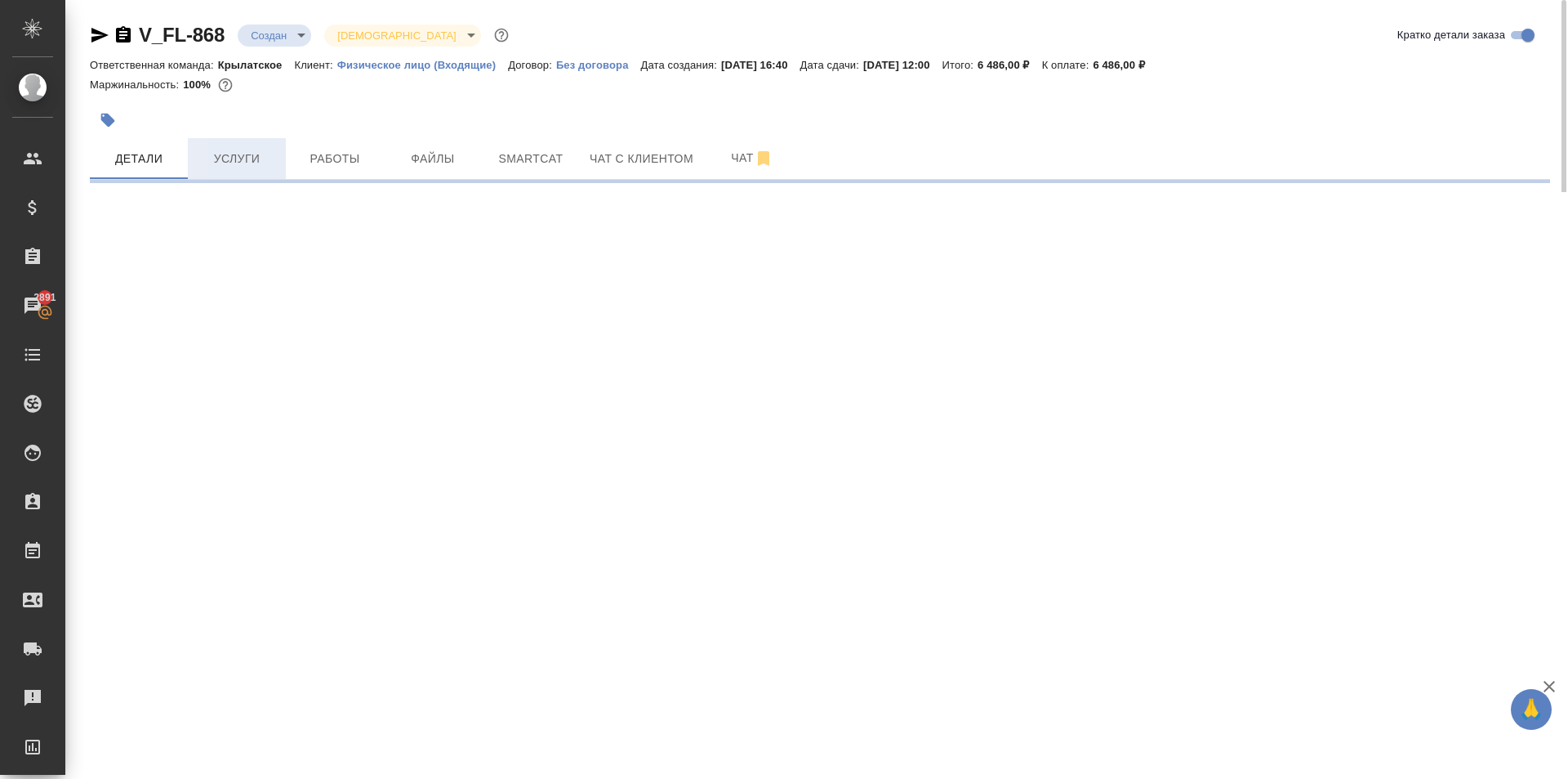
select select "RU"
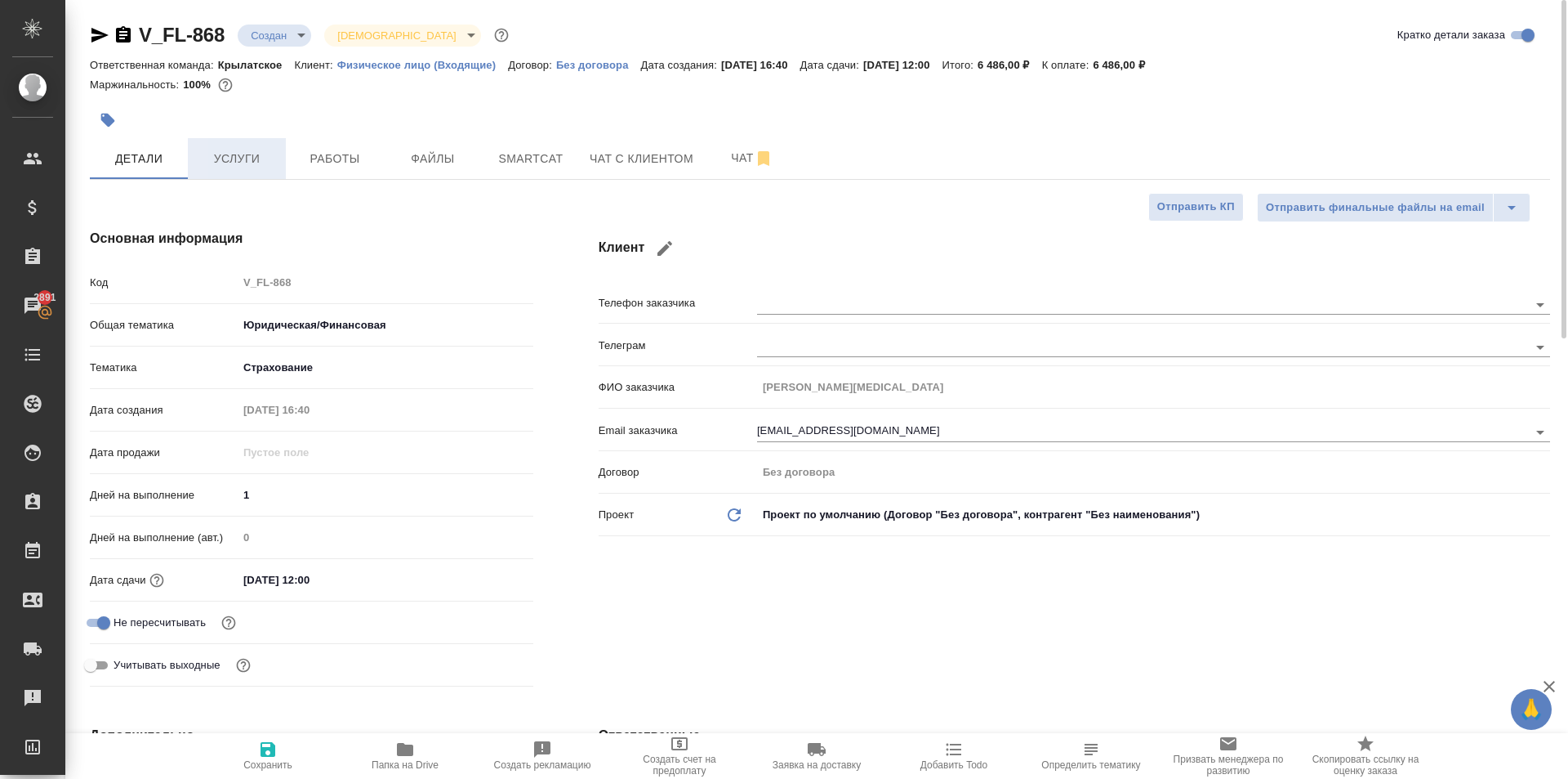
type textarea "x"
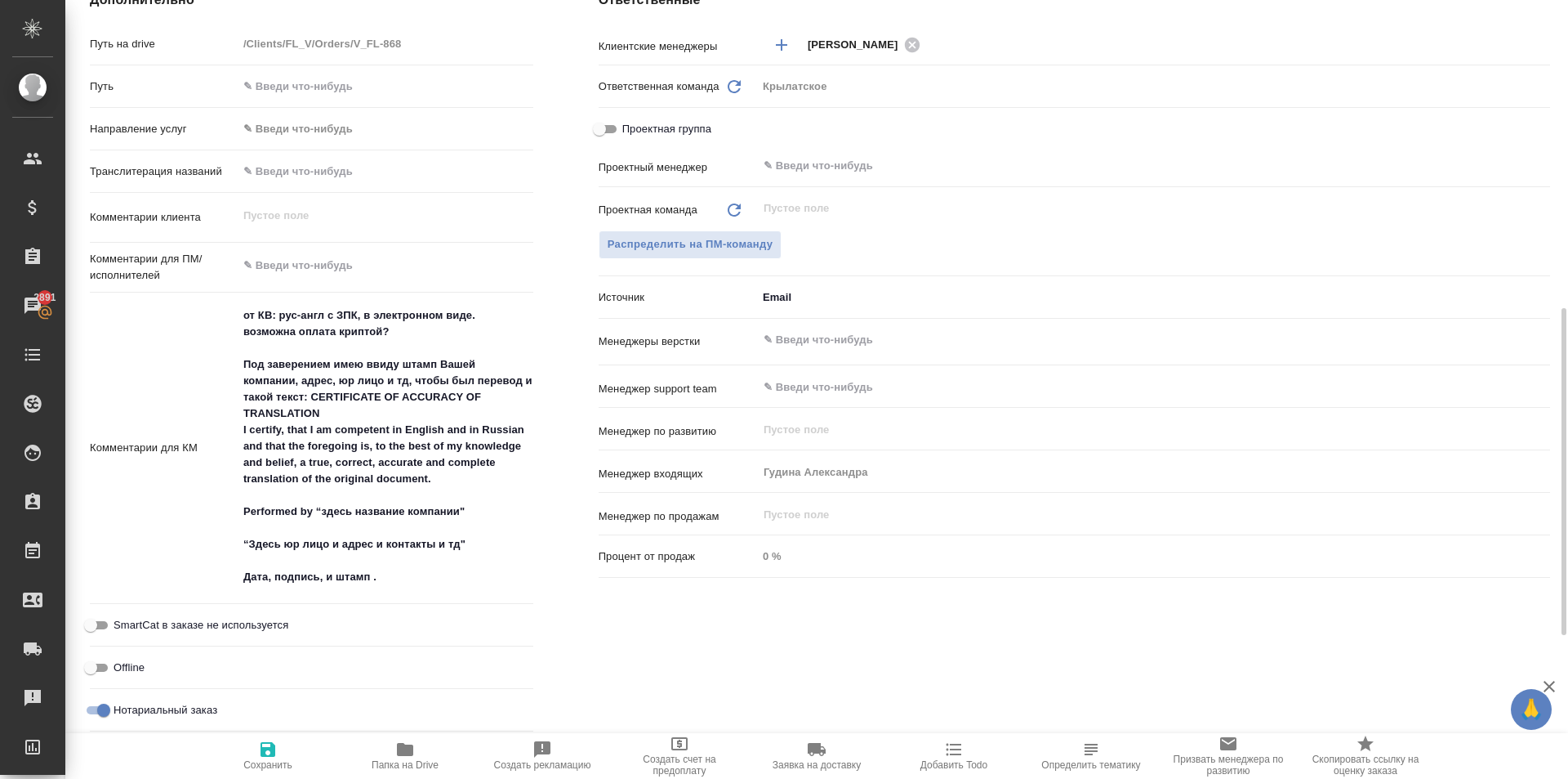
scroll to position [246, 0]
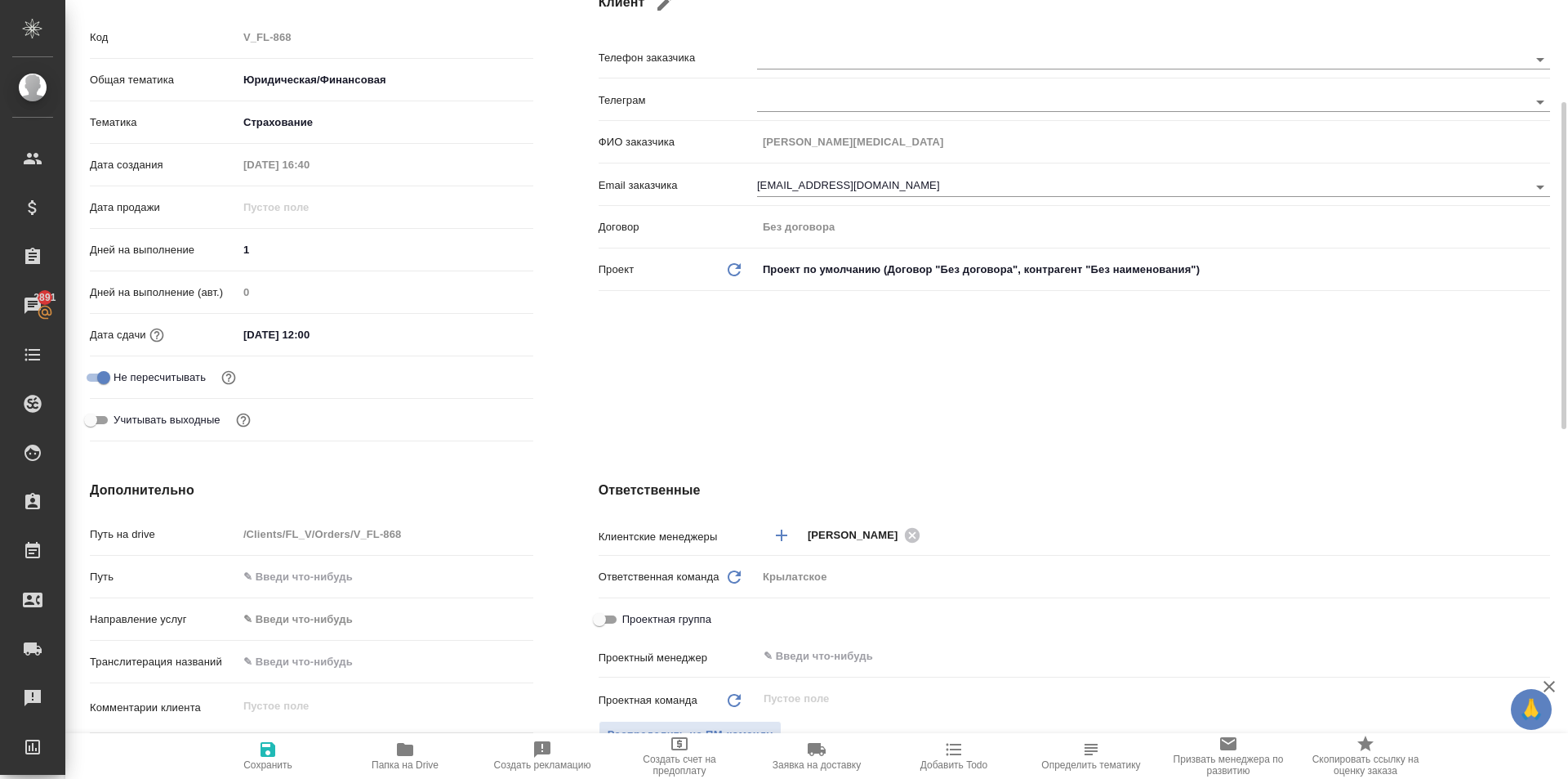
type textarea "x"
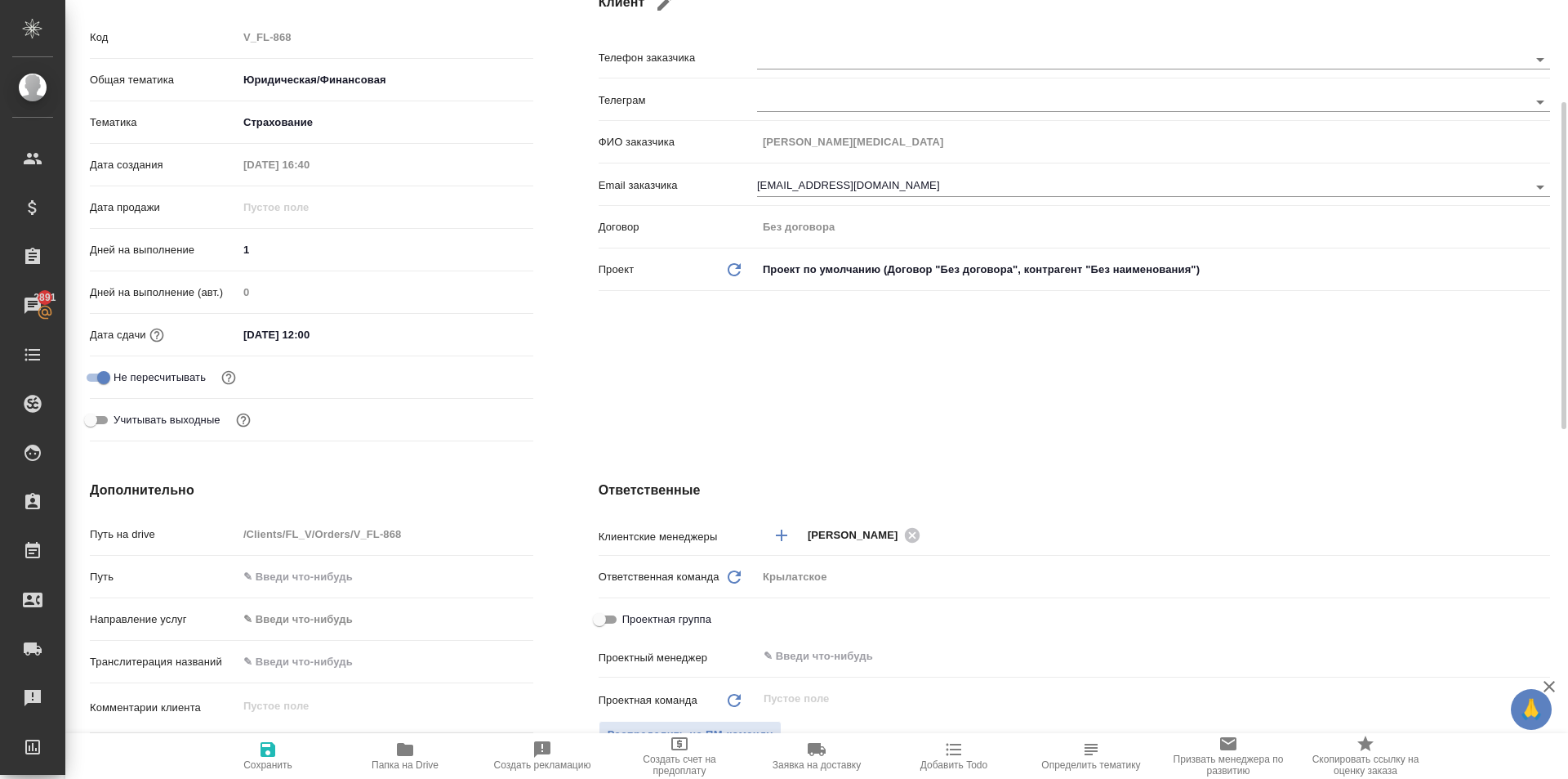
type textarea "x"
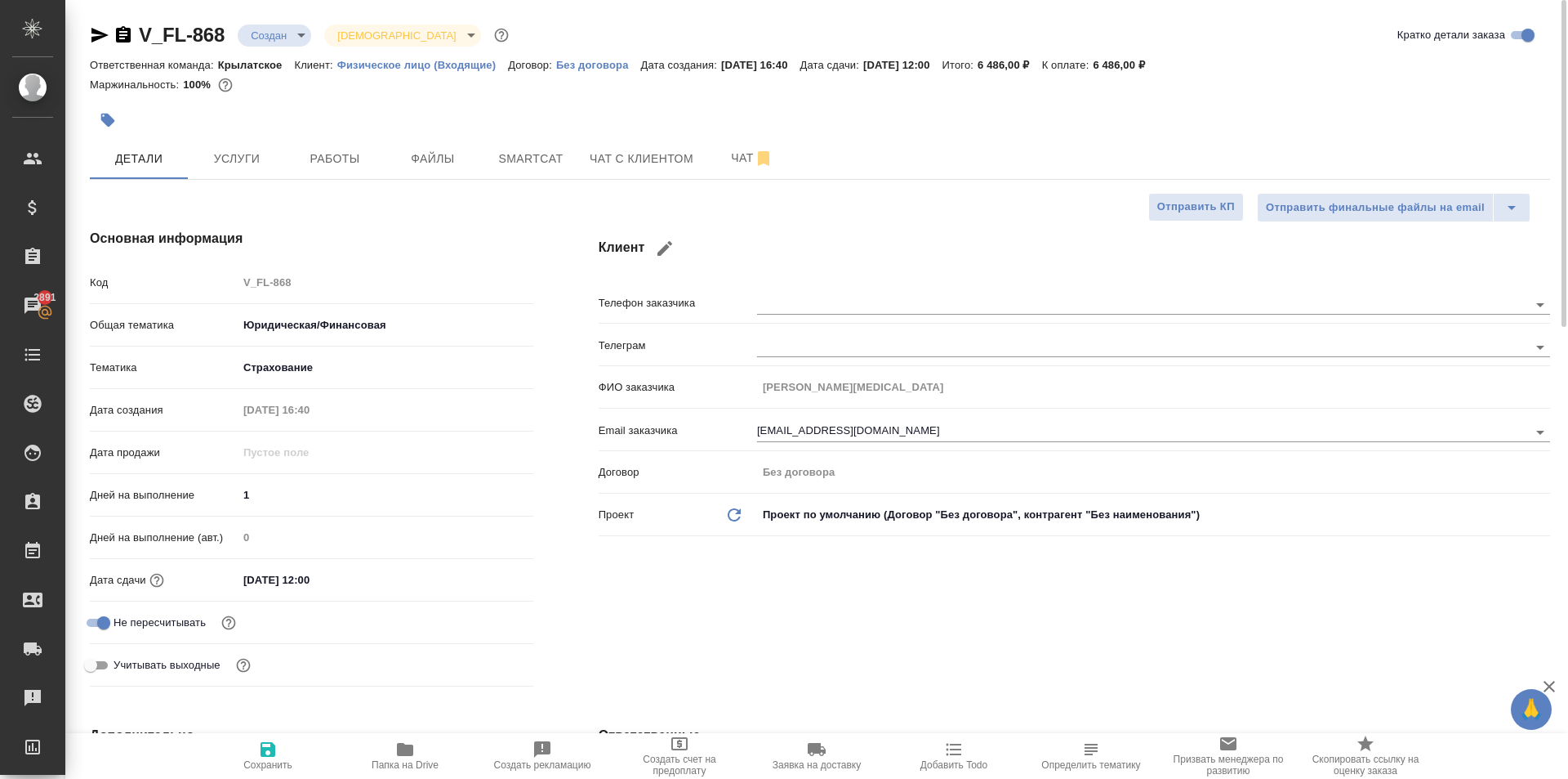
scroll to position [409, 0]
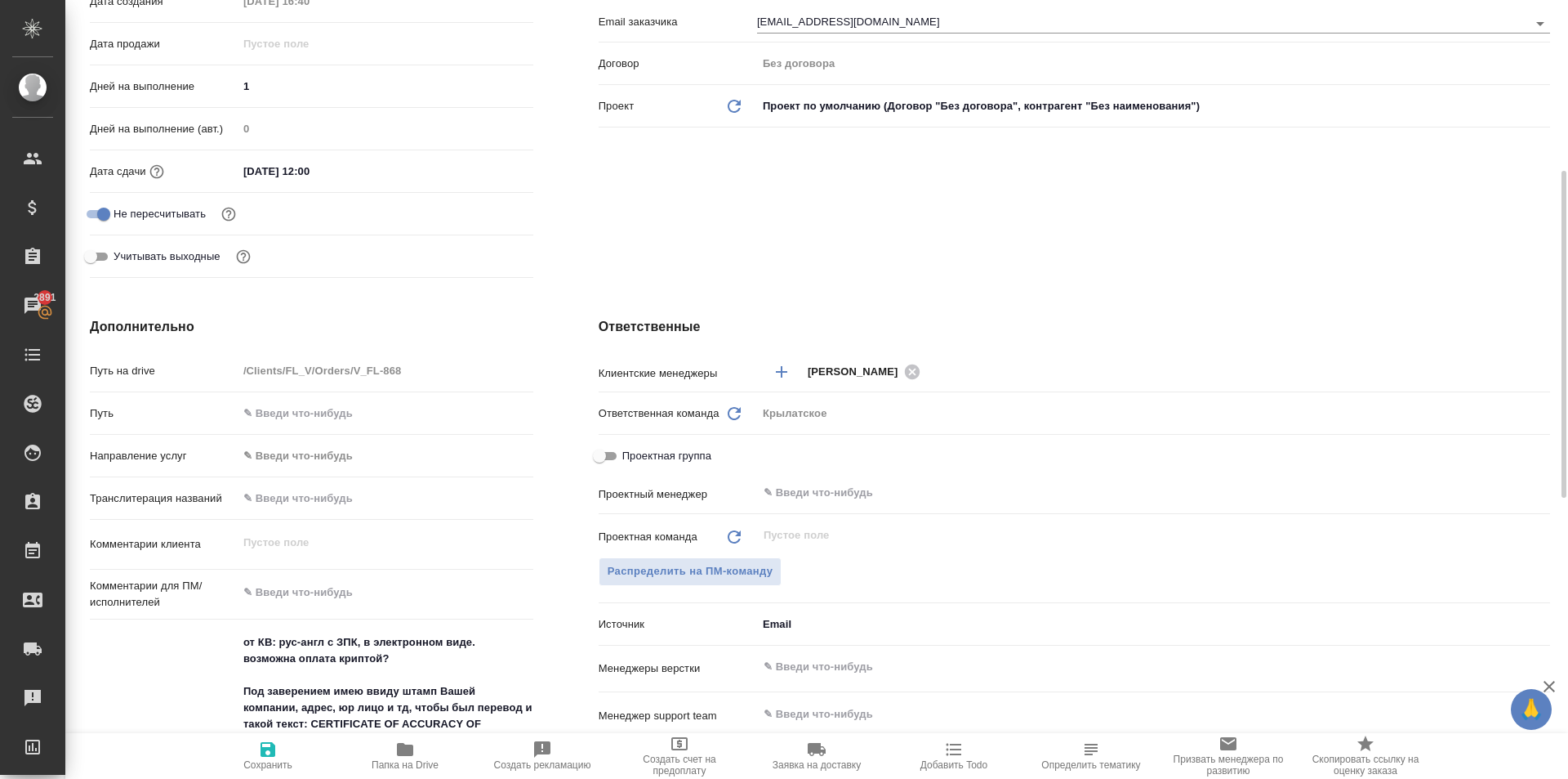
click at [336, 462] on body "🙏 .cls-1 fill:#fff; AWATERA Kasymov Timur Клиенты Спецификации Заказы 2891 Чаты…" at bounding box center [784, 390] width 1568 height 779
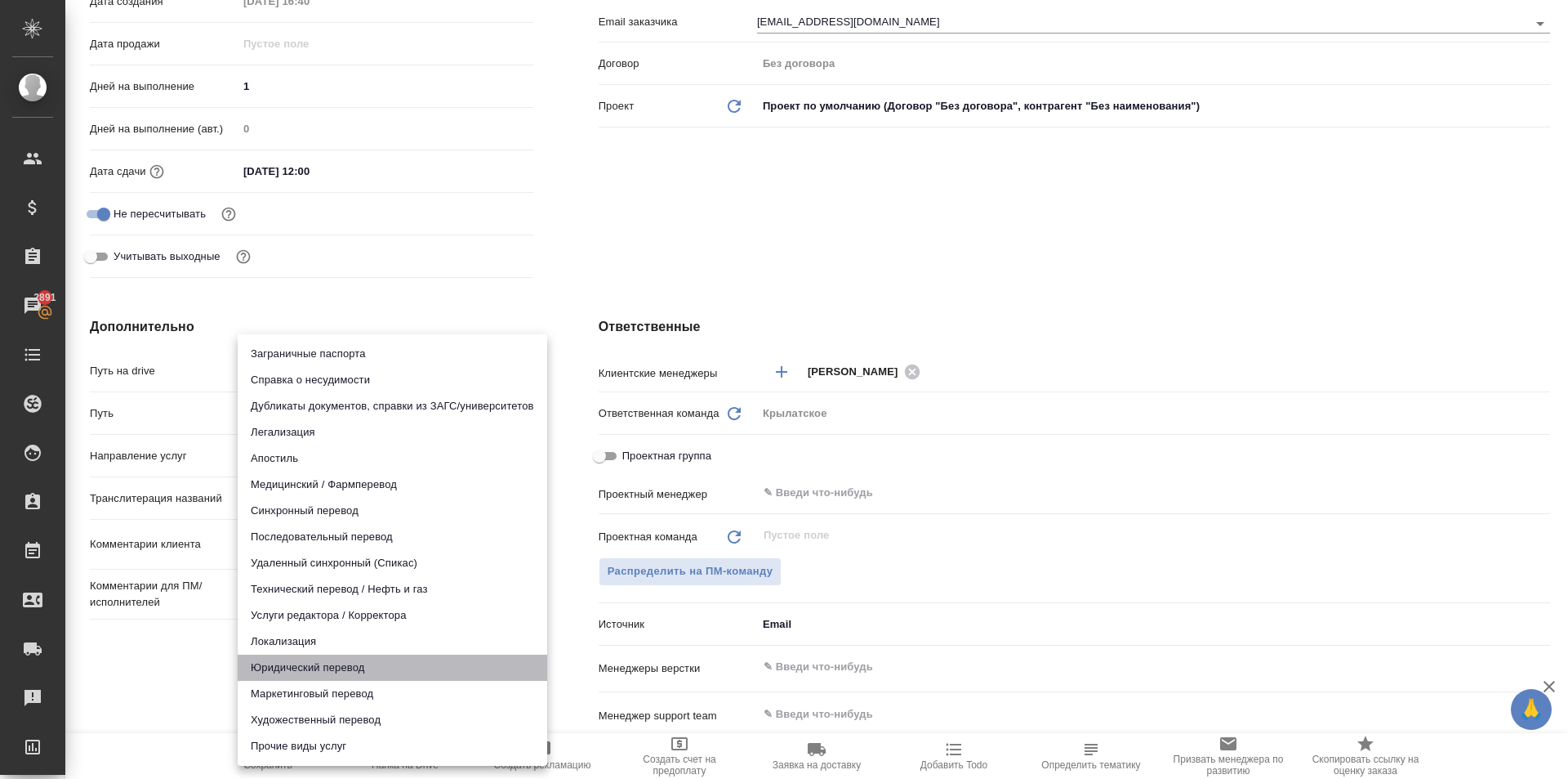
click at [302, 667] on li "Юридический перевод" at bounding box center [392, 667] width 310 height 27
type input "legalTranslation"
type textarea "x"
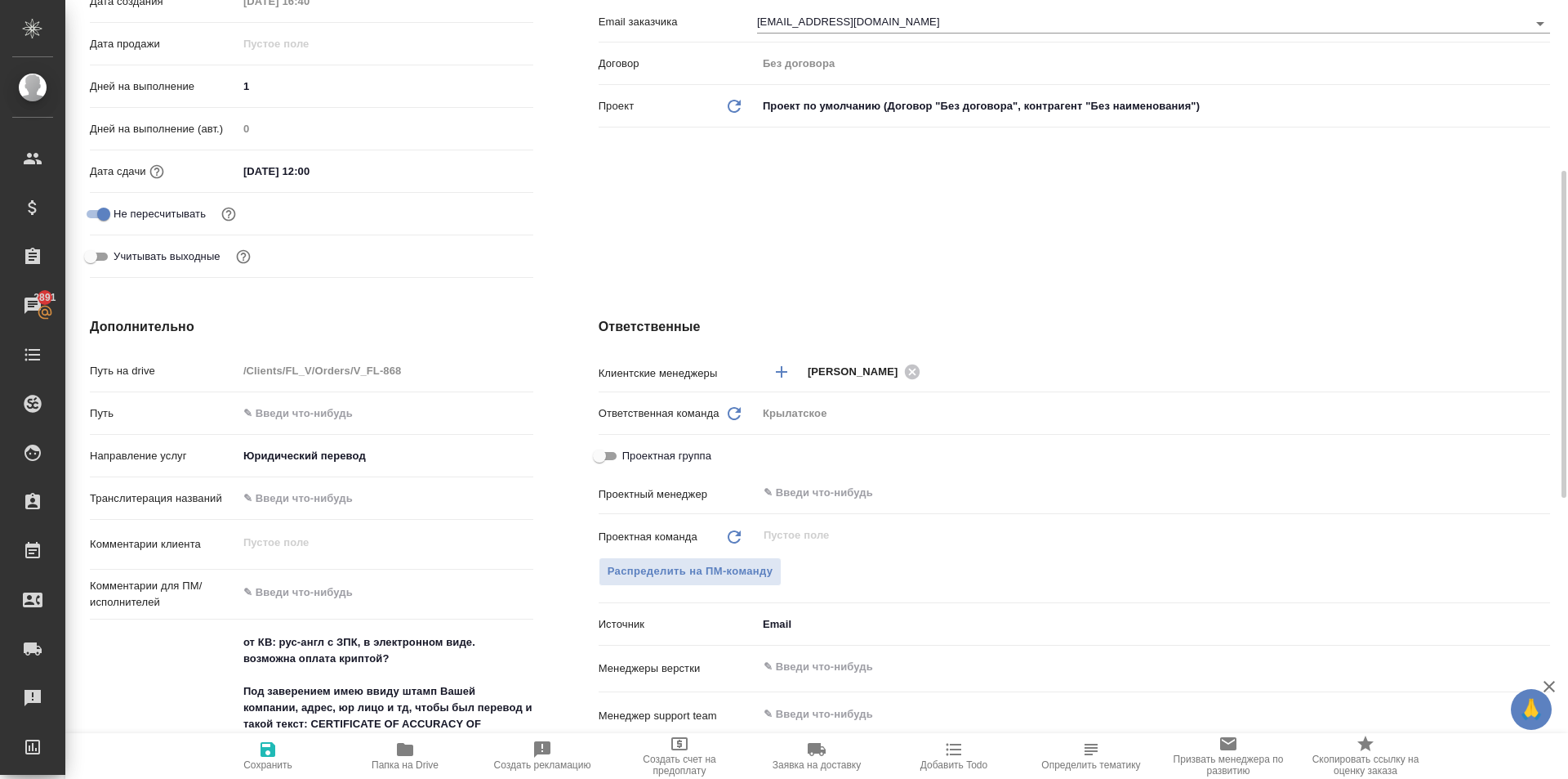
drag, startPoint x: 284, startPoint y: 760, endPoint x: 327, endPoint y: 736, distance: 49.2
click at [284, 759] on span "Сохранить" at bounding box center [268, 764] width 49 height 11
type textarea "x"
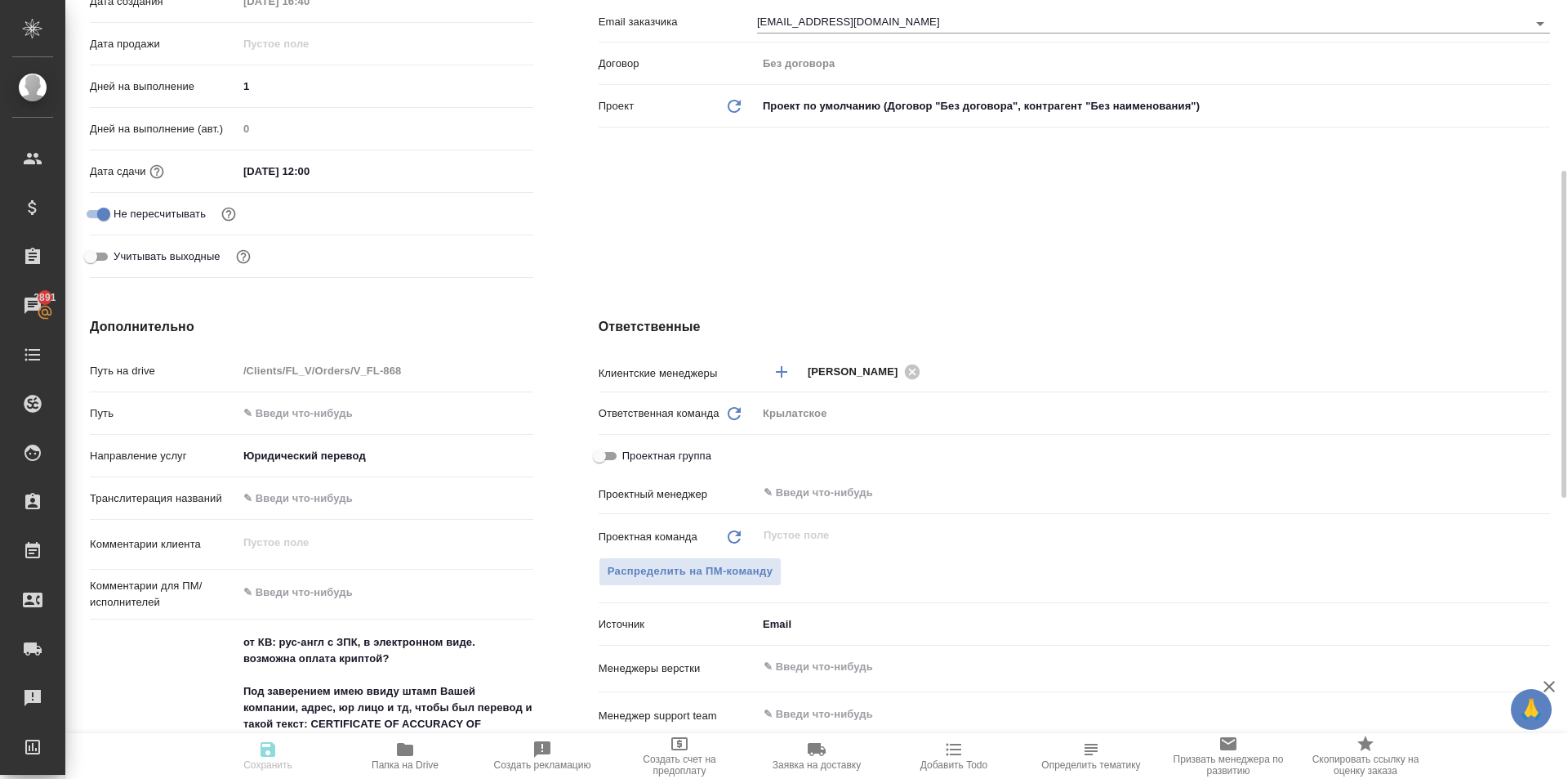
type textarea "x"
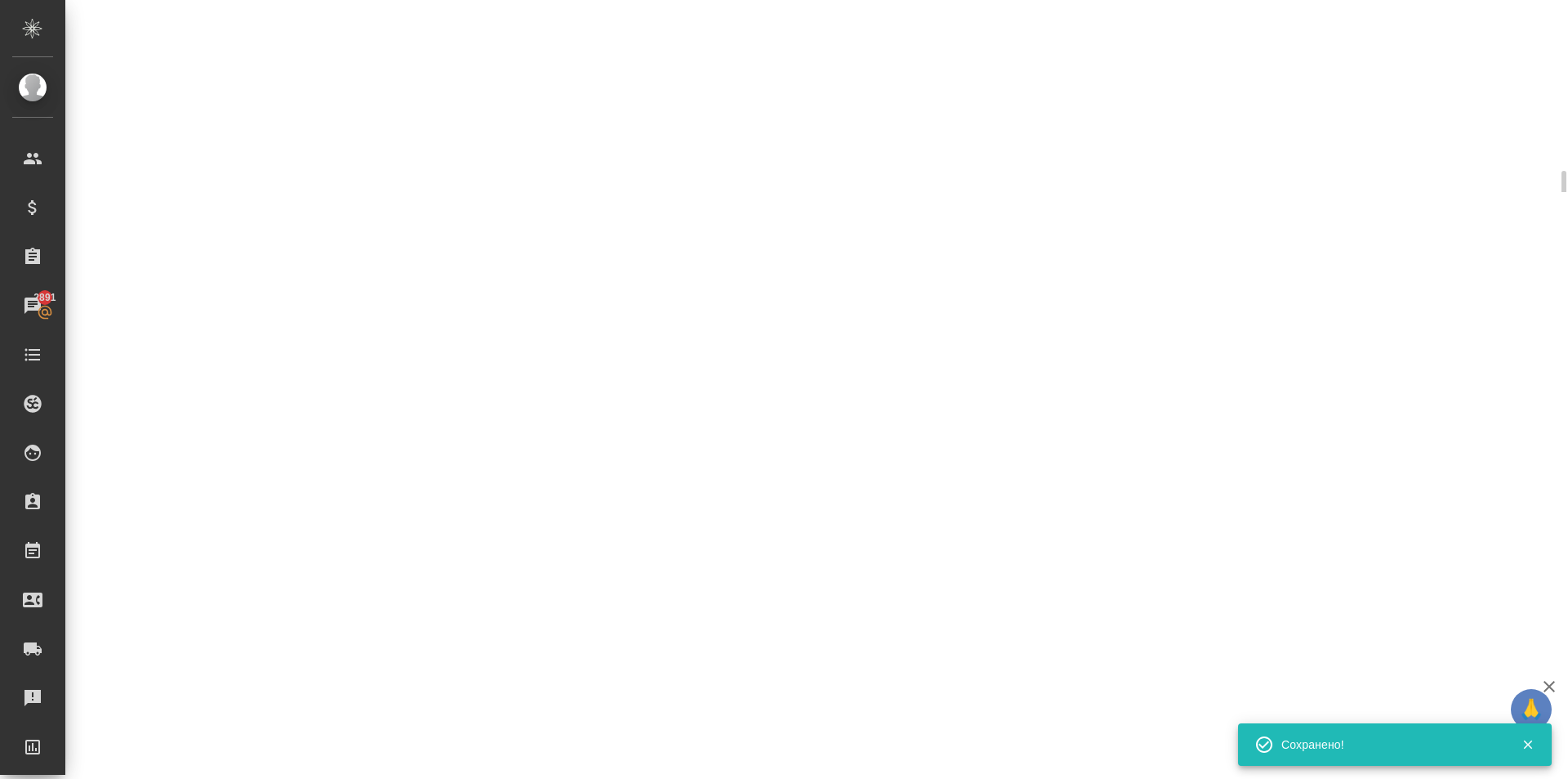
select select "RU"
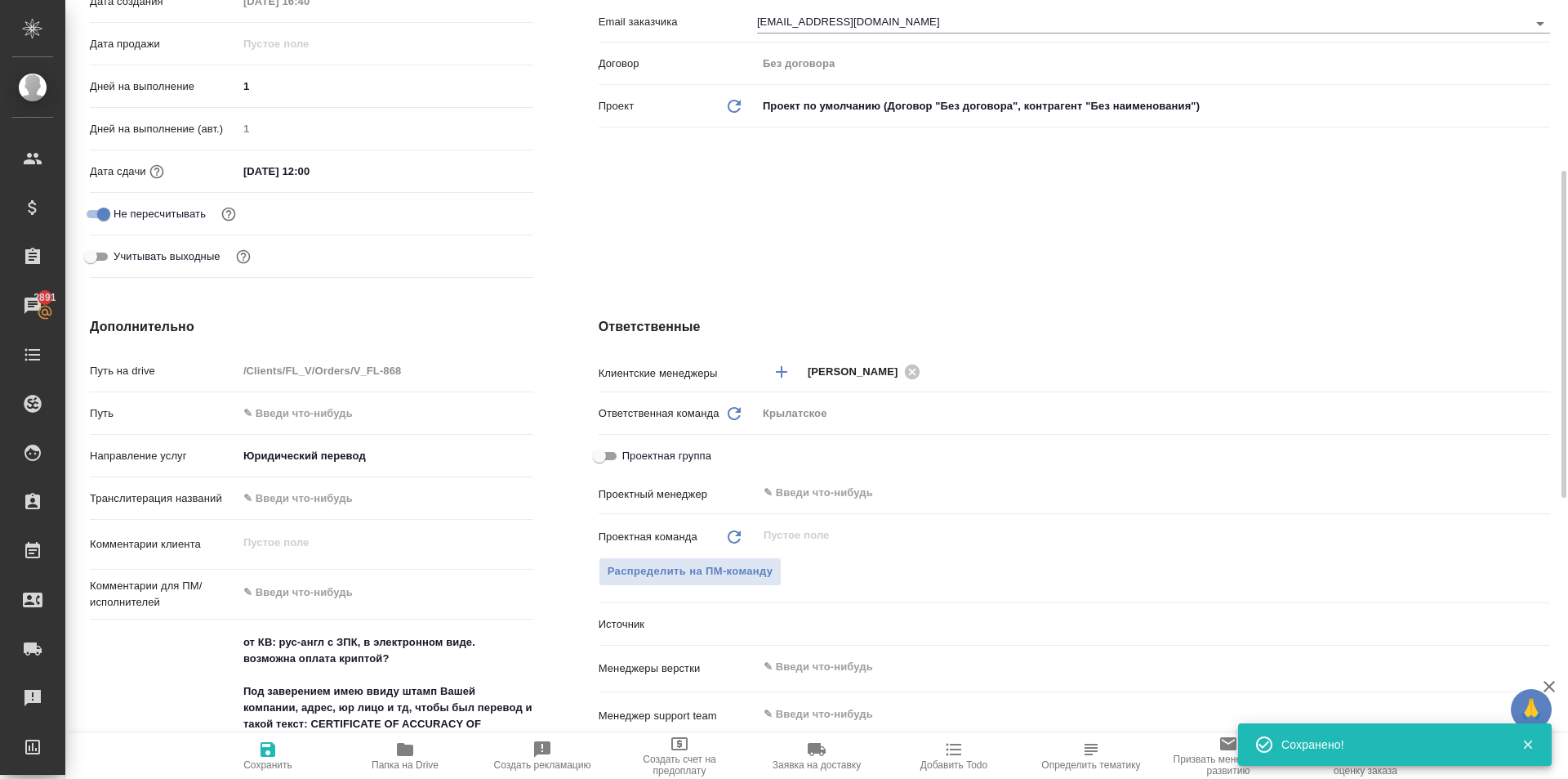
type textarea "x"
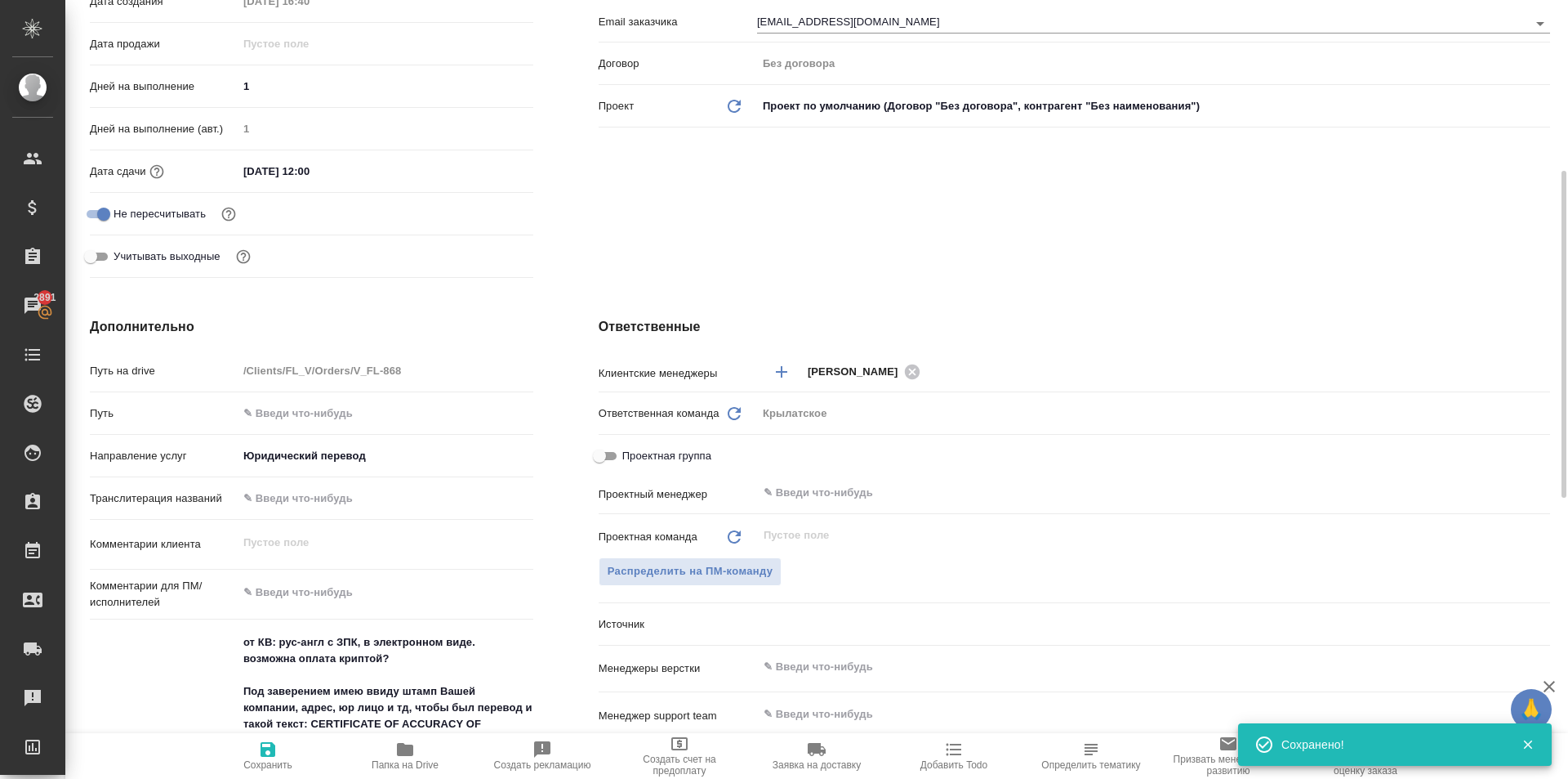
type textarea "x"
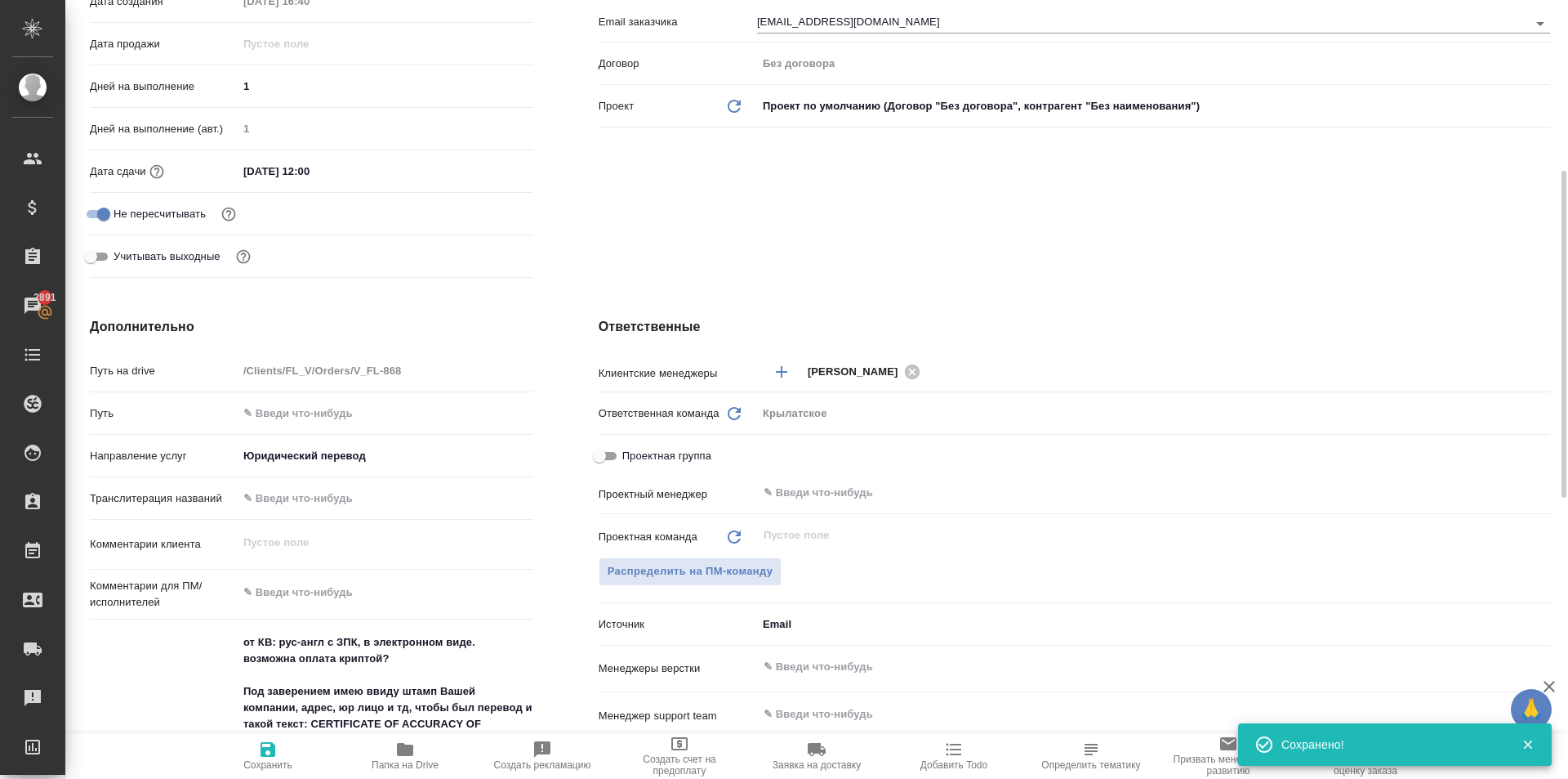
type textarea "x"
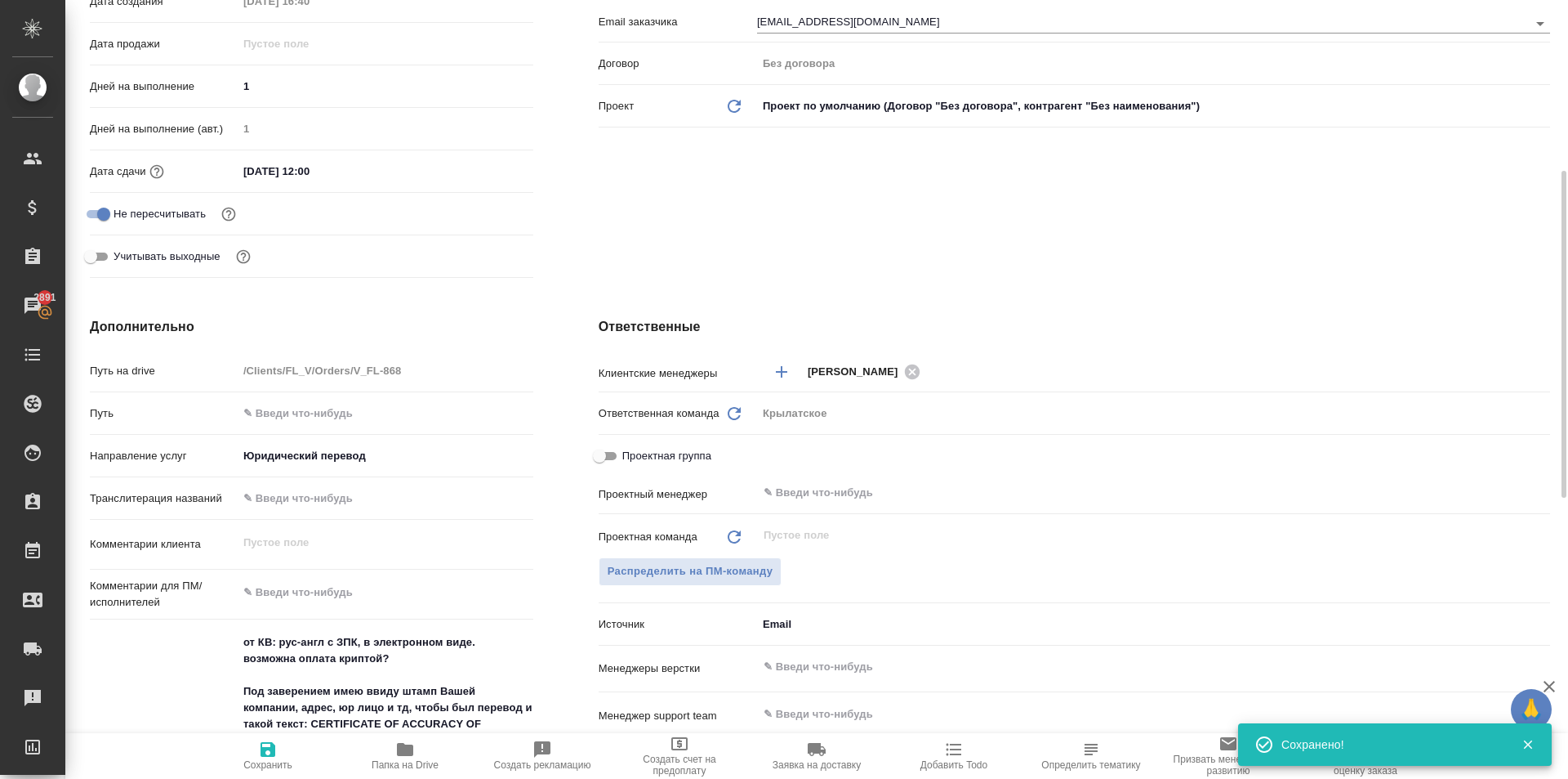
scroll to position [0, 0]
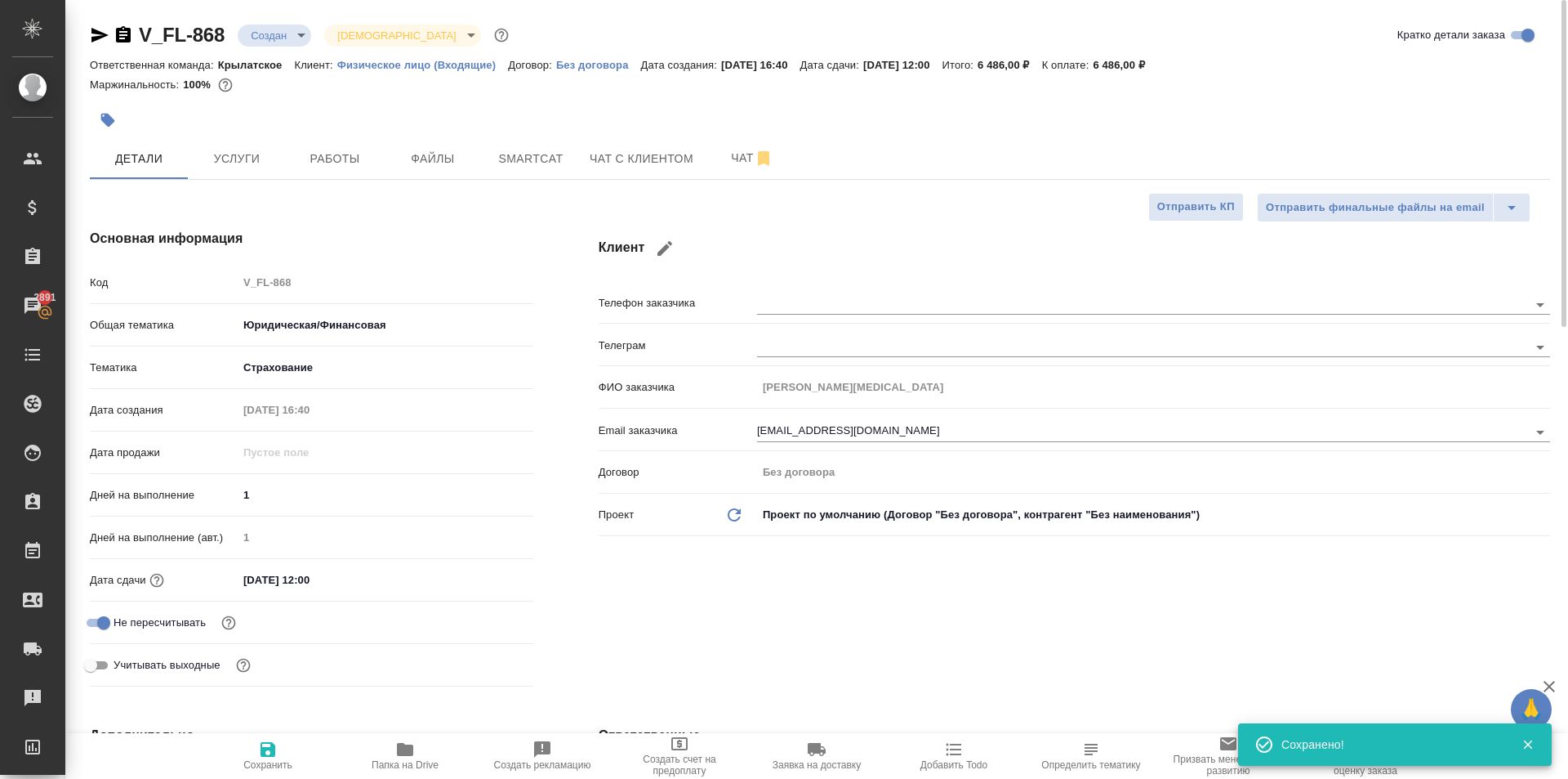
type textarea "x"
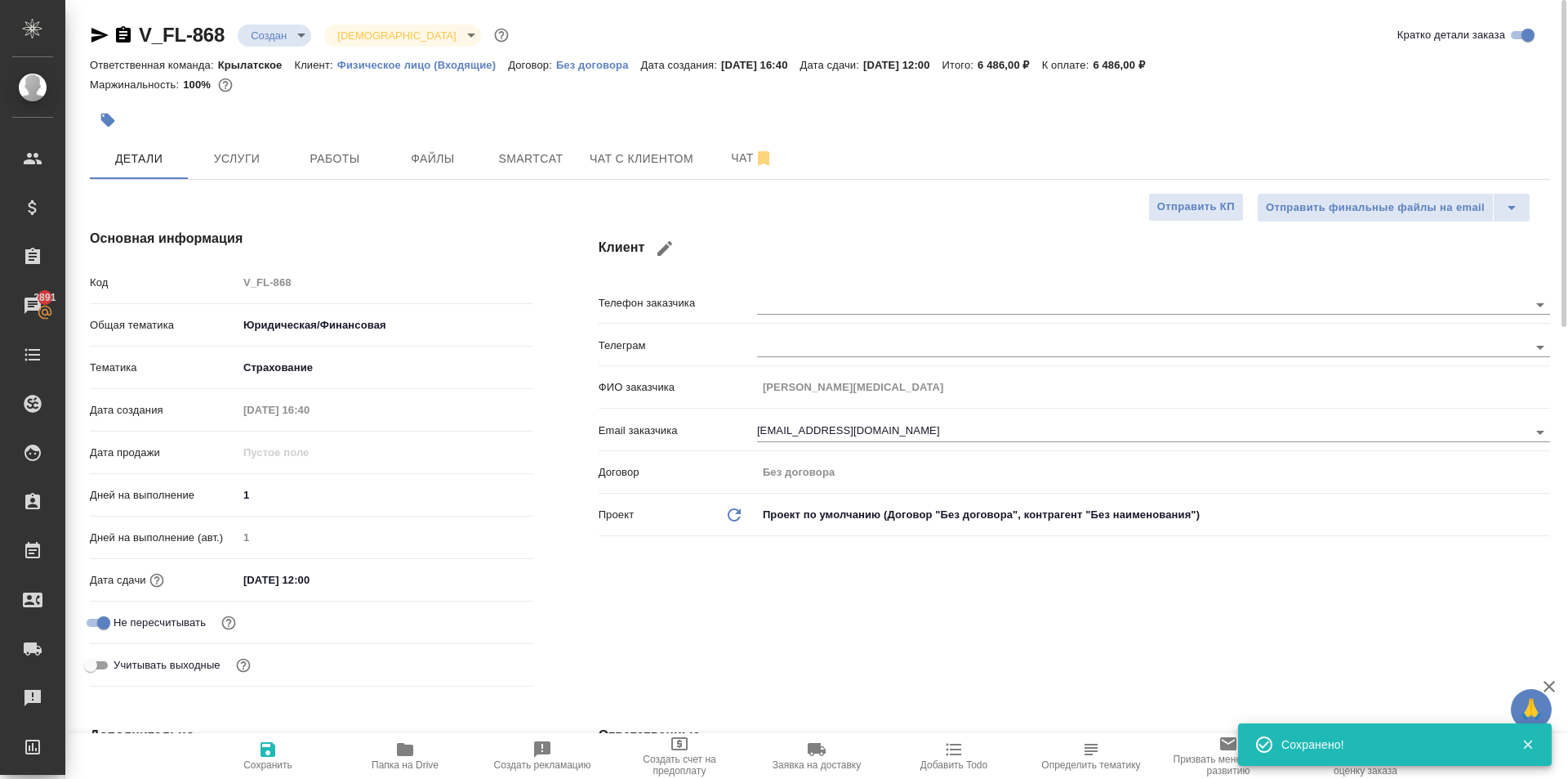
type textarea "x"
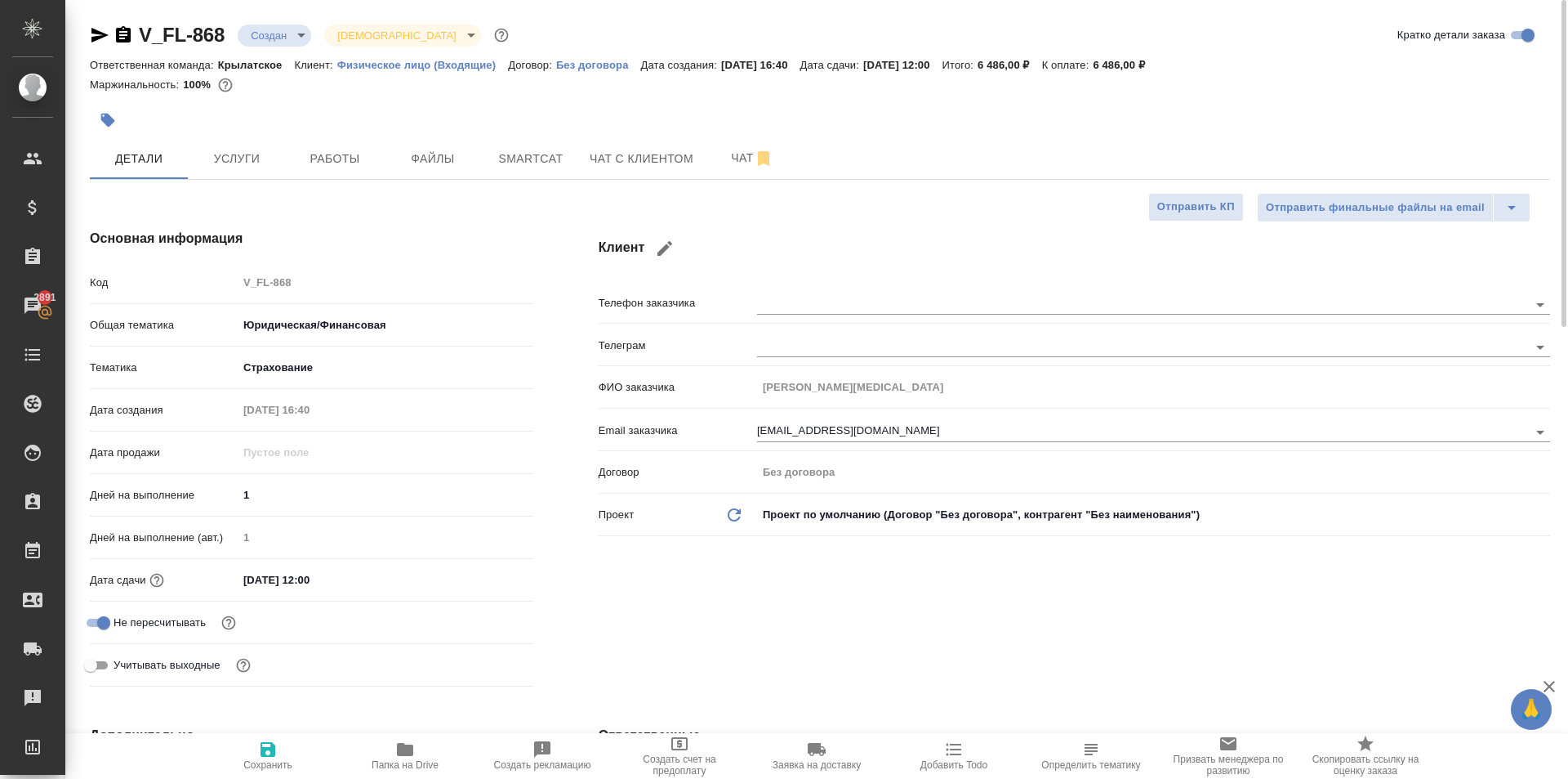
type textarea "x"
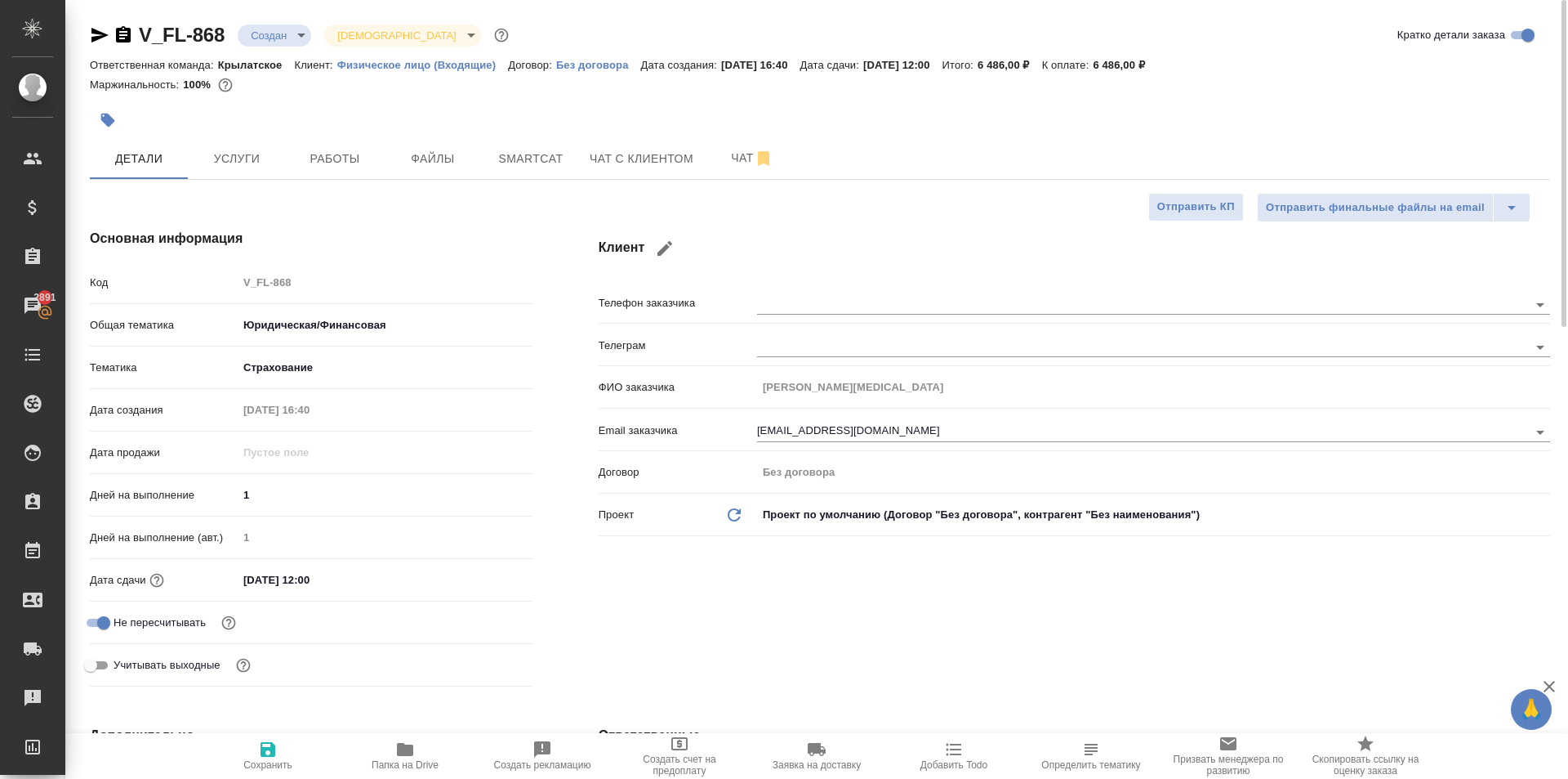
type textarea "x"
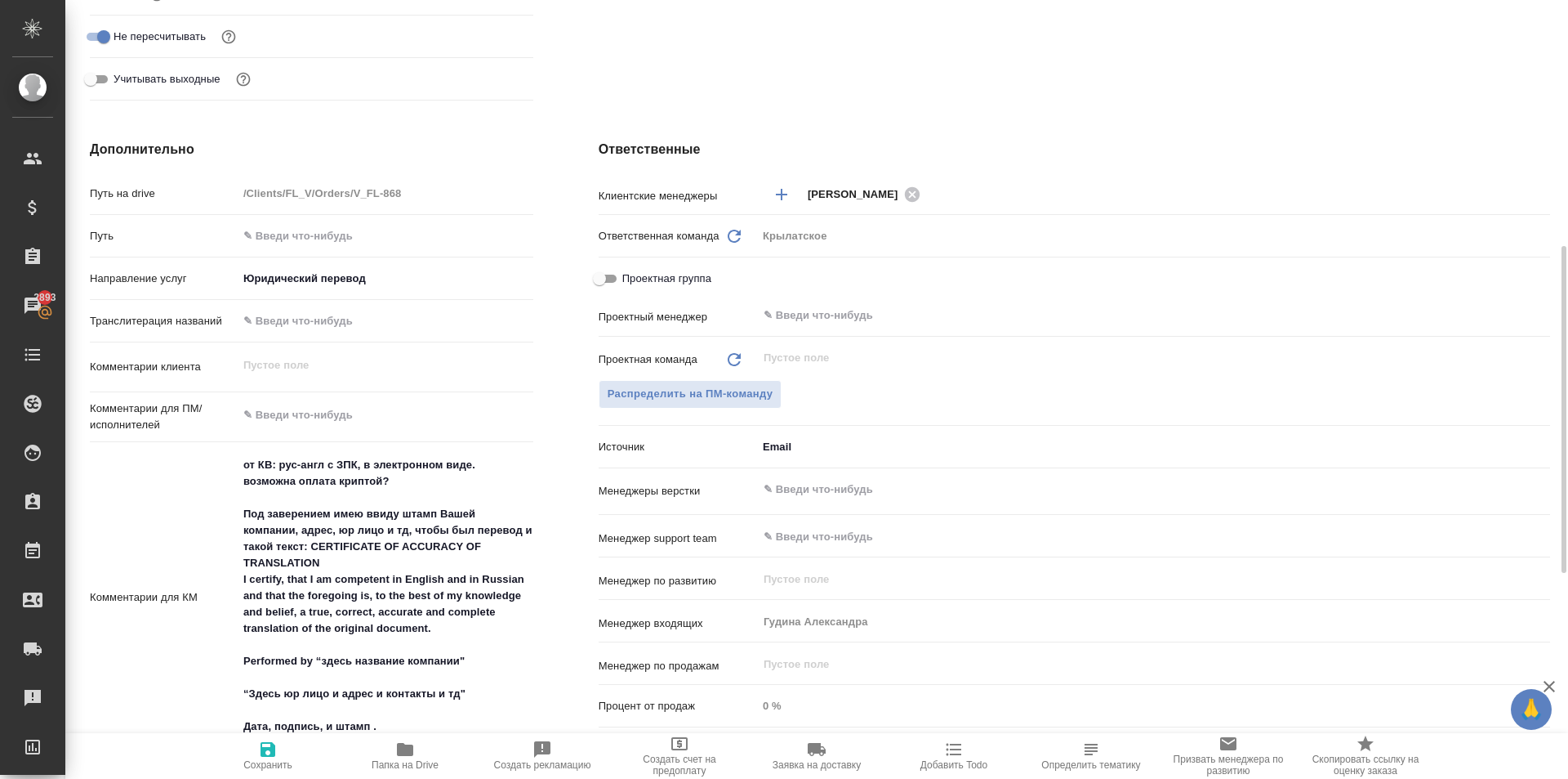
scroll to position [178, 0]
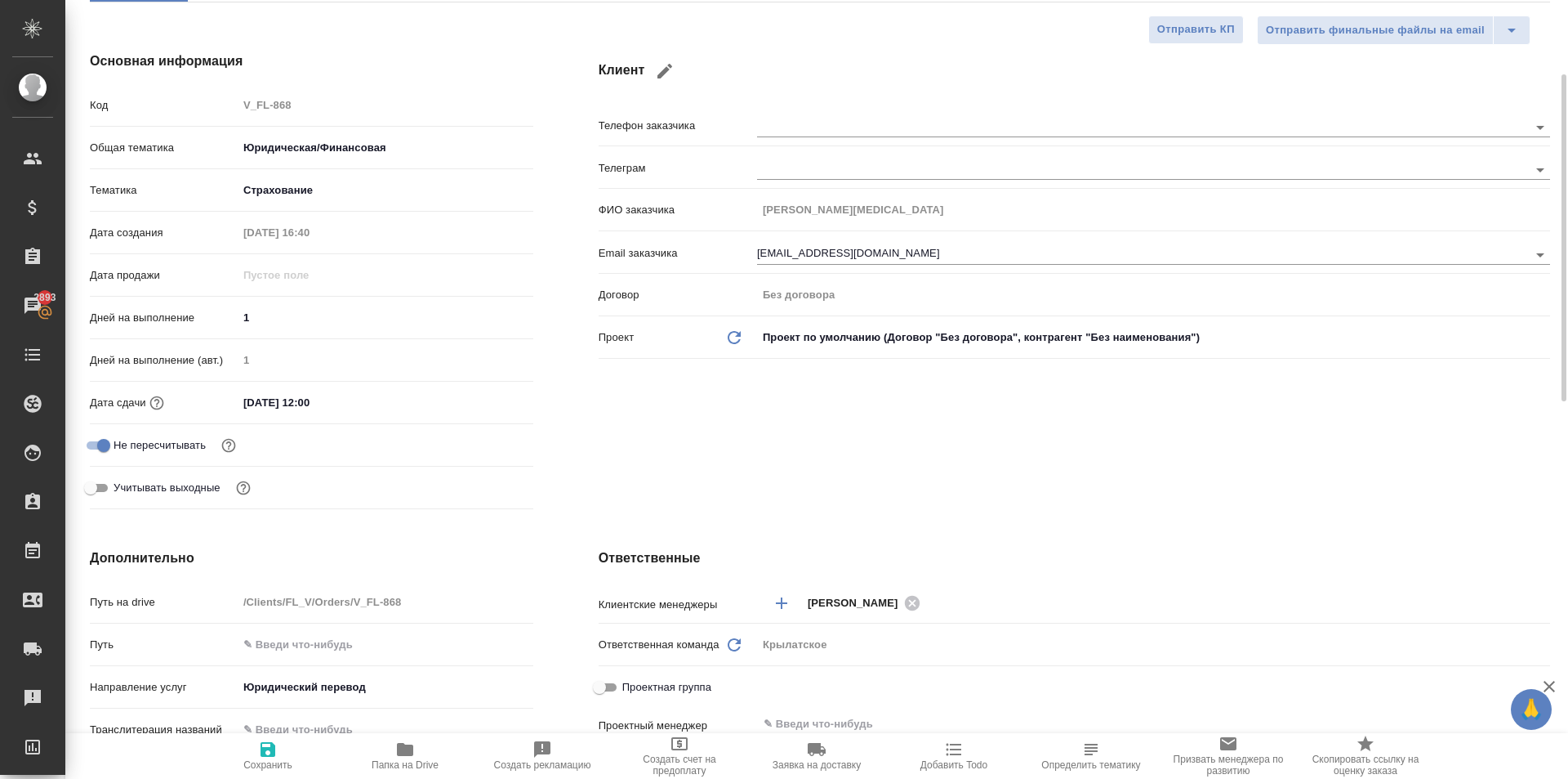
type textarea "x"
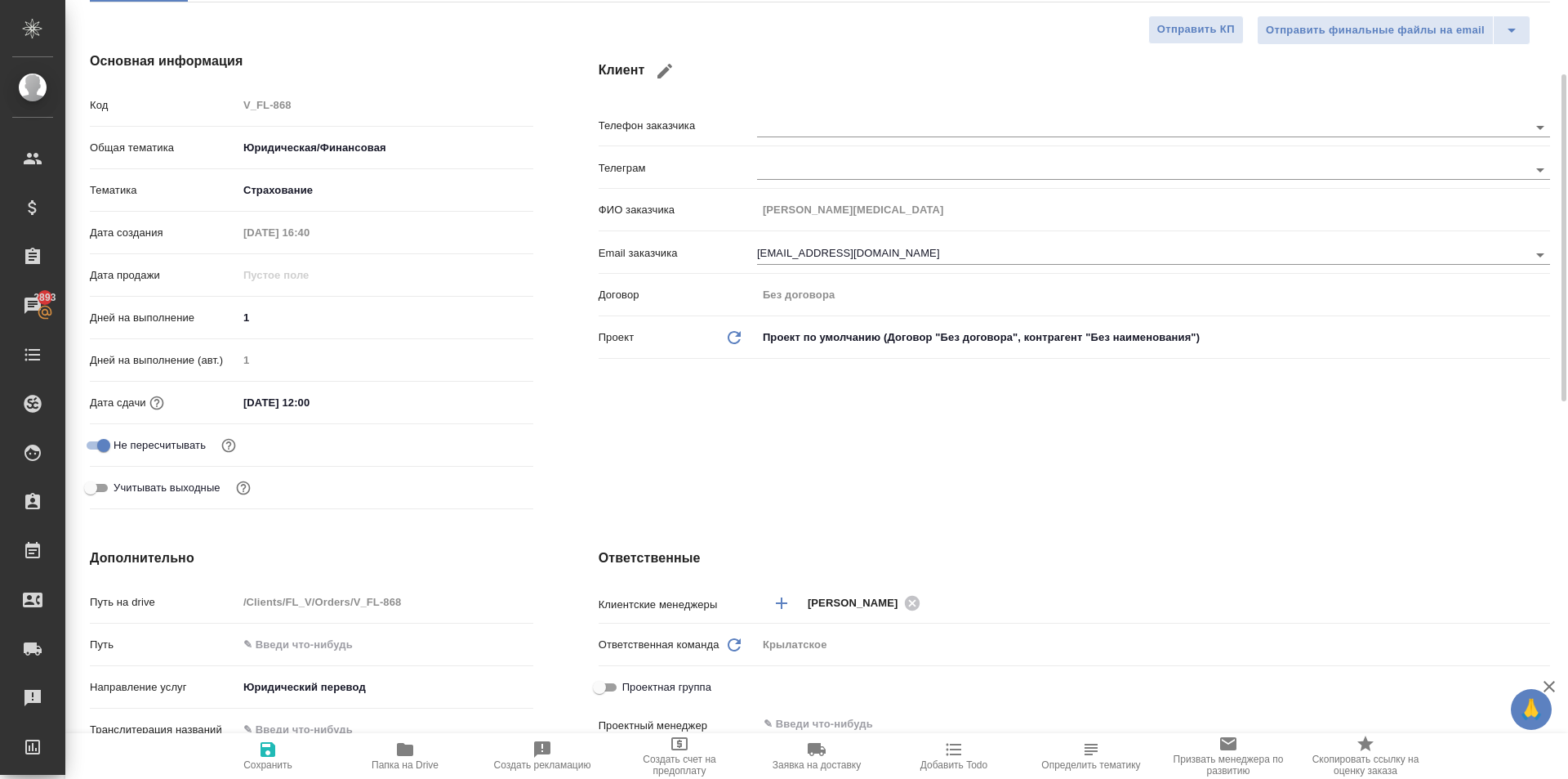
type textarea "x"
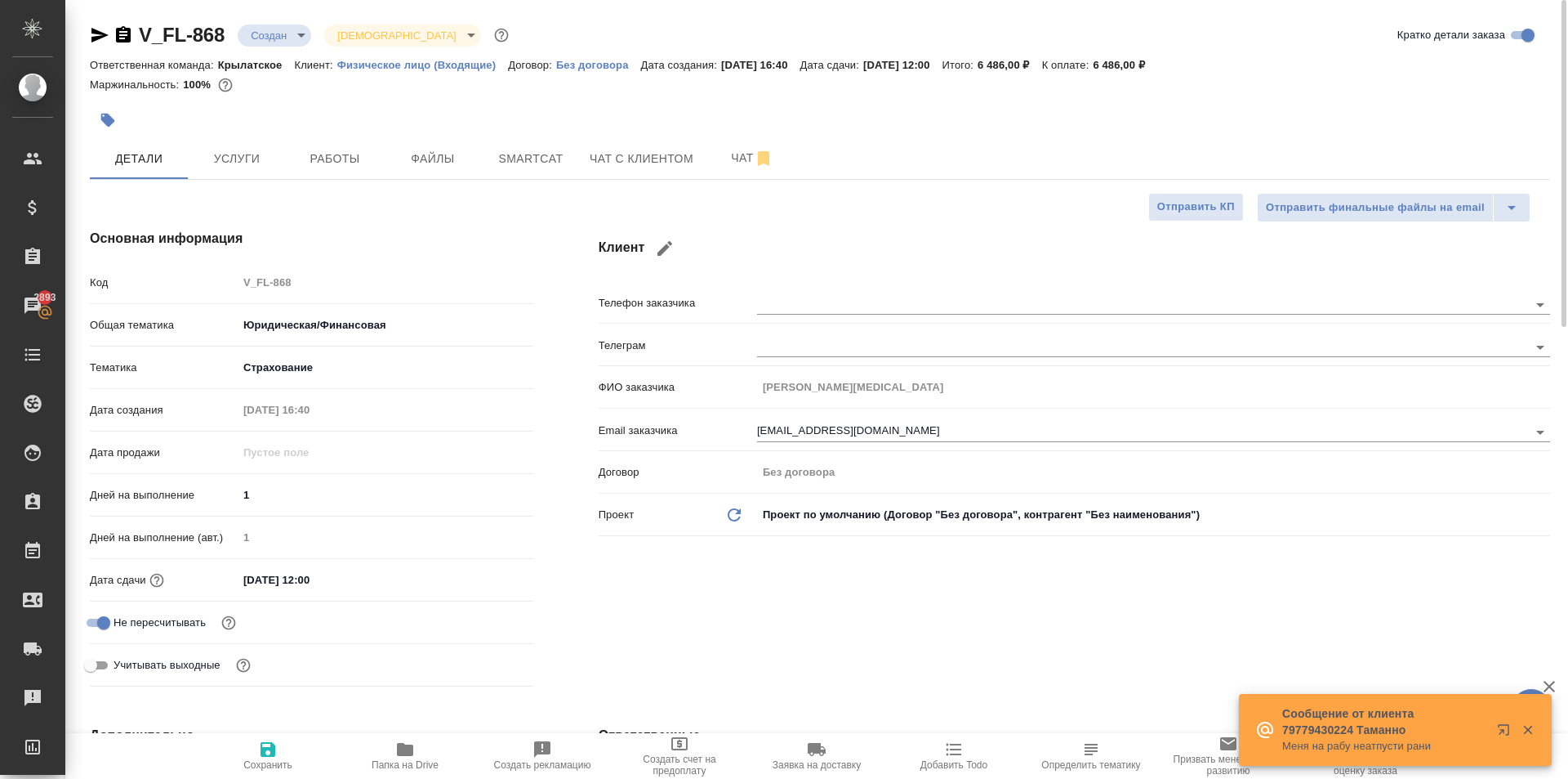
type textarea "x"
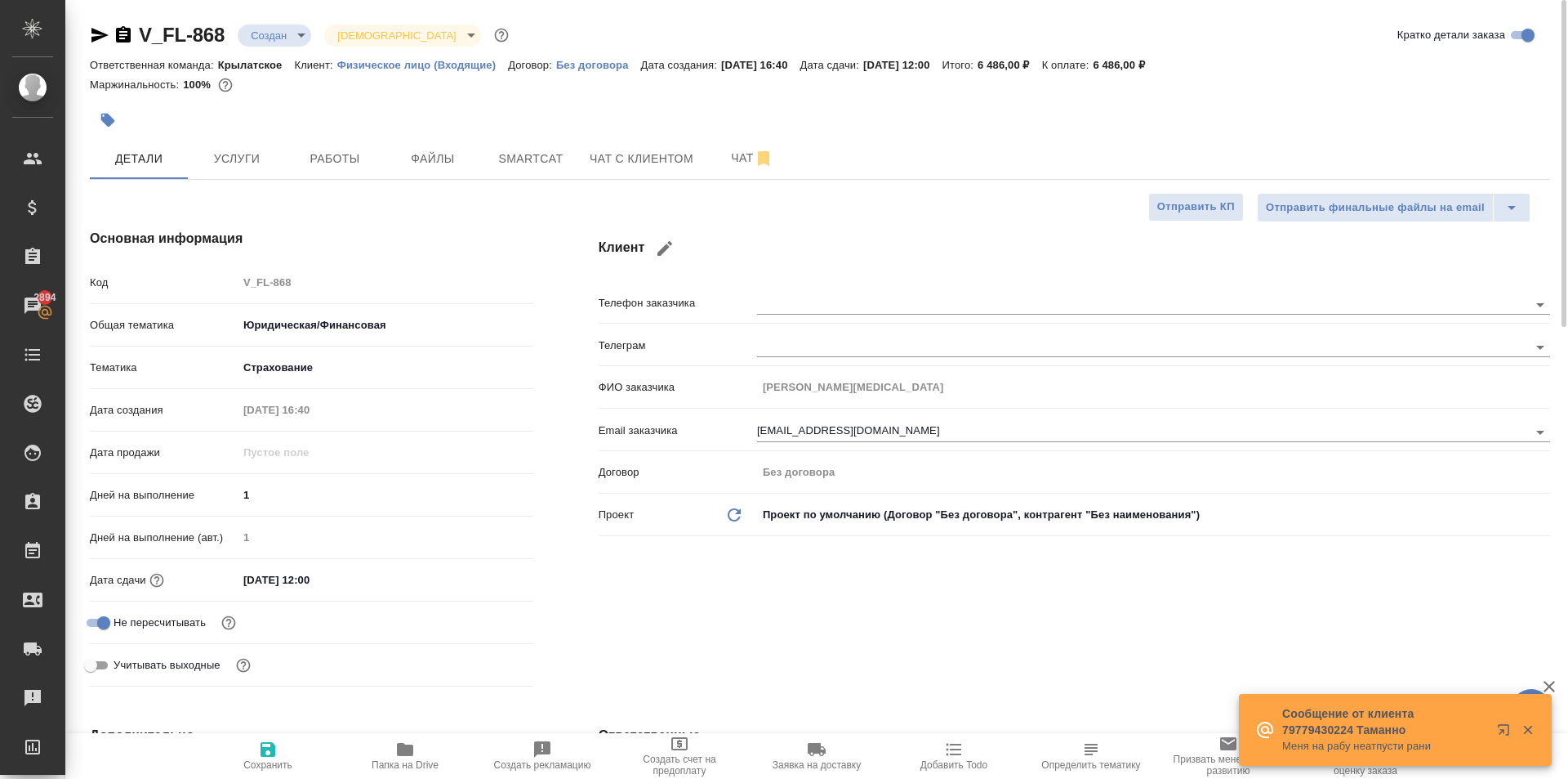
type textarea "x"
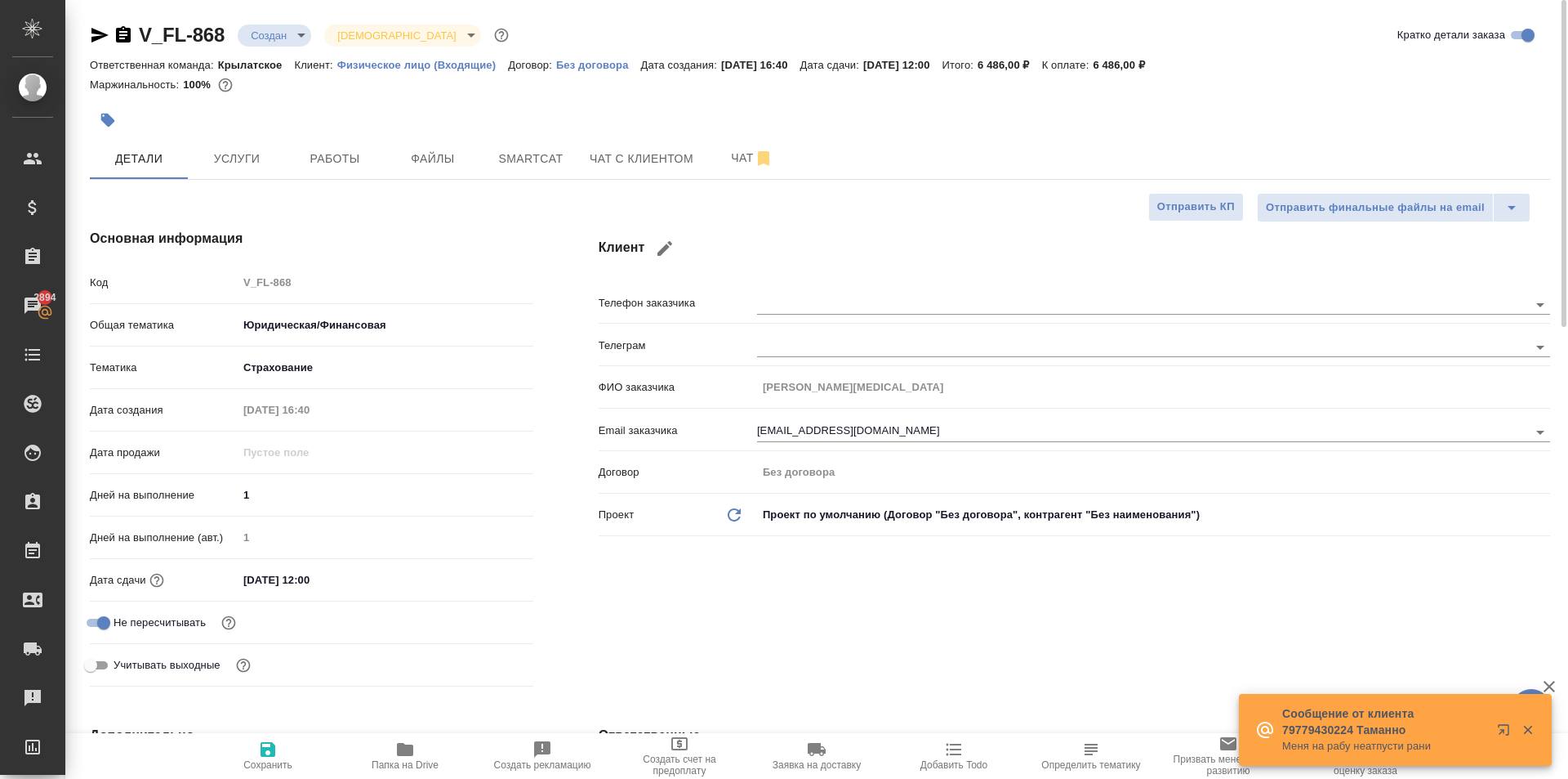
type textarea "x"
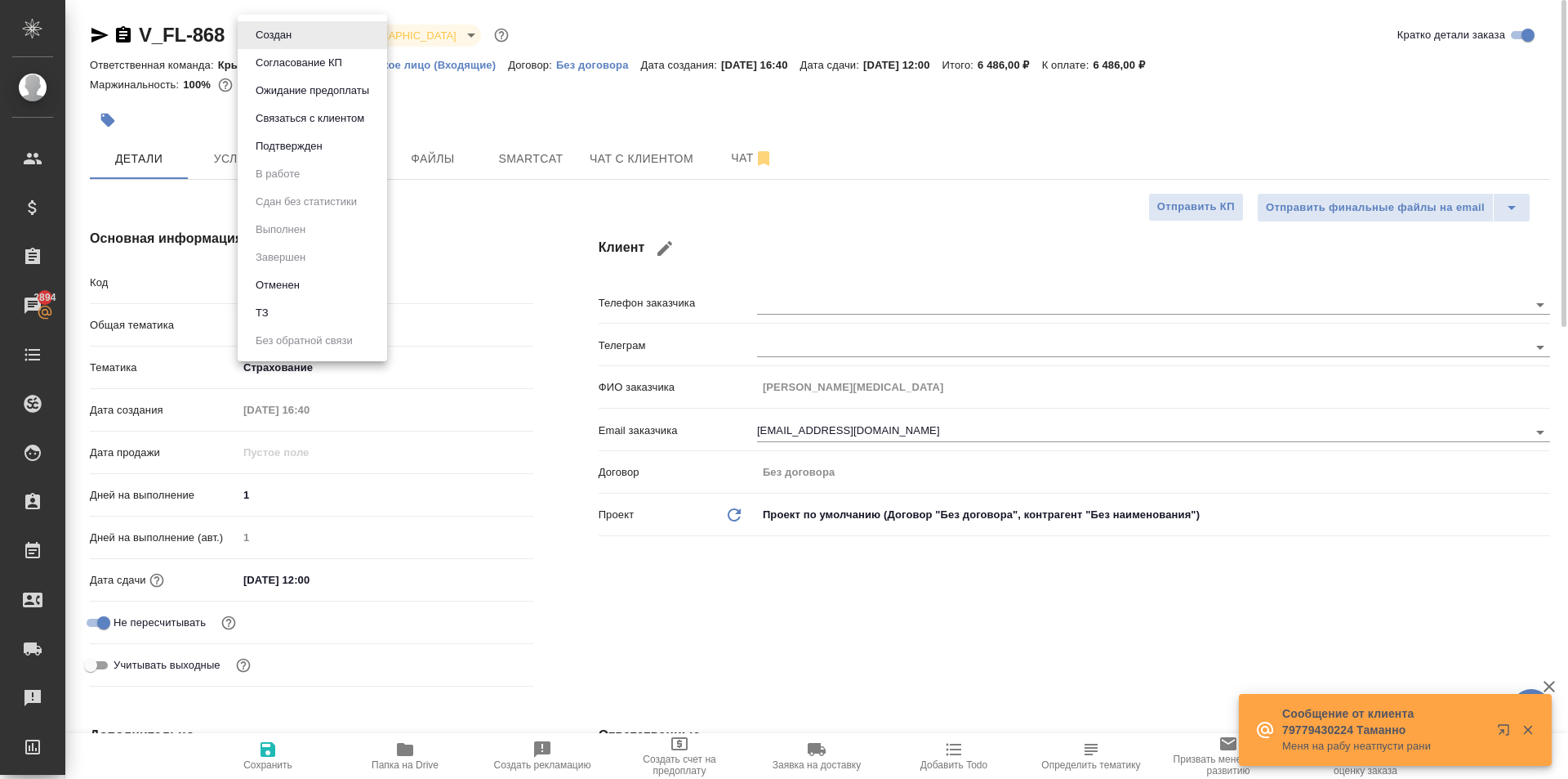
click at [304, 32] on body "🙏 .cls-1 fill:#fff; AWATERA Kasymov Timur Клиенты Спецификации Заказы 2894 Чаты…" at bounding box center [784, 390] width 1568 height 779
click at [309, 80] on li "Ожидание предоплаты" at bounding box center [311, 91] width 149 height 27
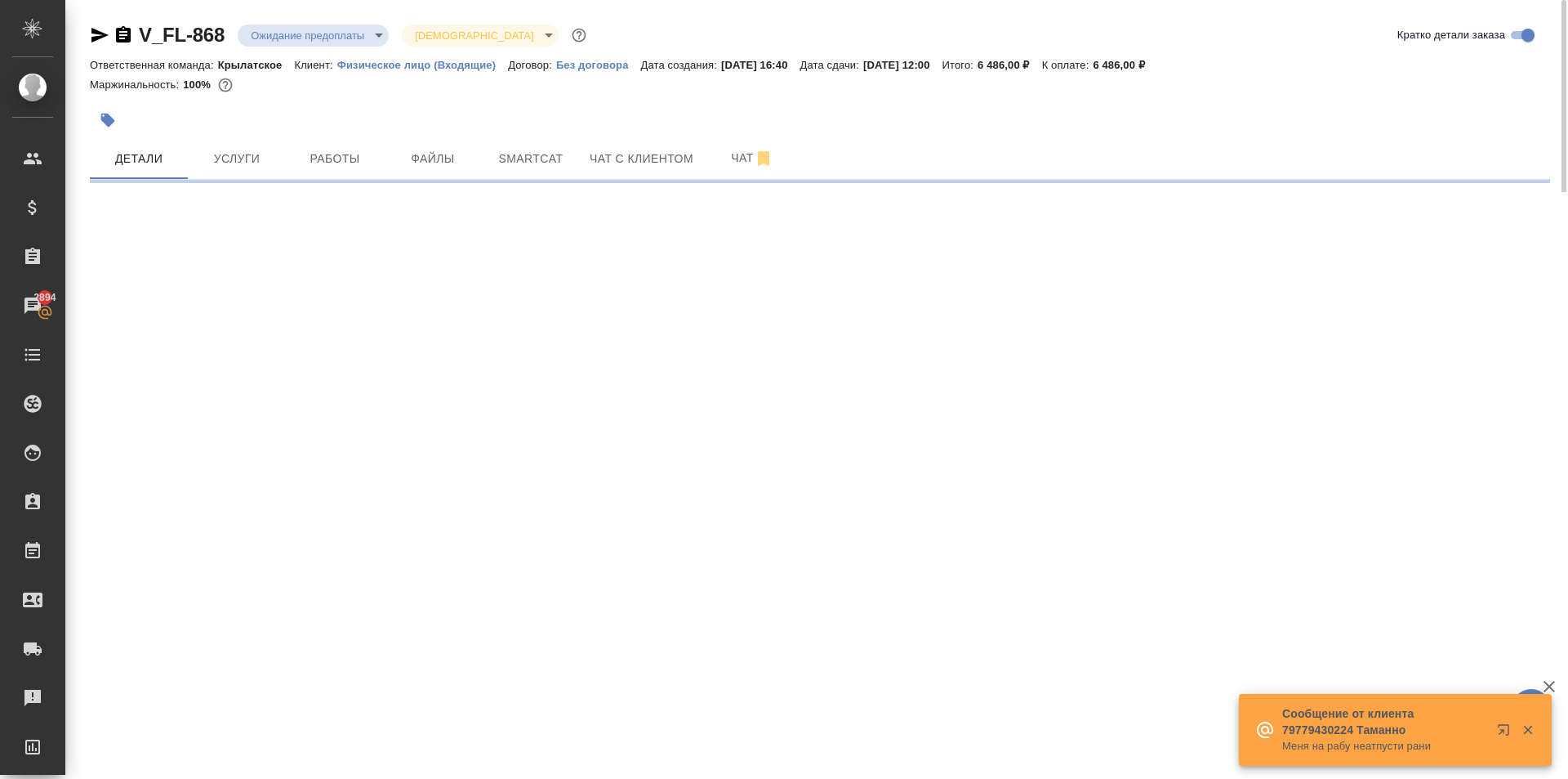
click at [290, 31] on body "🙏 .cls-1 fill:#fff; AWATERA Kasymov Timur Клиенты Спецификации Заказы 2894 Чаты…" at bounding box center [784, 390] width 1568 height 779
select select "RU"
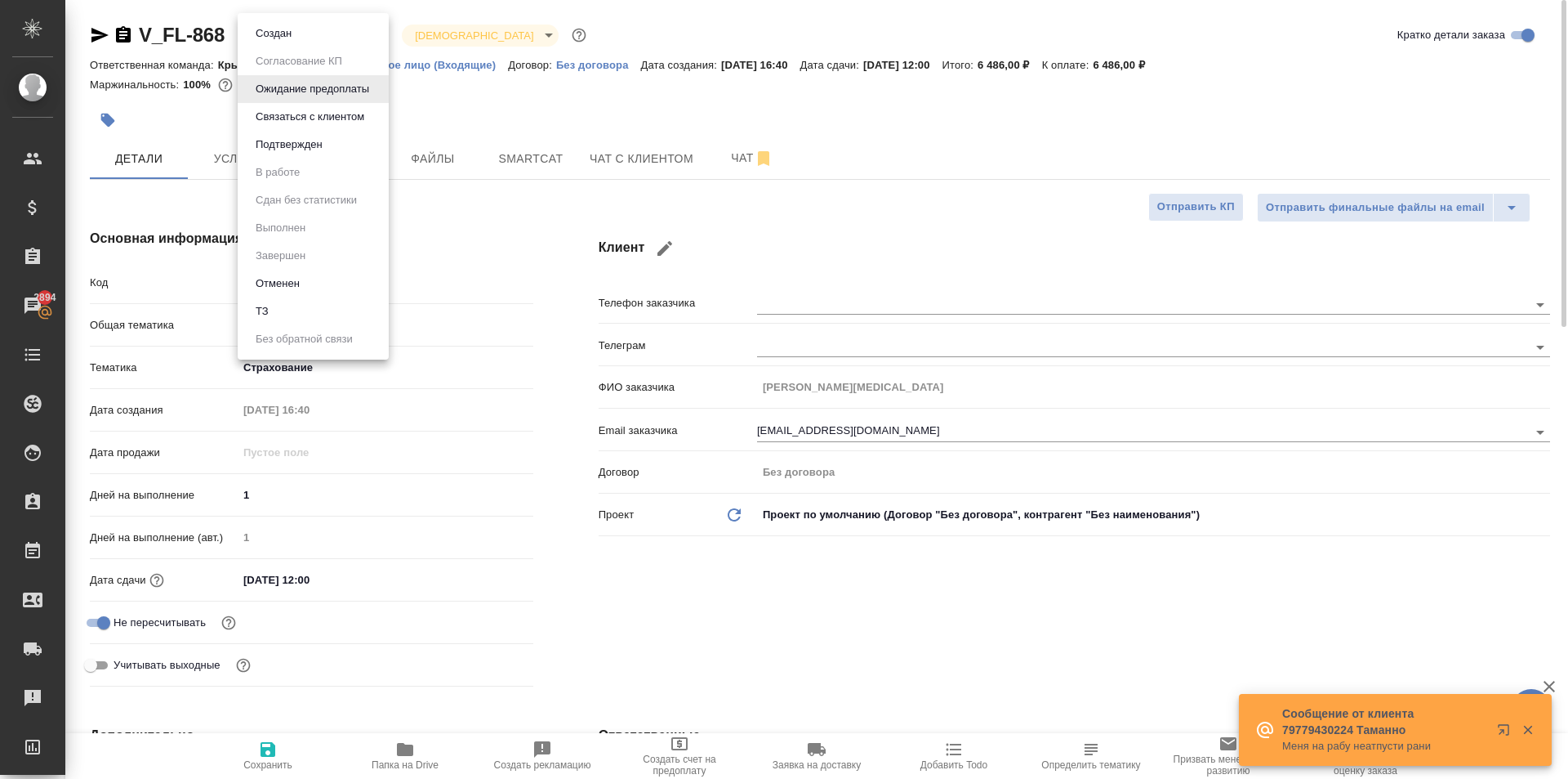
type textarea "x"
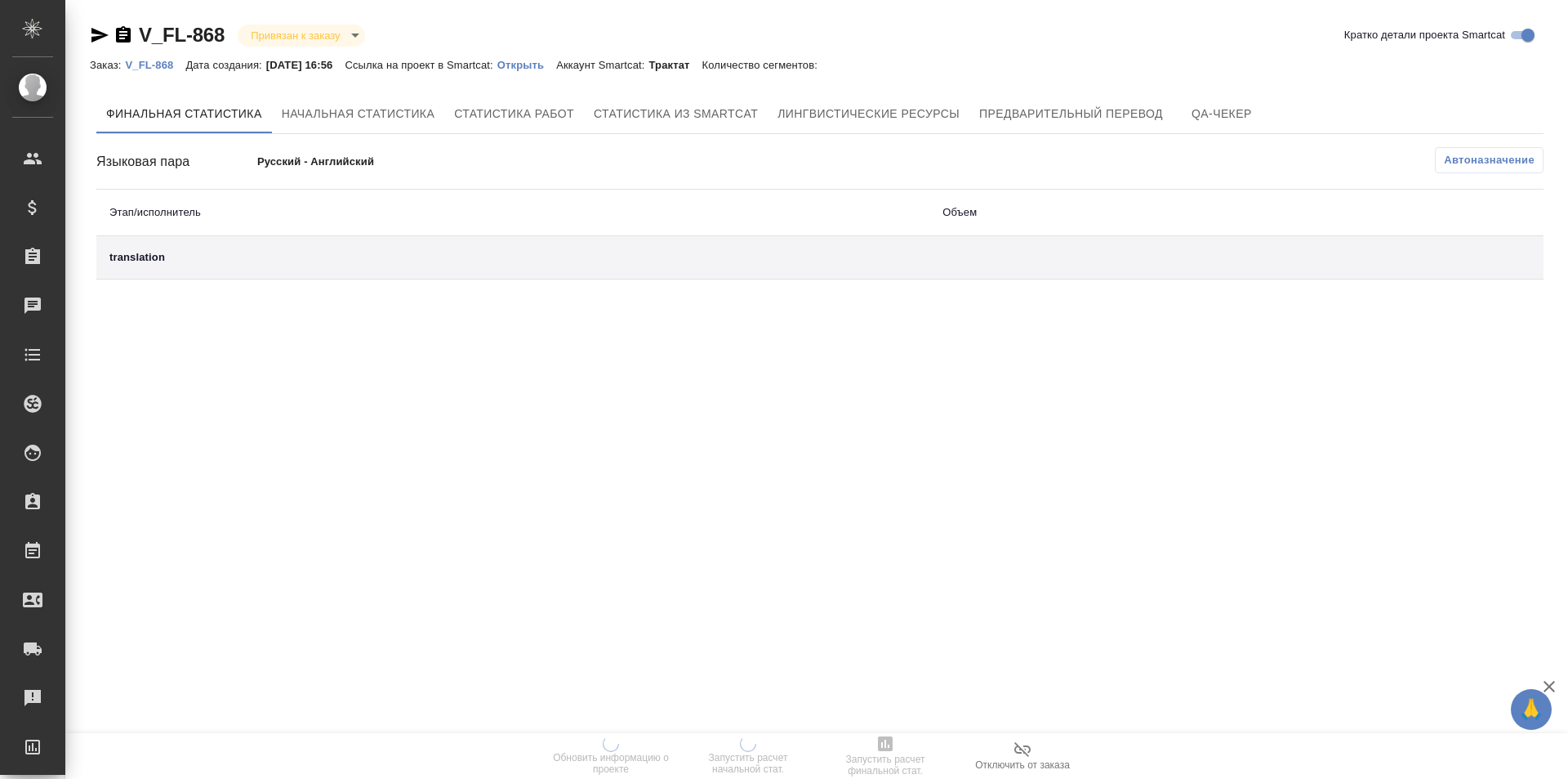
click at [527, 68] on p "Открыть" at bounding box center [527, 64] width 59 height 12
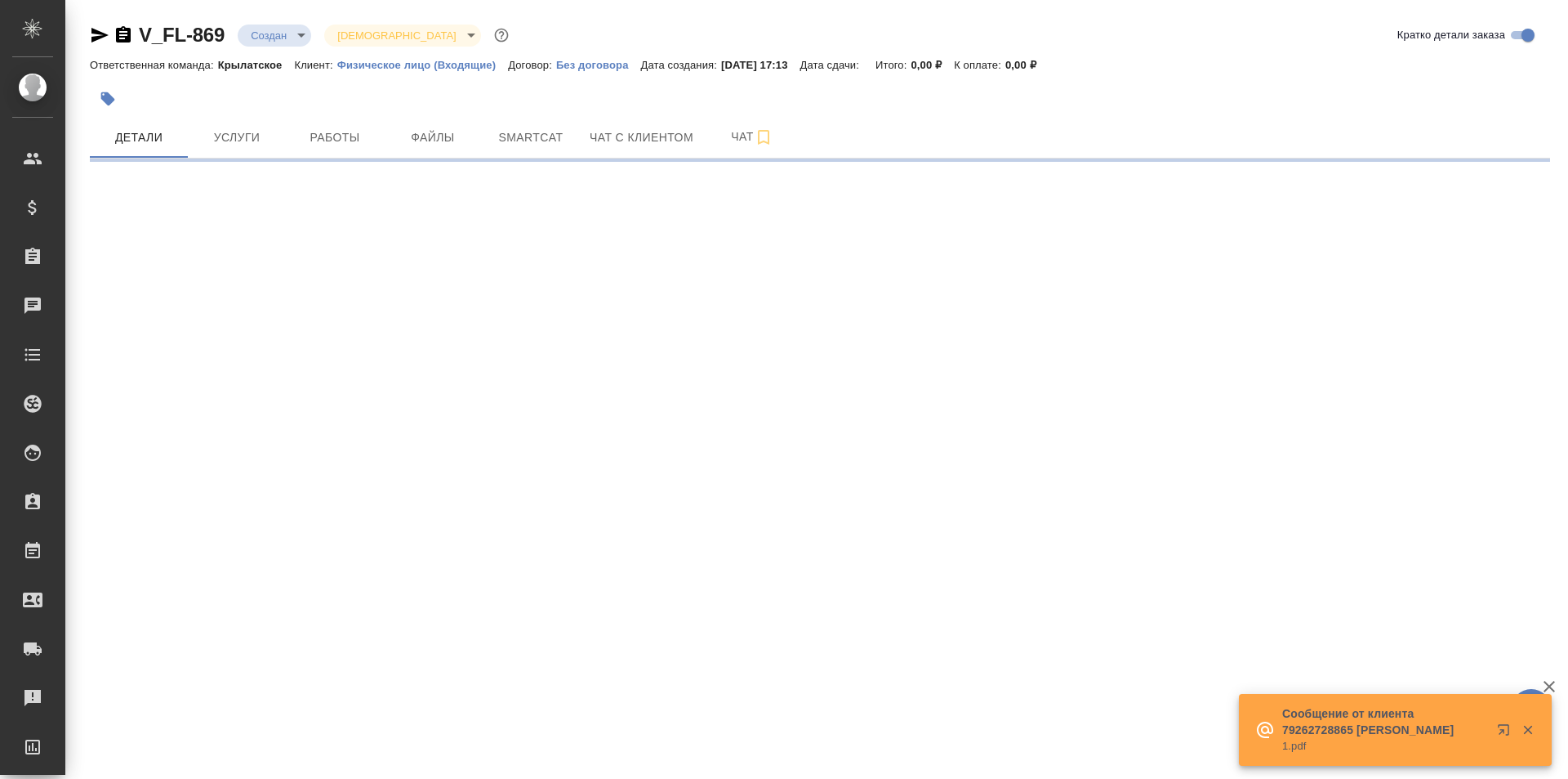
select select "RU"
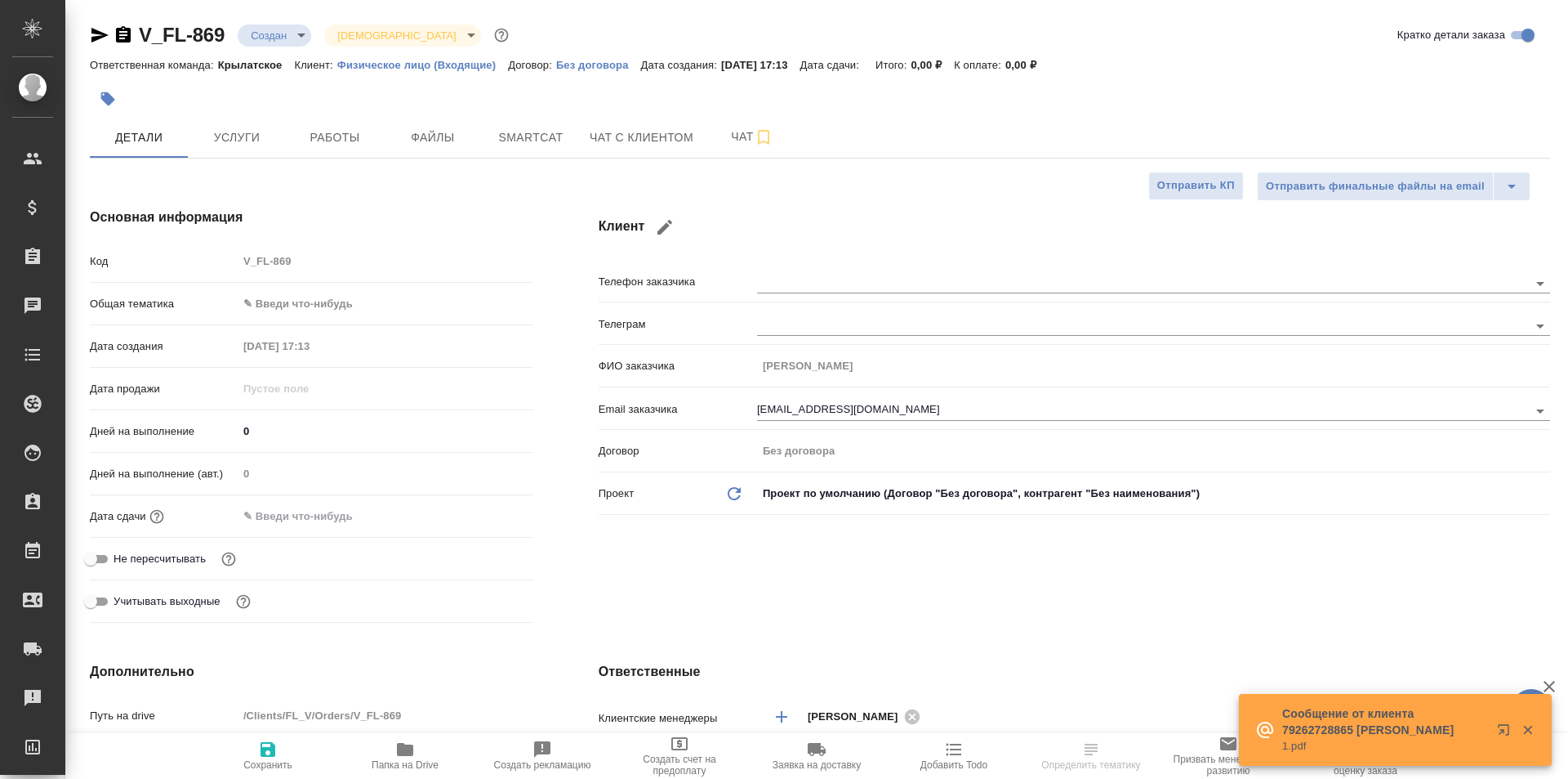
type textarea "x"
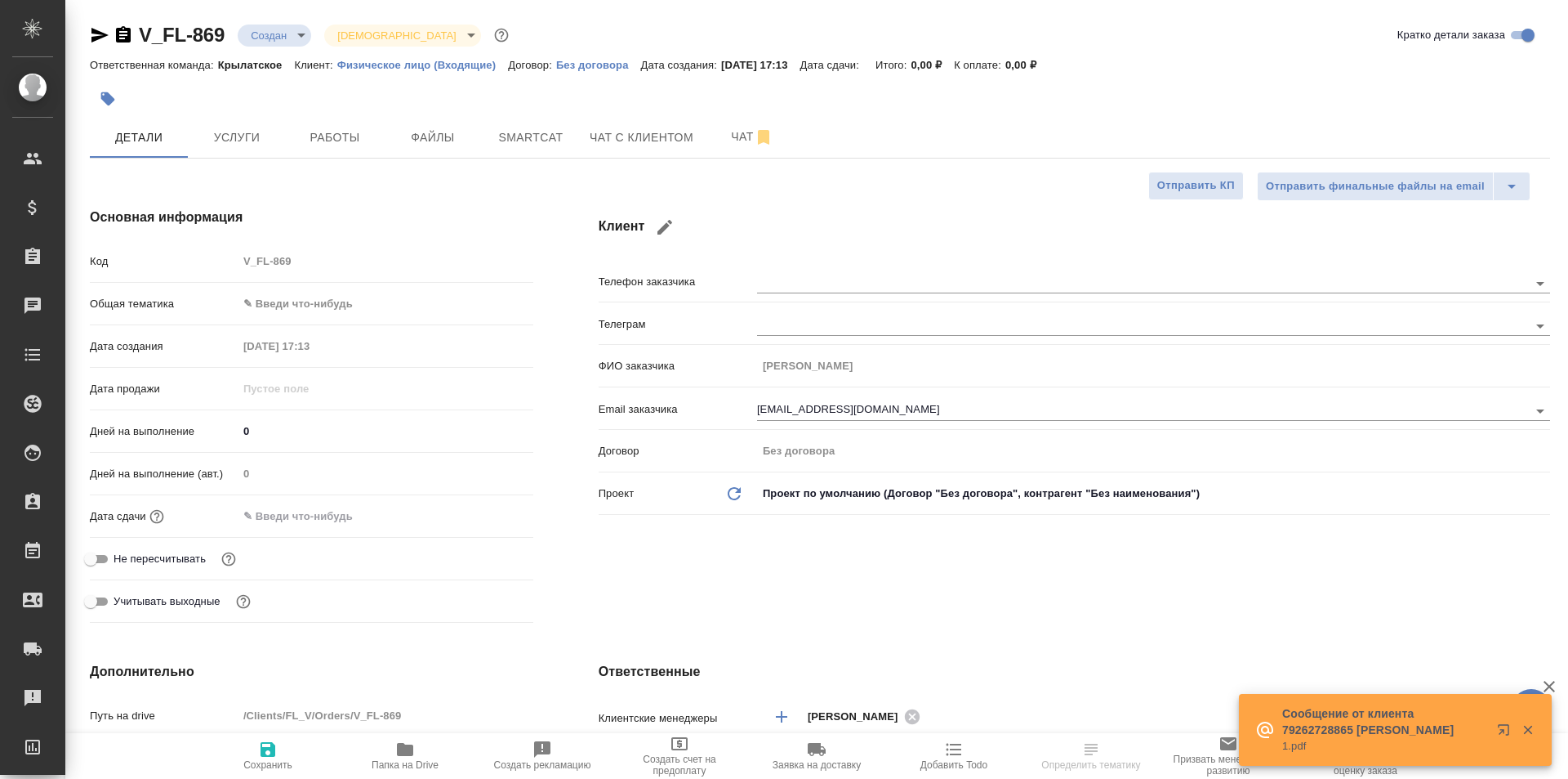
type textarea "x"
click at [105, 90] on button "button" at bounding box center [107, 98] width 36 height 36
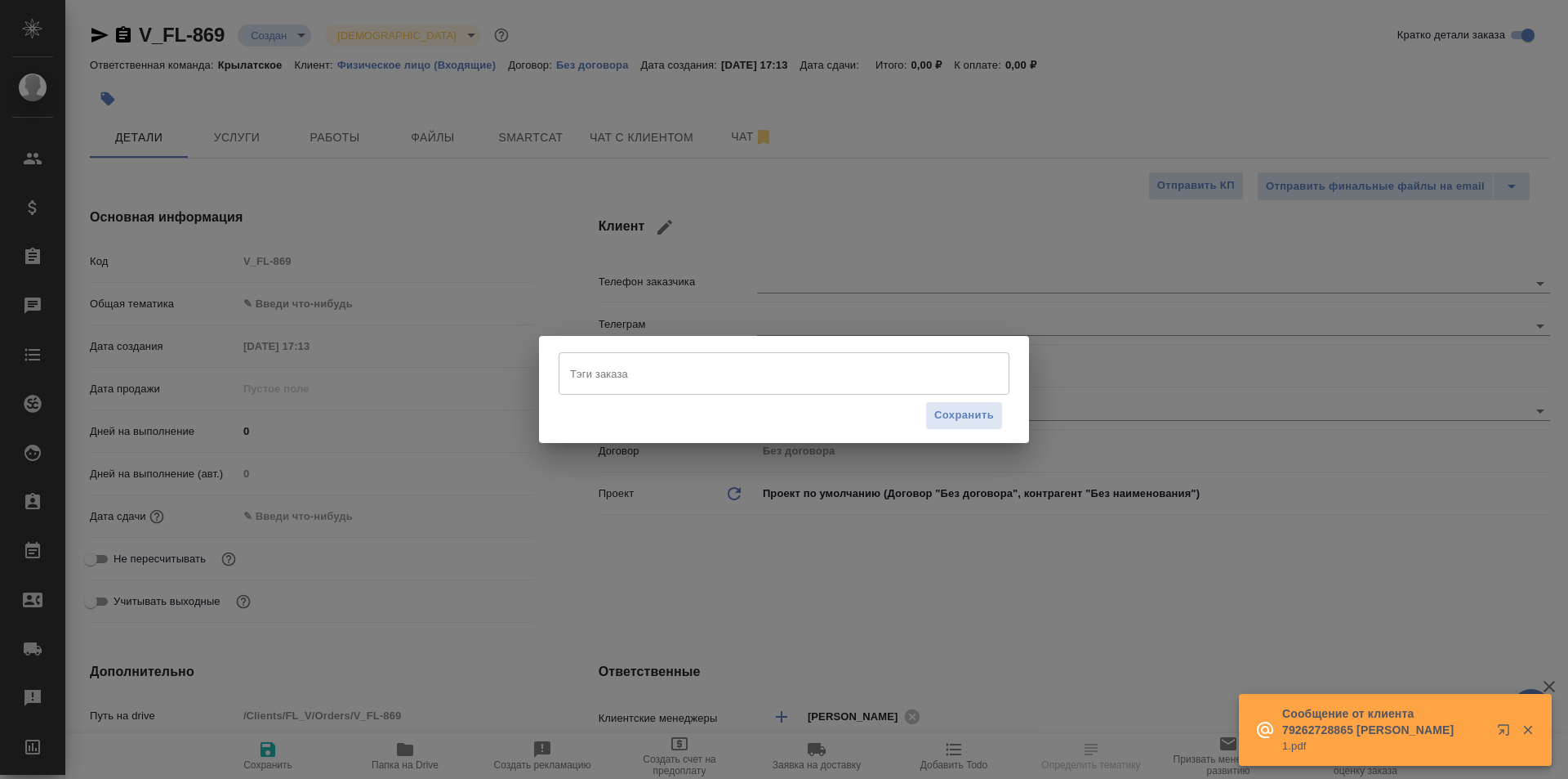
click at [692, 374] on input "Тэги заказа" at bounding box center [768, 373] width 405 height 27
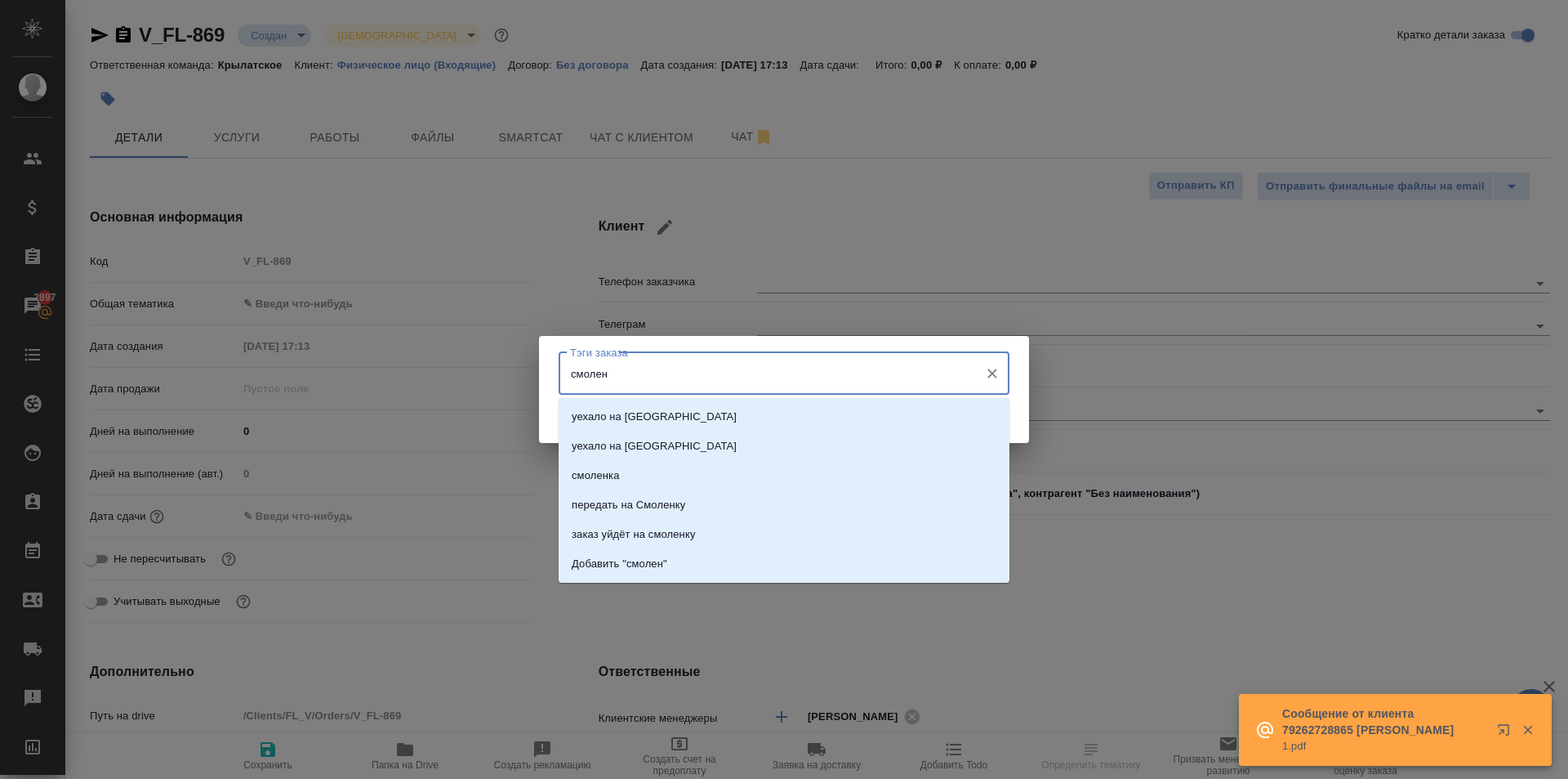
type input "смоленк"
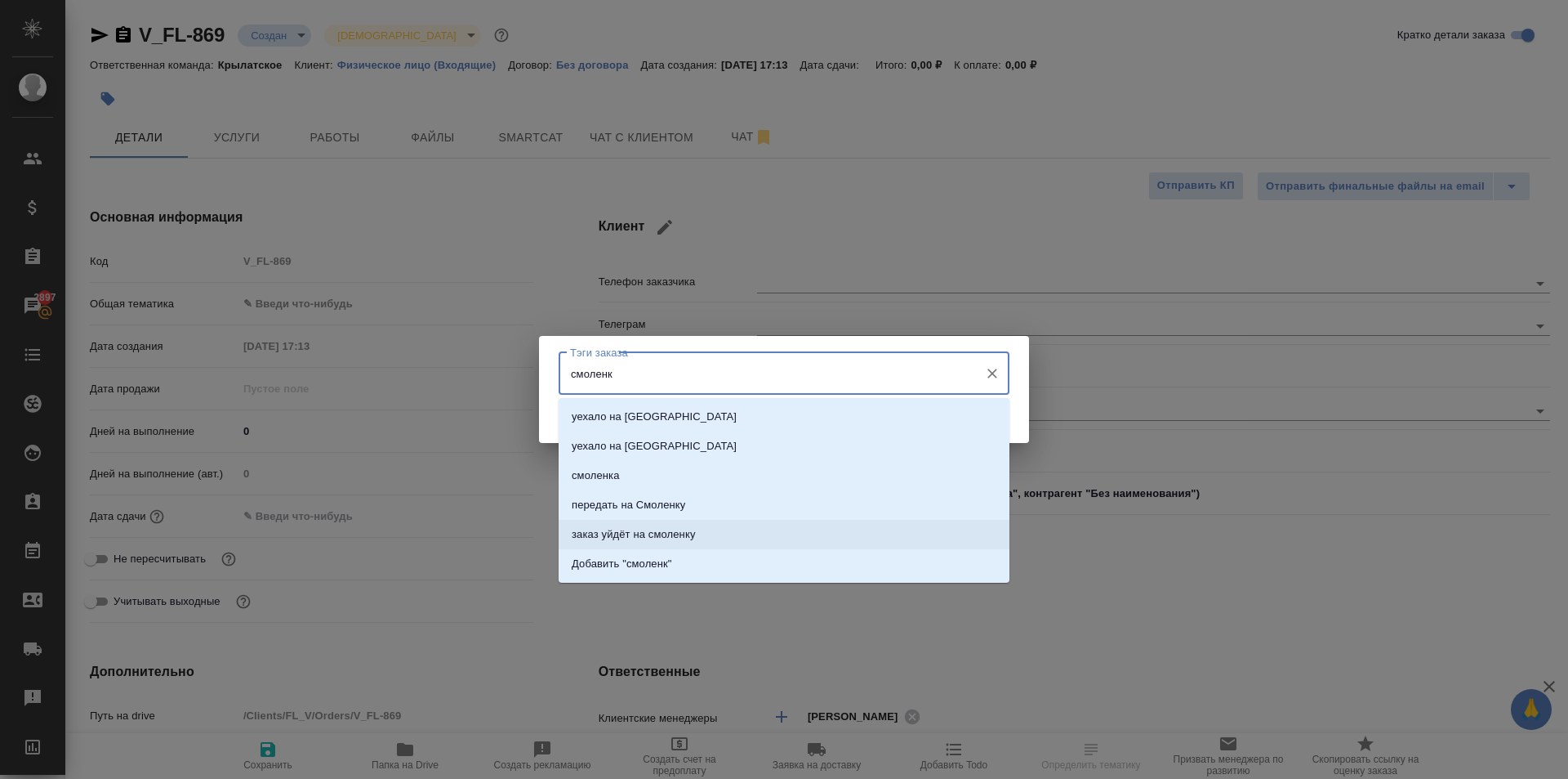
click at [772, 528] on li "заказ уйдёт на смоленку" at bounding box center [784, 534] width 451 height 29
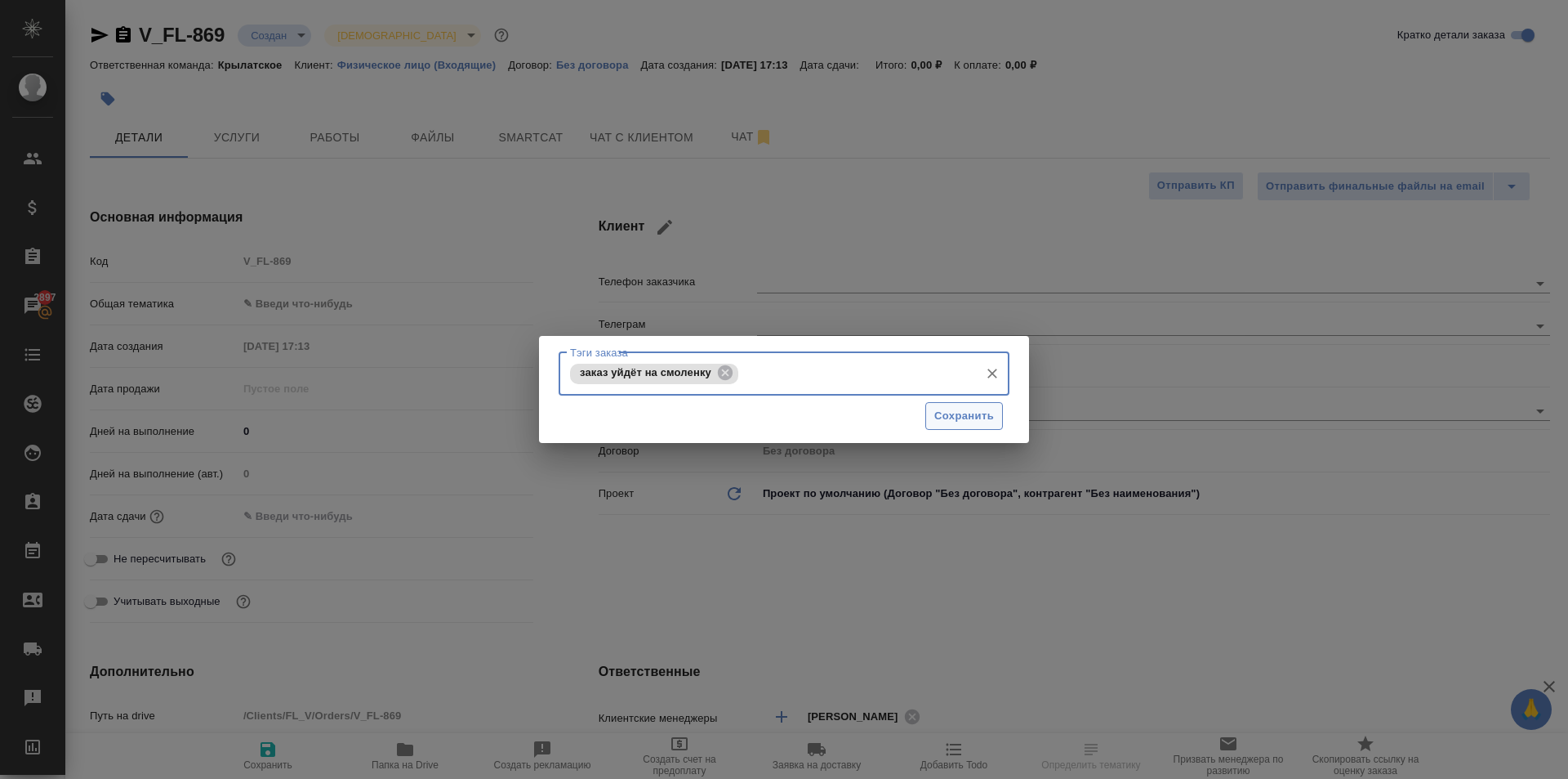
click at [976, 416] on span "Сохранить" at bounding box center [964, 416] width 60 height 19
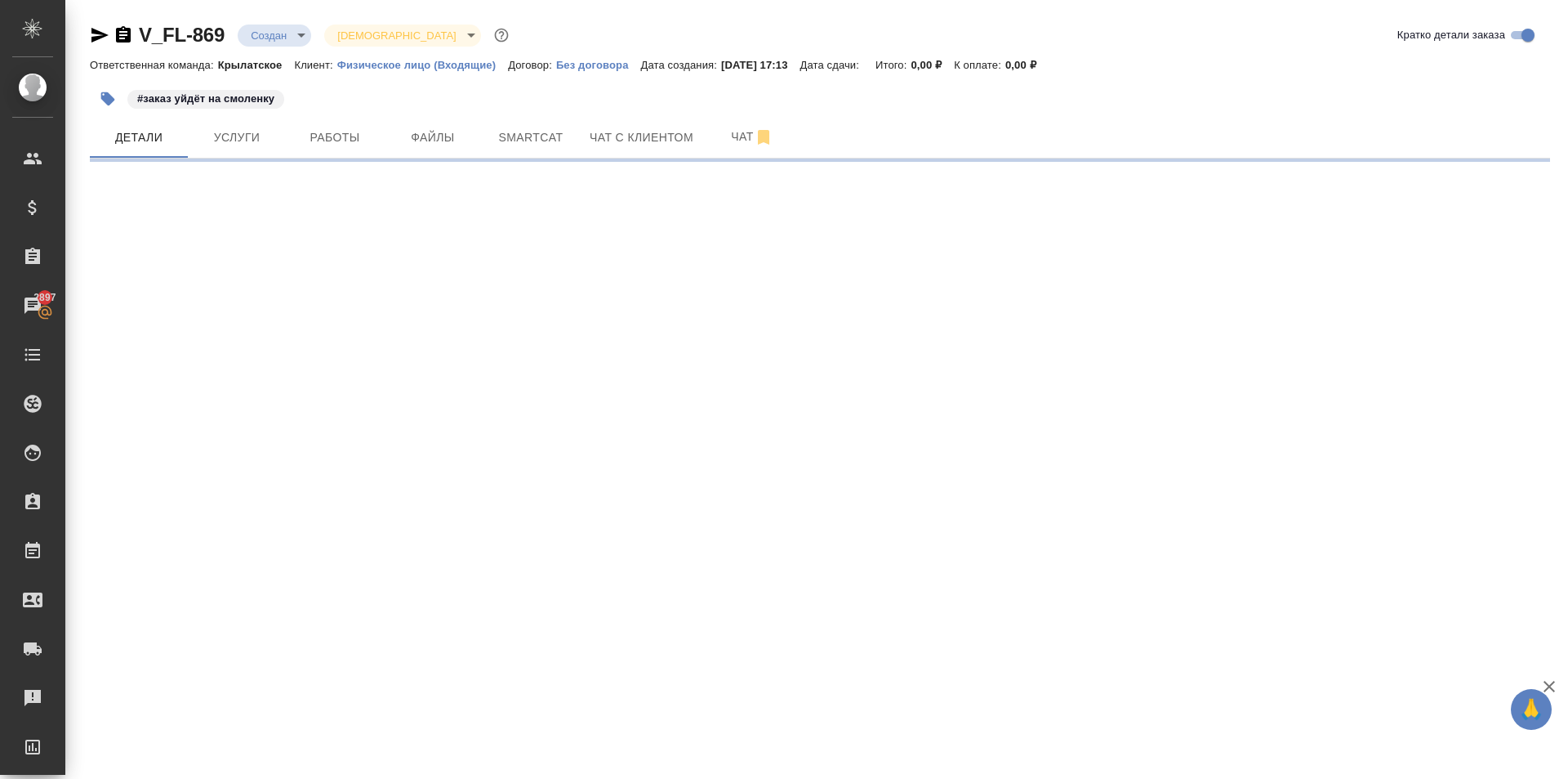
select select "RU"
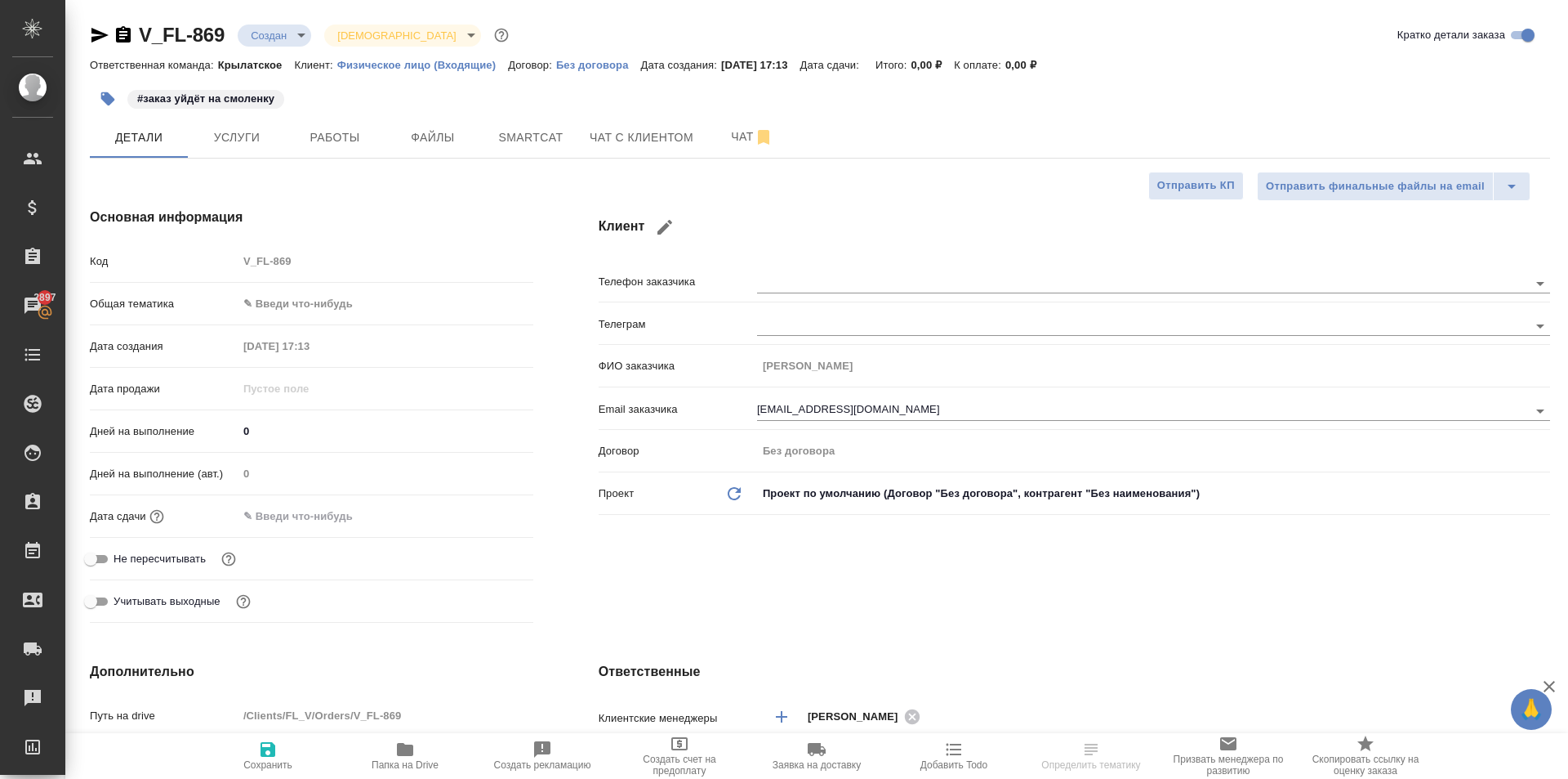
type textarea "x"
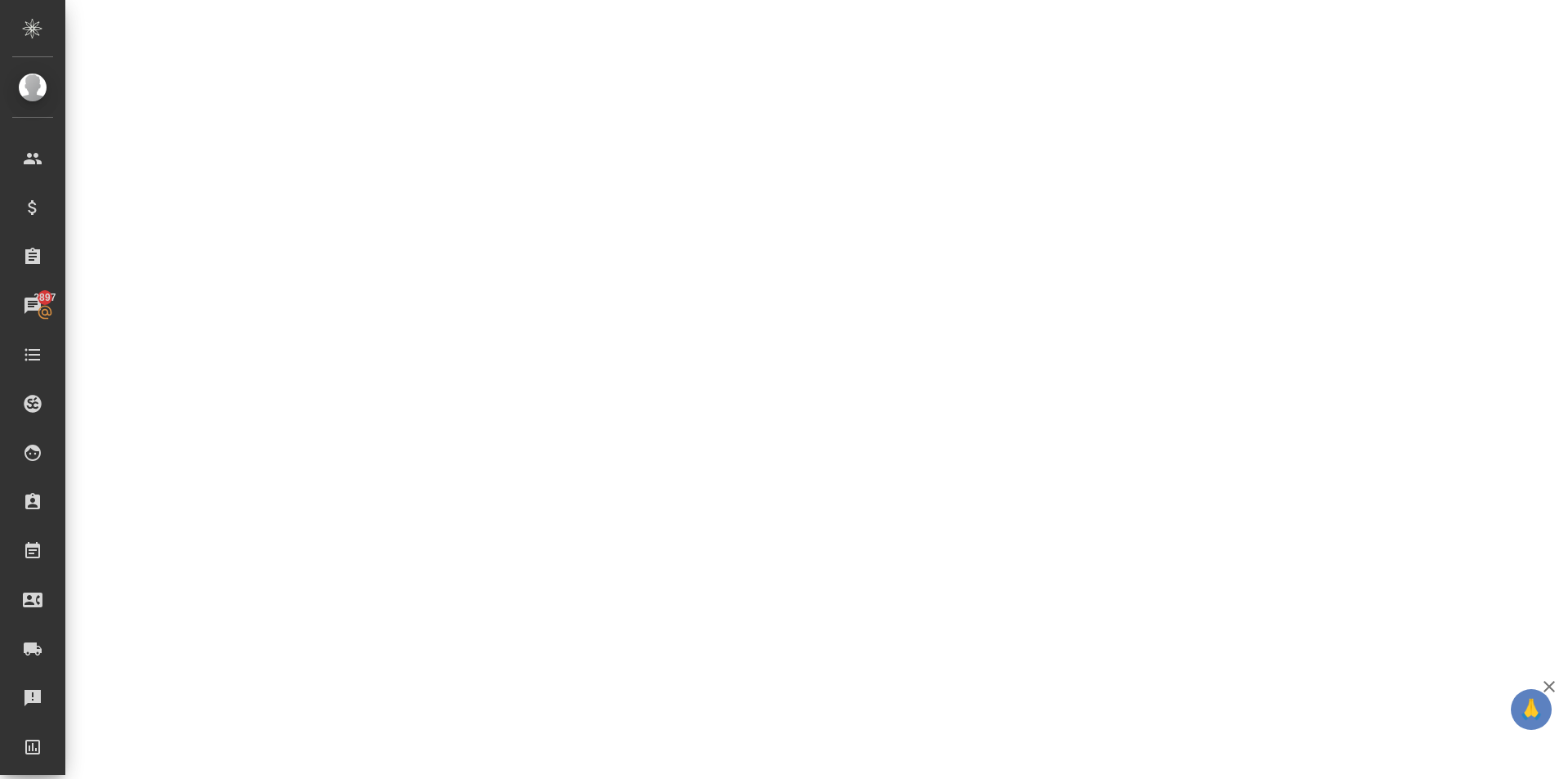
select select "RU"
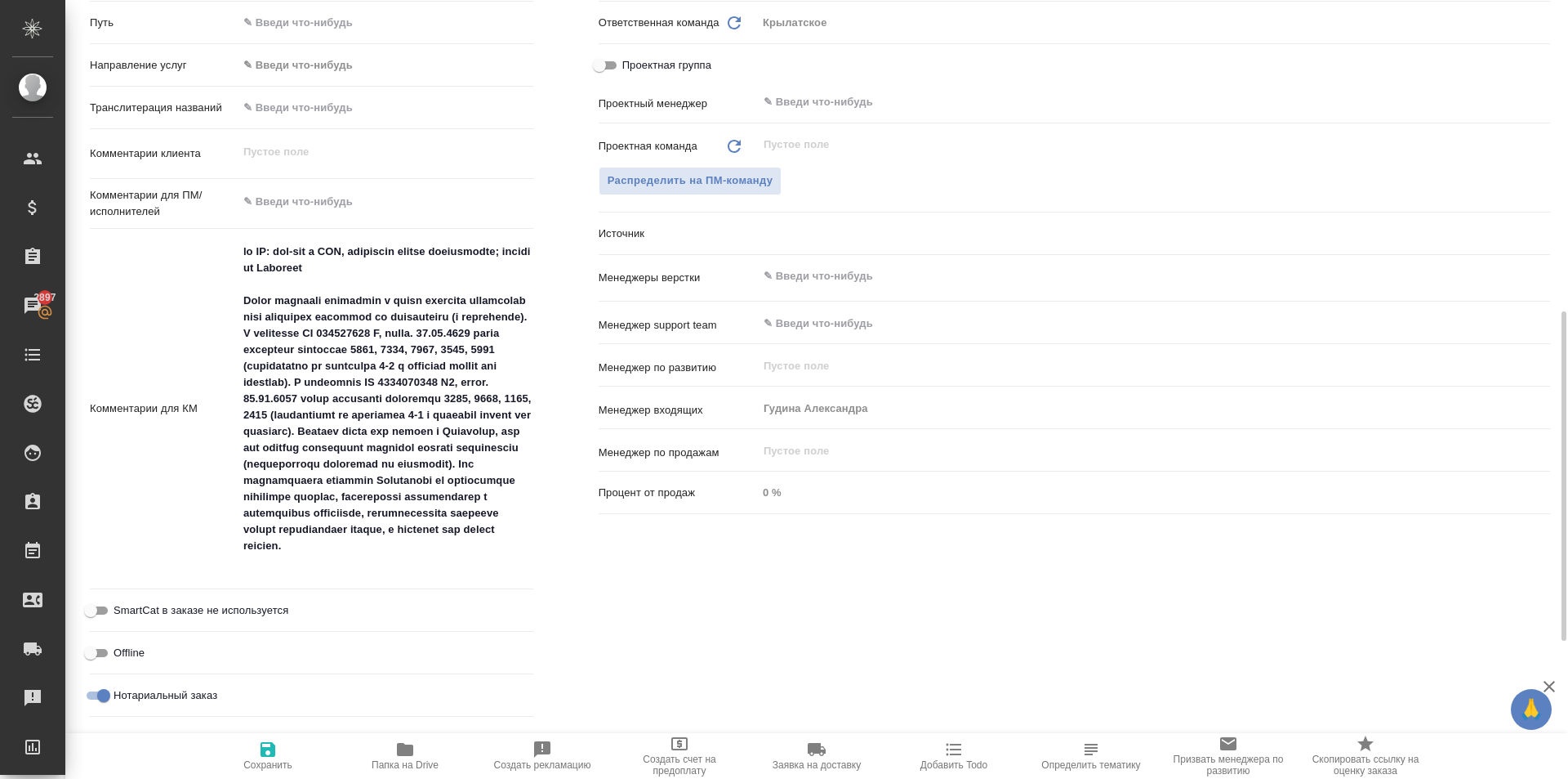
type textarea "x"
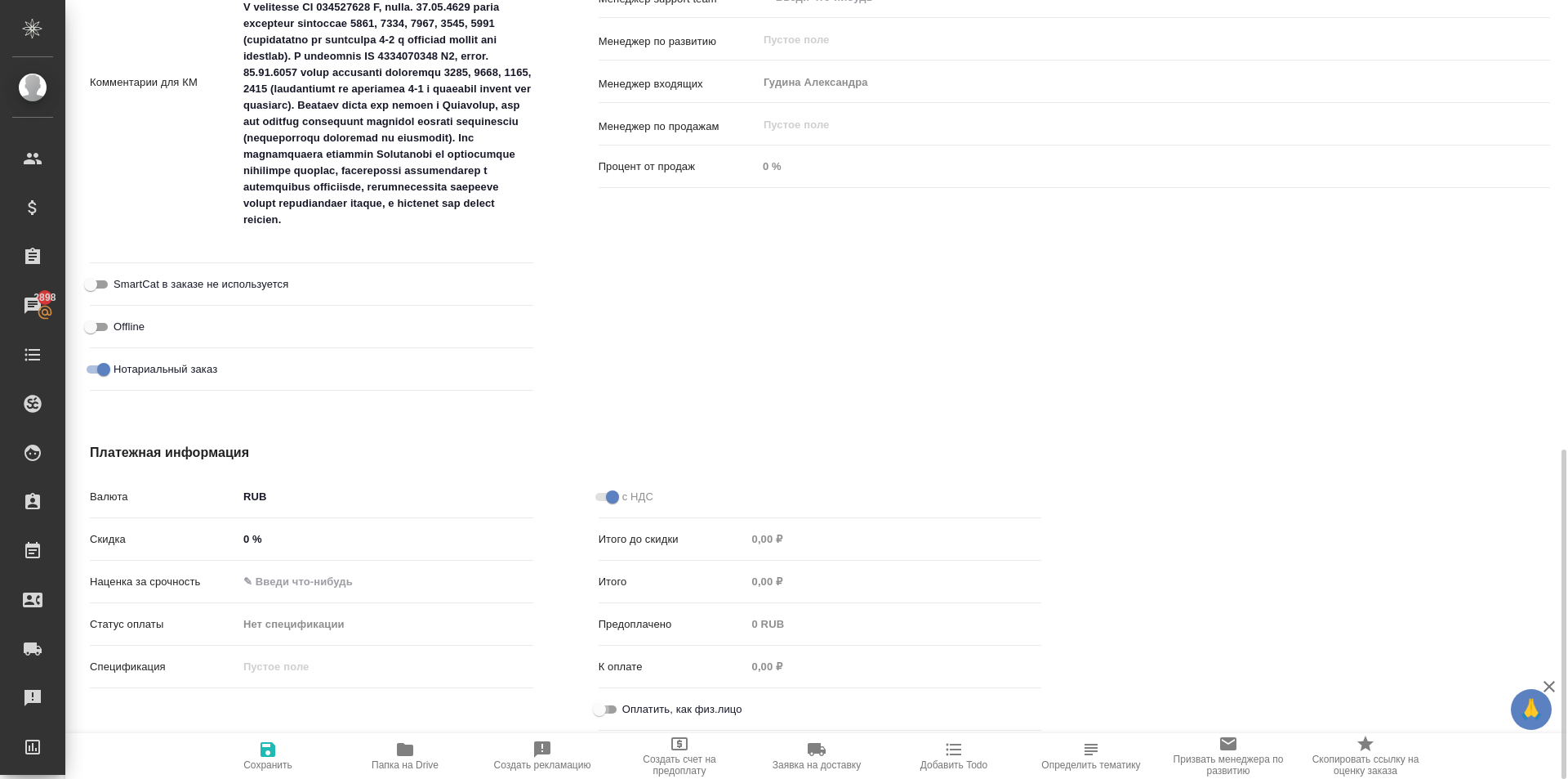
click at [615, 701] on input "Оплатить, как физ.лицо" at bounding box center [599, 708] width 59 height 19
checkbox input "true"
type textarea "x"
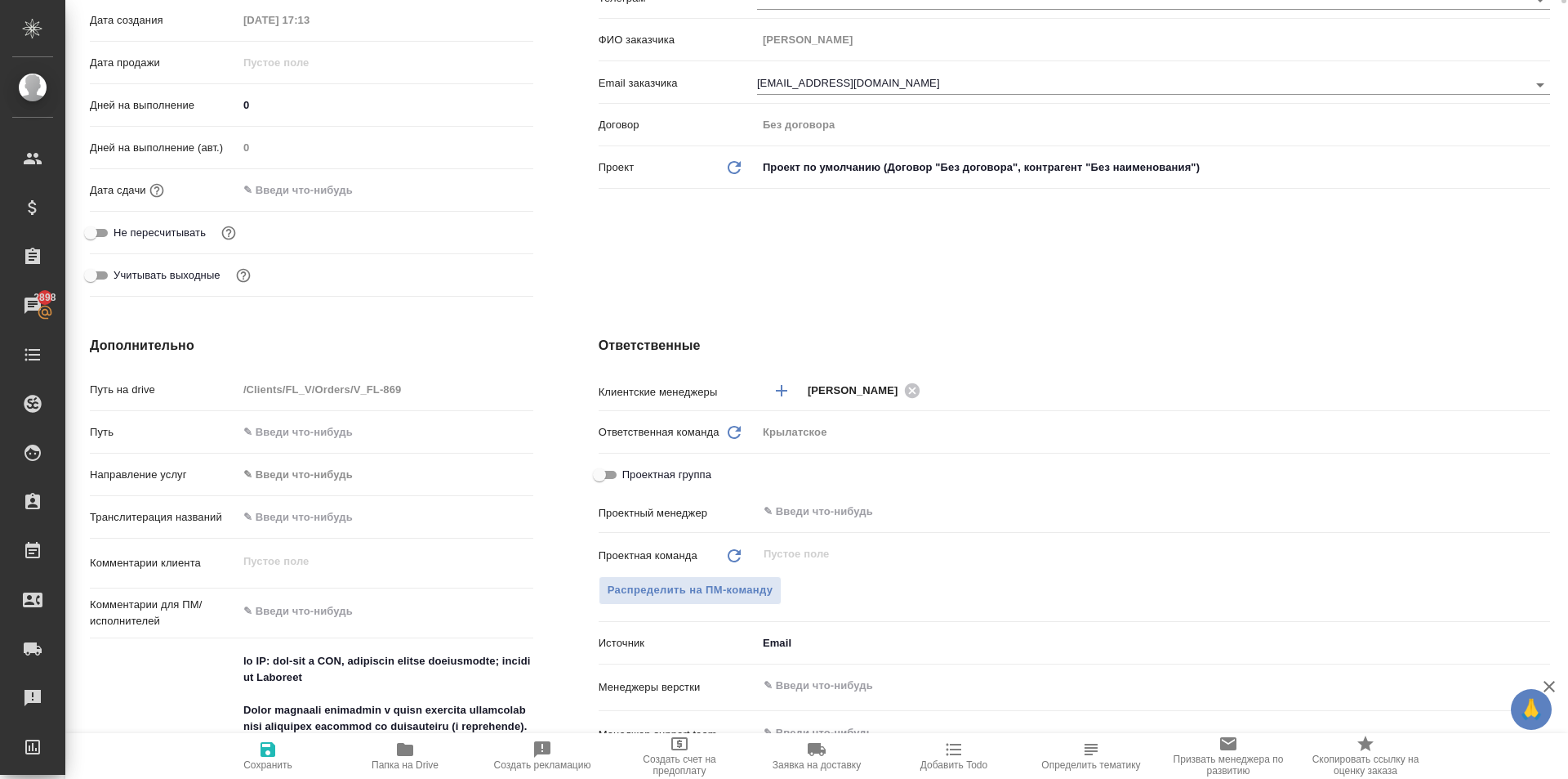
scroll to position [0, 0]
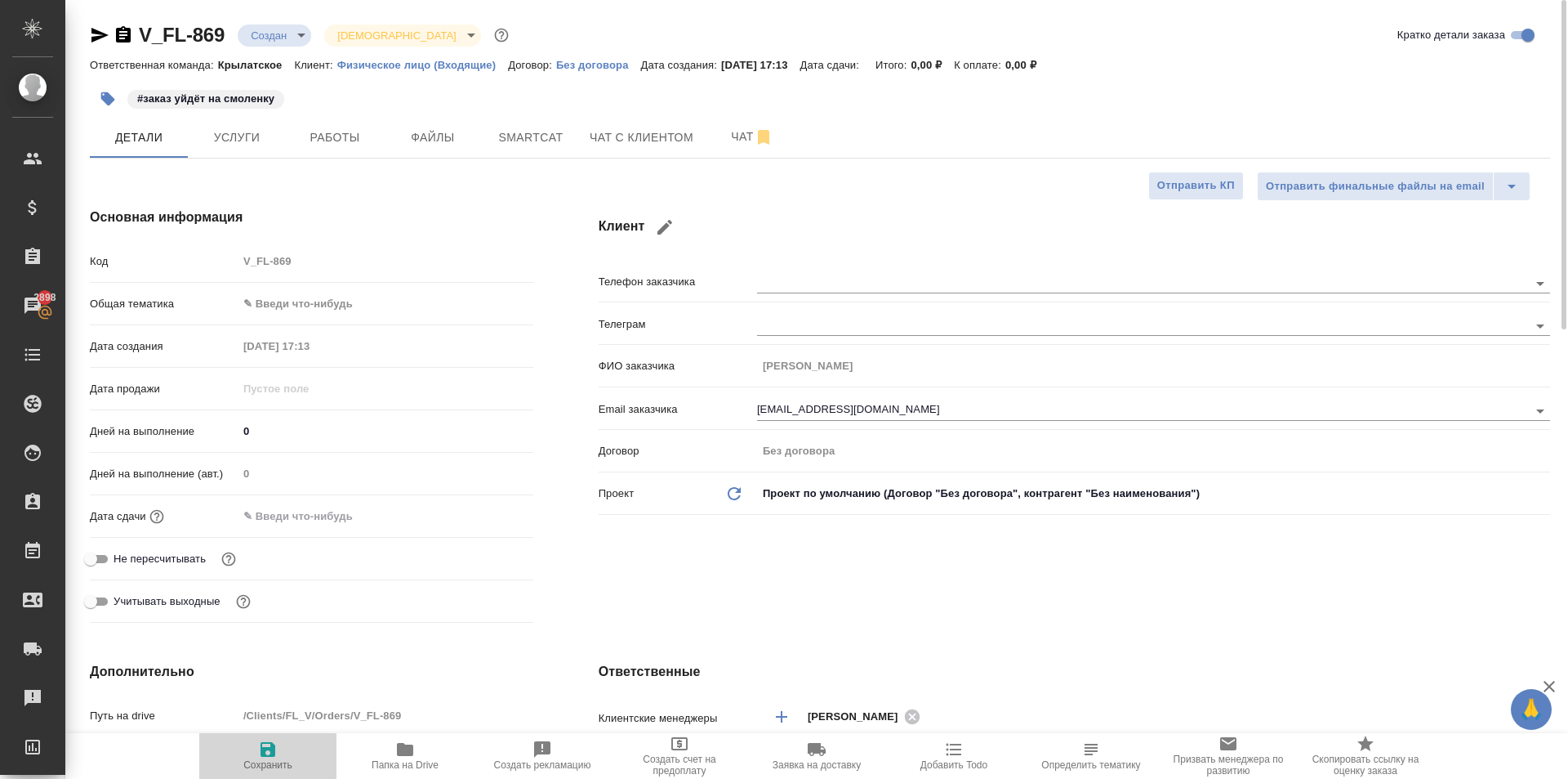
click at [306, 743] on span "Сохранить" at bounding box center [267, 755] width 117 height 31
type textarea "x"
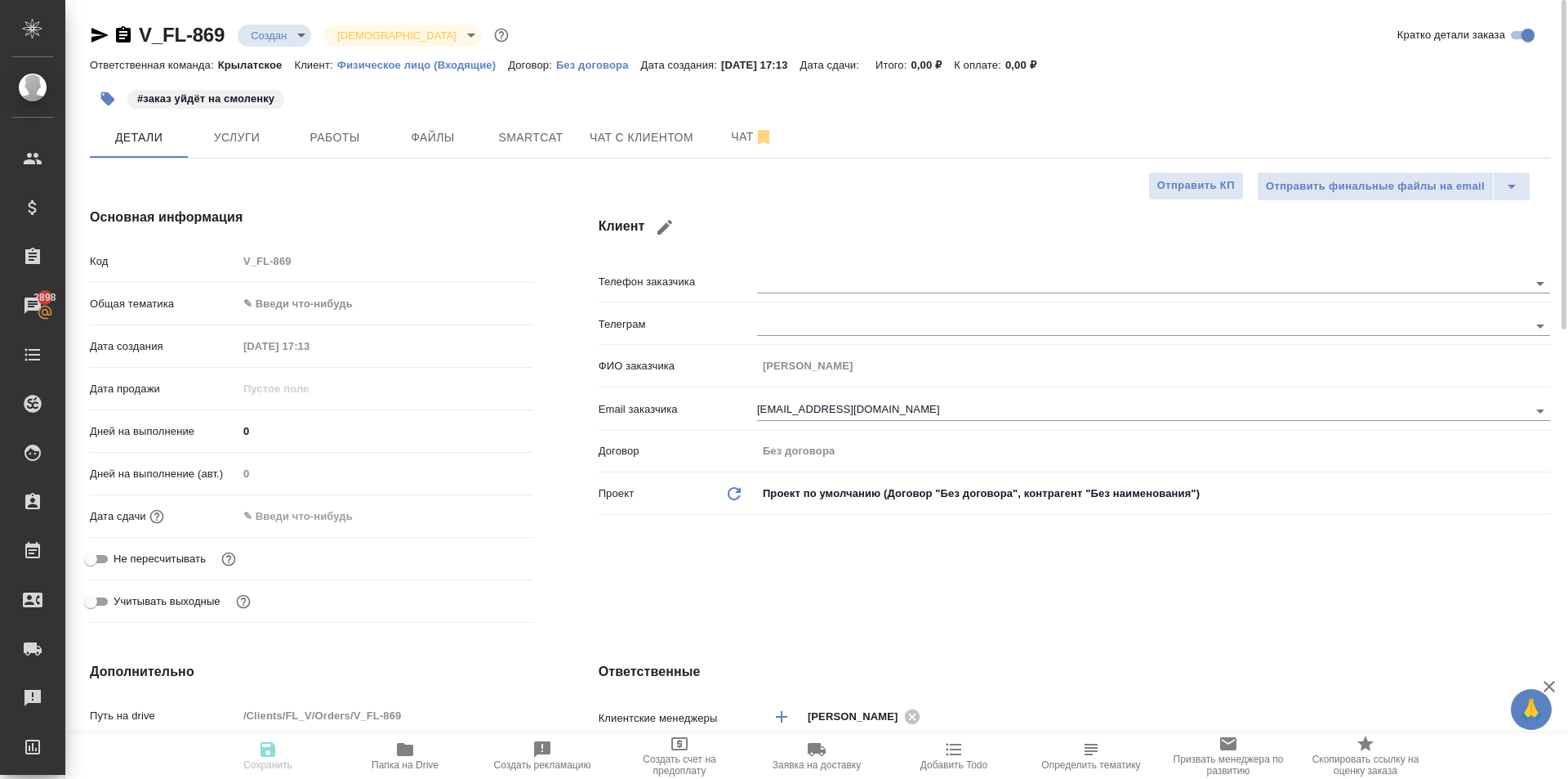
type textarea "x"
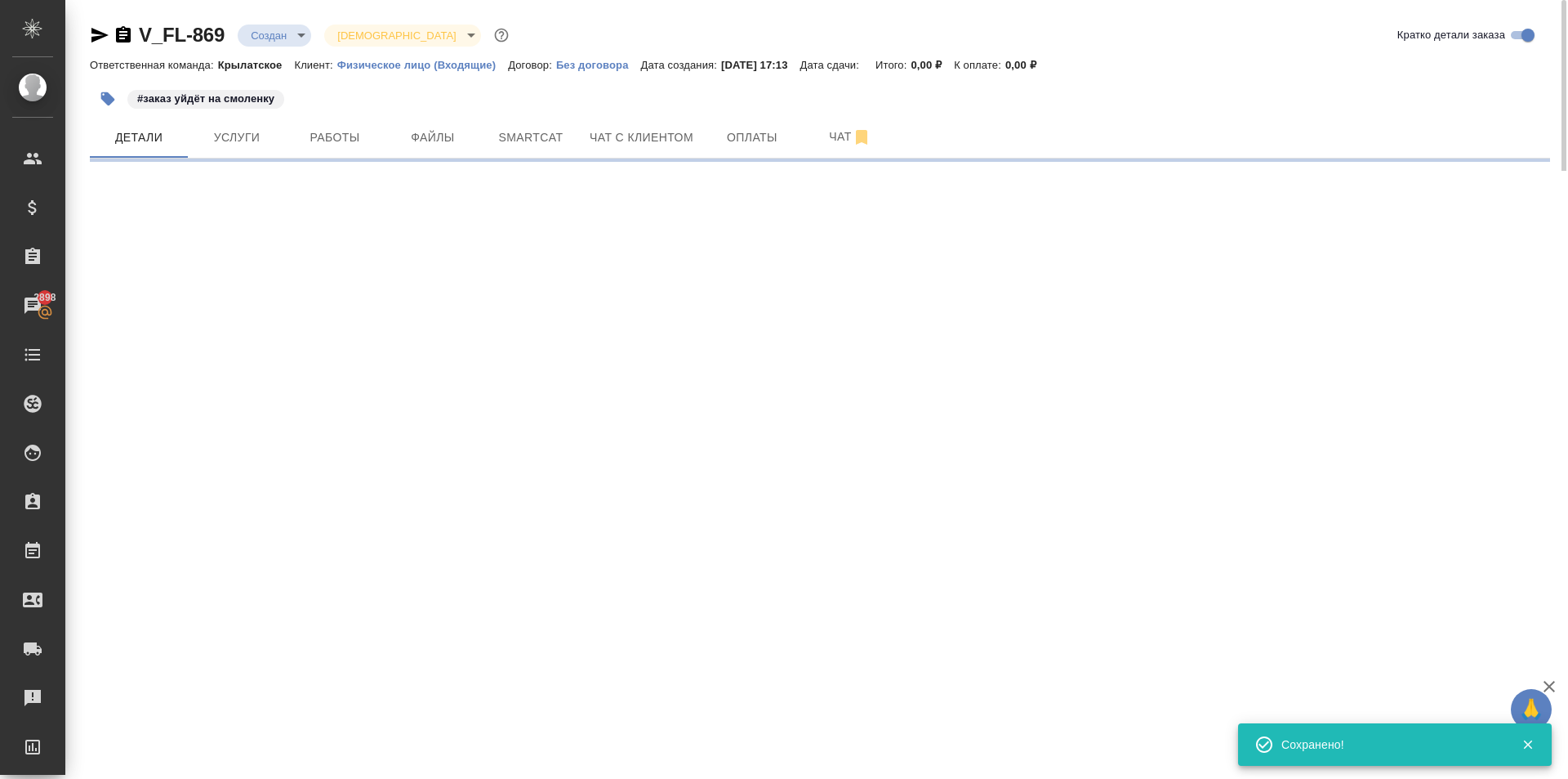
select select "RU"
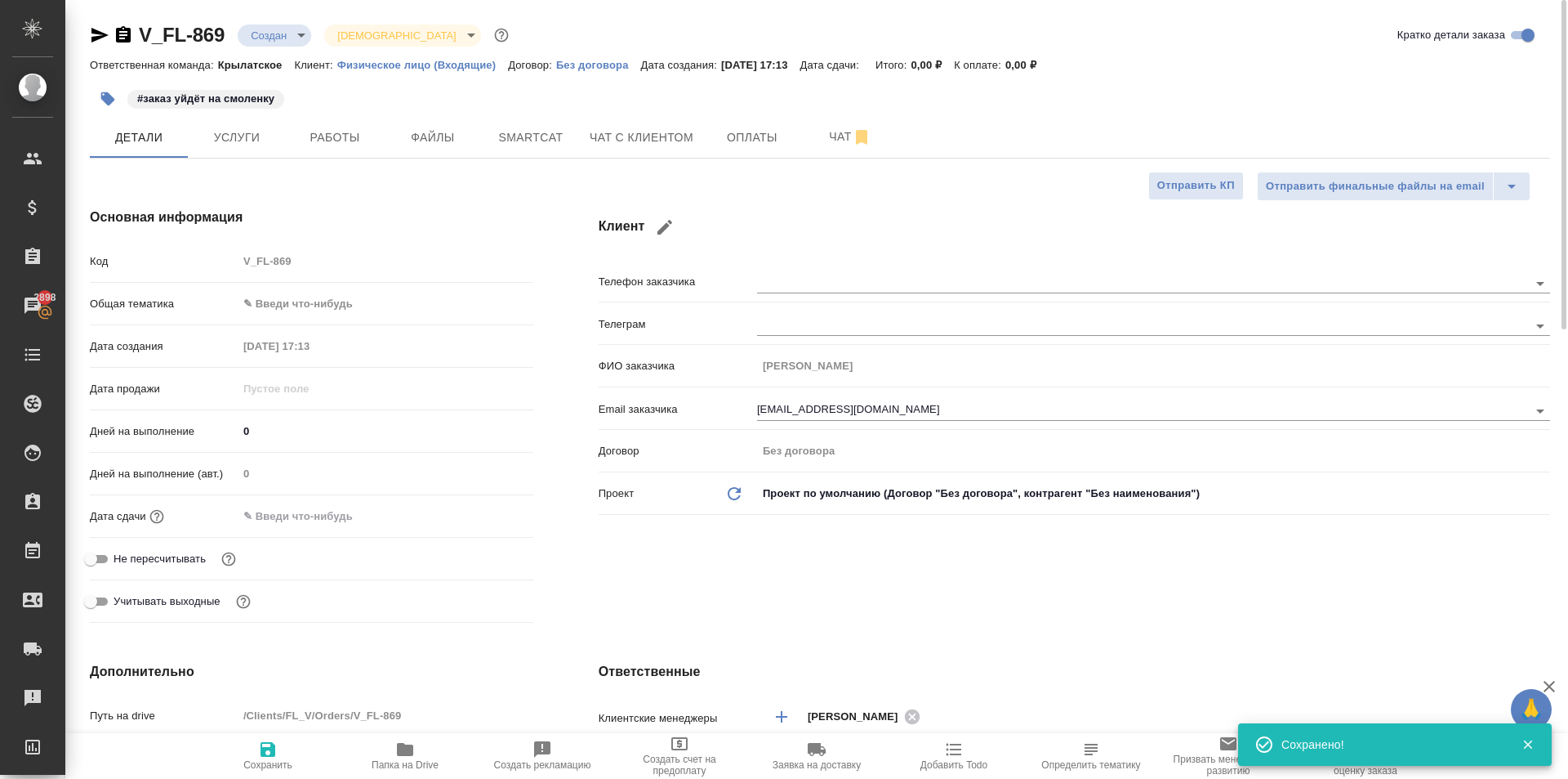
type textarea "x"
click at [437, 146] on span "Файлы" at bounding box center [433, 137] width 79 height 20
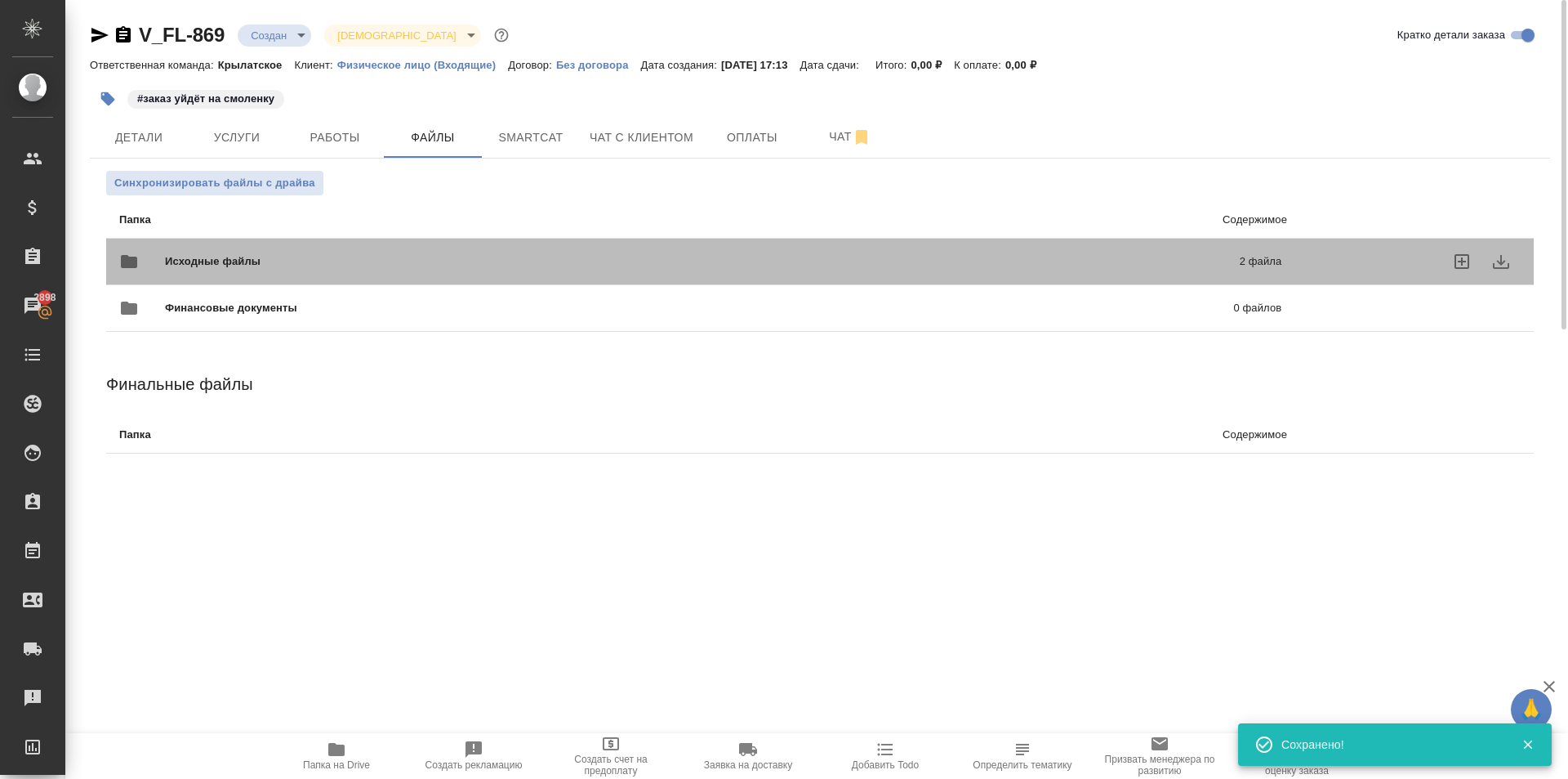
click at [294, 248] on div "Исходные файлы 2 файла" at bounding box center [700, 261] width 1162 height 39
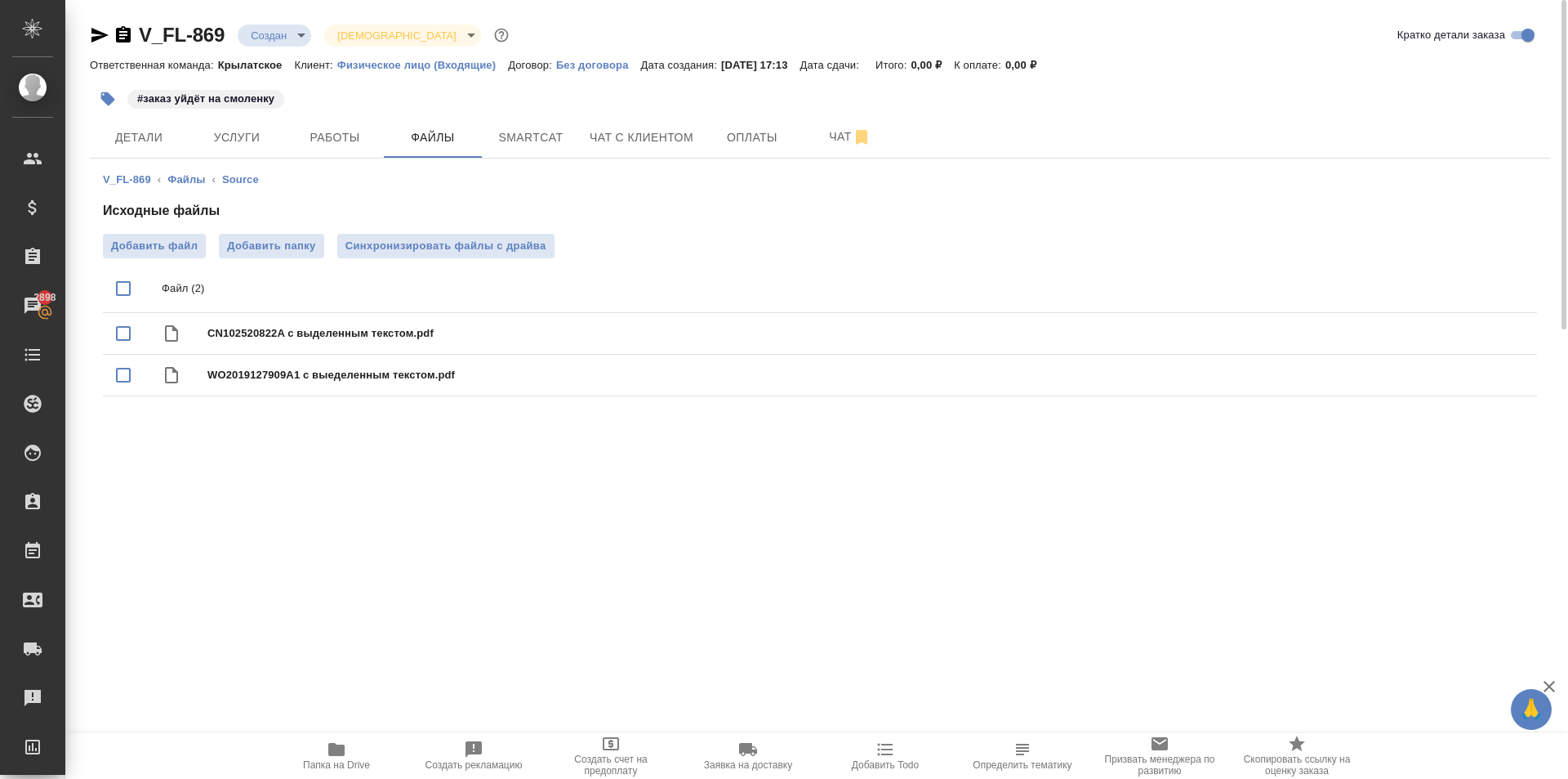
click at [355, 741] on span "Папка на Drive" at bounding box center [336, 755] width 117 height 31
click at [253, 141] on span "Услуги" at bounding box center [237, 137] width 79 height 20
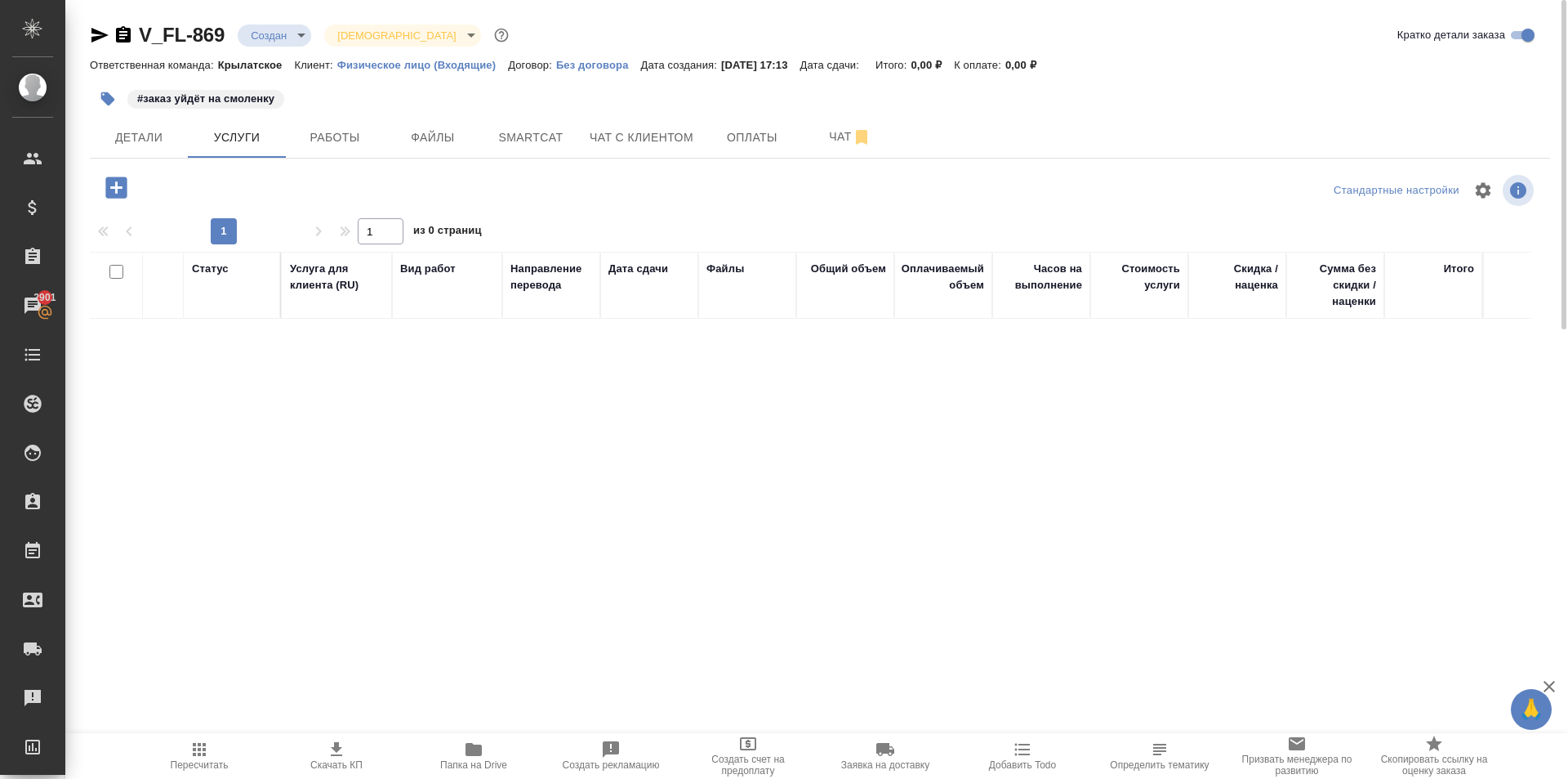
click at [107, 162] on div "V_FL-869 Создан new Святая троица holyTrinity Кратко детали заказа Ответственна…" at bounding box center [820, 323] width 1478 height 645
click at [117, 174] on icon "button" at bounding box center [115, 187] width 28 height 28
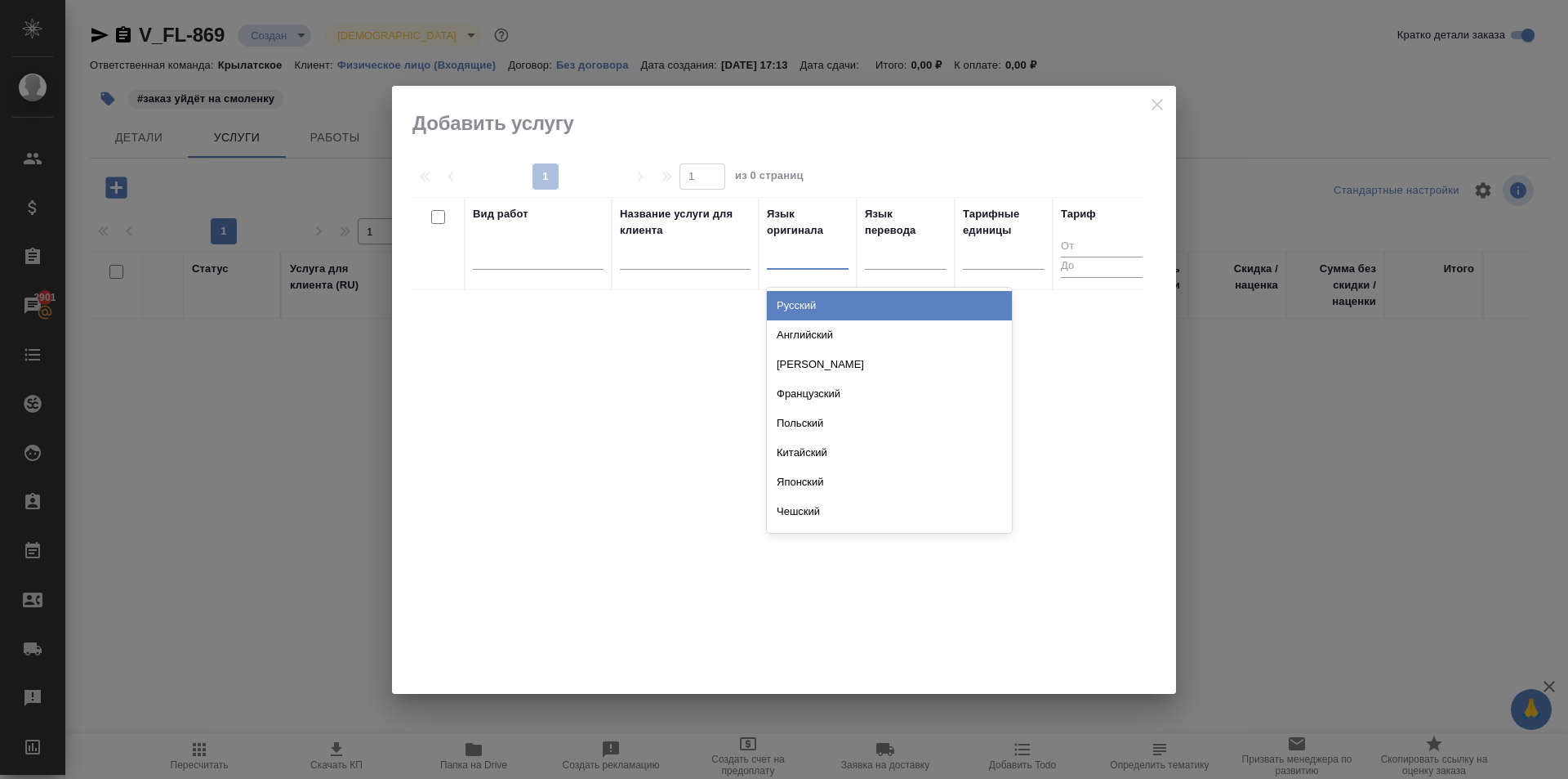
click at [822, 256] on div at bounding box center [807, 253] width 82 height 24
type input "кит"
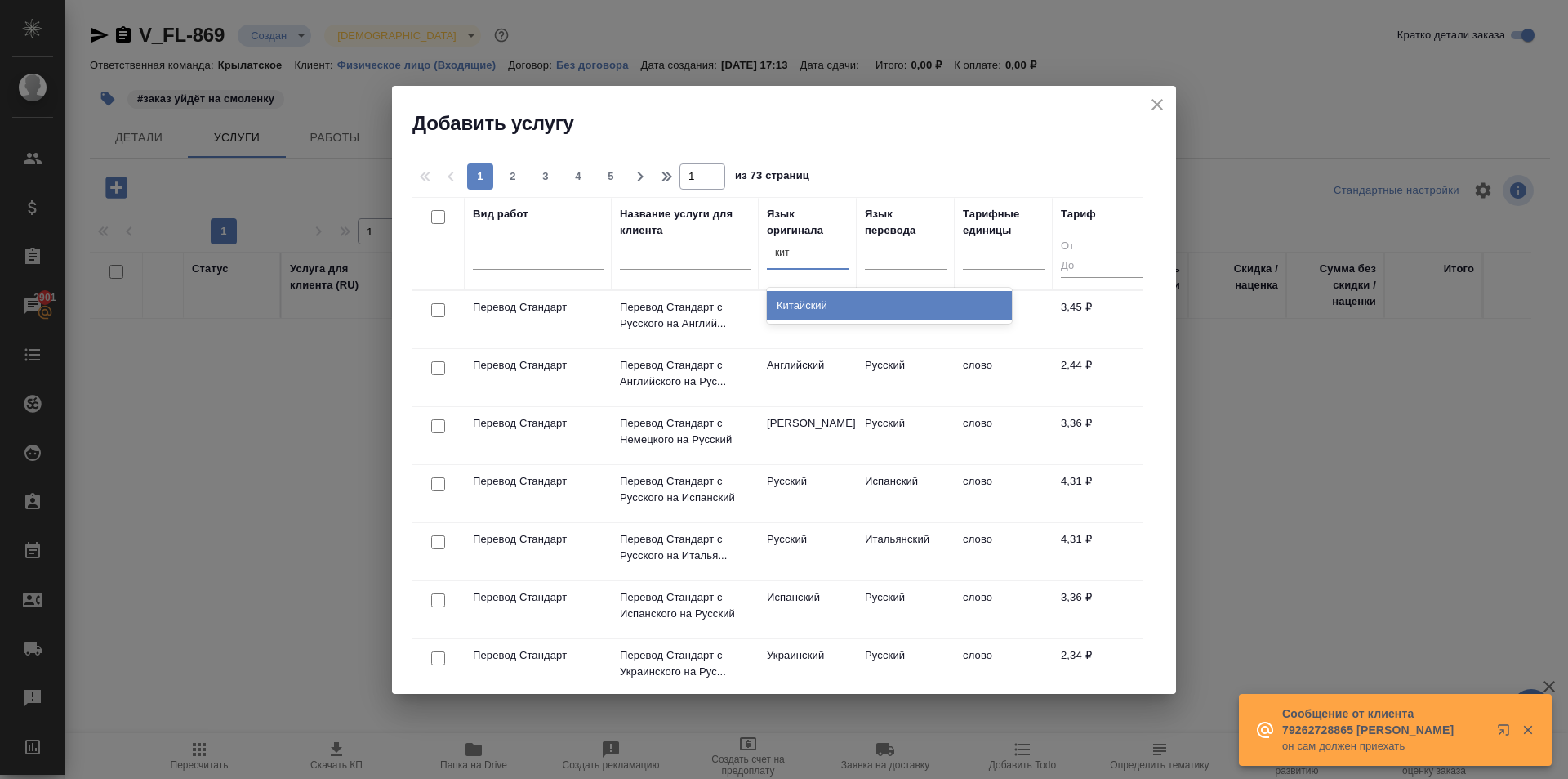
click at [844, 306] on div "Китайский" at bounding box center [889, 305] width 245 height 29
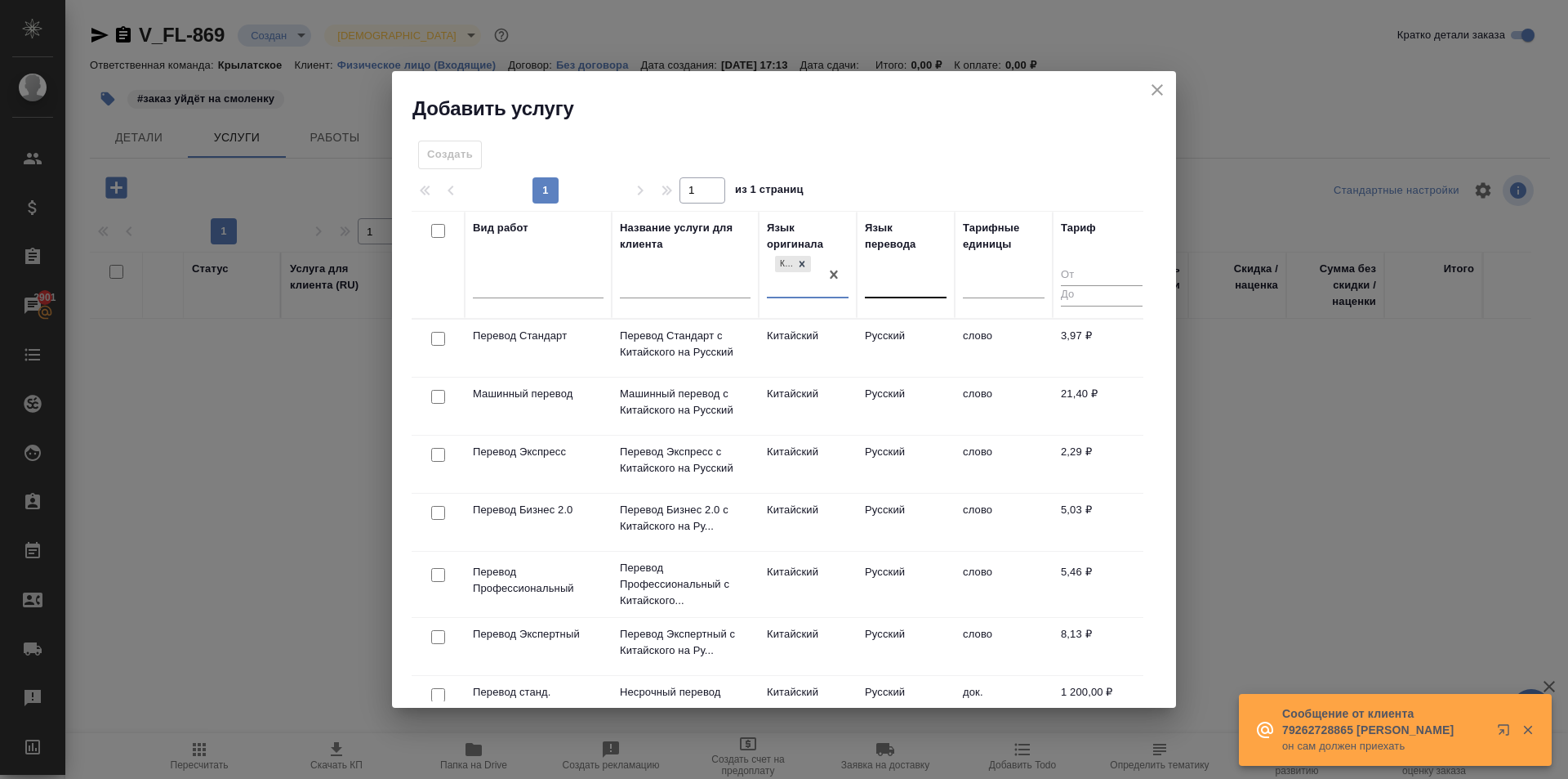
click at [897, 270] on div at bounding box center [905, 281] width 82 height 24
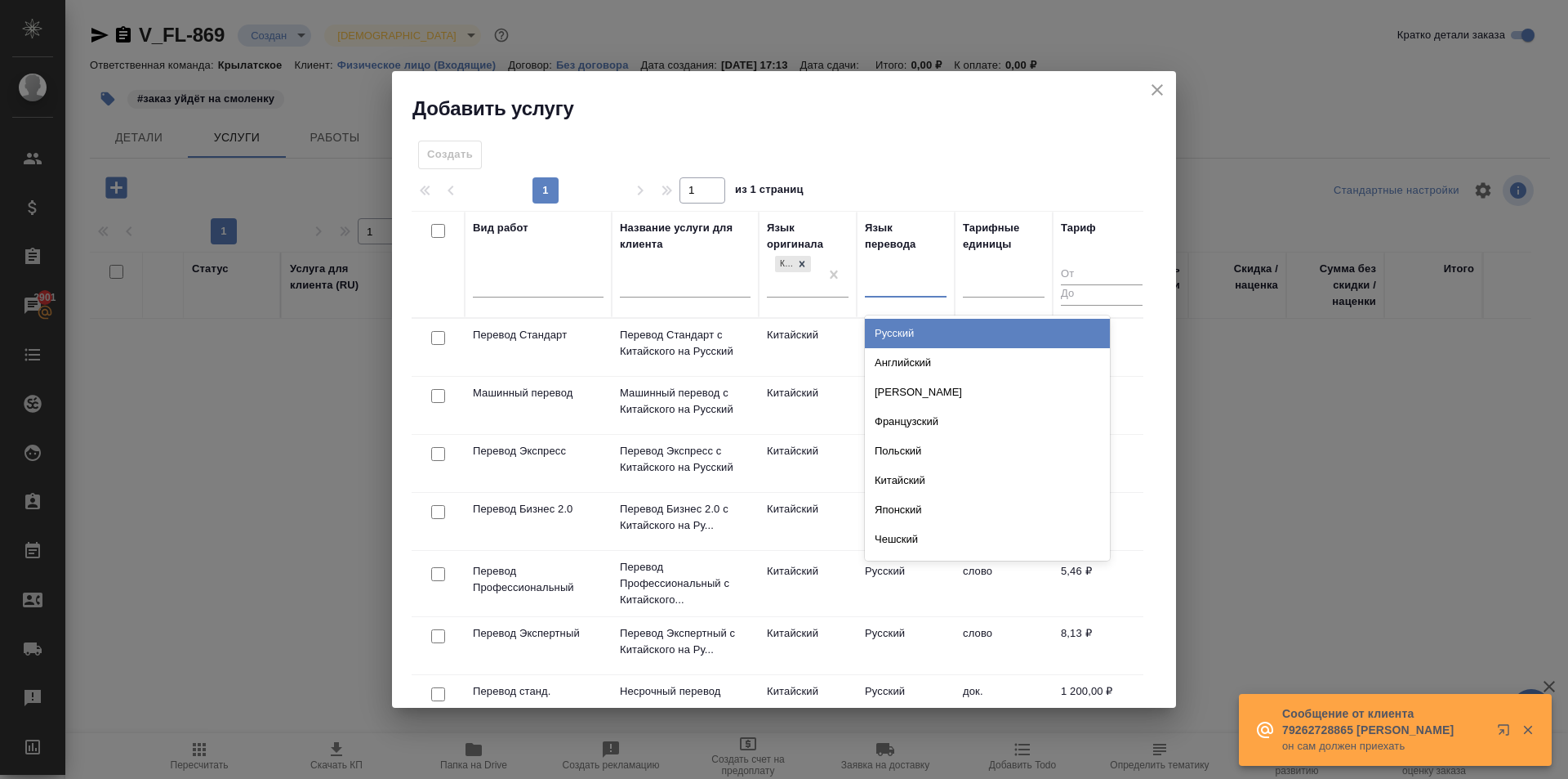
click at [902, 331] on div "Русский" at bounding box center [987, 334] width 245 height 29
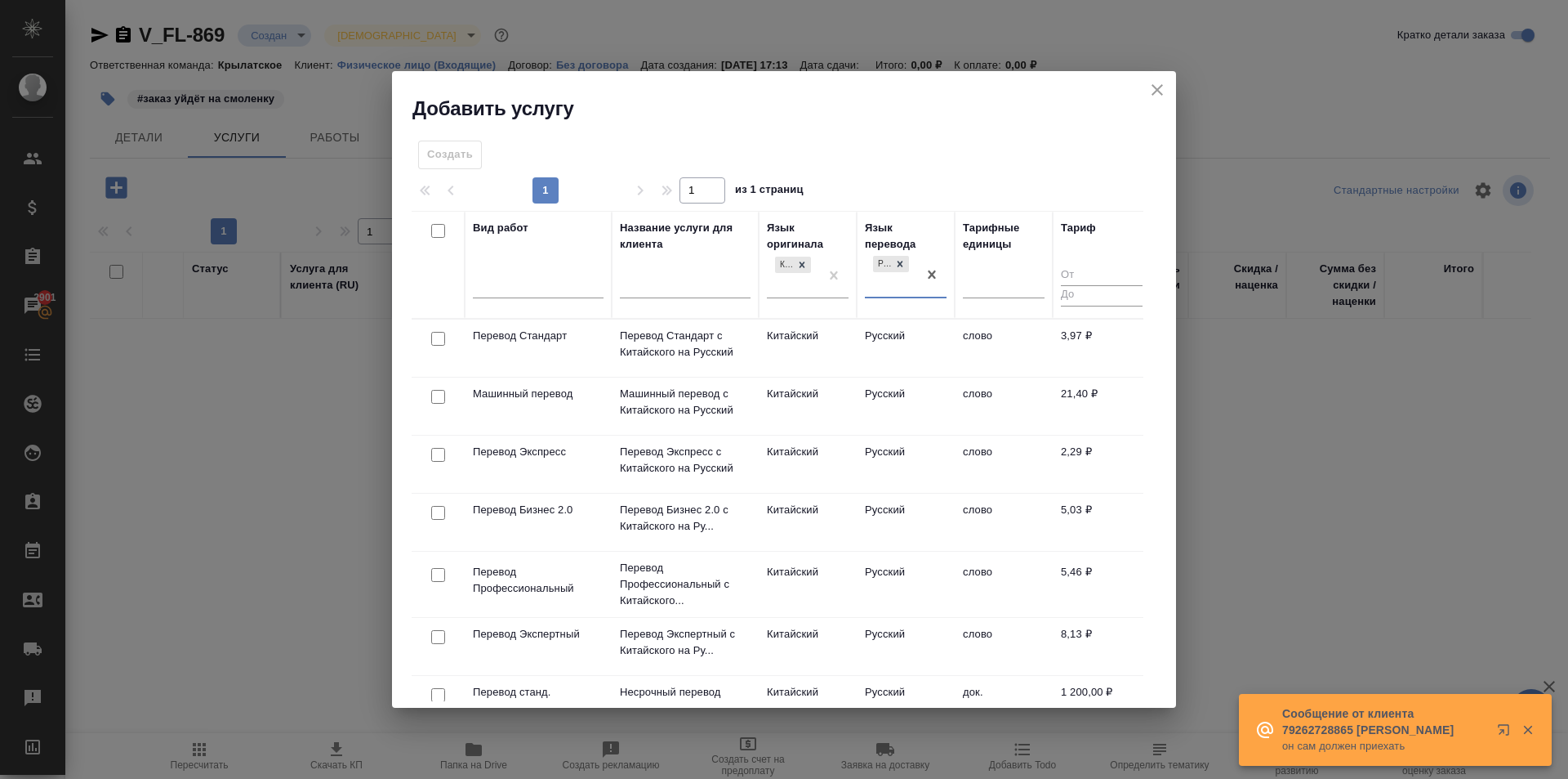
click at [817, 342] on td "Китайский" at bounding box center [807, 348] width 98 height 57
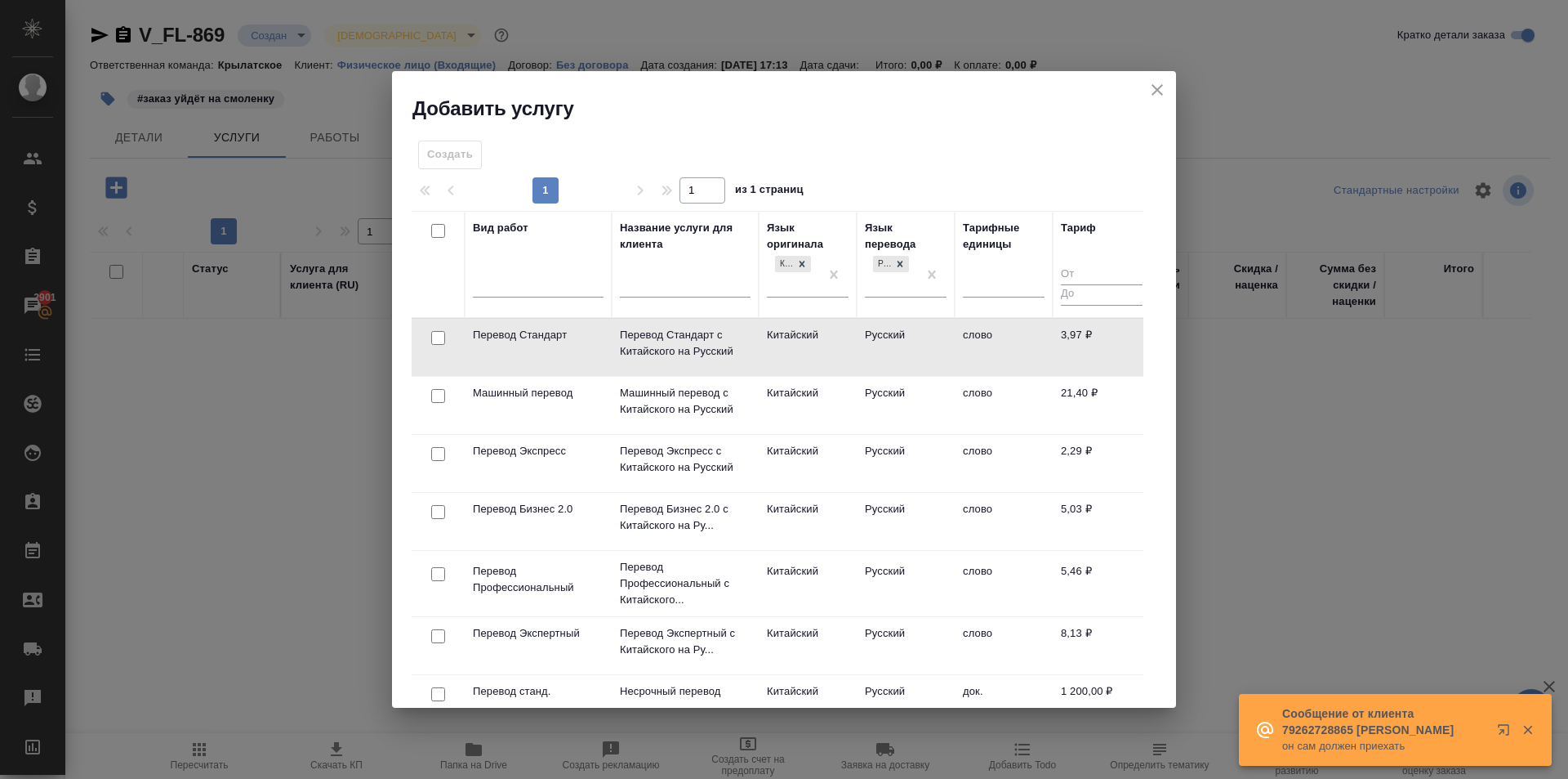
click at [817, 342] on td "Китайский" at bounding box center [807, 347] width 98 height 57
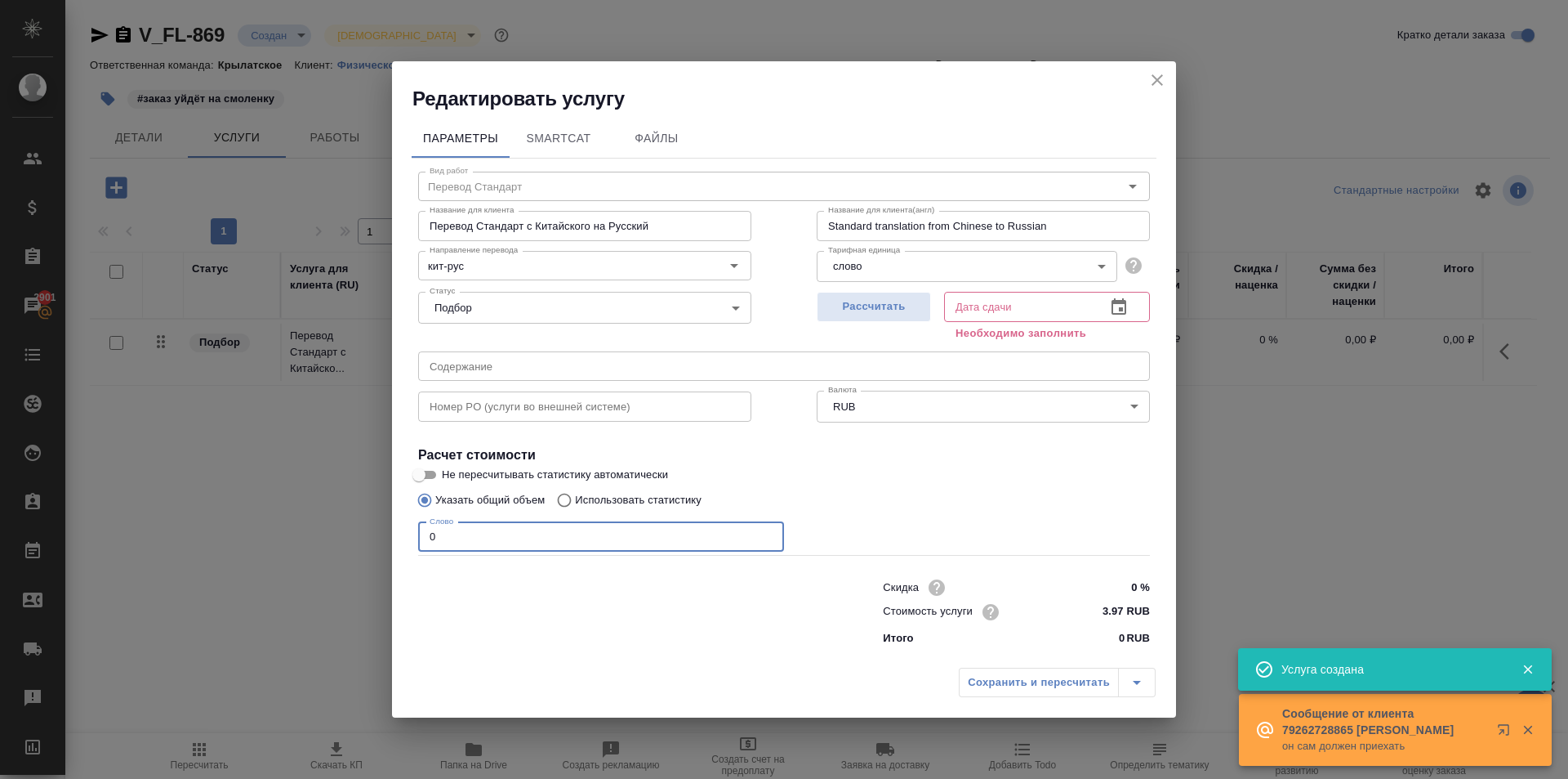
drag, startPoint x: 464, startPoint y: 534, endPoint x: 382, endPoint y: 524, distance: 82.6
click at [382, 524] on div "Редактировать услугу Параметры SmartCat Файлы Вид работ Перевод Стандарт Вид ра…" at bounding box center [784, 390] width 1568 height 779
type input "400"
click at [859, 309] on span "Рассчитать" at bounding box center [874, 307] width 96 height 19
type input "03.09.2025 10:58"
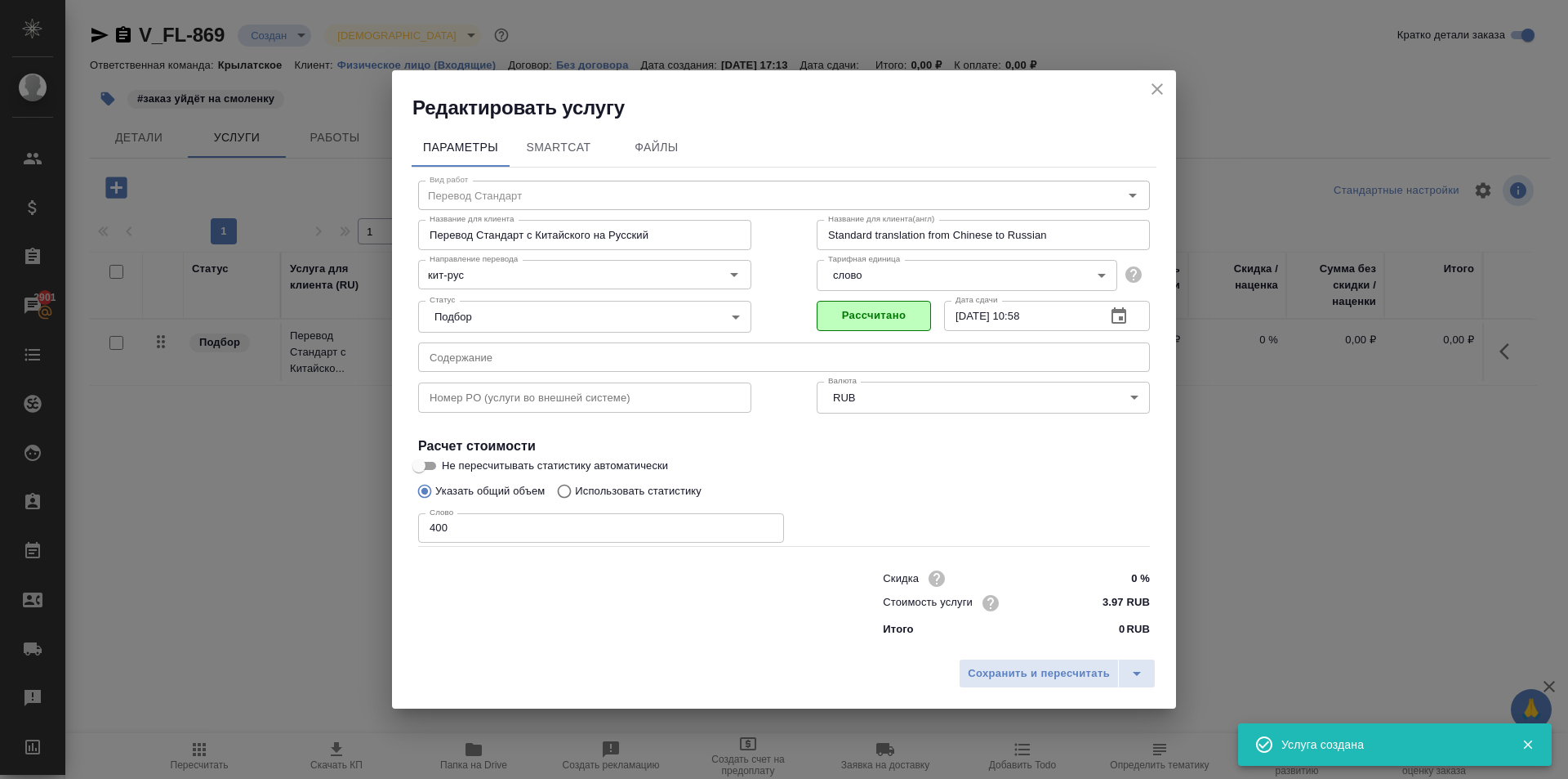
click at [969, 656] on div "Сохранить и пересчитать" at bounding box center [784, 679] width 784 height 58
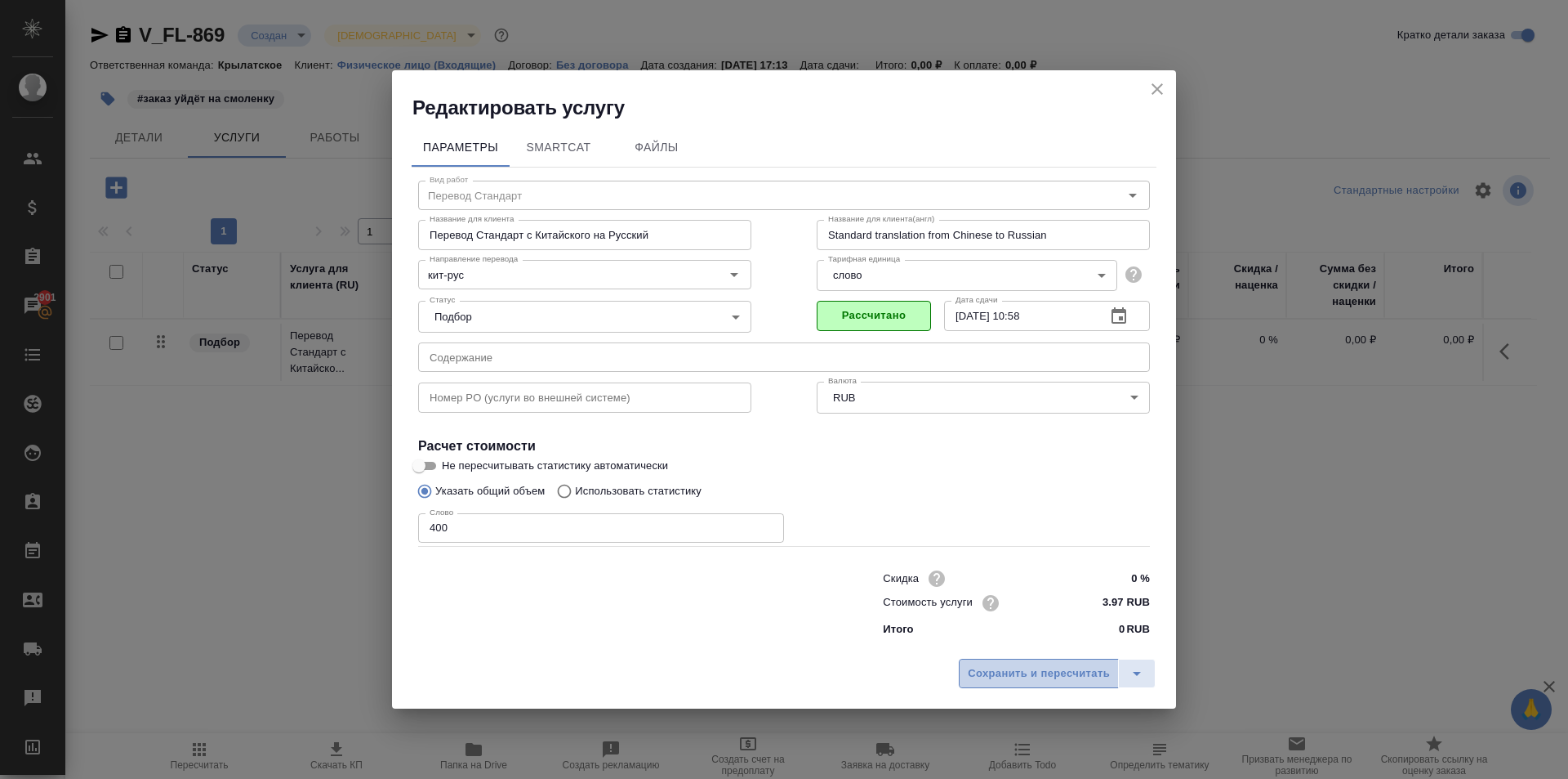
click at [980, 668] on span "Сохранить и пересчитать" at bounding box center [1039, 674] width 142 height 19
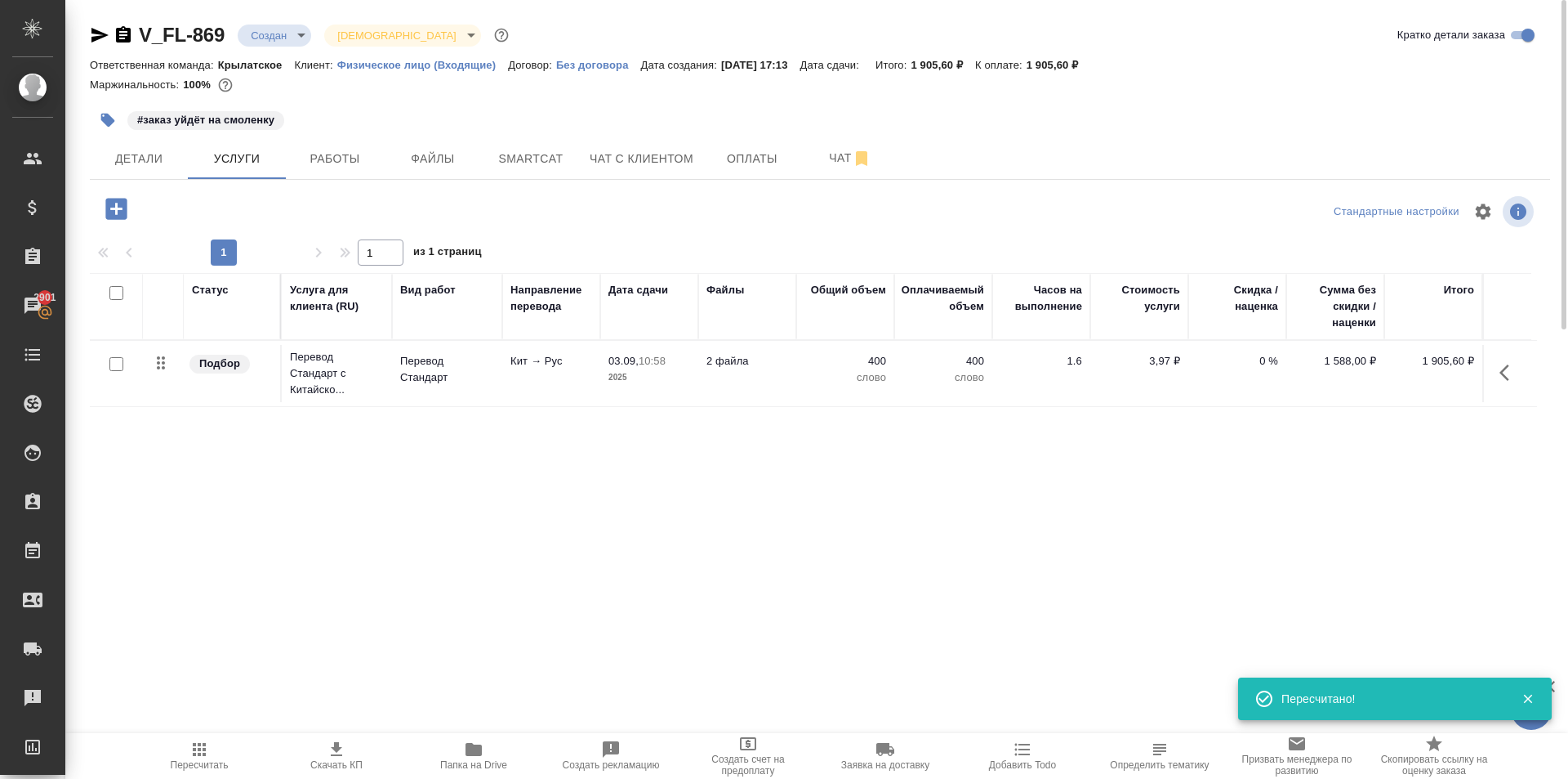
click at [117, 200] on icon "button" at bounding box center [115, 208] width 21 height 21
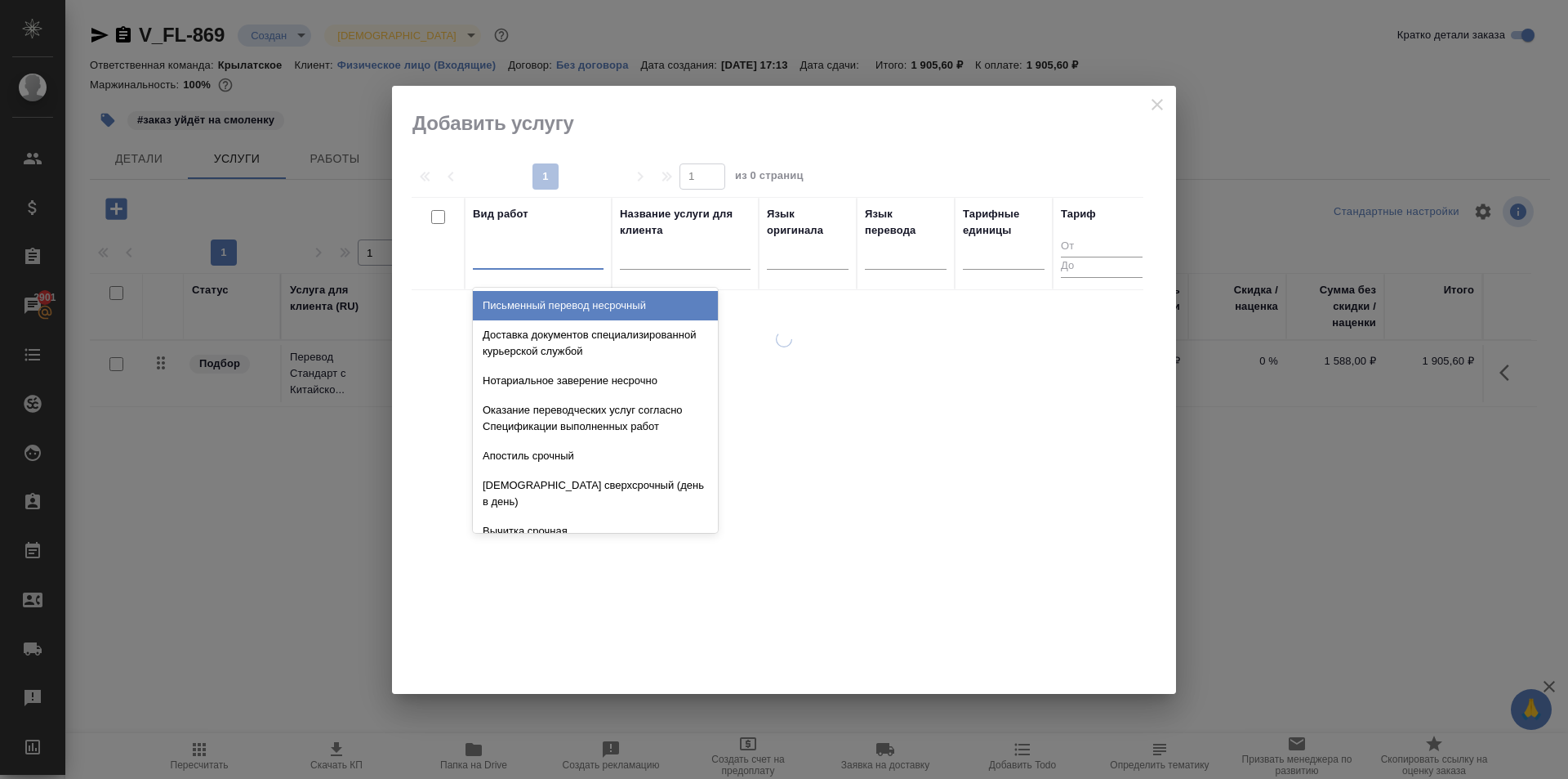
click at [515, 252] on div at bounding box center [538, 253] width 131 height 24
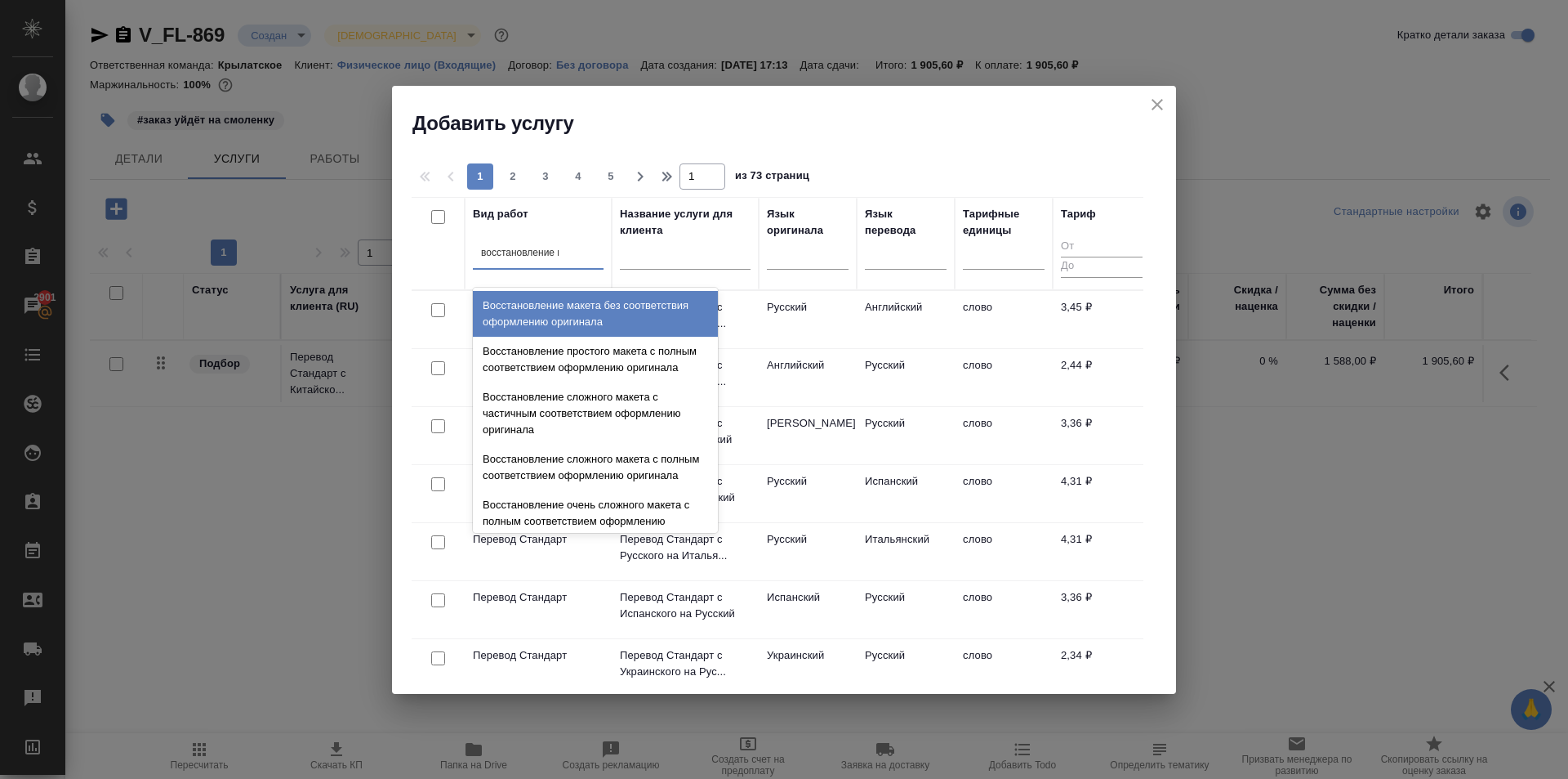
type input "восстановление ма"
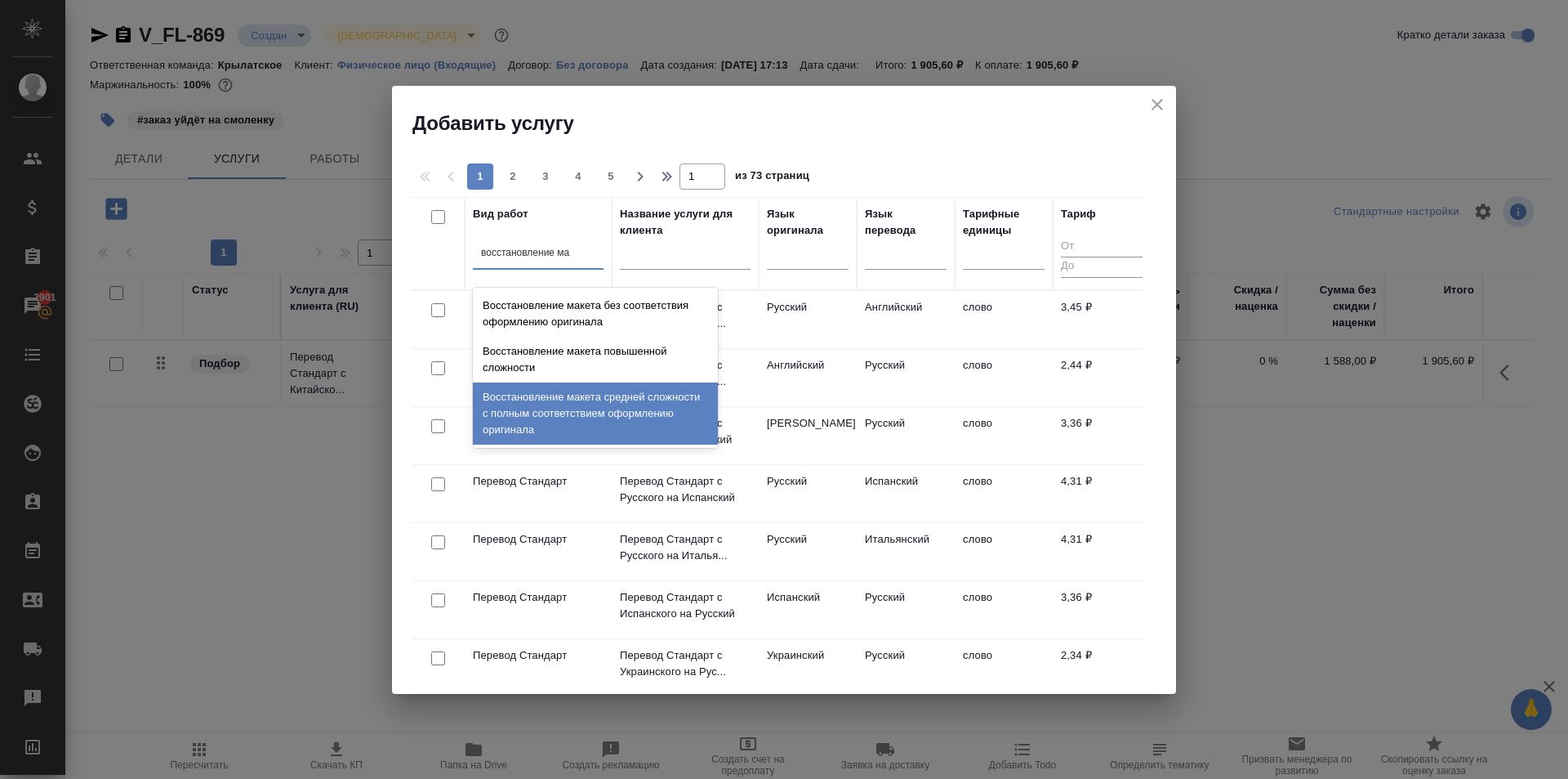
click at [632, 402] on div "Восстановление макета средней сложности с полным соответствием оформлению ориги…" at bounding box center [595, 413] width 245 height 62
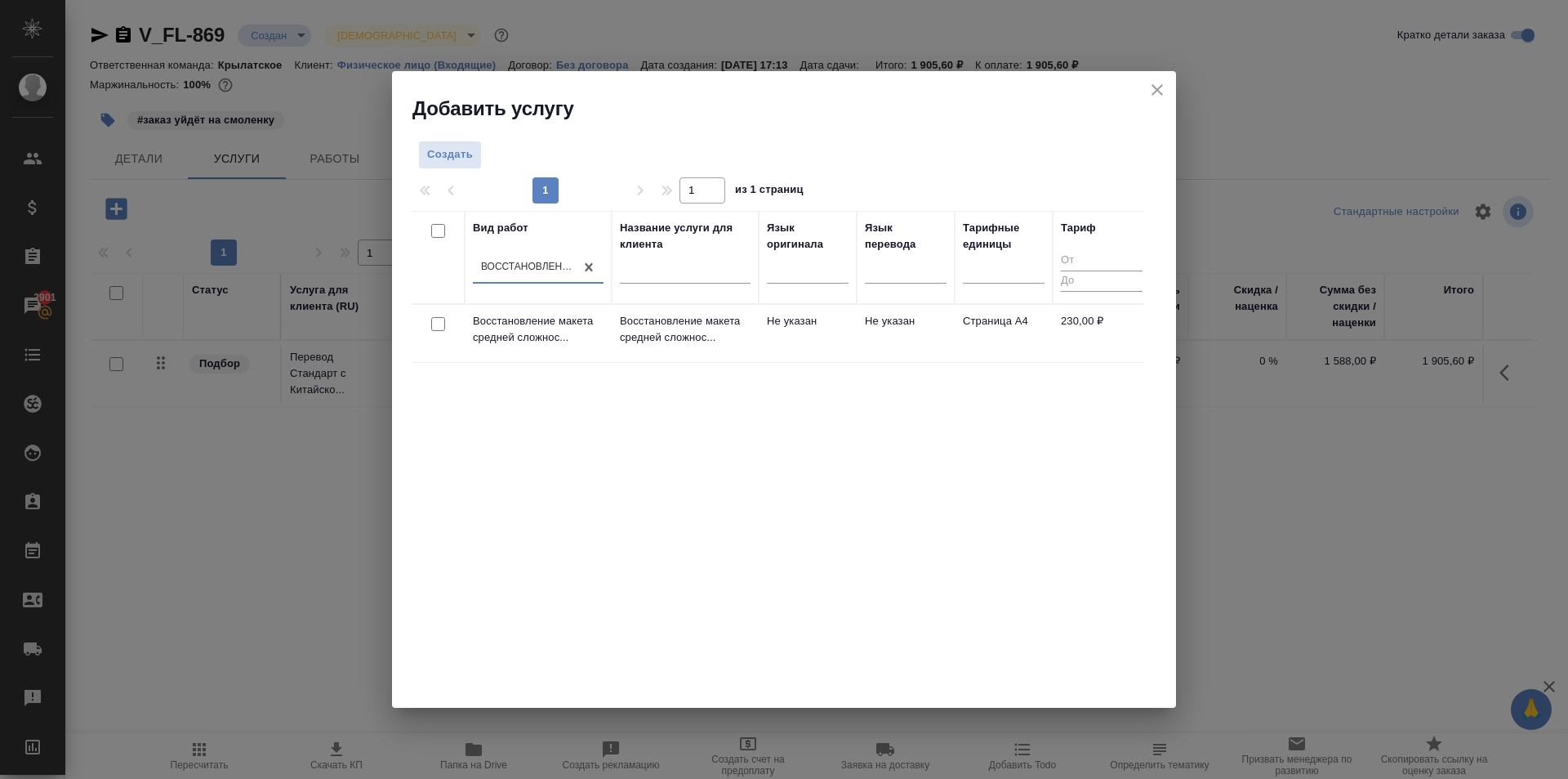
click at [768, 358] on td "Не указан" at bounding box center [807, 334] width 98 height 57
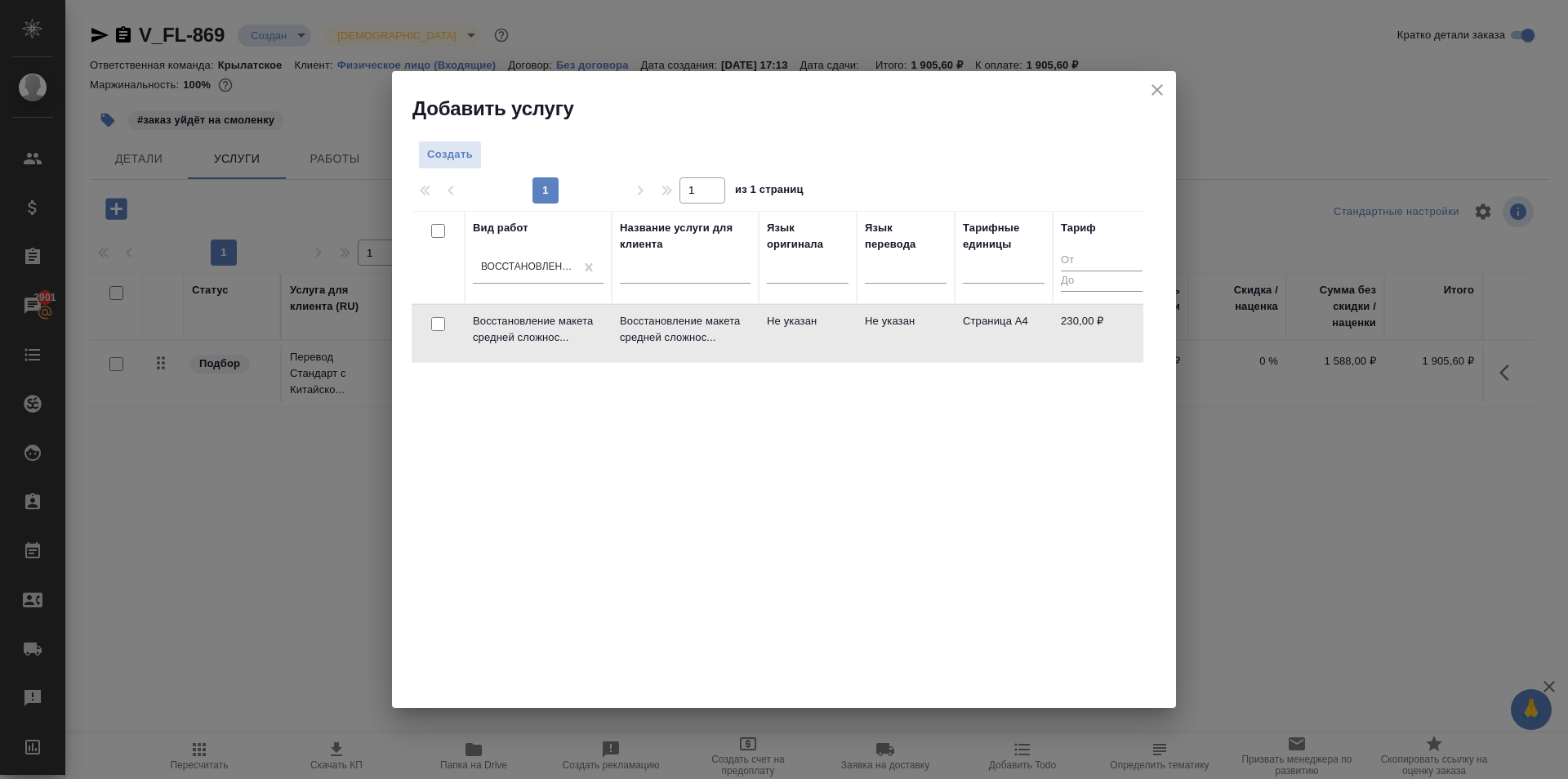
click at [768, 358] on td "Не указан" at bounding box center [807, 334] width 98 height 57
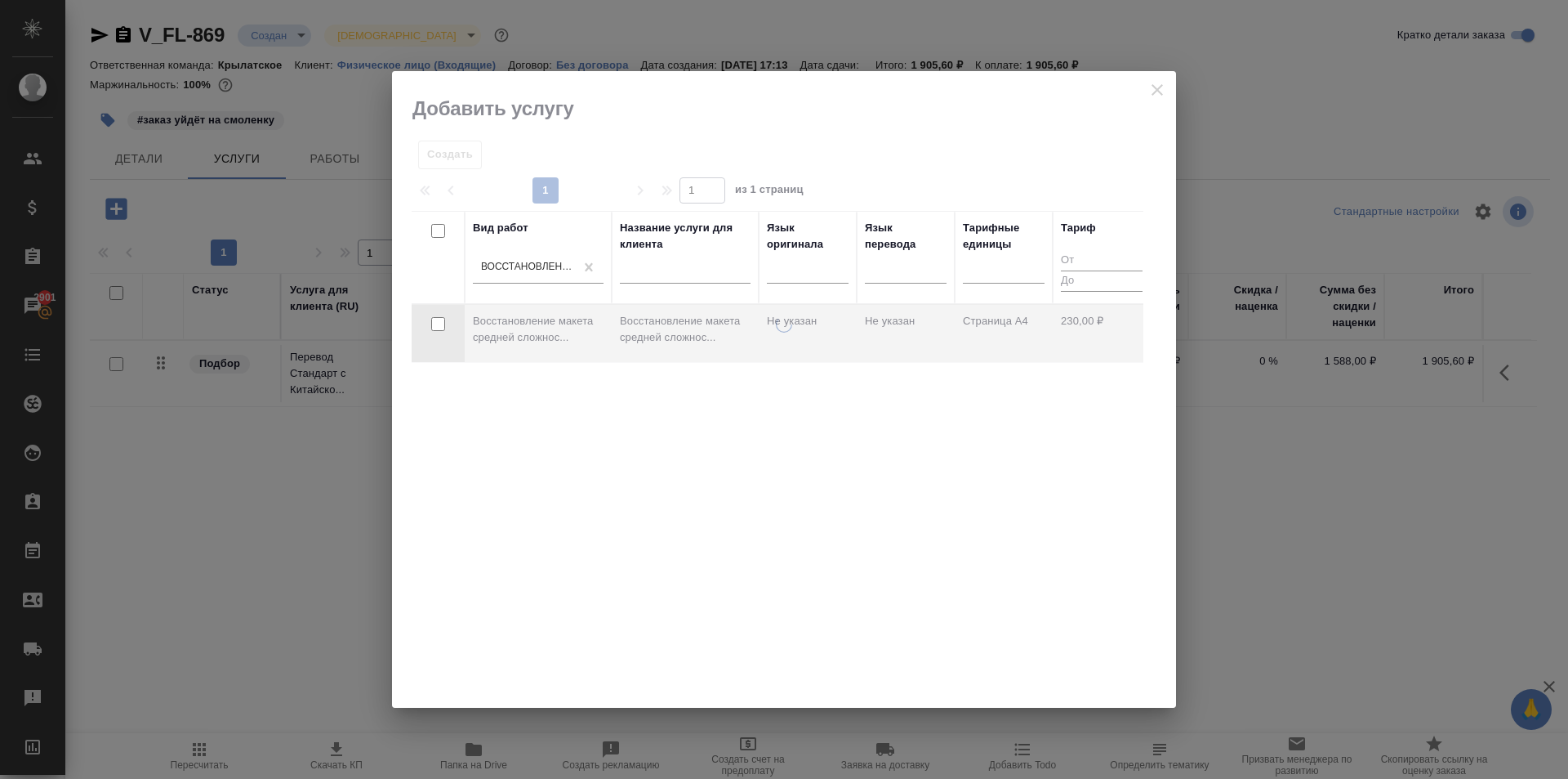
click at [768, 358] on div at bounding box center [784, 511] width 784 height 391
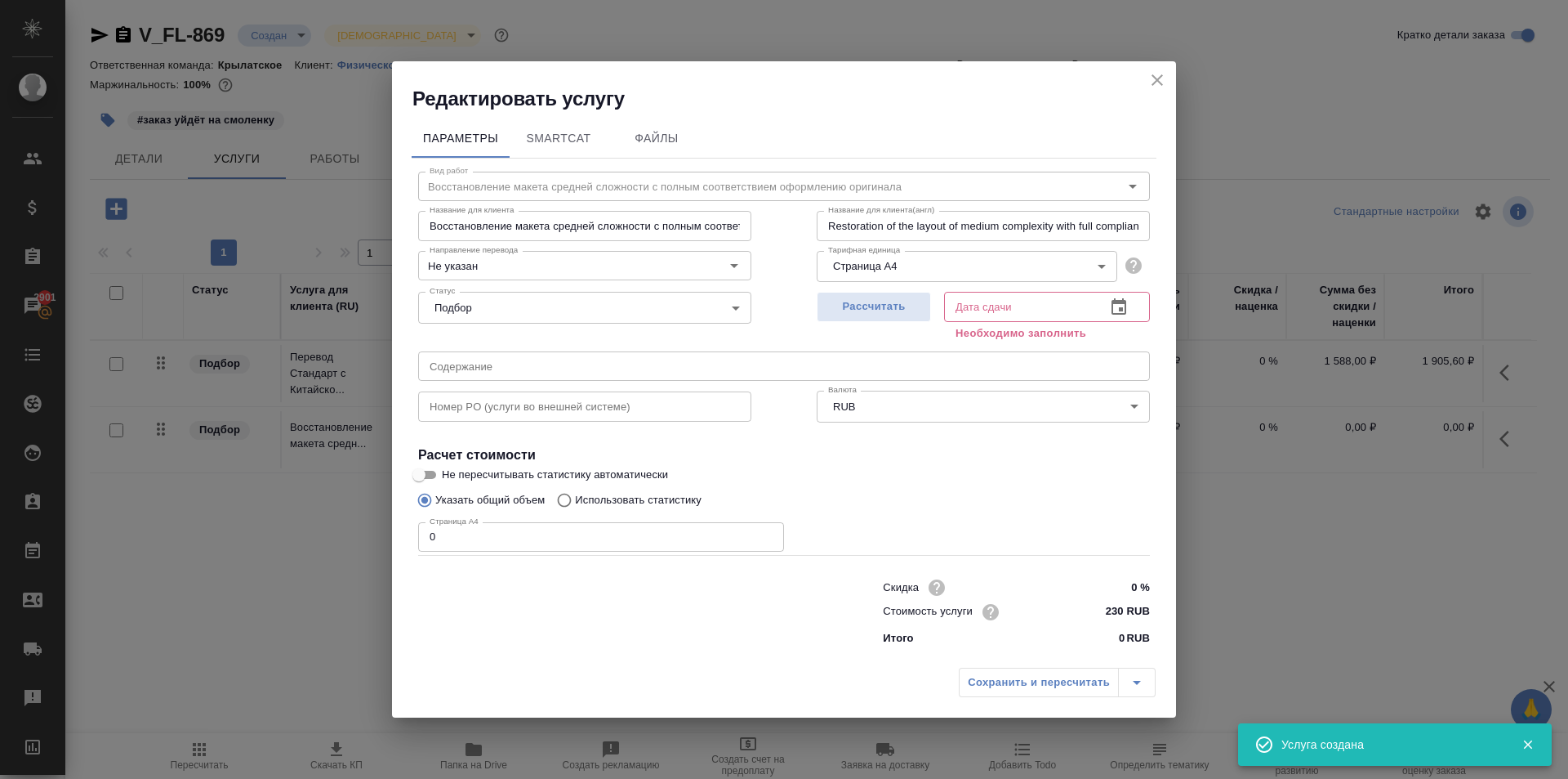
drag, startPoint x: 467, startPoint y: 532, endPoint x: 323, endPoint y: 540, distance: 144.2
click at [323, 540] on div "Редактировать услугу Параметры SmartCat Файлы Вид работ Восстановление макета с…" at bounding box center [784, 390] width 1568 height 779
type input "5"
click at [848, 288] on div "Рассчитать" at bounding box center [874, 314] width 114 height 59
drag, startPoint x: 852, startPoint y: 298, endPoint x: 861, endPoint y: 305, distance: 11.4
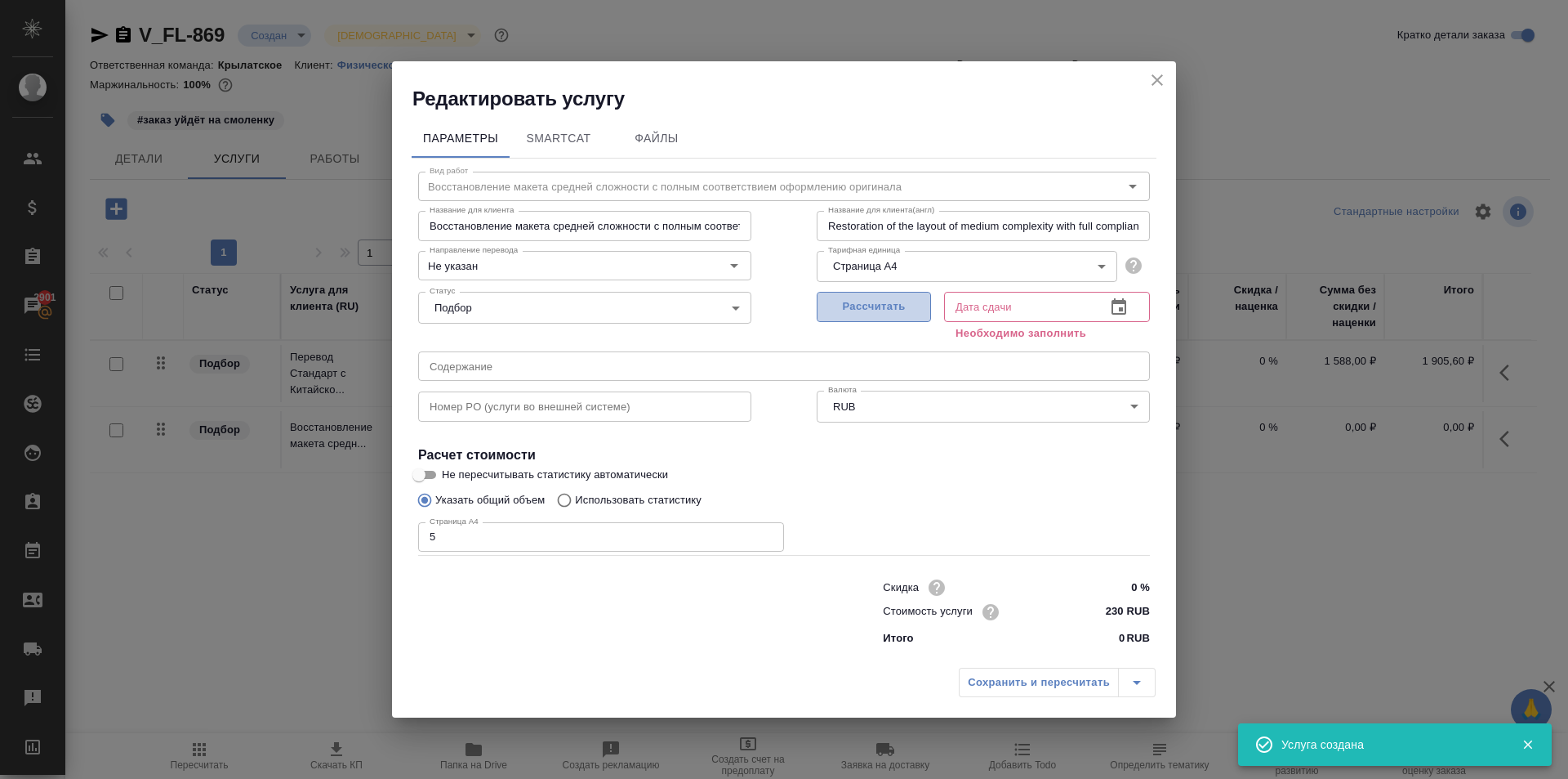
click at [852, 299] on span "Рассчитать" at bounding box center [874, 307] width 96 height 19
type input "02.09.2025 17:53"
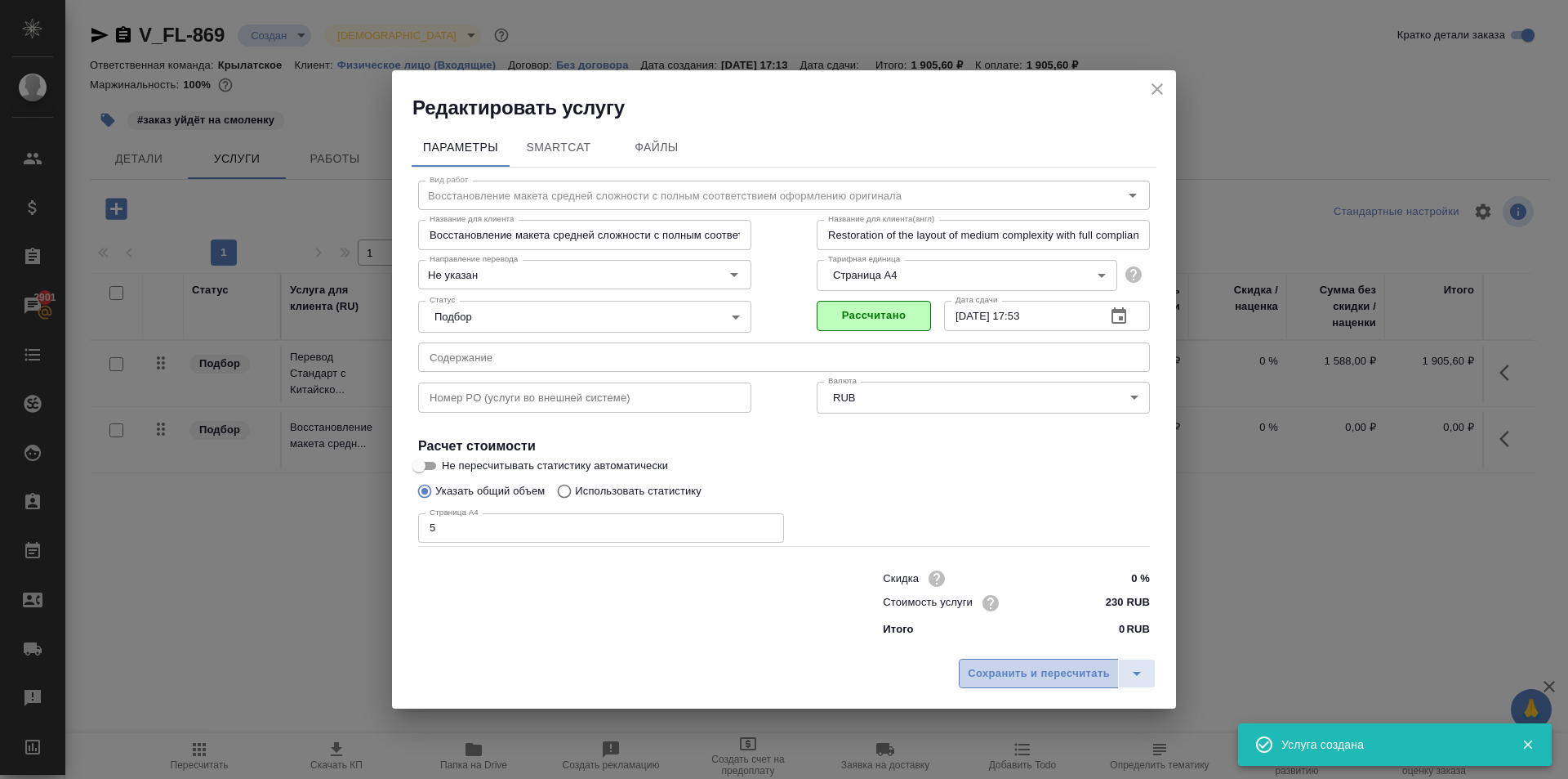
click at [1034, 679] on span "Сохранить и пересчитать" at bounding box center [1039, 674] width 142 height 19
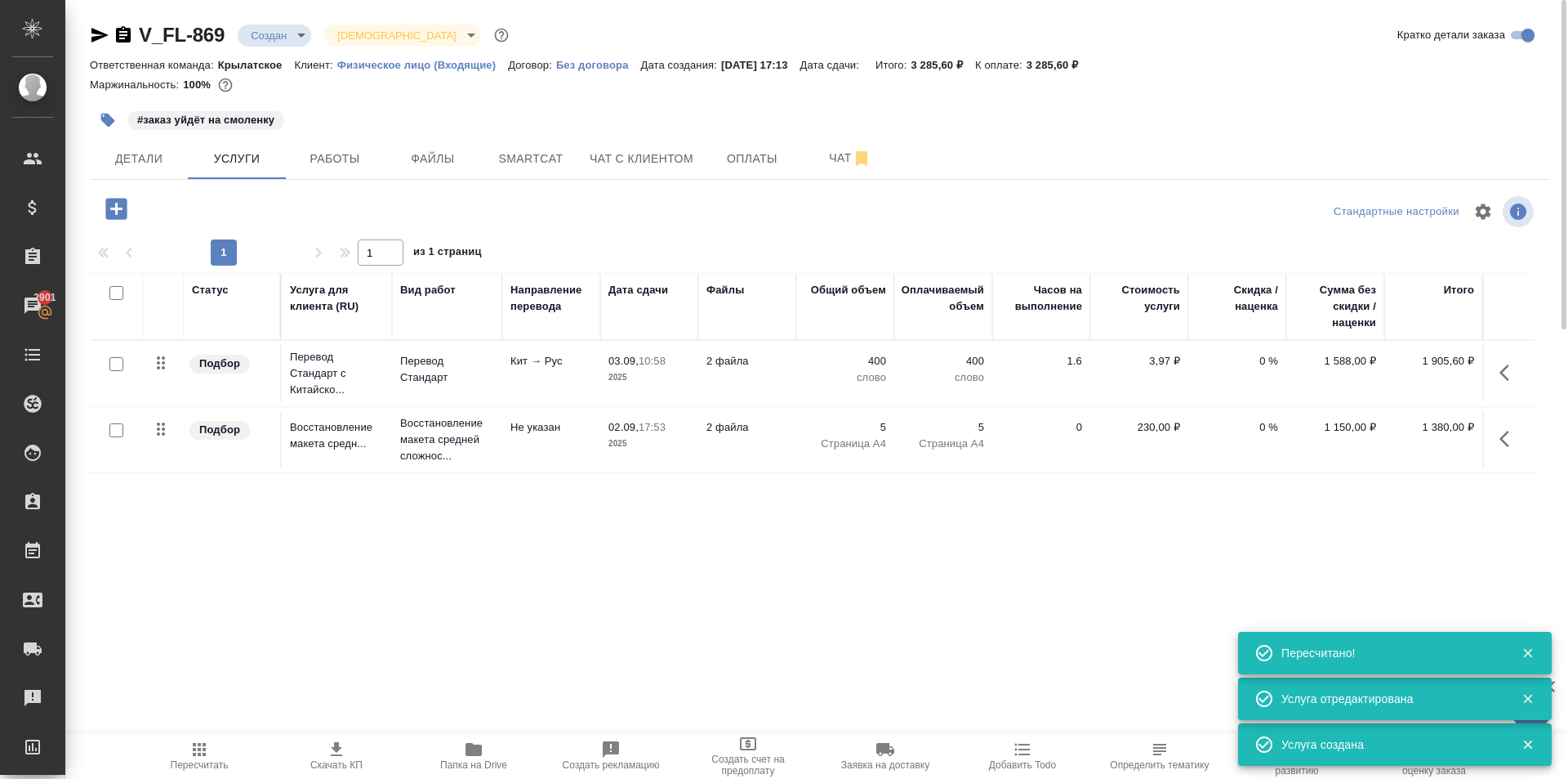
click at [123, 221] on icon "button" at bounding box center [115, 208] width 28 height 28
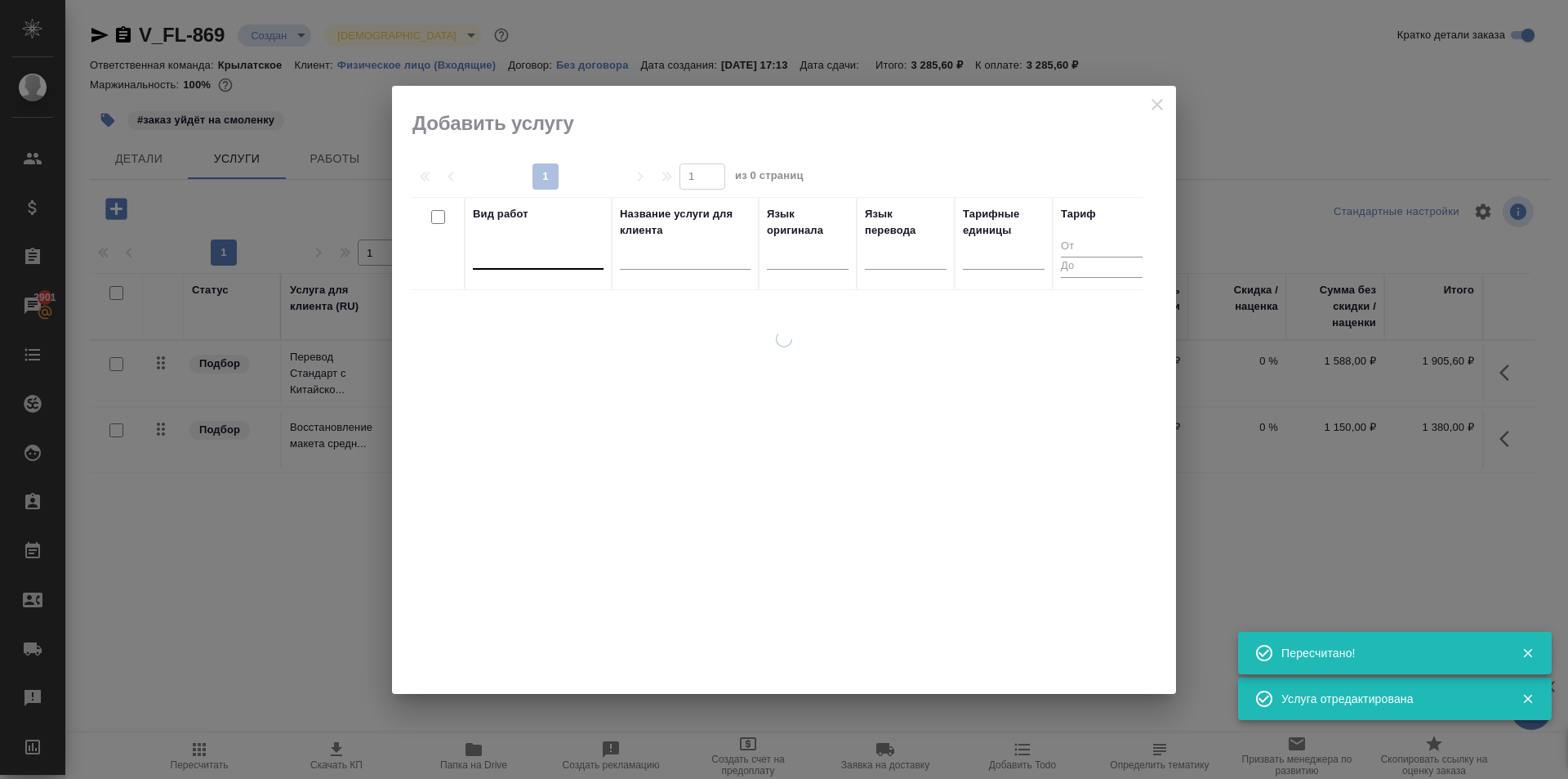
click at [569, 257] on div at bounding box center [538, 253] width 131 height 24
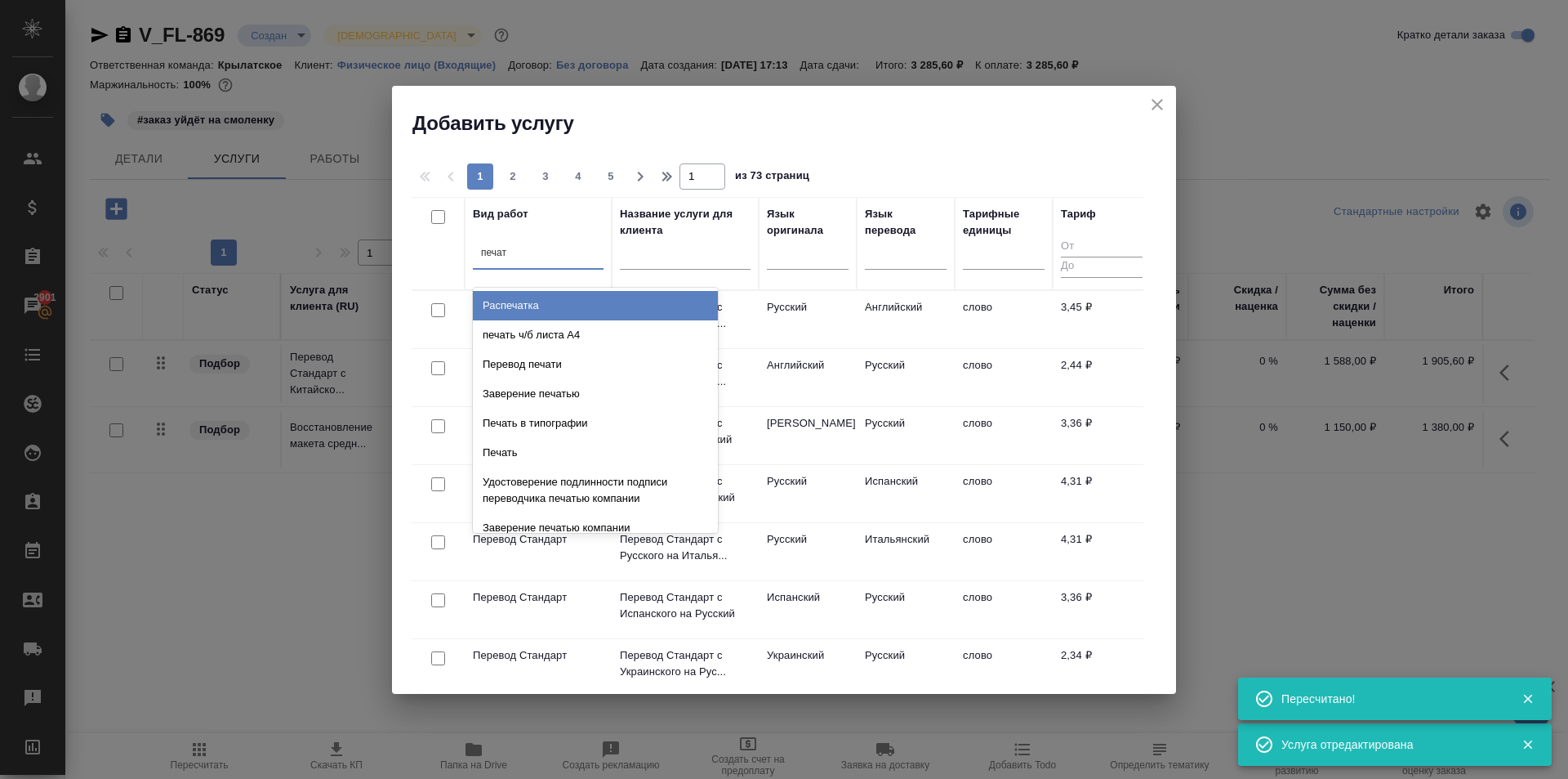
type input "печать"
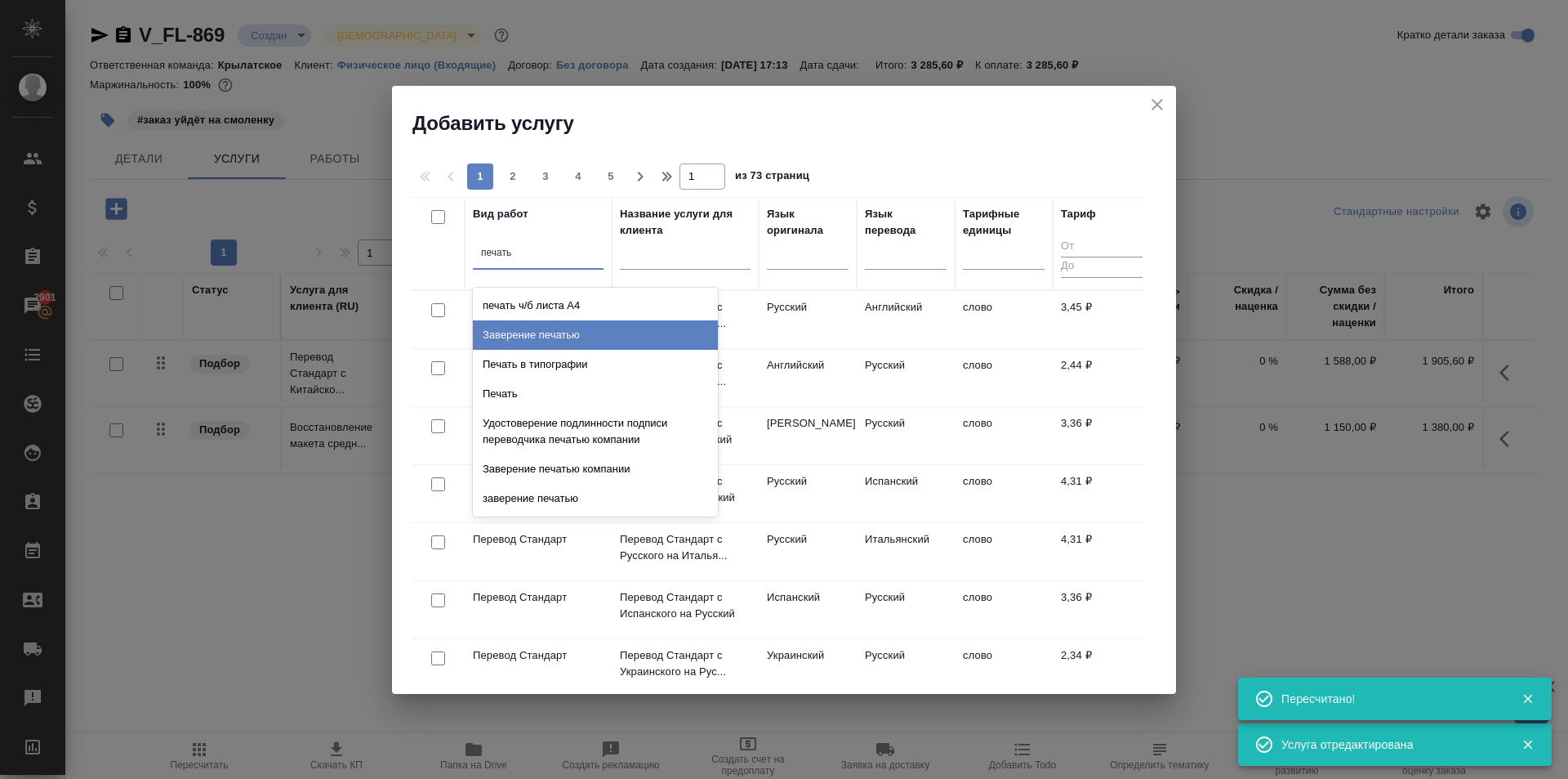
click at [604, 322] on div "Заверение печатью" at bounding box center [595, 335] width 245 height 29
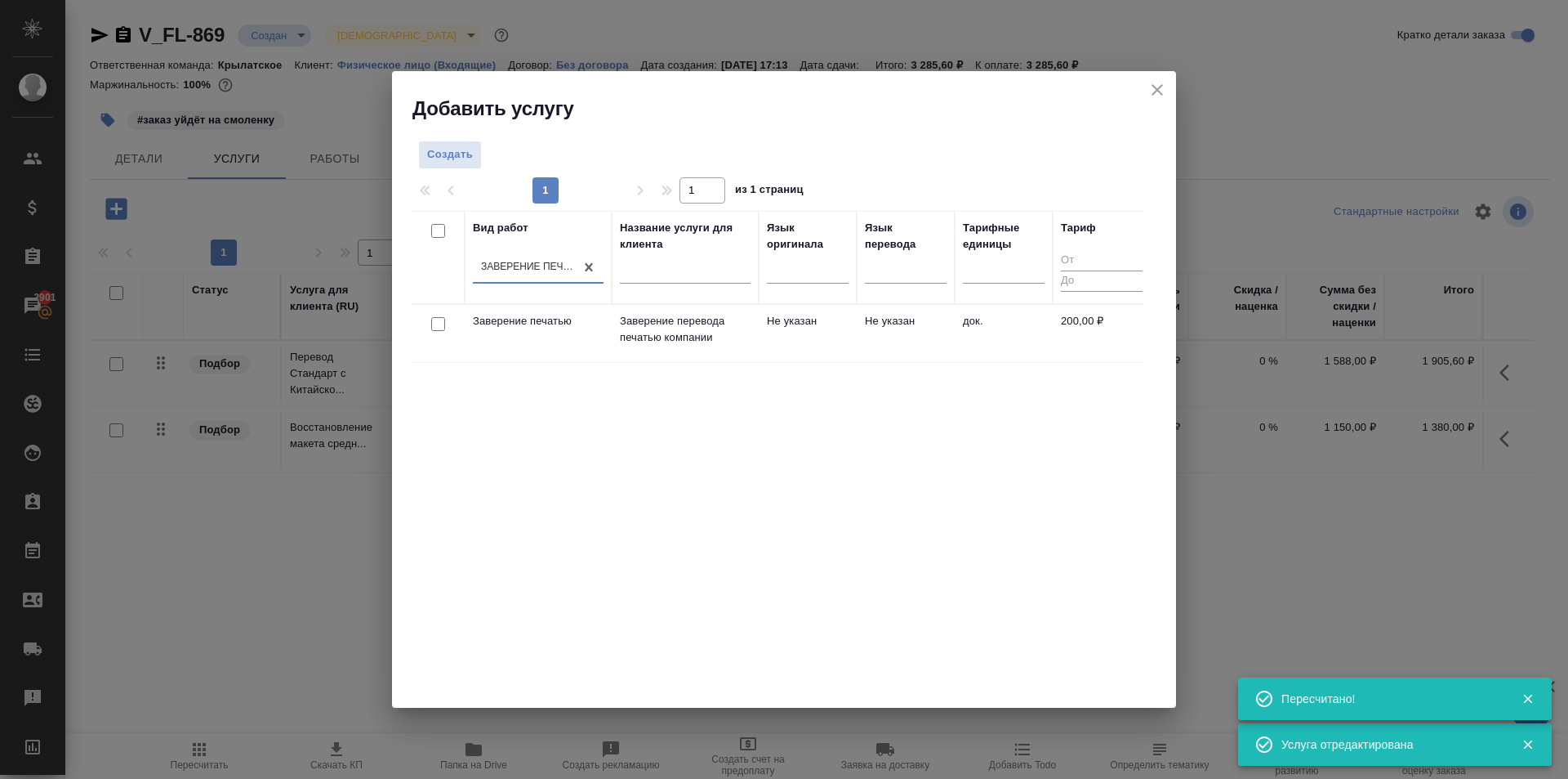
click at [794, 310] on td "Не указан" at bounding box center [807, 334] width 98 height 57
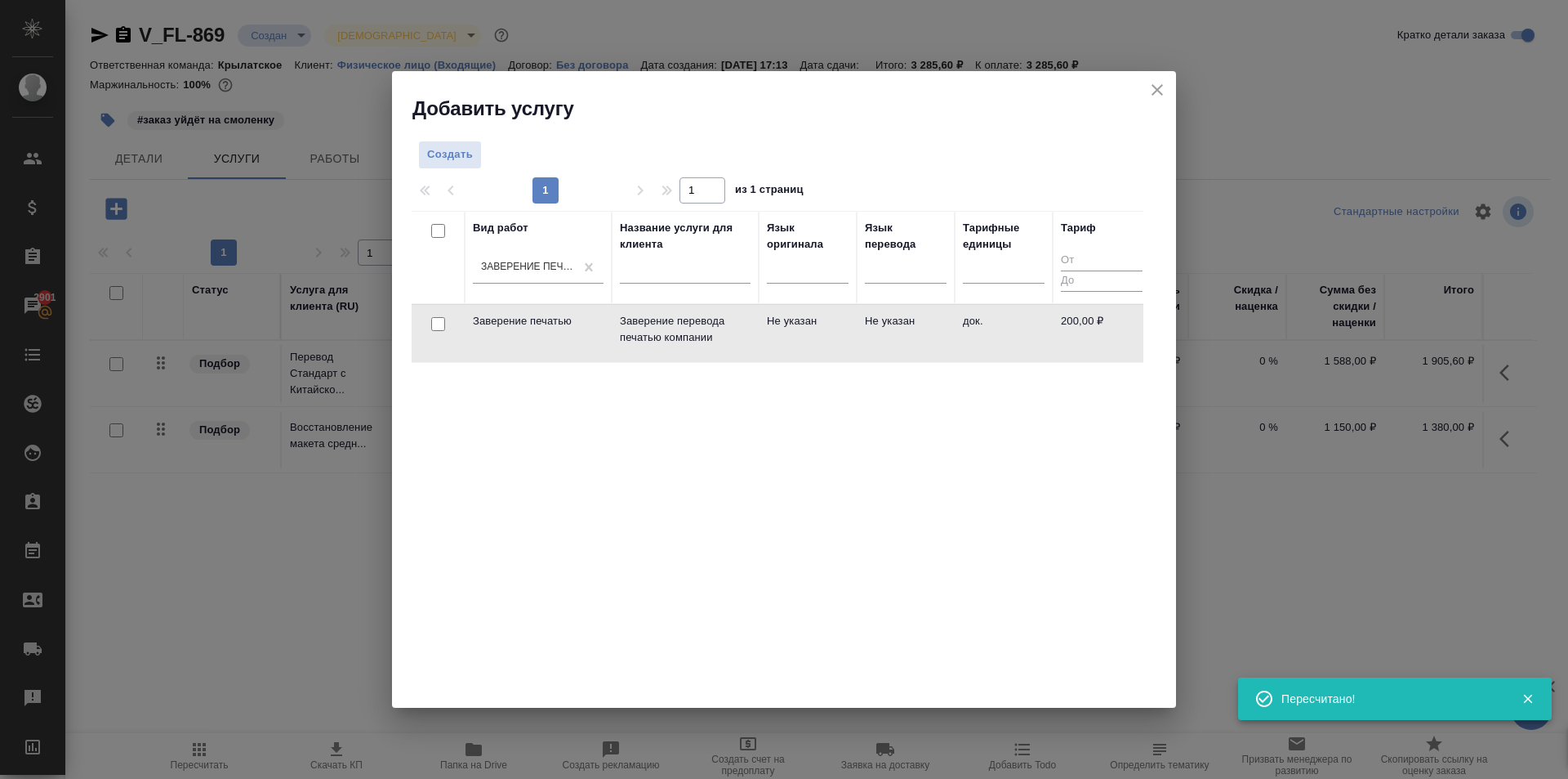
click at [795, 309] on td "Не указан" at bounding box center [807, 334] width 98 height 57
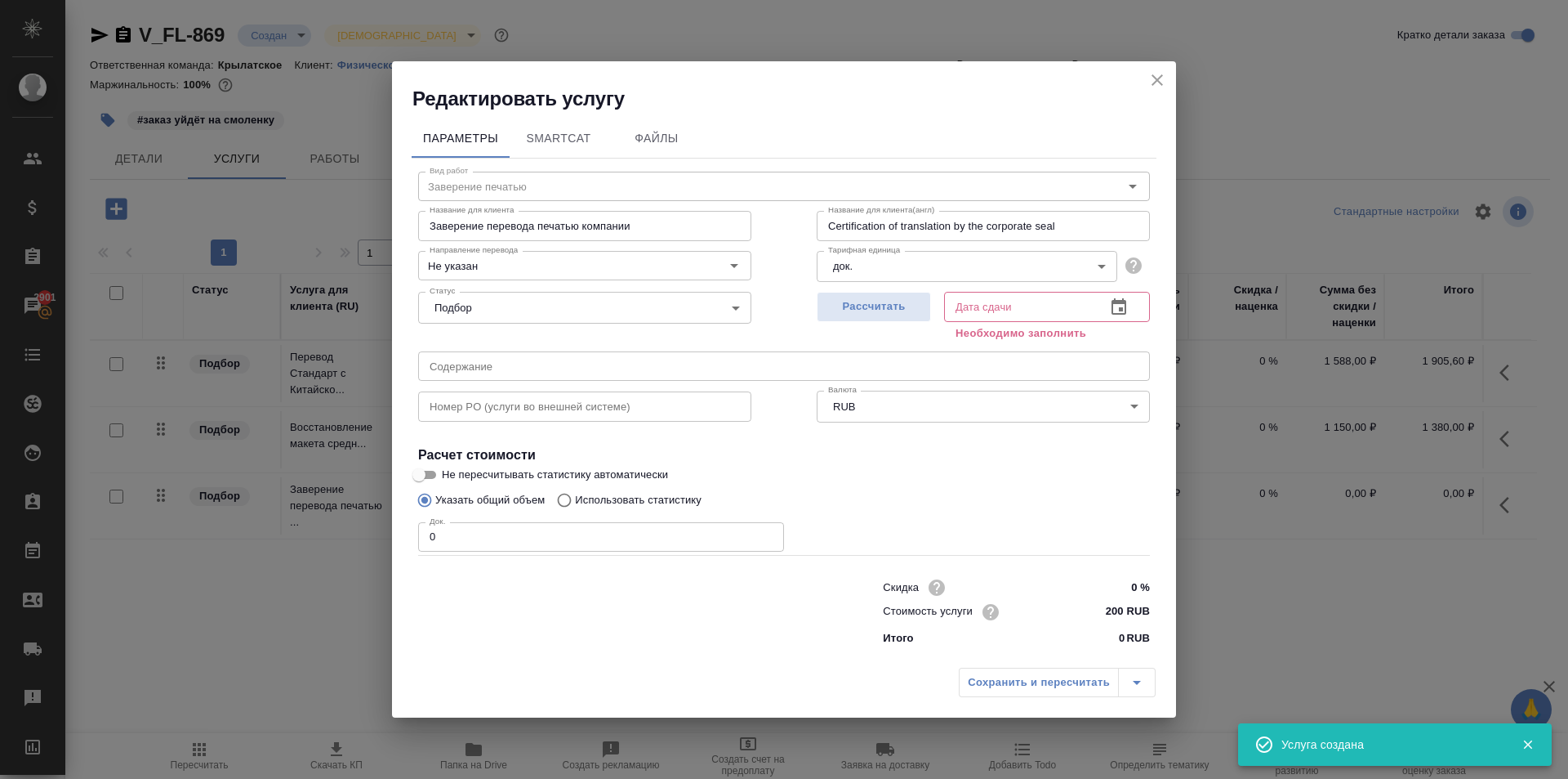
drag, startPoint x: 485, startPoint y: 554, endPoint x: 476, endPoint y: 547, distance: 11.4
click at [476, 551] on div "Вид работ Заверение печатью Вид работ Название для клиента Заверение перевода п…" at bounding box center [783, 406] width 745 height 495
drag, startPoint x: 476, startPoint y: 543, endPoint x: 398, endPoint y: 542, distance: 78.0
click at [398, 542] on div "Параметры SmartCat Файлы Вид работ Заверение печатью Вид работ Название для кли…" at bounding box center [784, 385] width 784 height 547
type input "2"
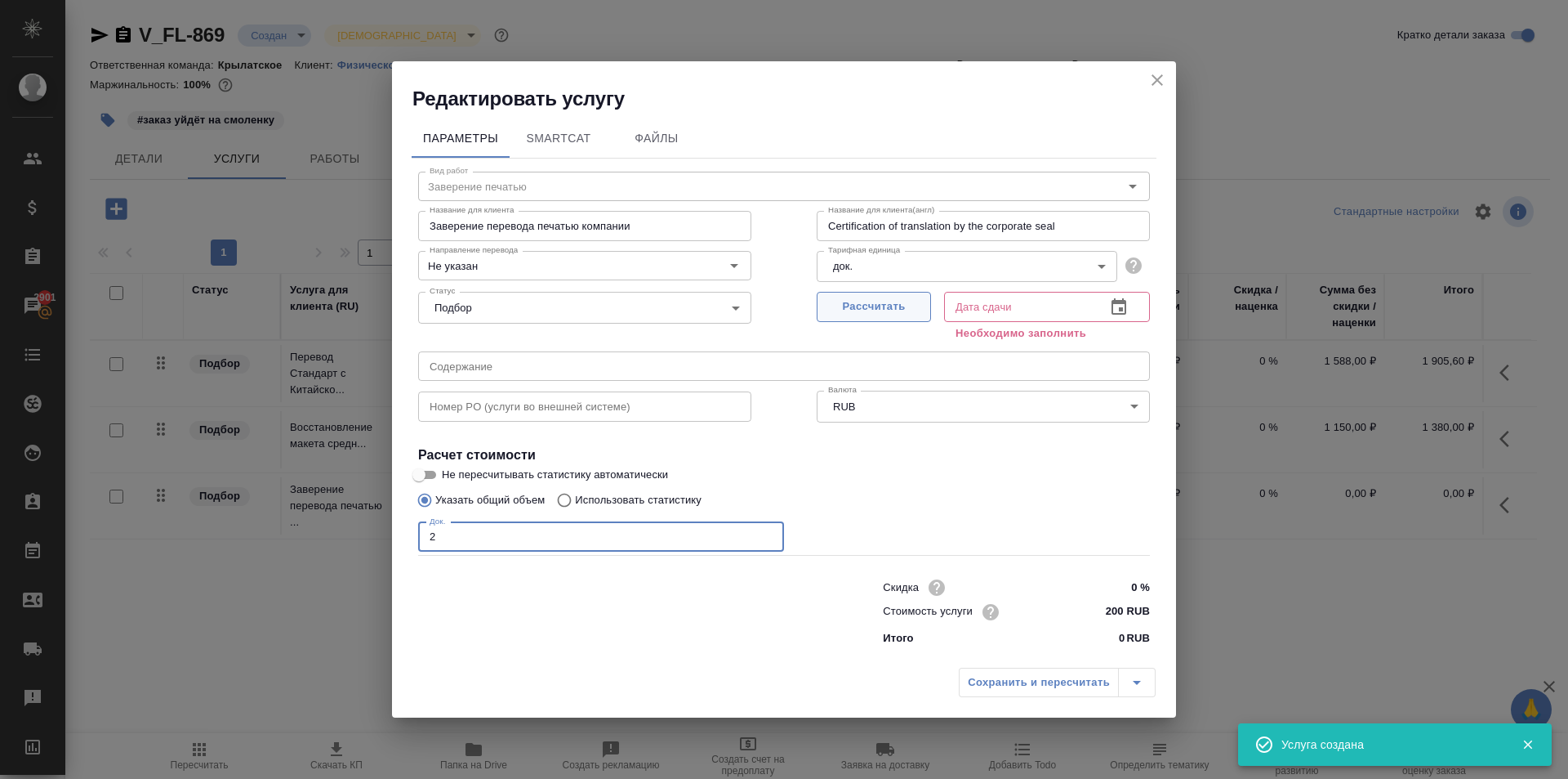
click at [898, 292] on button "Рассчитать" at bounding box center [874, 306] width 114 height 30
type input "02.09.2025 17:28"
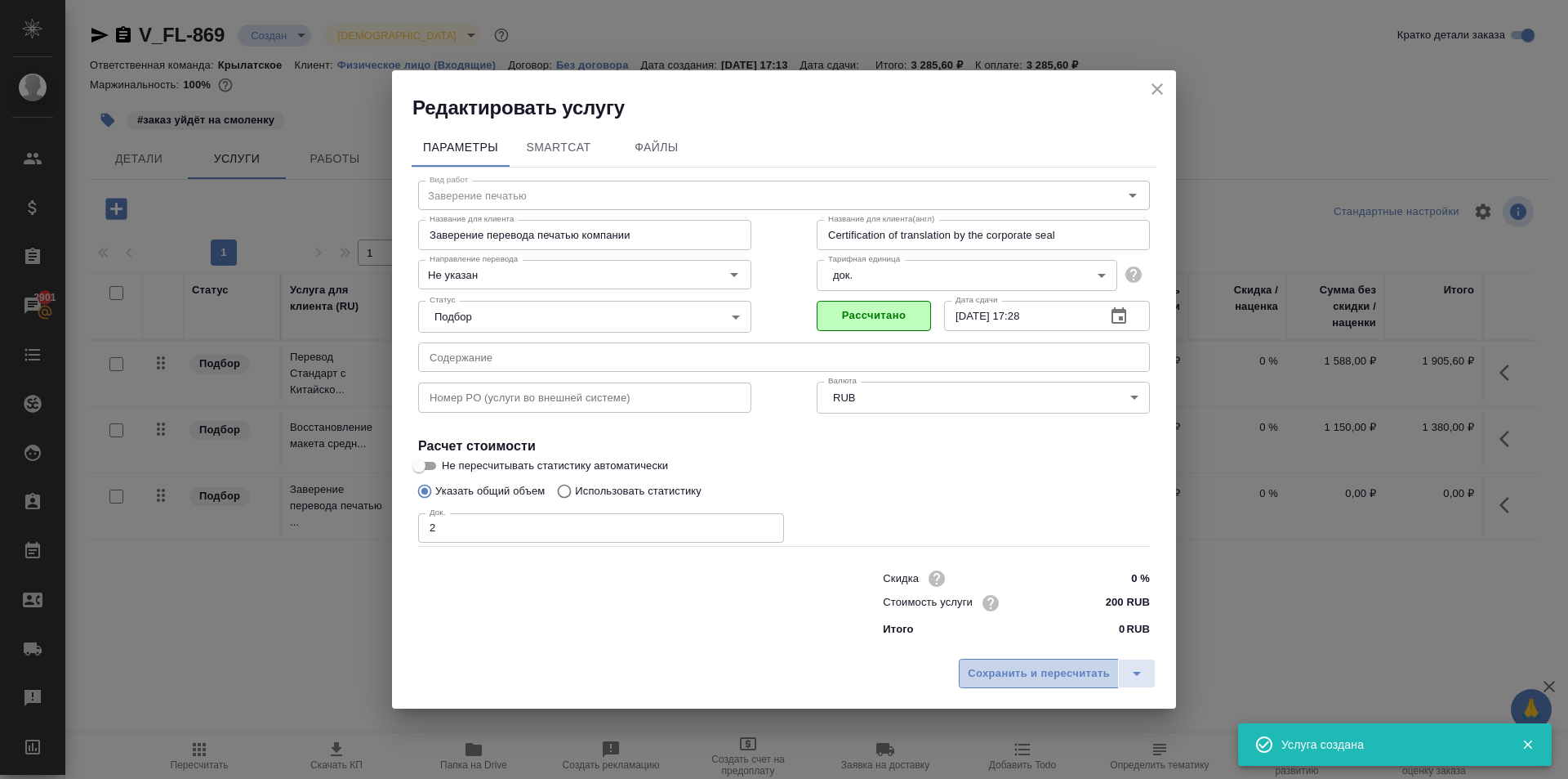
click at [985, 667] on span "Сохранить и пересчитать" at bounding box center [1039, 674] width 142 height 19
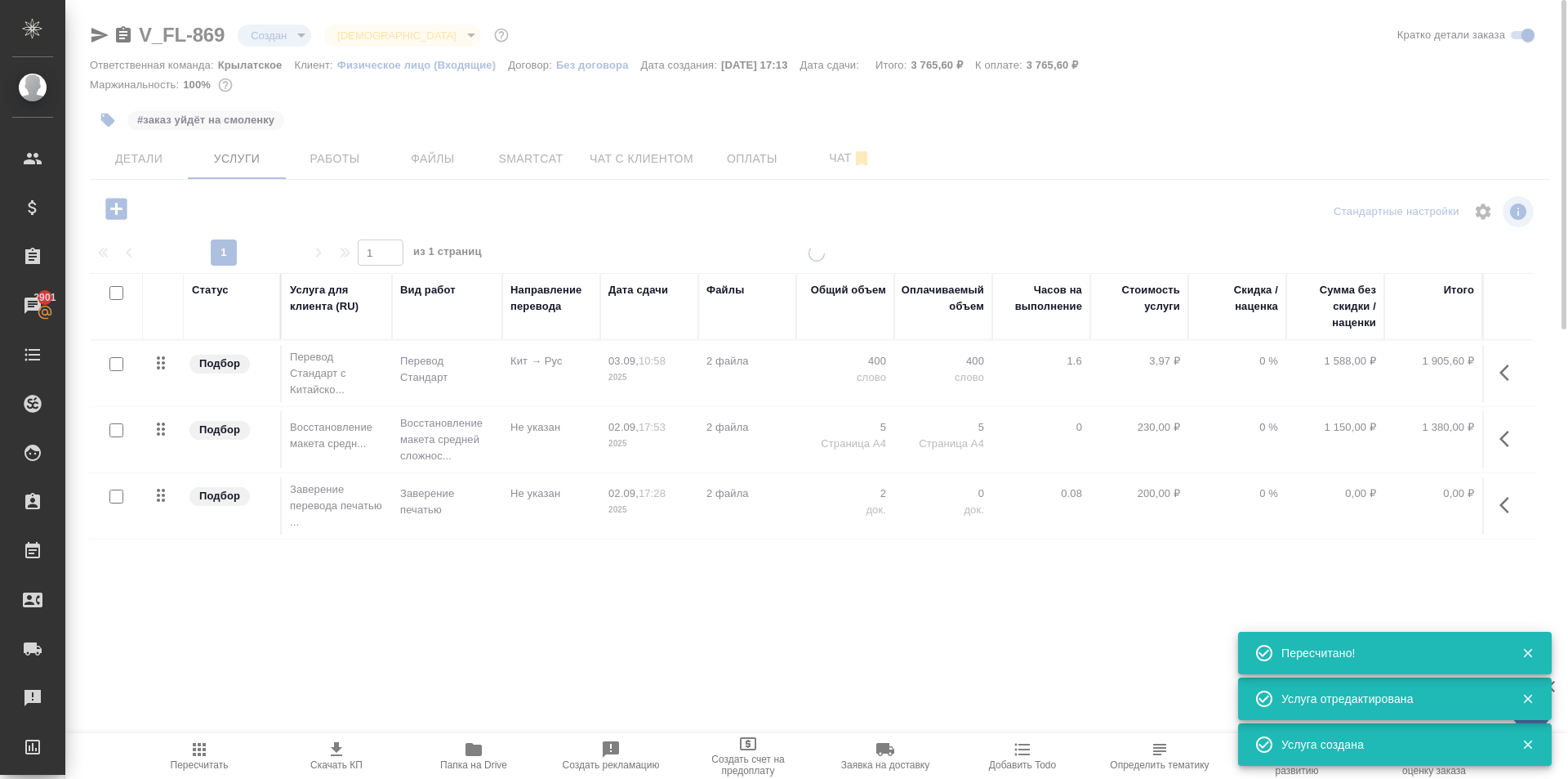
click at [203, 746] on icon "button" at bounding box center [199, 750] width 13 height 13
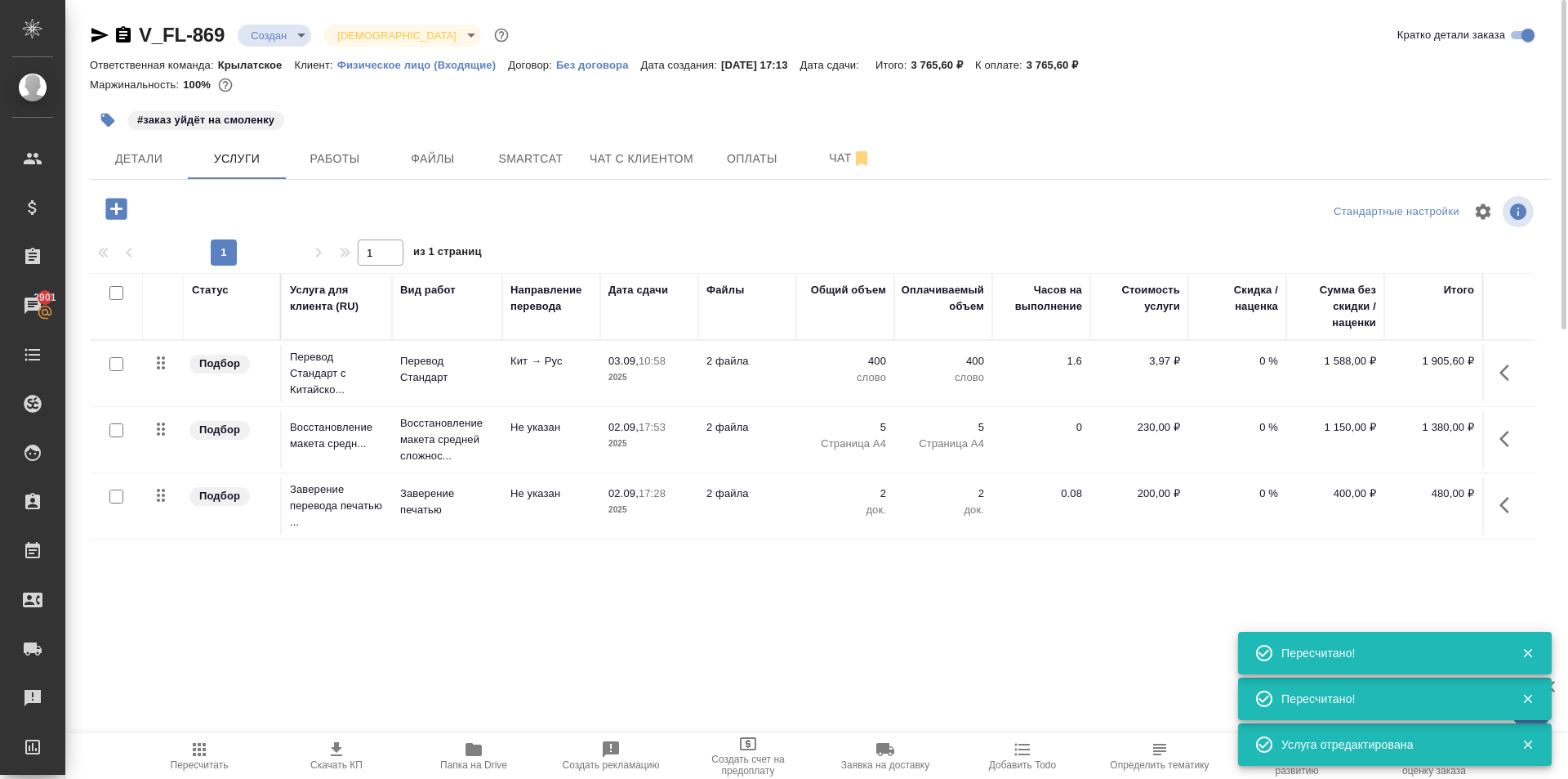
click at [1503, 434] on icon "button" at bounding box center [1508, 438] width 19 height 19
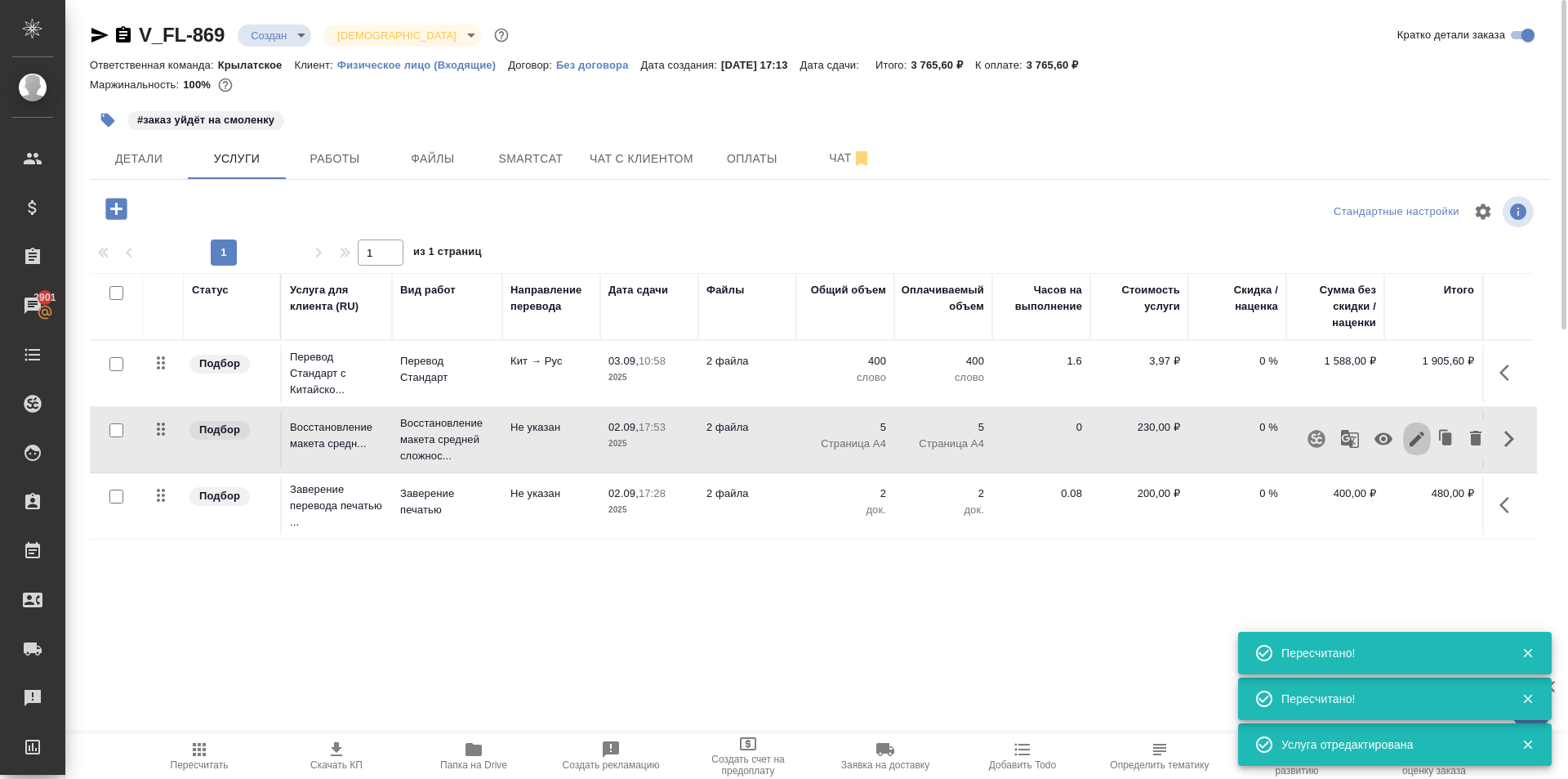
click at [1410, 442] on icon "button" at bounding box center [1416, 438] width 19 height 19
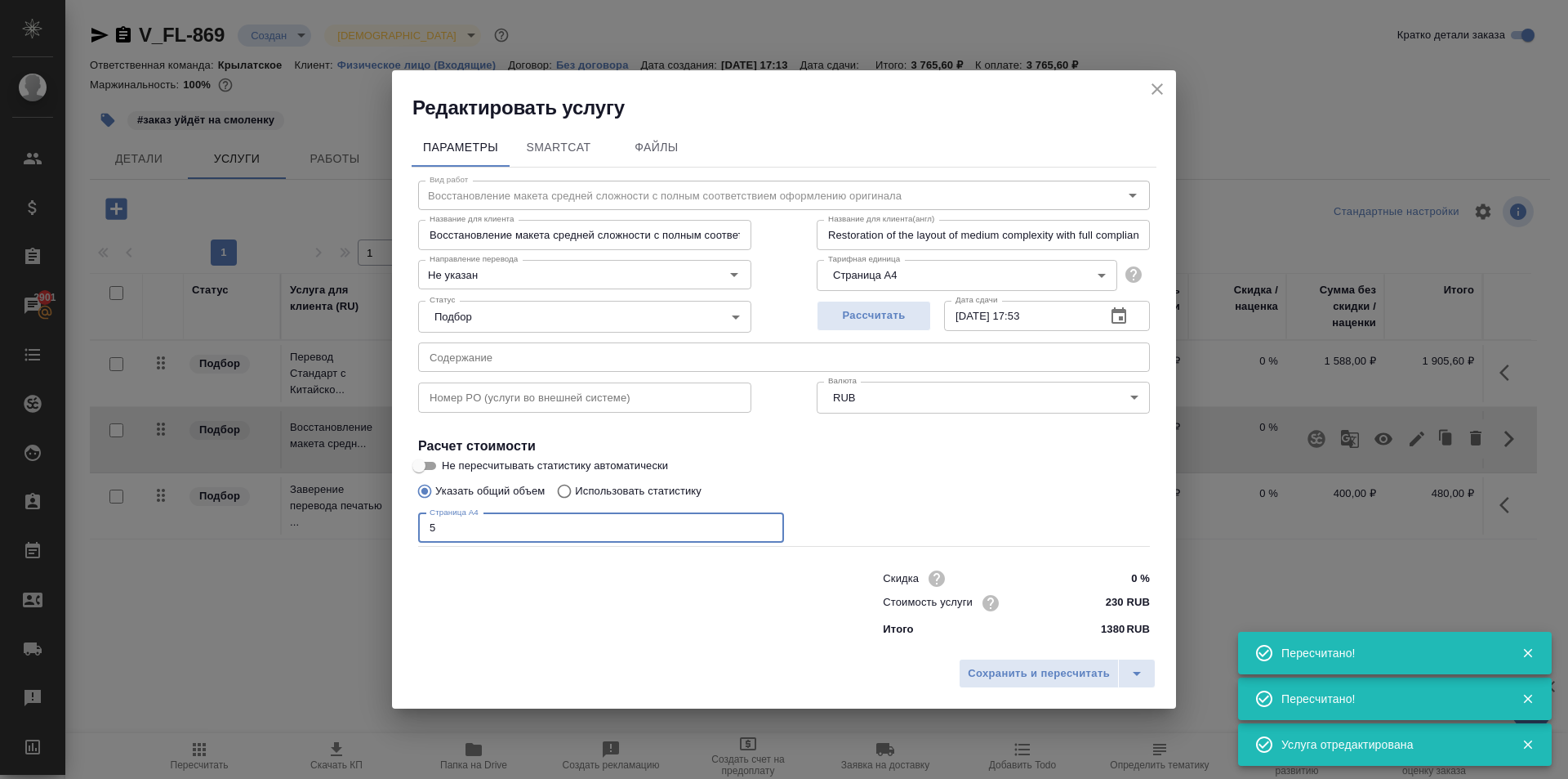
drag, startPoint x: 492, startPoint y: 524, endPoint x: 403, endPoint y: 524, distance: 89.0
click at [403, 524] on div "Параметры SmartCat Файлы Вид работ Восстановление макета средней сложности с по…" at bounding box center [784, 386] width 784 height 530
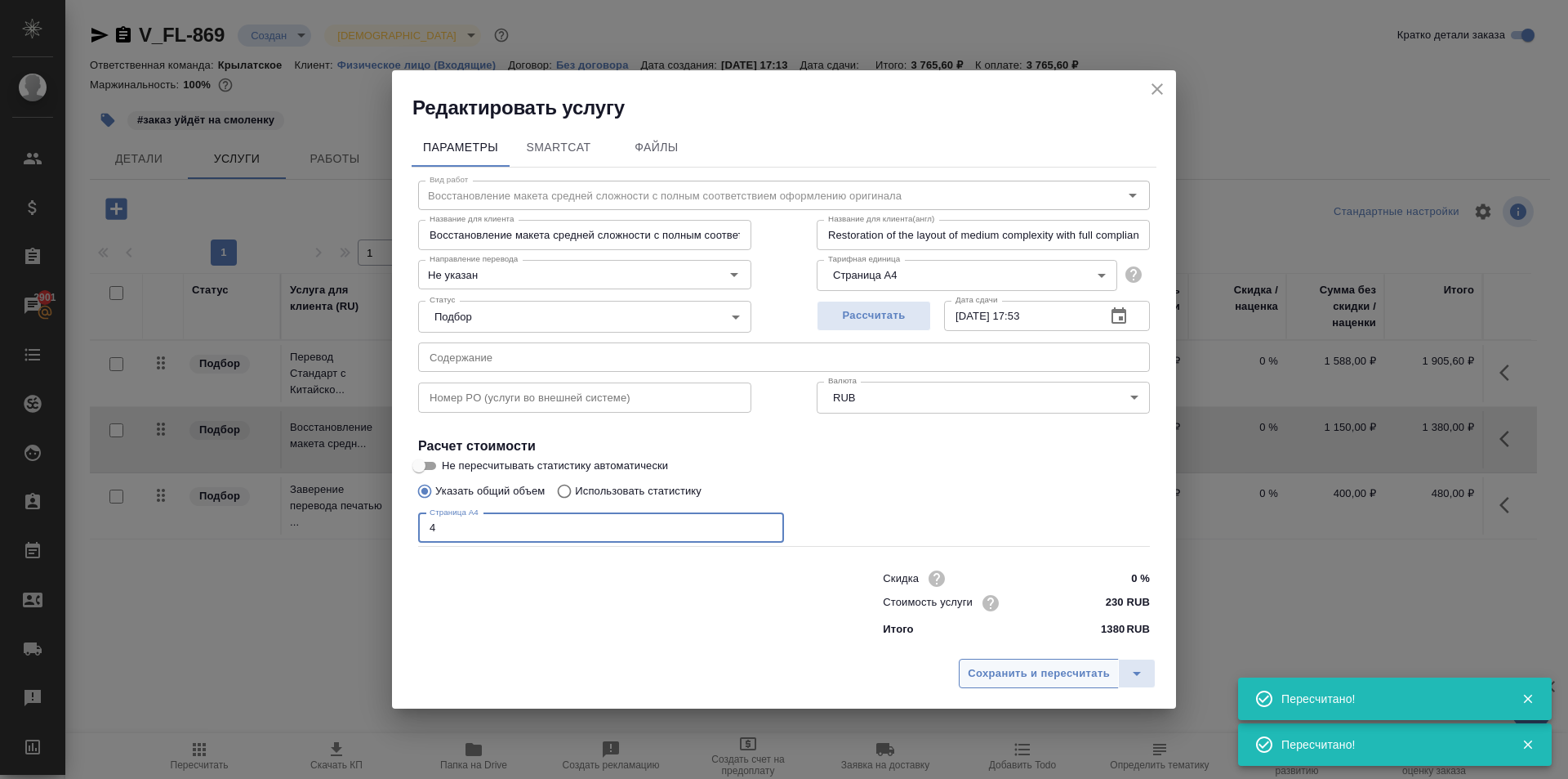
type input "4"
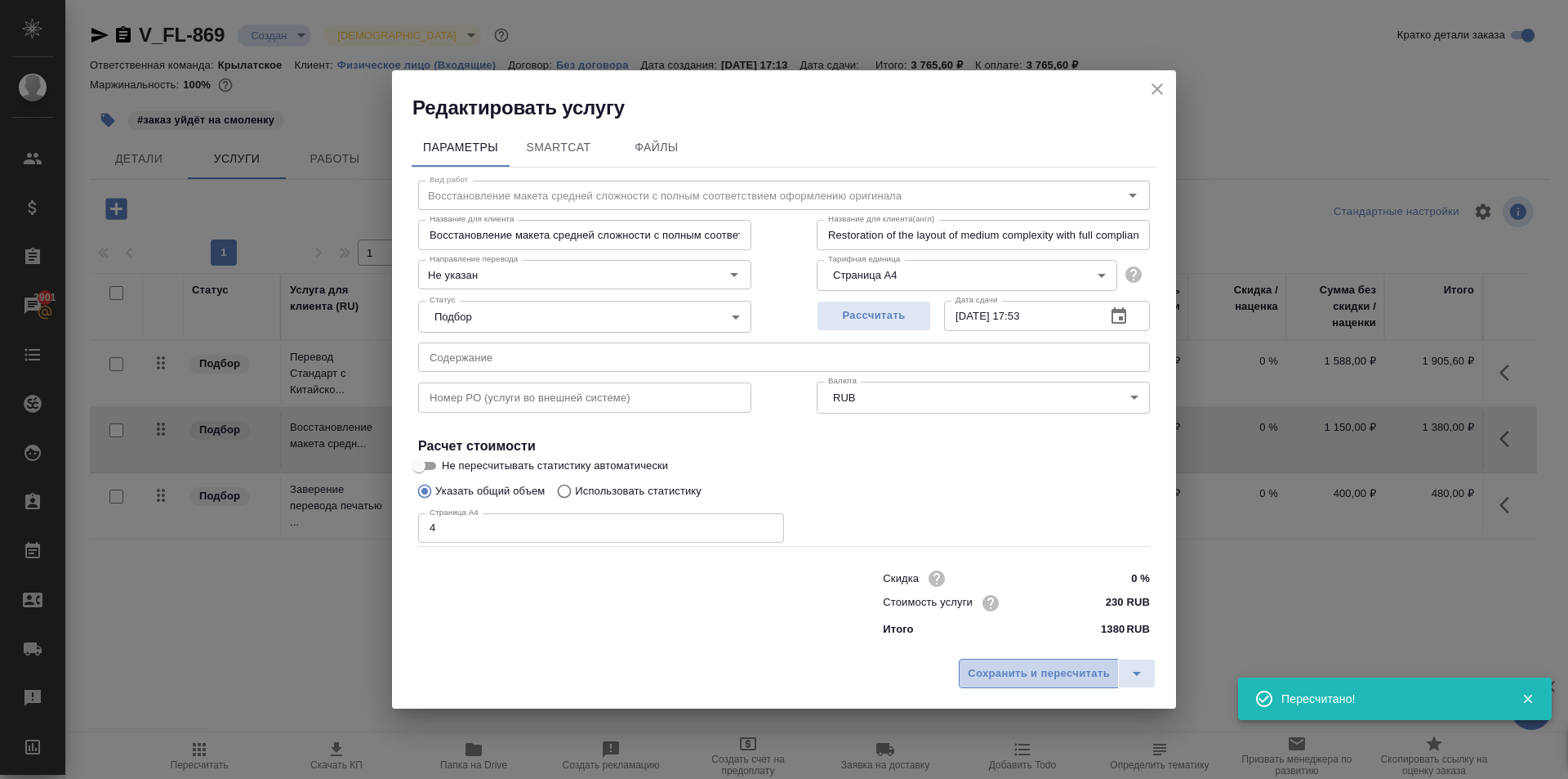
click at [1026, 674] on span "Сохранить и пересчитать" at bounding box center [1039, 674] width 142 height 19
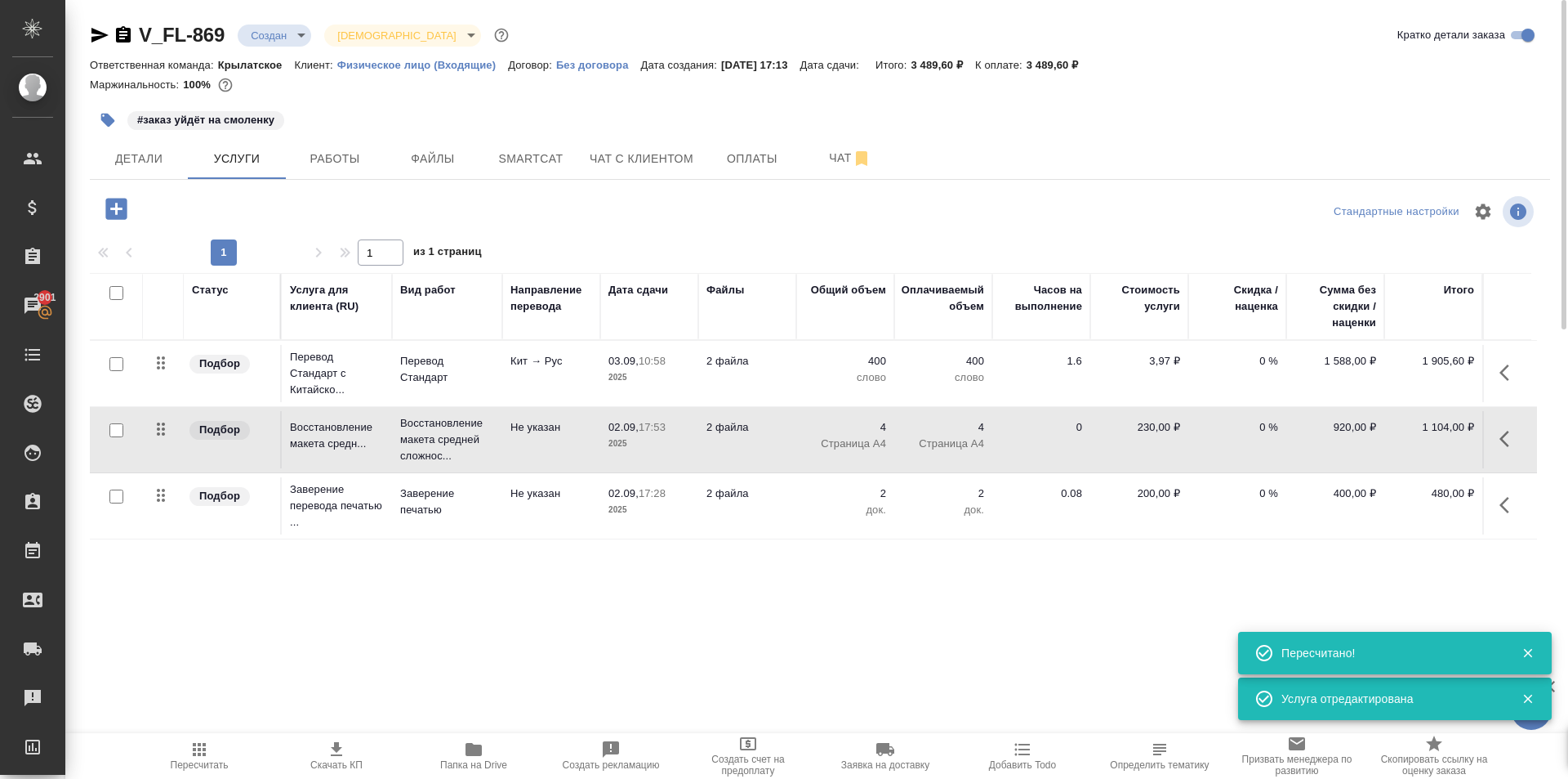
click at [207, 746] on icon "button" at bounding box center [199, 749] width 19 height 19
click at [220, 741] on span "Пересчитать" at bounding box center [199, 755] width 117 height 31
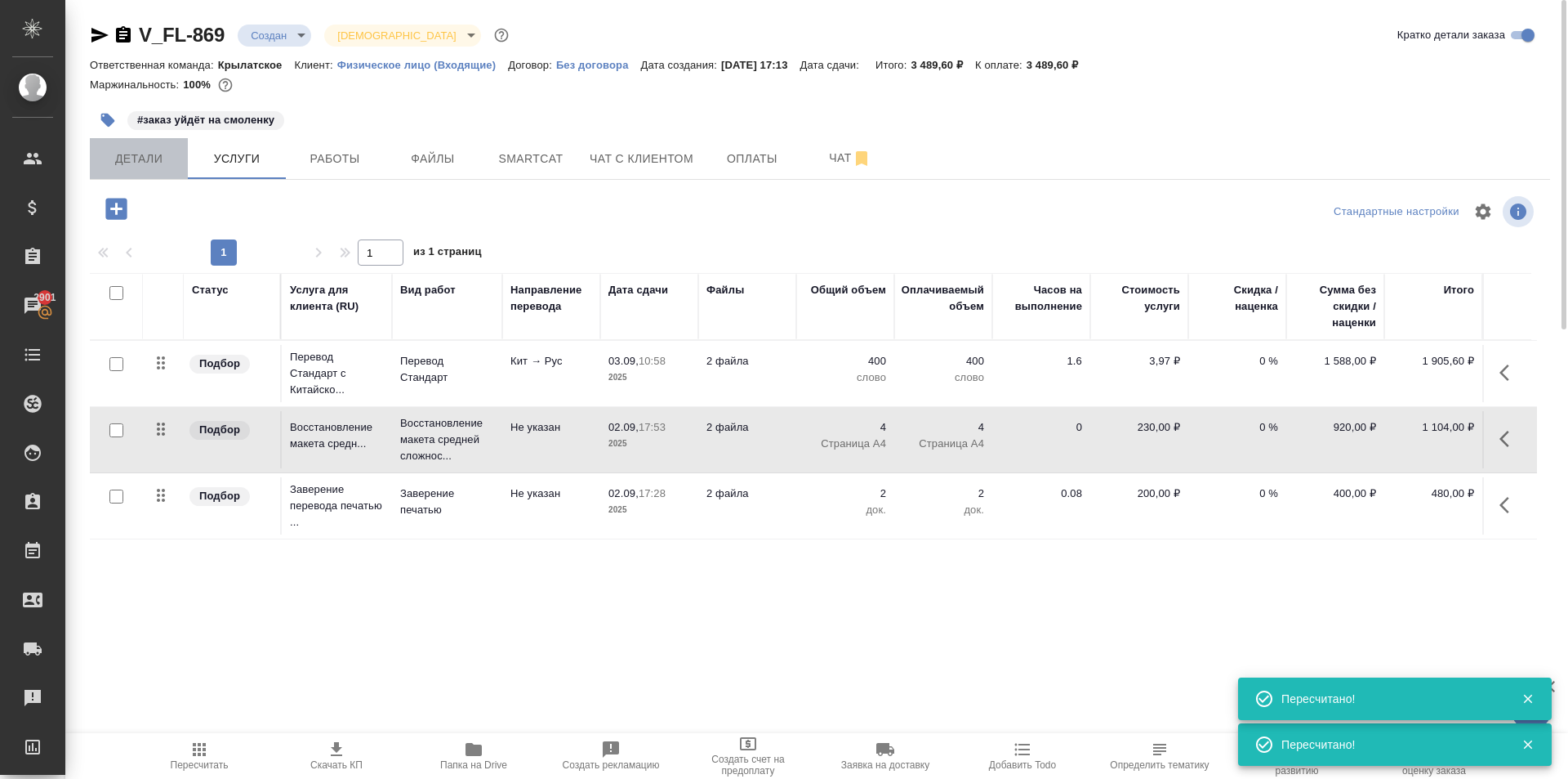
click at [169, 162] on span "Детали" at bounding box center [139, 159] width 79 height 20
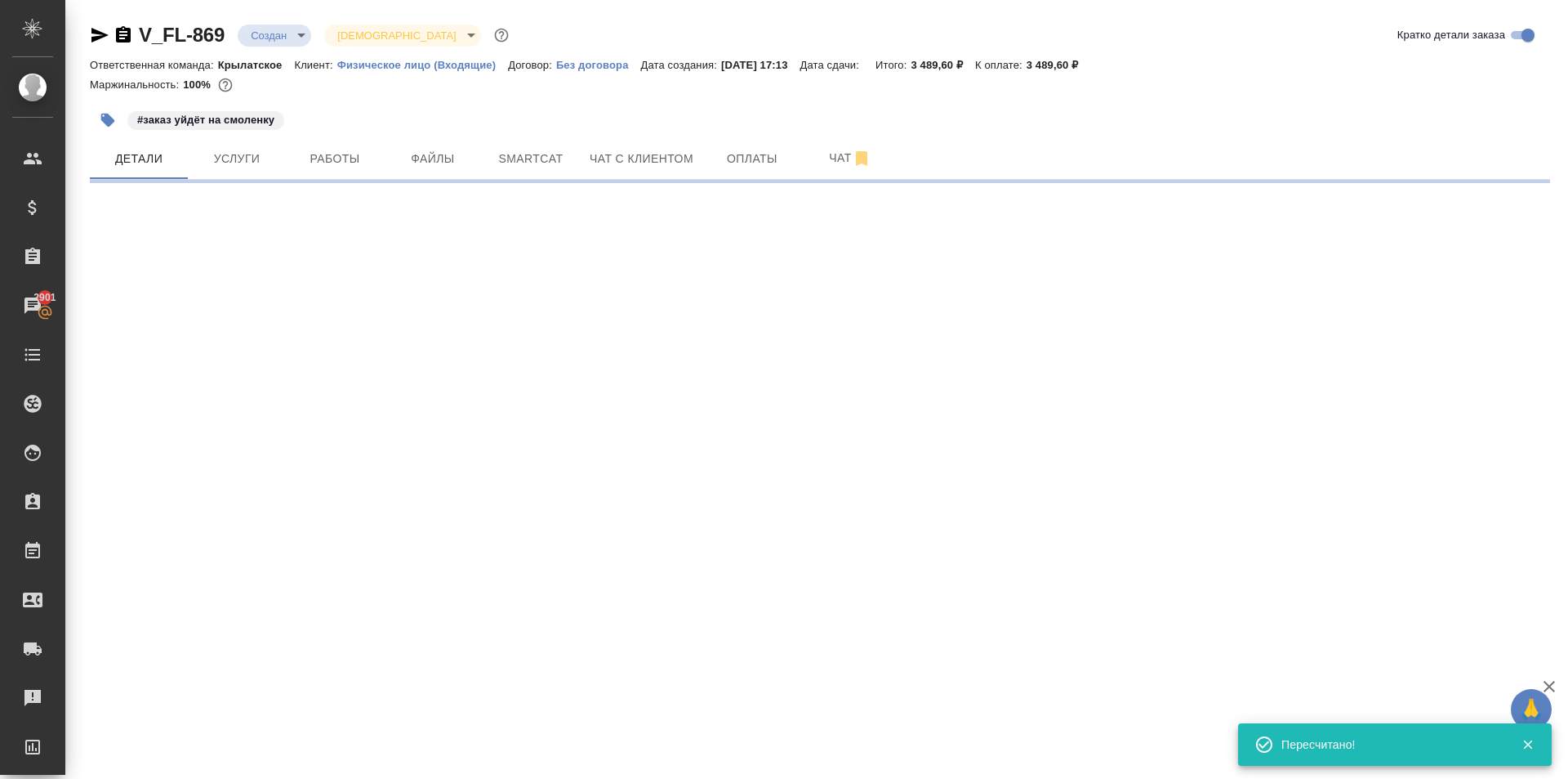
select select "RU"
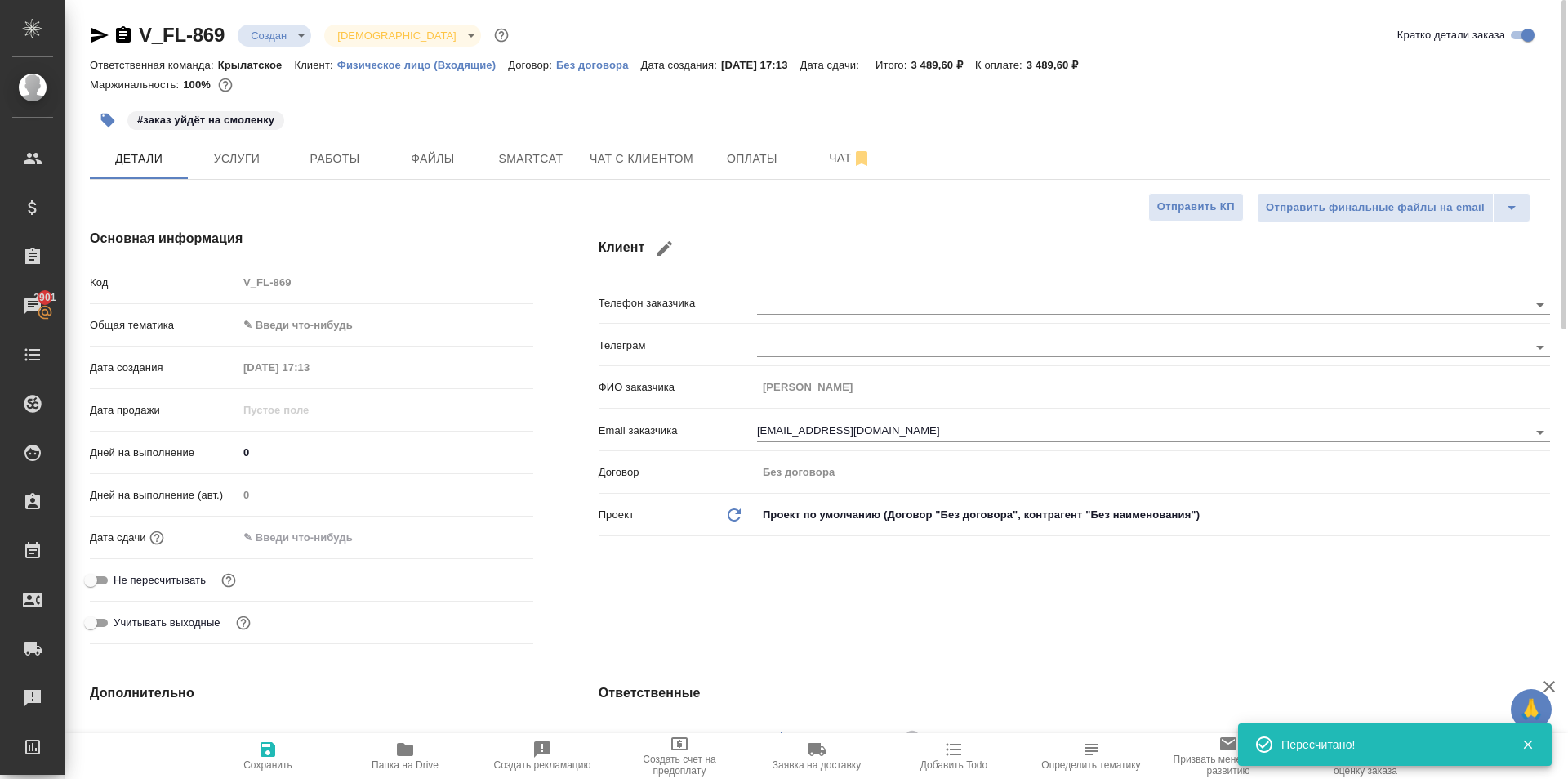
type textarea "x"
drag, startPoint x: 366, startPoint y: 339, endPoint x: 356, endPoint y: 328, distance: 14.9
click at [365, 339] on div "Общая тематика ✎ Введи что-нибудь" at bounding box center [311, 332] width 443 height 42
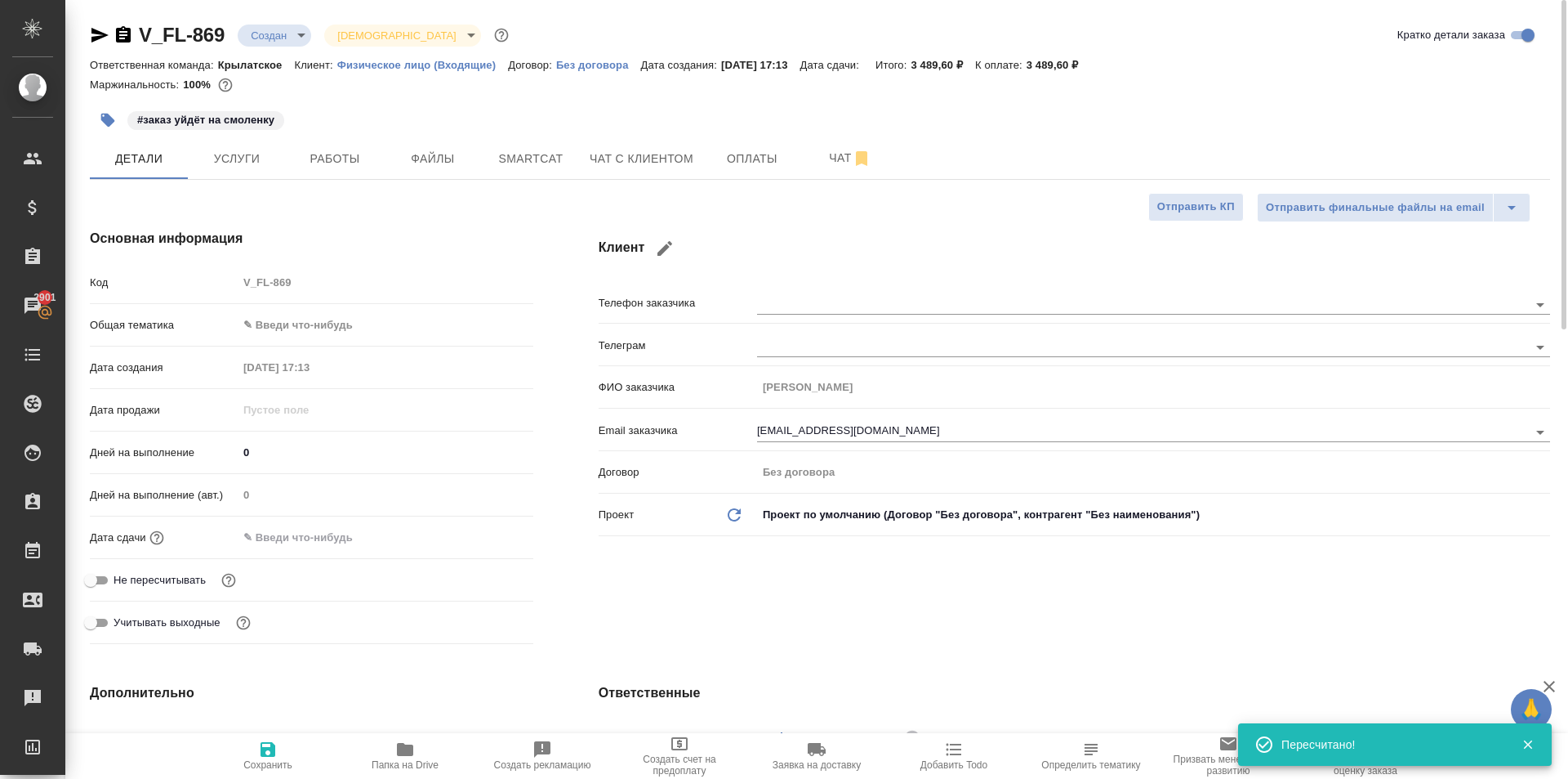
click at [355, 328] on body "🙏 .cls-1 fill:#fff; AWATERA Kasymov Timur Клиенты Спецификации Заказы 2901 Чаты…" at bounding box center [784, 390] width 1568 height 779
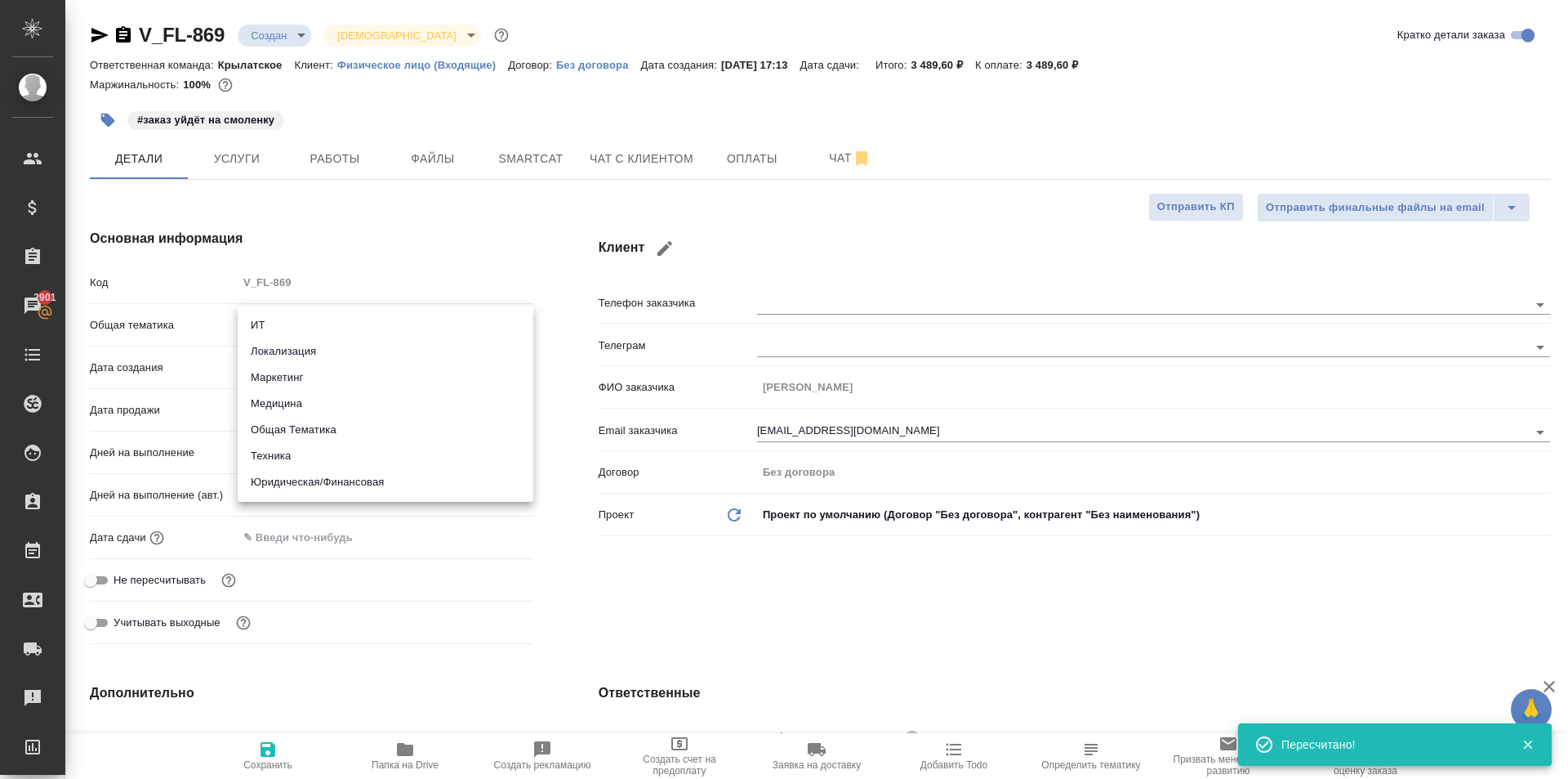
drag, startPoint x: 310, startPoint y: 483, endPoint x: 299, endPoint y: 447, distance: 37.6
click at [299, 447] on ul "ИТ Локализация Маркетинг Медицина Общая Тематика Техника Юридическая/Финансовая" at bounding box center [385, 404] width 296 height 196
click at [299, 454] on li "Техника" at bounding box center [385, 455] width 296 height 27
type input "tech"
type textarea "x"
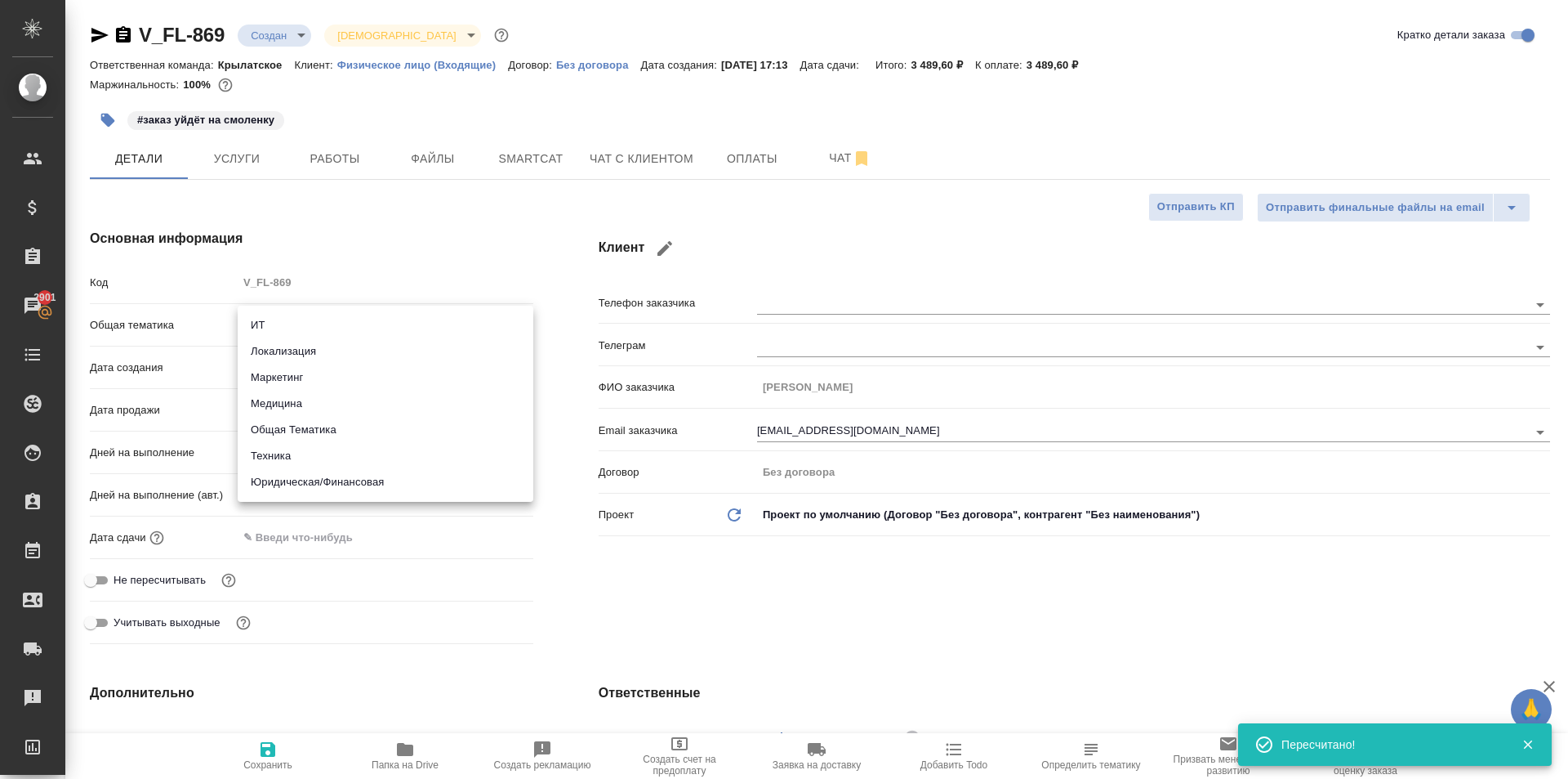
type textarea "x"
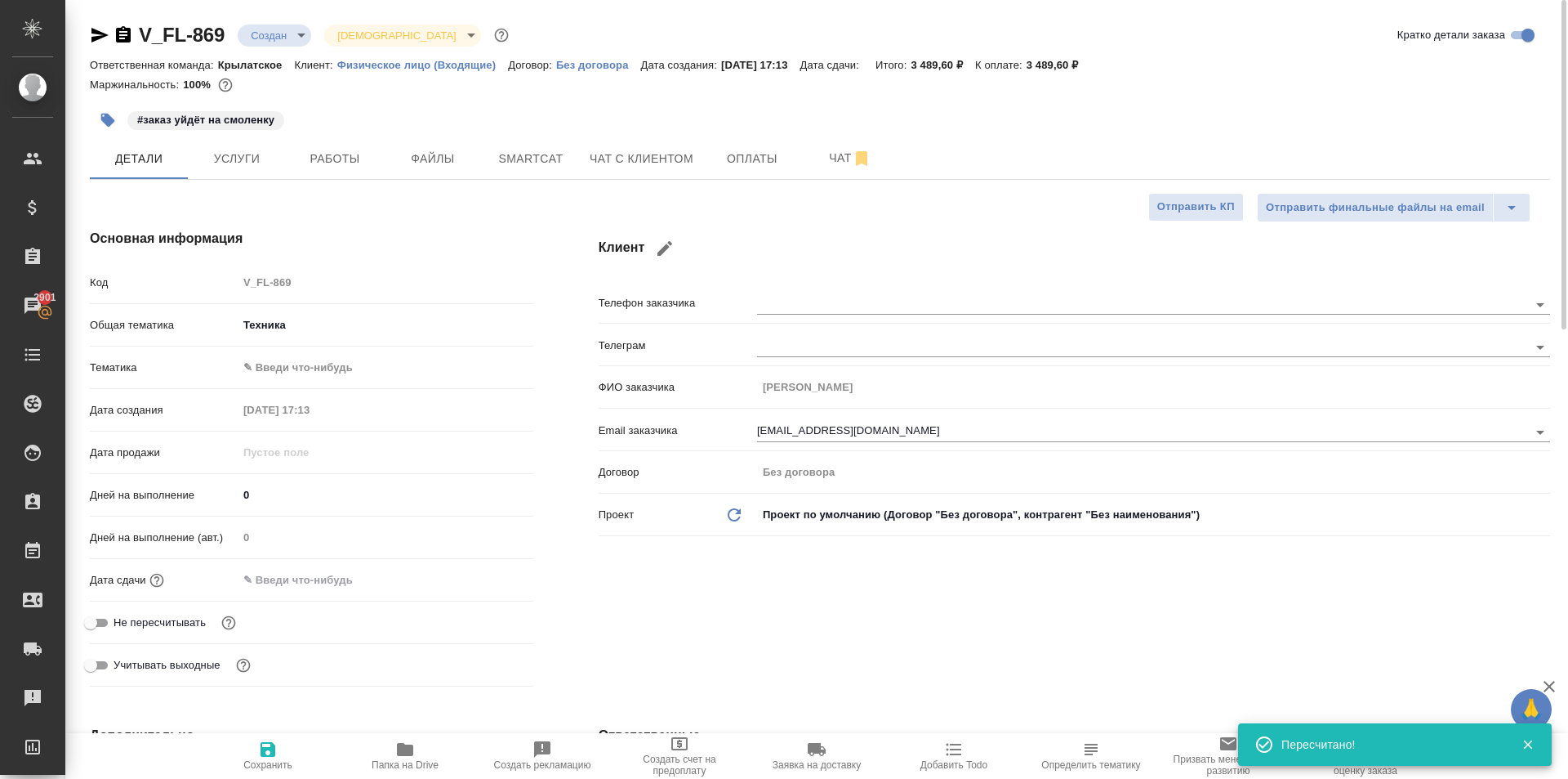
click at [298, 378] on body "🙏 .cls-1 fill:#fff; AWATERA Kasymov Timur Клиенты Спецификации Заказы 2901 Чаты…" at bounding box center [784, 390] width 1568 height 779
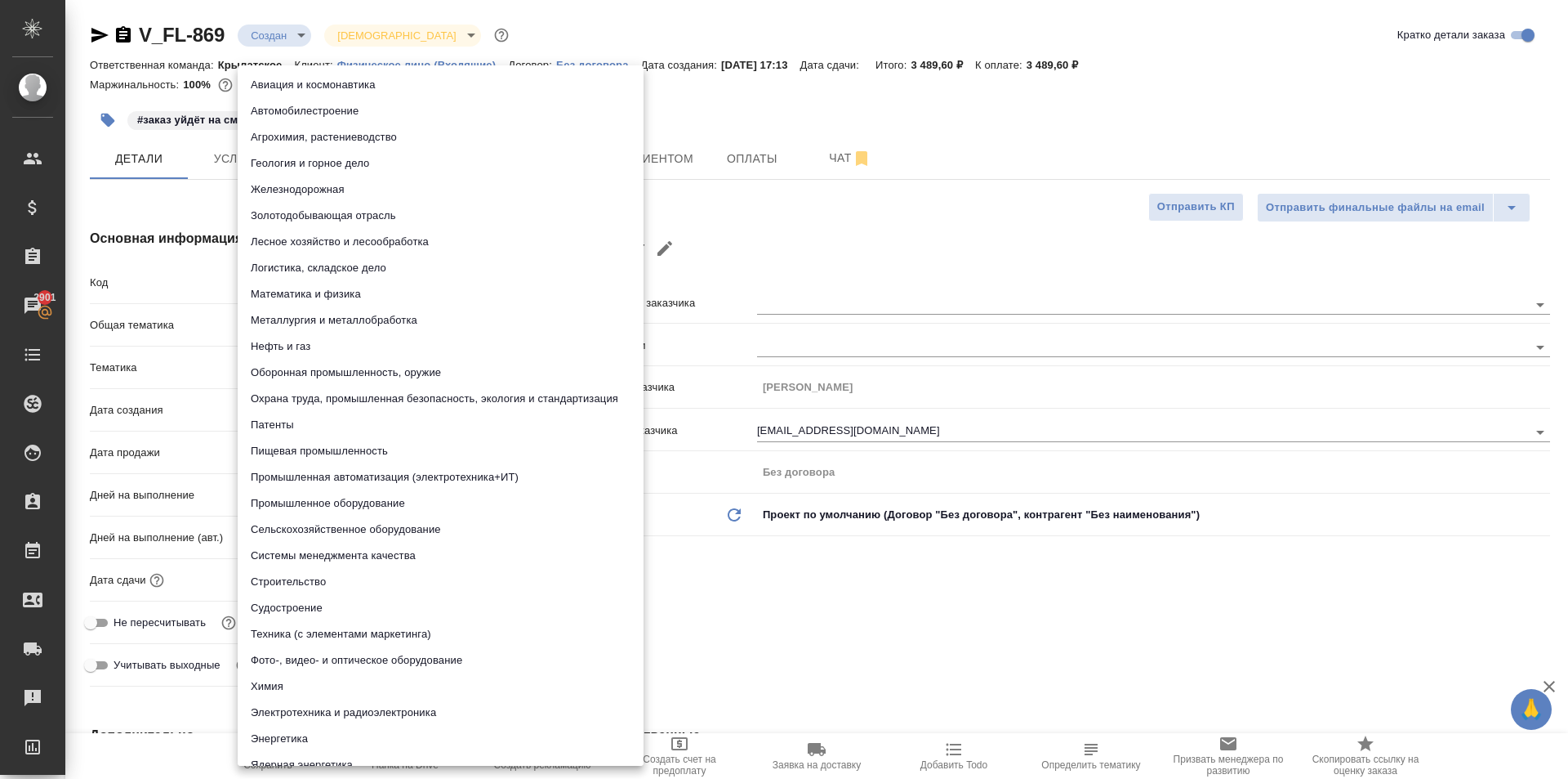
click at [462, 422] on li "Патенты" at bounding box center [440, 424] width 406 height 27
type textarea "x"
type input "5a8b8b956a9677013d343d19"
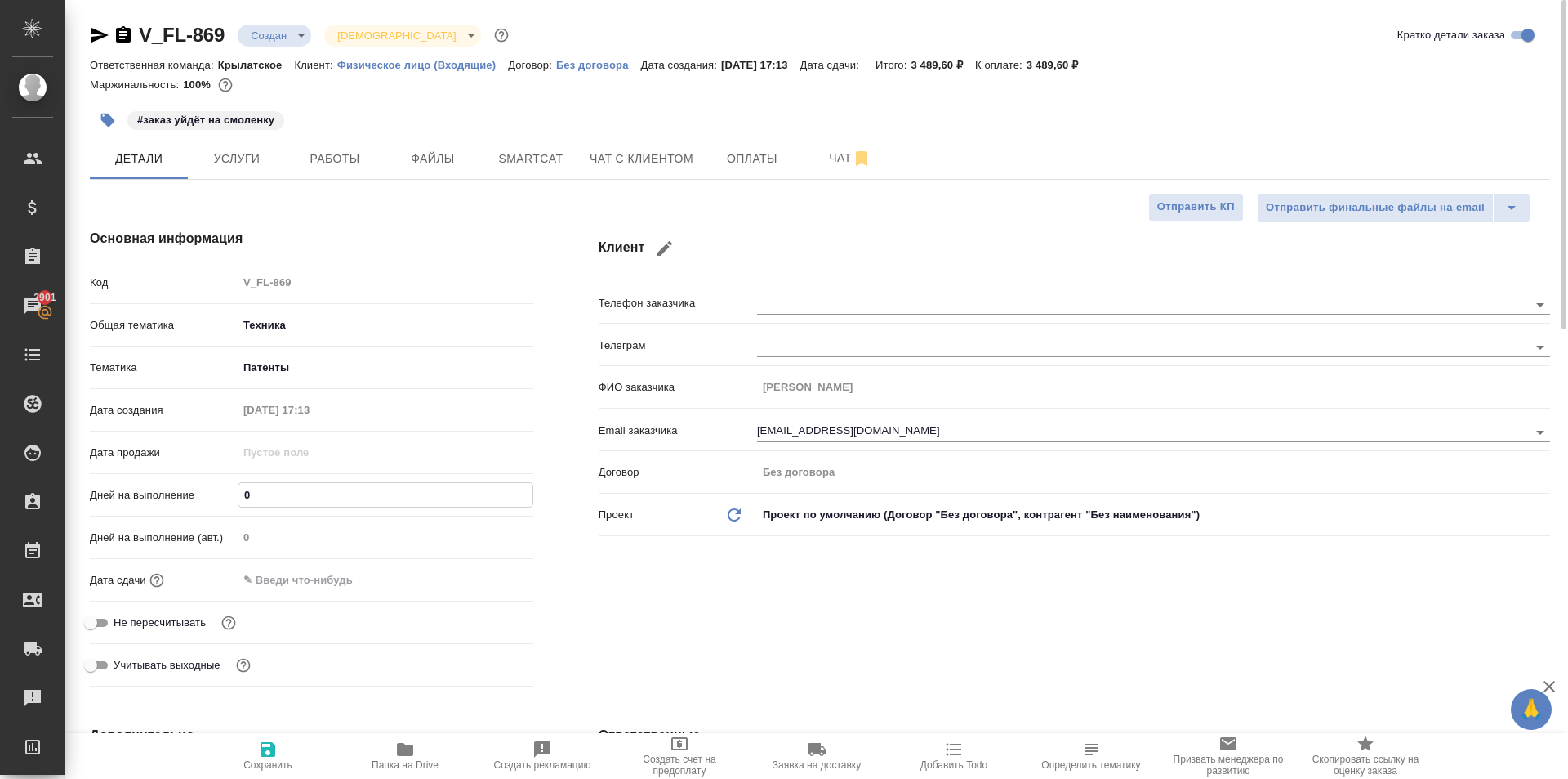
drag, startPoint x: 296, startPoint y: 490, endPoint x: 222, endPoint y: 498, distance: 74.4
click at [222, 498] on div "Дней на выполнение 0" at bounding box center [311, 494] width 443 height 28
type input "1"
type textarea "x"
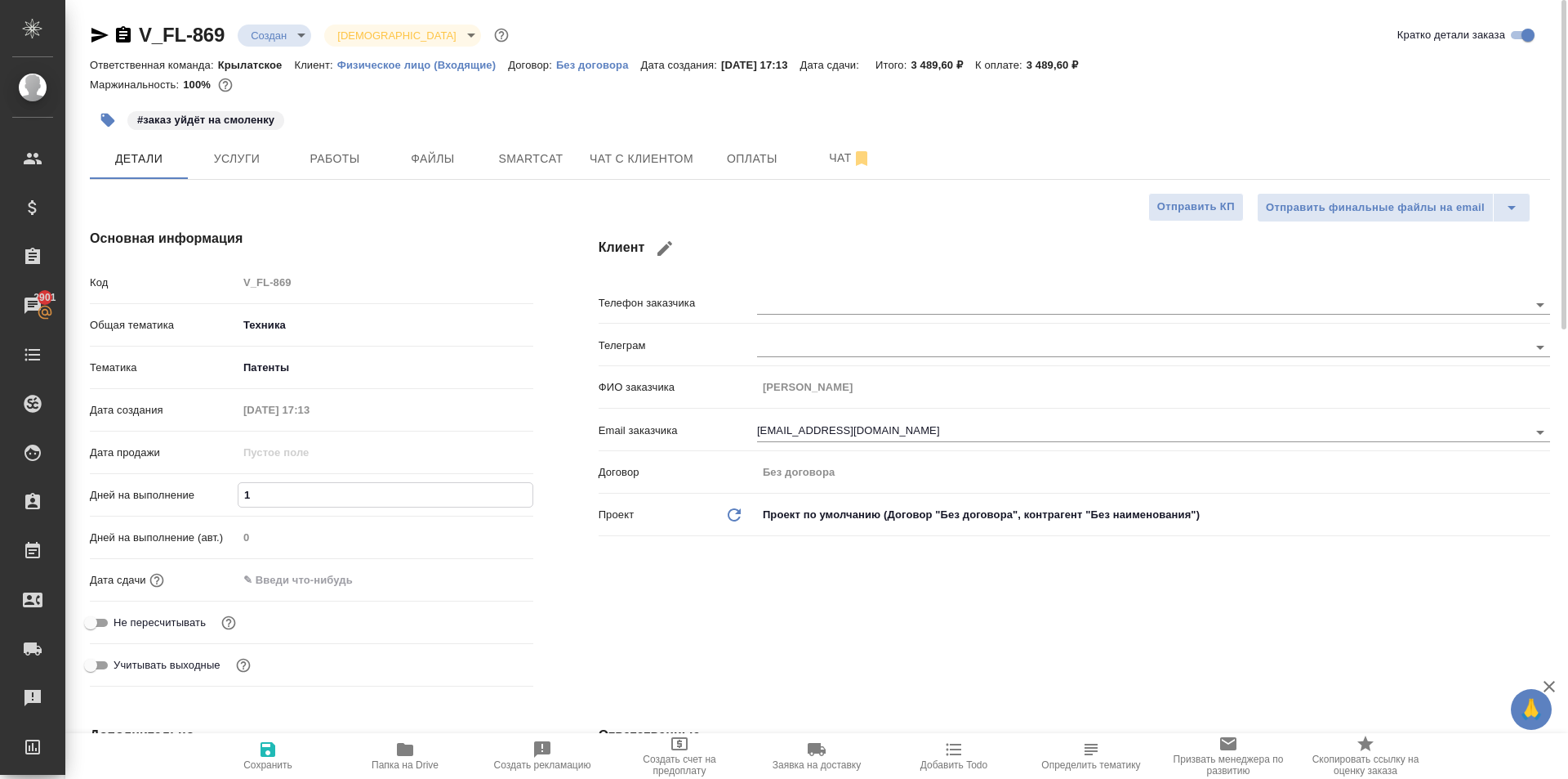
type textarea "x"
type input "1"
click at [274, 585] on input "text" at bounding box center [309, 580] width 143 height 24
click at [502, 575] on div at bounding box center [505, 579] width 57 height 19
click at [492, 577] on icon "button" at bounding box center [486, 578] width 15 height 16
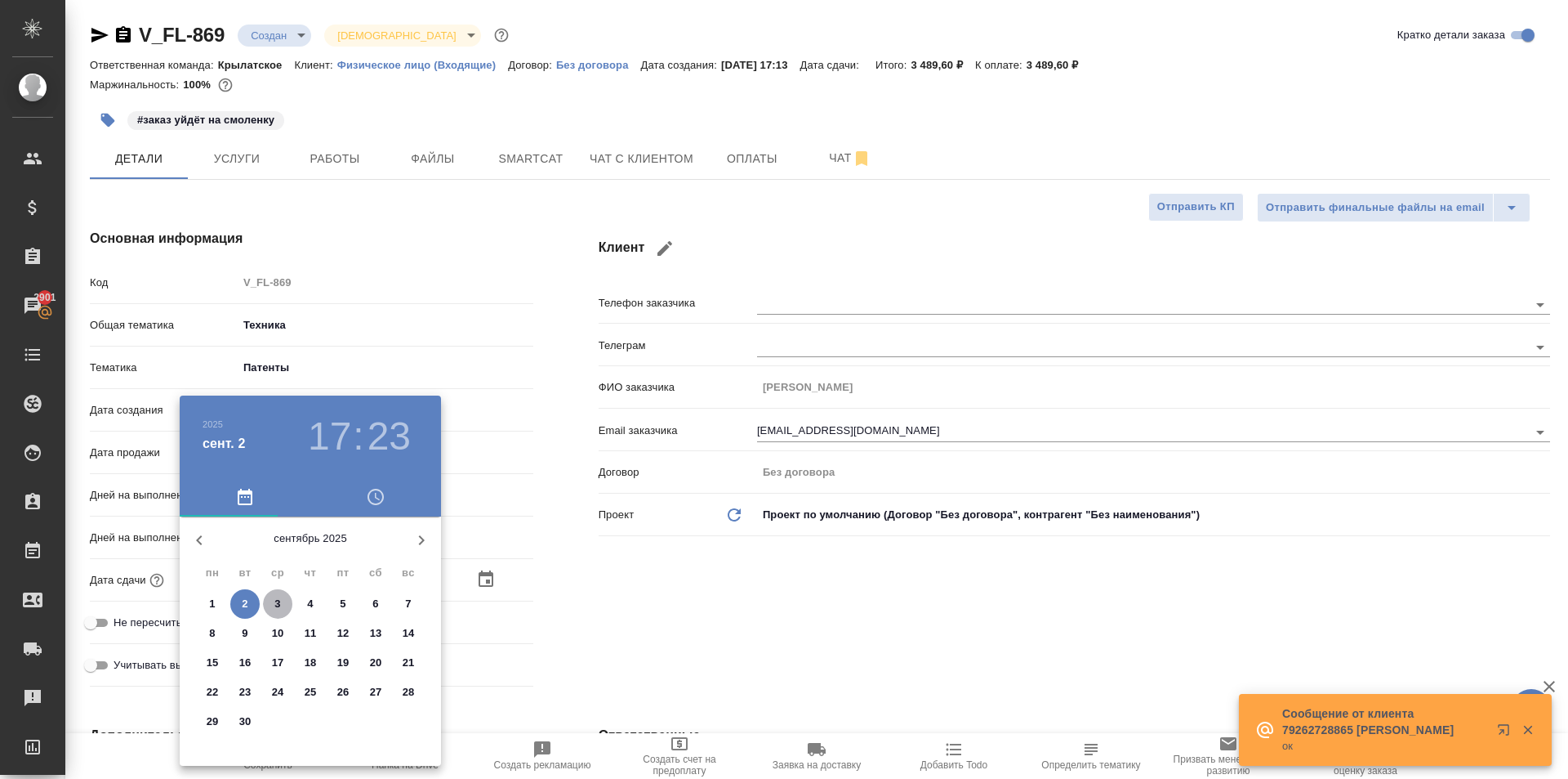
click at [278, 599] on p "3" at bounding box center [278, 604] width 5 height 16
type input "03.09.2025 17:23"
type textarea "x"
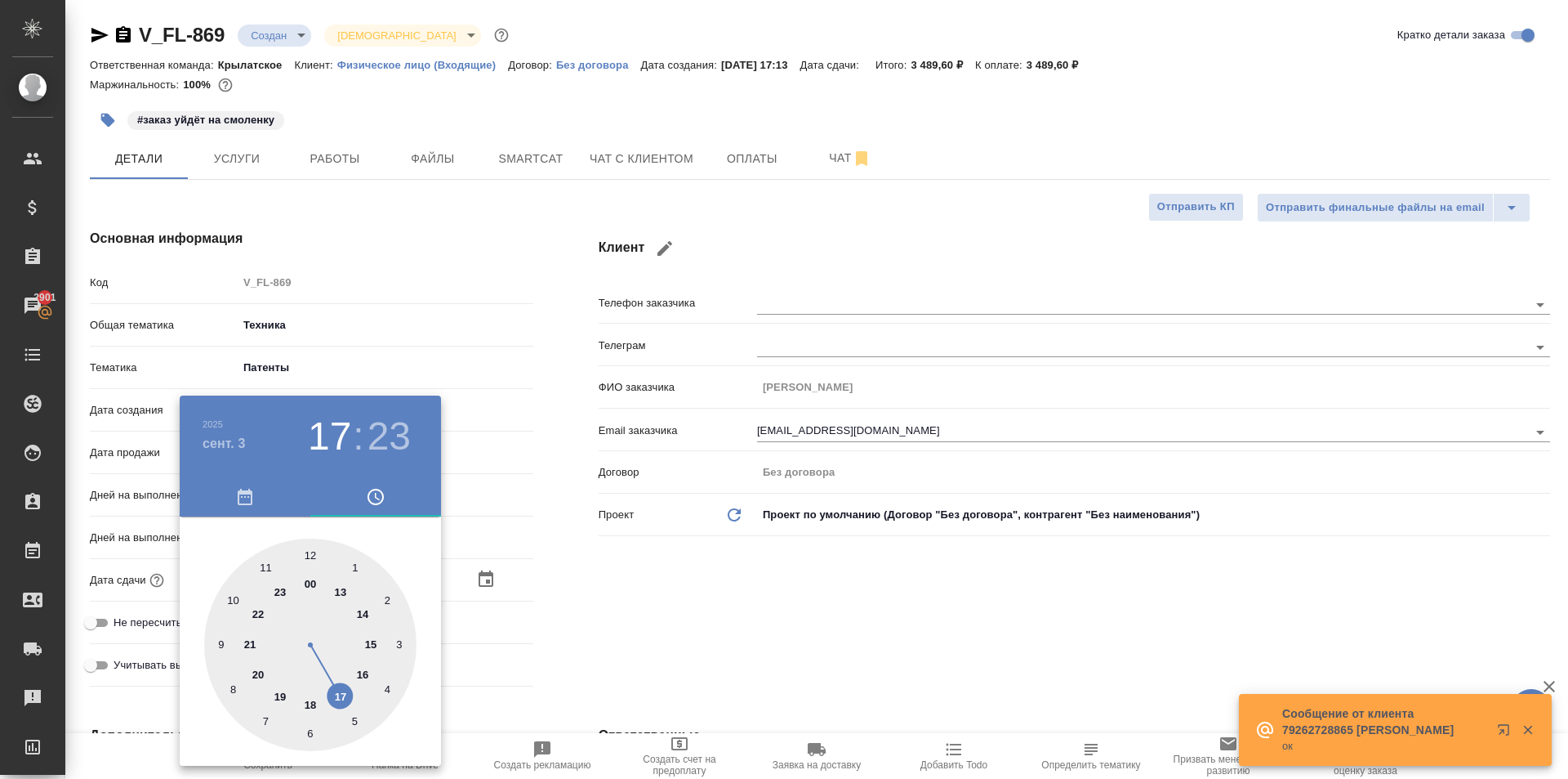
click at [314, 547] on div at bounding box center [310, 645] width 212 height 213
type input "03.09.2025 12:23"
type textarea "x"
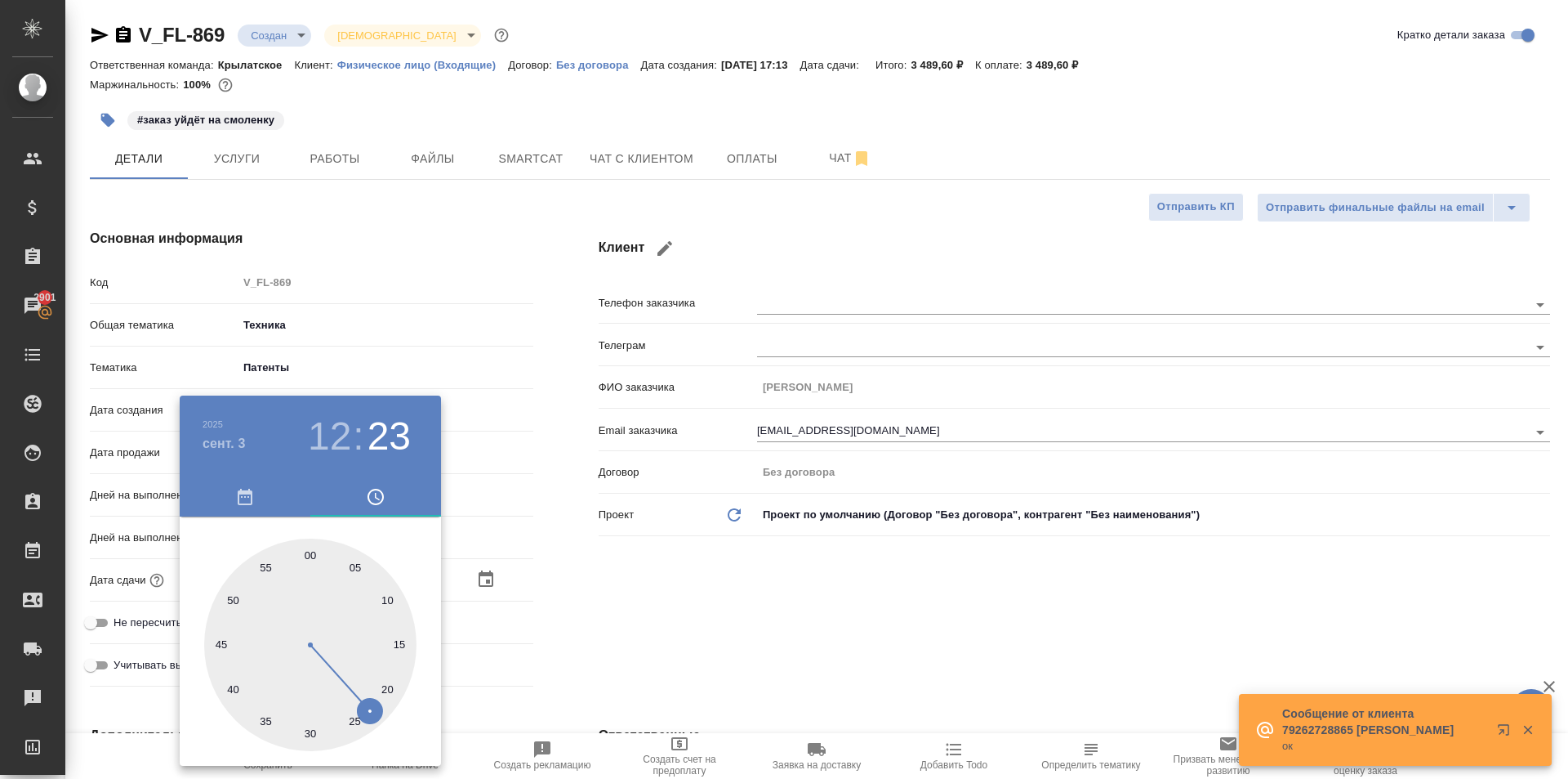
click at [310, 547] on div at bounding box center [310, 645] width 212 height 213
type input "03.09.2025 12:00"
type textarea "x"
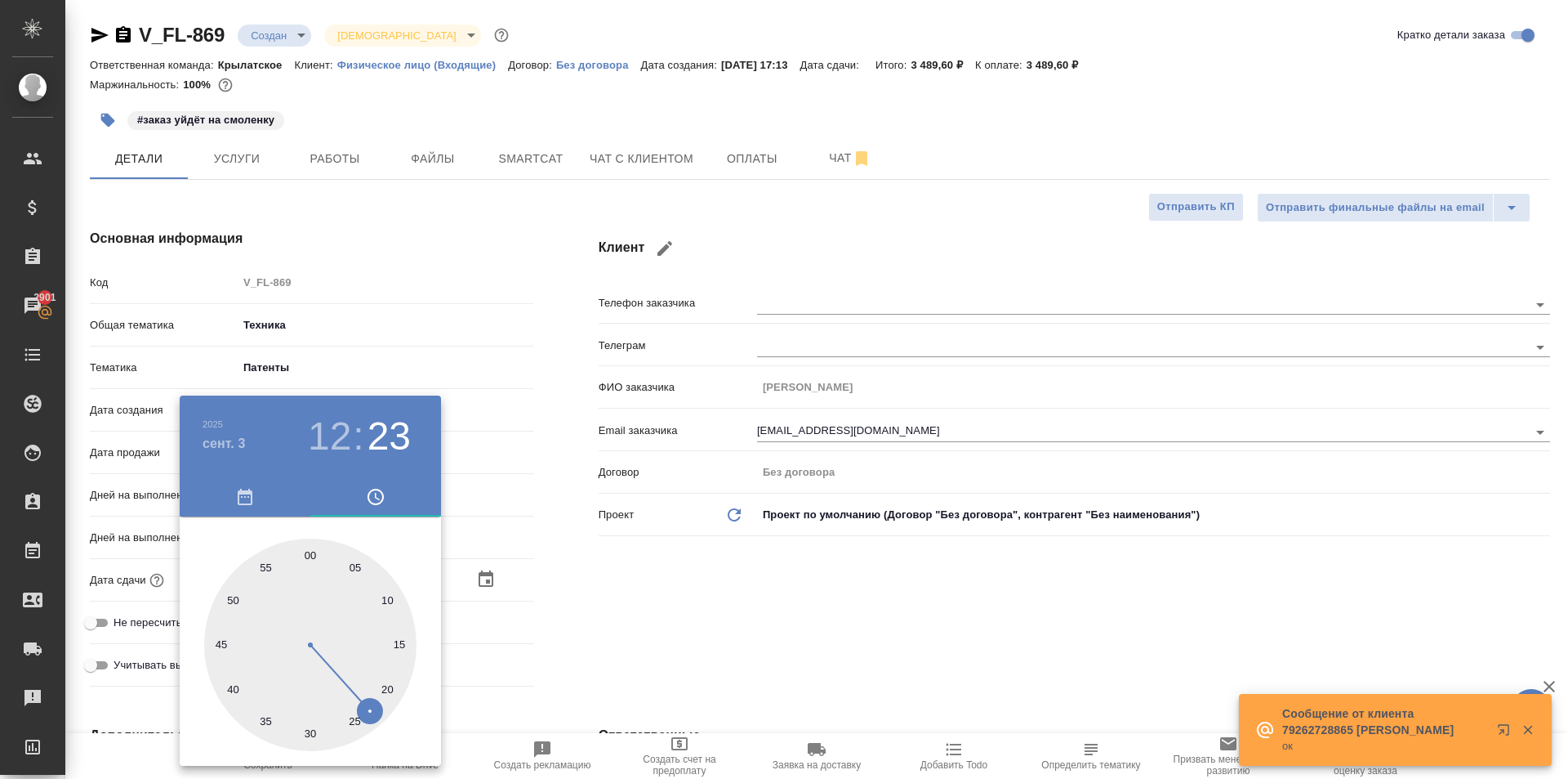
drag, startPoint x: 310, startPoint y: 547, endPoint x: 563, endPoint y: 583, distance: 255.5
click at [310, 548] on div at bounding box center [310, 645] width 212 height 213
type textarea "x"
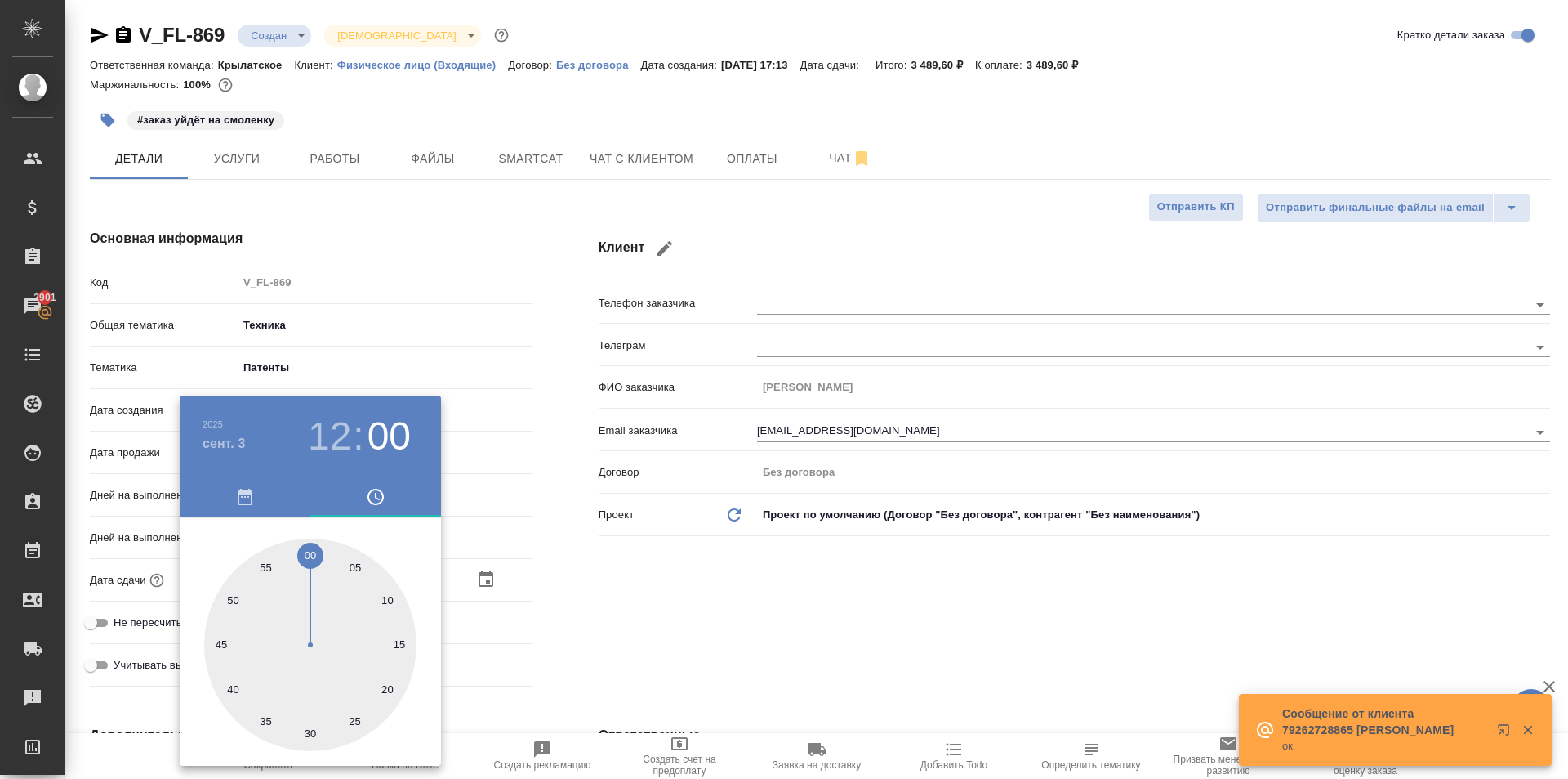
click at [682, 597] on div at bounding box center [784, 390] width 1568 height 779
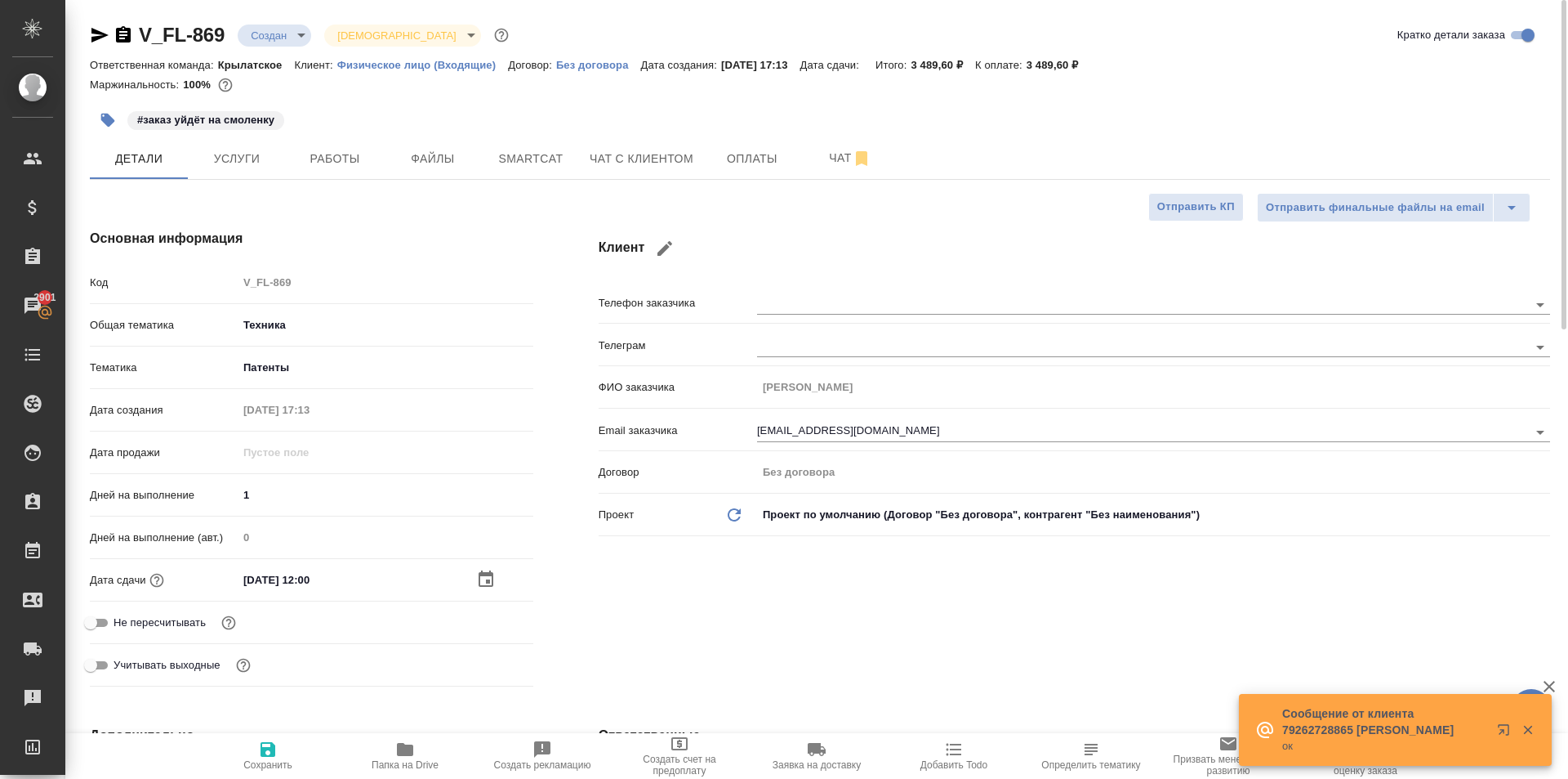
scroll to position [409, 0]
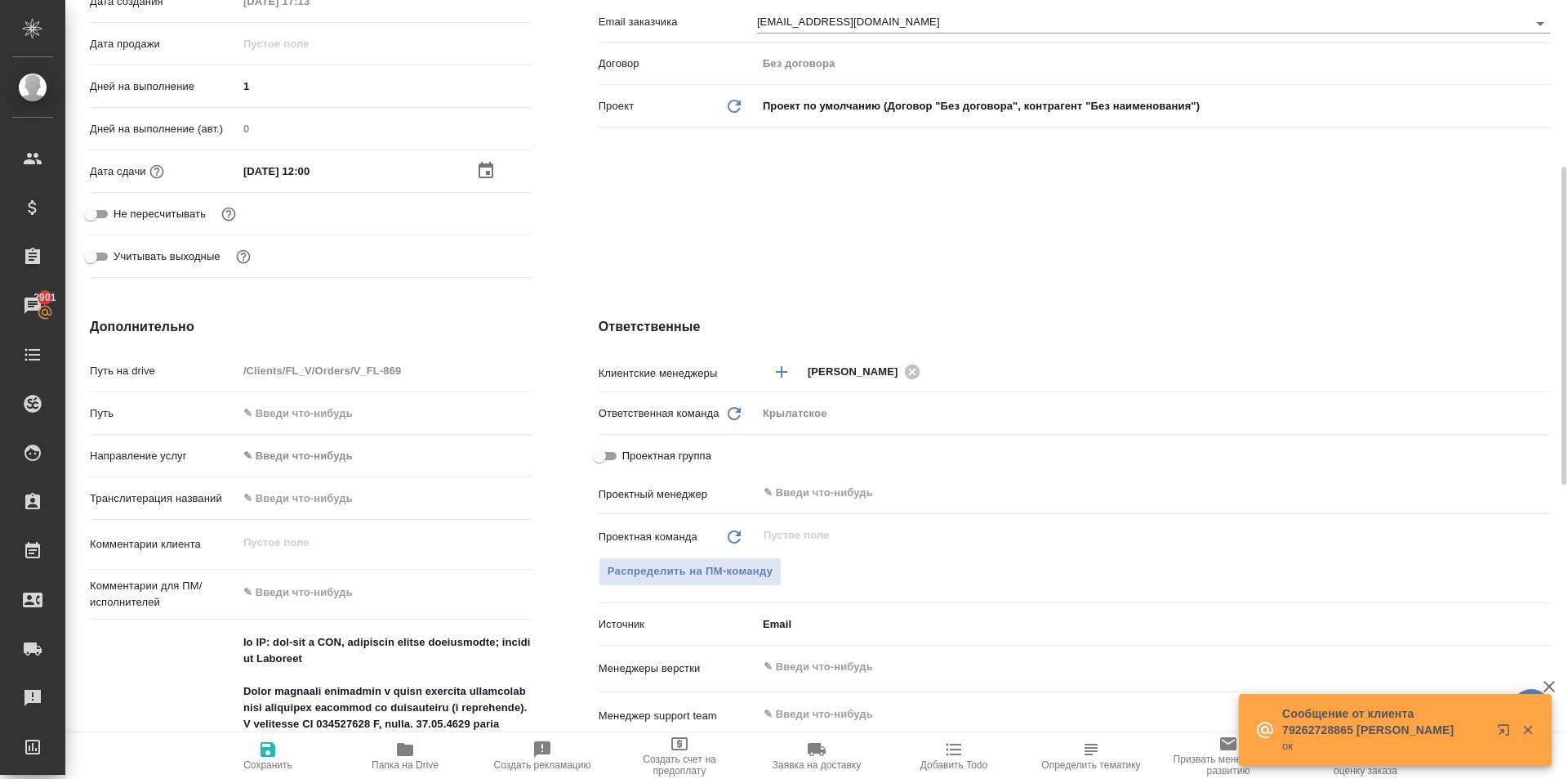
click at [327, 447] on body "🙏 .cls-1 fill:#fff; AWATERA Kasymov Timur Клиенты Спецификации Заказы 2901 Чаты…" at bounding box center [784, 390] width 1568 height 779
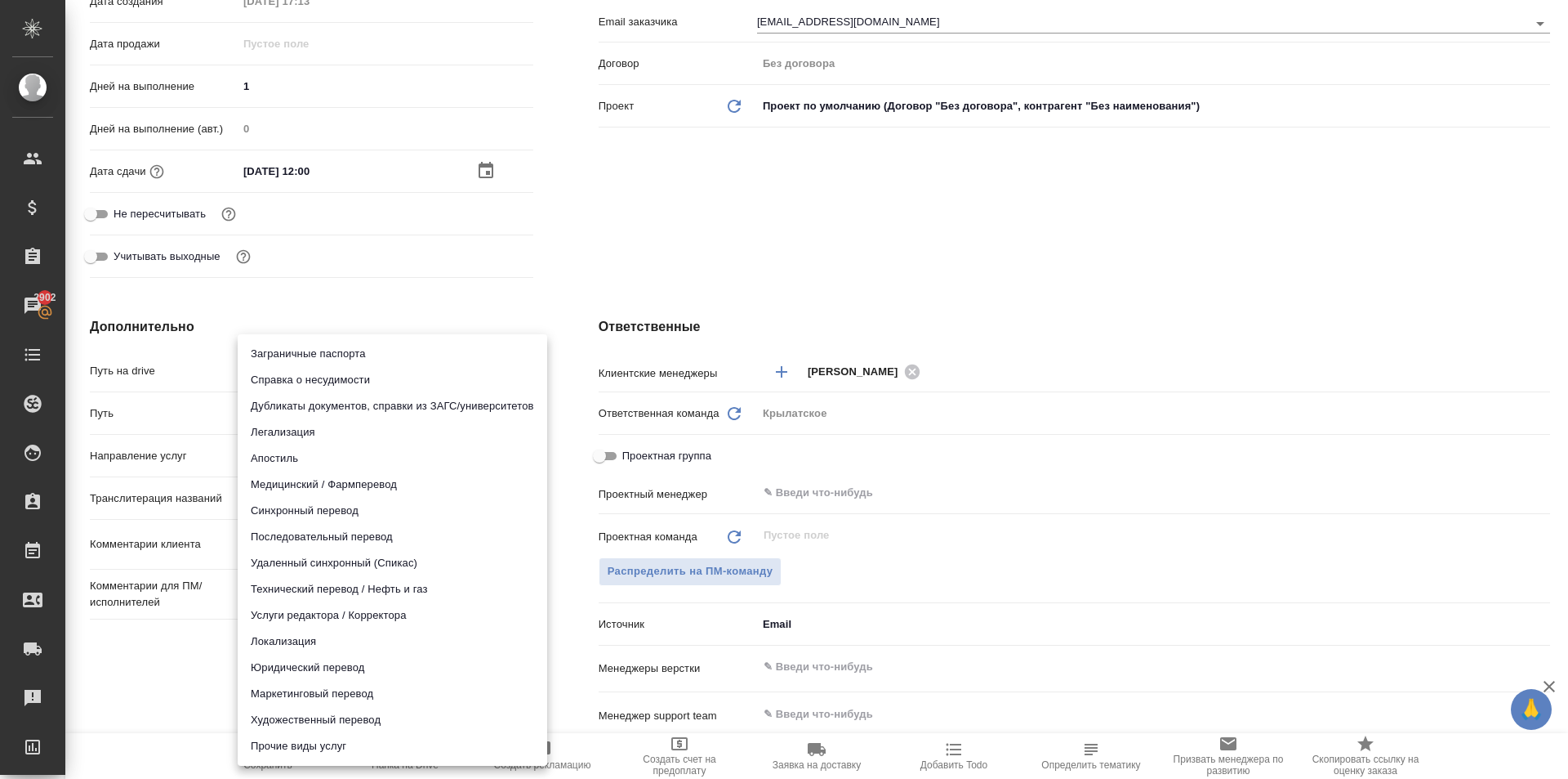
drag, startPoint x: 488, startPoint y: 585, endPoint x: 398, endPoint y: 661, distance: 117.8
click at [398, 661] on ul "Заграничные паспорта Справка о несудимости Дубликаты документов, справки из ЗАГ…" at bounding box center [392, 550] width 310 height 432
click at [397, 661] on li "Юридический перевод" at bounding box center [392, 667] width 310 height 27
type input "legalTranslation"
type textarea "x"
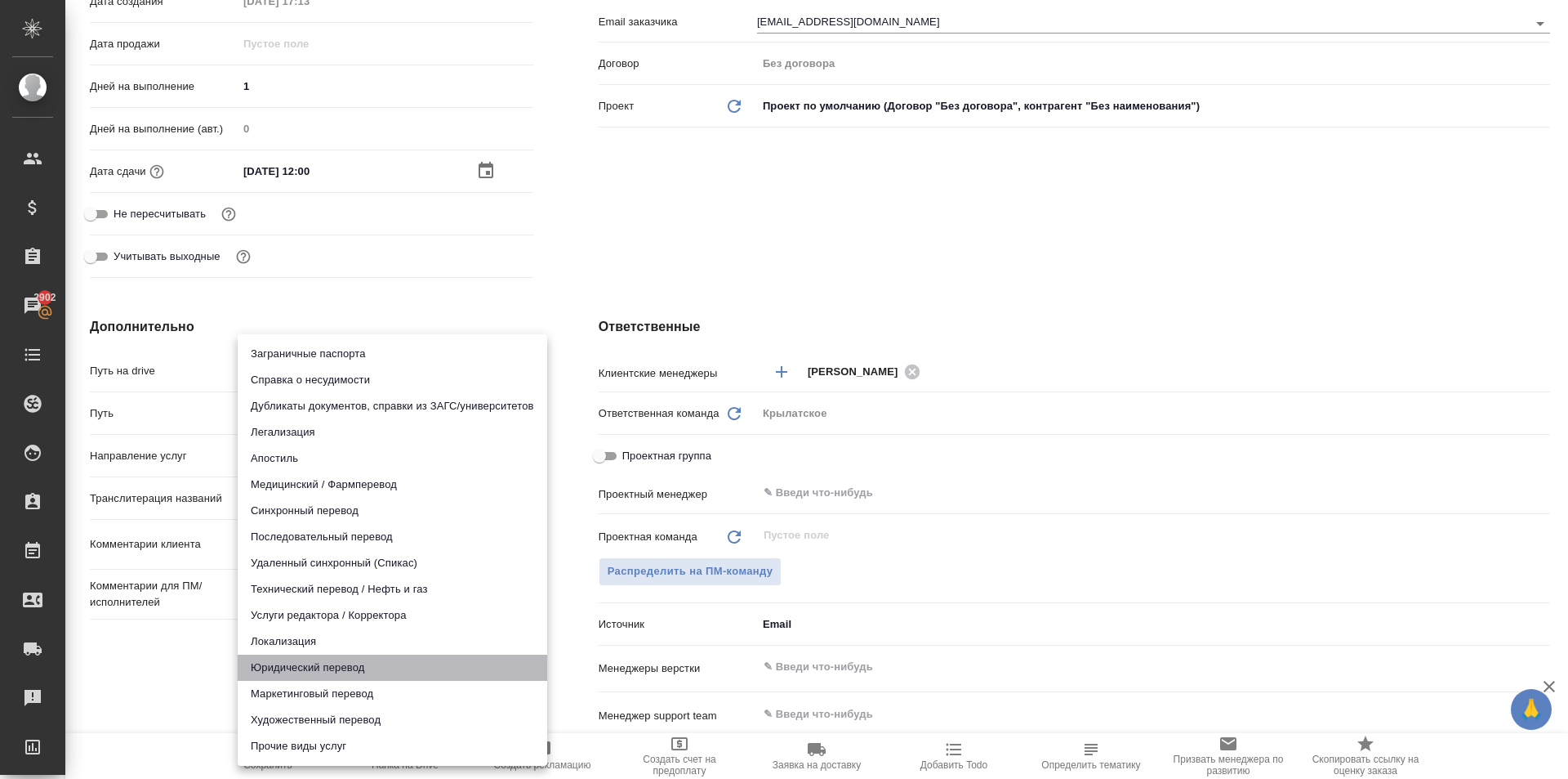
type textarea "x"
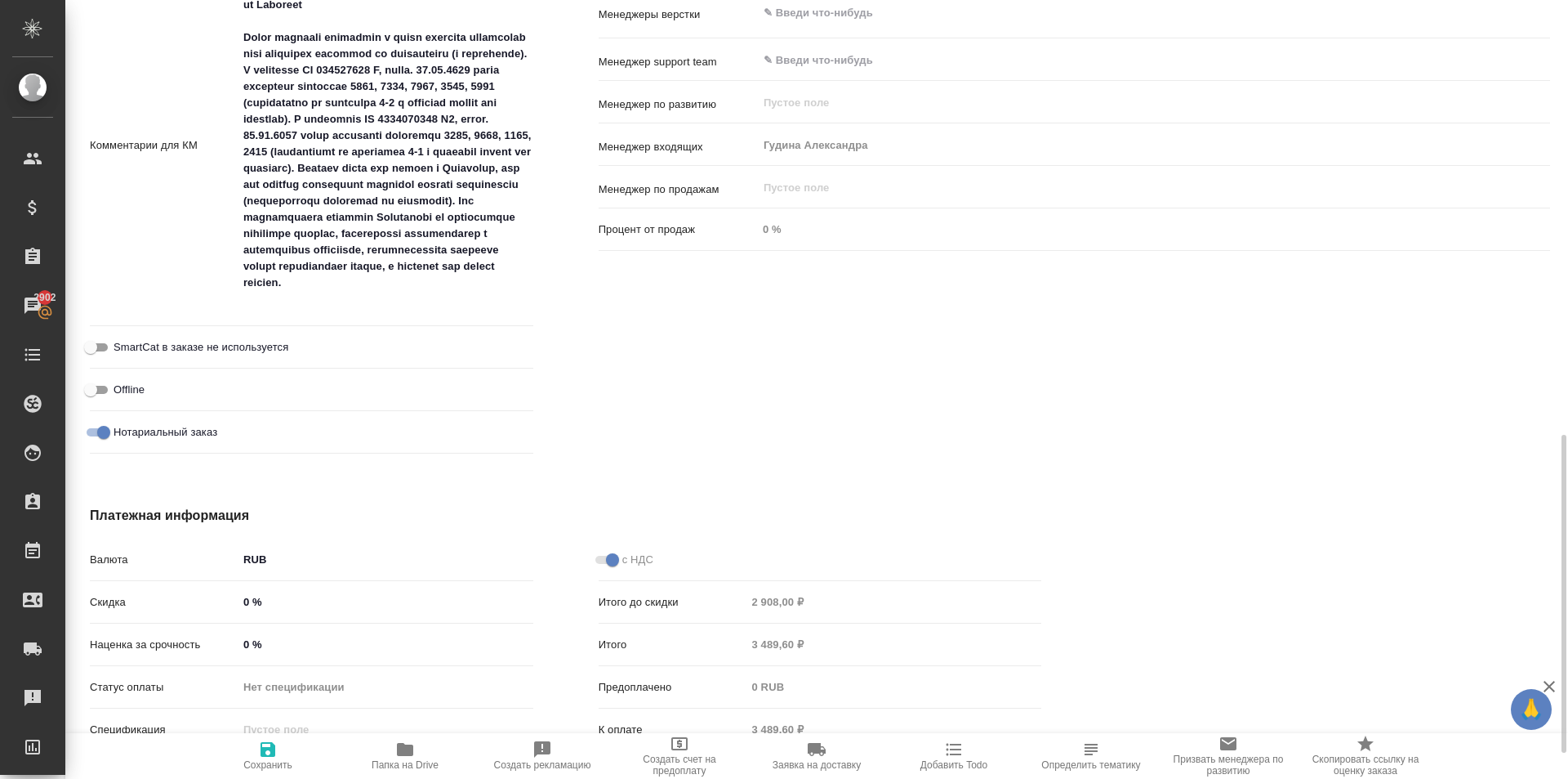
scroll to position [1125, 0]
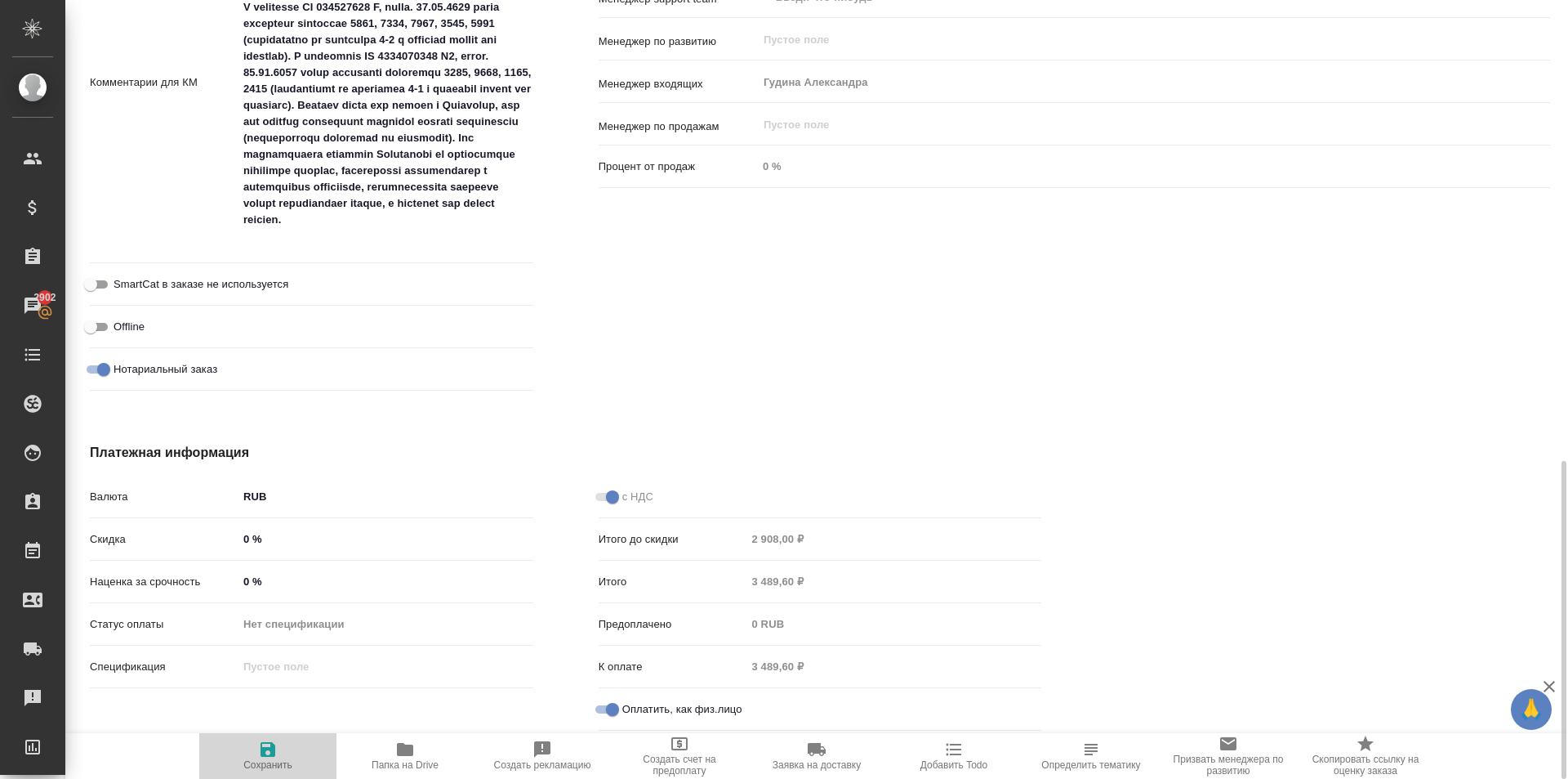
click at [272, 750] on icon "button" at bounding box center [267, 750] width 15 height 15
type textarea "x"
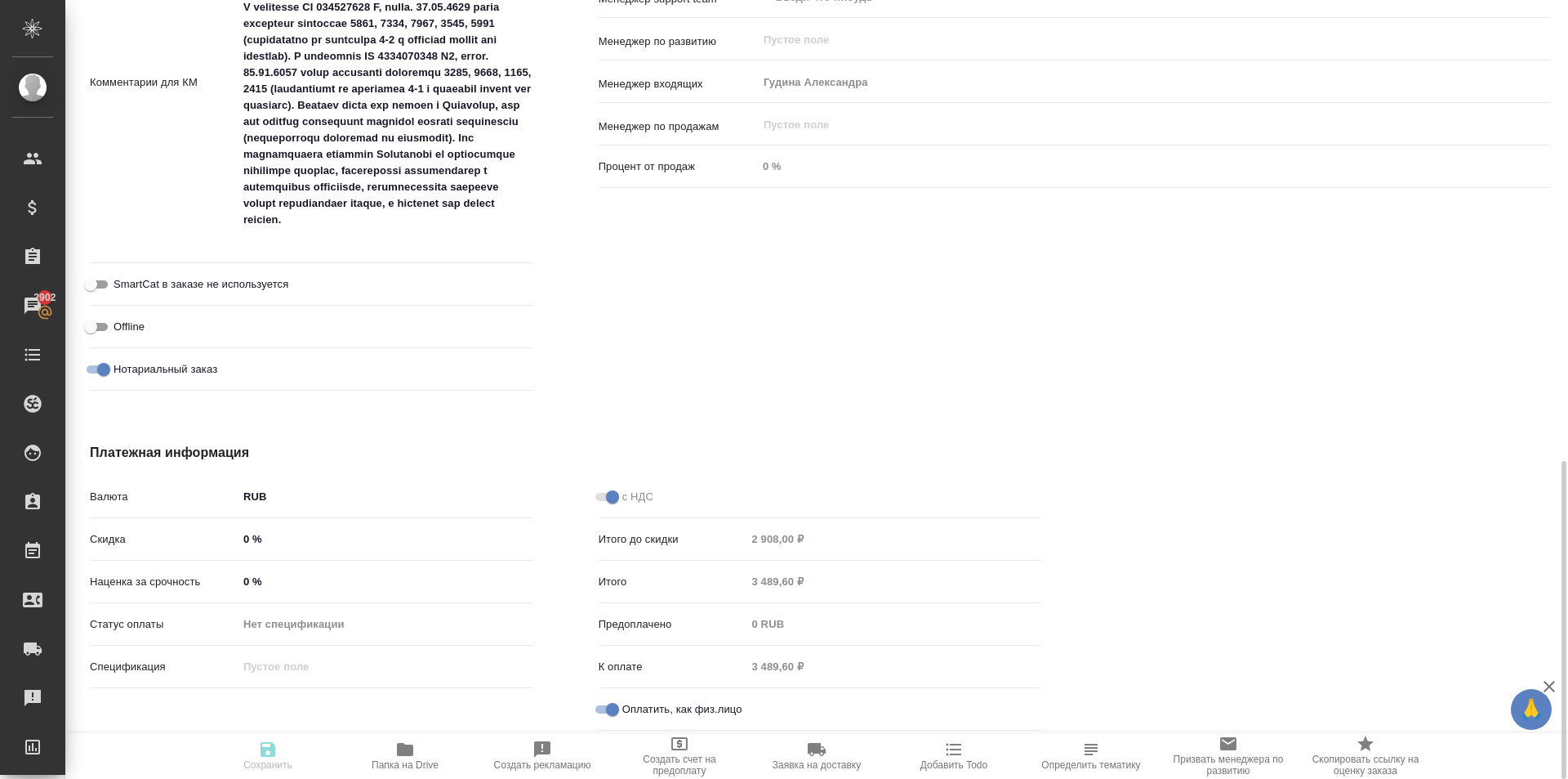
type textarea "x"
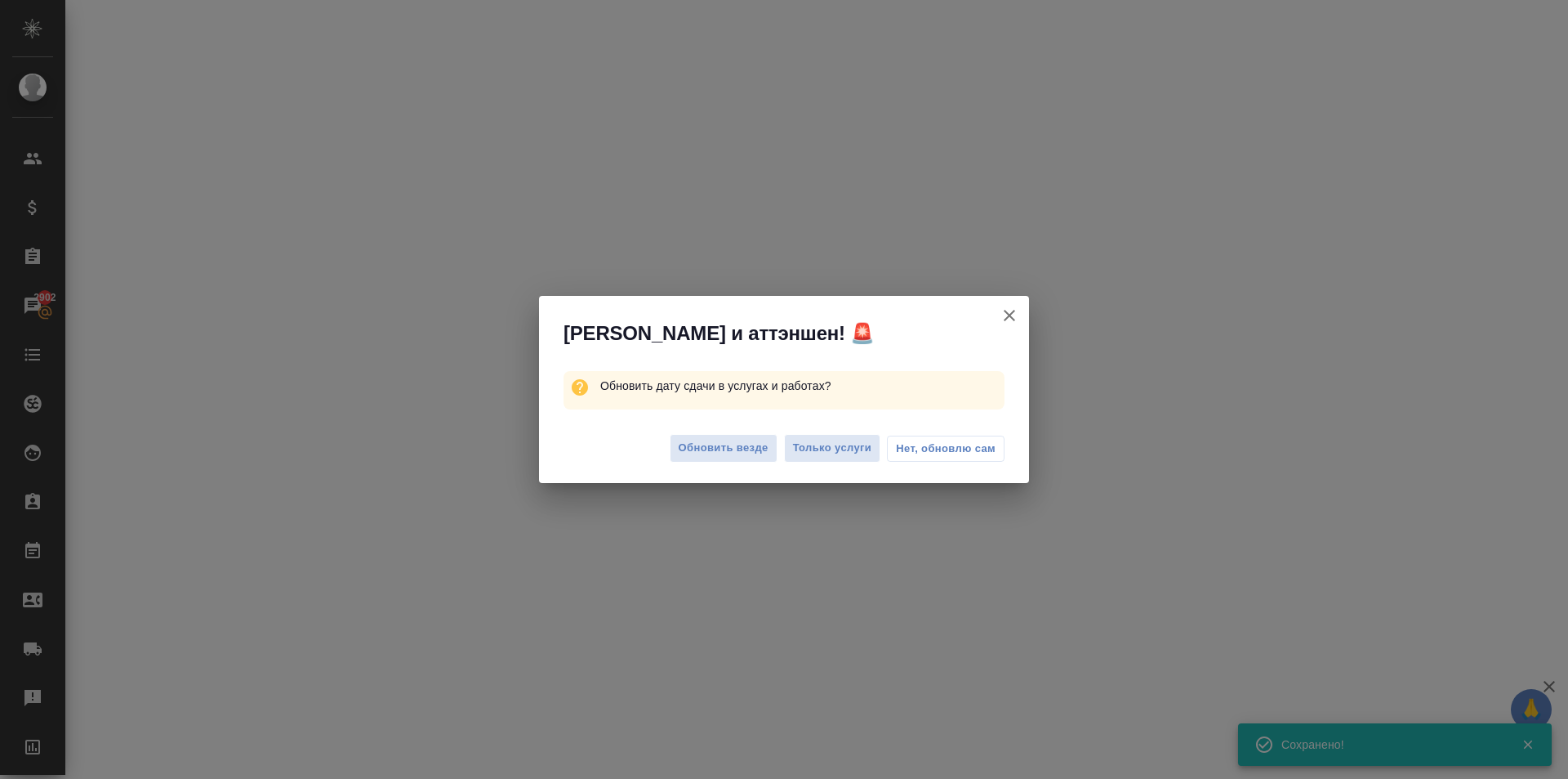
select select "RU"
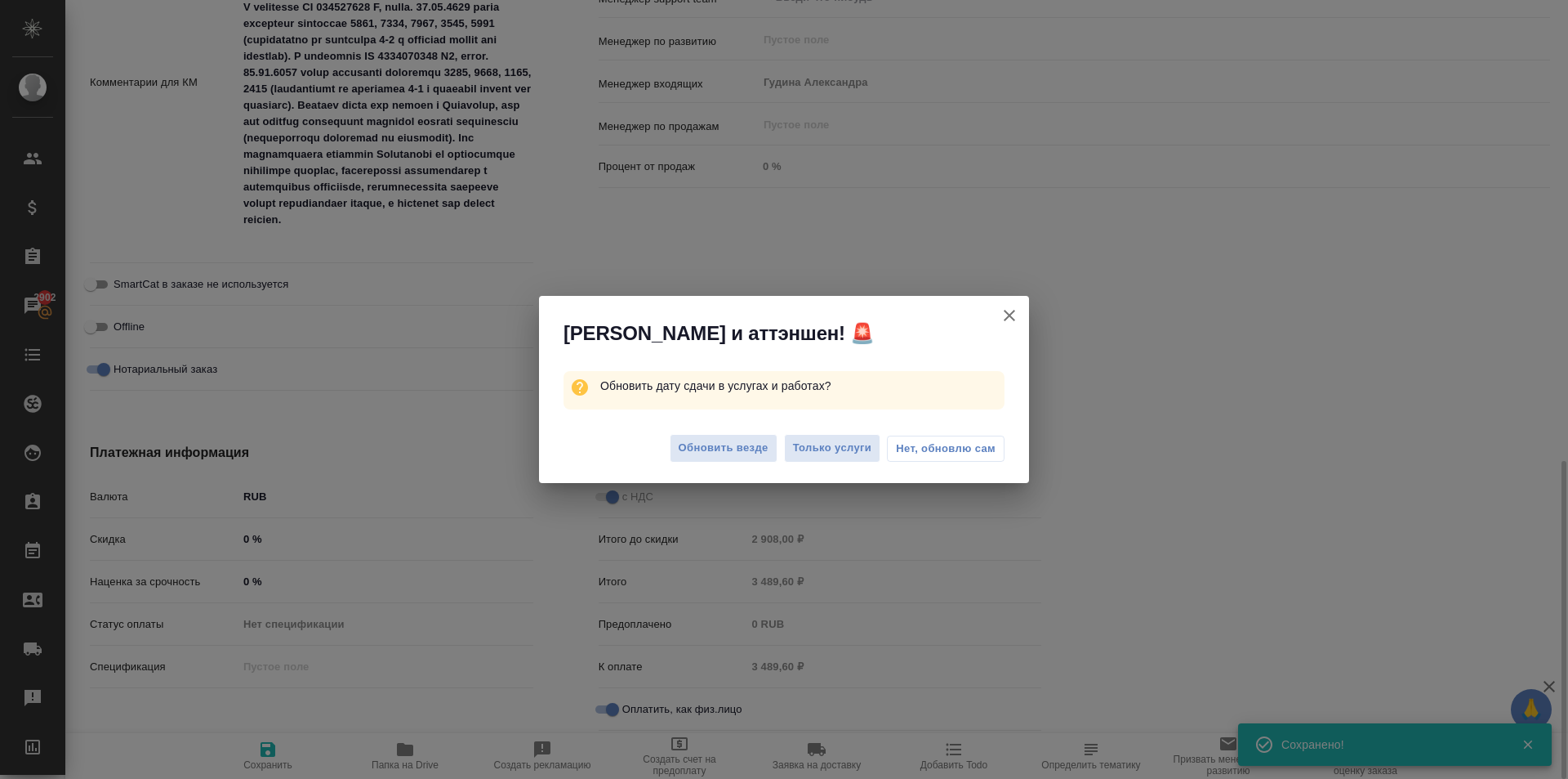
type textarea "x"
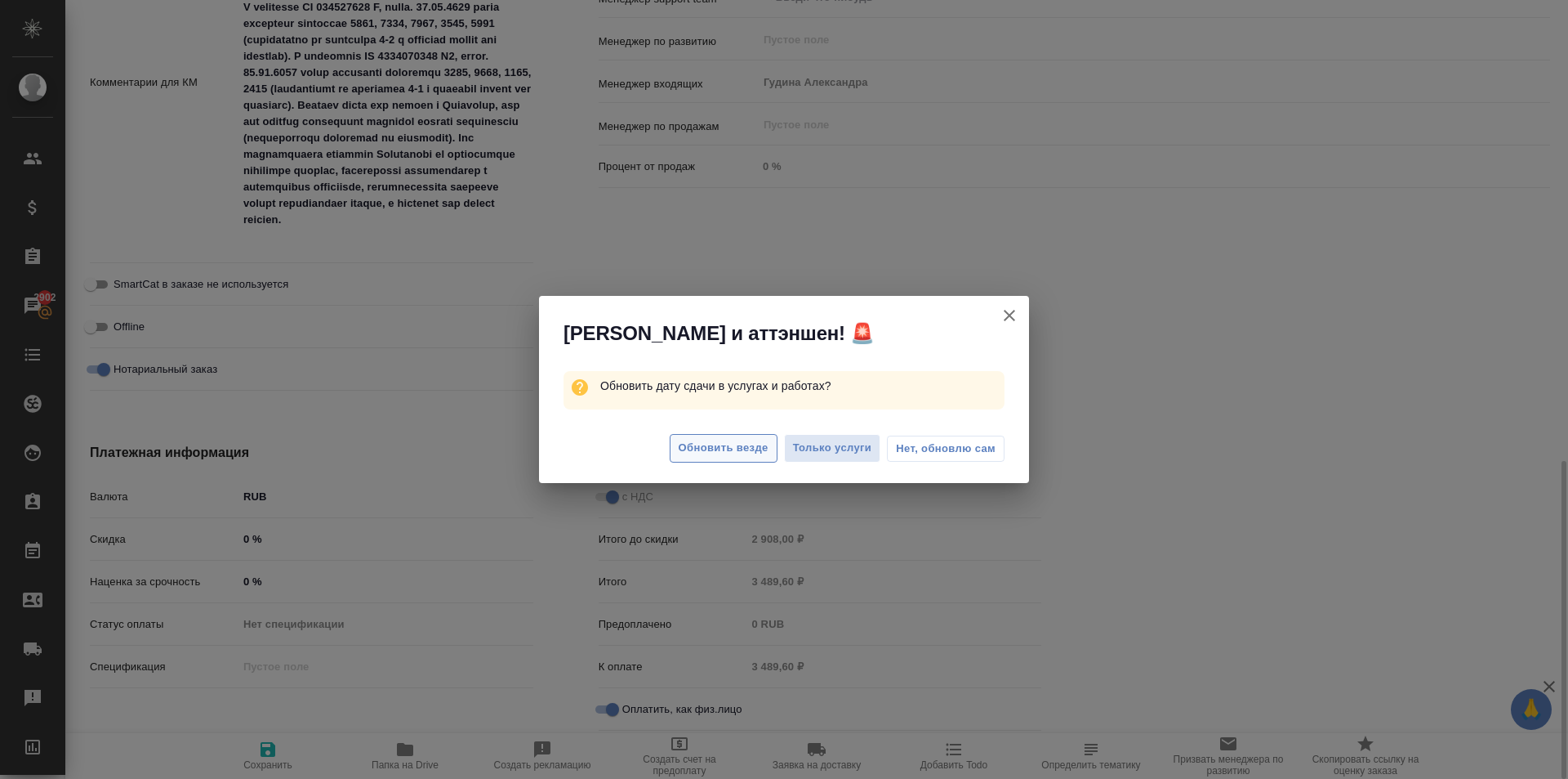
click at [705, 437] on button "Обновить везде" at bounding box center [724, 448] width 108 height 28
type textarea "x"
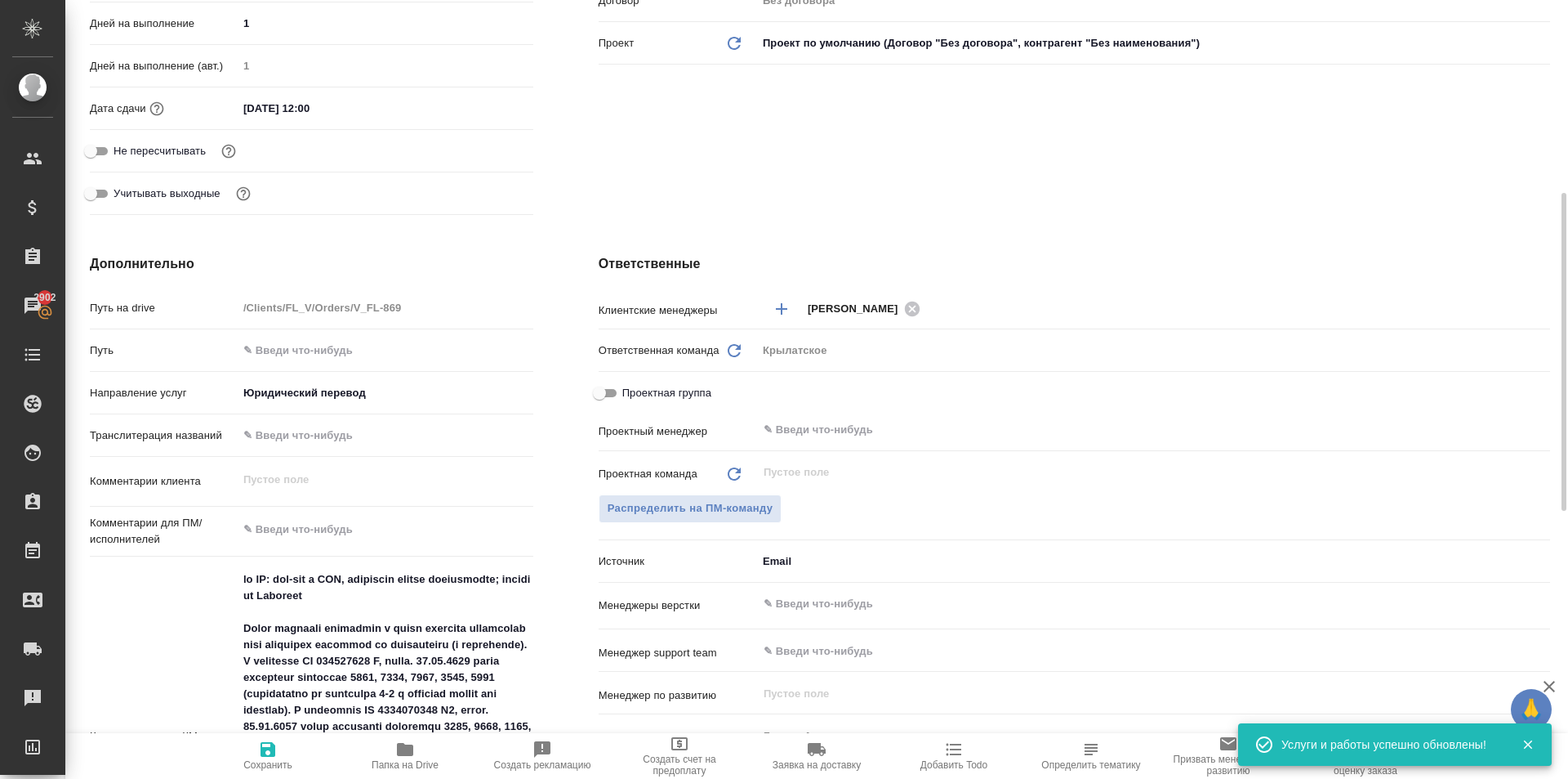
scroll to position [0, 0]
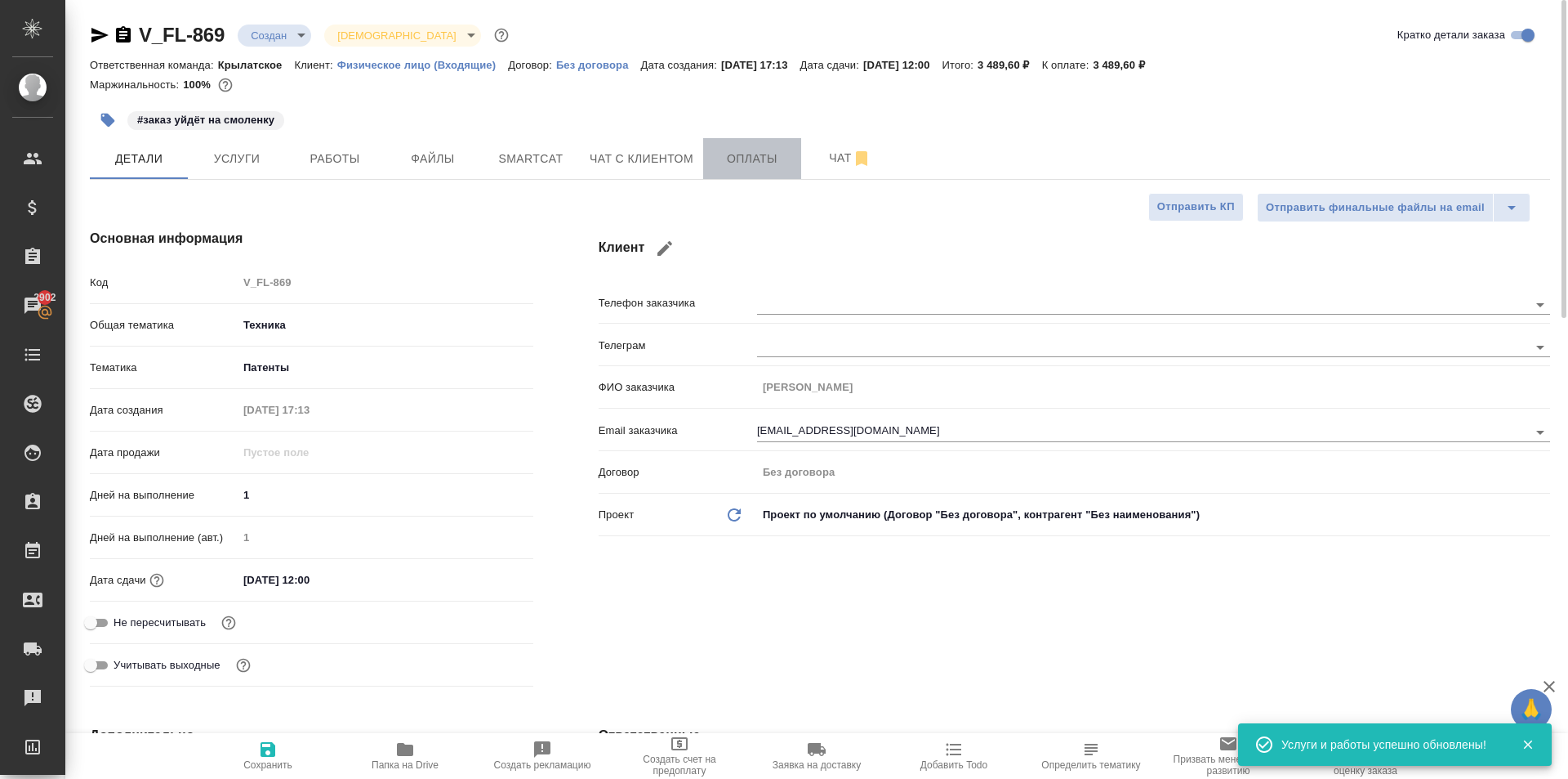
click at [727, 161] on span "Оплаты" at bounding box center [752, 159] width 79 height 20
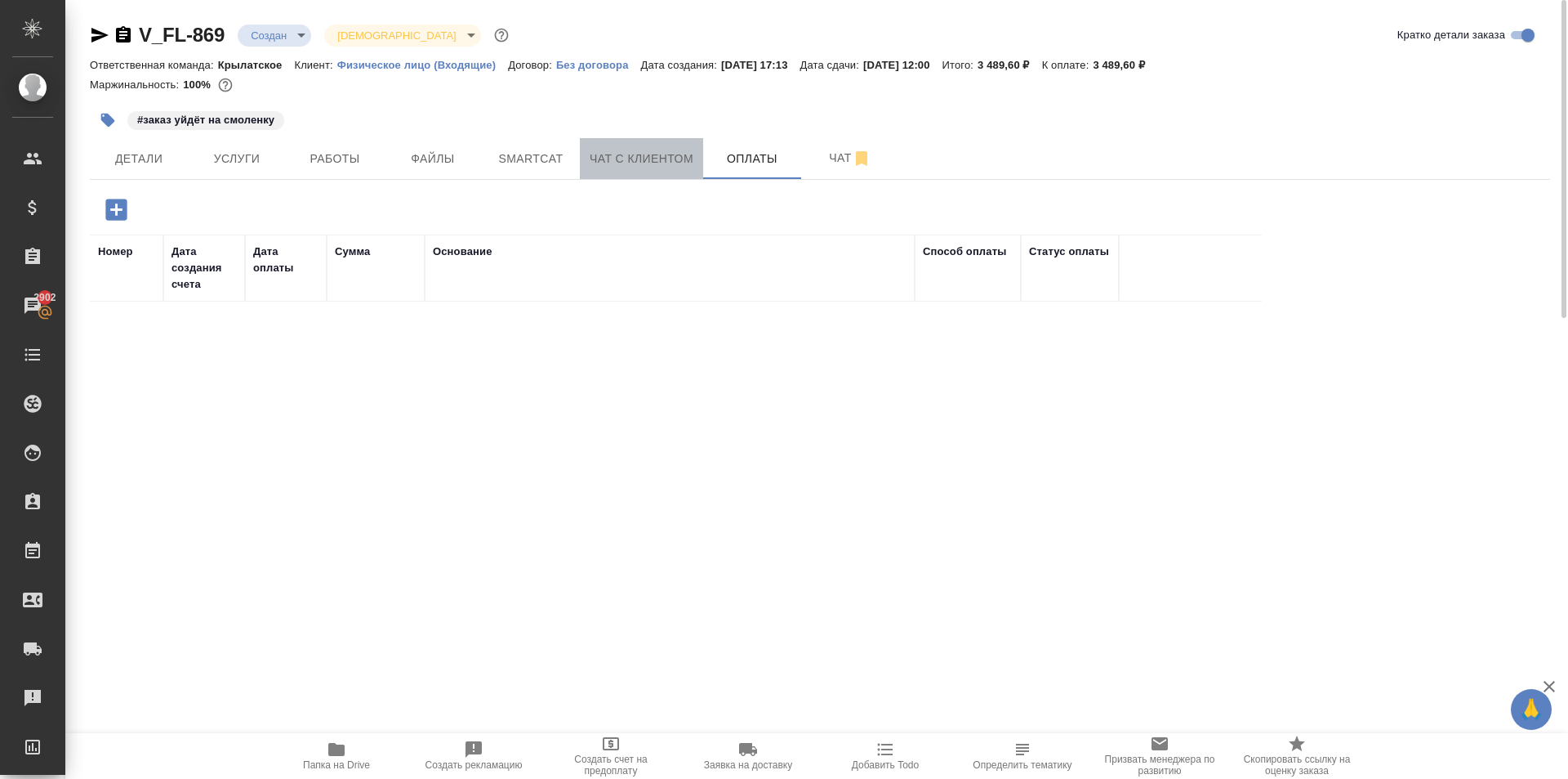
click at [597, 140] on button "Чат с клиентом" at bounding box center [641, 159] width 124 height 41
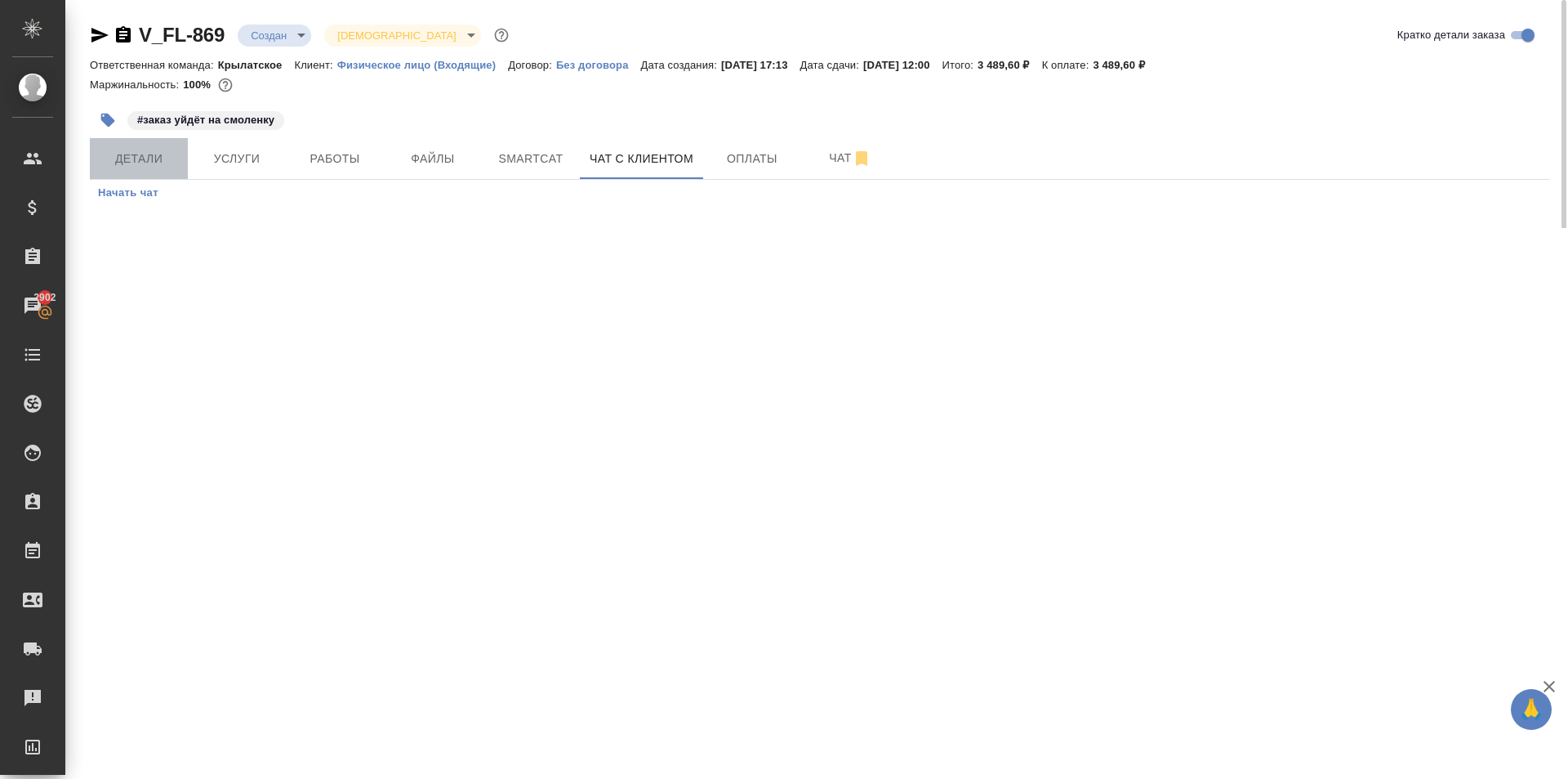
click at [135, 155] on span "Детали" at bounding box center [139, 159] width 79 height 20
select select "RU"
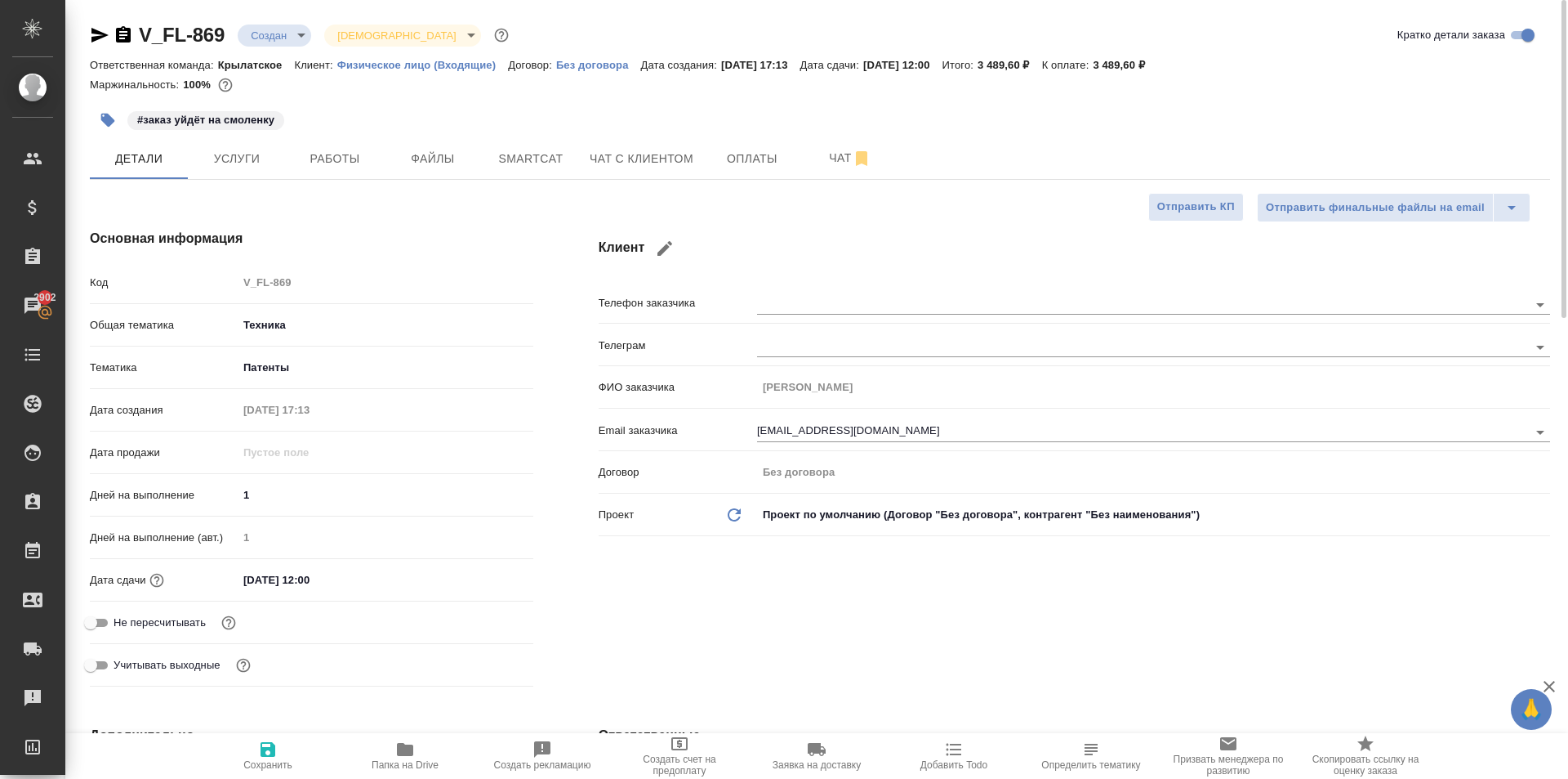
type textarea "x"
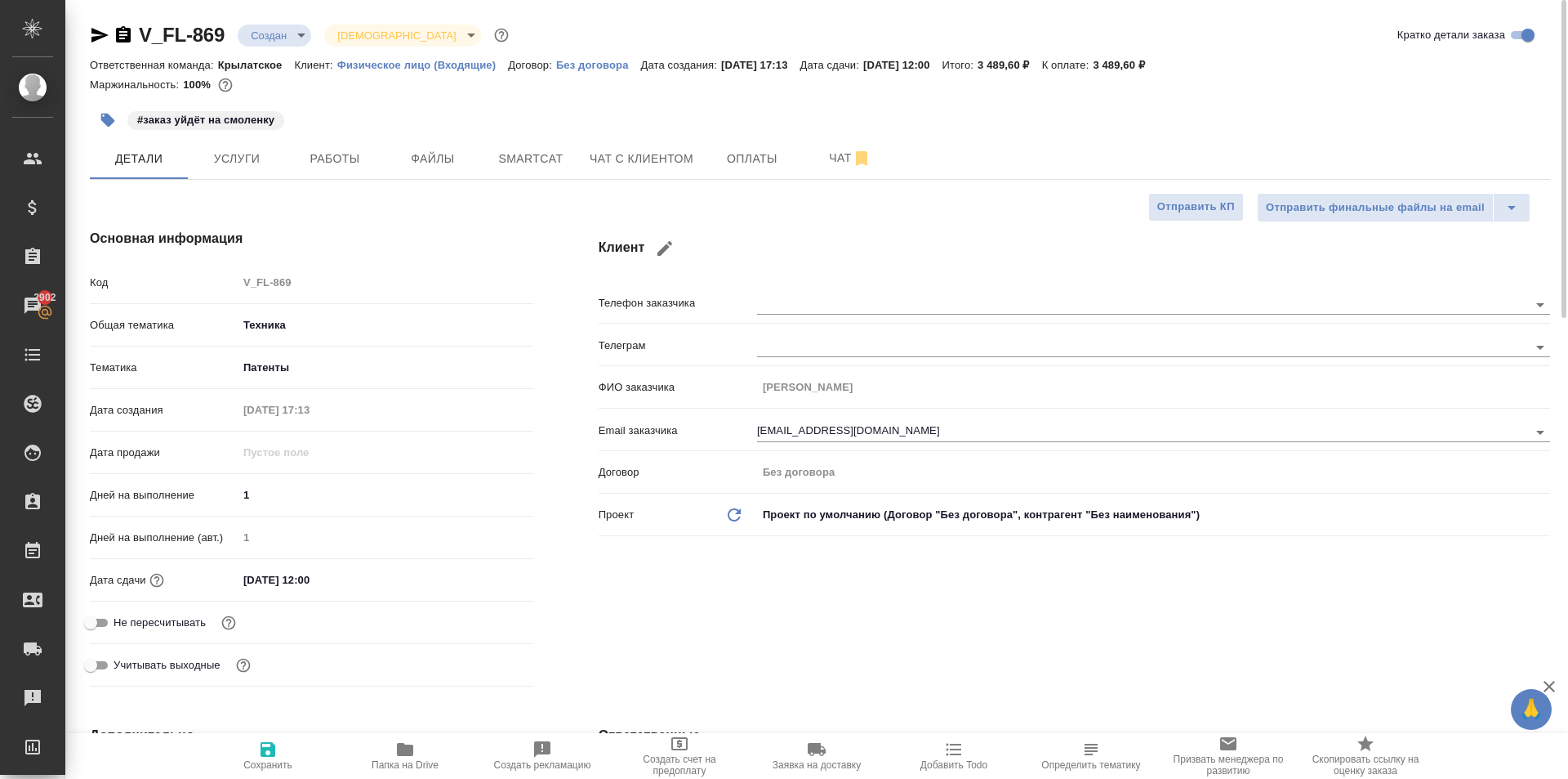
type textarea "x"
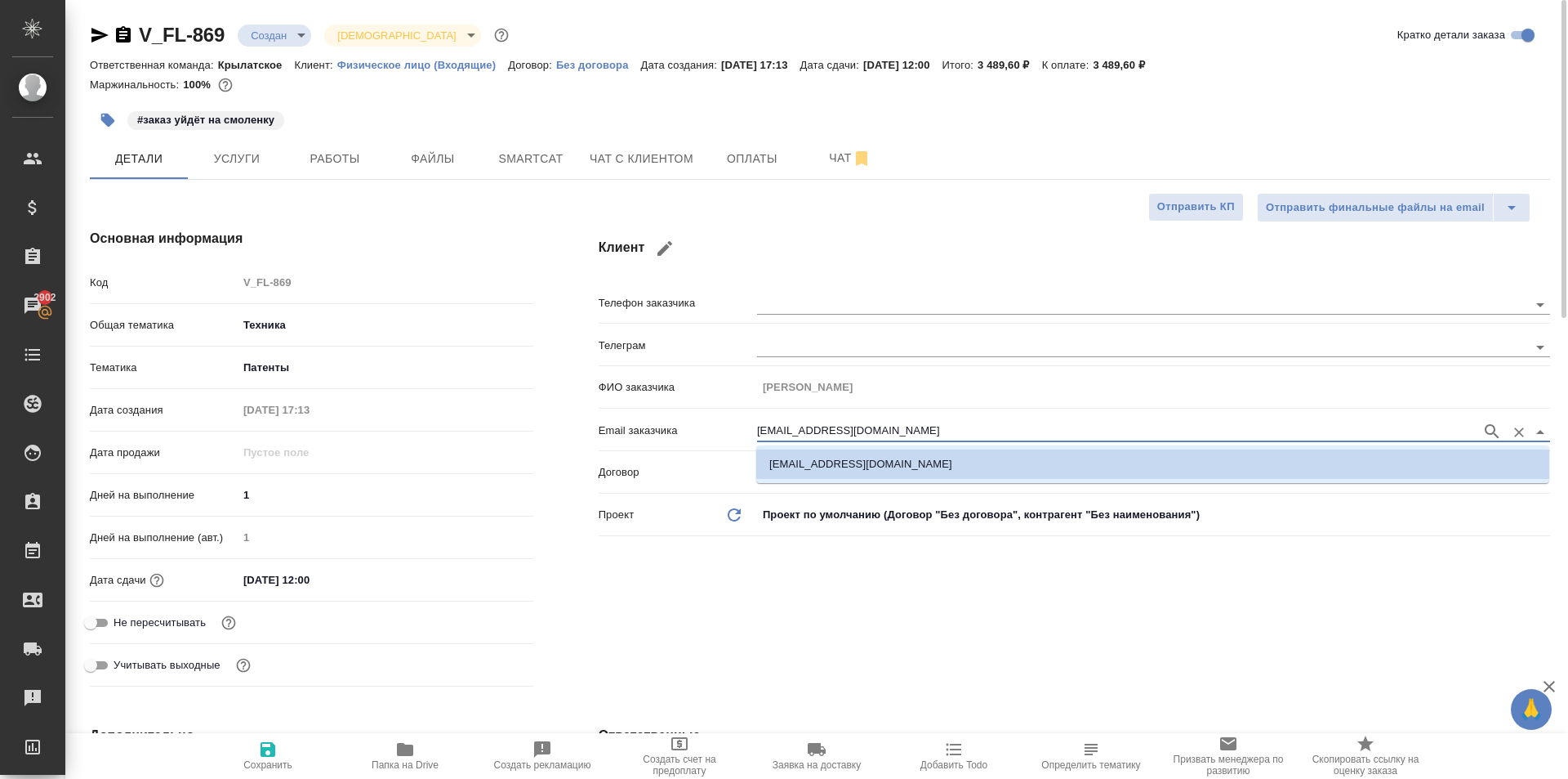
drag, startPoint x: 925, startPoint y: 431, endPoint x: 624, endPoint y: 433, distance: 301.0
click at [624, 433] on div "Email заказчика albertguynutdinov@gmail.com" at bounding box center [1074, 429] width 952 height 28
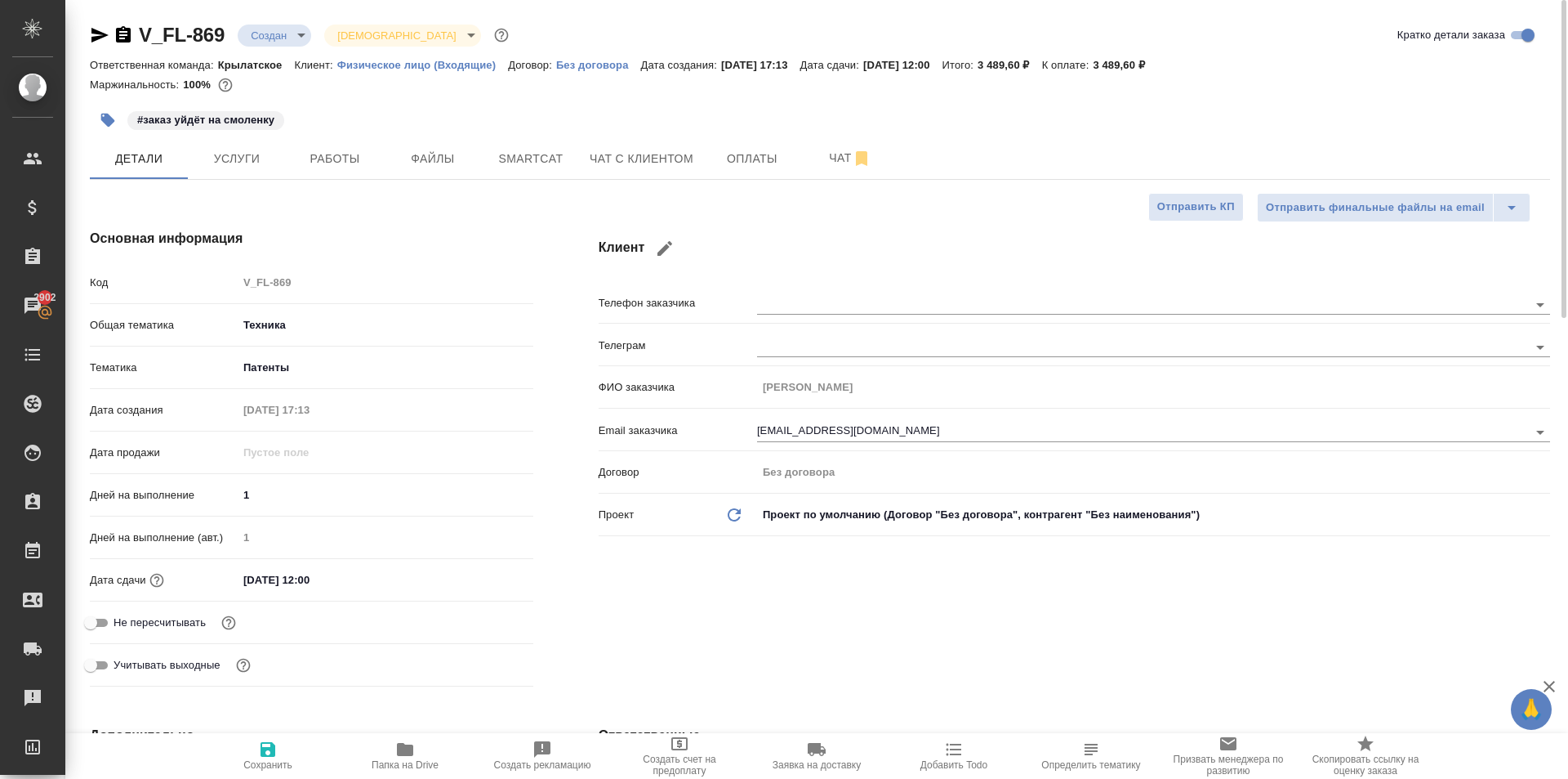
type textarea "x"
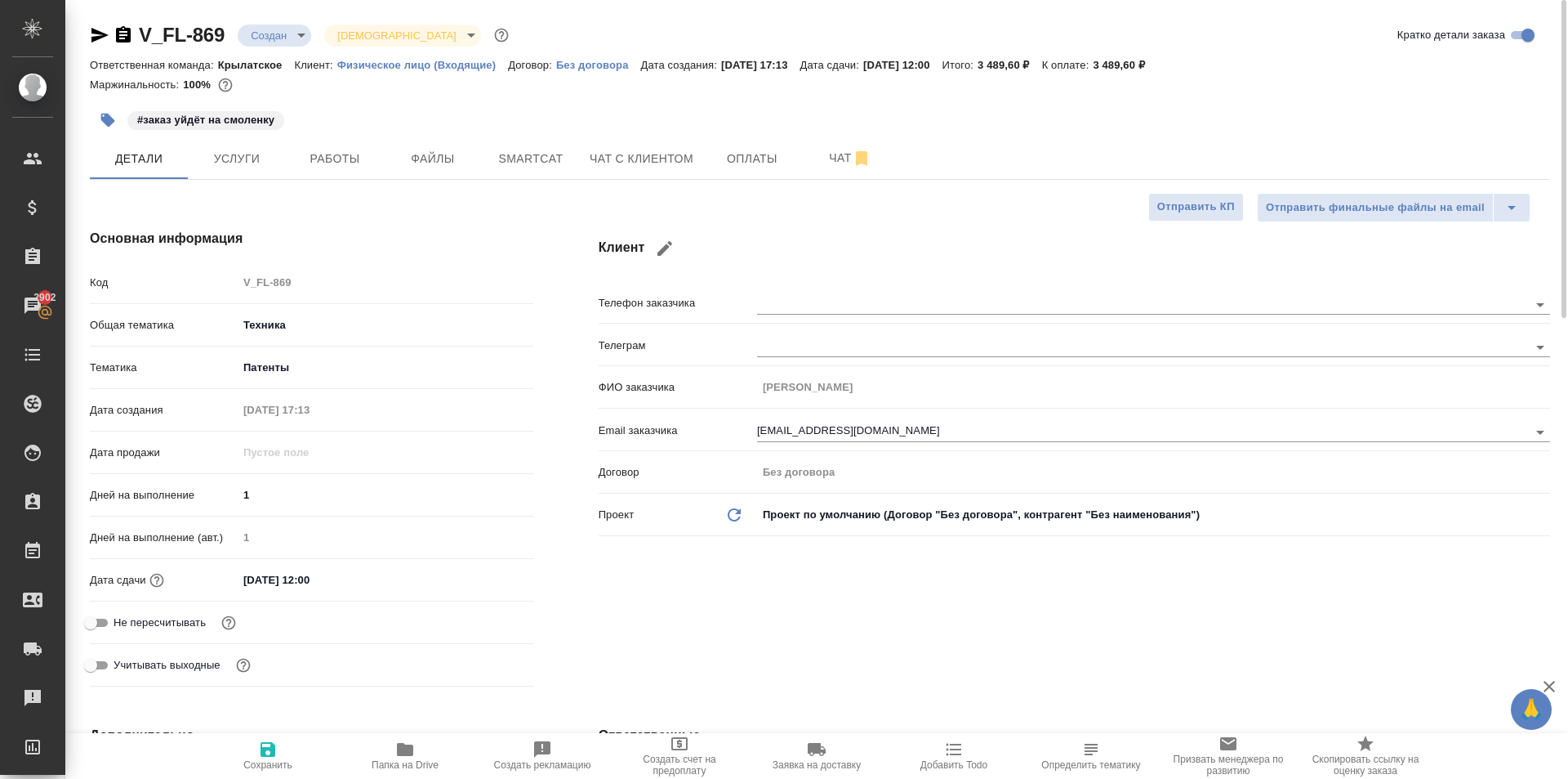
type textarea "x"
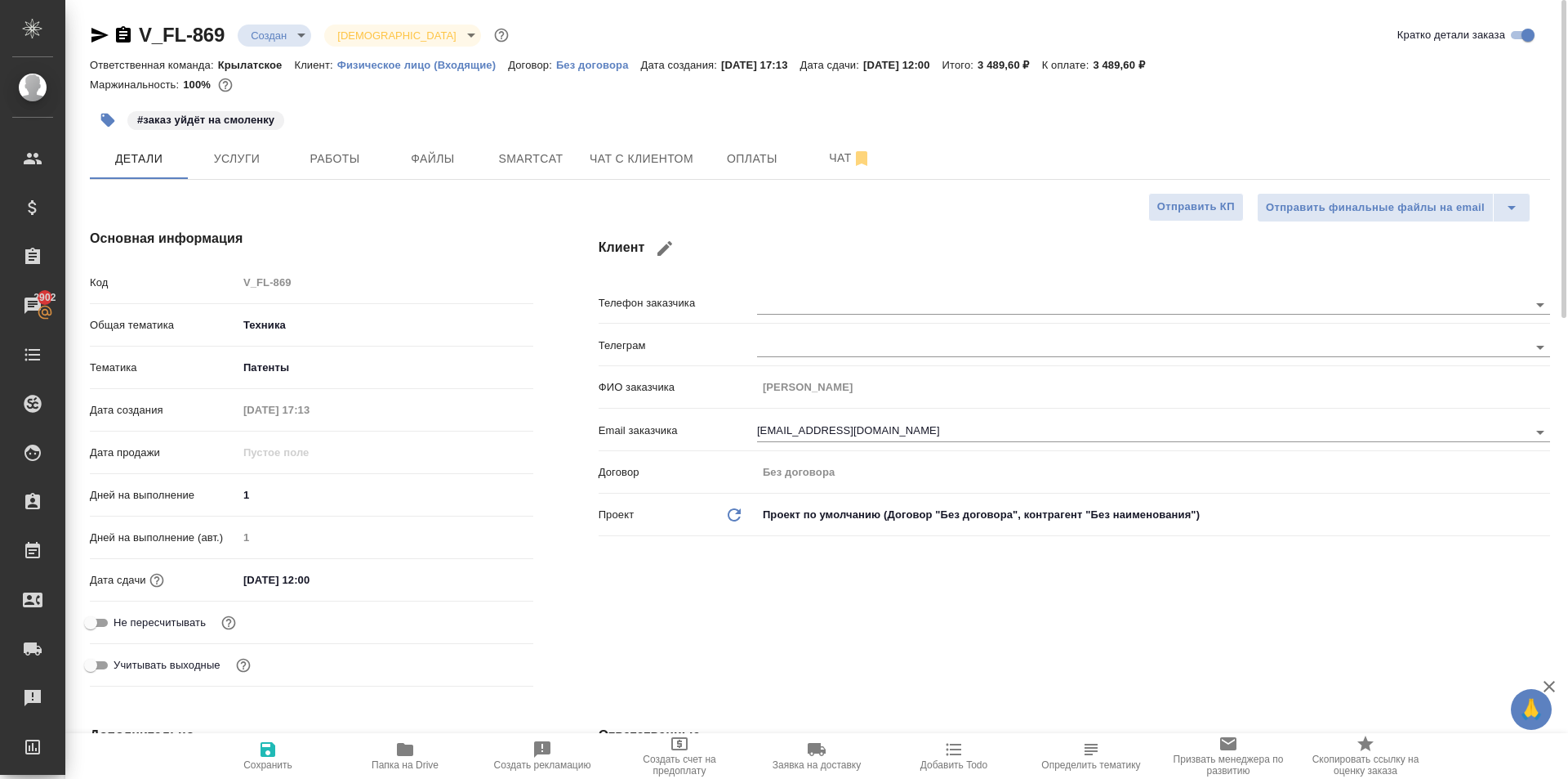
type textarea "x"
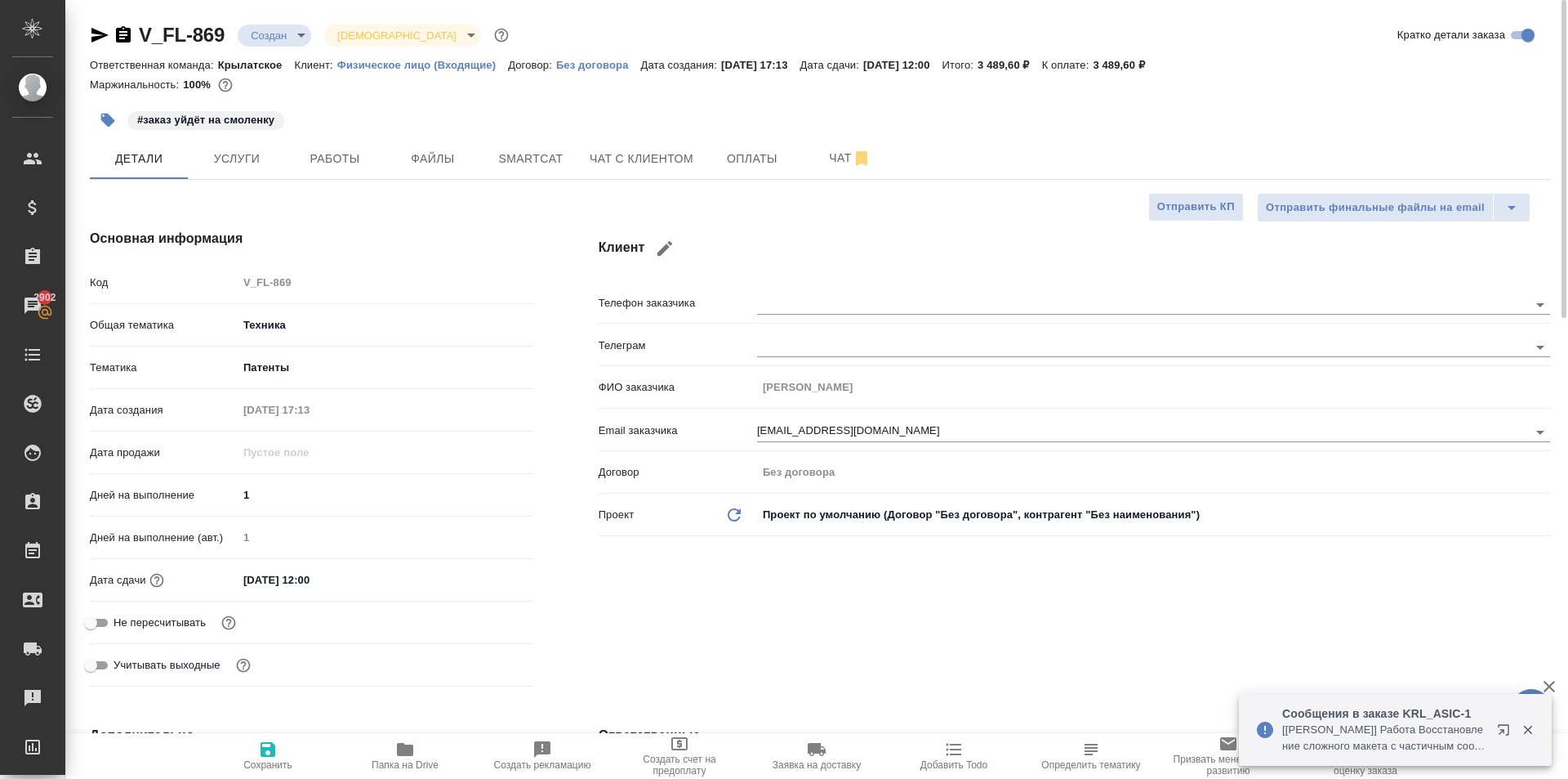
type textarea "x"
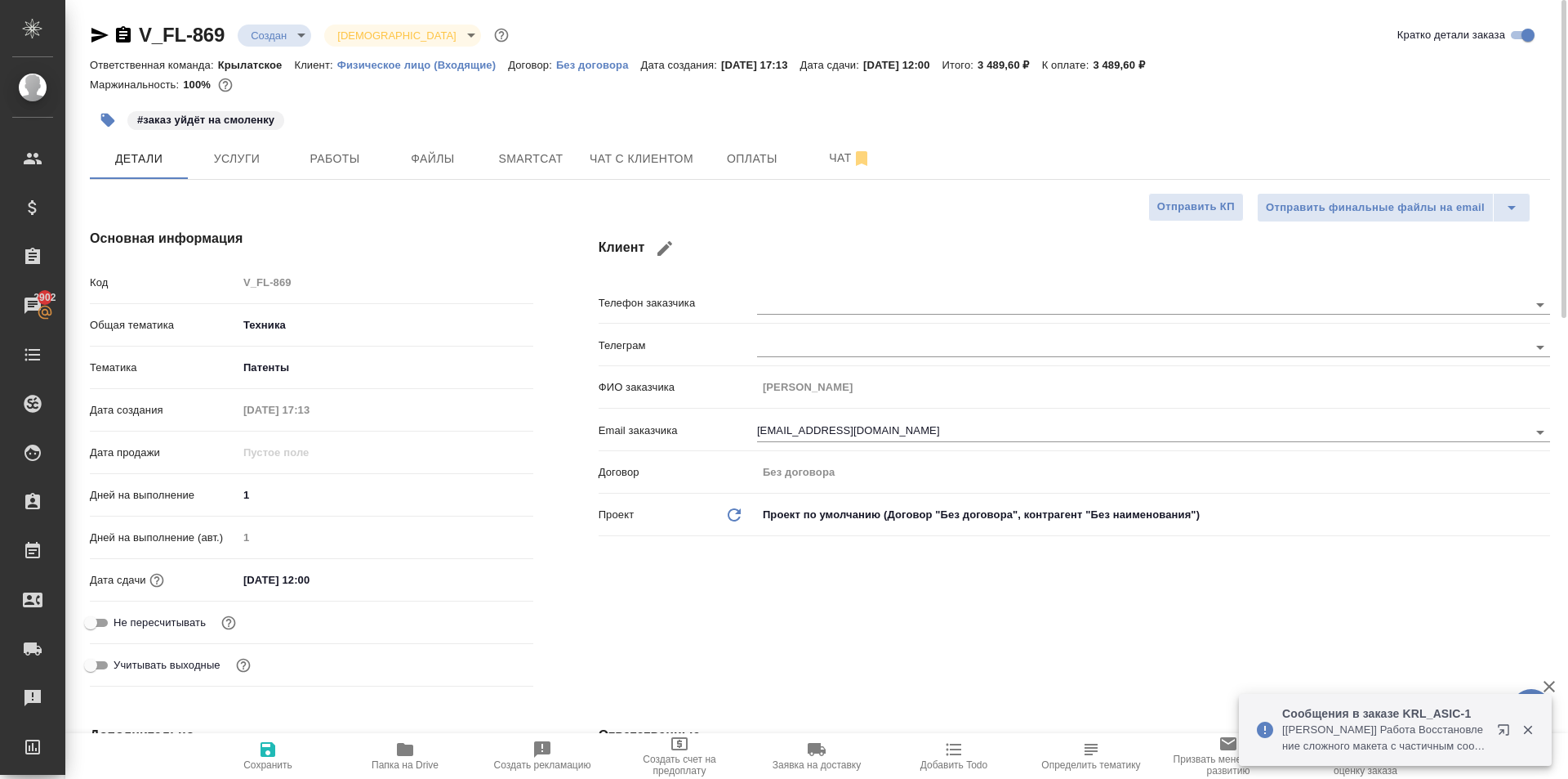
type textarea "x"
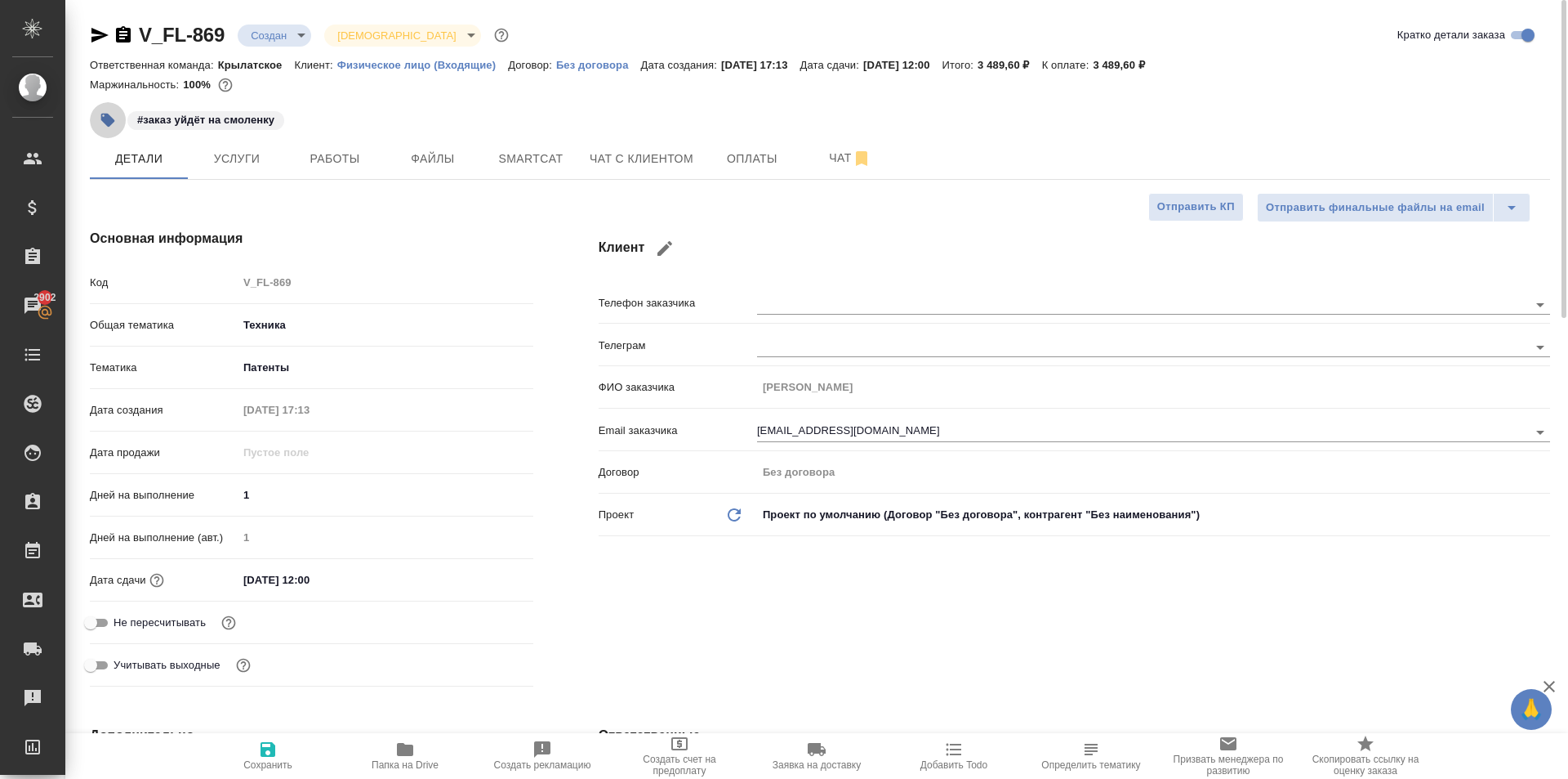
click at [114, 112] on icon "button" at bounding box center [108, 120] width 16 height 16
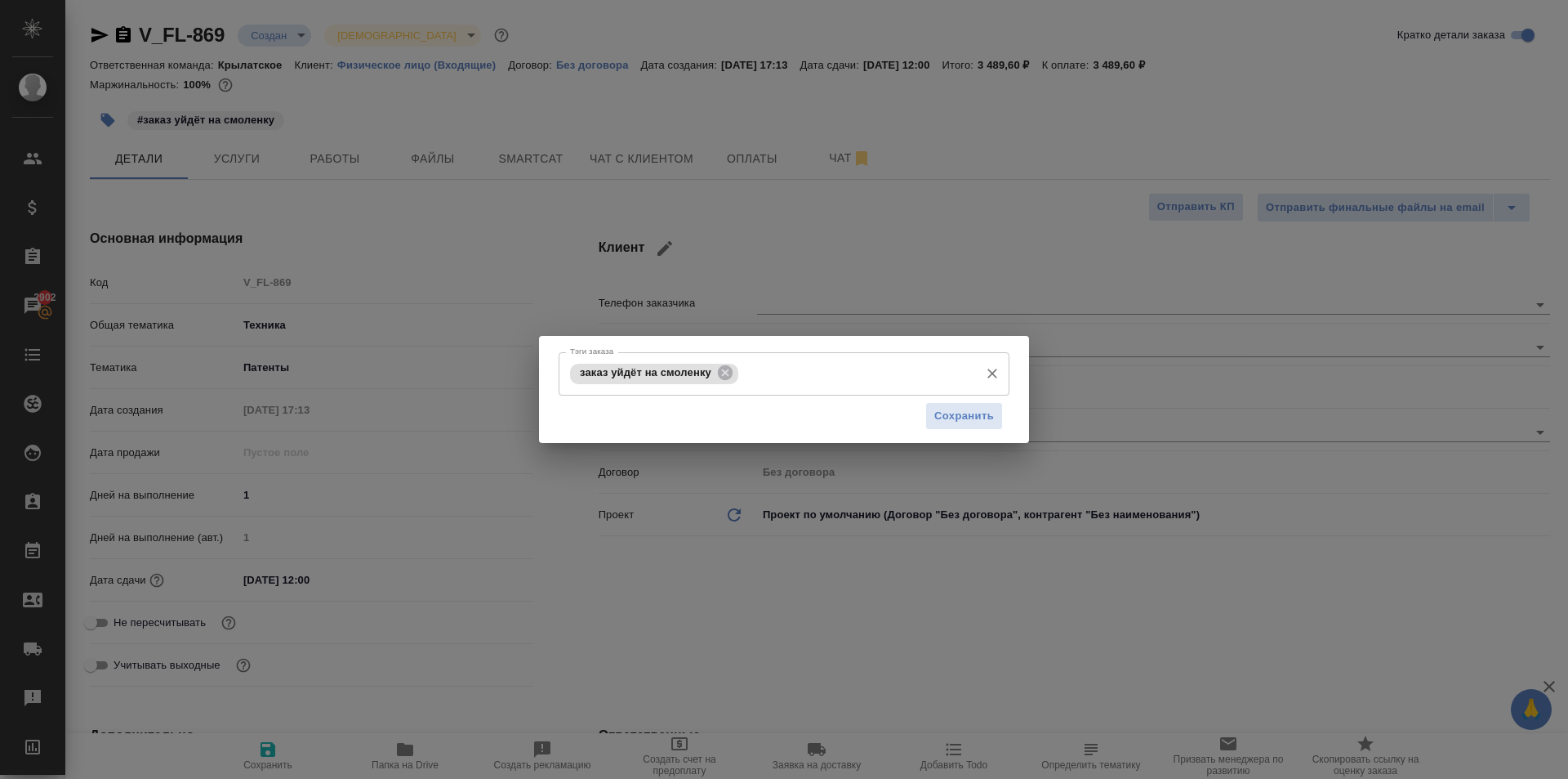
click at [781, 389] on div "заказ уйдёт на смоленку Тэги заказа" at bounding box center [784, 373] width 451 height 43
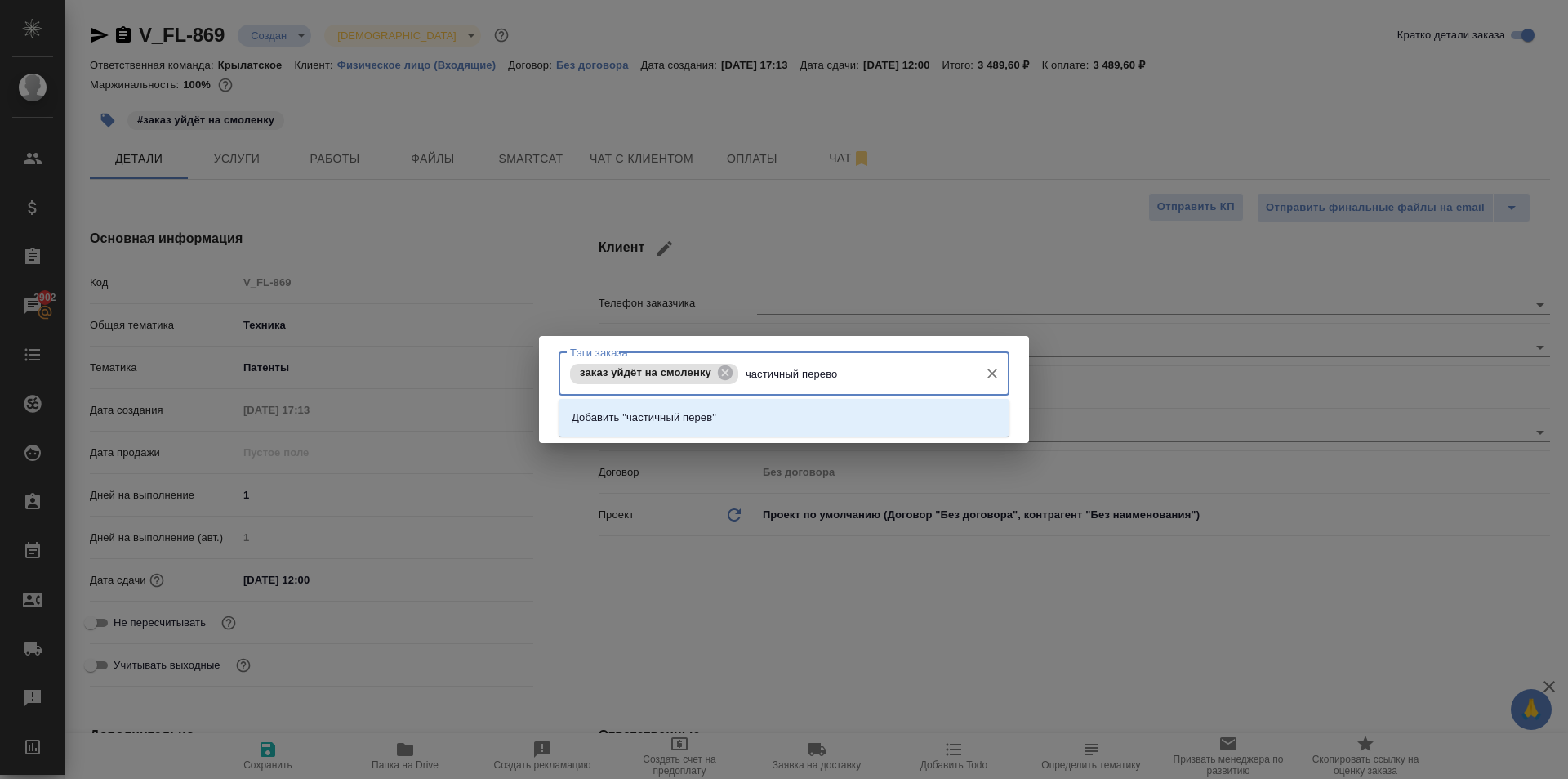
type input "частичный перевод"
click at [731, 422] on li "Добавить "частичный перевод"" at bounding box center [784, 418] width 451 height 29
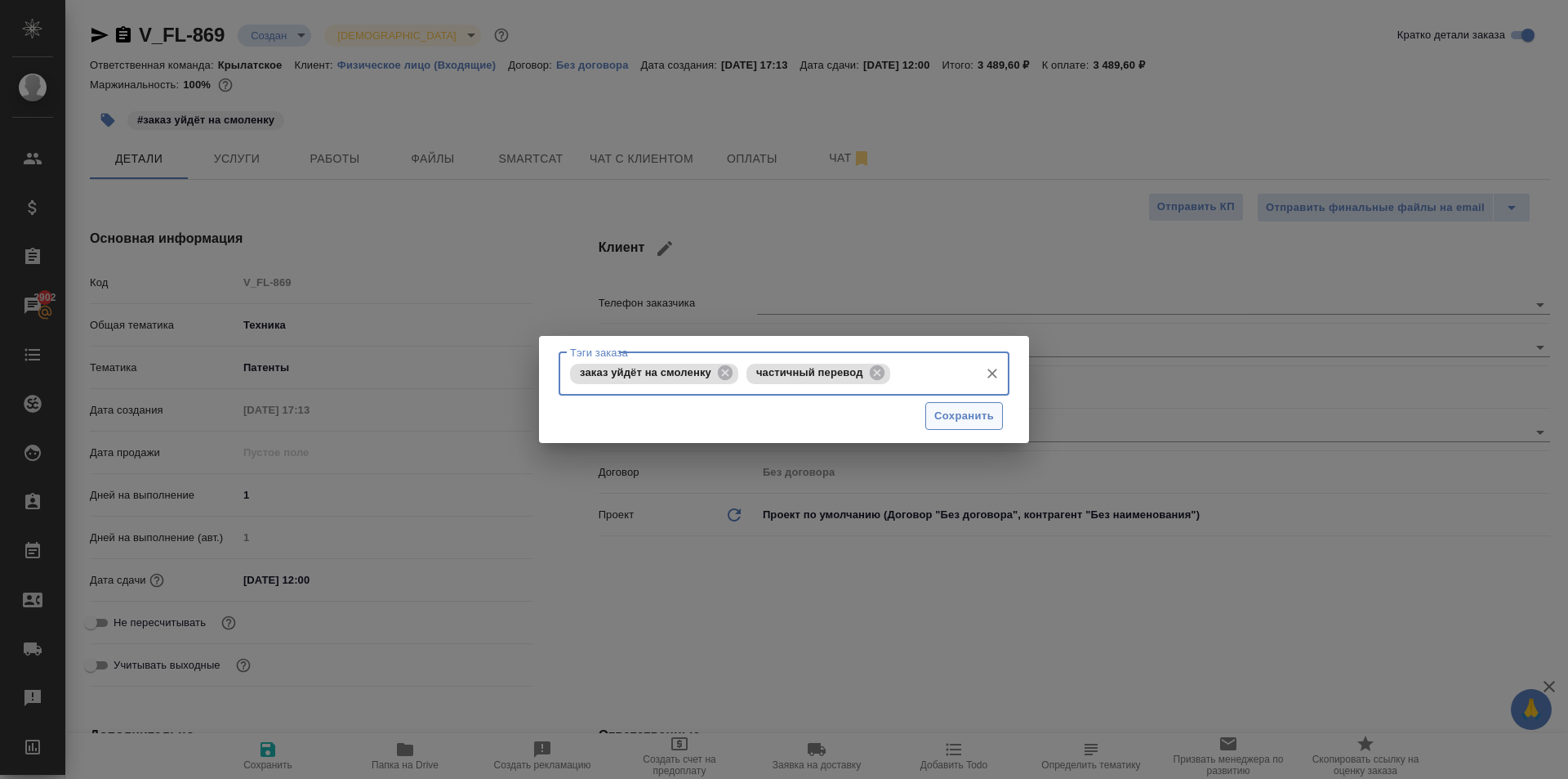
click at [950, 424] on span "Сохранить" at bounding box center [964, 416] width 60 height 19
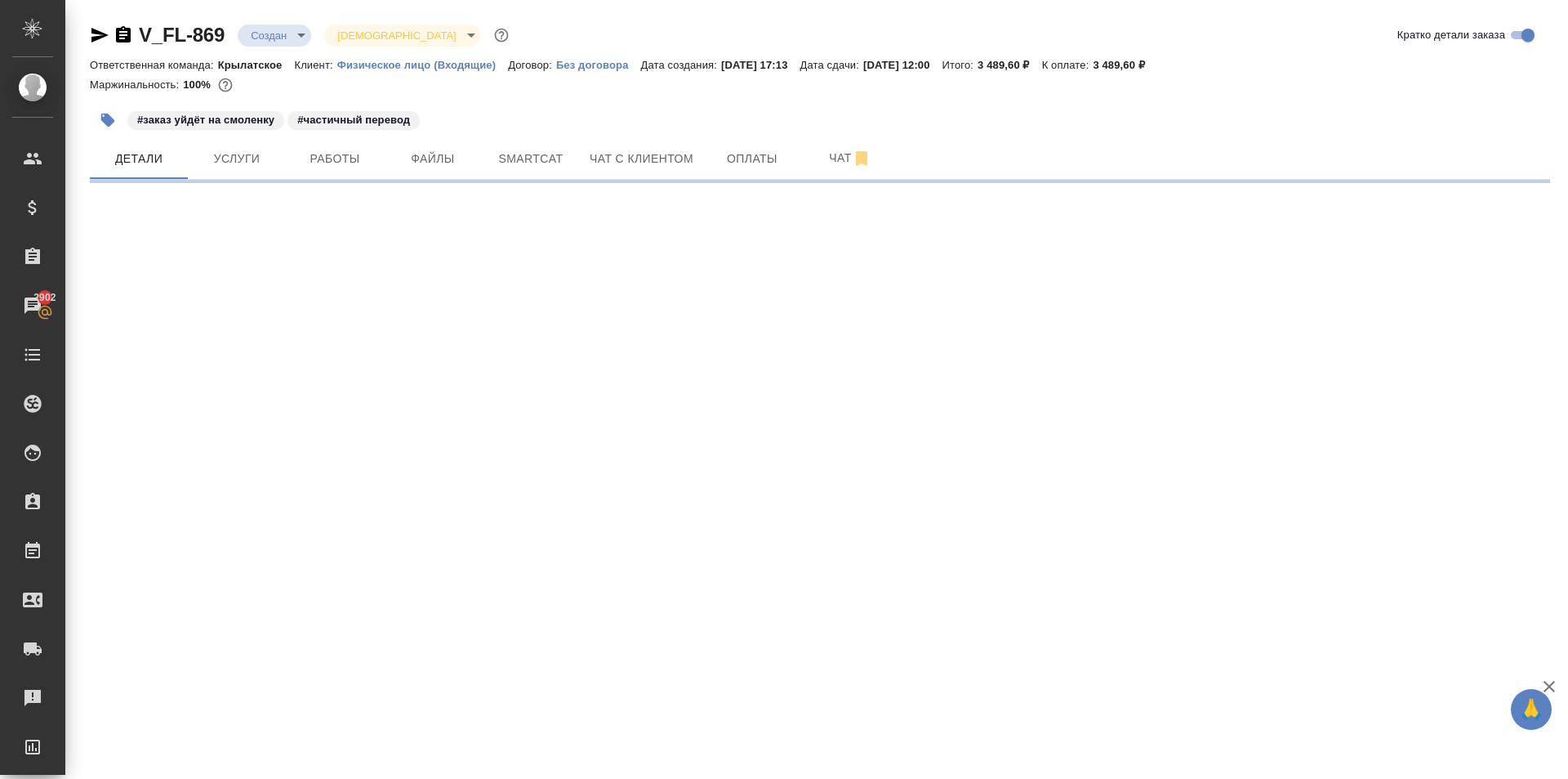
select select "RU"
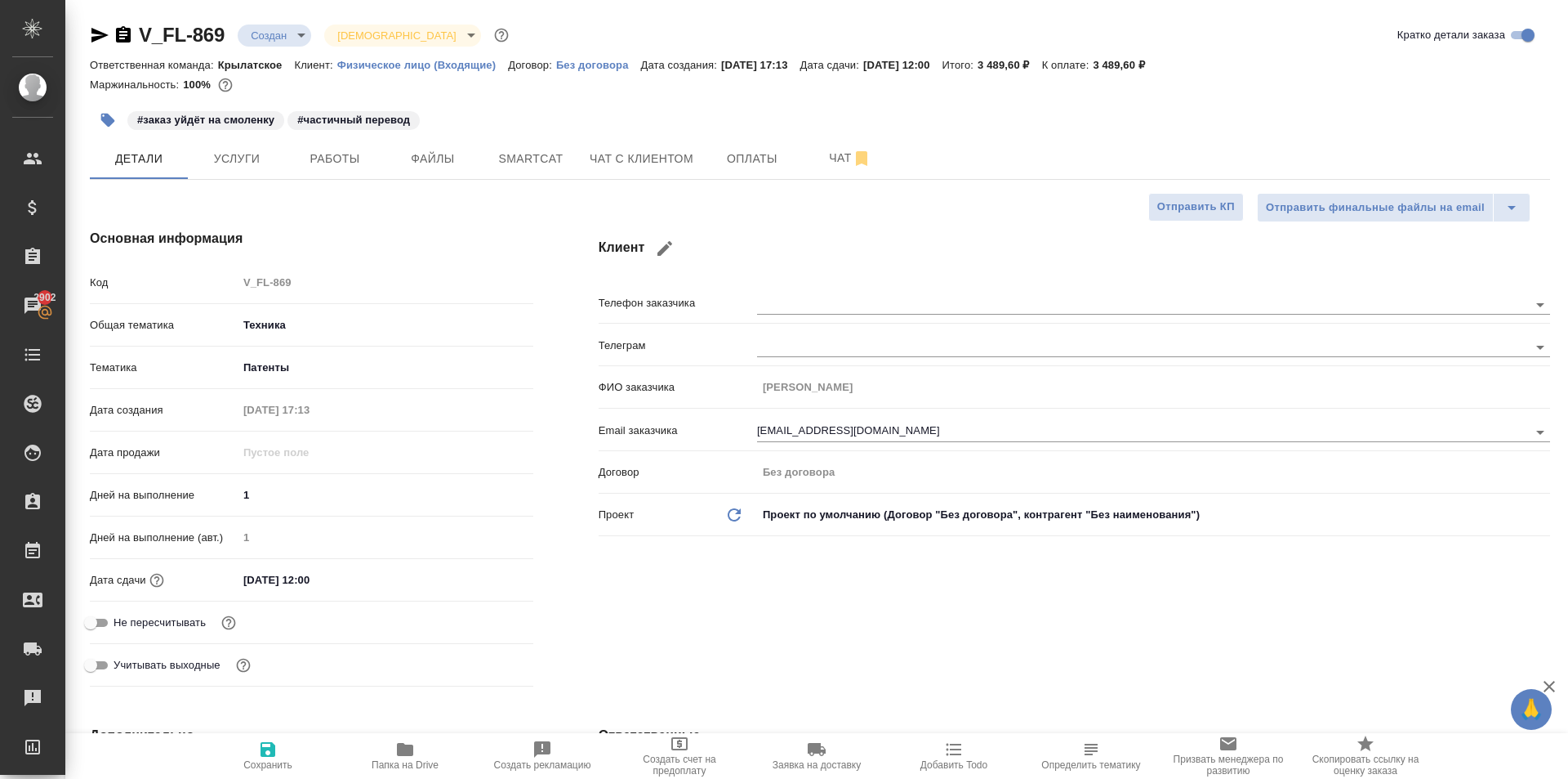
type textarea "x"
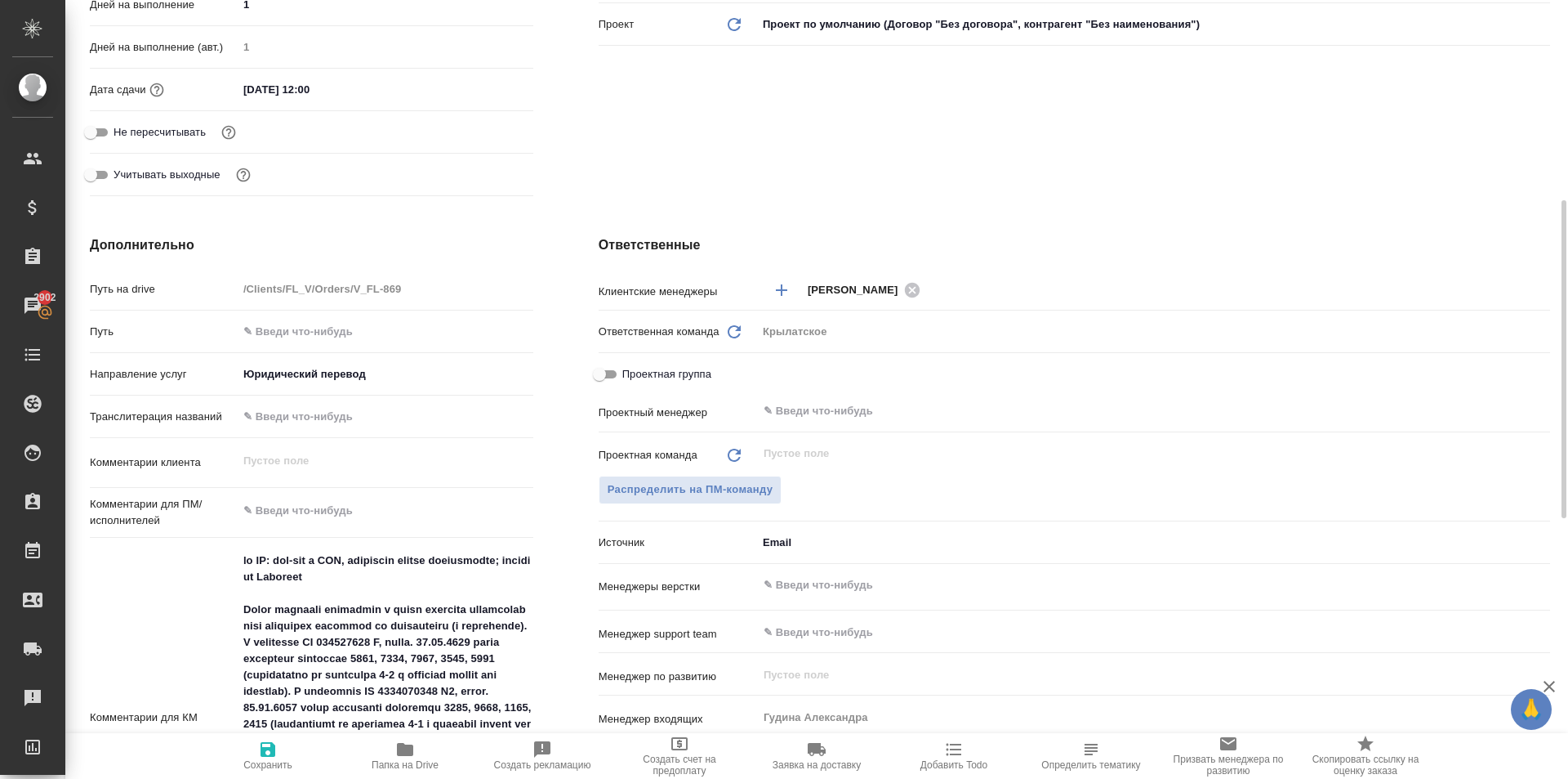
type textarea "x"
click at [290, 499] on textarea at bounding box center [385, 510] width 296 height 27
type textarea "x"
type textarea "н"
type textarea "x"
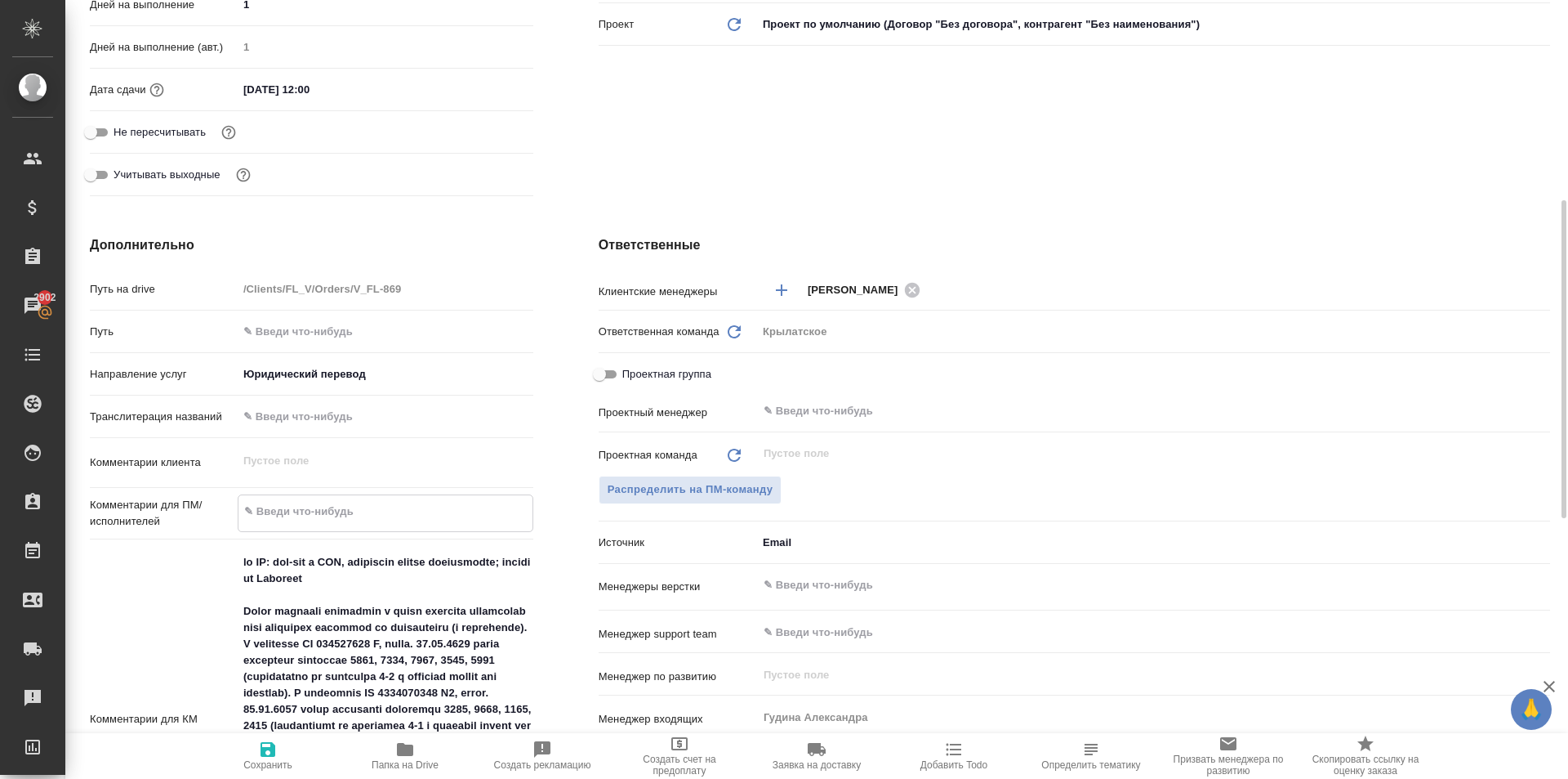
type textarea "x"
type textarea "не"
type textarea "x"
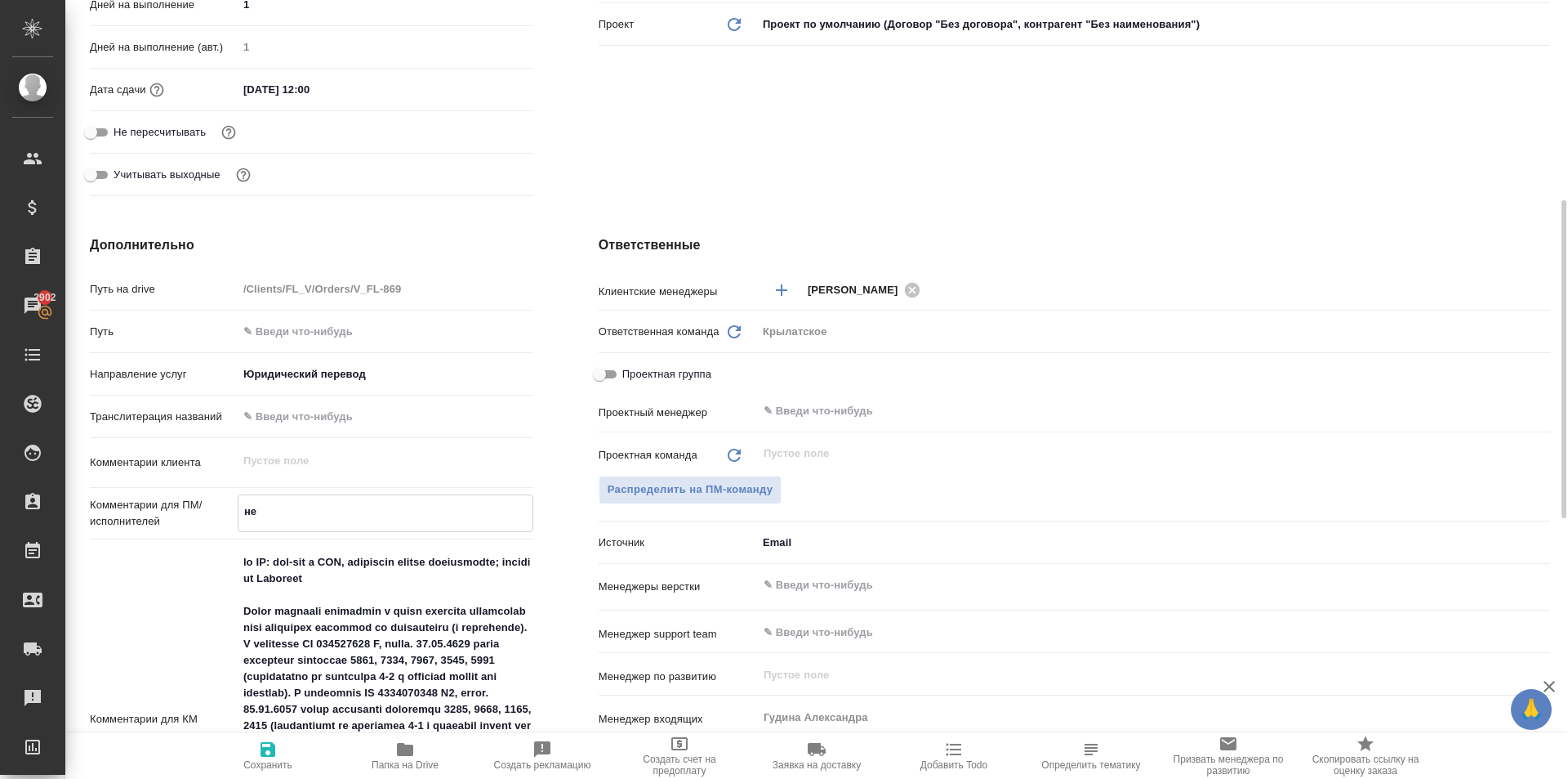
type textarea "x"
type textarea "не"
type textarea "x"
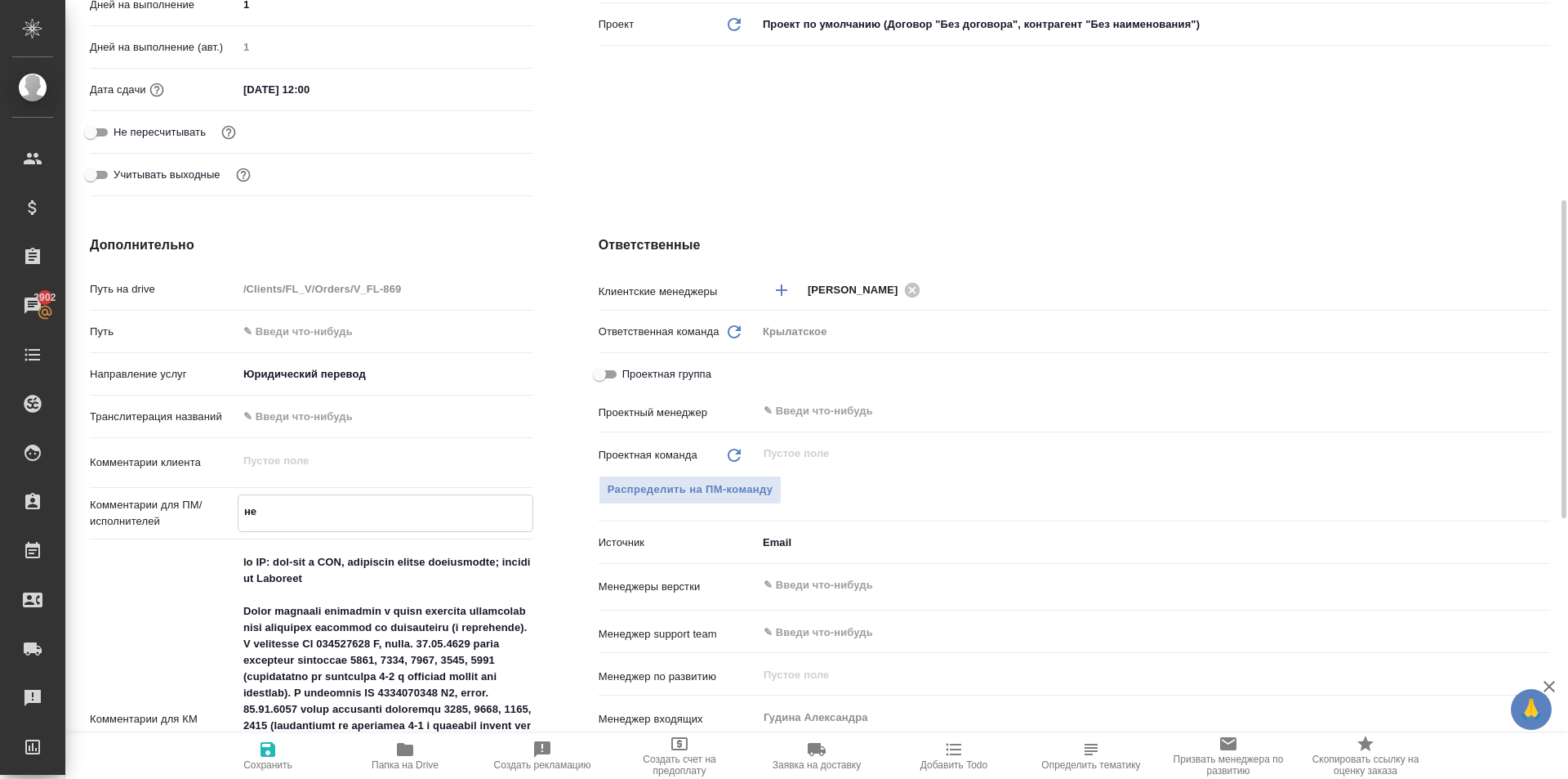
type textarea "не Н"
type textarea "x"
type textarea "не НО"
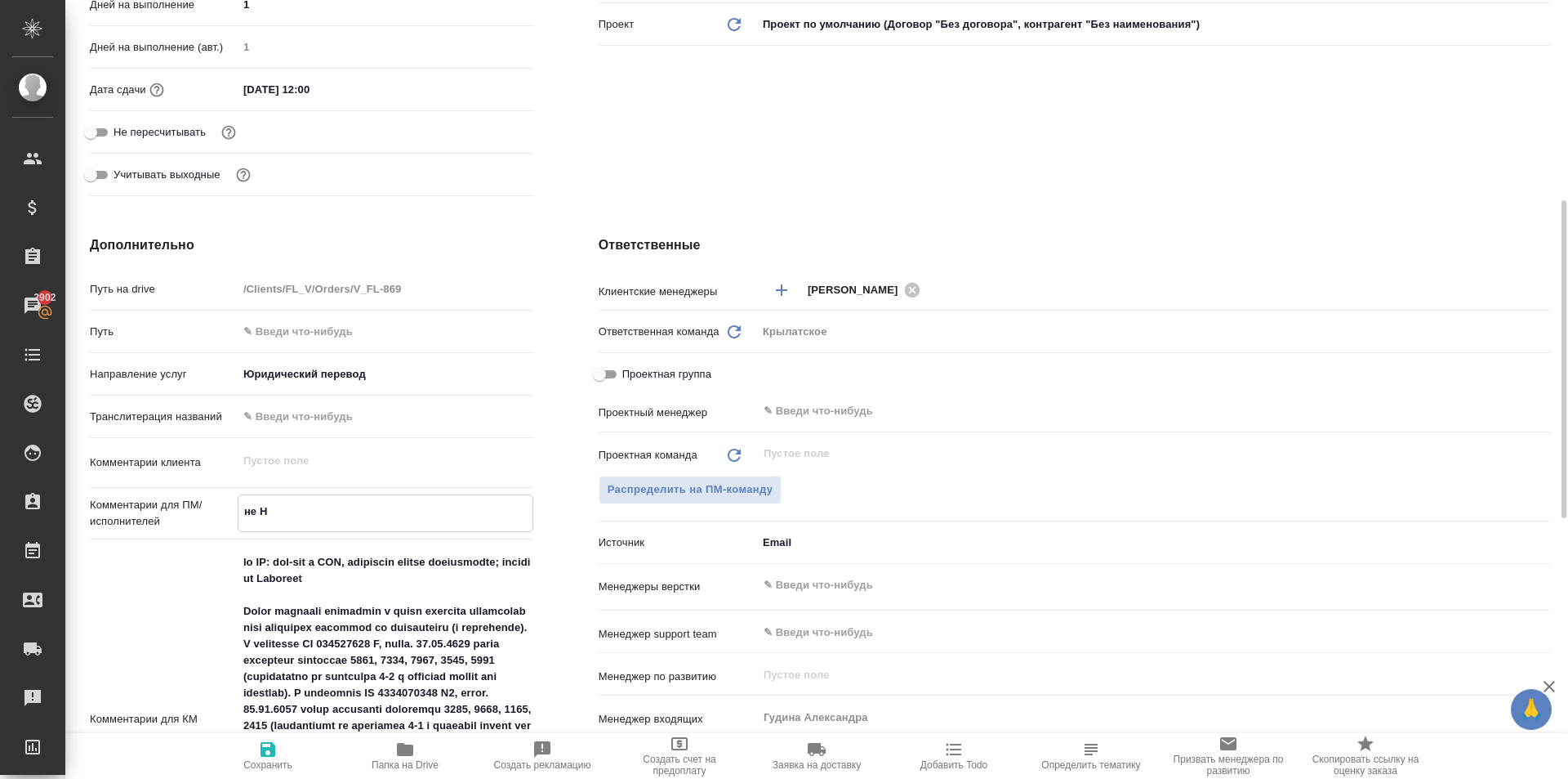
type textarea "x"
type textarea "не НОТ"
type textarea "x"
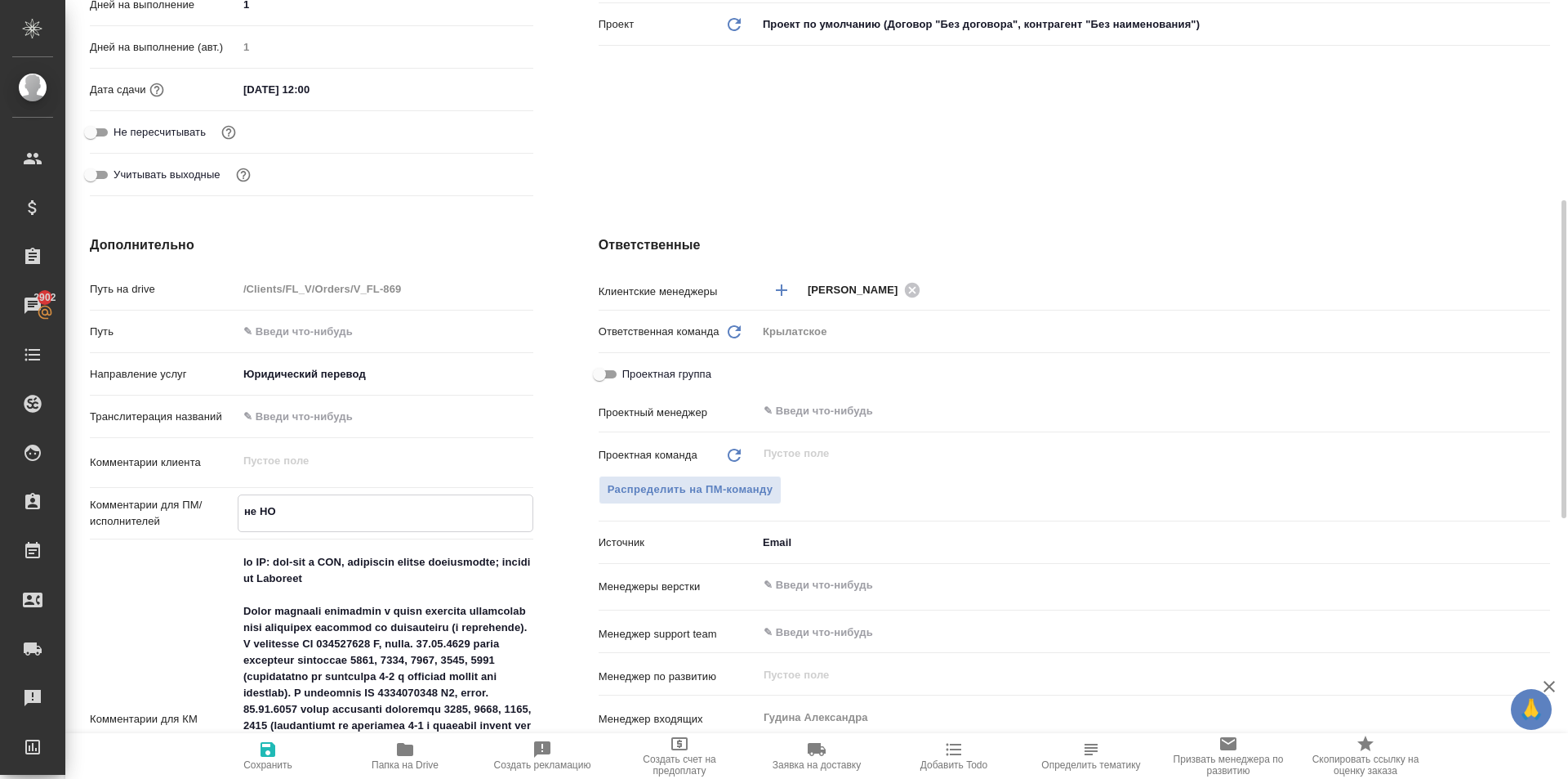
type textarea "x"
type textarea "не НОТ."
type textarea "x"
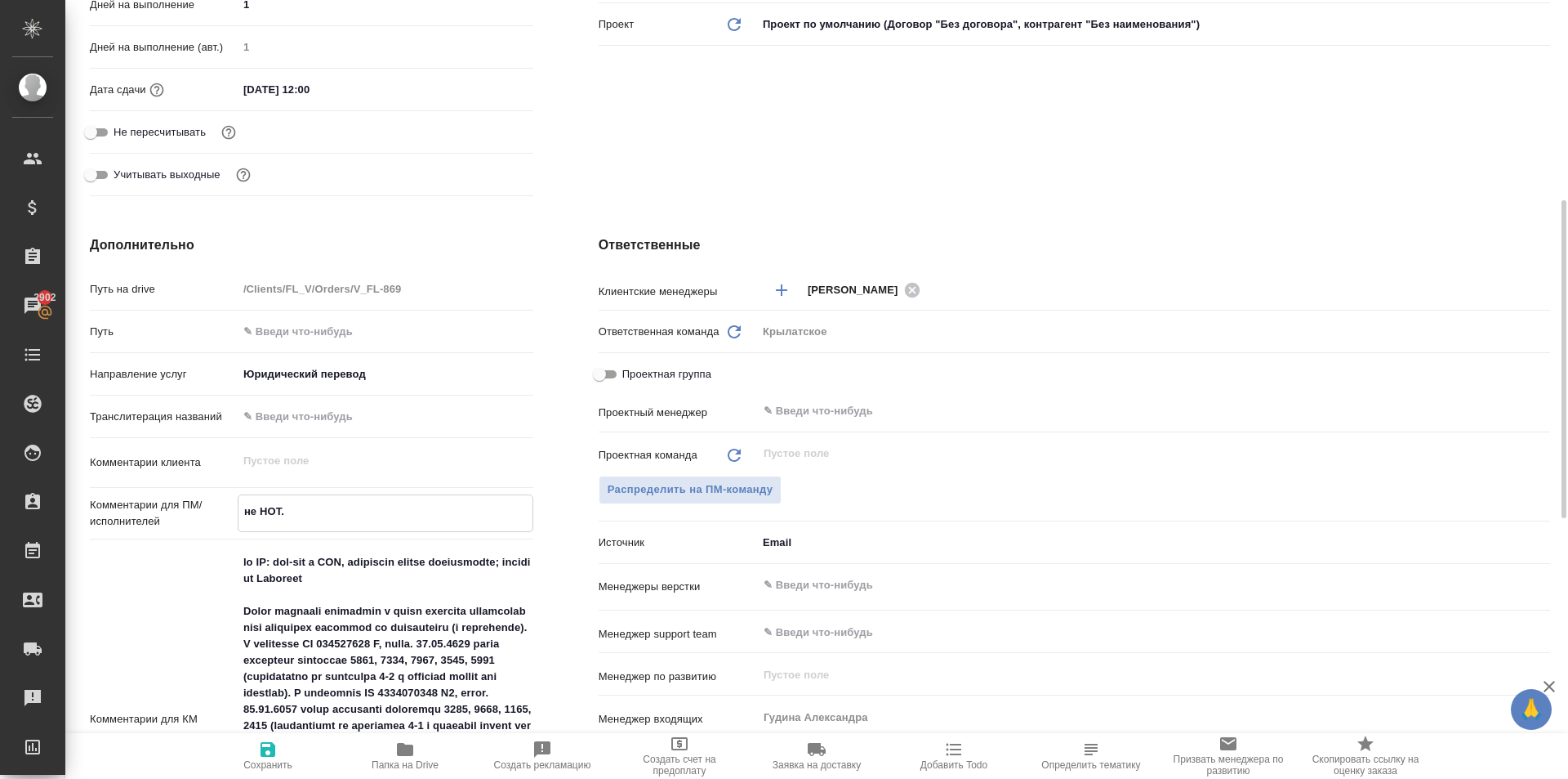
type textarea "x"
type textarea "не НОТ."
type textarea "x"
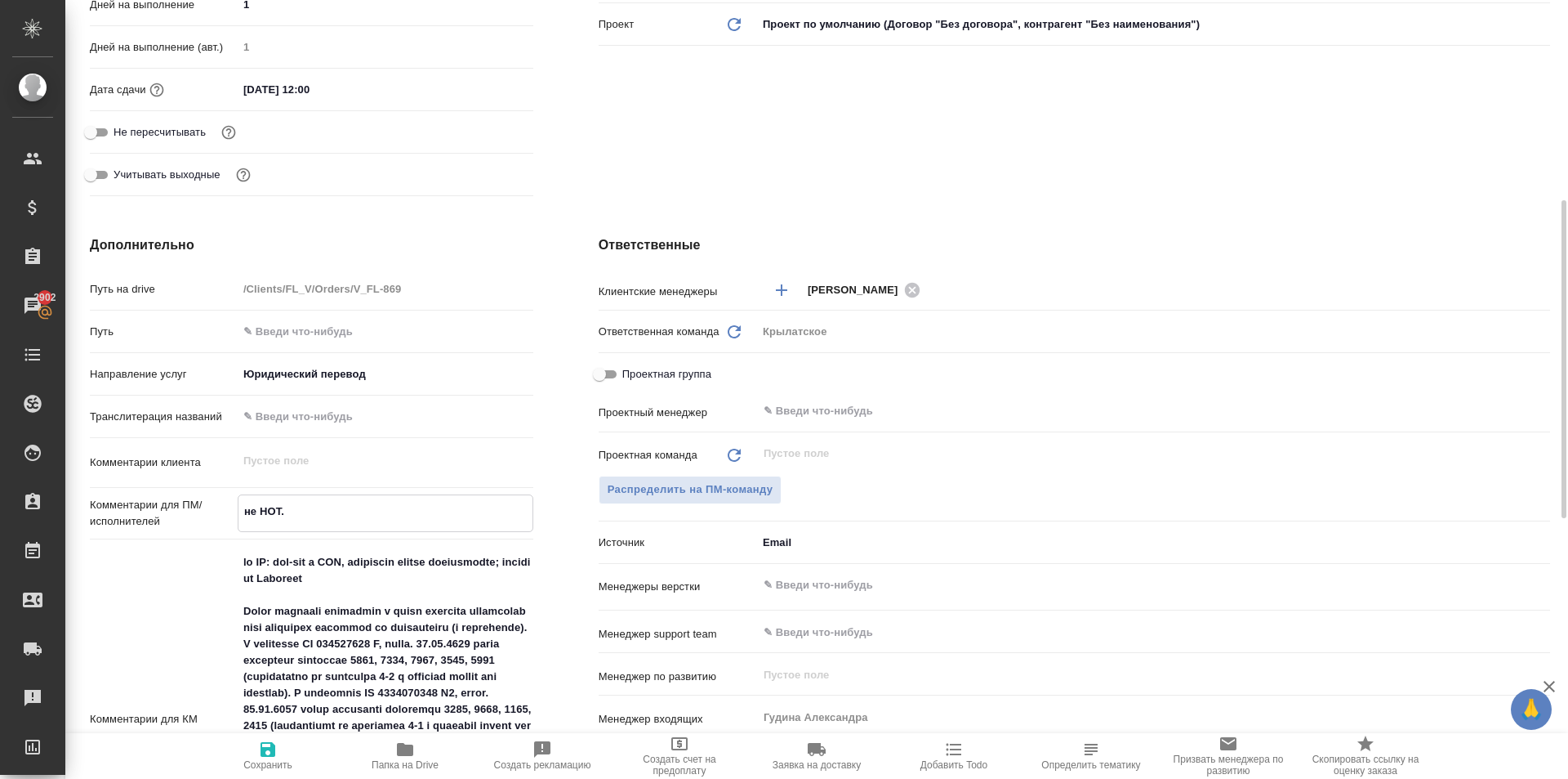
type textarea "не НОТ."
type textarea "x"
type textarea "не НОТ."
type textarea "x"
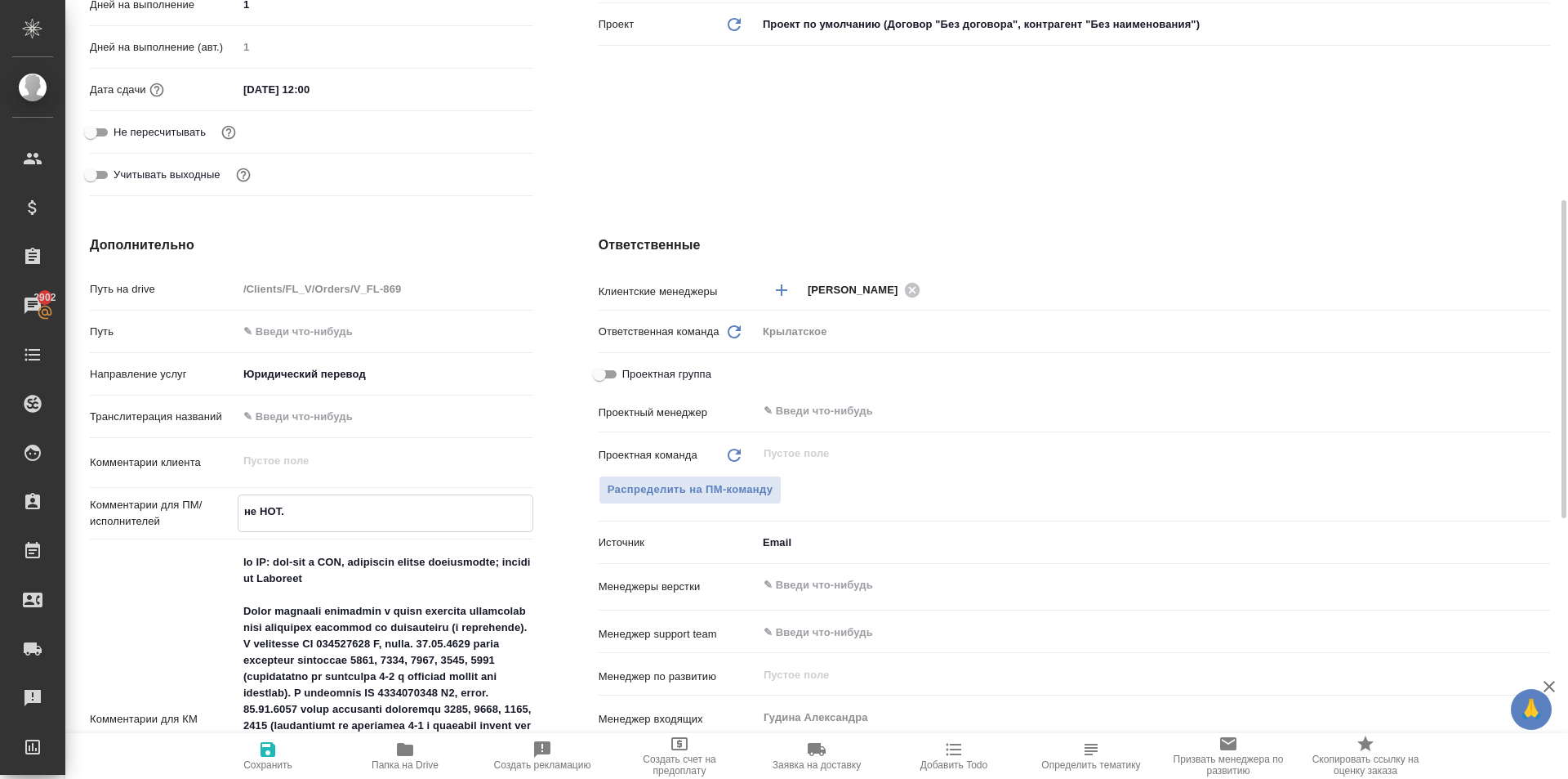
type textarea "x"
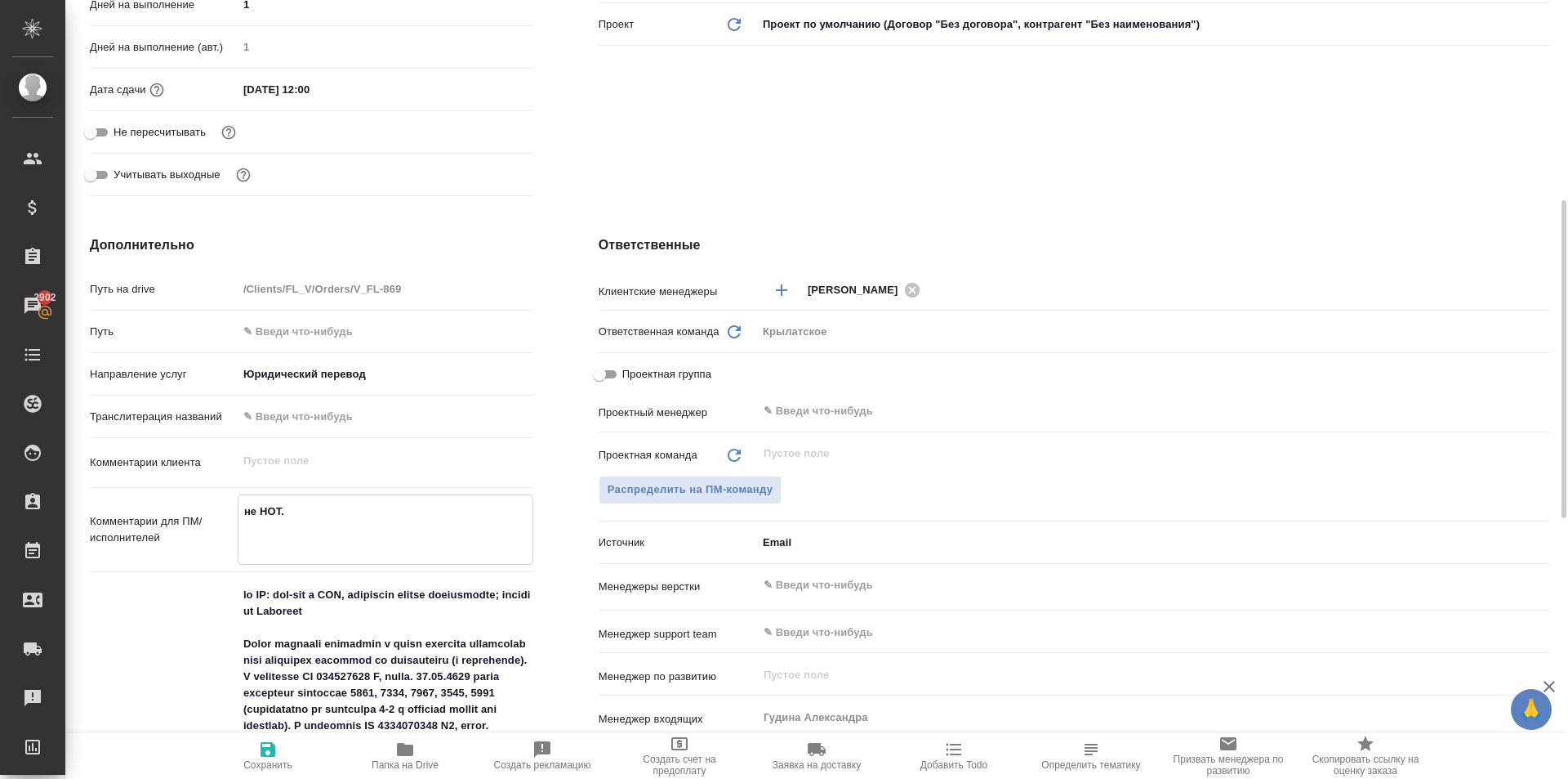
type textarea "x"
type textarea "не НОТ. В"
type textarea "x"
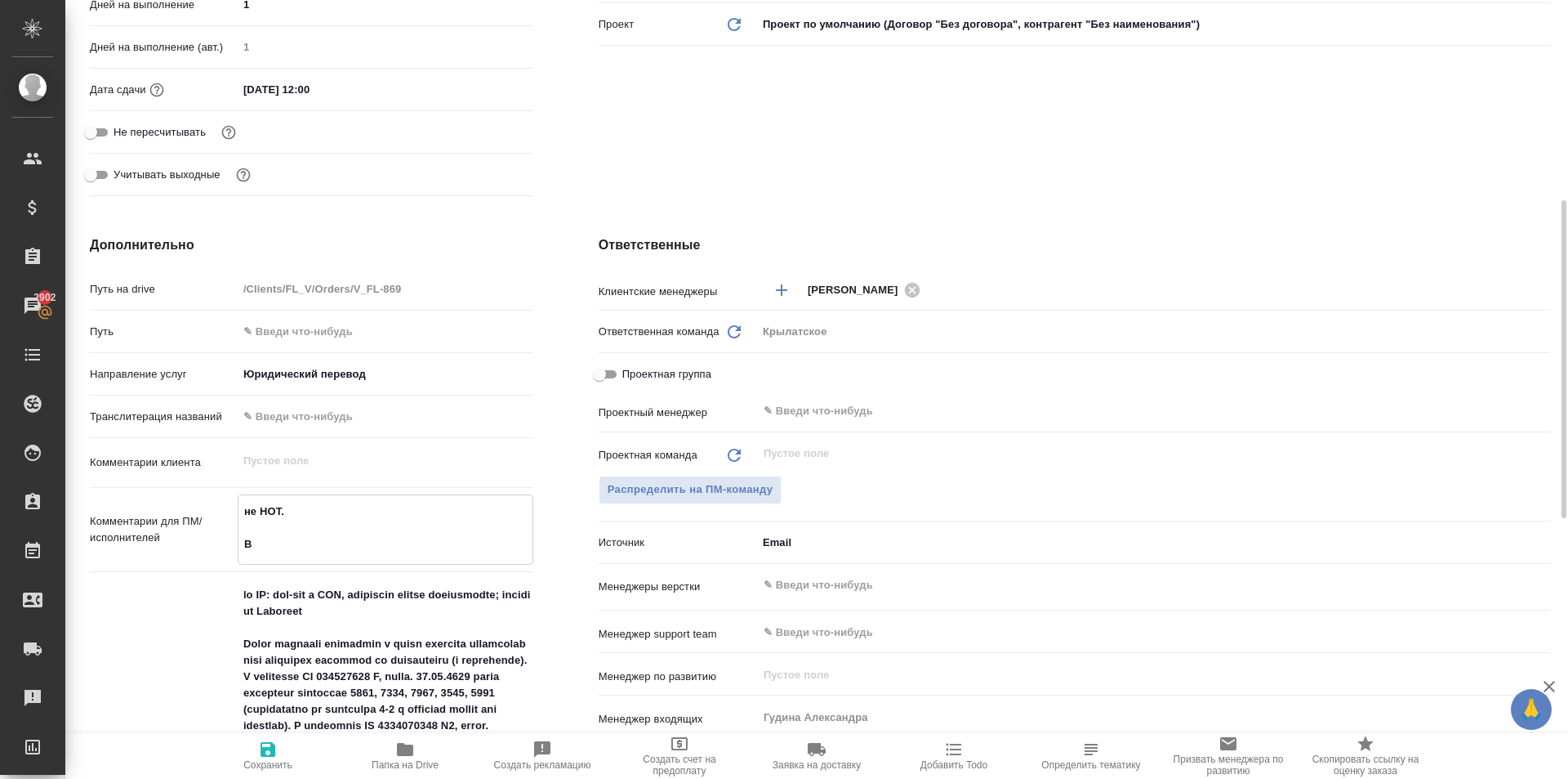
type textarea "не НОТ. Вы"
type textarea "x"
type textarea "не НОТ. Вып"
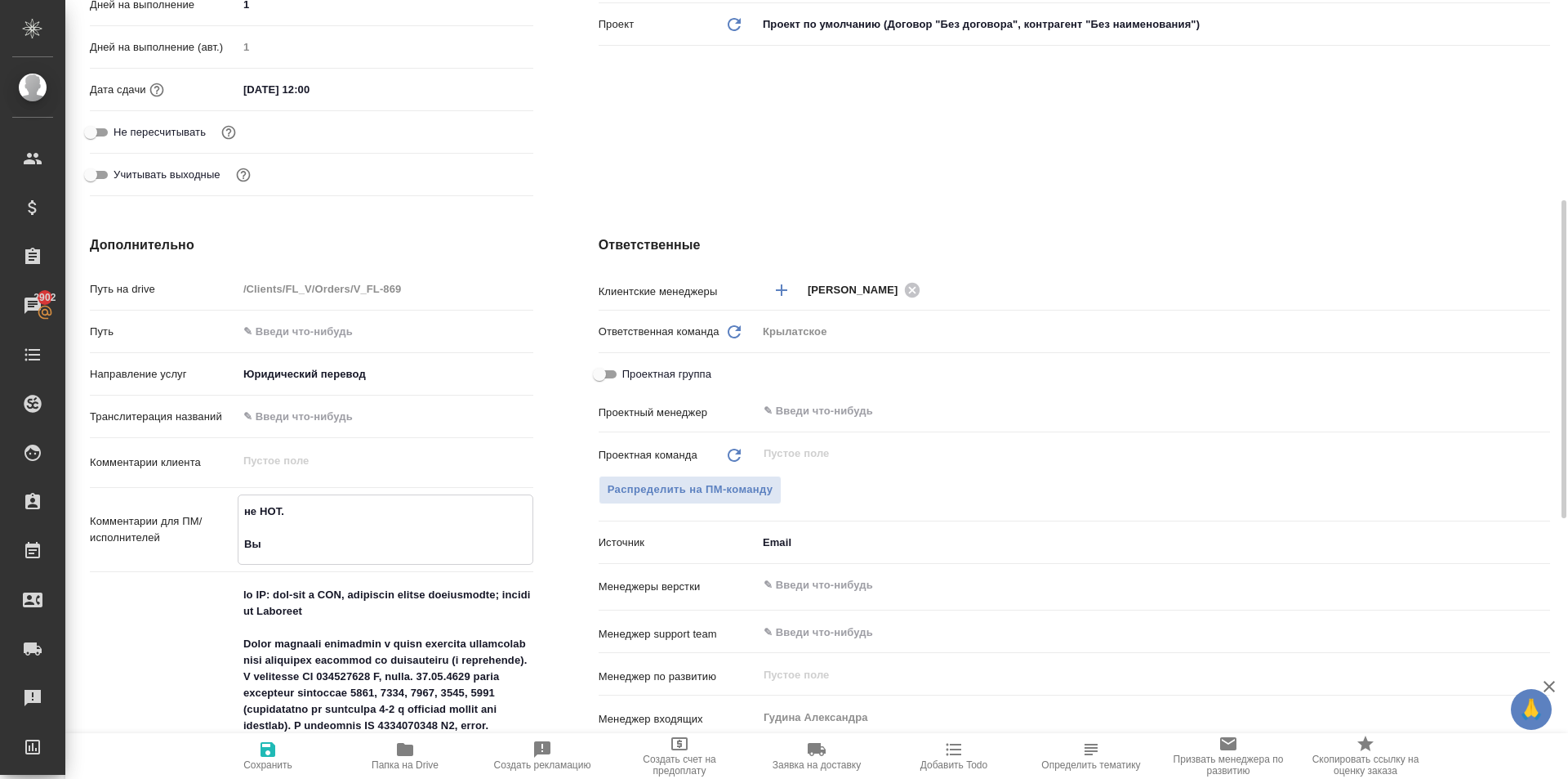
type textarea "x"
type textarea "не НОТ. Выпо"
type textarea "x"
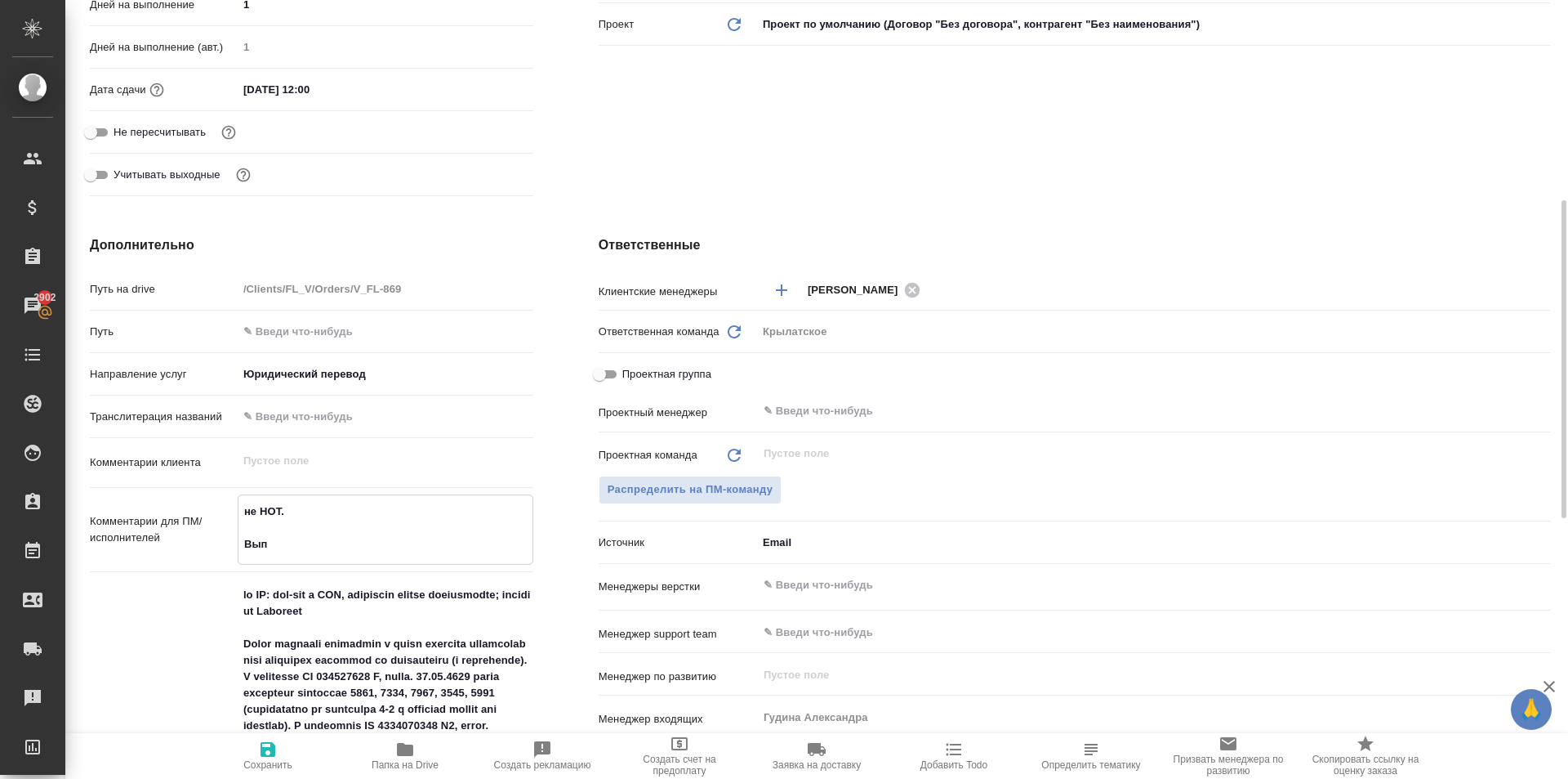
type textarea "x"
type textarea "не НОТ. Выпол"
type textarea "x"
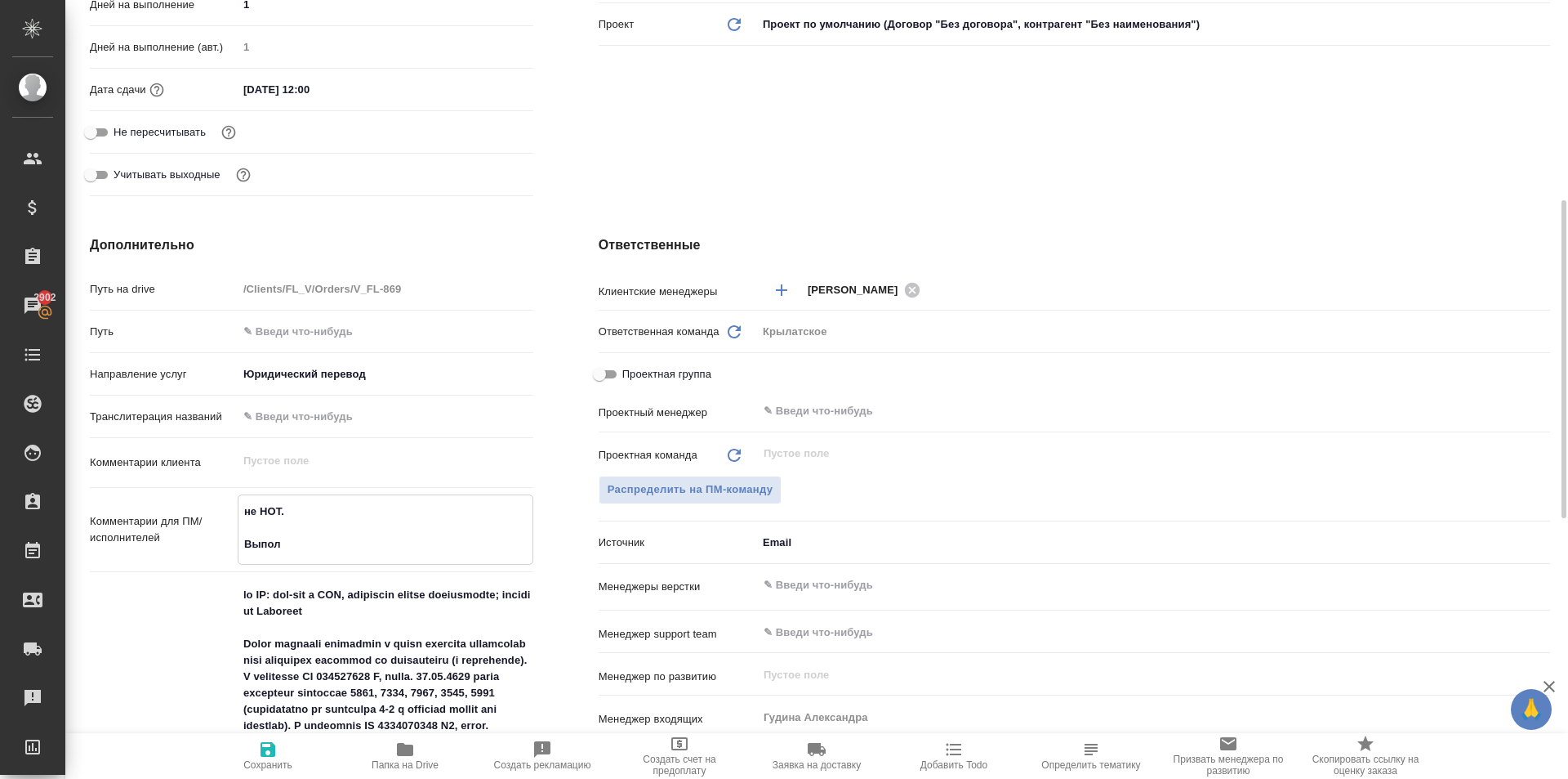
type textarea "x"
type textarea "не НОТ. Выполн"
type textarea "x"
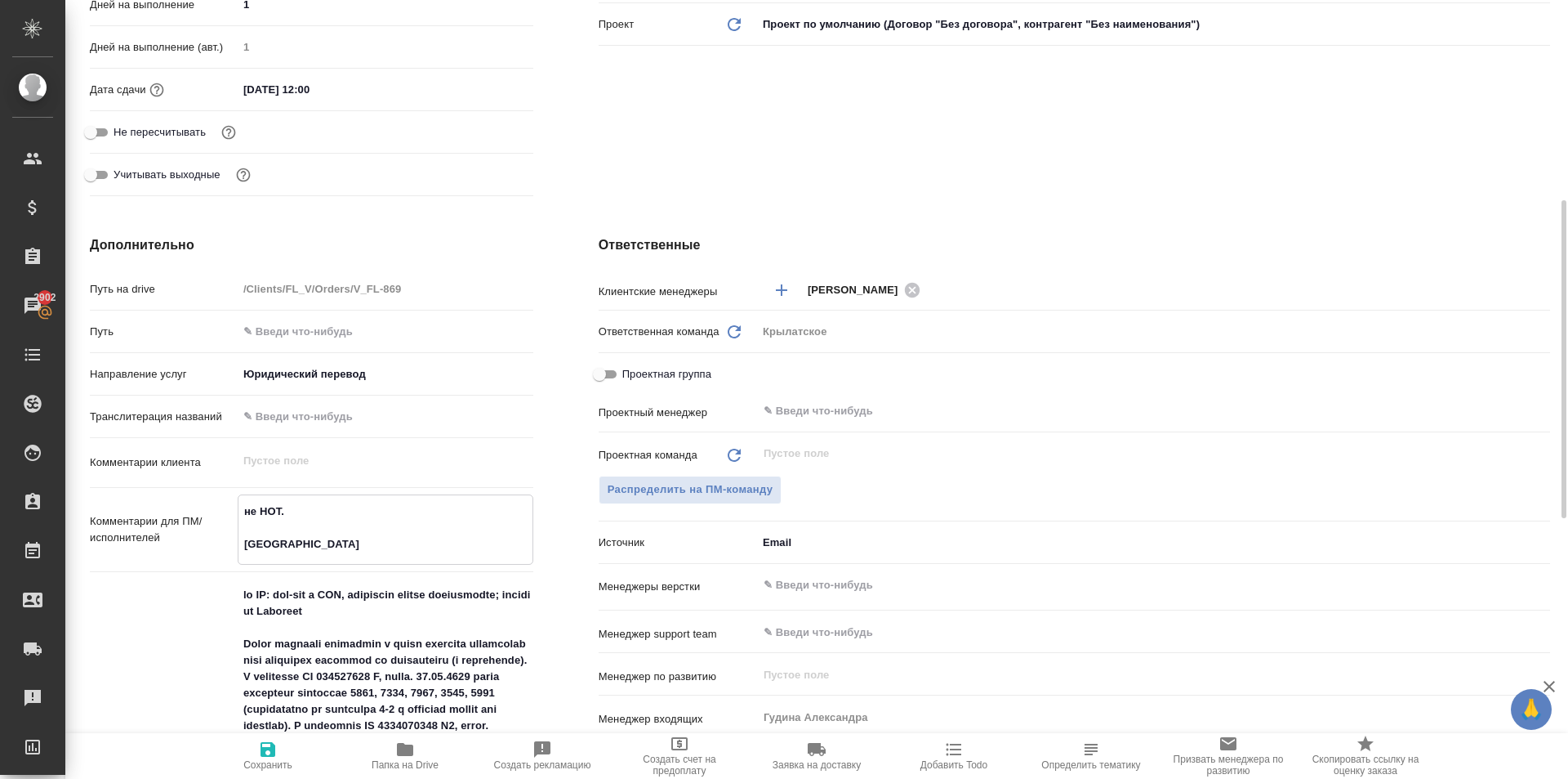
type textarea "не НОТ. Выполня"
type textarea "x"
type textarea "не НОТ. Выполняе"
type textarea "x"
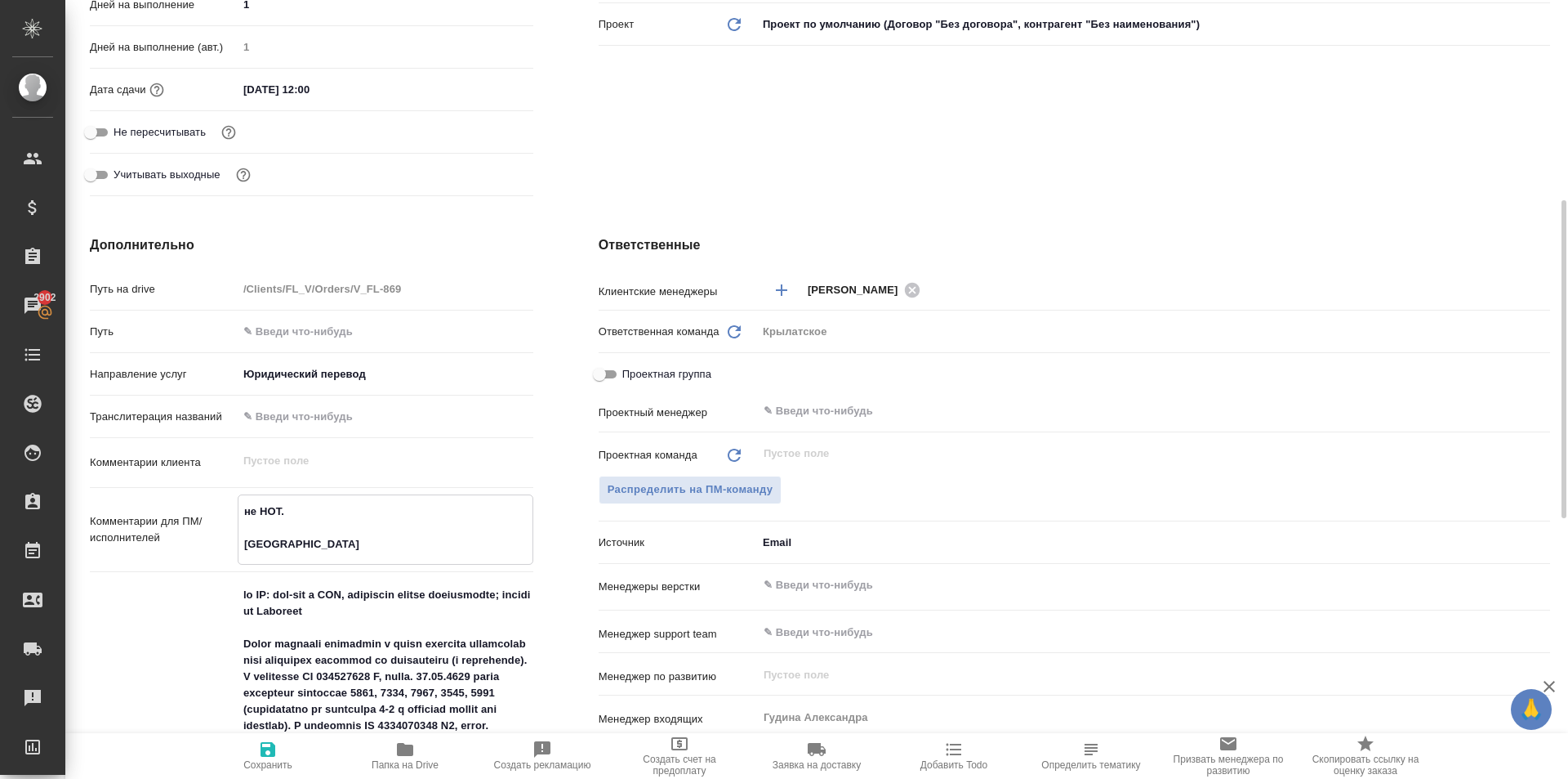
type textarea "x"
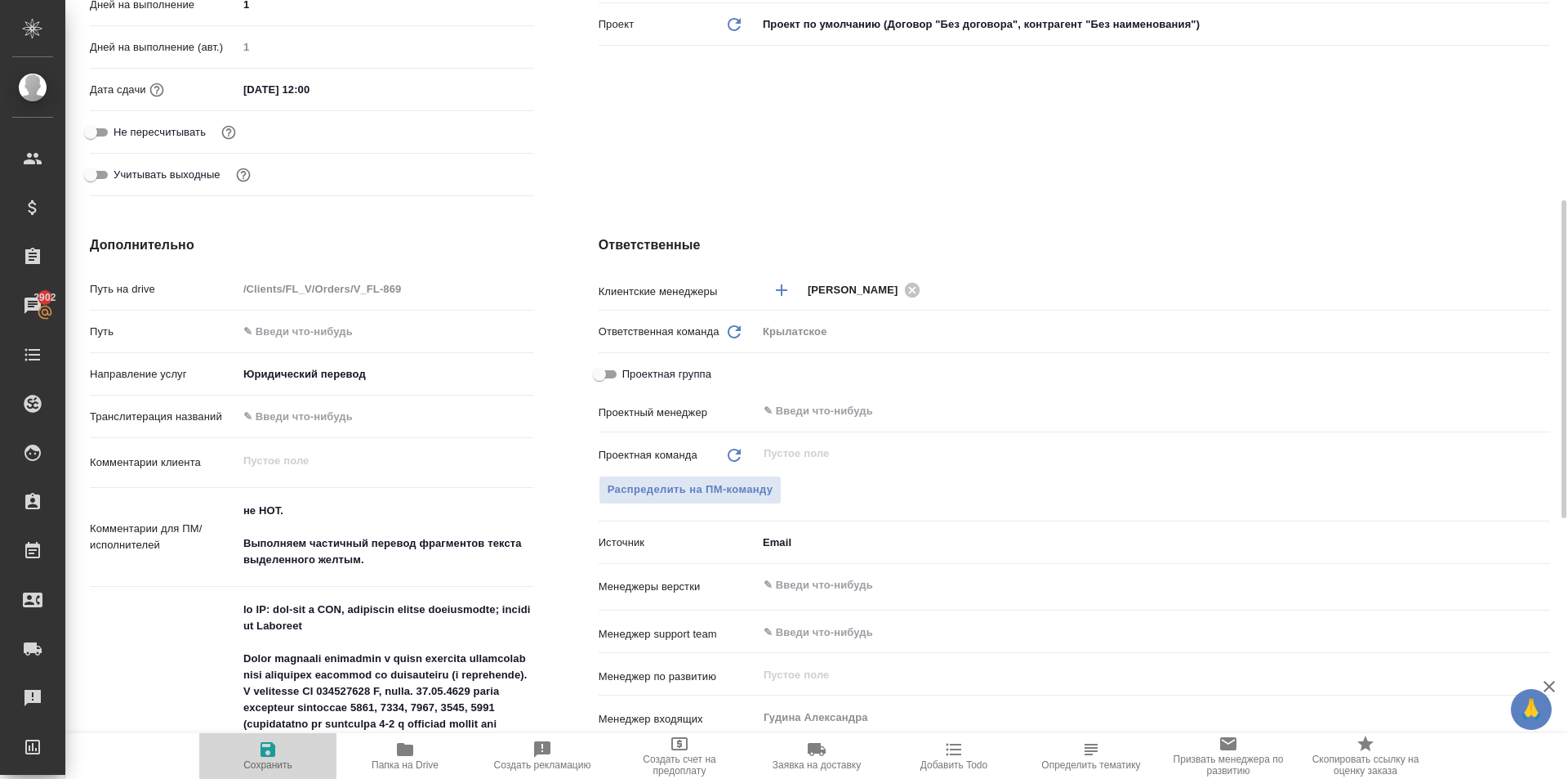
click at [271, 750] on icon "button" at bounding box center [267, 750] width 15 height 15
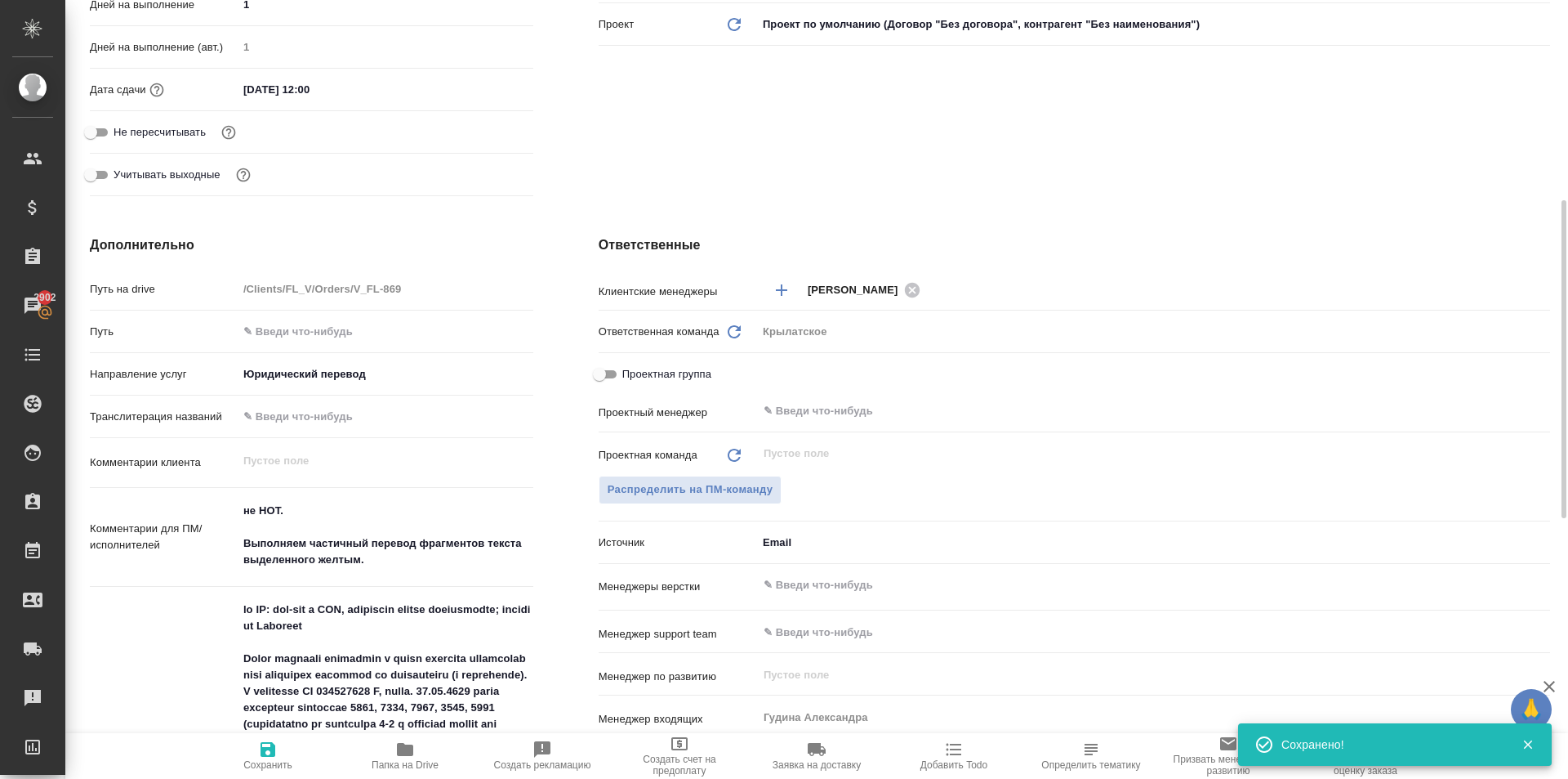
scroll to position [0, 0]
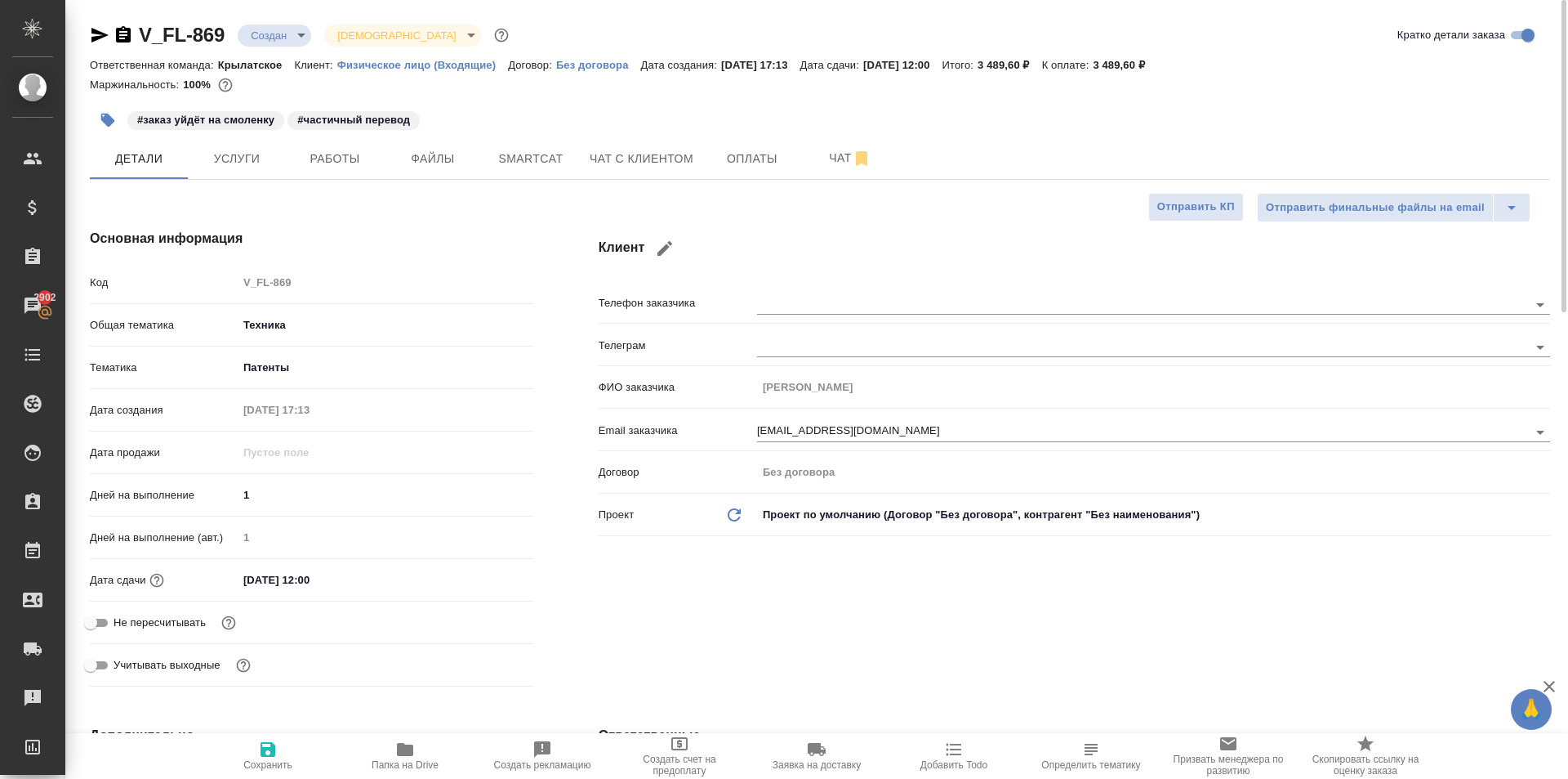
click at [866, 214] on div "Клиент Телефон заказчика Телеграм ФИО заказчика Гайнутдинов Альберт Фаридович E…" at bounding box center [1074, 461] width 1017 height 530
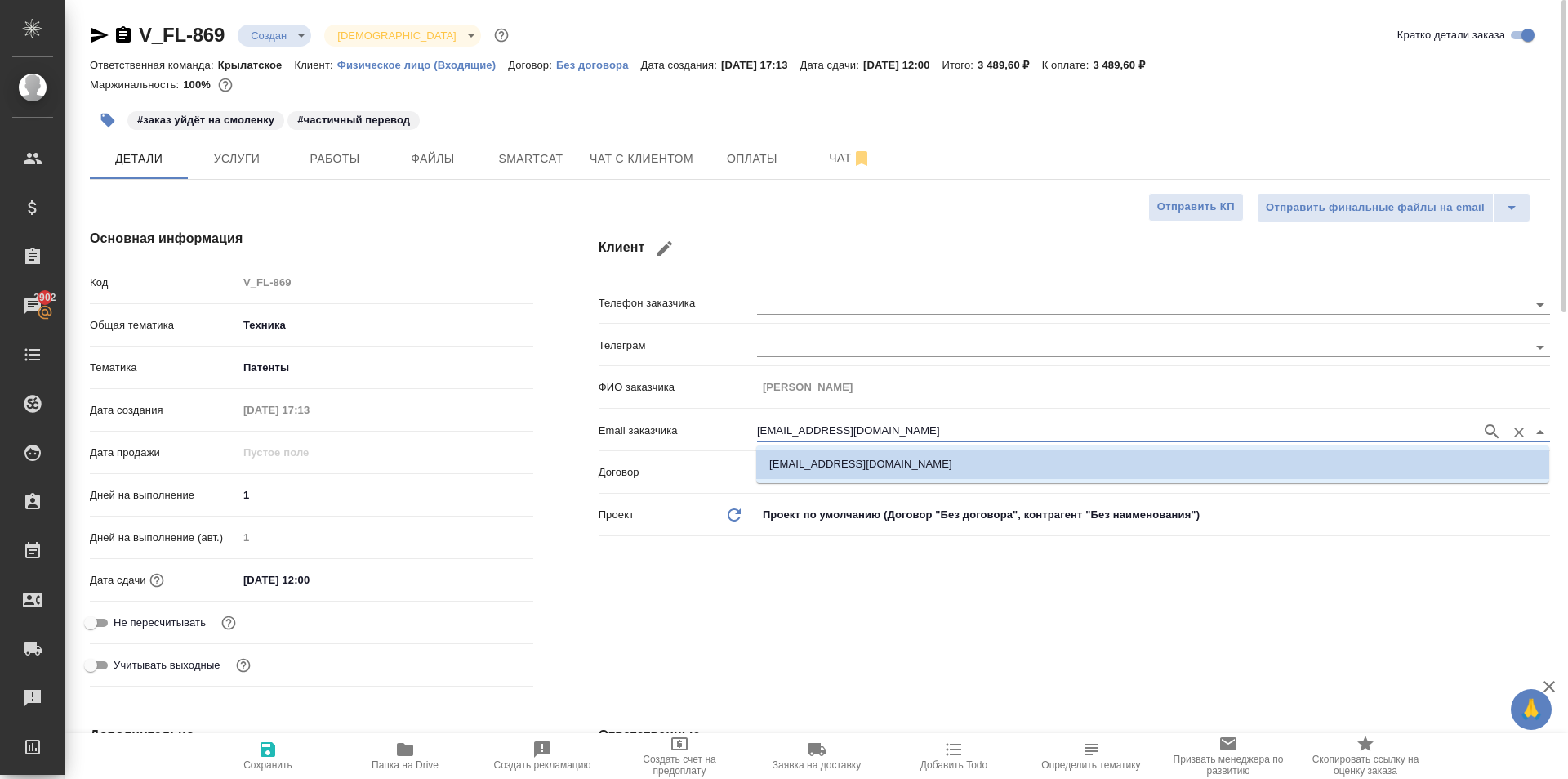
drag, startPoint x: 931, startPoint y: 435, endPoint x: 748, endPoint y: 442, distance: 183.1
click at [748, 442] on div "Email заказчика albertguynutdinov@gmail.com" at bounding box center [1074, 429] width 952 height 28
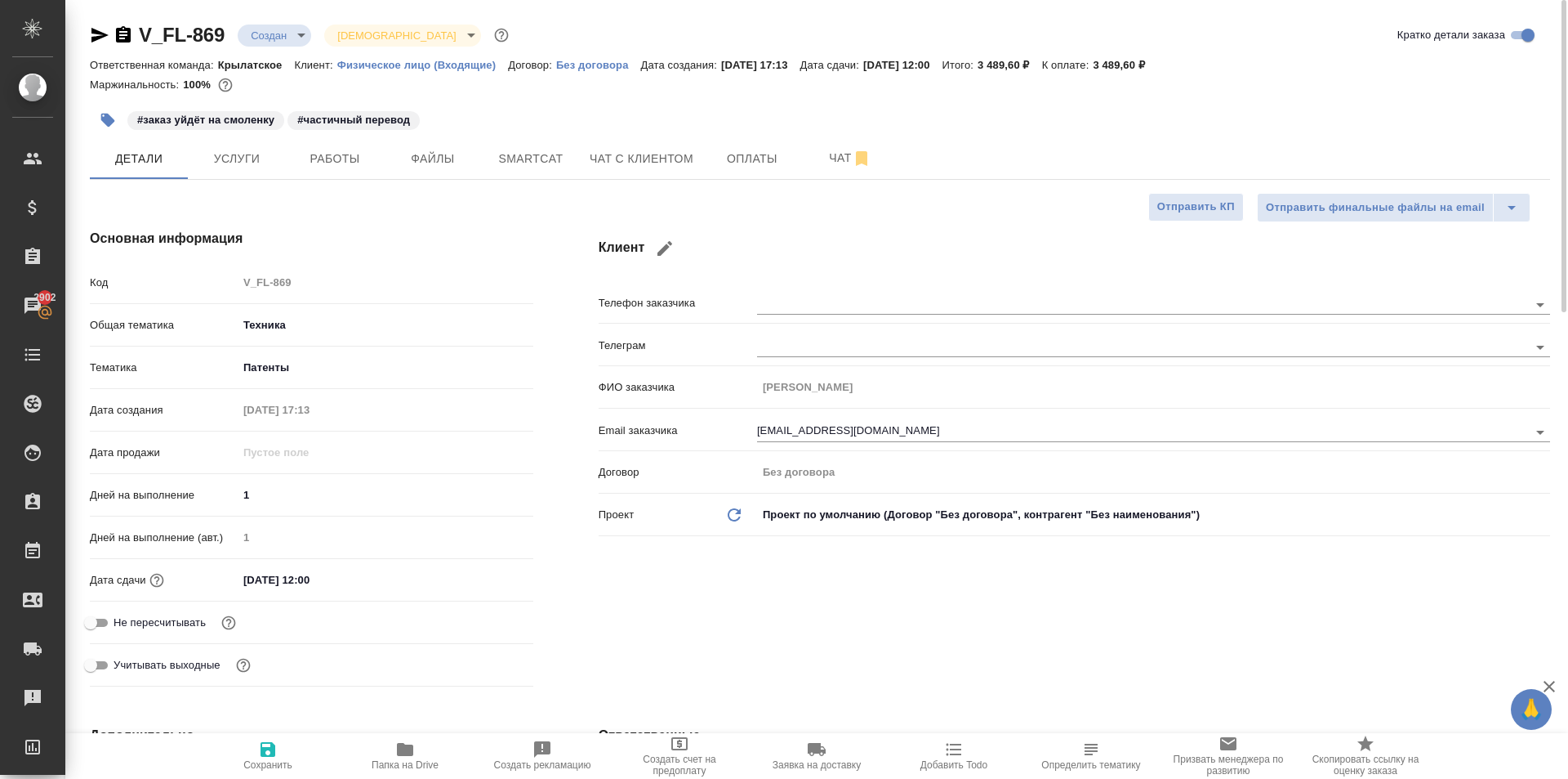
drag, startPoint x: 730, startPoint y: 559, endPoint x: 1086, endPoint y: 16, distance: 649.3
click at [755, 529] on div "Клиент Телефон заказчика Телеграм ФИО заказчика Гайнутдинов Альберт Фаридович E…" at bounding box center [1074, 461] width 1017 height 530
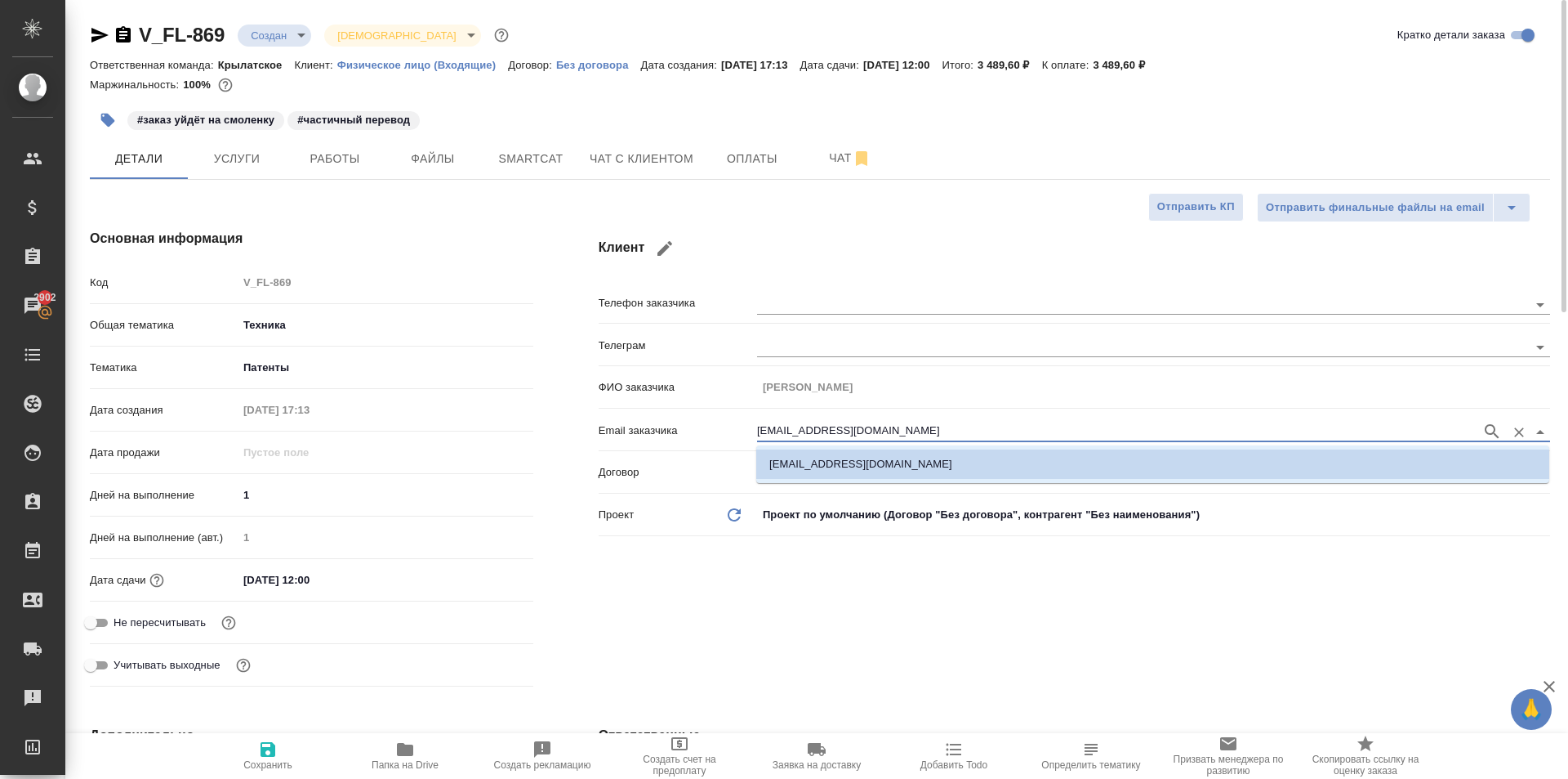
drag, startPoint x: 919, startPoint y: 429, endPoint x: 604, endPoint y: 394, distance: 316.9
click at [604, 394] on div "Телефон заказчика Телеграм ФИО заказчика Гайнутдинов Альберт Фаридович Email за…" at bounding box center [1074, 415] width 952 height 255
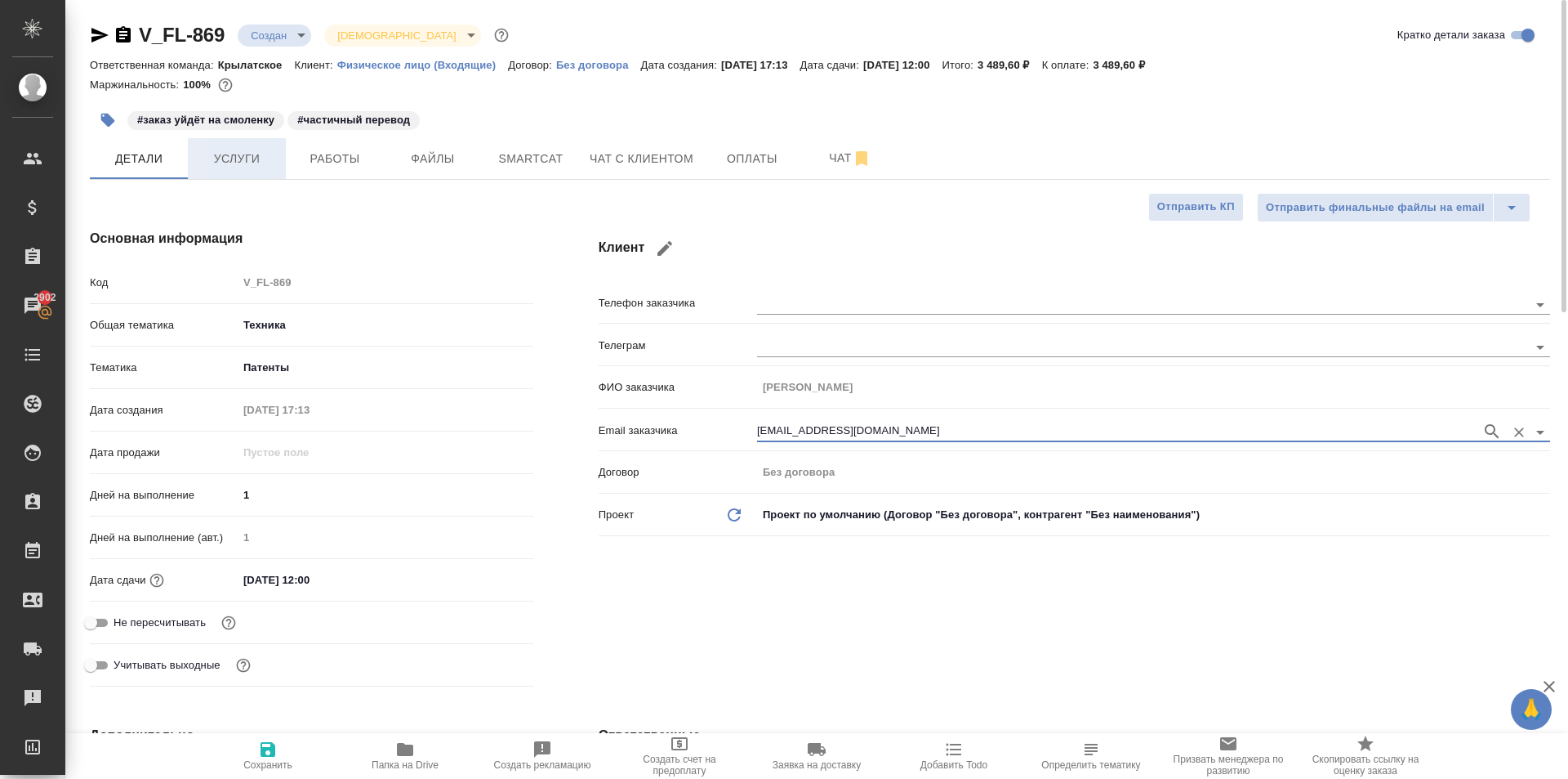
click at [242, 163] on span "Услуги" at bounding box center [237, 159] width 79 height 20
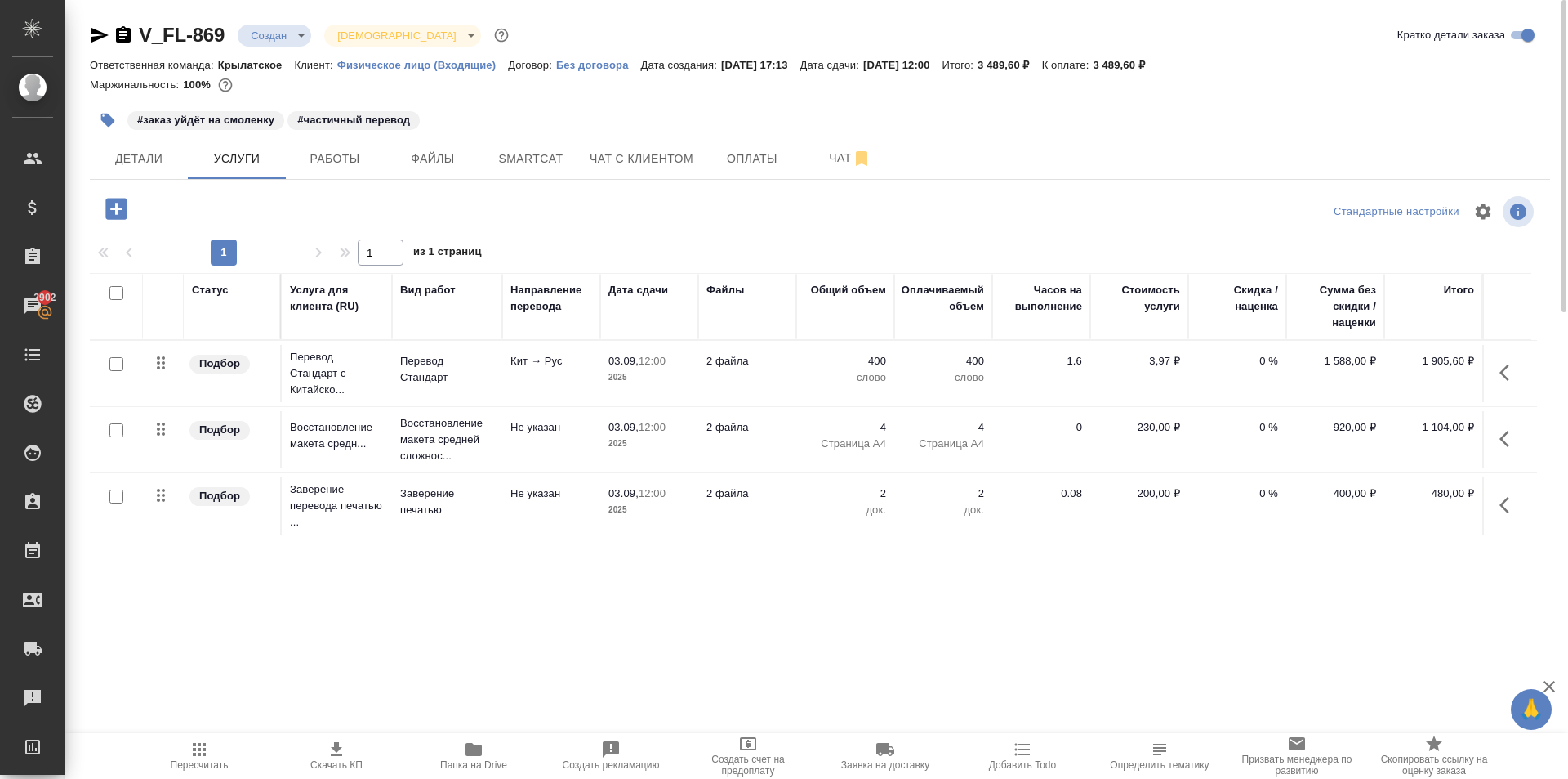
click at [180, 762] on span "Пересчитать" at bounding box center [199, 764] width 58 height 11
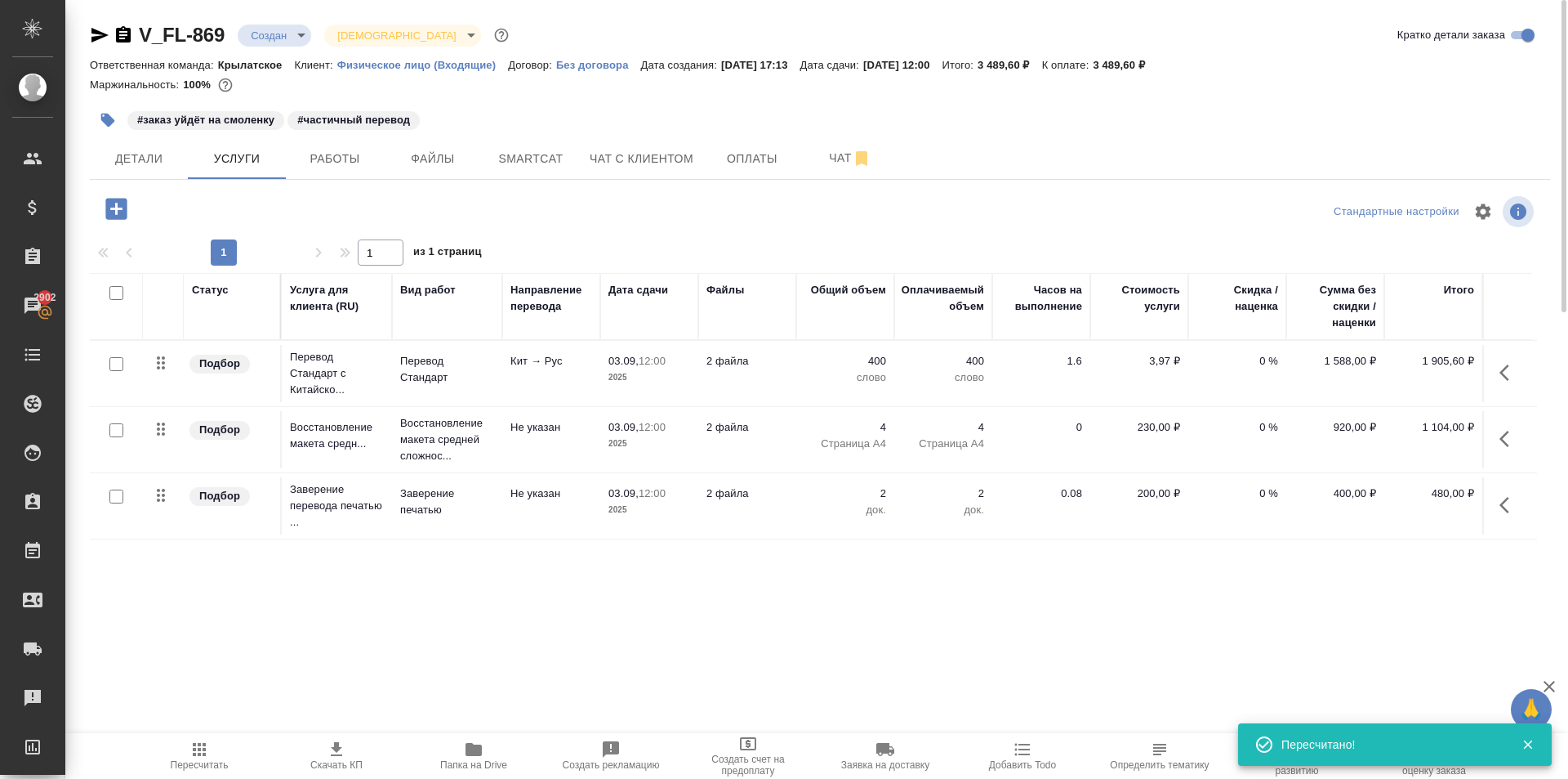
click at [1501, 374] on icon "button" at bounding box center [1504, 373] width 10 height 16
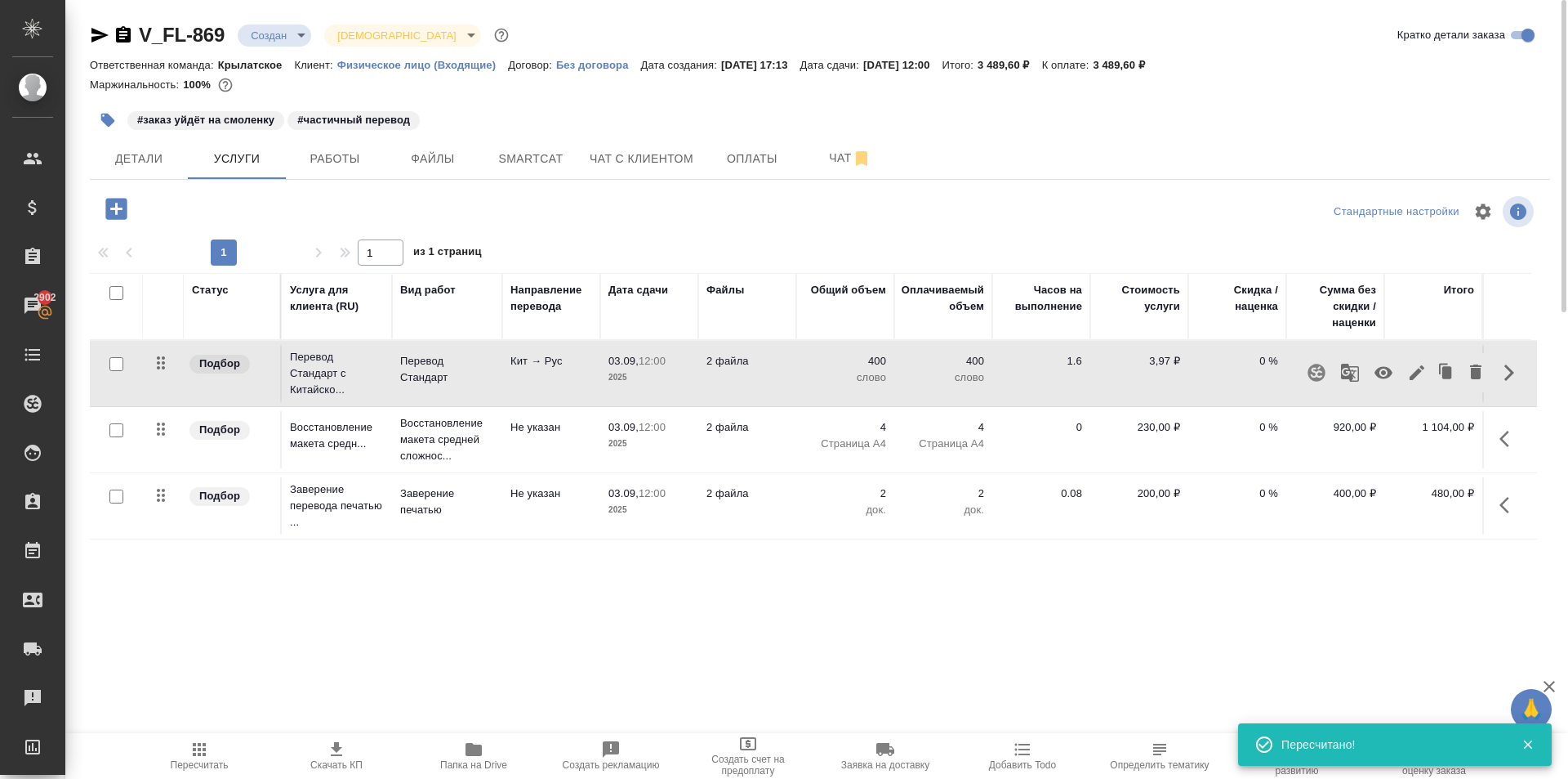
click at [1411, 379] on button "button" at bounding box center [1417, 372] width 27 height 39
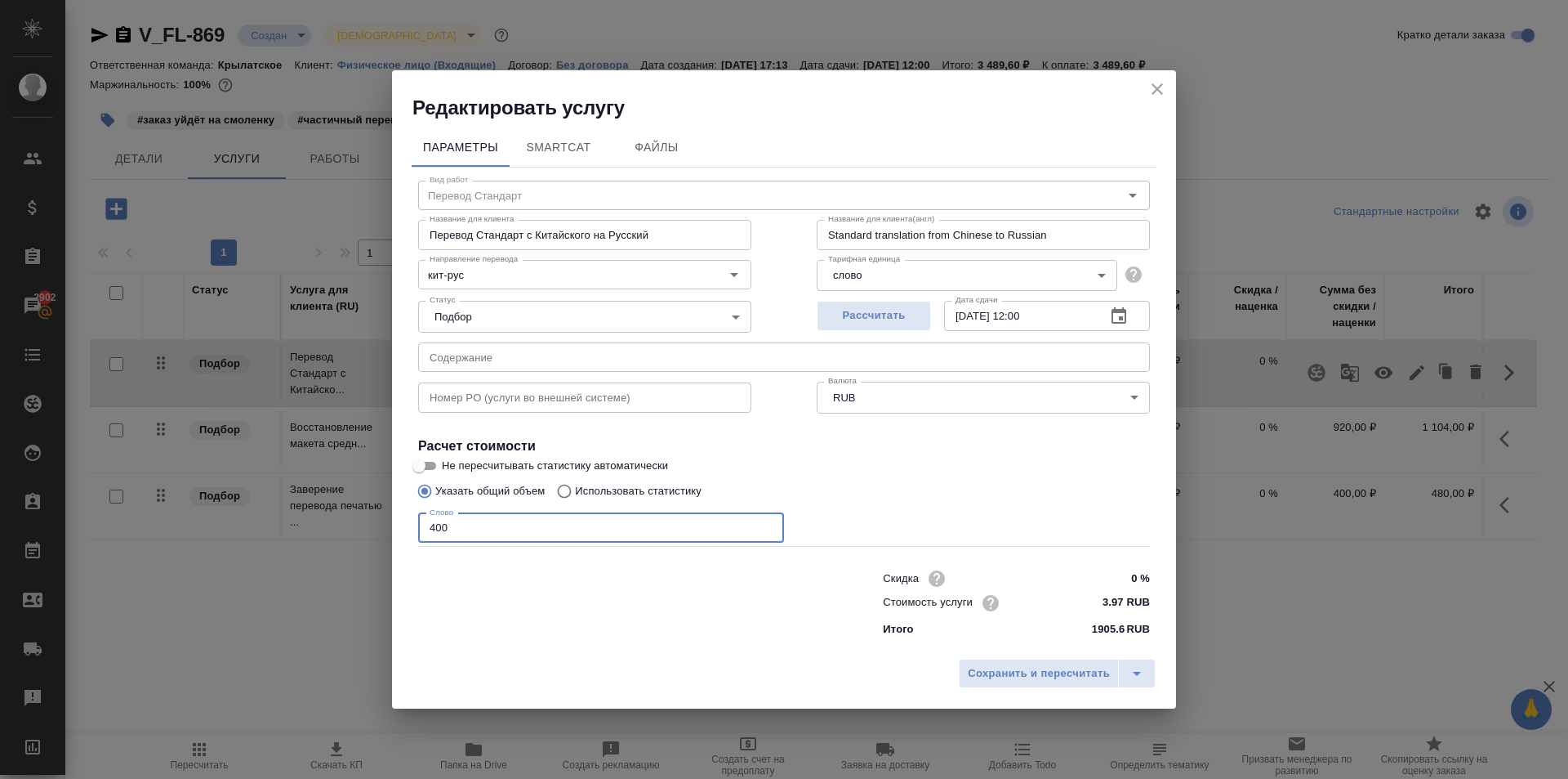
drag, startPoint x: 454, startPoint y: 536, endPoint x: 427, endPoint y: 526, distance: 28.8
click at [428, 526] on input "400" at bounding box center [602, 528] width 366 height 29
click at [1022, 667] on span "Сохранить и пересчитать" at bounding box center [1039, 674] width 142 height 19
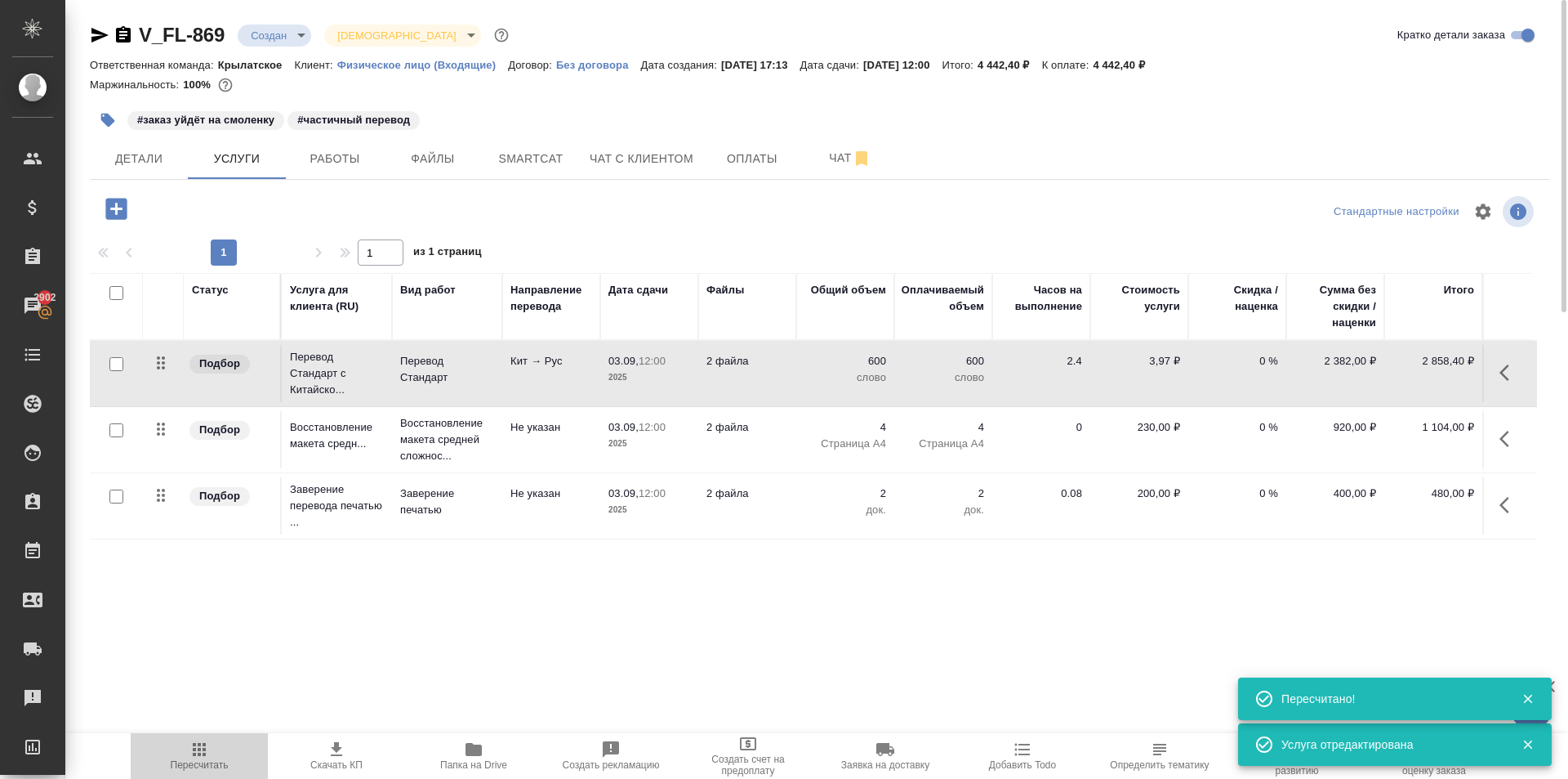
click at [202, 752] on icon "button" at bounding box center [199, 750] width 13 height 13
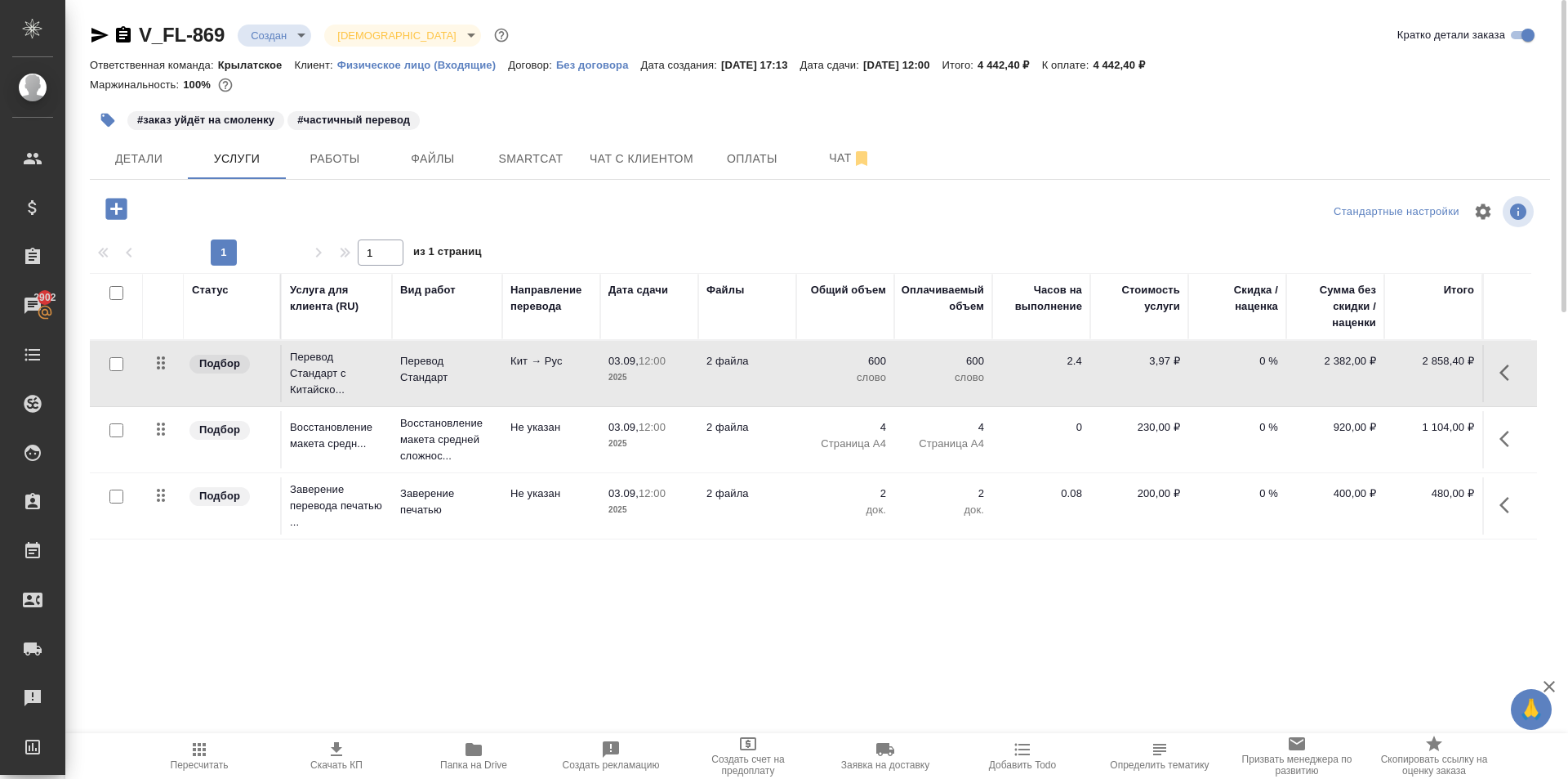
click at [284, 28] on body "🙏 .cls-1 fill:#fff; AWATERA Kasymov Timur Клиенты Спецификации Заказы 2902 Чаты…" at bounding box center [784, 390] width 1568 height 779
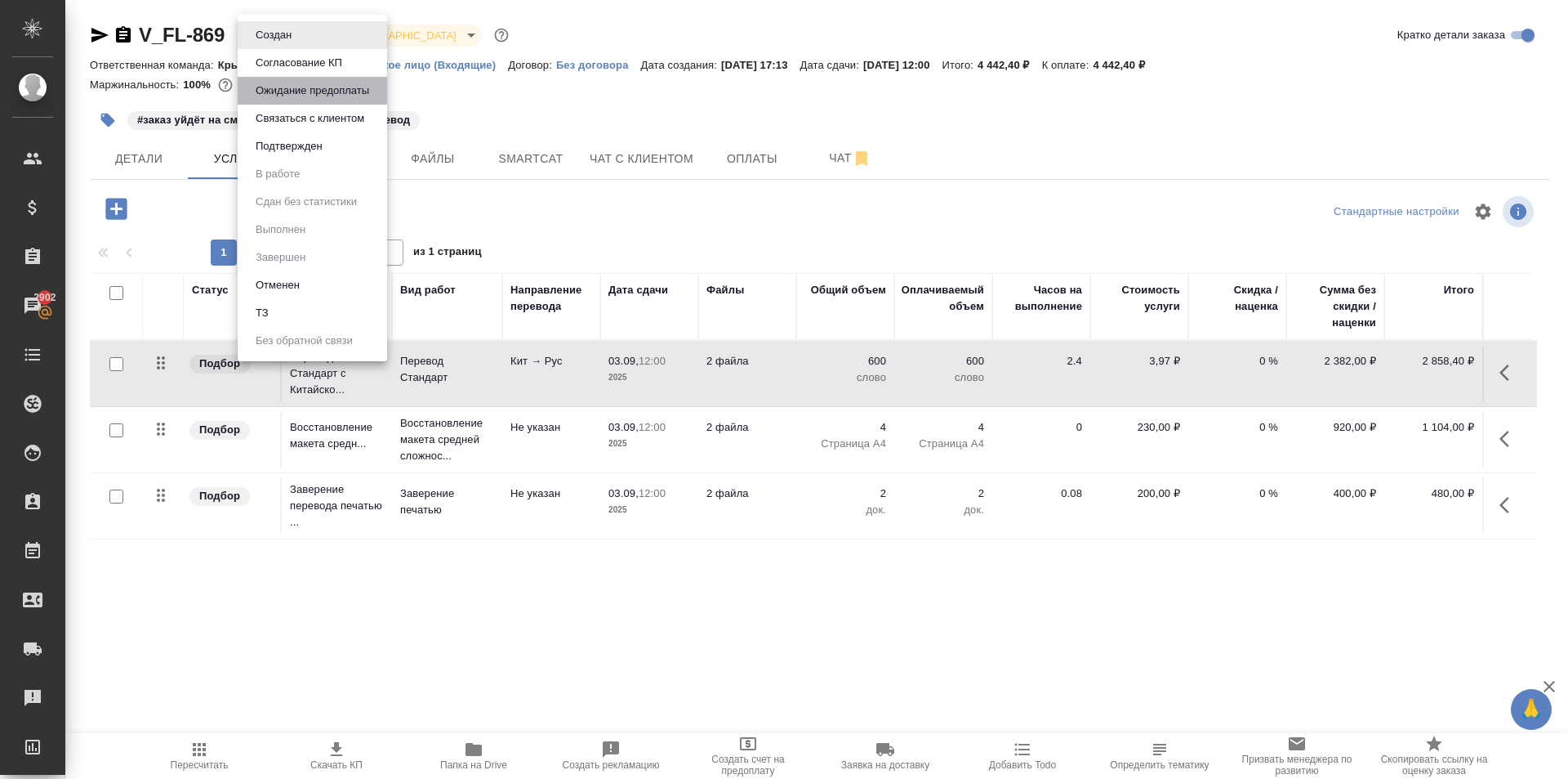
click at [304, 83] on button "Ожидание предоплаты" at bounding box center [312, 91] width 124 height 18
